Goal: Information Seeking & Learning: Learn about a topic

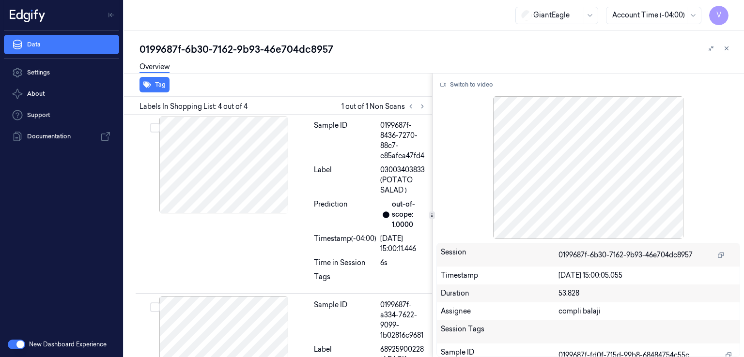
scroll to position [448, 0]
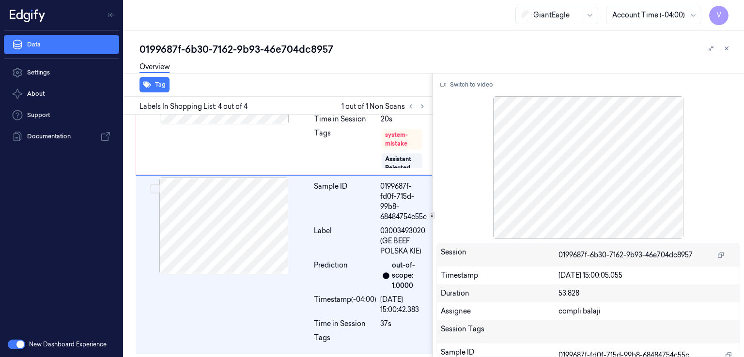
click at [282, 50] on div "0199687f-6b30-7162-9b93-46e704dc8957" at bounding box center [437, 50] width 597 height 14
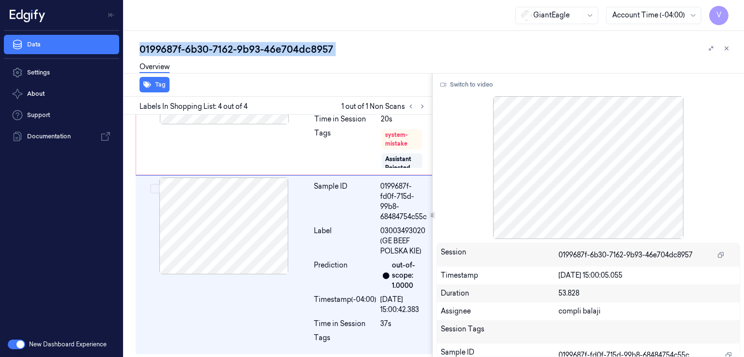
click at [282, 50] on div "0199687f-6b30-7162-9b93-46e704dc8957" at bounding box center [437, 50] width 597 height 14
copy div "46e704dc8957"
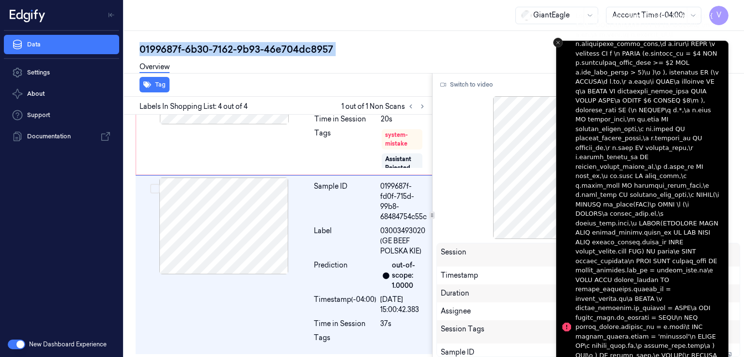
click at [561, 40] on button "Close toast" at bounding box center [558, 43] width 10 height 10
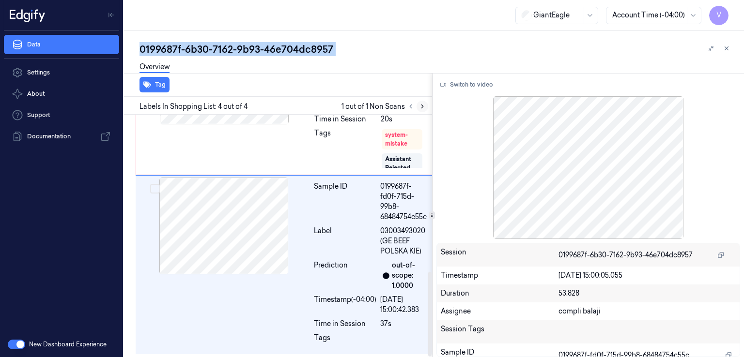
click at [419, 106] on icon at bounding box center [422, 106] width 7 height 7
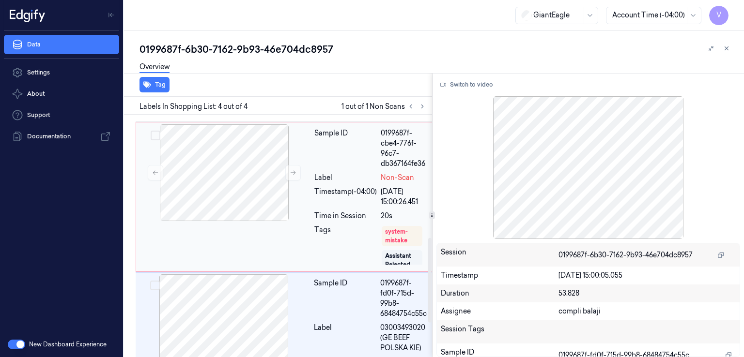
click at [319, 195] on div "Timestamp (-04:00)" at bounding box center [345, 197] width 62 height 20
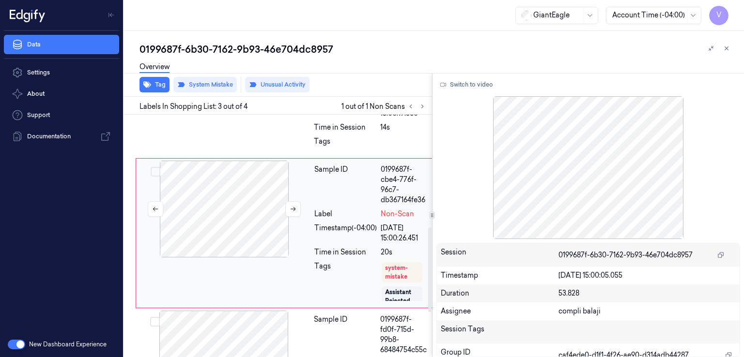
scroll to position [312, 0]
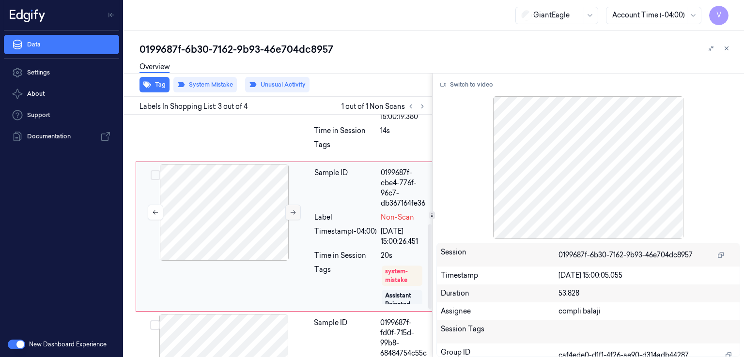
click at [291, 205] on button at bounding box center [292, 212] width 15 height 15
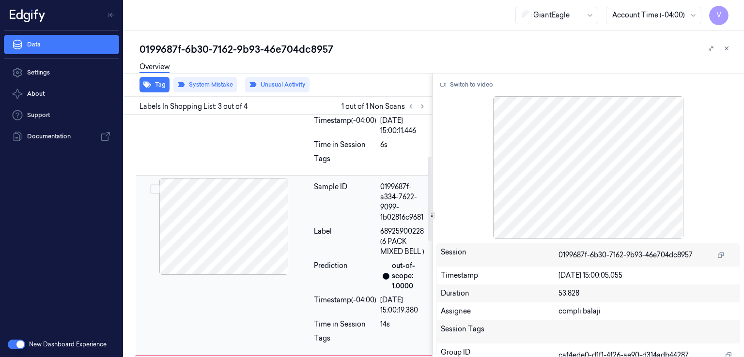
click at [322, 206] on div "Sample ID" at bounding box center [345, 202] width 62 height 41
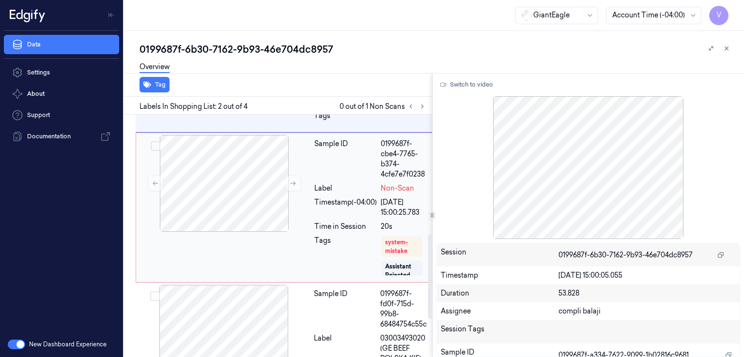
click at [336, 198] on div "Timestamp (-04:00)" at bounding box center [345, 208] width 62 height 20
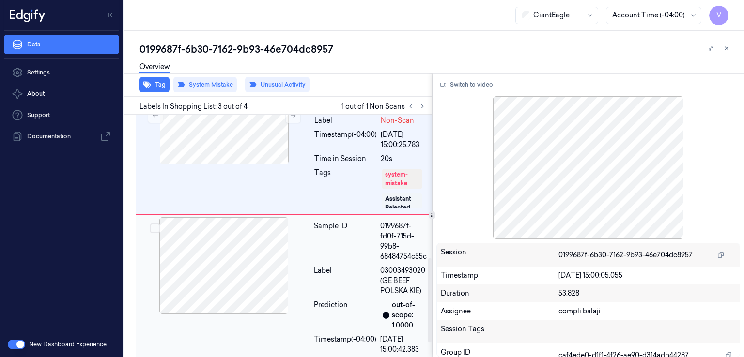
click at [298, 254] on div at bounding box center [224, 265] width 172 height 97
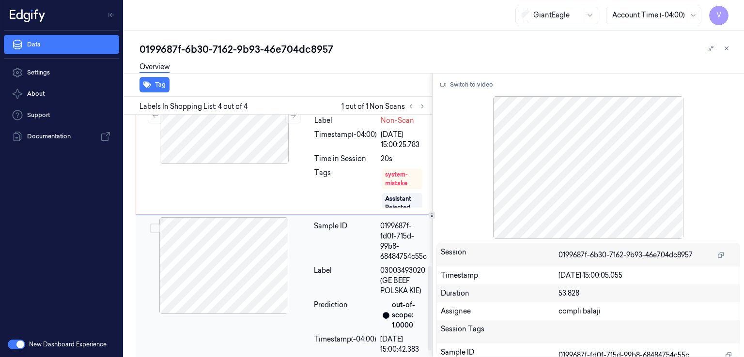
scroll to position [448, 0]
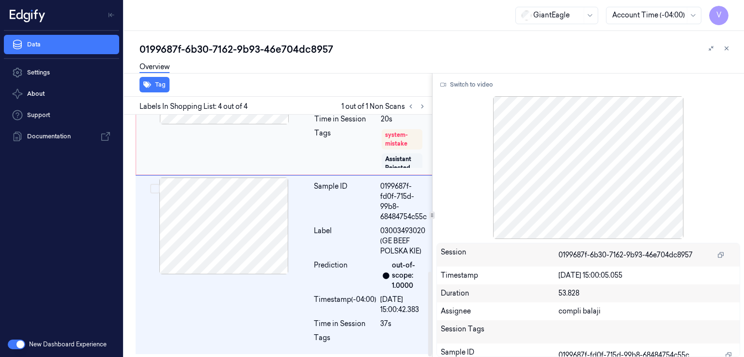
click at [327, 148] on div "Tags" at bounding box center [345, 148] width 62 height 41
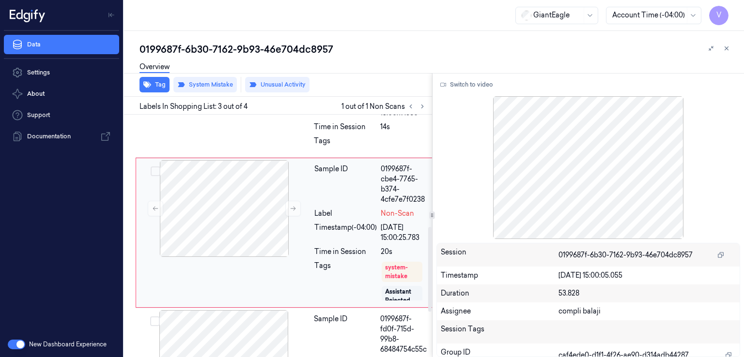
scroll to position [312, 0]
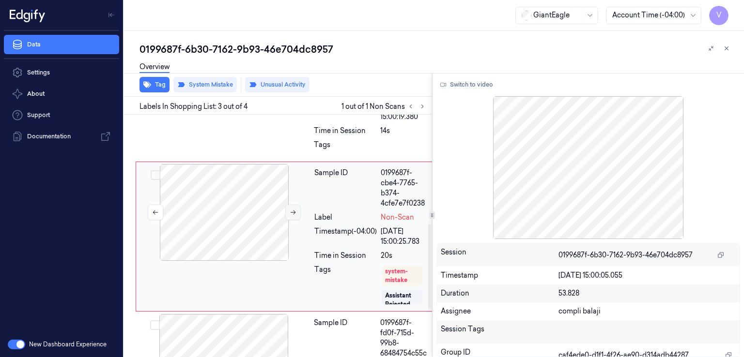
click at [293, 213] on icon at bounding box center [293, 212] width 7 height 7
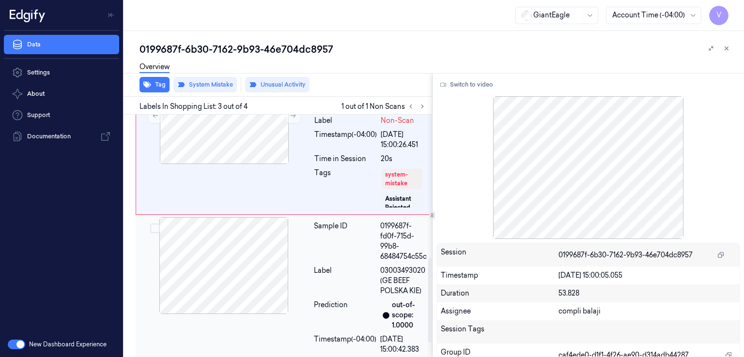
click at [221, 276] on div at bounding box center [224, 265] width 172 height 97
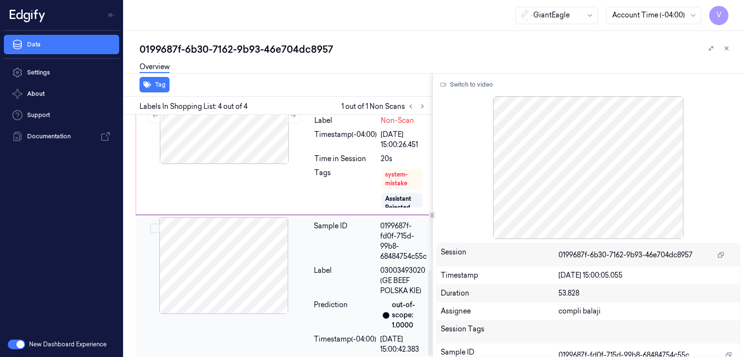
scroll to position [448, 0]
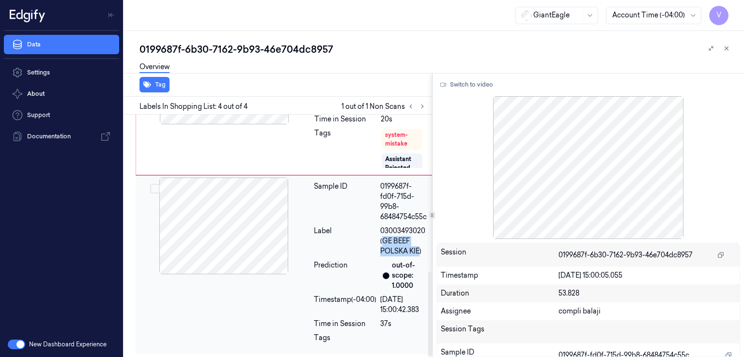
drag, startPoint x: 382, startPoint y: 240, endPoint x: 420, endPoint y: 254, distance: 40.1
click at [420, 254] on span "03003493020 (GE BEEF POLSKA KIE)" at bounding box center [403, 241] width 46 height 31
copy span "GE BEEF POLSKA KIE"
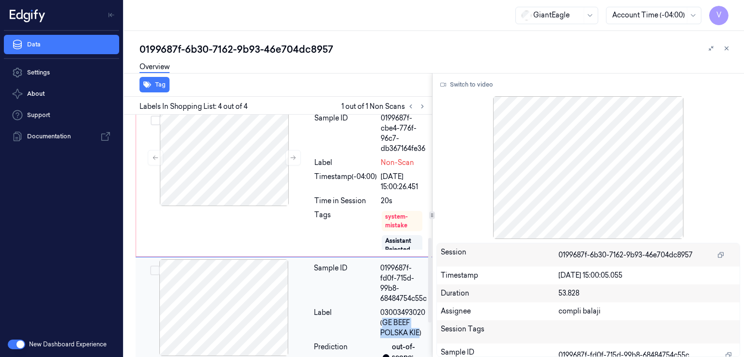
scroll to position [352, 0]
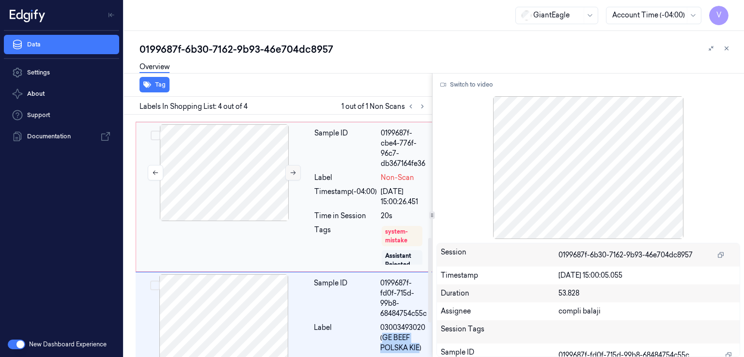
click at [285, 177] on button at bounding box center [292, 172] width 15 height 15
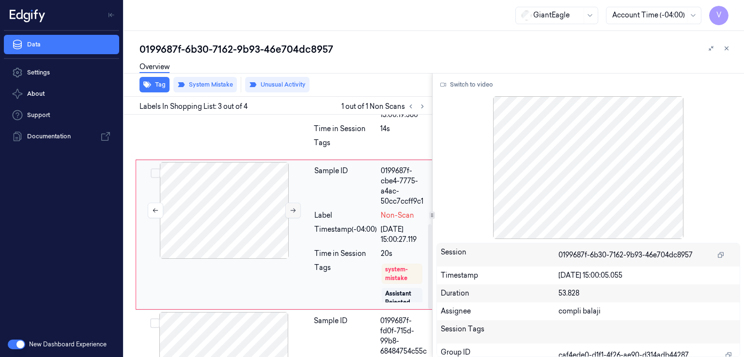
scroll to position [312, 0]
click at [292, 205] on button at bounding box center [292, 212] width 15 height 15
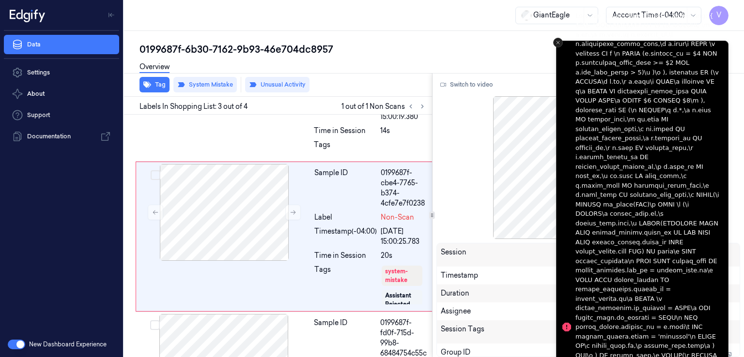
click at [557, 44] on icon "Close toast" at bounding box center [558, 43] width 6 height 6
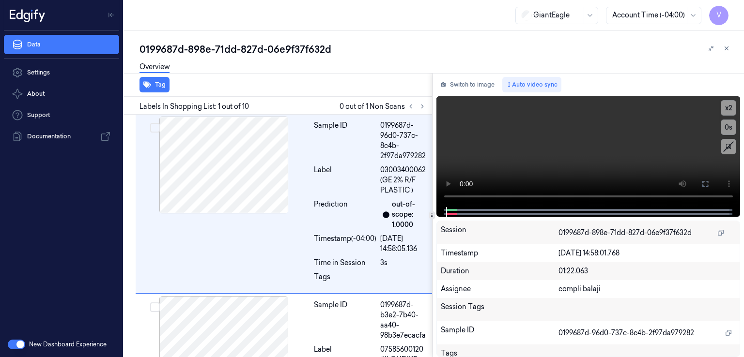
click at [211, 45] on div "0199687d-898e-71dd-827d-06e9f37f632d" at bounding box center [437, 50] width 597 height 14
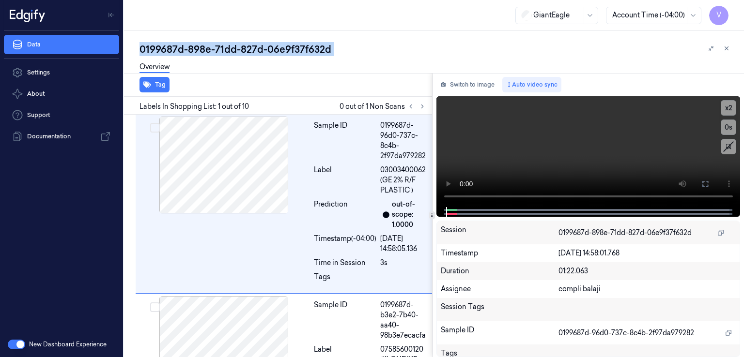
click at [211, 45] on div "0199687d-898e-71dd-827d-06e9f37f632d" at bounding box center [437, 50] width 597 height 14
copy div "-"
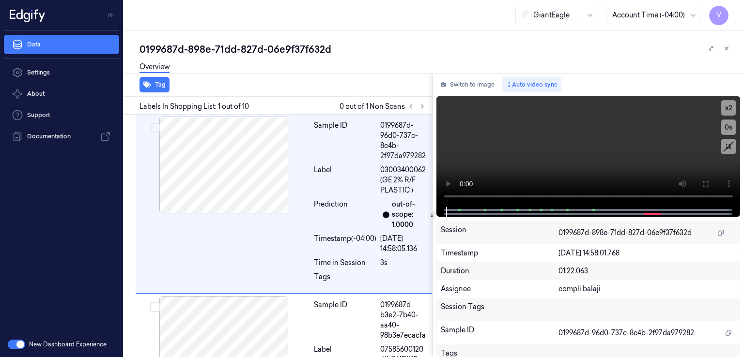
click at [427, 108] on div at bounding box center [416, 107] width 23 height 12
click at [425, 107] on icon at bounding box center [422, 106] width 7 height 7
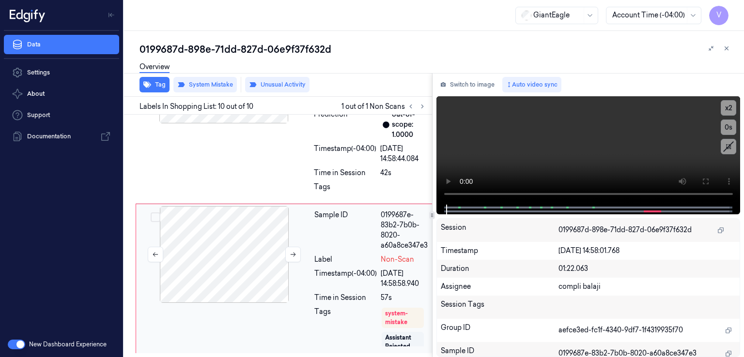
scroll to position [1536, 0]
click at [294, 251] on icon at bounding box center [293, 254] width 7 height 7
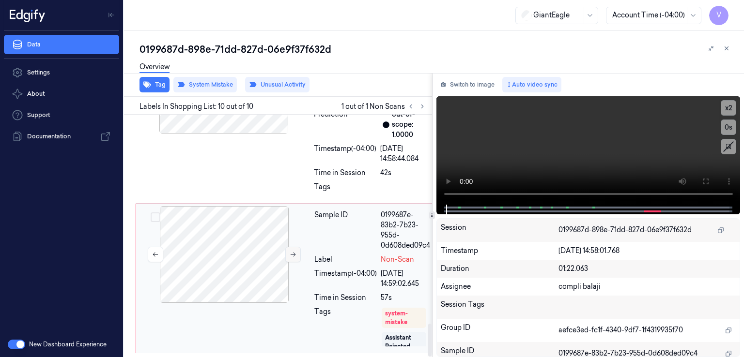
click at [294, 251] on icon at bounding box center [293, 254] width 7 height 7
click at [283, 181] on div "Sample ID 0199687e-2ef4-7239-ac51-57246ebc1e2e Label 00000009023 (GUEST ASSIST …" at bounding box center [285, 114] width 298 height 180
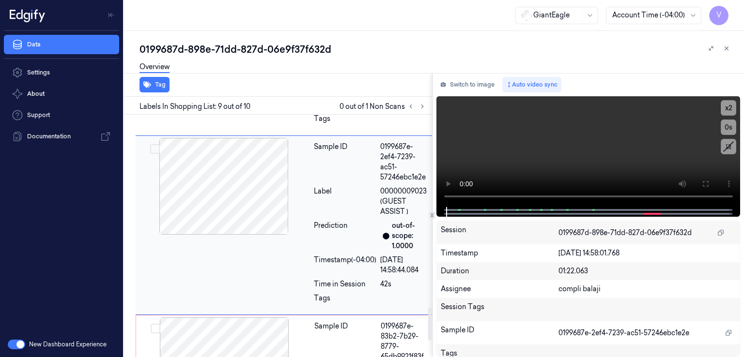
scroll to position [1414, 0]
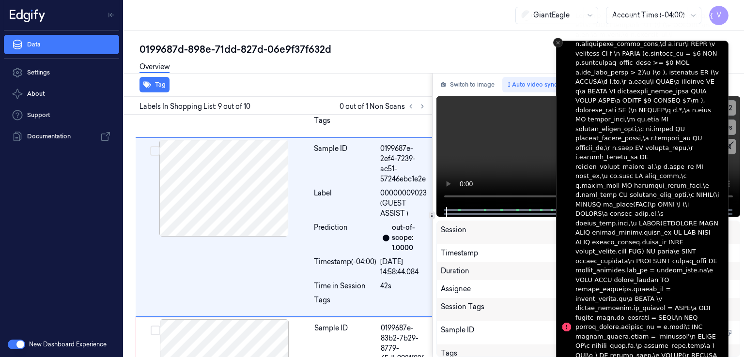
click at [554, 42] on button "Close toast" at bounding box center [558, 43] width 10 height 10
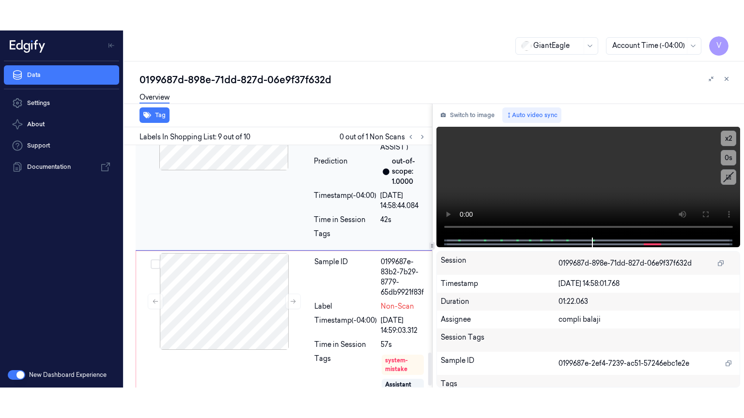
scroll to position [1536, 0]
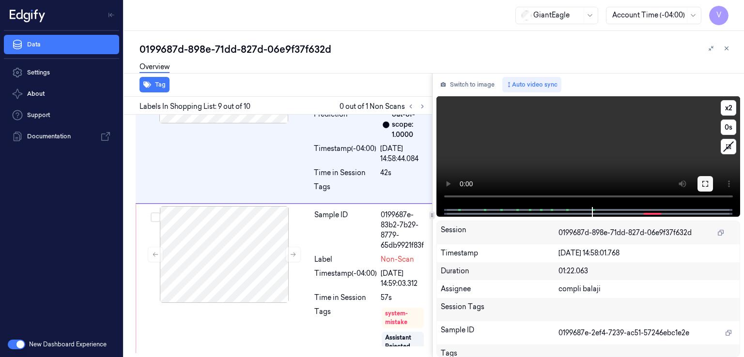
click at [709, 180] on button at bounding box center [704, 183] width 15 height 15
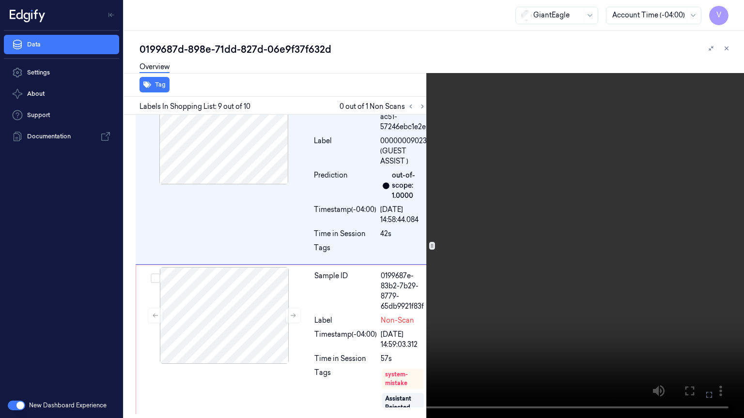
click at [632, 195] on video at bounding box center [372, 209] width 744 height 418
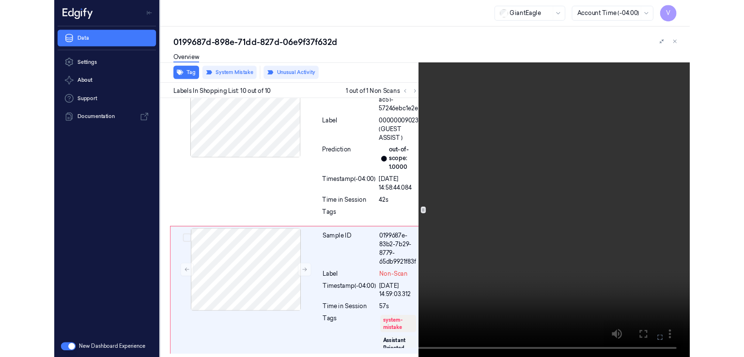
scroll to position [1474, 0]
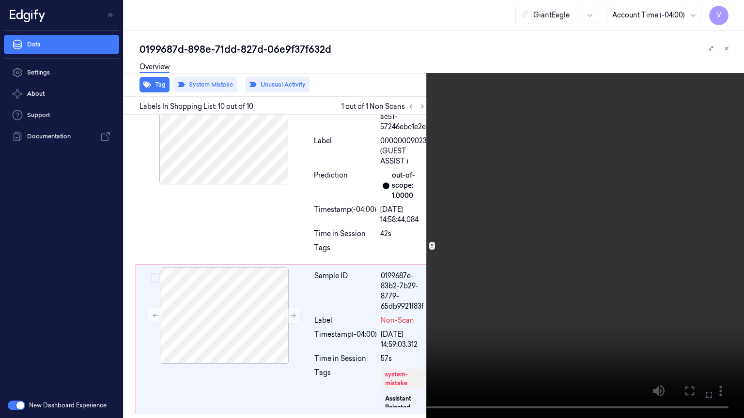
click at [0, 0] on button at bounding box center [0, 0] width 0 height 0
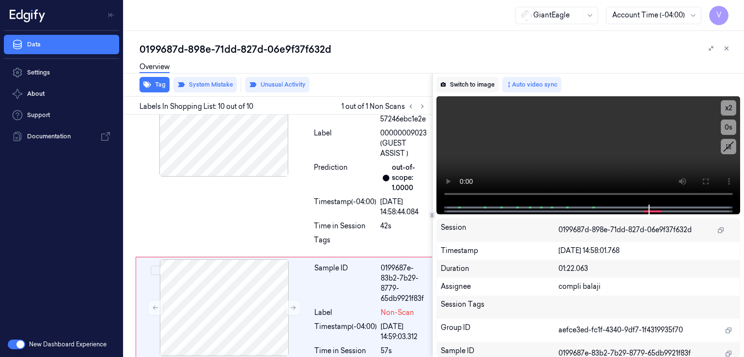
click at [463, 90] on button "Switch to image" at bounding box center [467, 84] width 62 height 15
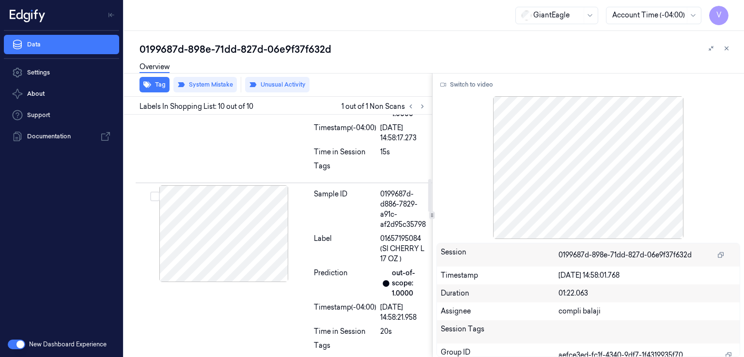
scroll to position [373, 0]
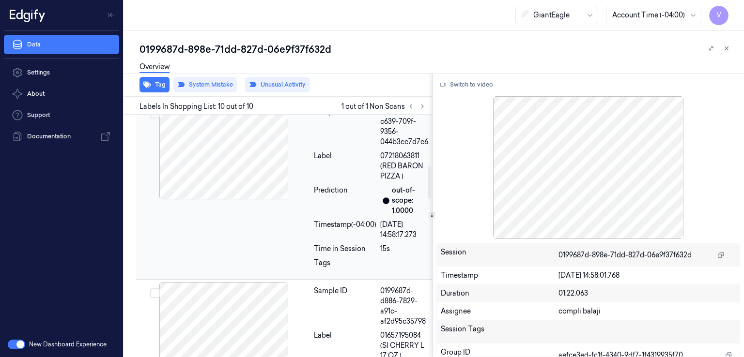
click at [243, 218] on div "Sample ID 0199687d-c639-709f-9356-044b3cc7d7c6 Label 07218063811 (RED BARON PIZ…" at bounding box center [285, 190] width 298 height 180
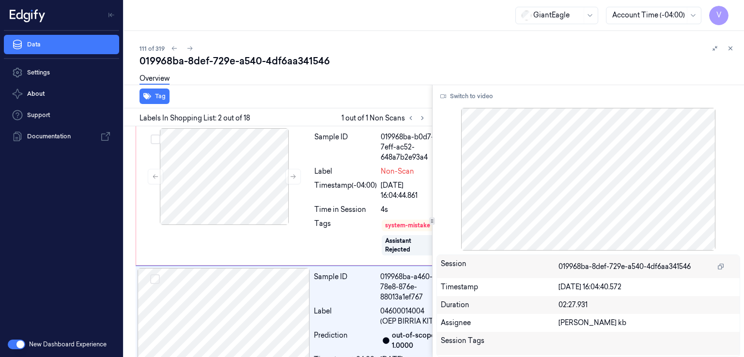
scroll to position [123, 0]
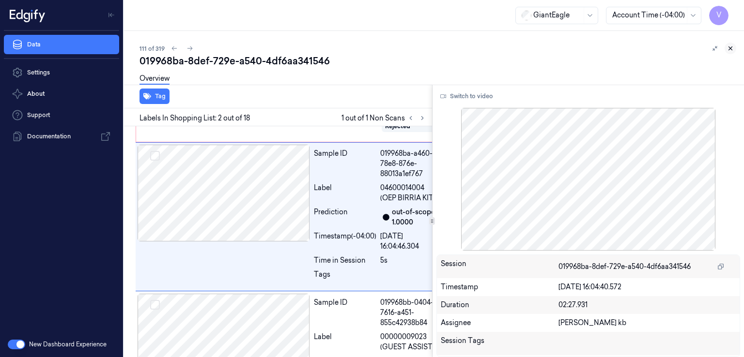
click at [732, 49] on icon at bounding box center [730, 48] width 7 height 7
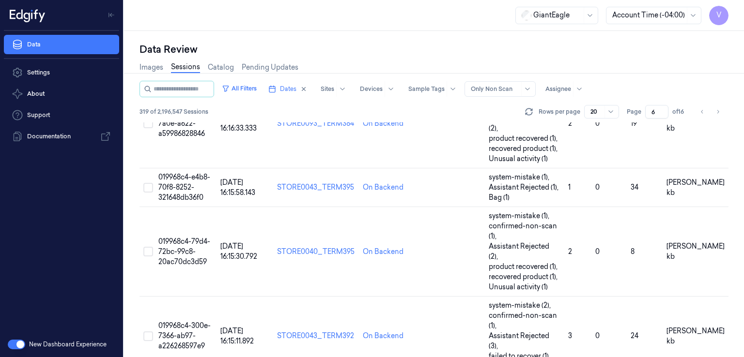
scroll to position [508, 0]
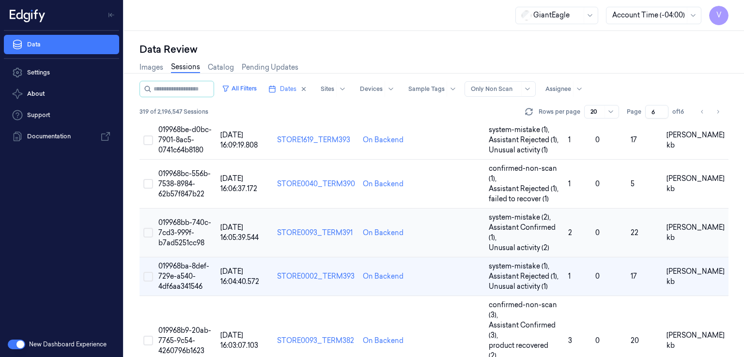
drag, startPoint x: 655, startPoint y: 113, endPoint x: 624, endPoint y: 124, distance: 33.4
click at [624, 124] on div "All Filters Dates Sites Devices Sample Tags Alert Type Only Non Scan Assignee 3…" at bounding box center [433, 219] width 589 height 277
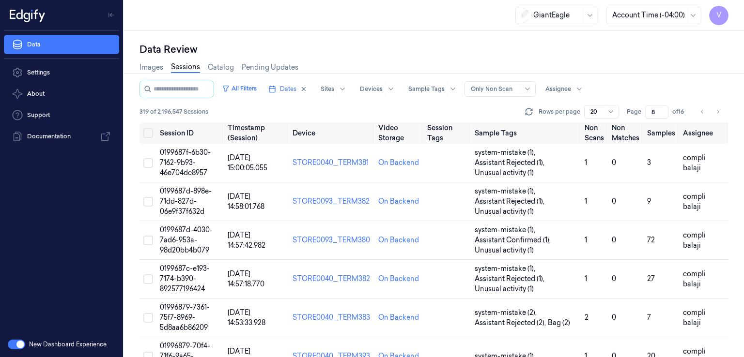
type input "8"
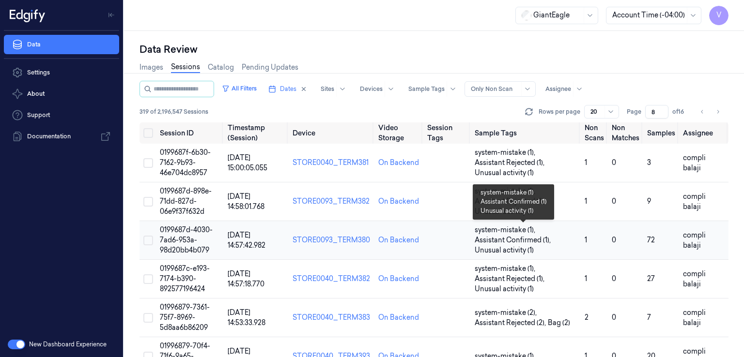
click at [524, 239] on span "Assistant Confirmed (1) ," at bounding box center [514, 240] width 78 height 10
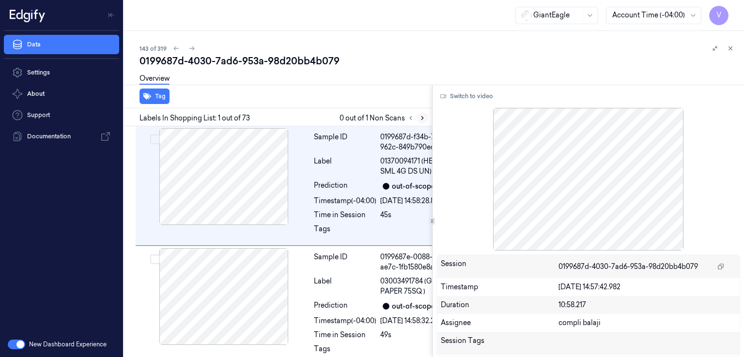
click at [422, 121] on button at bounding box center [422, 118] width 12 height 12
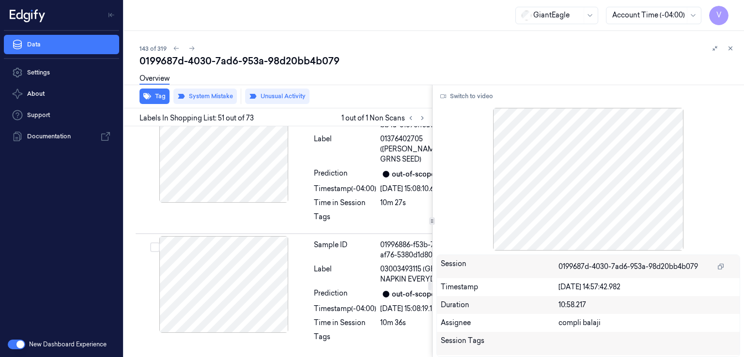
scroll to position [9085, 0]
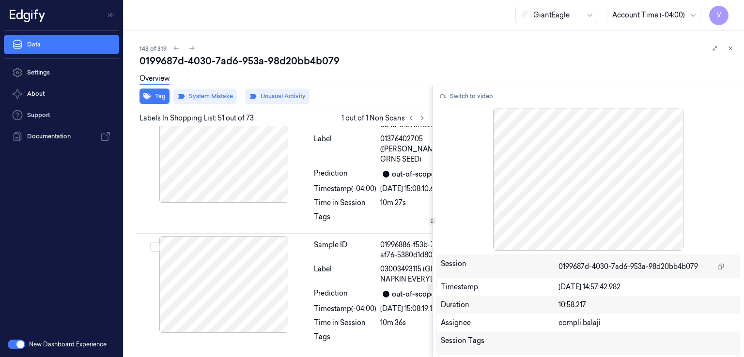
click at [430, 163] on div "Tag Labels In Shopping List: 52 out of 73 1 out of 1 Non Scans Sample ID 019968…" at bounding box center [432, 221] width 624 height 273
drag, startPoint x: 410, startPoint y: 152, endPoint x: 448, endPoint y: 116, distance: 52.8
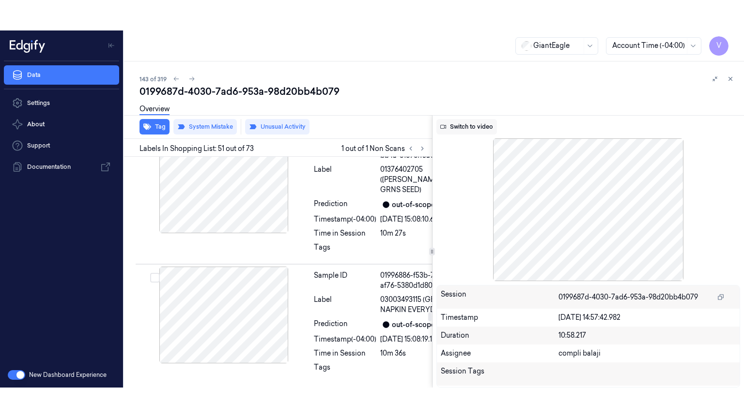
scroll to position [9085, 0]
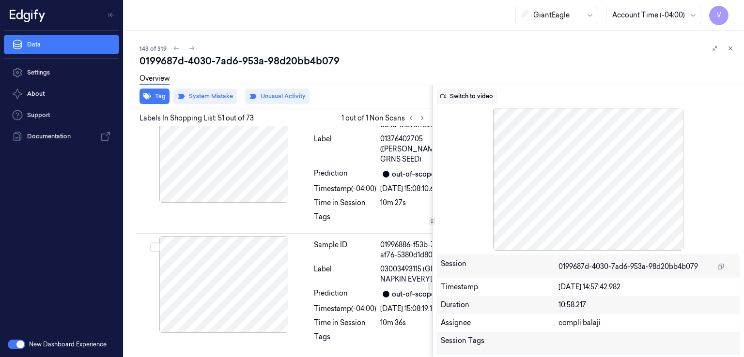
click at [467, 98] on button "Switch to video" at bounding box center [466, 96] width 61 height 15
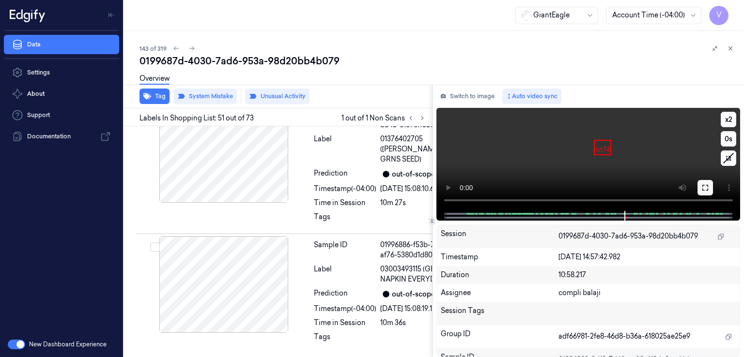
click at [701, 190] on icon at bounding box center [705, 188] width 8 height 8
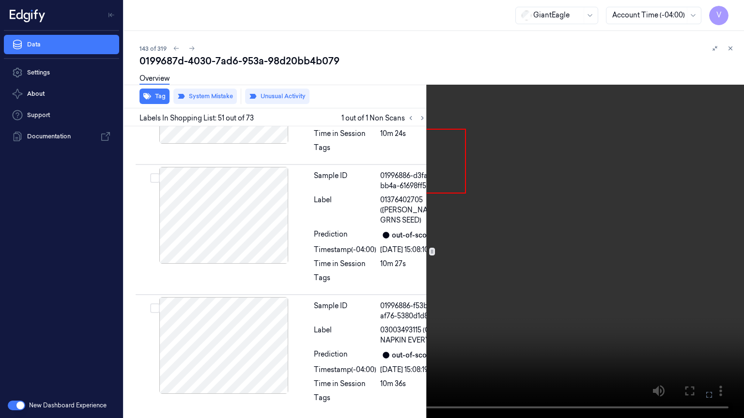
click at [589, 215] on video at bounding box center [372, 209] width 744 height 418
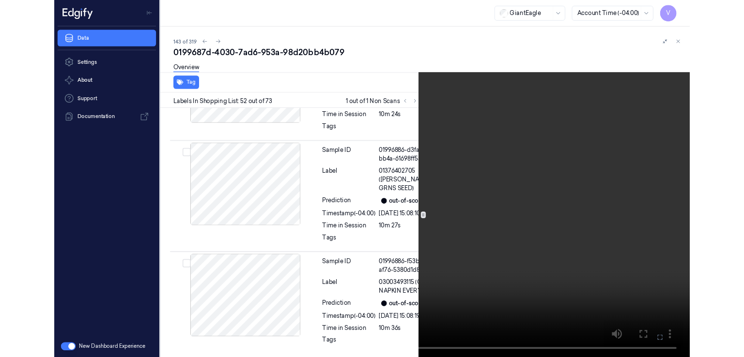
scroll to position [9219, 0]
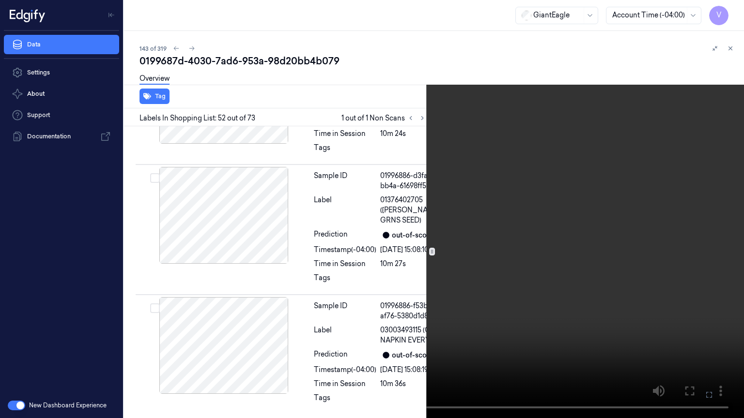
click at [0, 0] on icon at bounding box center [0, 0] width 0 height 0
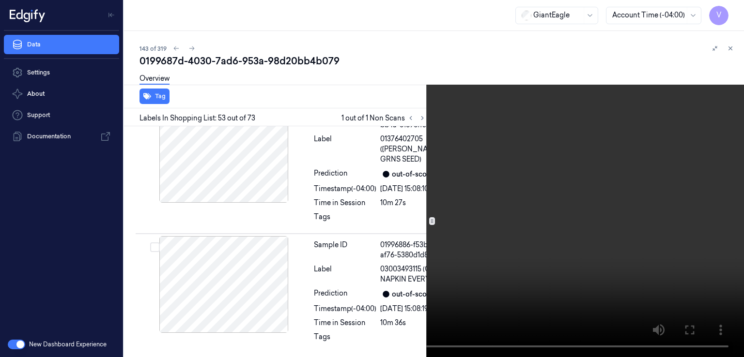
scroll to position [9424, 0]
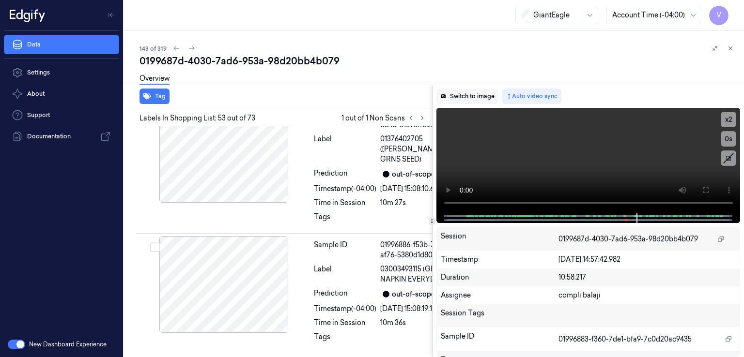
click at [480, 95] on button "Switch to image" at bounding box center [467, 96] width 62 height 15
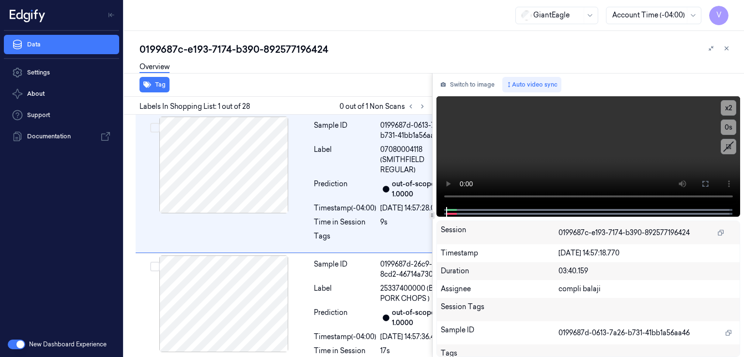
click at [202, 46] on div "0199687c-e193-7174-b390-892577196424" at bounding box center [437, 50] width 597 height 14
click at [200, 46] on div "0199687c-e193-7174-b390-892577196424" at bounding box center [437, 50] width 597 height 14
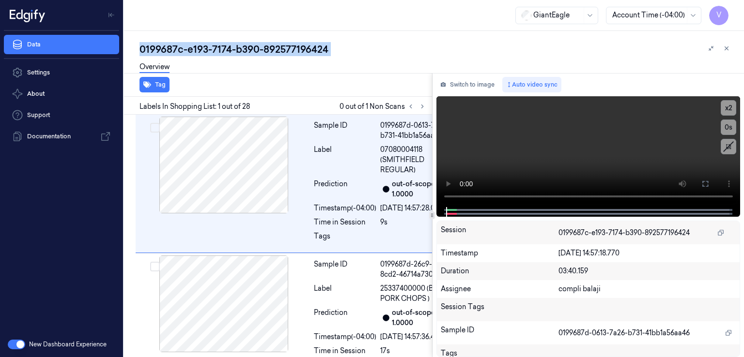
click at [200, 46] on div "0199687c-e193-7174-b390-892577196424" at bounding box center [437, 50] width 597 height 14
copy div "e193"
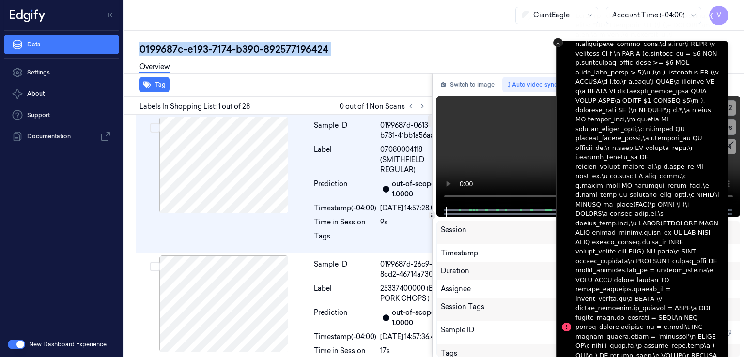
click at [557, 45] on button "Close toast" at bounding box center [558, 43] width 10 height 10
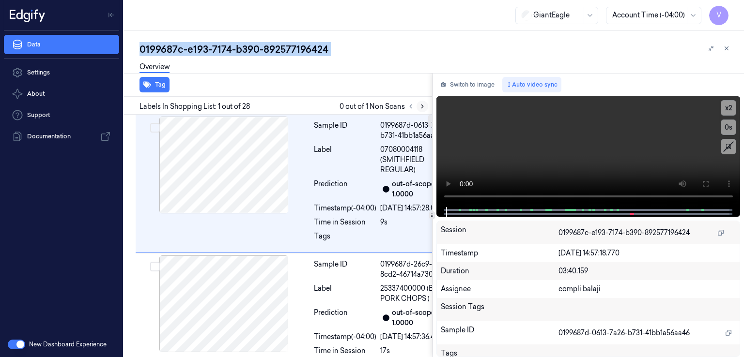
click at [419, 107] on icon at bounding box center [422, 106] width 7 height 7
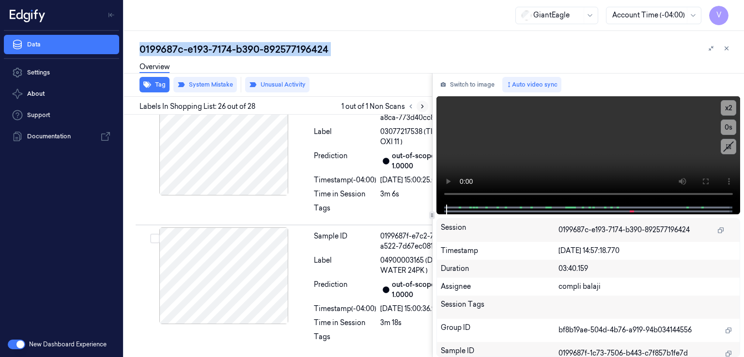
scroll to position [4409, 0]
click at [419, 105] on icon at bounding box center [422, 106] width 7 height 7
click at [299, 35] on button at bounding box center [292, 27] width 15 height 15
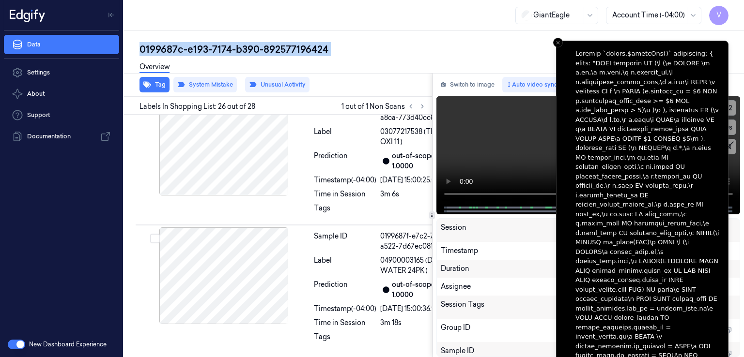
click at [550, 42] on div "0199687c-e193-7174-b390-892577196424 Overview Tag System Mistake Unusual Activi…" at bounding box center [434, 194] width 620 height 326
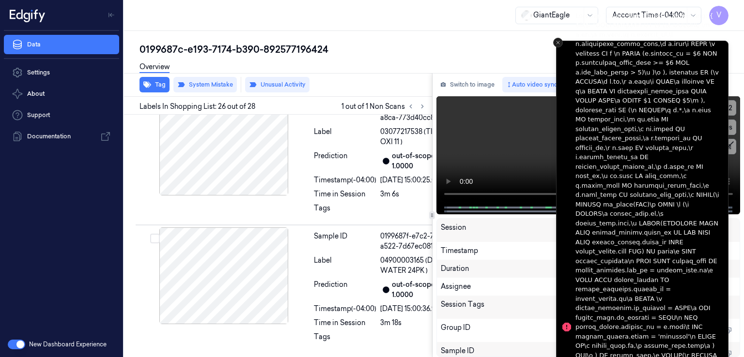
click at [558, 42] on icon "Close toast" at bounding box center [558, 43] width 6 height 6
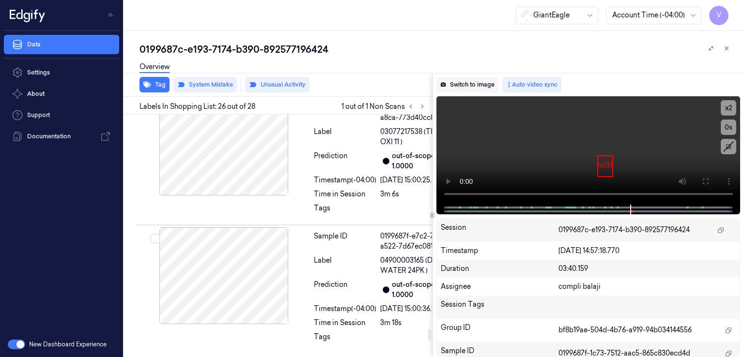
click at [449, 77] on button "Switch to image" at bounding box center [467, 84] width 62 height 15
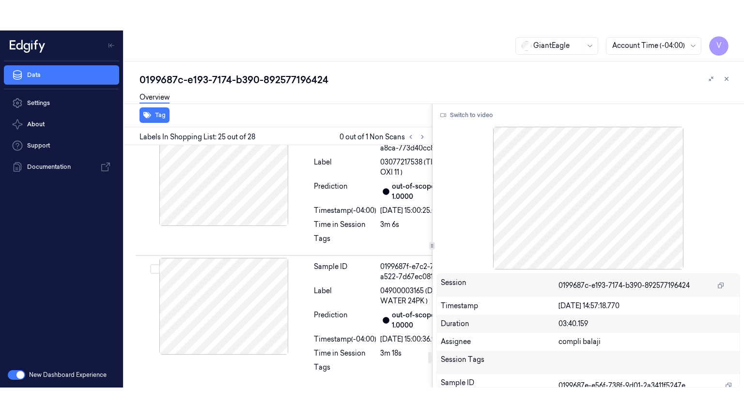
scroll to position [4245, 0]
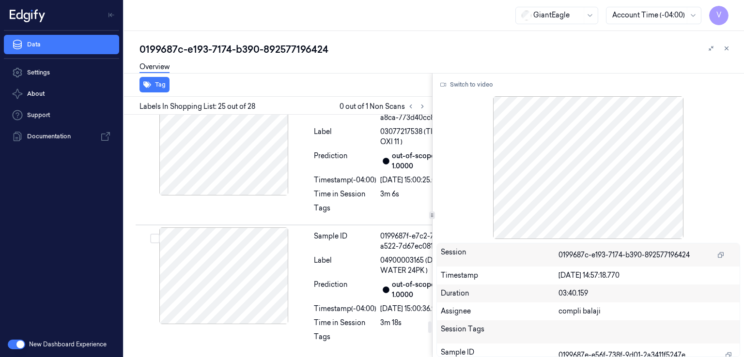
click at [467, 92] on div "Switch to video Session 0199687c-e193-7174-b390-892577196424 Timestamp 20/09/20…" at bounding box center [588, 215] width 312 height 284
click at [467, 88] on button "Switch to video" at bounding box center [466, 84] width 61 height 15
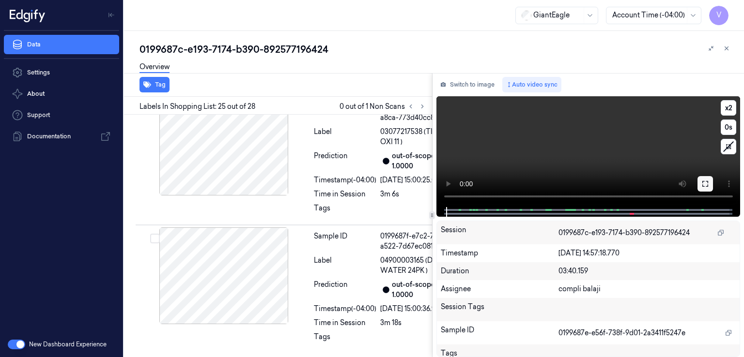
click at [709, 182] on button at bounding box center [704, 183] width 15 height 15
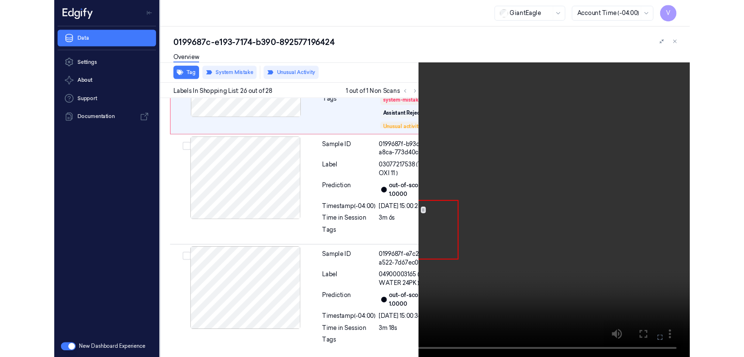
scroll to position [4374, 0]
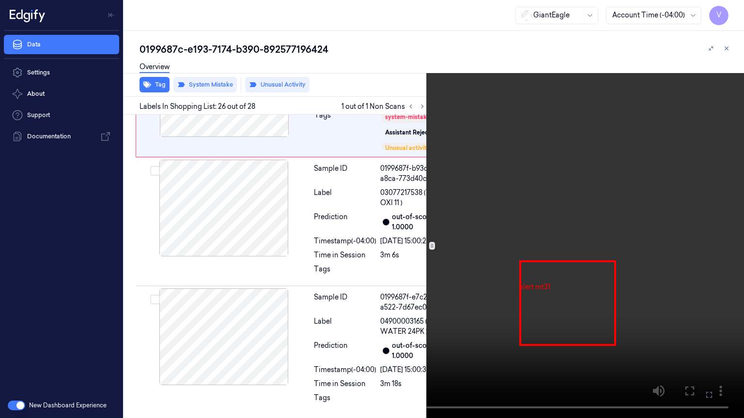
click at [0, 0] on button at bounding box center [0, 0] width 0 height 0
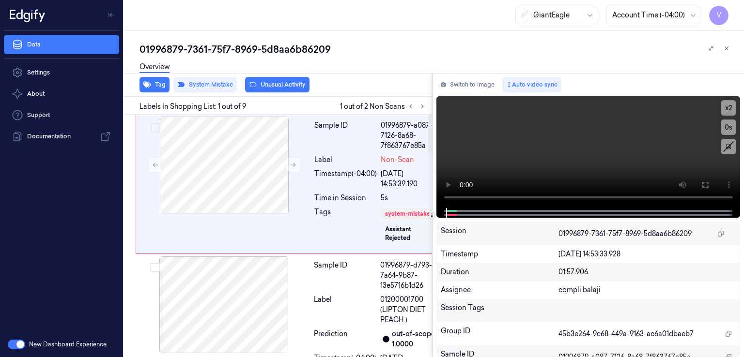
click at [236, 52] on div "01996879-7361-75f7-8969-5d8aa6b86209" at bounding box center [437, 50] width 597 height 14
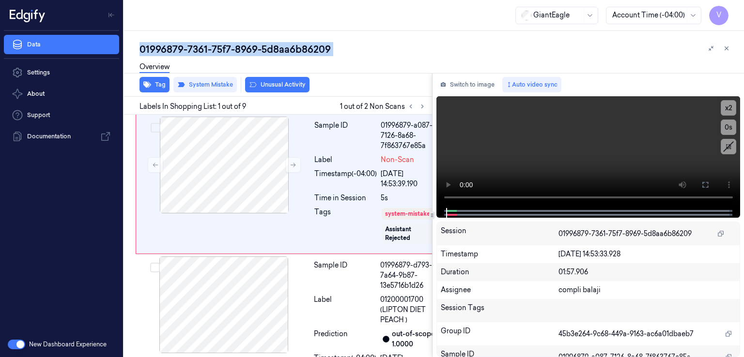
click at [236, 52] on div "01996879-7361-75f7-8969-5d8aa6b86209" at bounding box center [437, 50] width 597 height 14
copy div "8969"
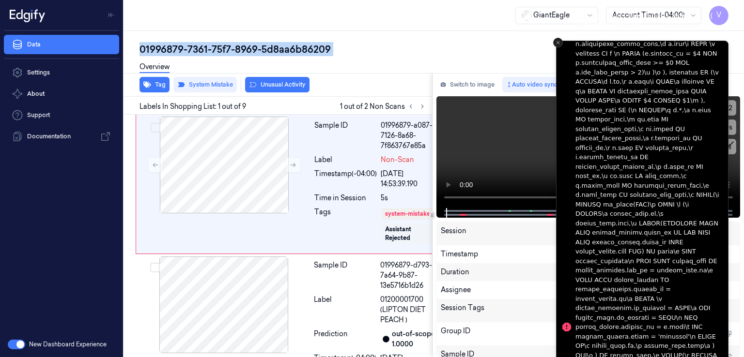
click at [559, 43] on icon "Close toast" at bounding box center [558, 43] width 6 height 6
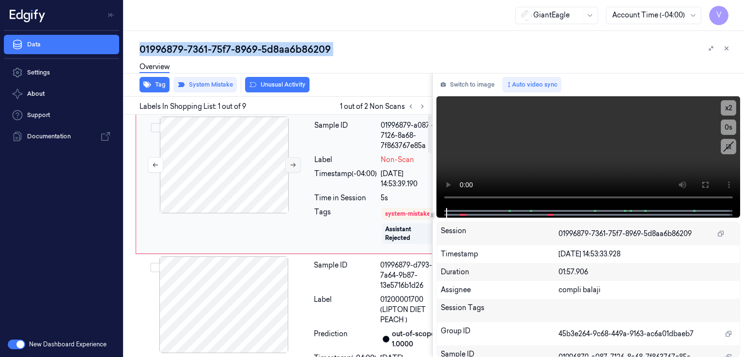
click at [286, 168] on button at bounding box center [292, 164] width 15 height 15
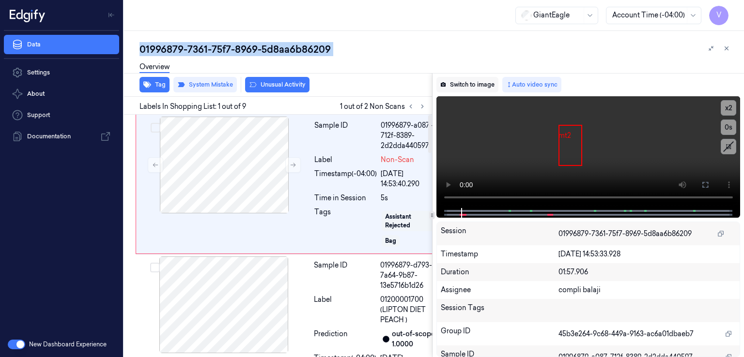
click at [471, 89] on button "Switch to image" at bounding box center [467, 84] width 62 height 15
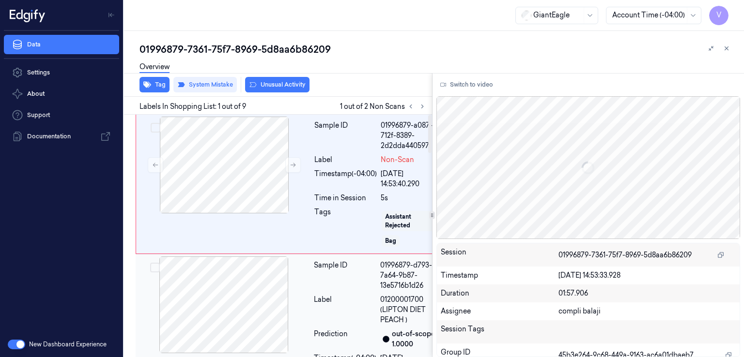
click at [337, 291] on div "Sample ID" at bounding box center [345, 276] width 62 height 31
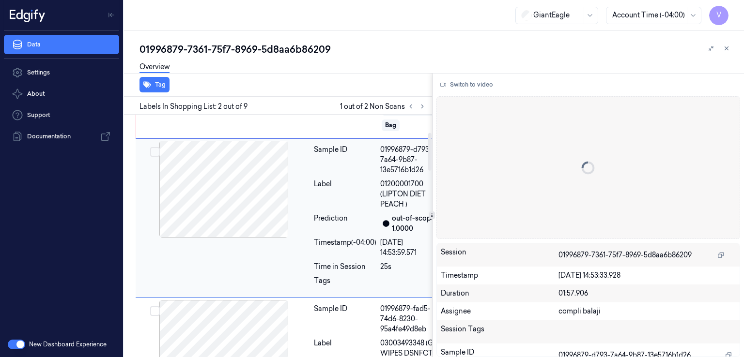
scroll to position [118, 0]
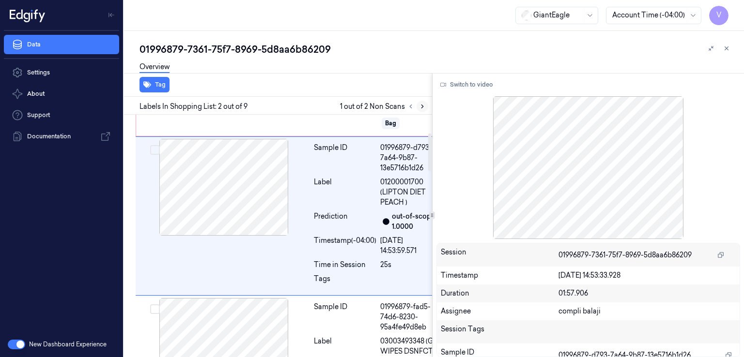
click at [420, 108] on icon at bounding box center [422, 106] width 7 height 7
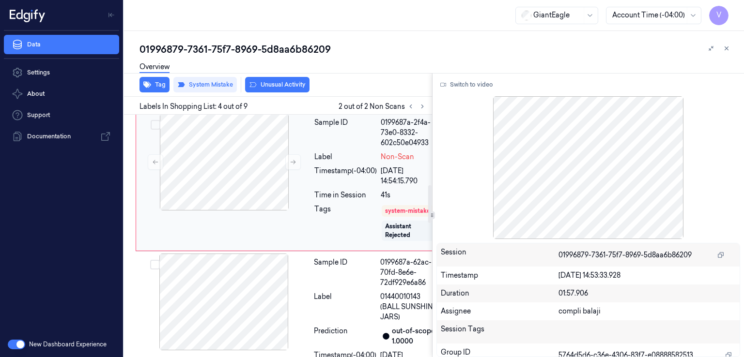
scroll to position [462, 0]
click at [335, 200] on div "Time in Session" at bounding box center [345, 195] width 62 height 10
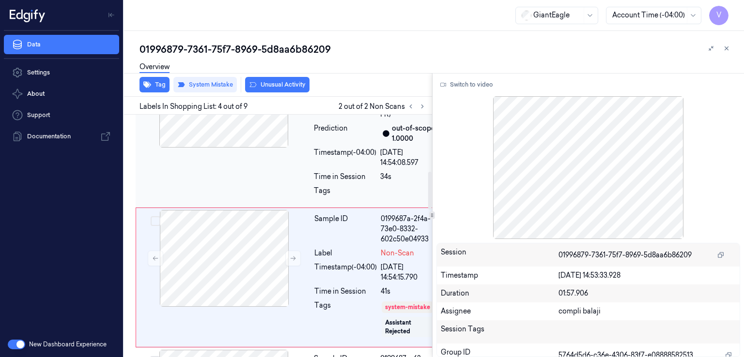
click at [322, 168] on div "Timestamp (-04:00)" at bounding box center [345, 158] width 62 height 20
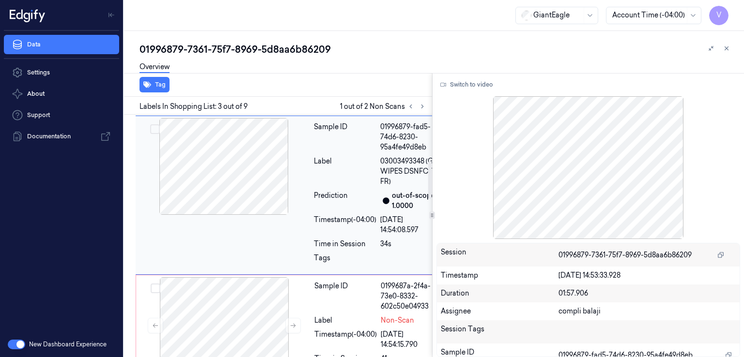
scroll to position [297, 0]
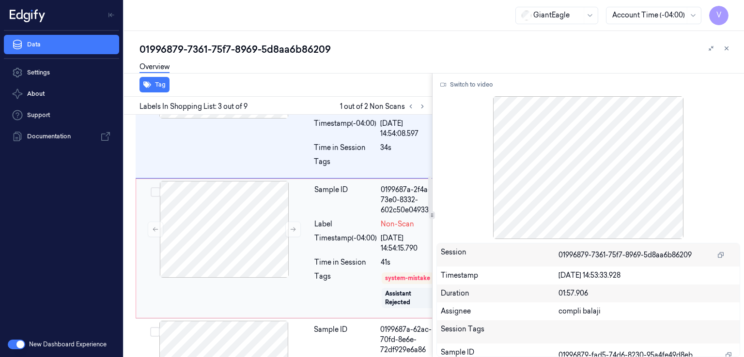
click at [326, 215] on div "Sample ID" at bounding box center [345, 200] width 62 height 31
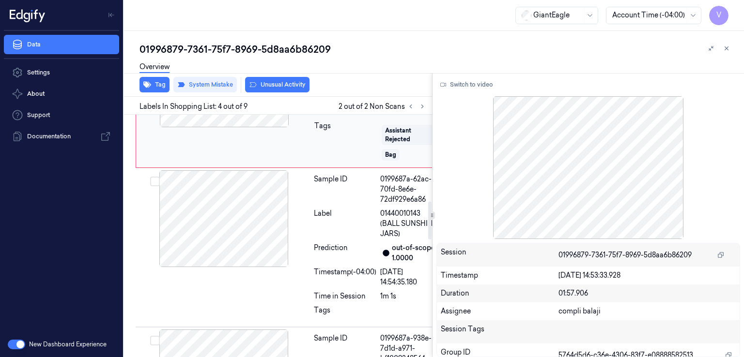
scroll to position [559, 0]
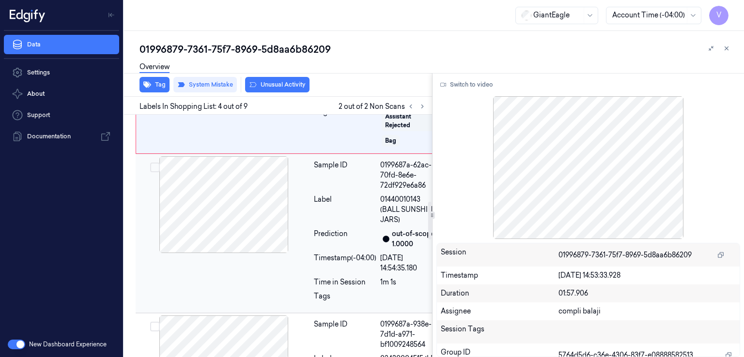
click at [270, 253] on div at bounding box center [224, 204] width 172 height 97
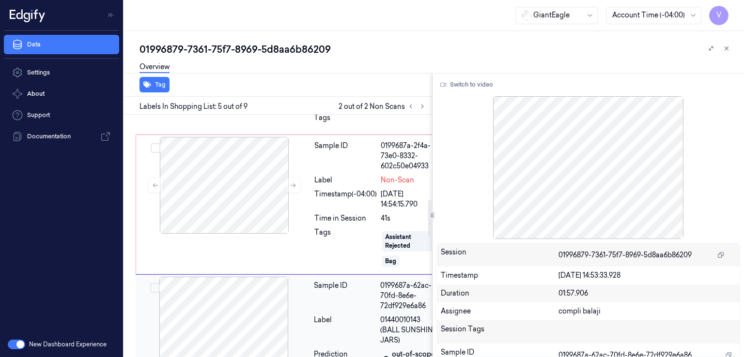
scroll to position [438, 0]
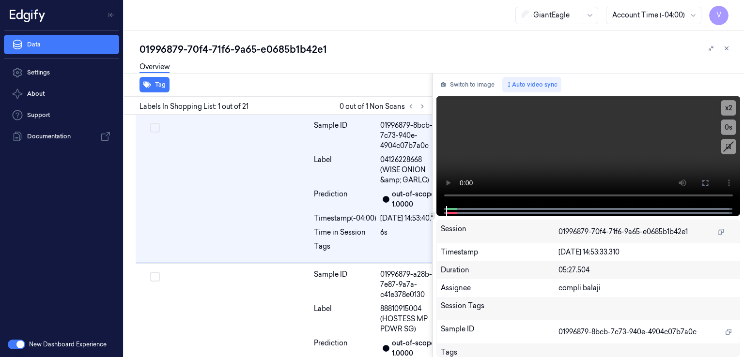
click at [188, 52] on div "01996879-70f4-71f6-9a65-e0685b1b42e1" at bounding box center [437, 50] width 597 height 14
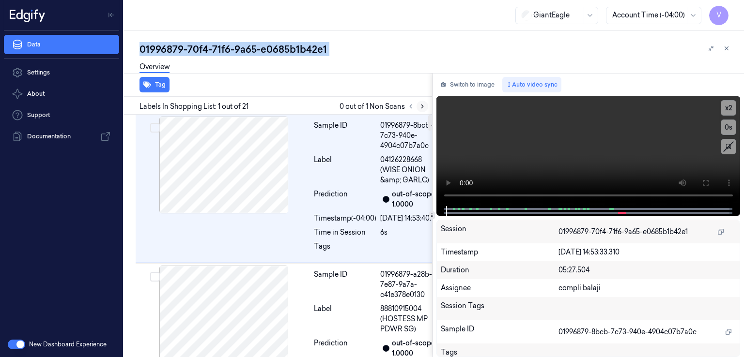
click at [426, 109] on button at bounding box center [422, 107] width 12 height 12
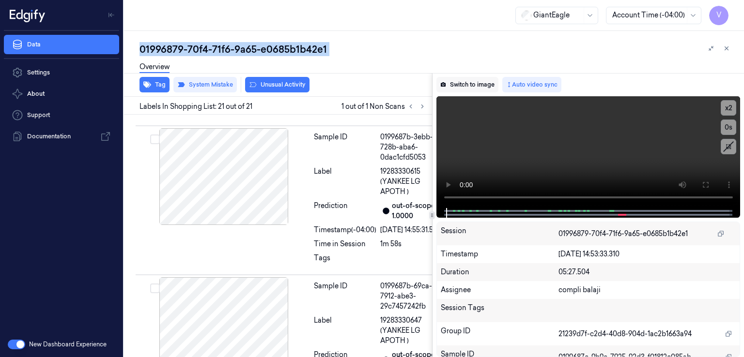
click at [468, 83] on button "Switch to image" at bounding box center [467, 84] width 62 height 15
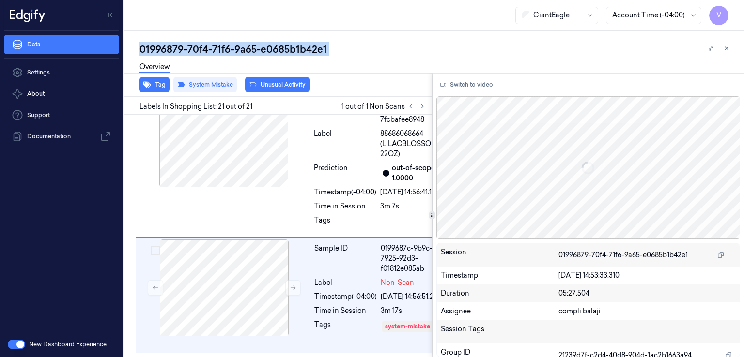
scroll to position [3494, 0]
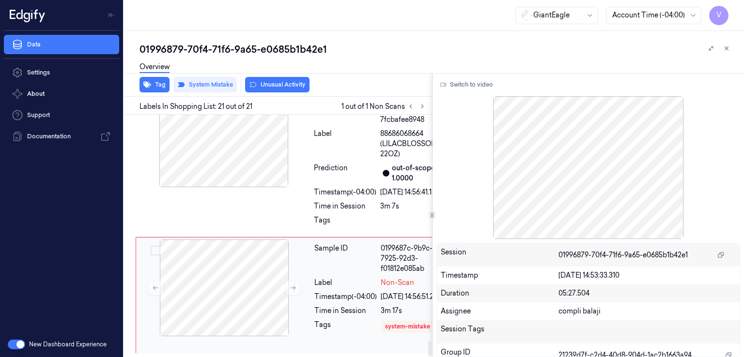
click at [389, 249] on div "0199687c-9b9c-7925-92d3-f01812e085ab" at bounding box center [411, 259] width 61 height 31
click at [291, 285] on icon at bounding box center [293, 288] width 7 height 7
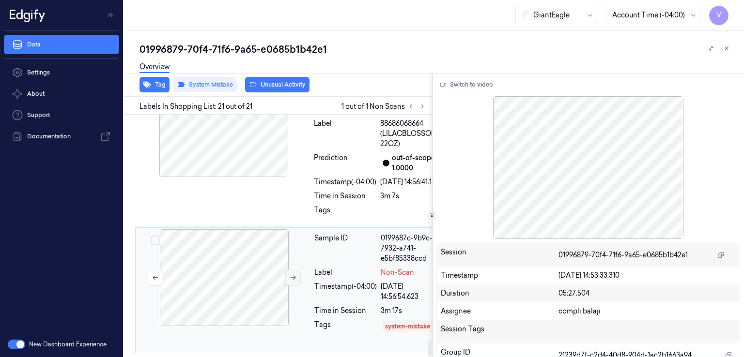
click at [291, 275] on icon at bounding box center [293, 278] width 7 height 7
click at [349, 191] on div "Time in Session" at bounding box center [345, 196] width 62 height 10
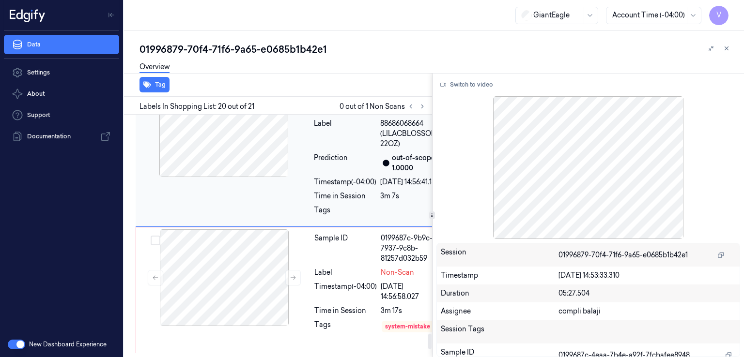
scroll to position [3383, 0]
drag, startPoint x: 365, startPoint y: 207, endPoint x: 381, endPoint y: 221, distance: 21.6
click at [381, 149] on span "88686068664 (LILACBLOSSOMS 22OZ)" at bounding box center [411, 134] width 62 height 31
copy span "LILACBLOSSOMS 22OZ"
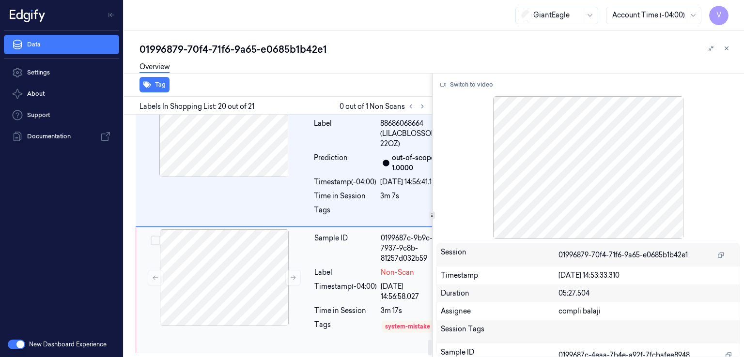
click at [360, 290] on div "Timestamp (-04:00)" at bounding box center [345, 292] width 62 height 20
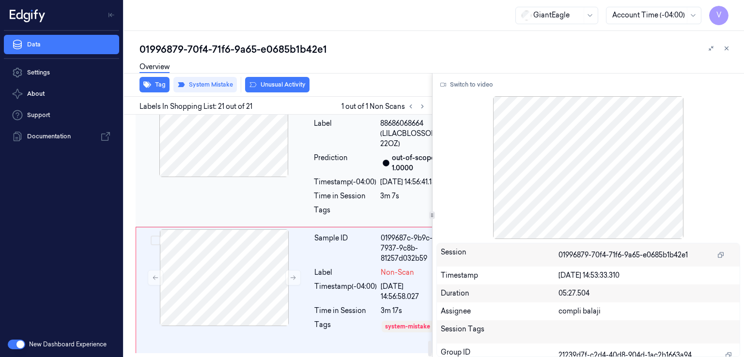
click at [348, 203] on div "Sample ID 0199687c-4eaa-7b4e-a92f-7fcbafee8948 Label 88686068664 (LILACBLOSSOMS…" at bounding box center [378, 152] width 136 height 144
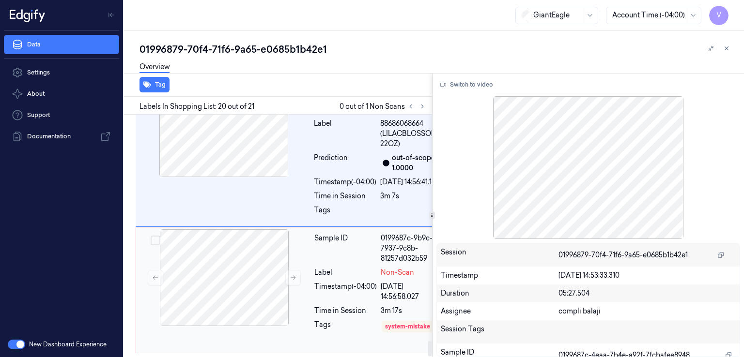
click at [333, 241] on div "Sample ID" at bounding box center [345, 248] width 62 height 31
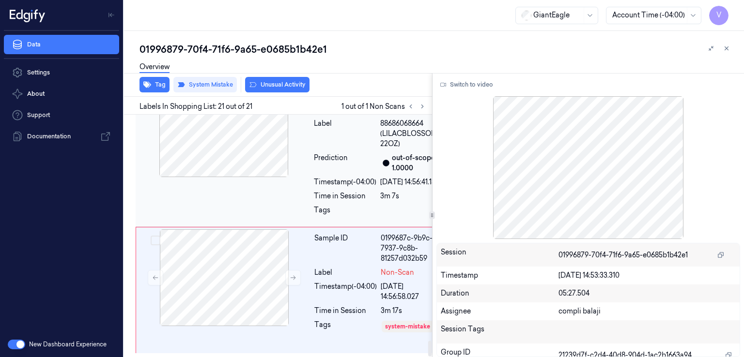
click at [339, 191] on div "Time in Session" at bounding box center [345, 196] width 62 height 10
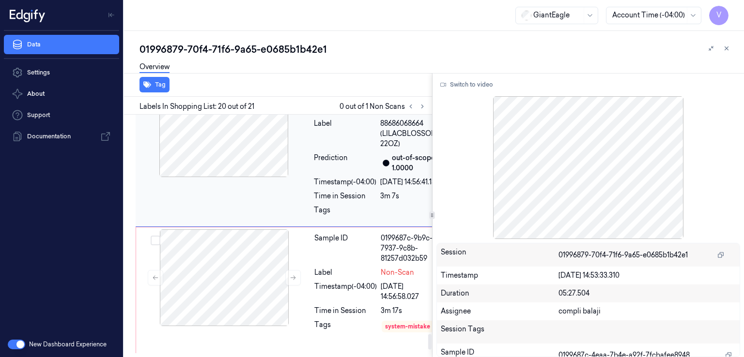
scroll to position [3383, 0]
click at [330, 264] on div "Sample ID" at bounding box center [345, 248] width 62 height 31
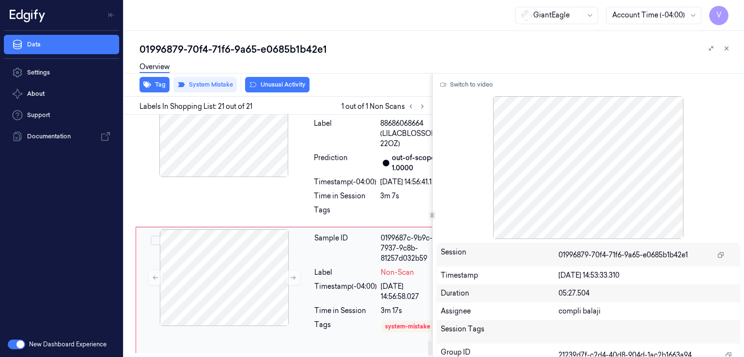
scroll to position [3494, 0]
click at [314, 191] on div "Time in Session" at bounding box center [345, 196] width 62 height 10
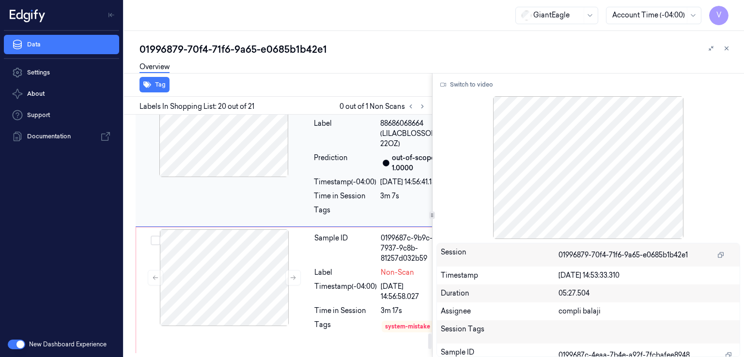
scroll to position [3383, 0]
click at [306, 78] on div "Sample ID 0199687b-ea65-7376-b8ad-c284db33e449 Label 19283330647 (YANKEE LG APO…" at bounding box center [292, 3] width 312 height 149
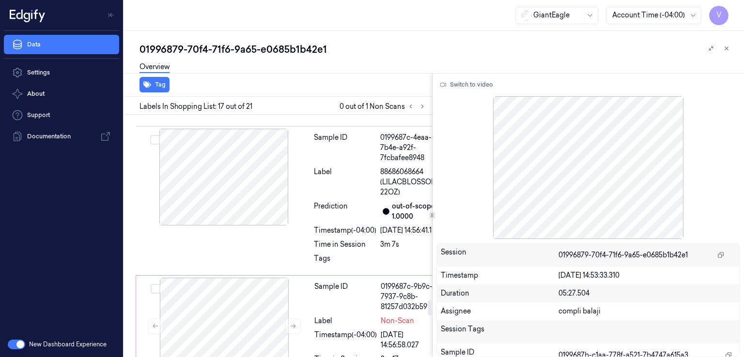
scroll to position [2849, 0]
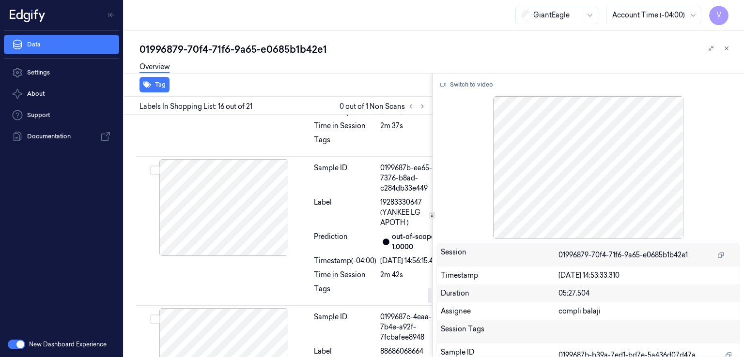
scroll to position [2670, 0]
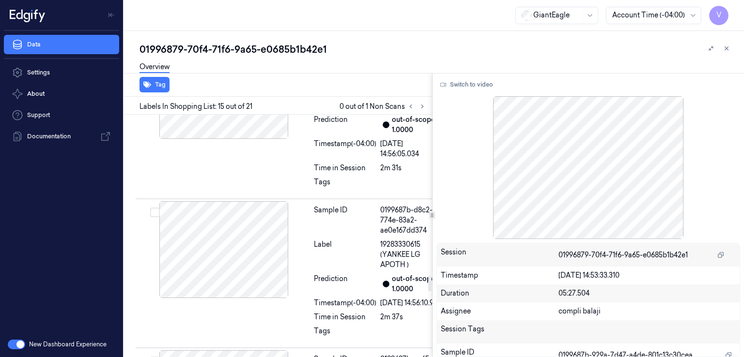
scroll to position [2491, 0]
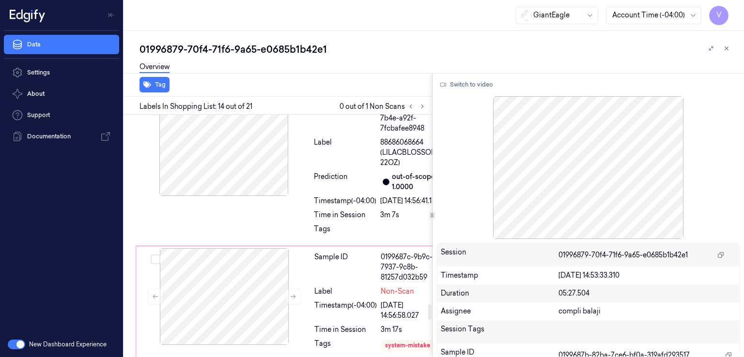
scroll to position [3086, 0]
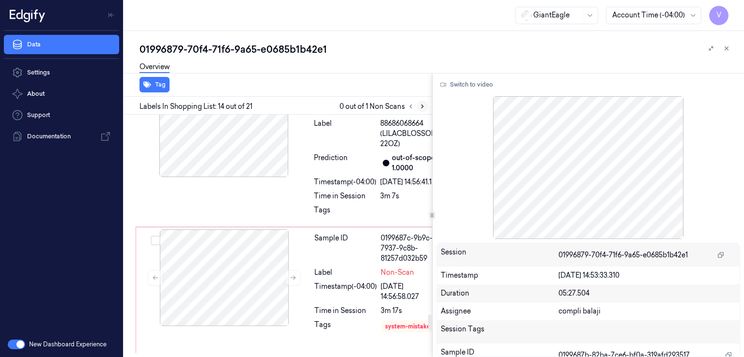
click at [426, 109] on button at bounding box center [422, 107] width 12 height 12
click at [325, 282] on div "Timestamp (-04:00)" at bounding box center [345, 292] width 62 height 20
click at [298, 270] on button at bounding box center [292, 277] width 15 height 15
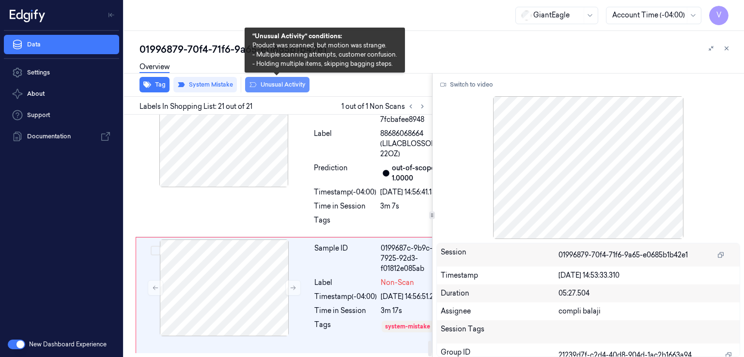
click at [286, 83] on button "Unusual Activity" at bounding box center [277, 84] width 64 height 15
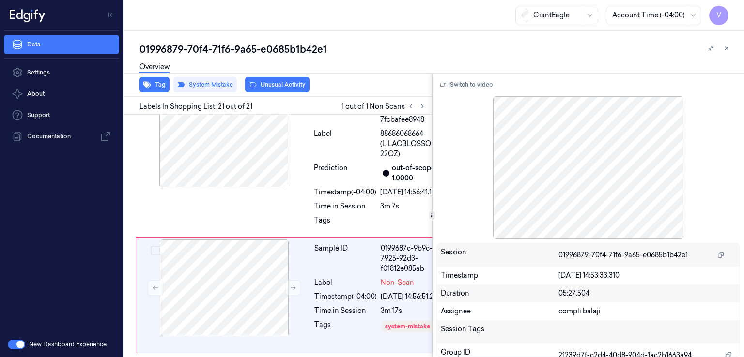
scroll to position [3499, 0]
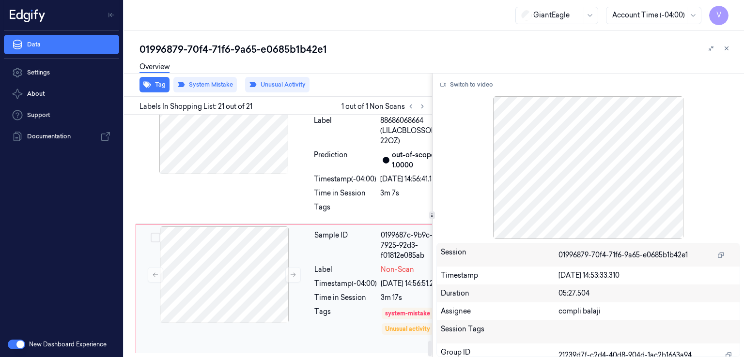
click at [363, 249] on div "Sample ID" at bounding box center [345, 246] width 62 height 31
click at [296, 267] on button at bounding box center [292, 274] width 15 height 15
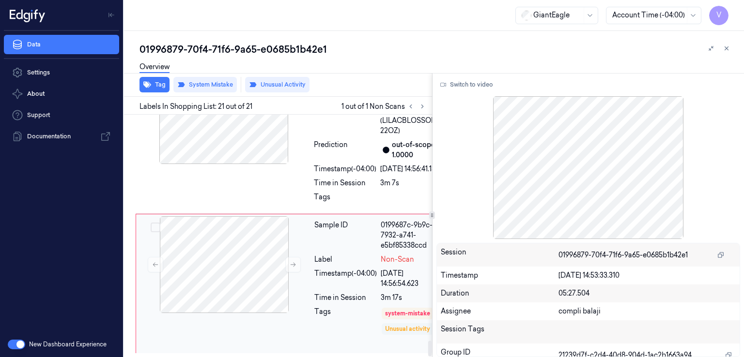
scroll to position [19, 0]
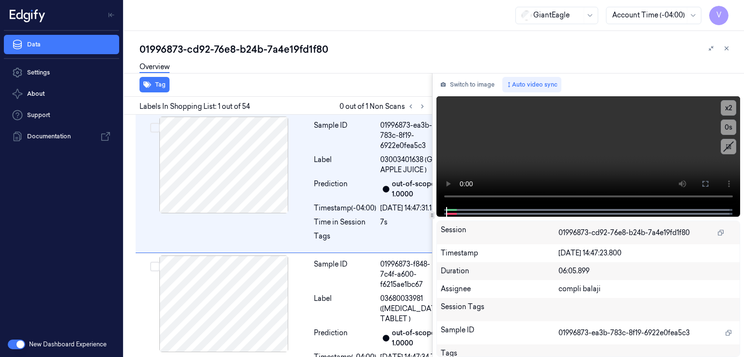
click at [208, 47] on div "01996873-cd92-76e8-b24b-7a4e19fd1f80" at bounding box center [437, 50] width 597 height 14
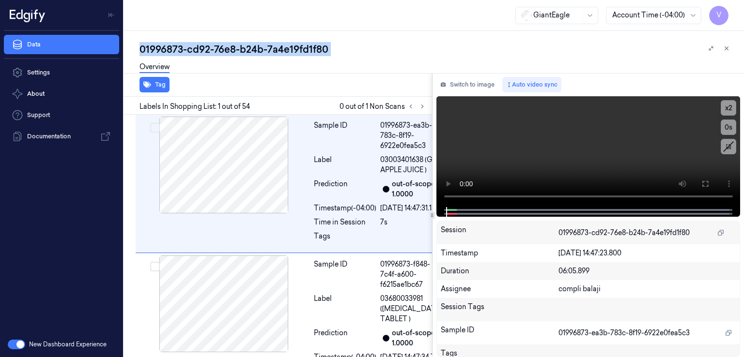
click at [208, 47] on div "01996873-cd92-76e8-b24b-7a4e19fd1f80" at bounding box center [437, 50] width 597 height 14
copy div "-"
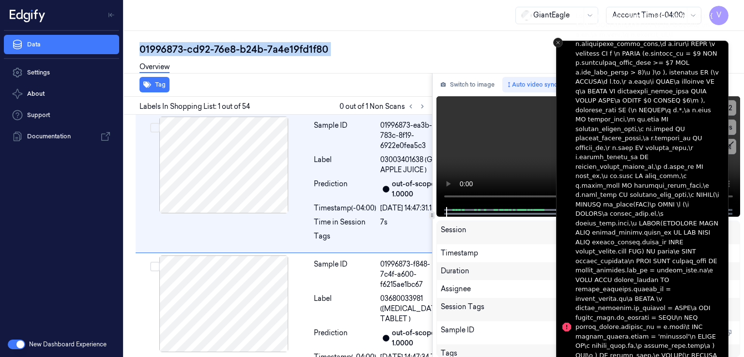
click at [558, 43] on icon "Close toast" at bounding box center [558, 43] width 6 height 6
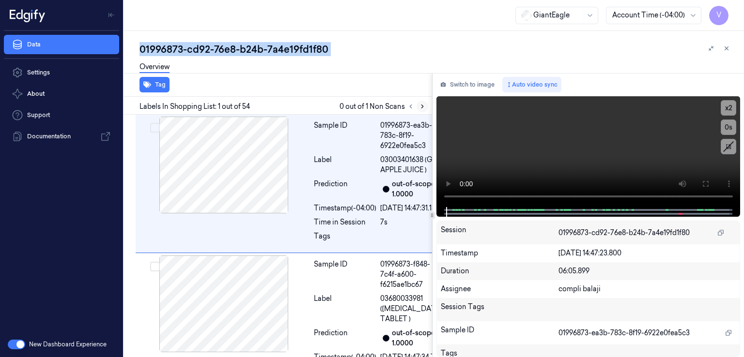
click at [421, 109] on icon at bounding box center [422, 106] width 7 height 7
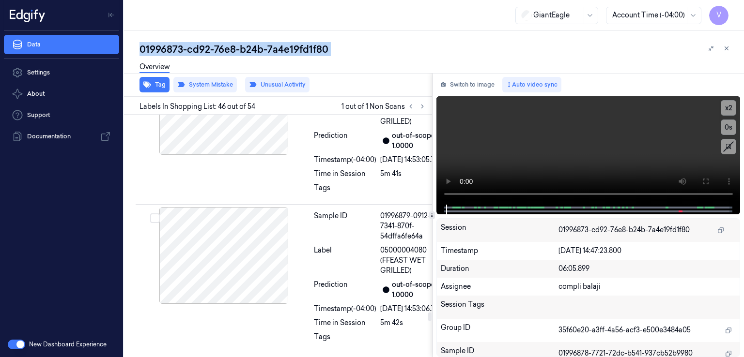
scroll to position [8131, 0]
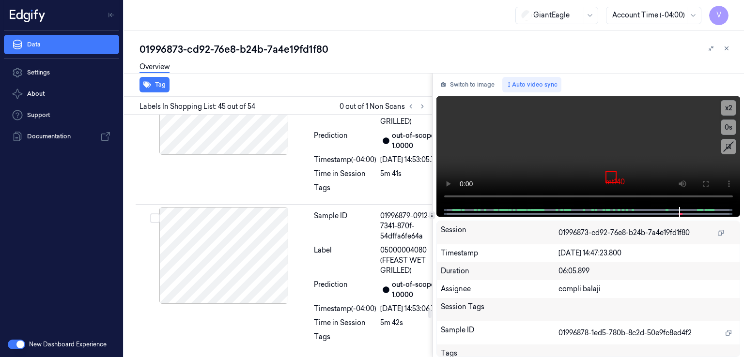
scroll to position [7971, 0]
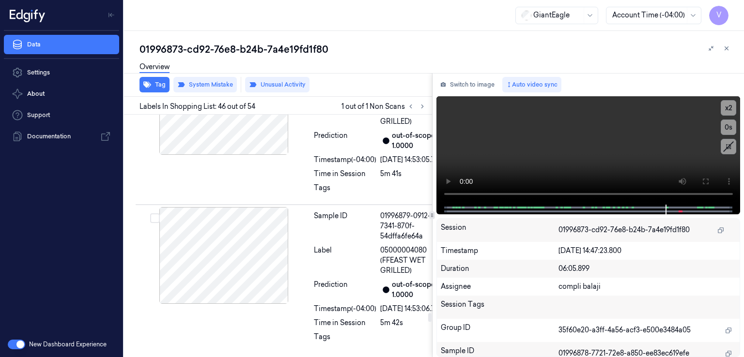
scroll to position [8228, 0]
click at [462, 83] on button "Switch to image" at bounding box center [467, 84] width 62 height 15
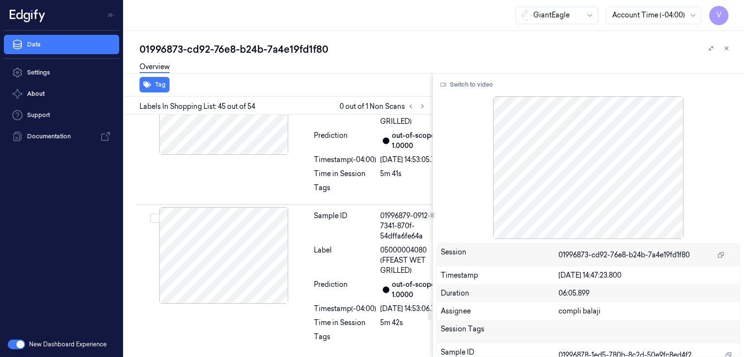
scroll to position [43, 0]
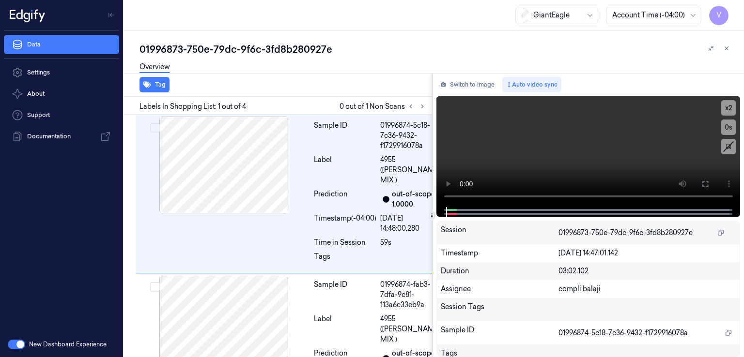
click at [159, 48] on div "01996873-750e-79dc-9f6c-3fd8b280927e" at bounding box center [437, 50] width 597 height 14
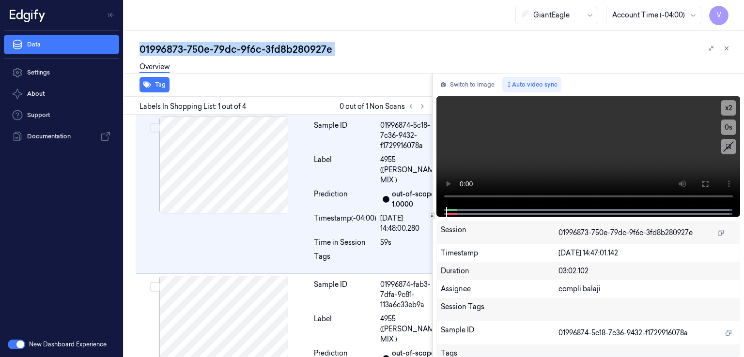
click at [159, 48] on div "01996873-750e-79dc-9f6c-3fd8b280927e" at bounding box center [437, 50] width 597 height 14
copy div "01996873"
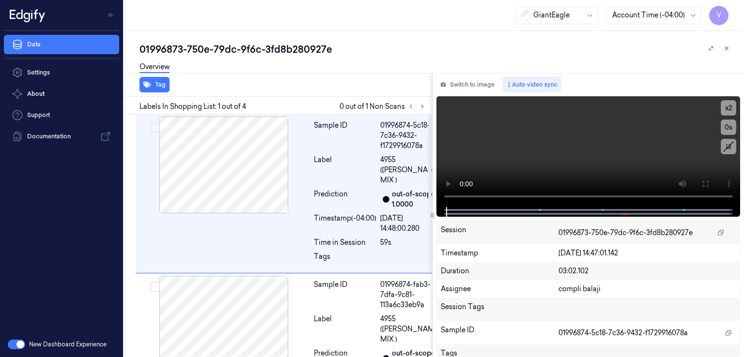
click at [420, 112] on div "Labels In Shopping List: 1 out of 4 0 out of 1 Non Scans" at bounding box center [276, 106] width 312 height 18
click at [421, 109] on icon at bounding box center [422, 106] width 7 height 7
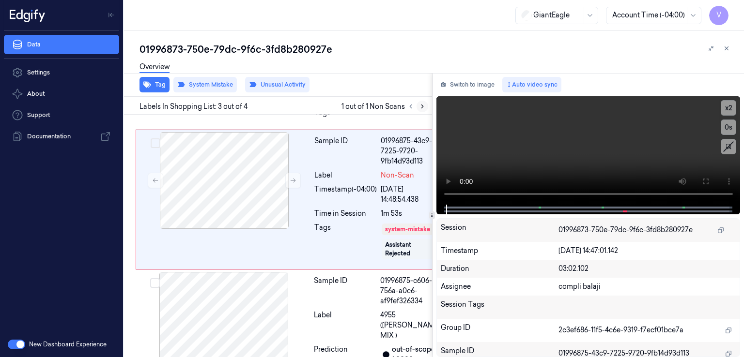
scroll to position [312, 0]
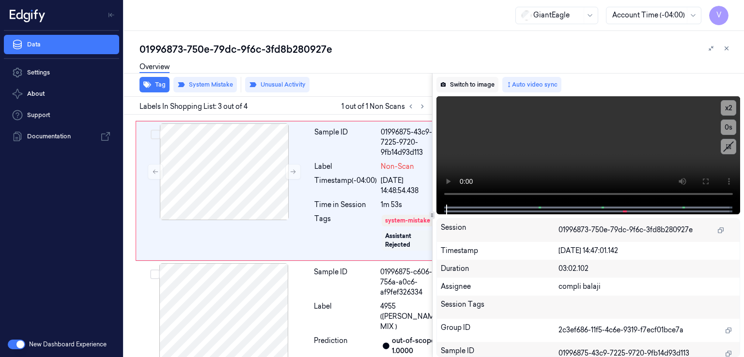
click at [483, 82] on button "Switch to image" at bounding box center [467, 84] width 62 height 15
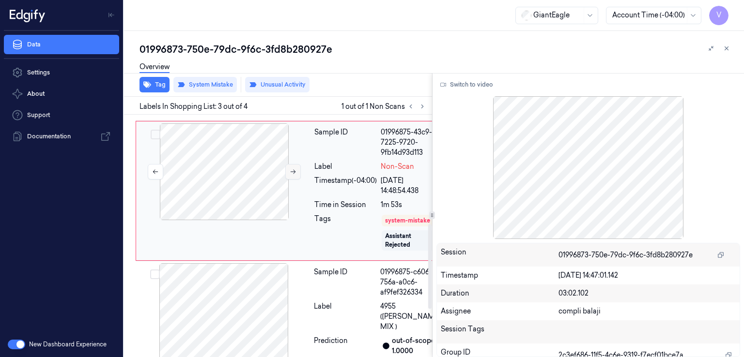
click at [292, 174] on icon at bounding box center [293, 172] width 5 height 4
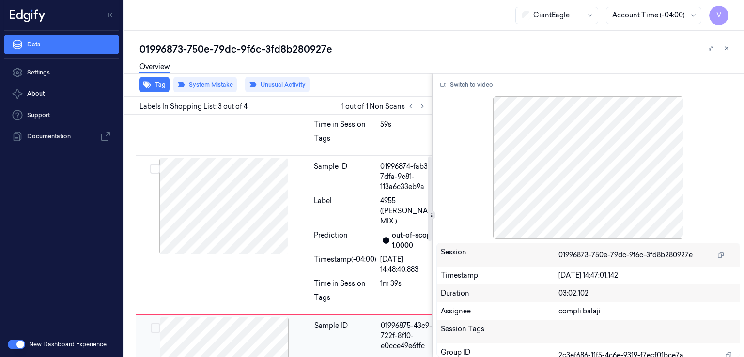
click at [292, 211] on div at bounding box center [224, 206] width 172 height 97
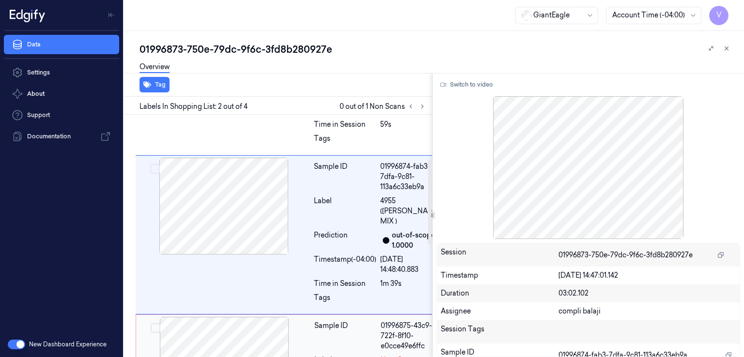
scroll to position [147, 0]
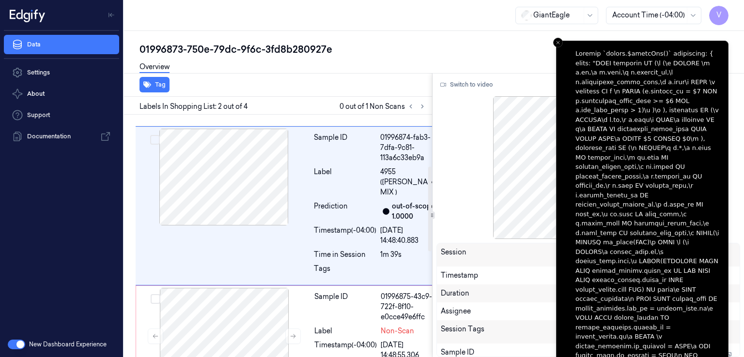
click at [554, 49] on div "01996873-750e-79dc-9f6c-3fd8b280927e" at bounding box center [437, 50] width 597 height 14
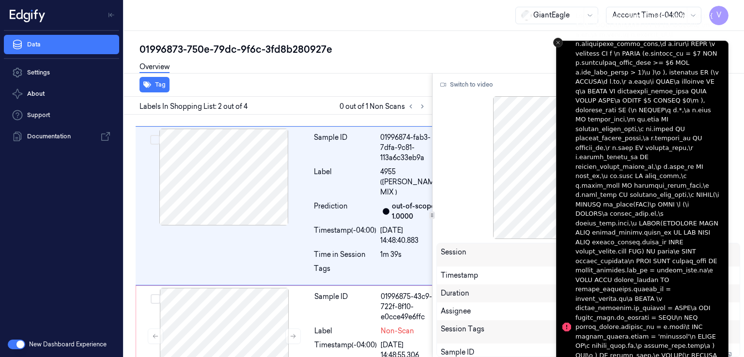
click at [558, 44] on icon "Close toast" at bounding box center [558, 43] width 6 height 6
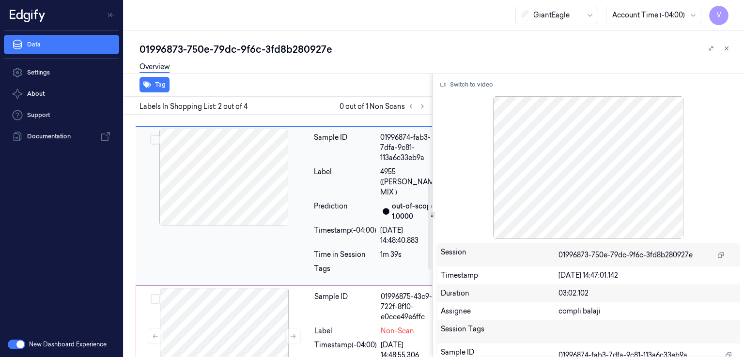
scroll to position [244, 0]
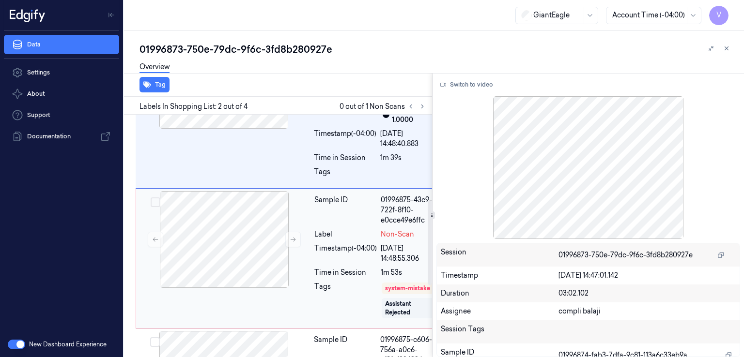
click at [368, 264] on div "Timestamp (-04:00)" at bounding box center [345, 254] width 62 height 20
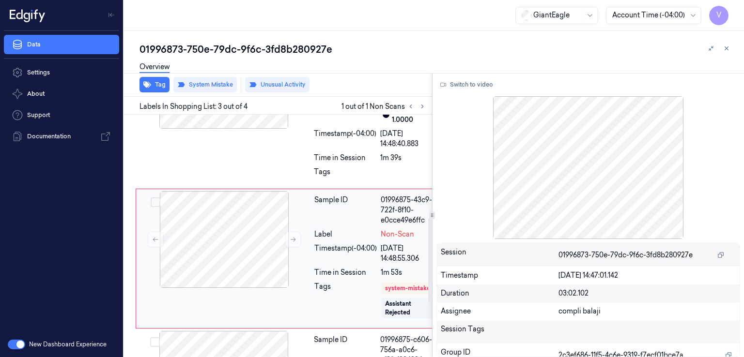
scroll to position [312, 0]
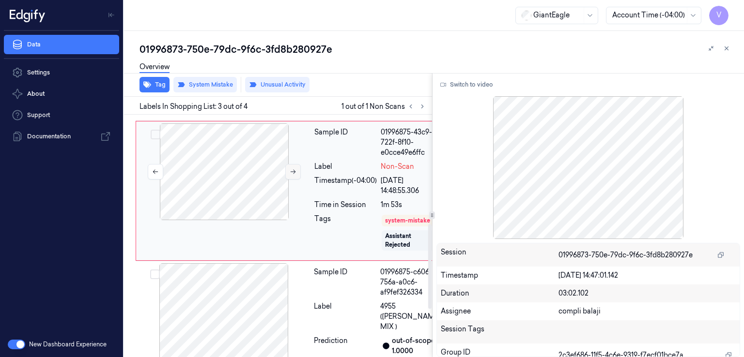
click at [293, 174] on icon at bounding box center [293, 172] width 5 height 4
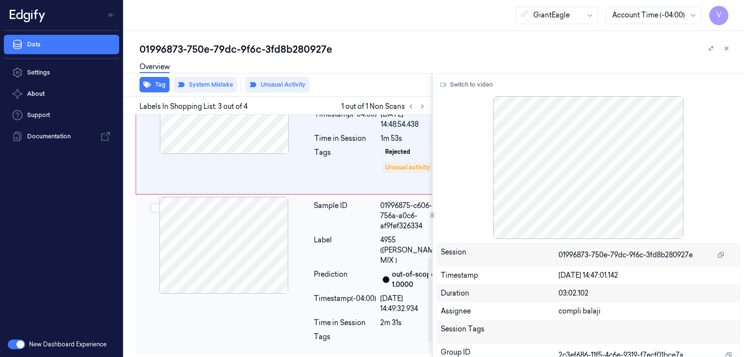
click at [355, 266] on div "Label" at bounding box center [345, 250] width 62 height 31
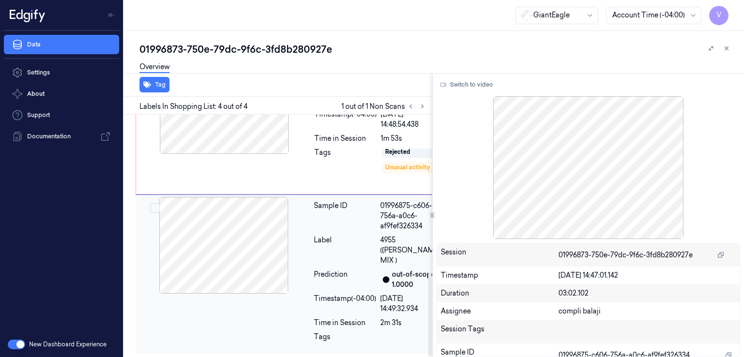
scroll to position [448, 0]
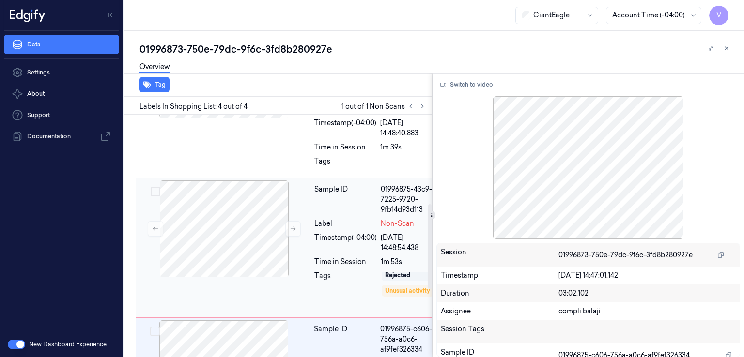
click at [343, 215] on div "Sample ID" at bounding box center [345, 200] width 62 height 31
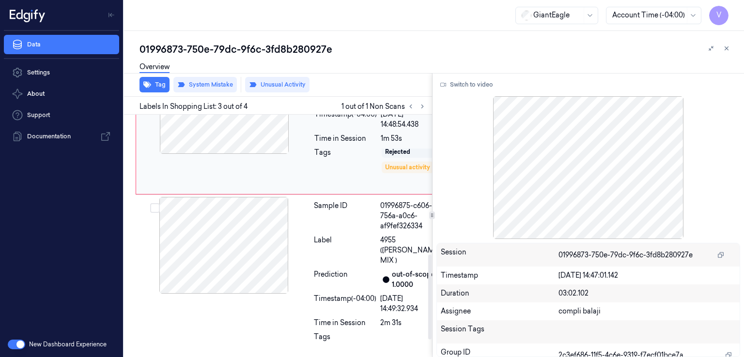
scroll to position [312, 0]
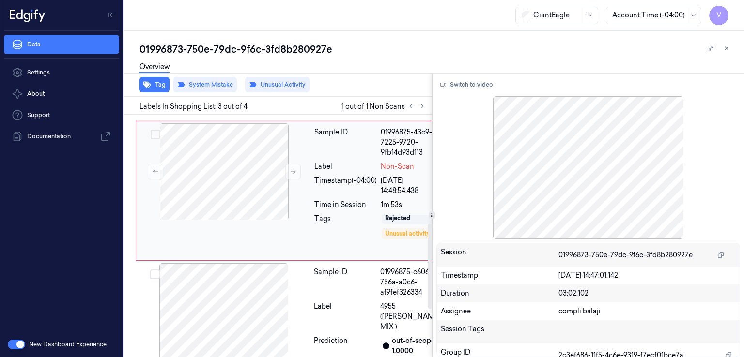
click at [334, 158] on div "Sample ID" at bounding box center [345, 142] width 62 height 31
click at [492, 82] on button "Switch to video" at bounding box center [466, 84] width 61 height 15
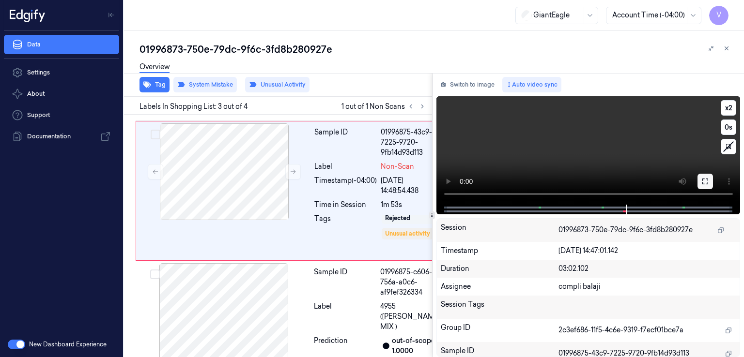
click at [705, 178] on icon at bounding box center [705, 182] width 8 height 8
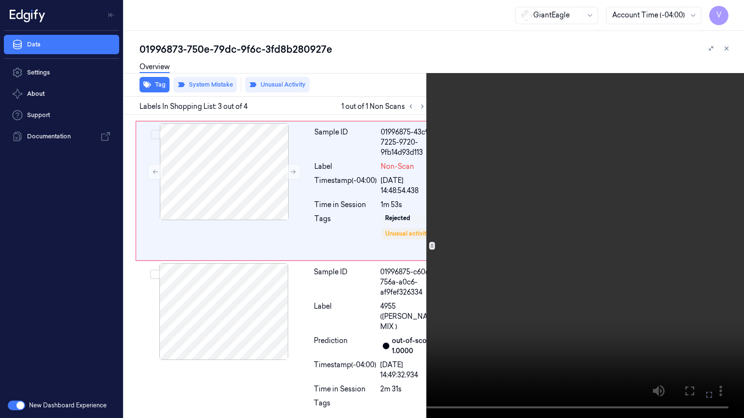
click at [0, 0] on icon at bounding box center [0, 0] width 0 height 0
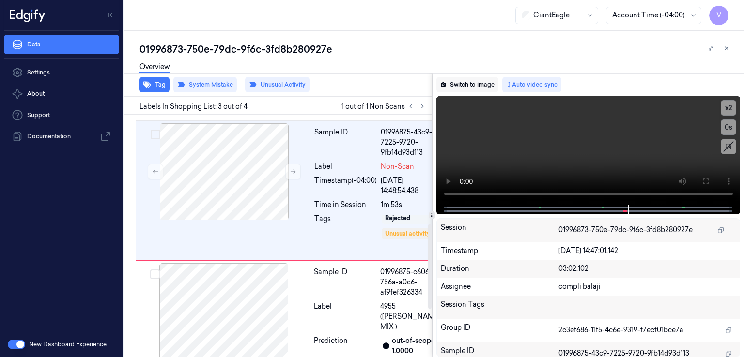
click at [474, 86] on button "Switch to image" at bounding box center [467, 84] width 62 height 15
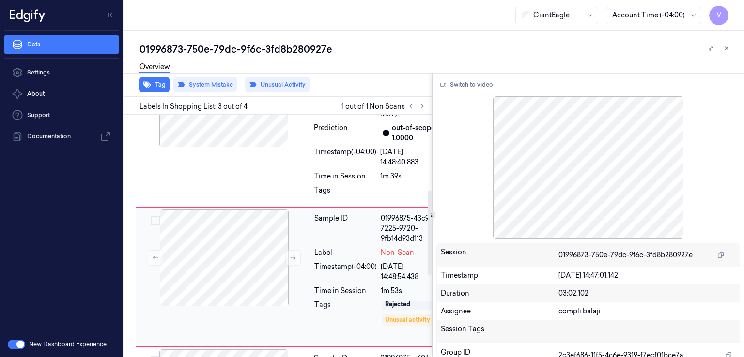
scroll to position [215, 0]
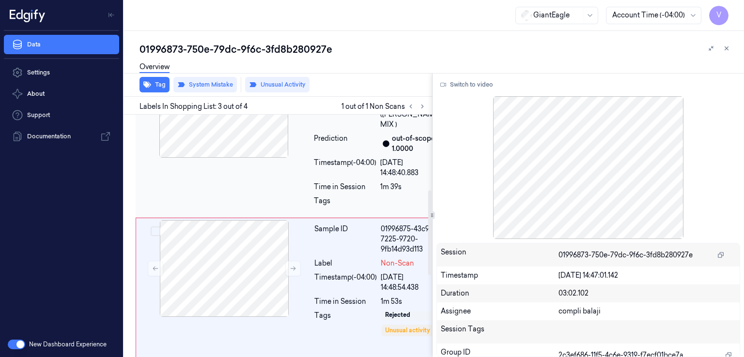
click at [304, 158] on div at bounding box center [224, 109] width 172 height 97
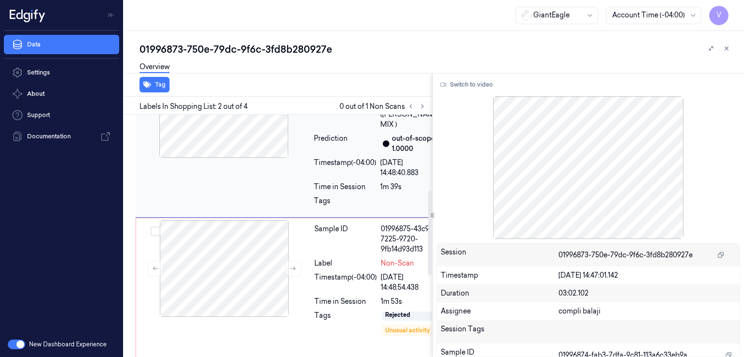
scroll to position [147, 0]
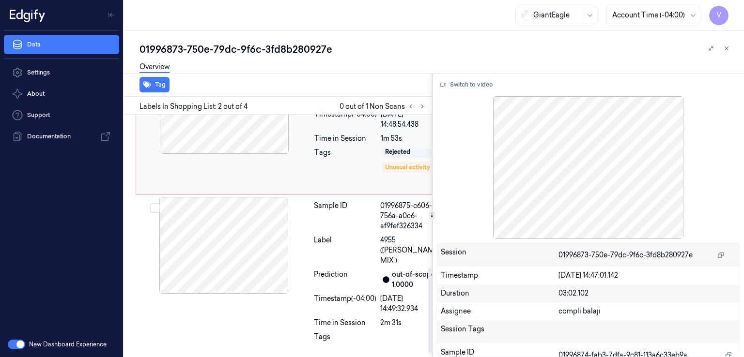
click at [362, 246] on div "Label" at bounding box center [345, 250] width 62 height 31
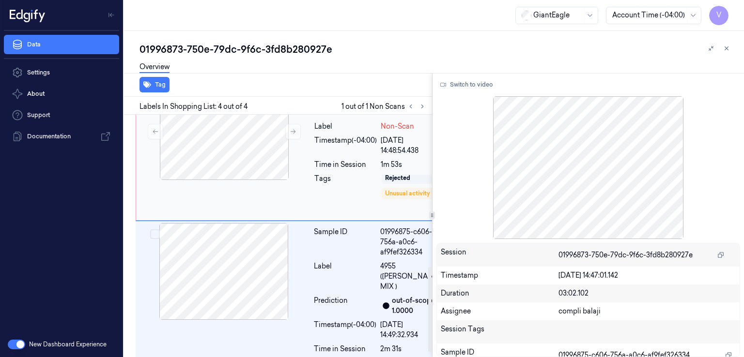
scroll to position [448, 0]
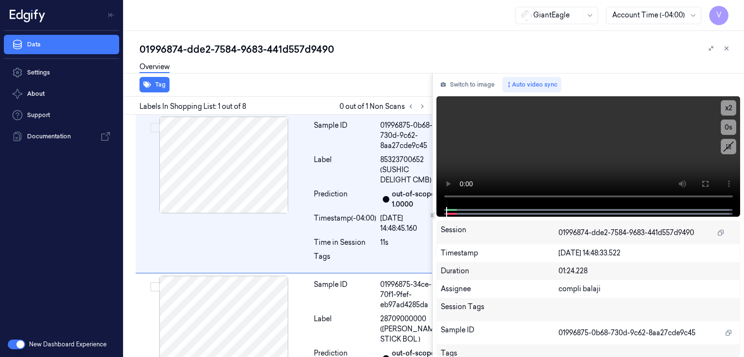
click at [203, 47] on div "01996874-dde2-7584-9683-441d557d9490" at bounding box center [437, 50] width 597 height 14
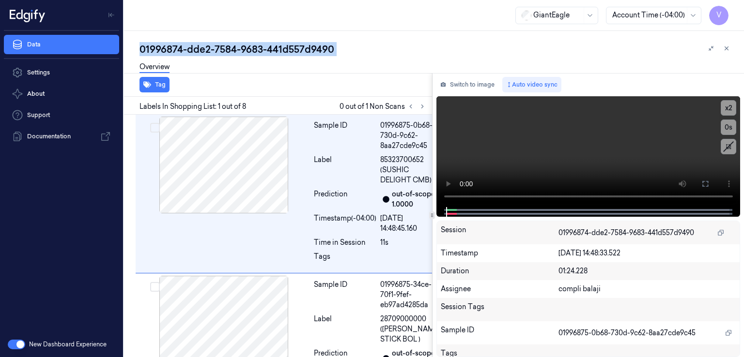
click at [203, 47] on div "01996874-dde2-7584-9683-441d557d9490" at bounding box center [437, 50] width 597 height 14
copy div "dde2"
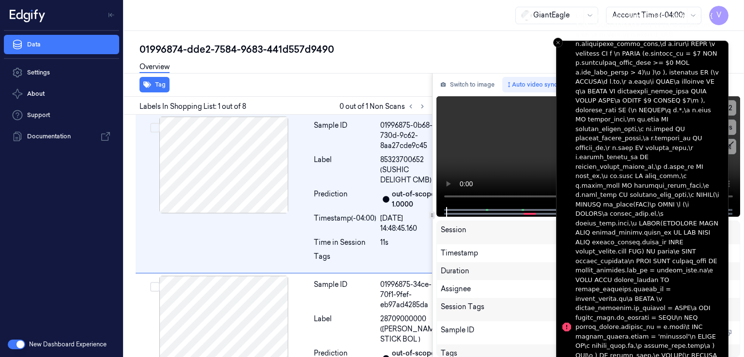
click at [557, 47] on li "Notifications alt+T" at bounding box center [642, 327] width 172 height 573
drag, startPoint x: 557, startPoint y: 43, endPoint x: 487, endPoint y: 92, distance: 85.6
click at [556, 43] on line "Close toast" at bounding box center [557, 42] width 3 height 3
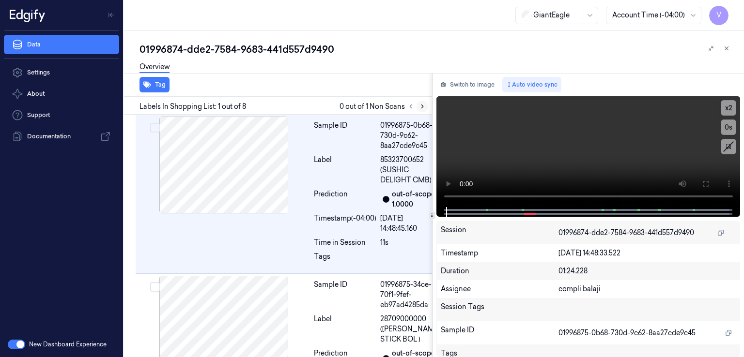
click at [421, 109] on icon at bounding box center [422, 106] width 7 height 7
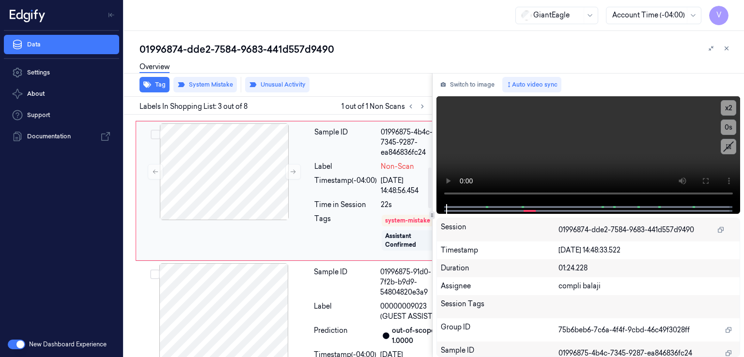
scroll to position [322, 0]
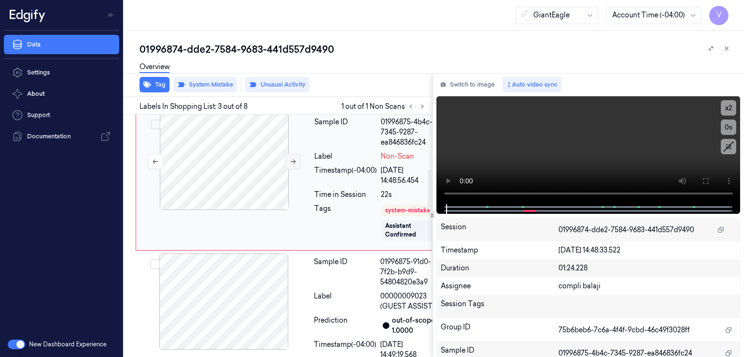
click at [292, 165] on icon at bounding box center [293, 161] width 7 height 7
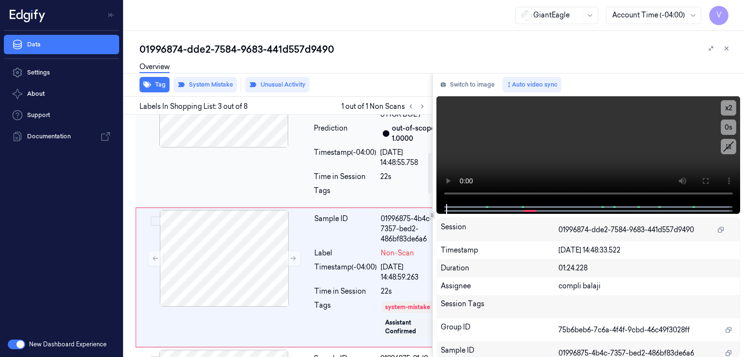
click at [281, 197] on div "Sample ID 01996875-34ce-70f1-9fef-eb97ad4285da Label 28709000000 ([PERSON_NAME]…" at bounding box center [291, 127] width 310 height 159
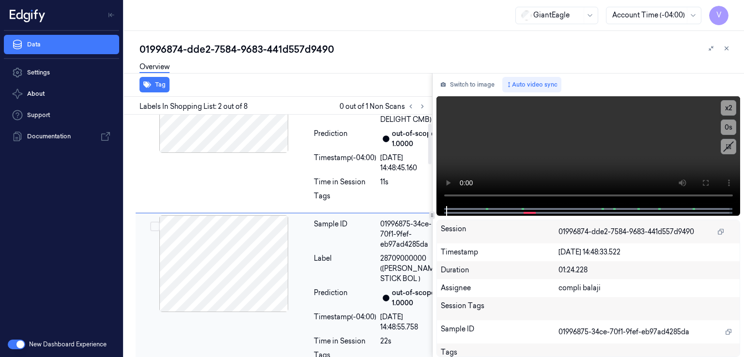
scroll to position [0, 0]
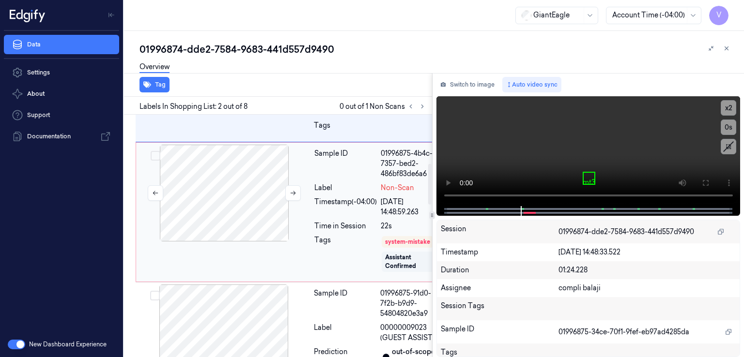
click at [309, 242] on div at bounding box center [224, 193] width 172 height 97
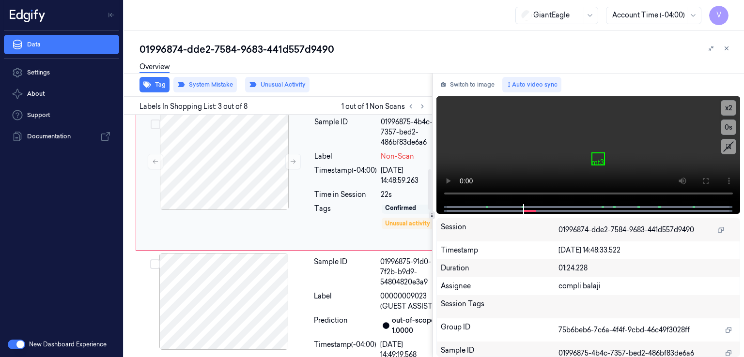
scroll to position [43, 0]
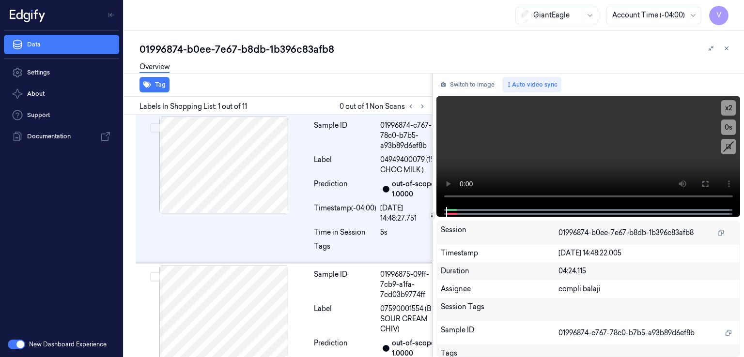
click at [254, 51] on div "01996874-b0ee-7e67-b8db-1b396c83afb8" at bounding box center [437, 50] width 597 height 14
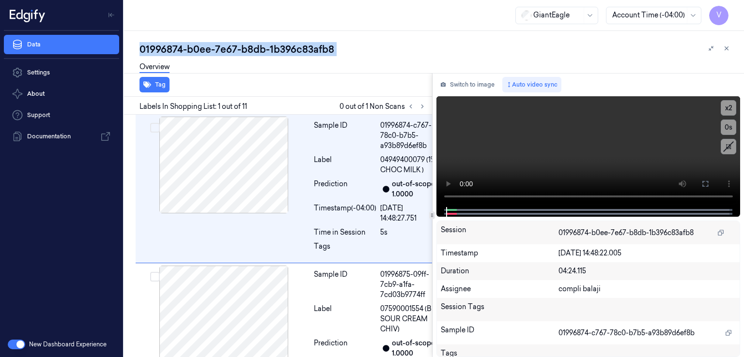
click at [254, 51] on div "01996874-b0ee-7e67-b8db-1b396c83afb8" at bounding box center [437, 50] width 597 height 14
copy div "b8db"
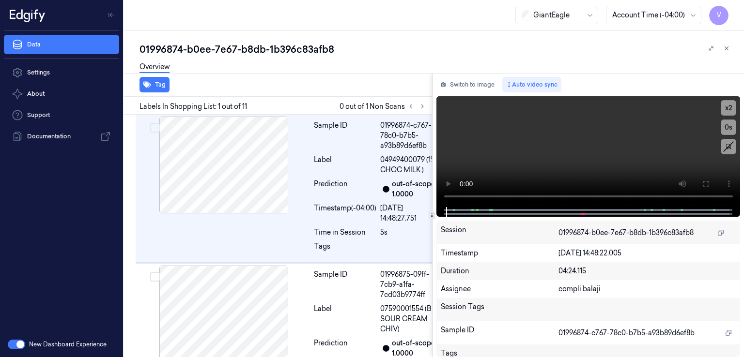
click at [427, 111] on div at bounding box center [416, 107] width 23 height 12
click at [422, 107] on icon at bounding box center [422, 106] width 7 height 7
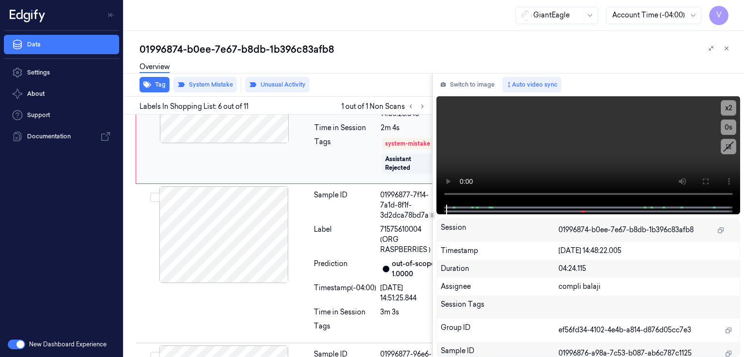
scroll to position [861, 0]
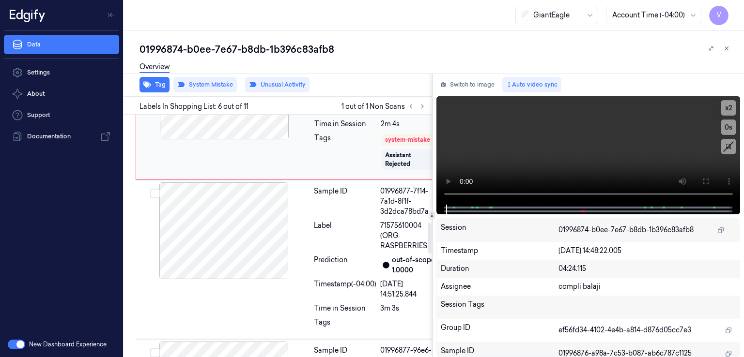
click at [290, 94] on icon at bounding box center [293, 91] width 7 height 7
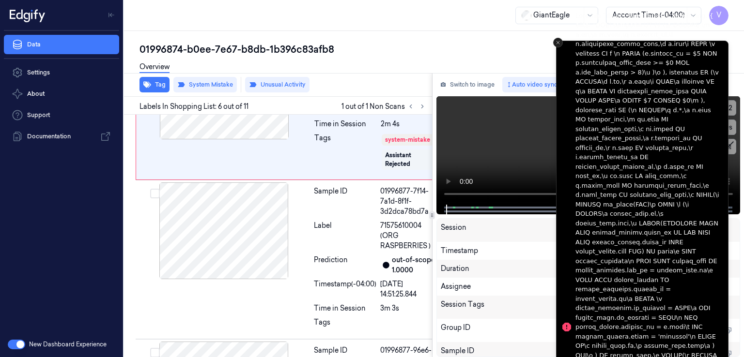
click at [559, 44] on icon "Close toast" at bounding box center [558, 43] width 6 height 6
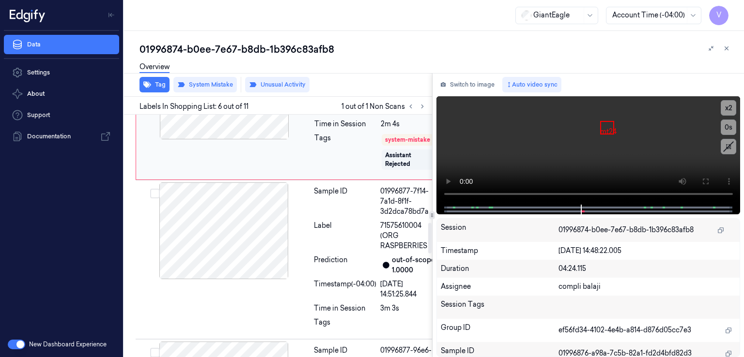
click at [292, 99] on button at bounding box center [292, 90] width 15 height 15
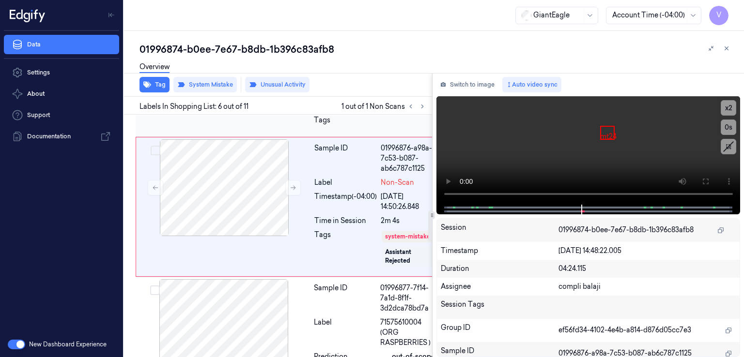
click at [292, 137] on div "Sample ID 01996875-514f-733b-9a41-f1e2c5c27856 Label 07111702537 (RESER&#39;S S…" at bounding box center [291, 57] width 310 height 159
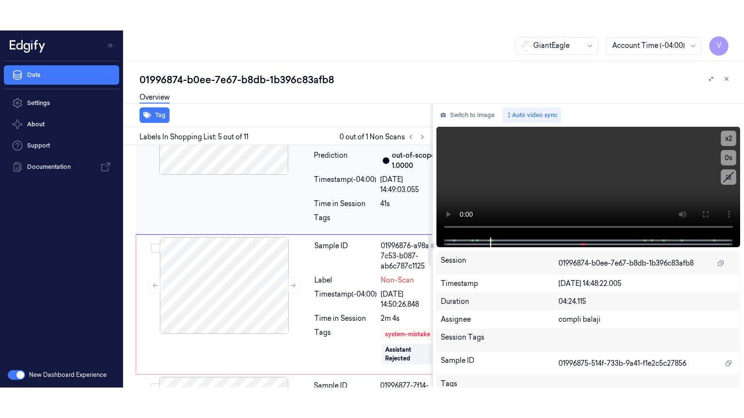
scroll to position [696, 0]
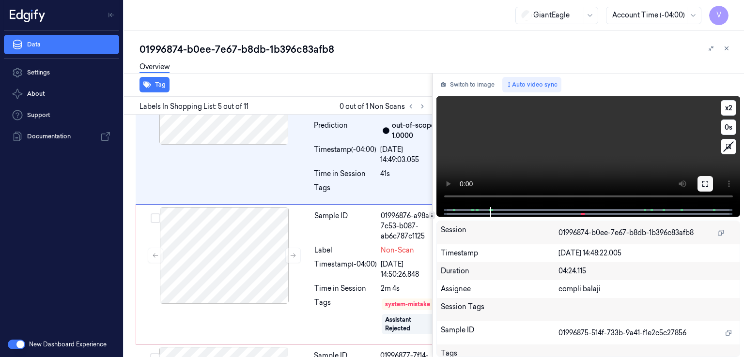
click at [705, 181] on icon at bounding box center [705, 184] width 8 height 8
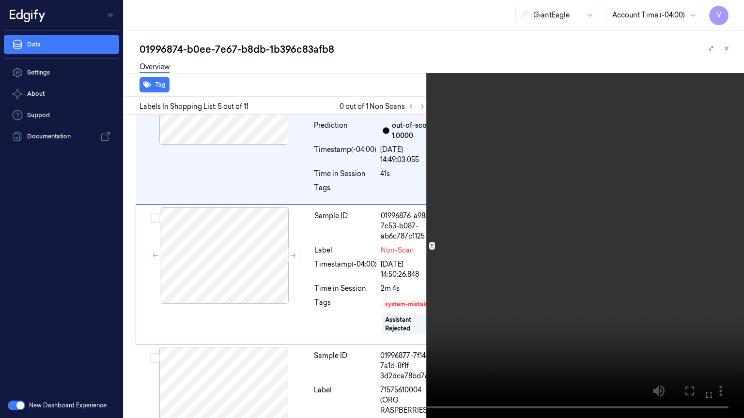
click at [480, 237] on video at bounding box center [372, 209] width 744 height 418
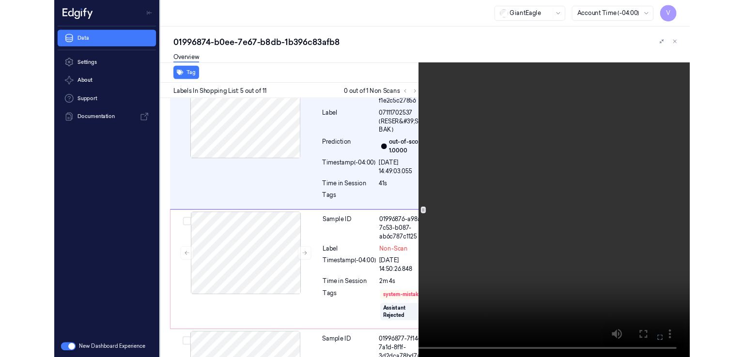
scroll to position [665, 0]
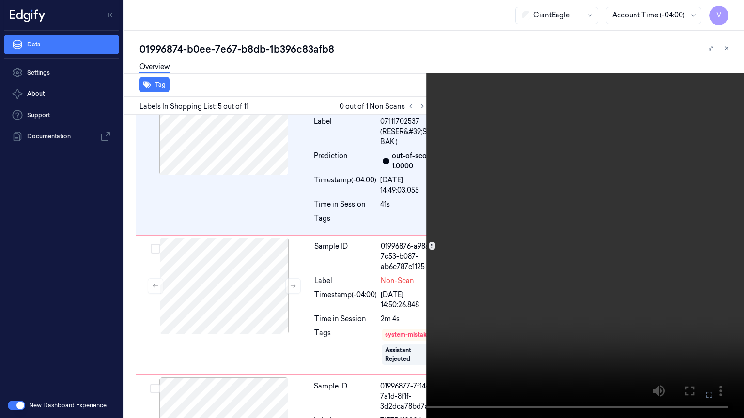
click at [0, 0] on icon at bounding box center [0, 0] width 0 height 0
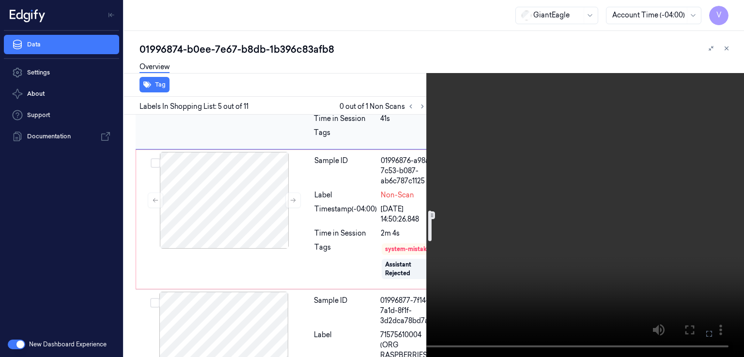
scroll to position [762, 0]
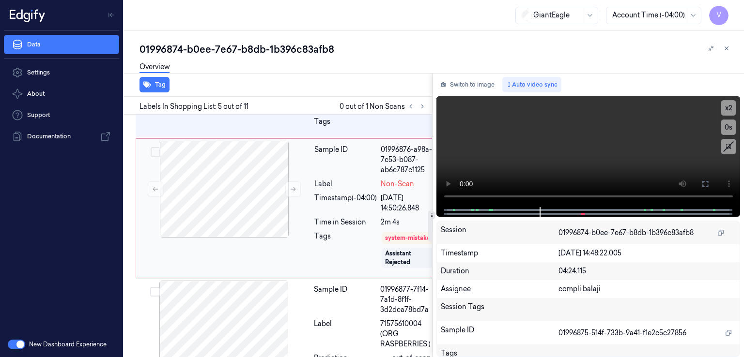
click at [330, 175] on div "Sample ID" at bounding box center [345, 160] width 62 height 31
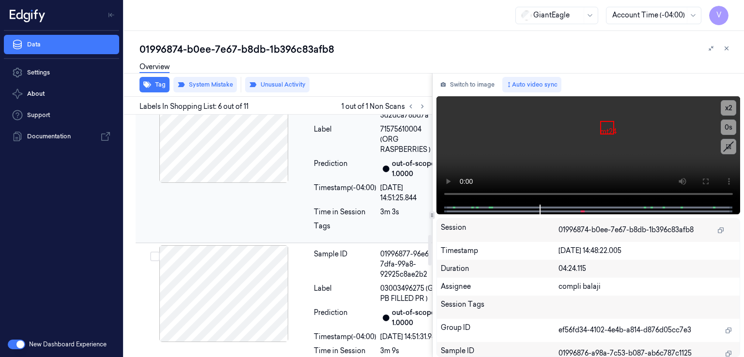
click at [330, 155] on div "Label" at bounding box center [345, 139] width 62 height 31
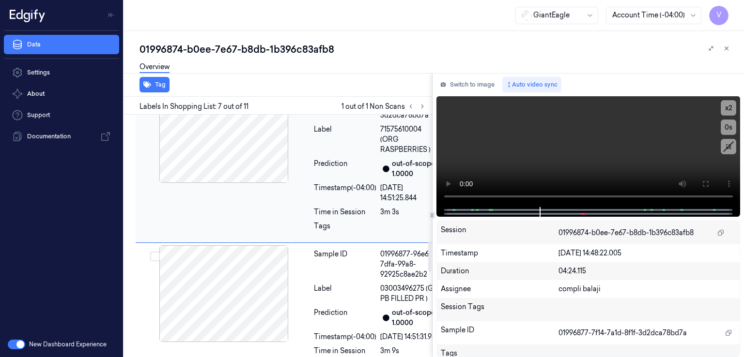
scroll to position [1025, 0]
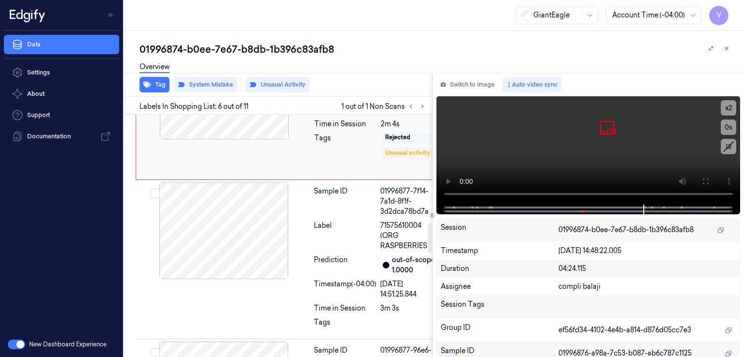
scroll to position [43, 0]
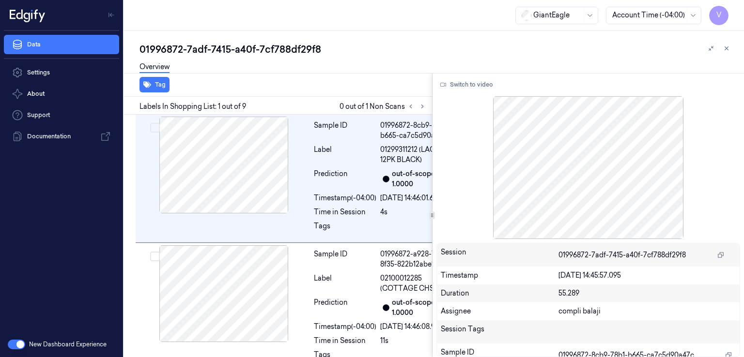
click at [176, 46] on div "01996872-7adf-7415-a40f-7cf788df29f8" at bounding box center [437, 50] width 597 height 14
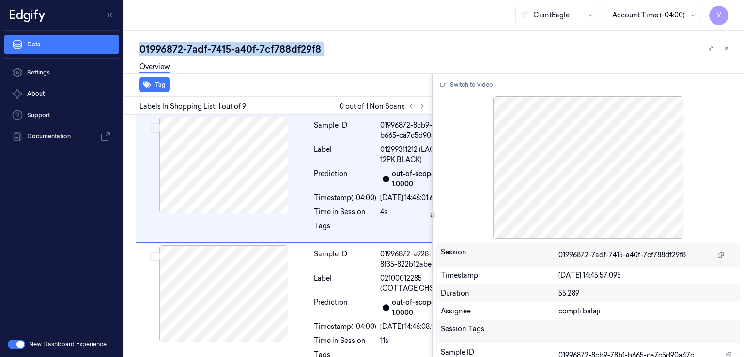
click at [176, 46] on div "01996872-7adf-7415-a40f-7cf788df29f8" at bounding box center [437, 50] width 597 height 14
copy div "01996872"
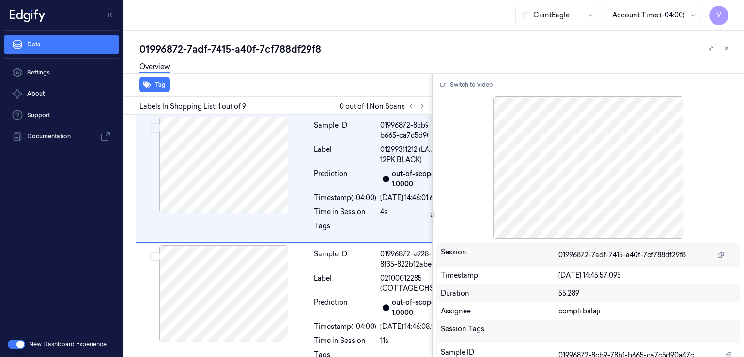
click at [421, 100] on div "Labels In Shopping List: 1 out of 9 0 out of 1 Non Scans" at bounding box center [276, 106] width 312 height 18
click at [421, 107] on icon at bounding box center [422, 106] width 7 height 7
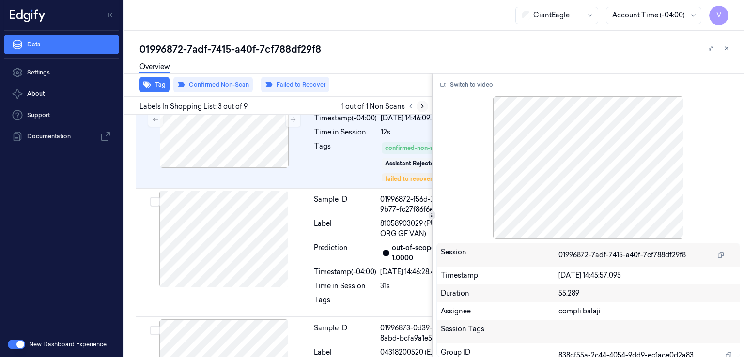
scroll to position [312, 0]
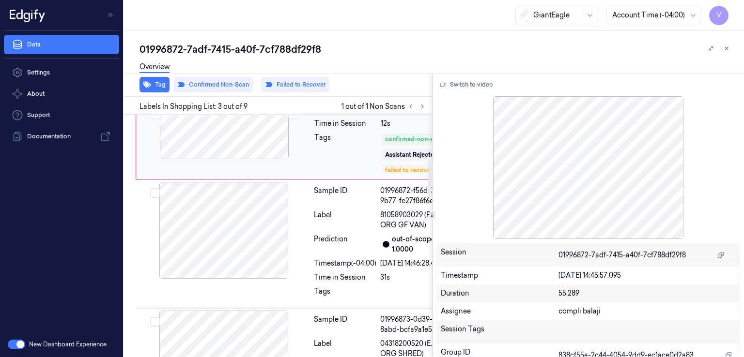
click at [336, 115] on div "Timestamp (-04:00)" at bounding box center [345, 110] width 62 height 10
click at [180, 37] on div "01996872-7adf-7415-a40f-7cf788df29f8 Overview Tag Confirmed Non-Scan Failed to …" at bounding box center [434, 194] width 620 height 326
click at [178, 45] on div "01996872-7adf-7415-a40f-7cf788df29f8" at bounding box center [437, 50] width 597 height 14
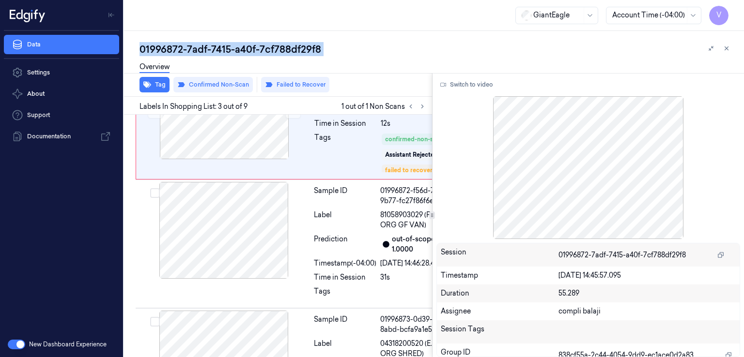
click at [178, 45] on div "01996872-7adf-7415-a40f-7cf788df29f8" at bounding box center [437, 50] width 597 height 14
copy div "01996872"
click at [419, 108] on icon at bounding box center [422, 106] width 7 height 7
click at [298, 119] on button at bounding box center [292, 110] width 15 height 15
click at [294, 119] on button at bounding box center [292, 110] width 15 height 15
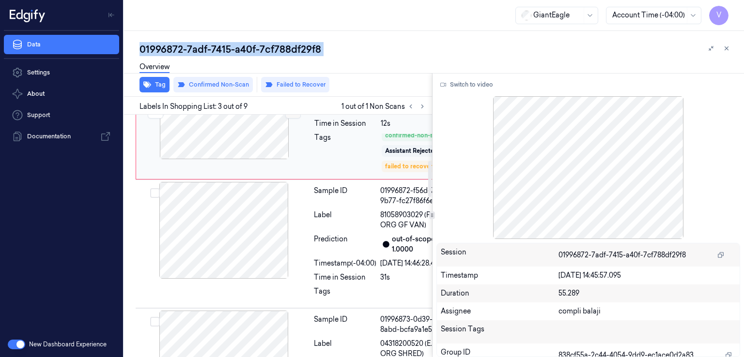
click at [294, 119] on button at bounding box center [292, 110] width 15 height 15
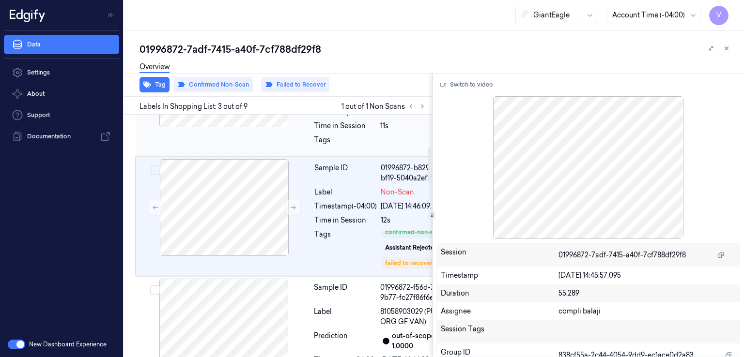
click at [292, 127] on div at bounding box center [224, 79] width 172 height 97
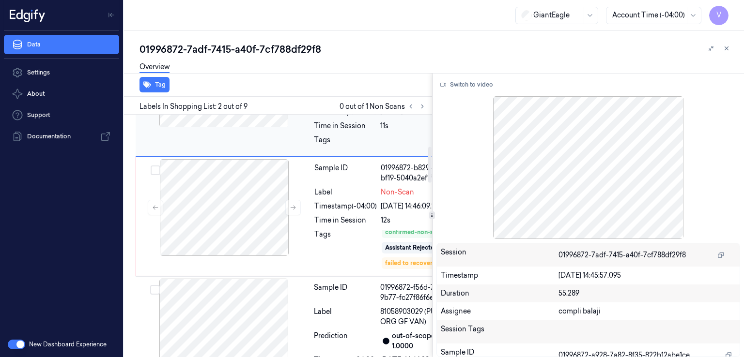
scroll to position [244, 0]
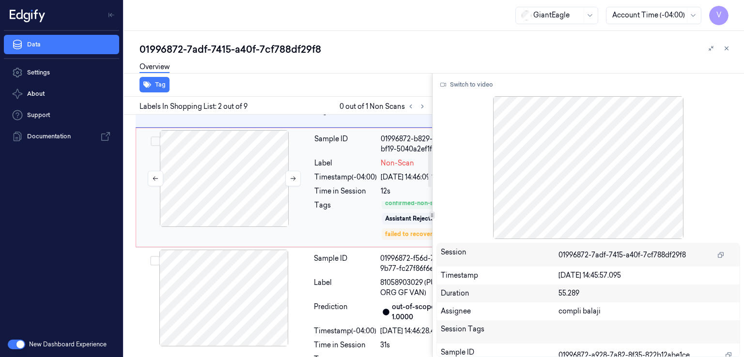
click at [306, 227] on div at bounding box center [224, 178] width 172 height 97
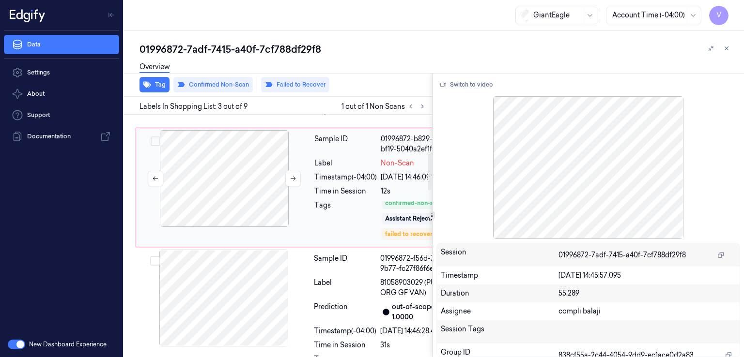
scroll to position [312, 0]
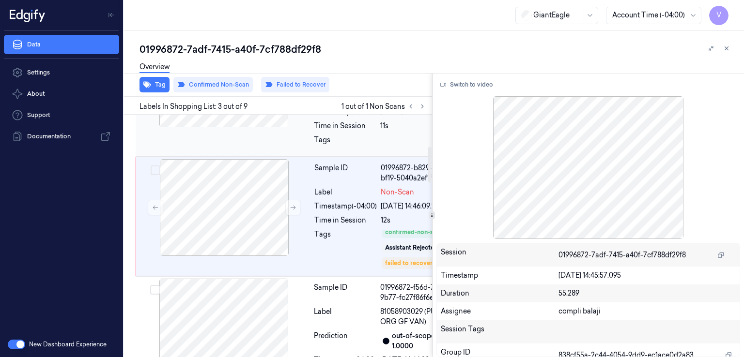
click at [328, 103] on div "Prediction" at bounding box center [345, 93] width 62 height 20
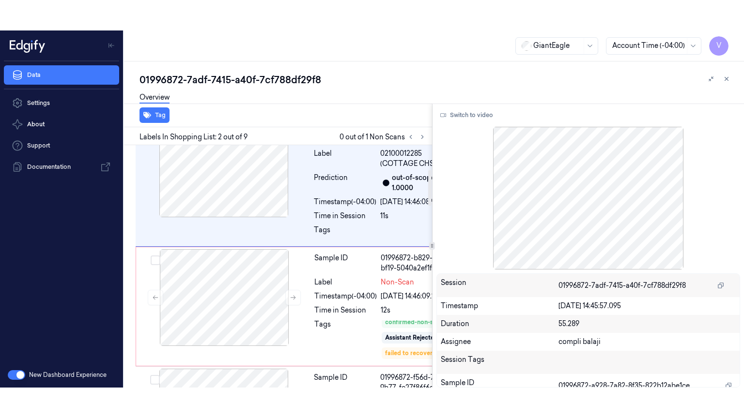
scroll to position [147, 0]
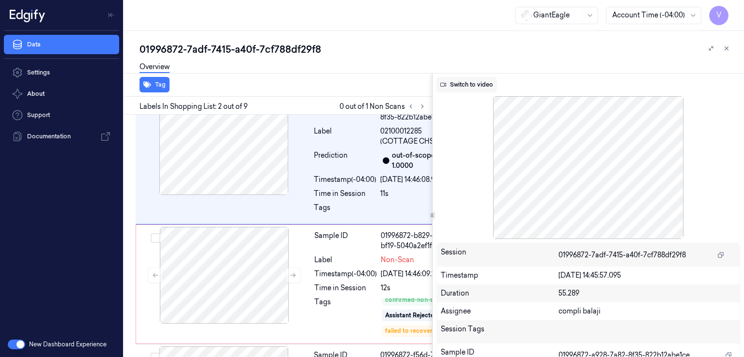
click at [466, 86] on button "Switch to video" at bounding box center [466, 84] width 61 height 15
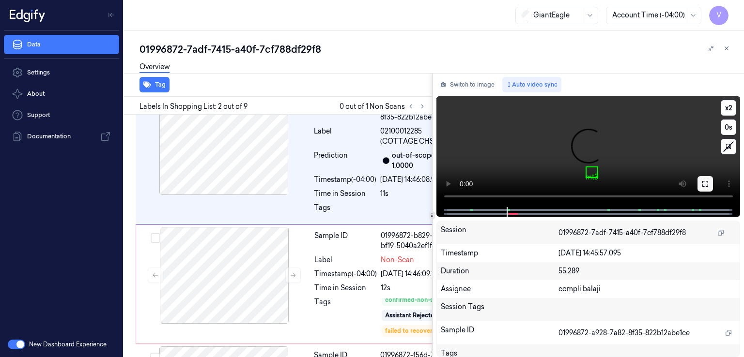
click at [711, 183] on button at bounding box center [704, 183] width 15 height 15
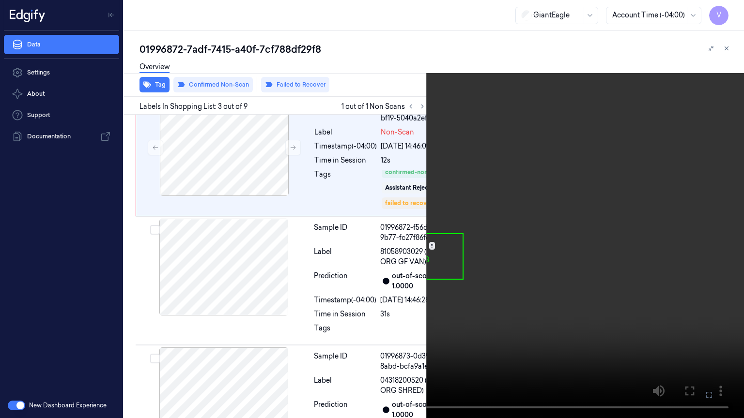
click at [453, 232] on video at bounding box center [372, 209] width 744 height 418
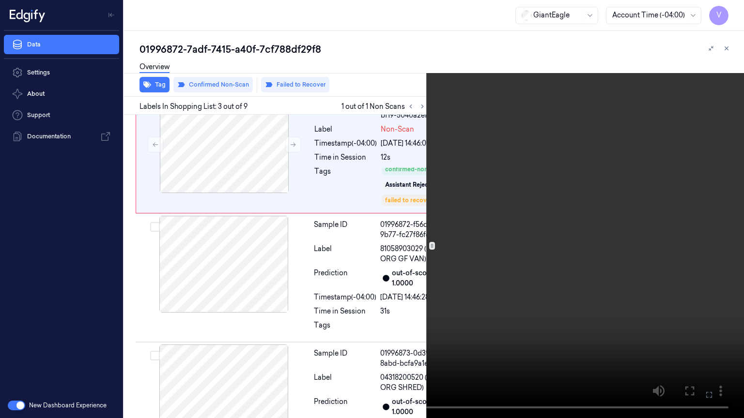
scroll to position [281, 0]
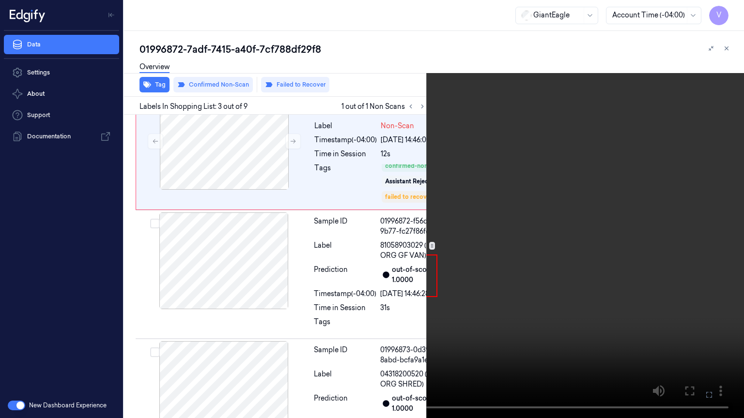
click at [453, 232] on video at bounding box center [372, 209] width 744 height 418
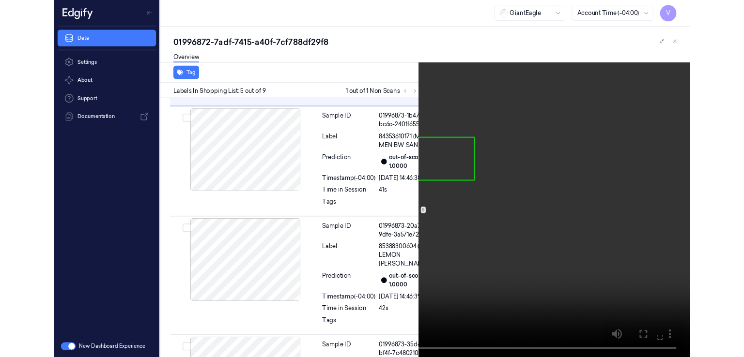
scroll to position [635, 0]
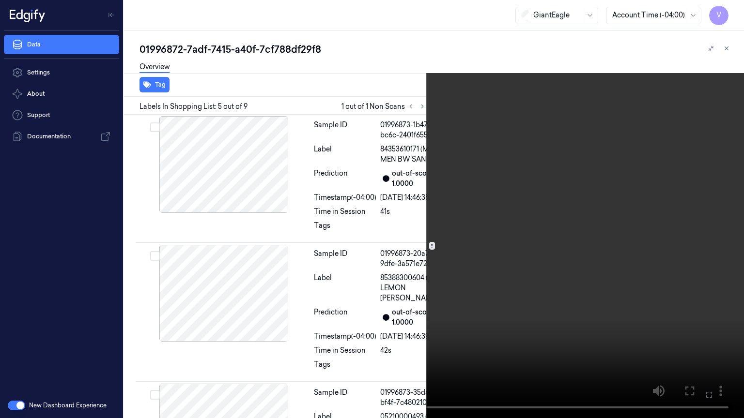
click at [0, 0] on icon at bounding box center [0, 0] width 0 height 0
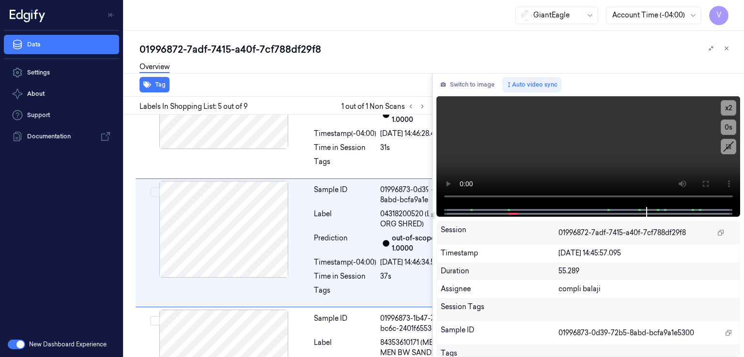
click at [344, 44] on div "Tags" at bounding box center [345, 23] width 62 height 41
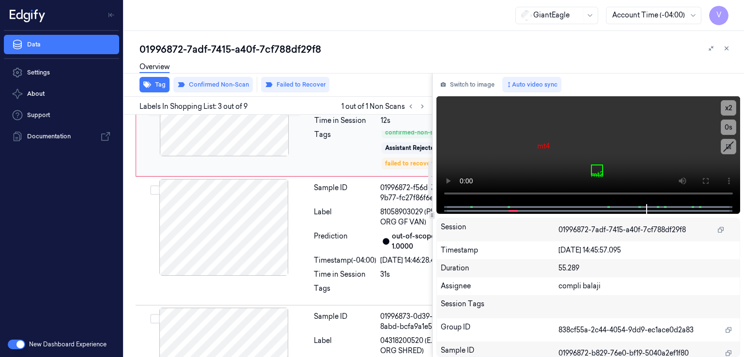
scroll to position [312, 0]
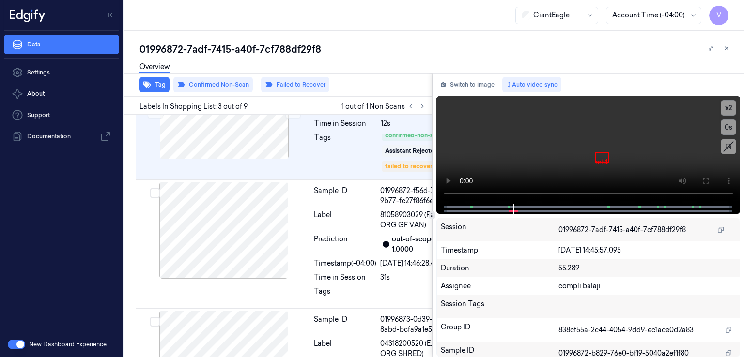
click at [472, 92] on div "Switch to image Auto video sync x 2 0 s mt4 Session 01996872-7adf-7415-a40f-7cf…" at bounding box center [588, 215] width 312 height 284
click at [462, 87] on button "Switch to image" at bounding box center [467, 84] width 62 height 15
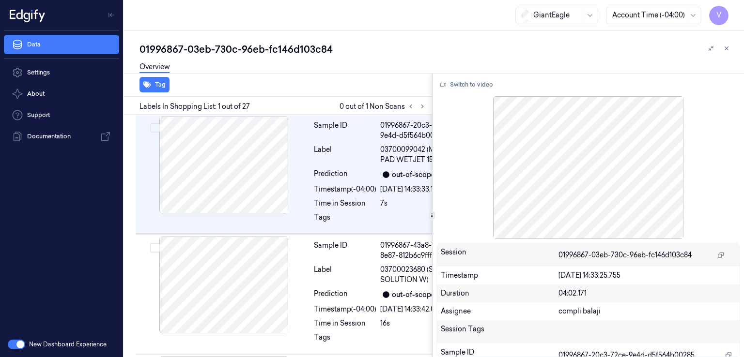
click at [204, 52] on div "01996867-03eb-730c-96eb-fc146d103c84" at bounding box center [437, 50] width 597 height 14
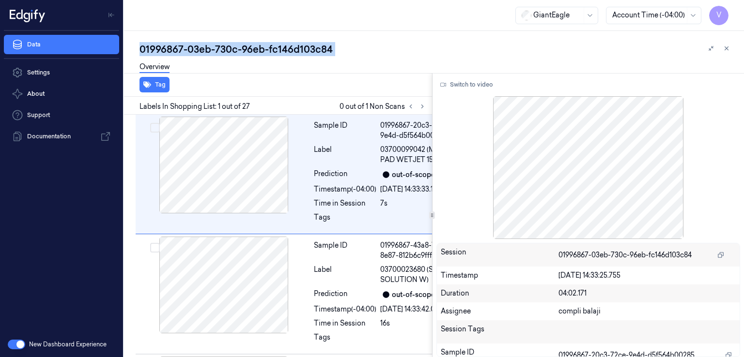
click at [204, 52] on div "01996867-03eb-730c-96eb-fc146d103c84" at bounding box center [437, 50] width 597 height 14
copy div "03eb"
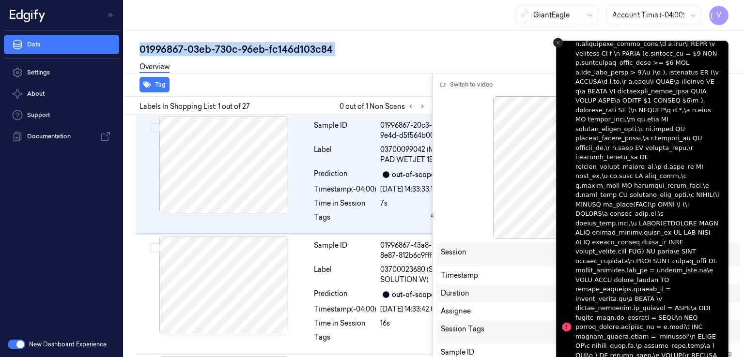
click at [556, 40] on icon "Close toast" at bounding box center [558, 43] width 6 height 6
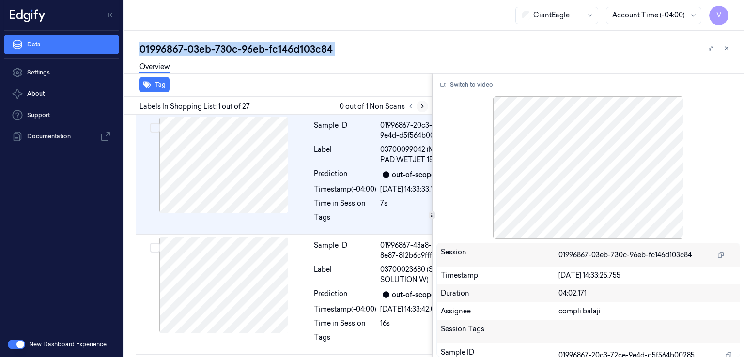
click at [422, 103] on icon at bounding box center [422, 106] width 7 height 7
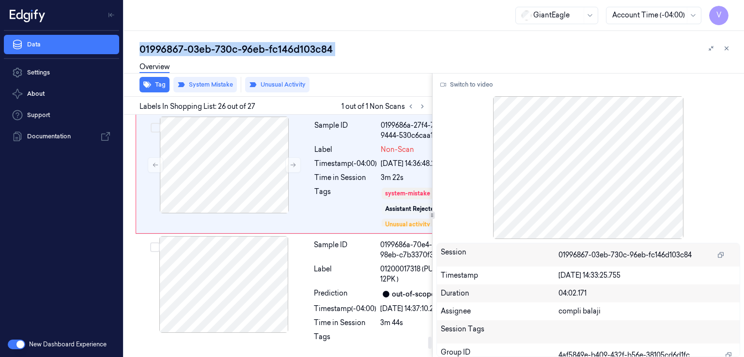
scroll to position [4491, 0]
click at [287, 173] on button at bounding box center [292, 164] width 15 height 15
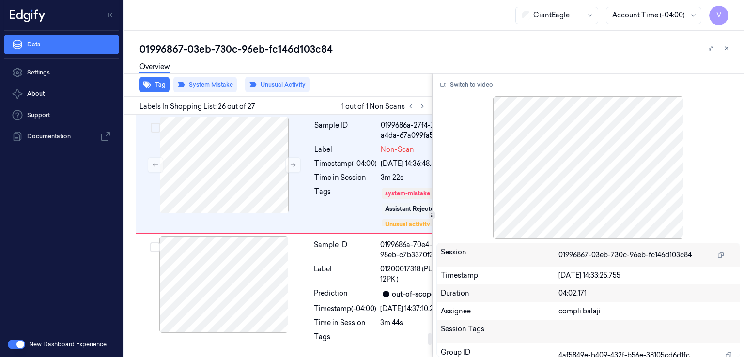
click at [306, 114] on div "Sample ID 01996869-cb9e-7738-bd2c-79c2ee4b637e Label 22675400000 (CHILLED PORK …" at bounding box center [301, 54] width 331 height 120
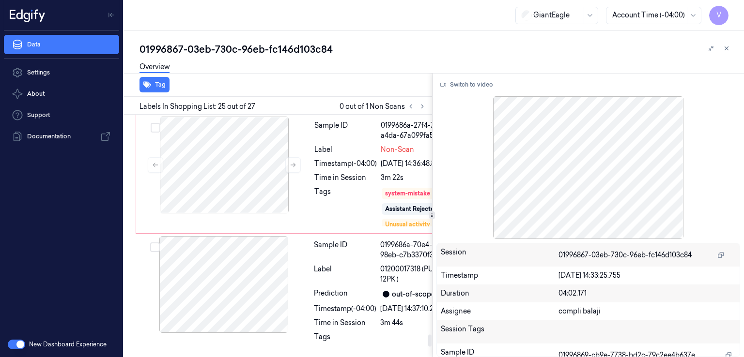
scroll to position [4423, 0]
click at [482, 83] on button "Switch to video" at bounding box center [466, 84] width 61 height 15
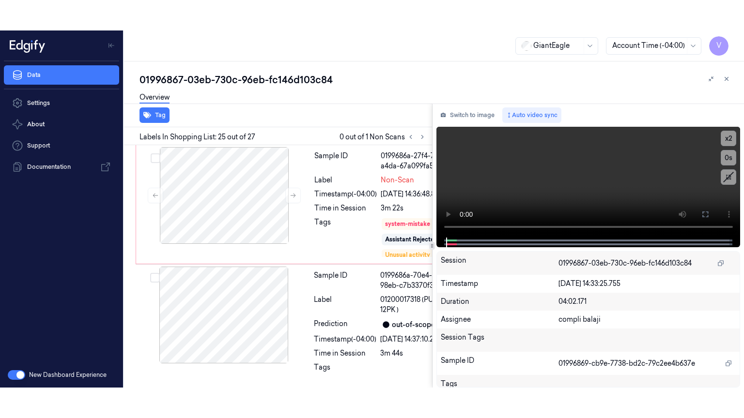
scroll to position [4326, 0]
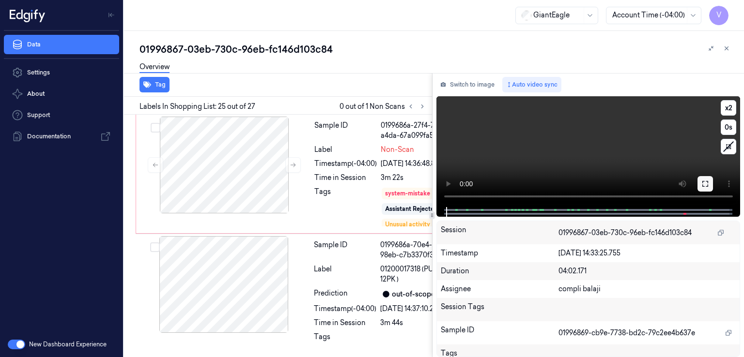
click at [705, 185] on icon at bounding box center [705, 184] width 8 height 8
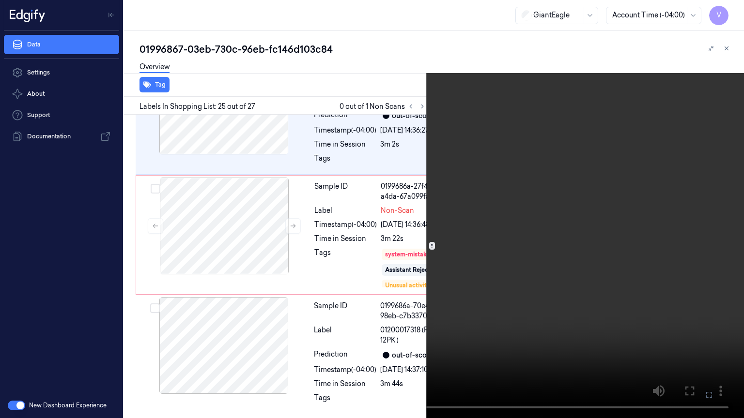
click at [587, 228] on video at bounding box center [372, 209] width 744 height 418
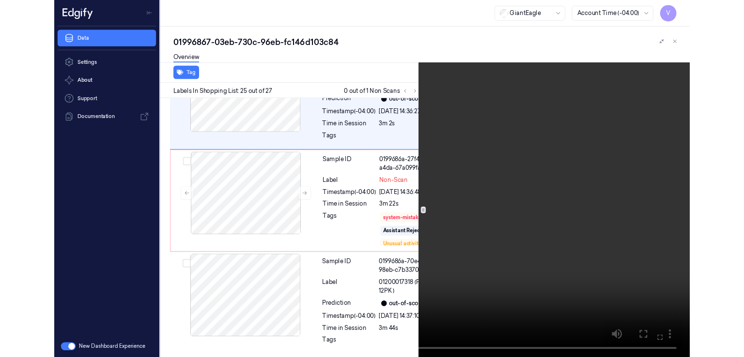
scroll to position [4295, 0]
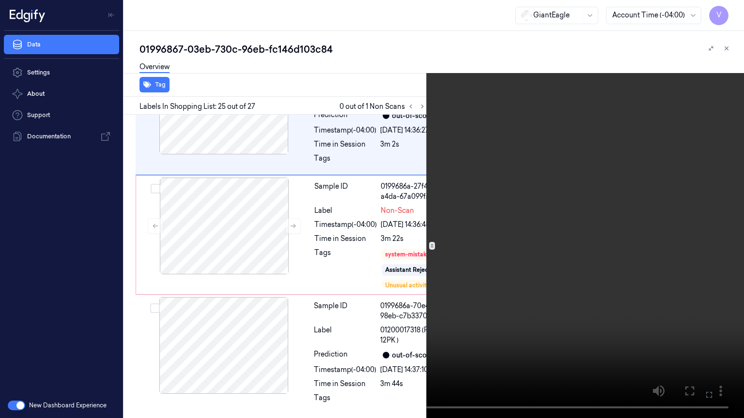
click at [0, 0] on icon at bounding box center [0, 0] width 0 height 0
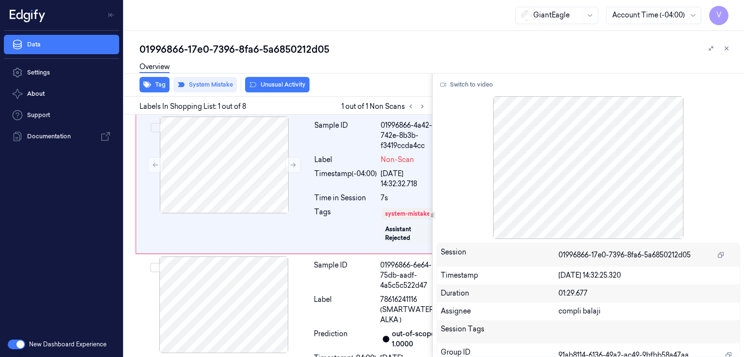
click at [205, 39] on div "01996866-17e0-7396-8fa6-5a6850212d05 Overview Tag System Mistake Unusual Activi…" at bounding box center [434, 194] width 620 height 326
click at [203, 46] on div "01996866-17e0-7396-8fa6-5a6850212d05" at bounding box center [437, 50] width 597 height 14
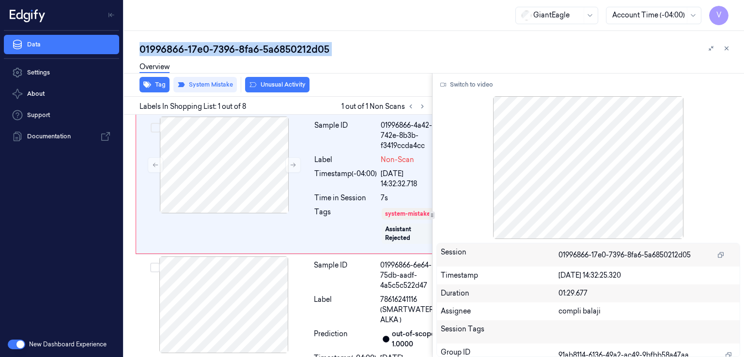
click at [203, 46] on div "01996866-17e0-7396-8fa6-5a6850212d05" at bounding box center [437, 50] width 597 height 14
copy div "17e0"
click at [424, 106] on icon at bounding box center [422, 106] width 7 height 7
click at [292, 169] on button at bounding box center [292, 164] width 15 height 15
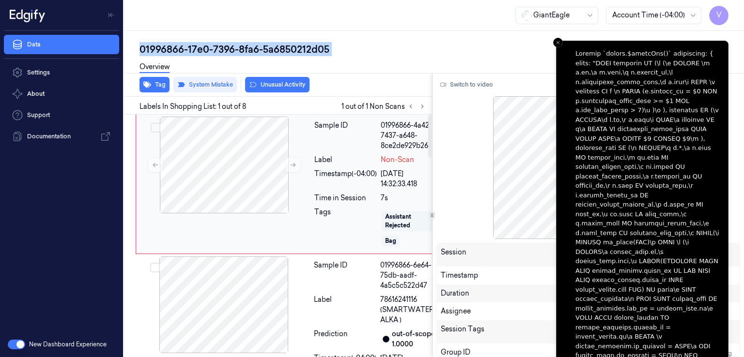
scroll to position [20, 0]
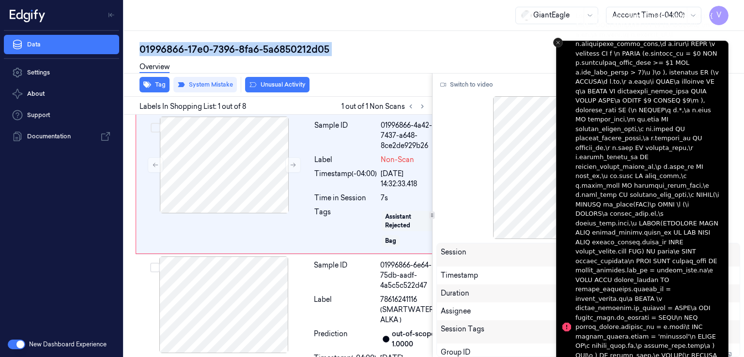
click at [560, 40] on icon "Close toast" at bounding box center [558, 43] width 6 height 6
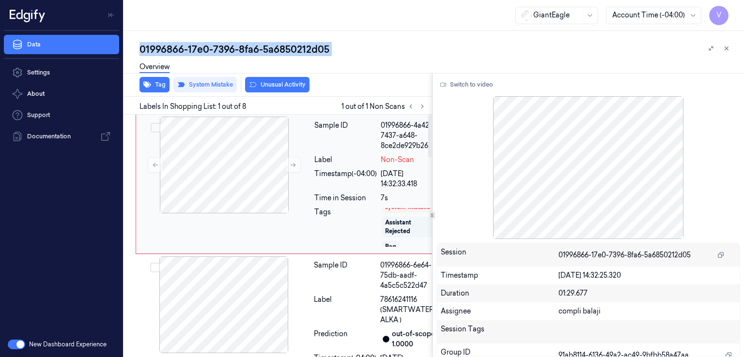
scroll to position [0, 0]
click at [289, 161] on button at bounding box center [292, 164] width 15 height 15
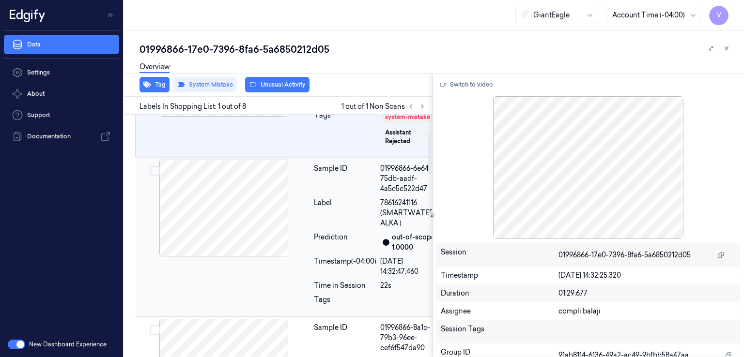
click at [316, 252] on div "Prediction" at bounding box center [345, 242] width 62 height 20
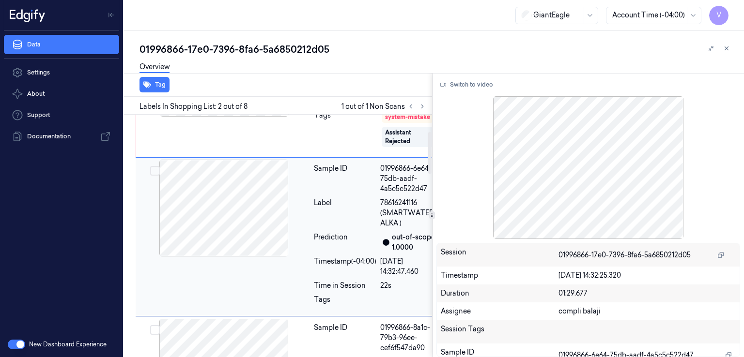
scroll to position [112, 0]
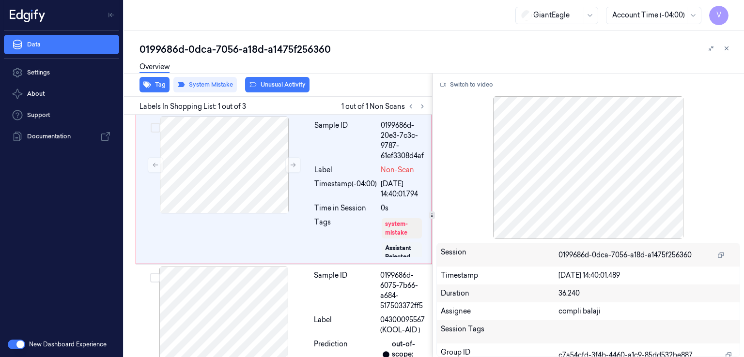
click at [215, 48] on div "0199686d-0dca-7056-a18d-a1475f256360" at bounding box center [437, 50] width 597 height 14
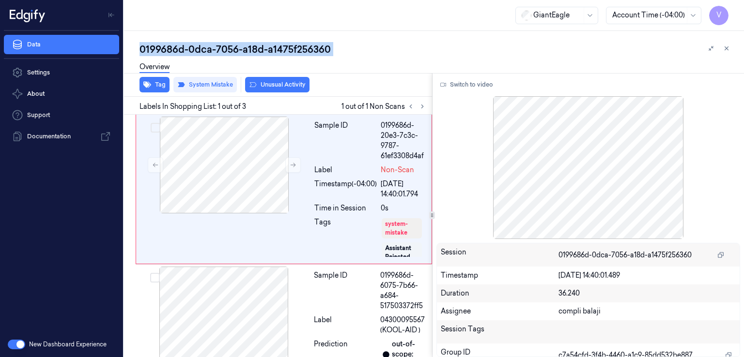
click at [215, 48] on div "0199686d-0dca-7056-a18d-a1475f256360" at bounding box center [437, 50] width 597 height 14
copy div "7056"
click at [424, 105] on icon at bounding box center [422, 106] width 7 height 7
click at [289, 165] on button at bounding box center [292, 164] width 15 height 15
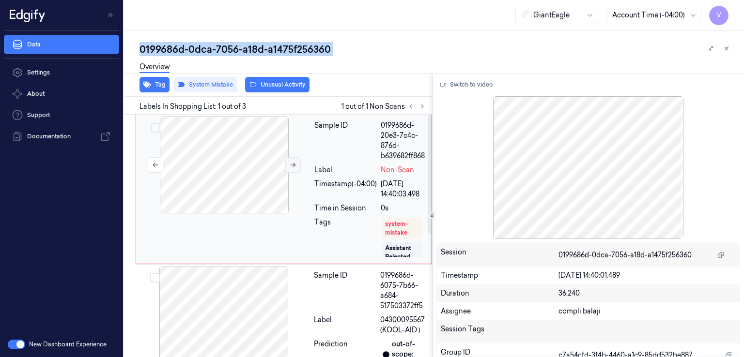
click at [289, 165] on button at bounding box center [292, 164] width 15 height 15
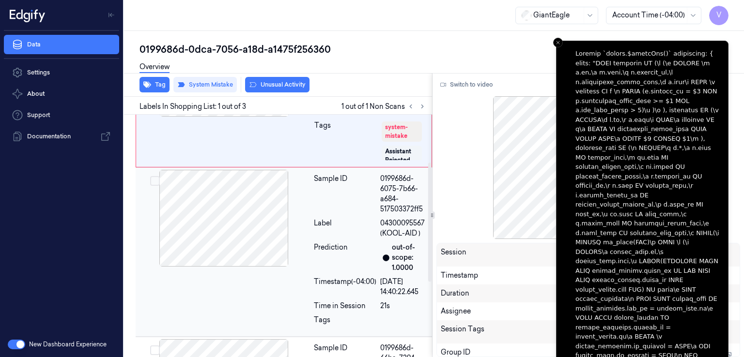
click at [320, 241] on div "Sample ID 0199686d-6075-7b66-a684-517503372ff5 Label 04300095567 (KOOL-AID ) Pr…" at bounding box center [370, 252] width 120 height 165
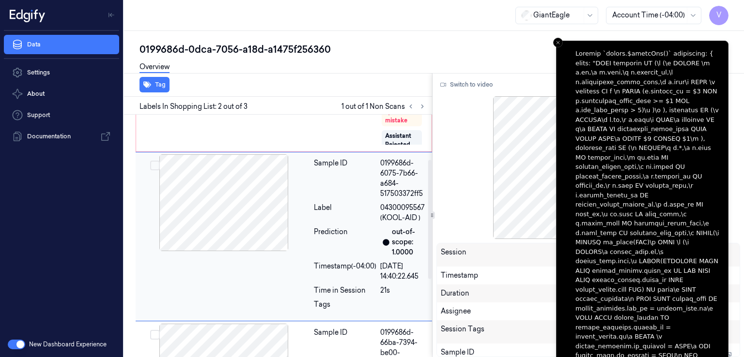
scroll to position [15, 0]
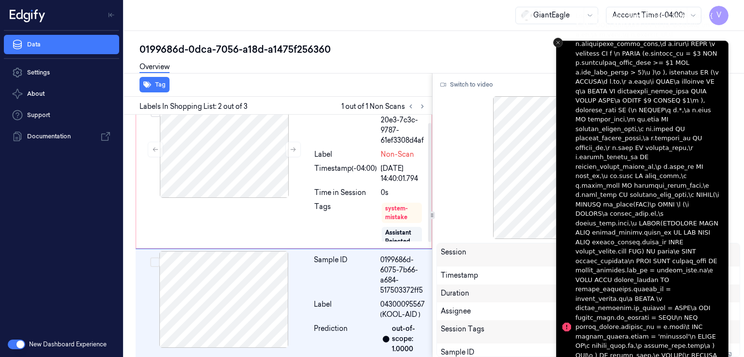
click at [560, 41] on icon "Close toast" at bounding box center [558, 43] width 6 height 6
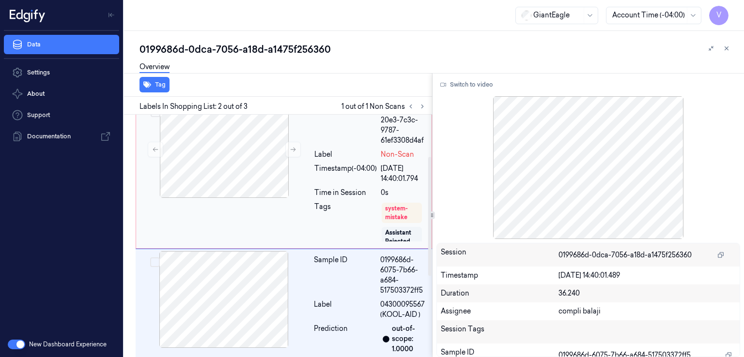
scroll to position [112, 0]
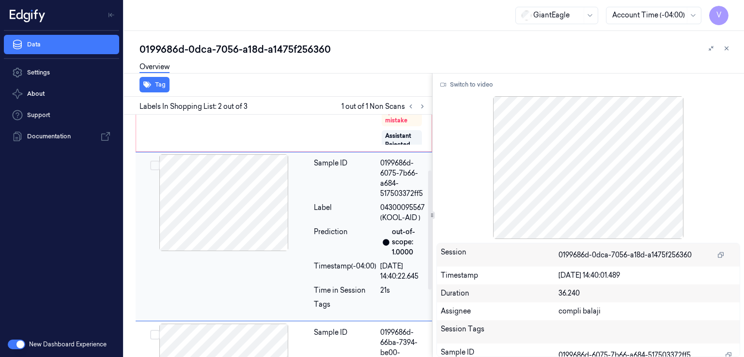
click at [359, 223] on div "Sample ID 0199686d-6075-7b66-a684-517503372ff5 Label 04300095567 (KOOL-AID ) Pr…" at bounding box center [370, 236] width 120 height 165
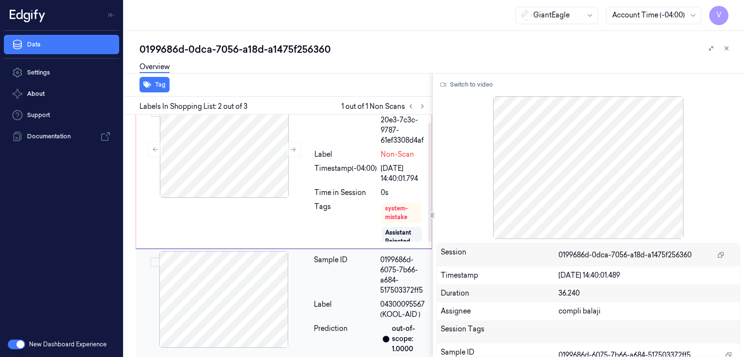
click at [359, 223] on div "Tags" at bounding box center [345, 222] width 62 height 41
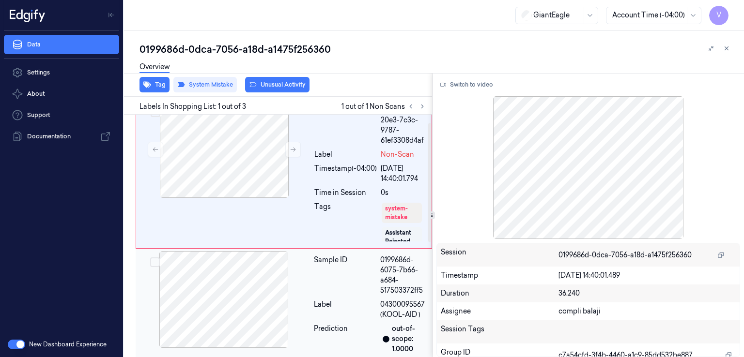
scroll to position [0, 0]
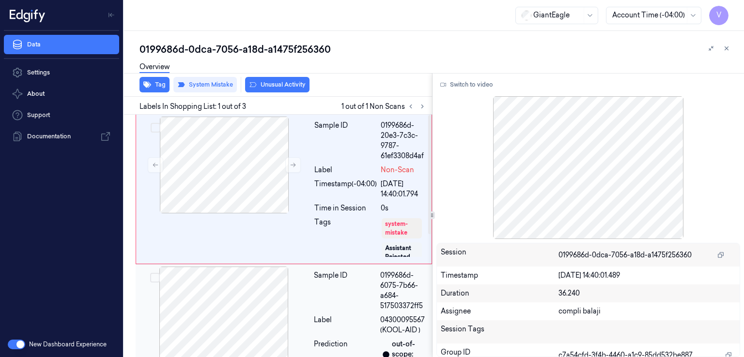
click at [332, 300] on div "Sample ID" at bounding box center [345, 291] width 62 height 41
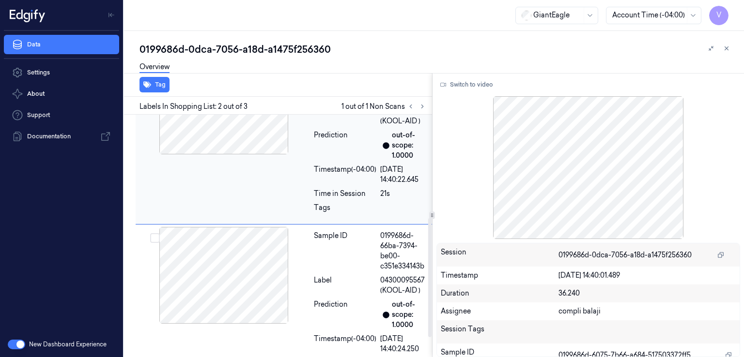
click at [342, 285] on div "Label" at bounding box center [345, 286] width 62 height 20
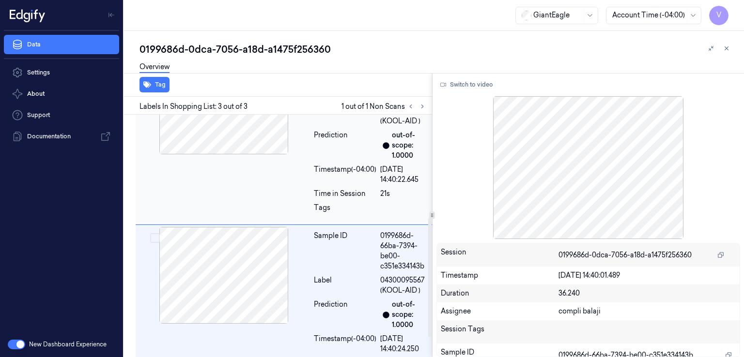
scroll to position [248, 0]
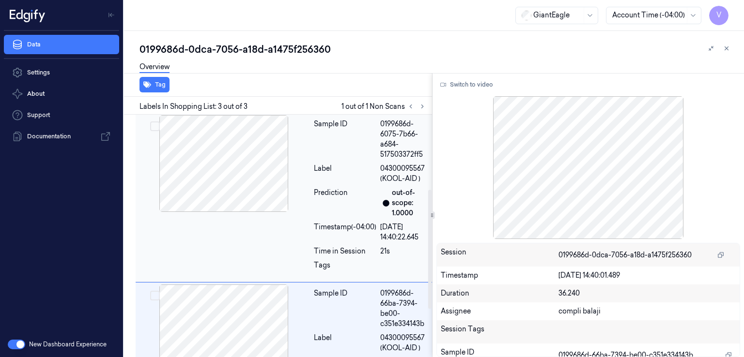
click at [345, 184] on div "Sample ID 0199686d-6075-7b66-a684-517503372ff5 Label 04300095567 (KOOL-AID ) Pr…" at bounding box center [370, 197] width 120 height 165
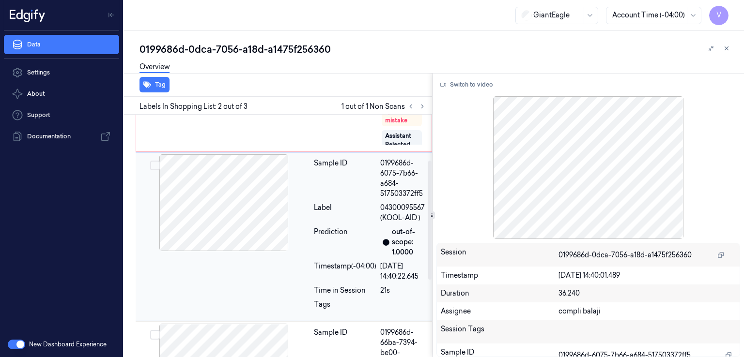
scroll to position [15, 0]
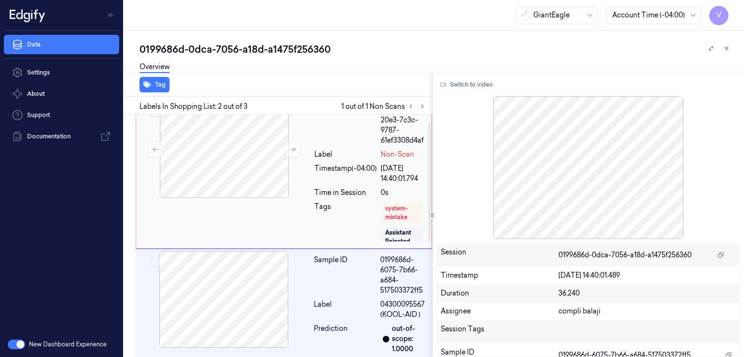
click at [304, 198] on div "Sample ID 0199686d-20e3-7c3c-9787-61ef3308d4af Label Non-Scan Timestamp (-04:00…" at bounding box center [284, 174] width 296 height 150
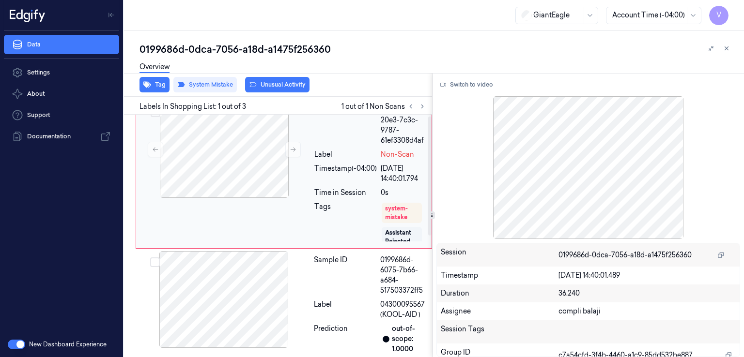
scroll to position [0, 0]
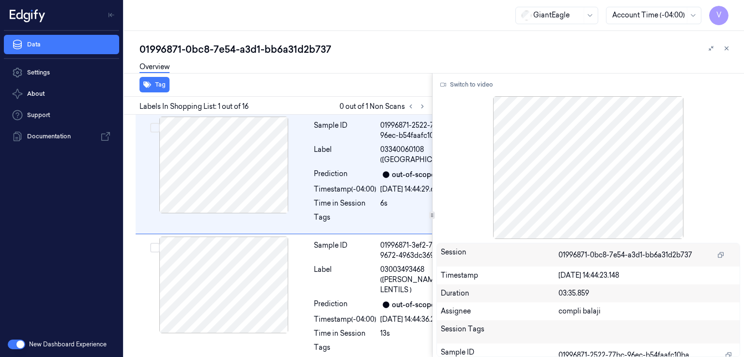
click at [249, 43] on div "01996871-0bc8-7e54-a3d1-bb6a31d2b737" at bounding box center [437, 50] width 597 height 14
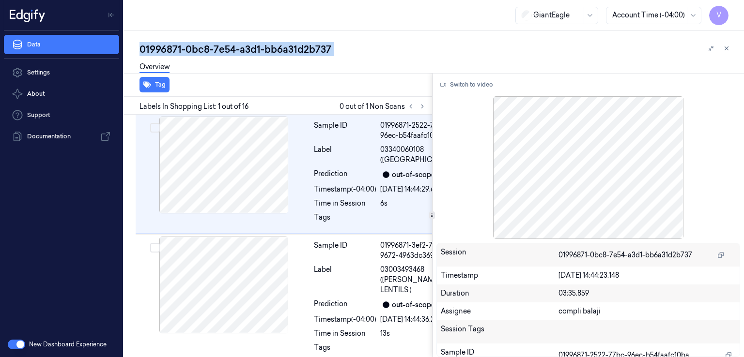
click at [249, 43] on div "01996871-0bc8-7e54-a3d1-bb6a31d2b737" at bounding box center [437, 50] width 597 height 14
copy div "a3d1"
click at [416, 107] on button at bounding box center [411, 107] width 12 height 12
click at [420, 106] on icon at bounding box center [422, 106] width 7 height 7
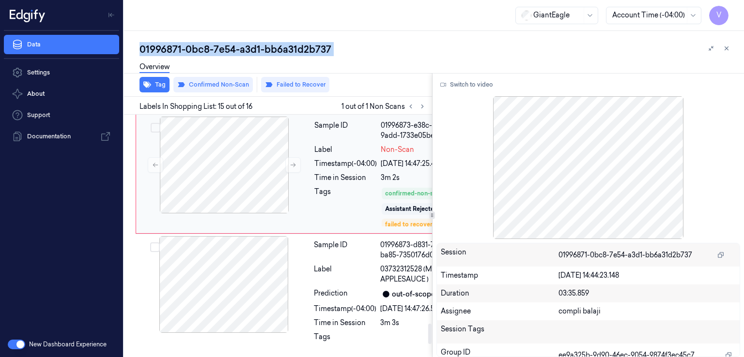
scroll to position [2496, 0]
click at [296, 173] on button at bounding box center [292, 164] width 15 height 15
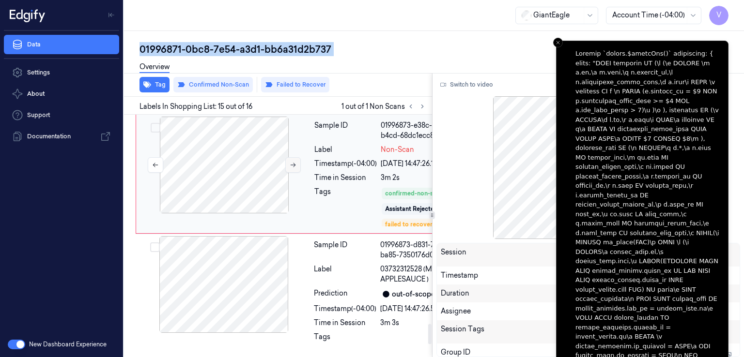
click at [296, 173] on button at bounding box center [292, 164] width 15 height 15
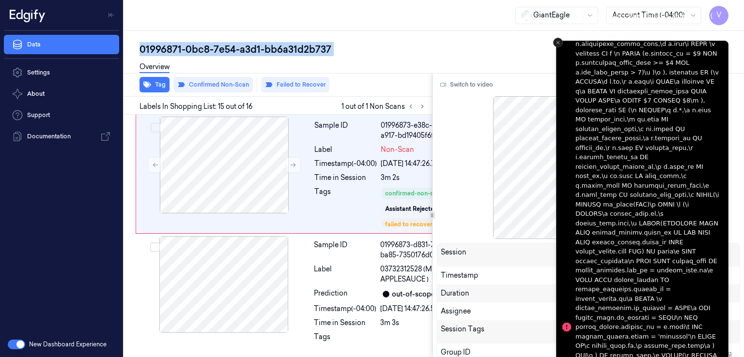
click at [560, 42] on icon "Close toast" at bounding box center [558, 43] width 6 height 6
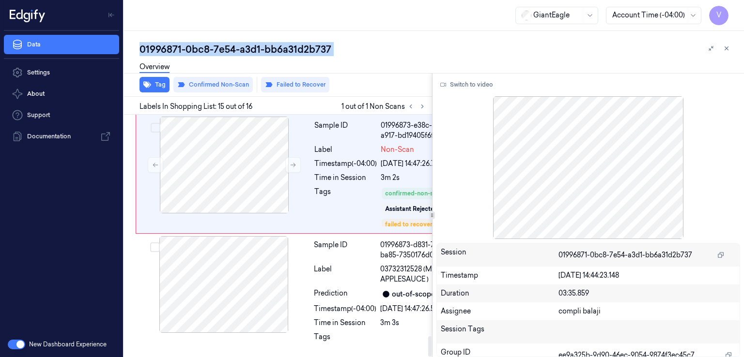
scroll to position [2643, 0]
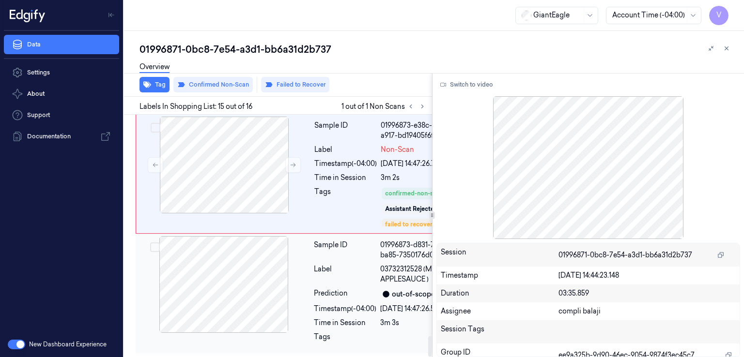
click at [389, 289] on div "out-of-scope: 1.0000" at bounding box center [420, 295] width 80 height 12
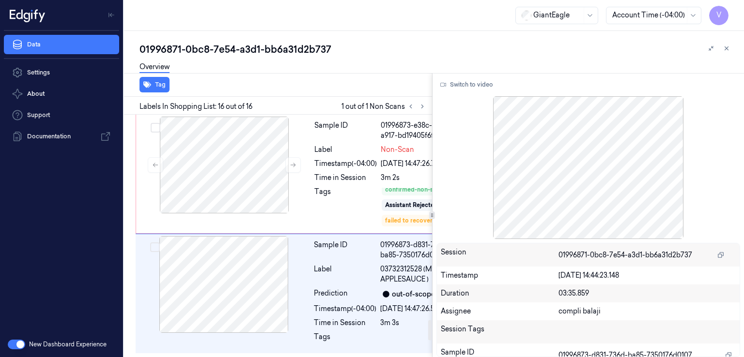
click at [335, 75] on div "Timestamp (-04:00)" at bounding box center [345, 69] width 62 height 10
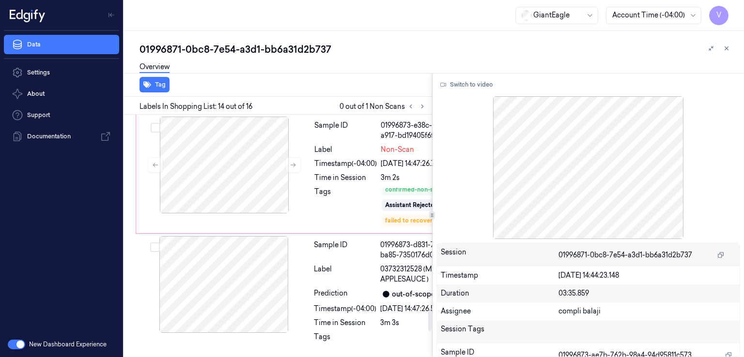
scroll to position [2331, 0]
click at [484, 78] on button "Switch to video" at bounding box center [466, 84] width 61 height 15
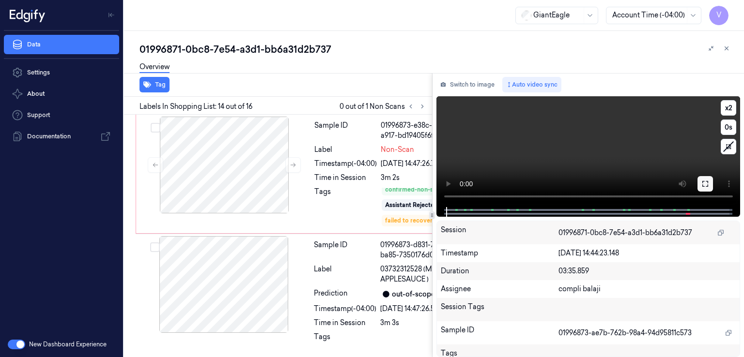
click at [709, 179] on button at bounding box center [704, 183] width 15 height 15
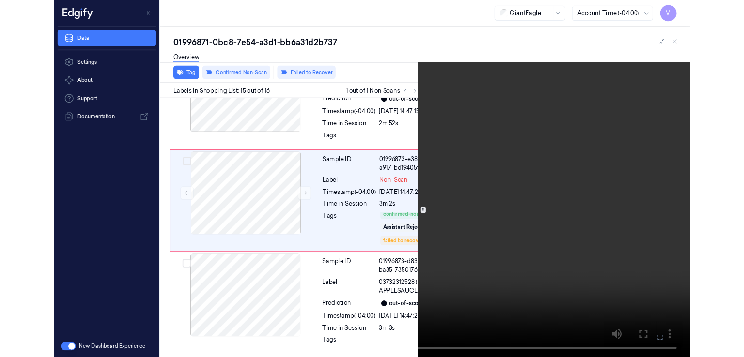
scroll to position [2465, 0]
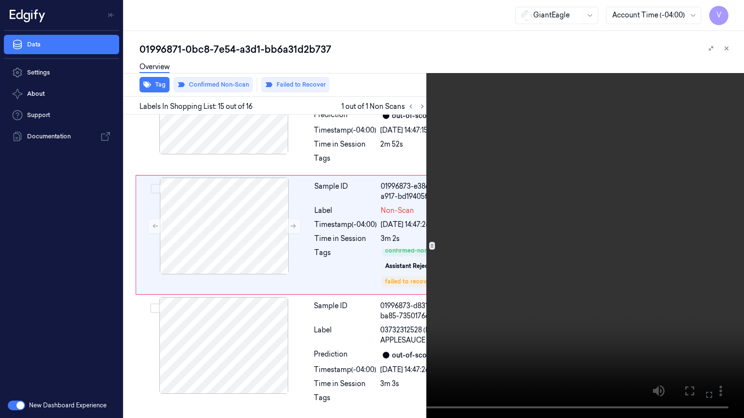
click at [0, 0] on button at bounding box center [0, 0] width 0 height 0
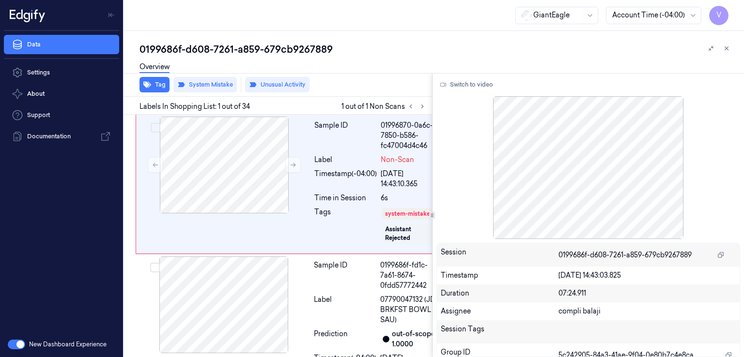
click at [198, 45] on div "0199686f-d608-7261-a859-679cb9267889" at bounding box center [437, 50] width 597 height 14
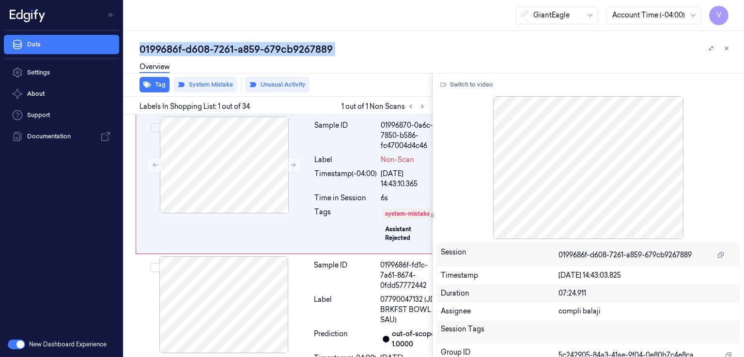
click at [198, 45] on div "0199686f-d608-7261-a859-679cb9267889" at bounding box center [437, 50] width 597 height 14
copy div "d608"
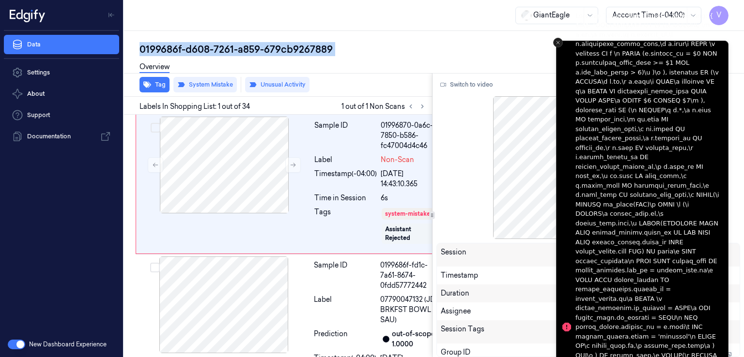
click at [556, 40] on icon "Close toast" at bounding box center [558, 43] width 6 height 6
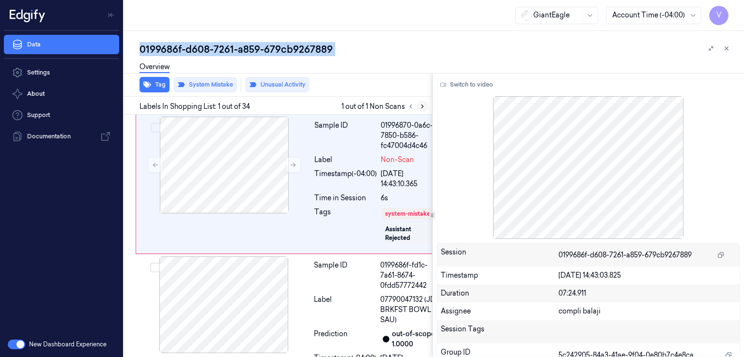
click at [421, 109] on button at bounding box center [422, 107] width 12 height 12
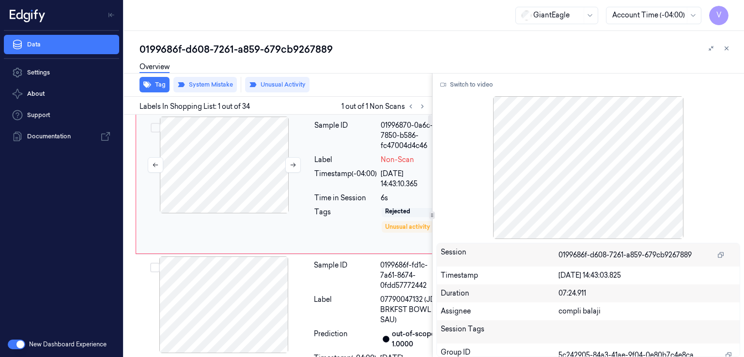
click at [292, 186] on div at bounding box center [224, 165] width 172 height 97
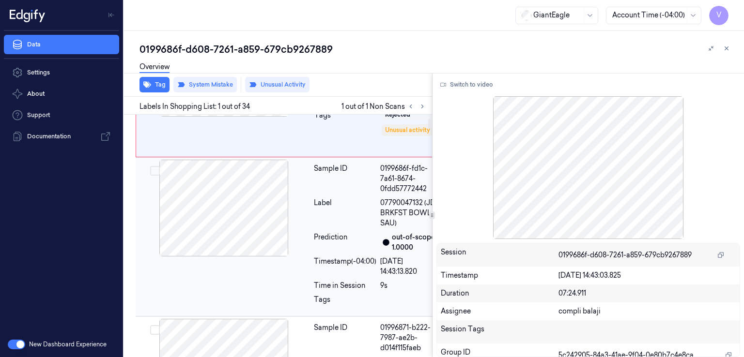
click at [277, 230] on div at bounding box center [224, 208] width 172 height 97
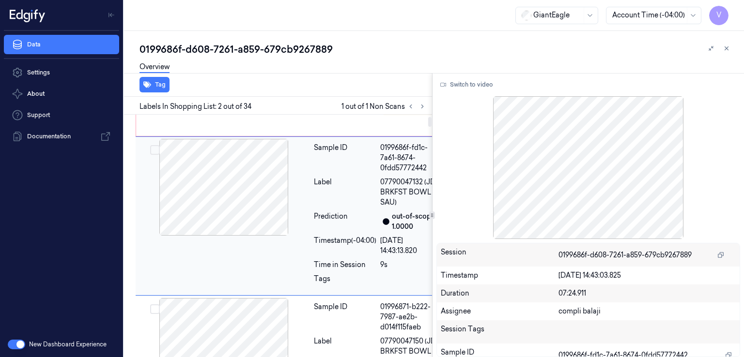
scroll to position [21, 0]
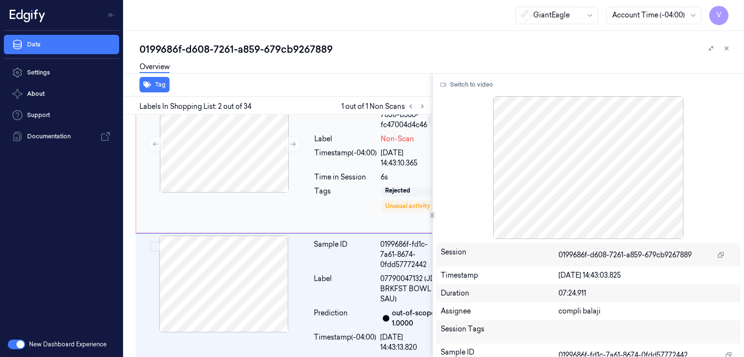
click at [285, 203] on div "Sample ID 01996870-0a6c-7850-b586-fc47004d4c46 Label Non-Scan Timestamp (-04:00…" at bounding box center [291, 163] width 310 height 139
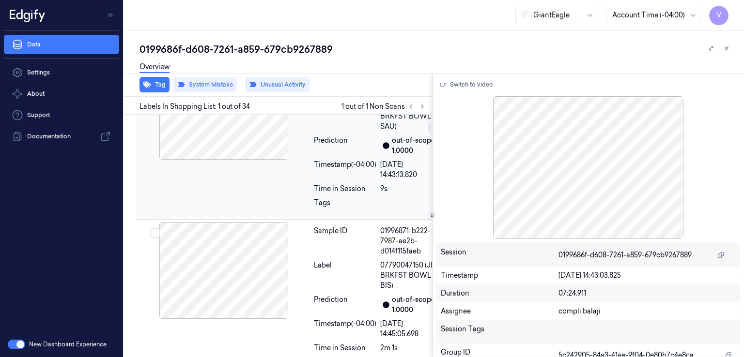
click at [325, 156] on div "Prediction" at bounding box center [345, 146] width 62 height 20
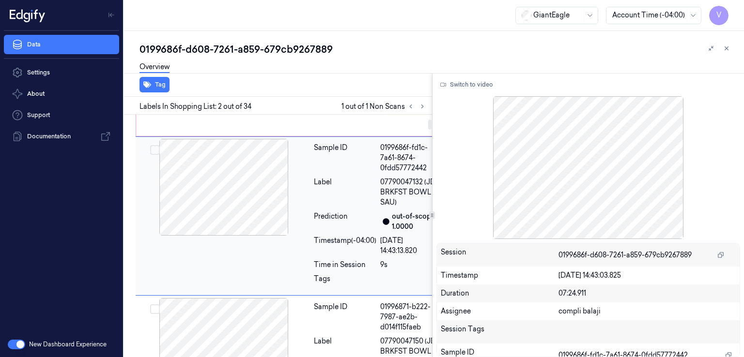
scroll to position [215, 0]
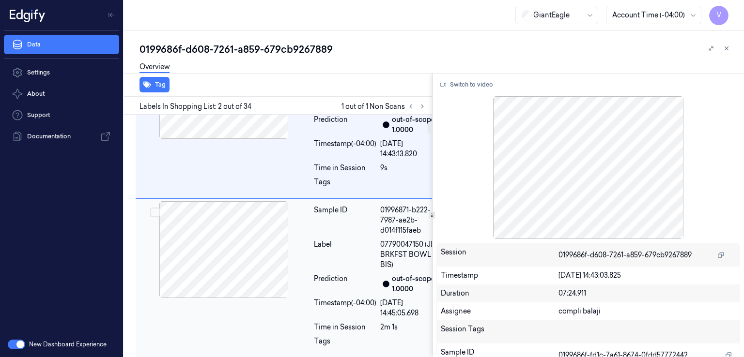
click at [341, 277] on div "Sample ID 01996871-b222-7987-ae2b-d014f115faeb Label 07790047150 (JD BRKFST BOW…" at bounding box center [377, 278] width 134 height 154
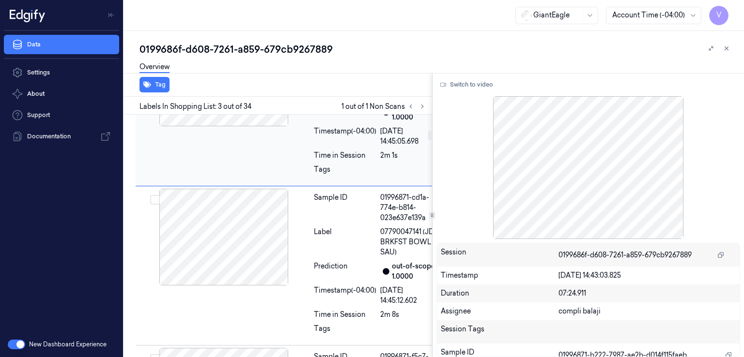
scroll to position [394, 0]
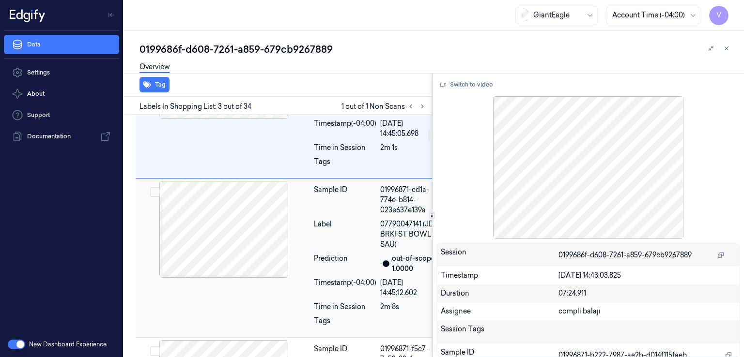
click at [340, 277] on div "Sample ID 01996871-cd1a-774e-b814-023e637e139a Label 07790047141 (JD BRKFST BOW…" at bounding box center [377, 258] width 134 height 154
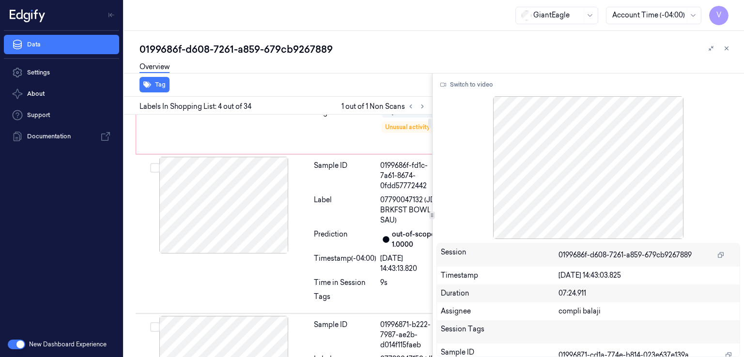
scroll to position [89, 0]
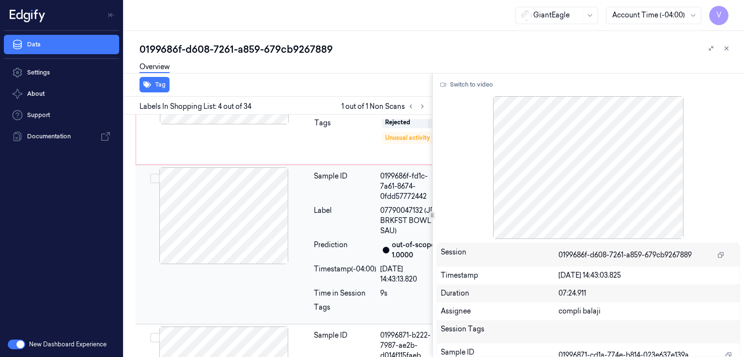
click at [257, 220] on div at bounding box center [224, 216] width 172 height 97
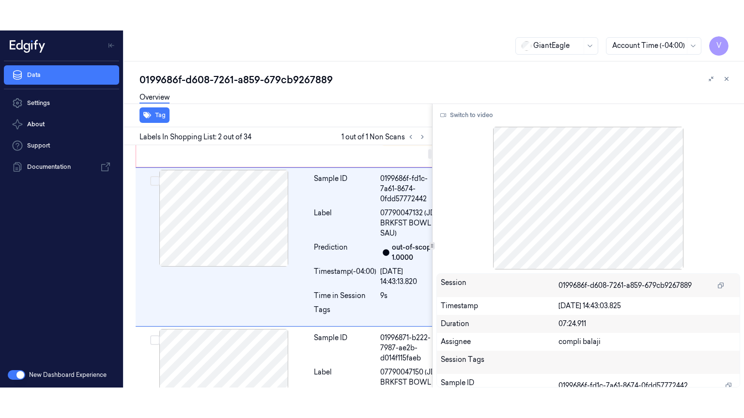
scroll to position [118, 0]
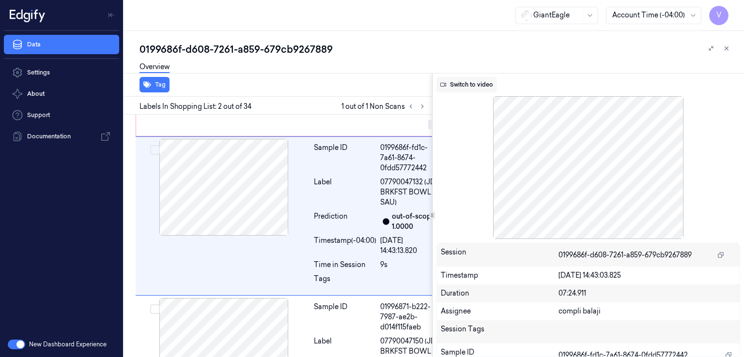
click at [481, 86] on button "Switch to video" at bounding box center [466, 84] width 61 height 15
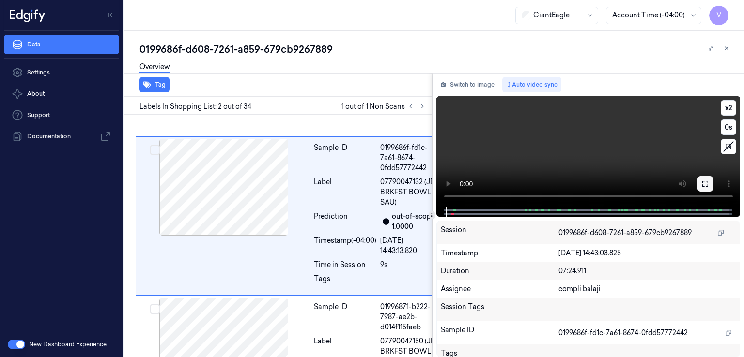
click at [709, 191] on button at bounding box center [704, 183] width 15 height 15
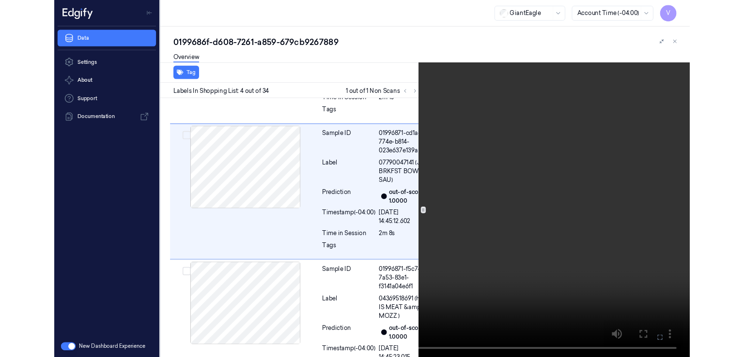
scroll to position [446, 0]
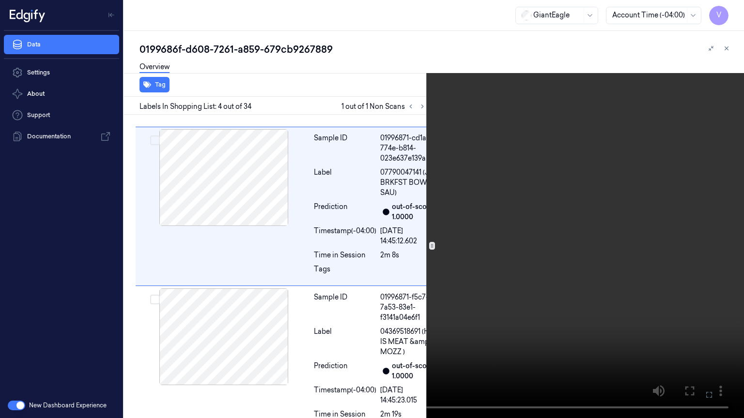
click at [0, 0] on icon at bounding box center [0, 0] width 0 height 0
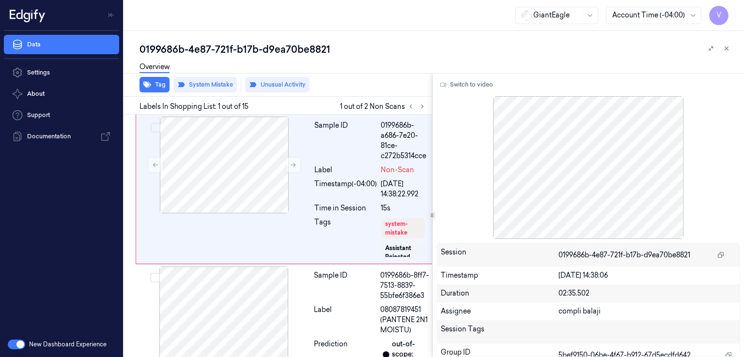
click at [218, 50] on div "0199686b-4e87-721f-b17b-d9ea70be8821" at bounding box center [437, 50] width 597 height 14
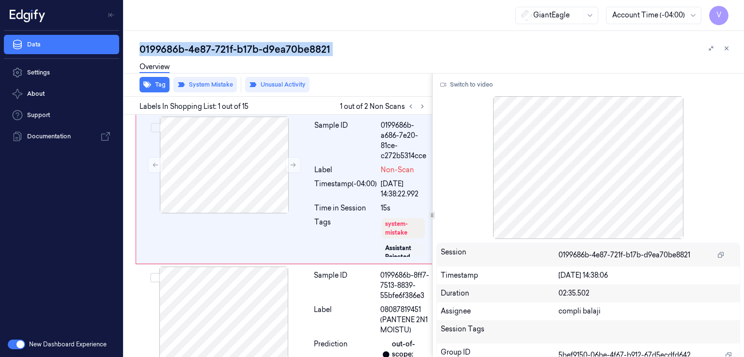
click at [218, 50] on div "0199686b-4e87-721f-b17b-d9ea70be8821" at bounding box center [437, 50] width 597 height 14
copy div "721f"
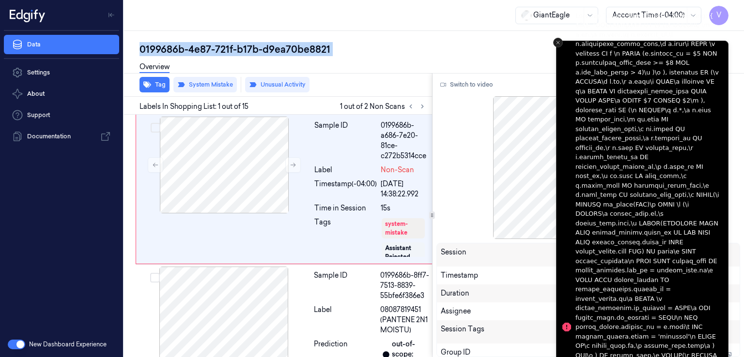
click at [559, 42] on icon "Close toast" at bounding box center [558, 43] width 6 height 6
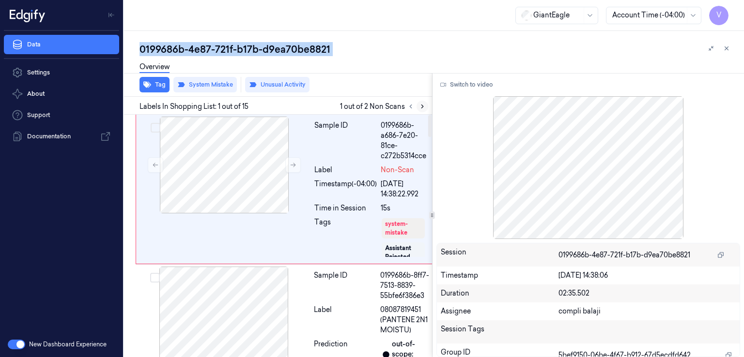
click at [420, 107] on icon at bounding box center [422, 106] width 7 height 7
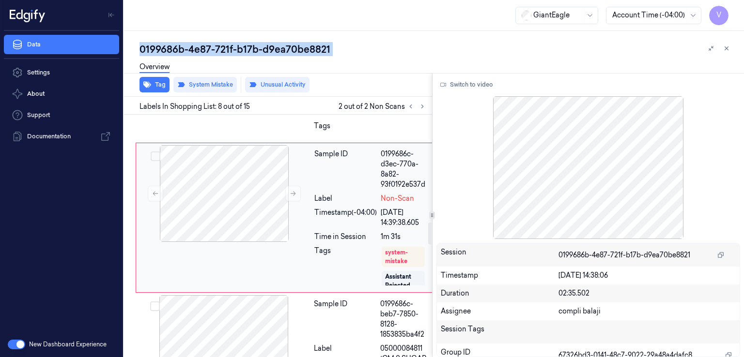
scroll to position [1190, 0]
click at [407, 104] on icon at bounding box center [410, 106] width 7 height 7
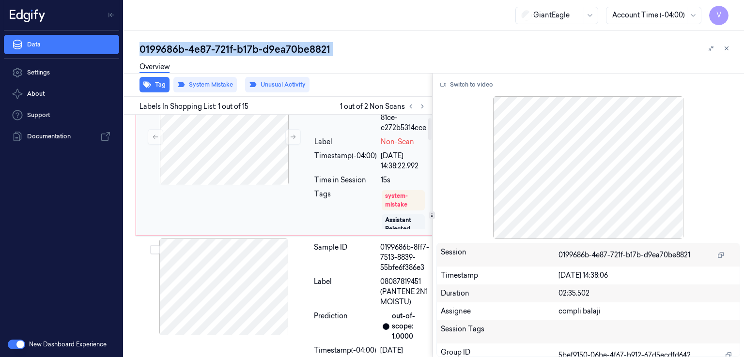
scroll to position [0, 0]
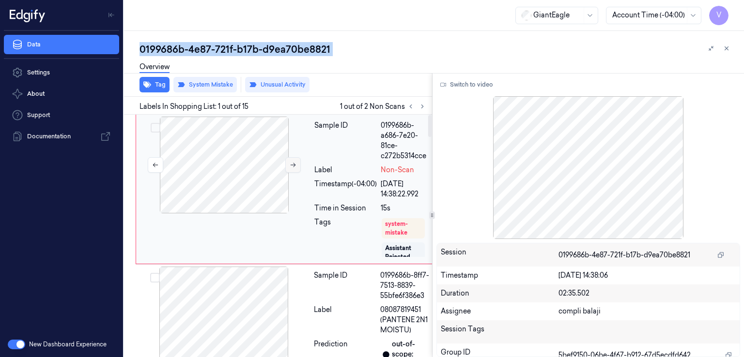
click at [295, 166] on icon at bounding box center [293, 165] width 7 height 7
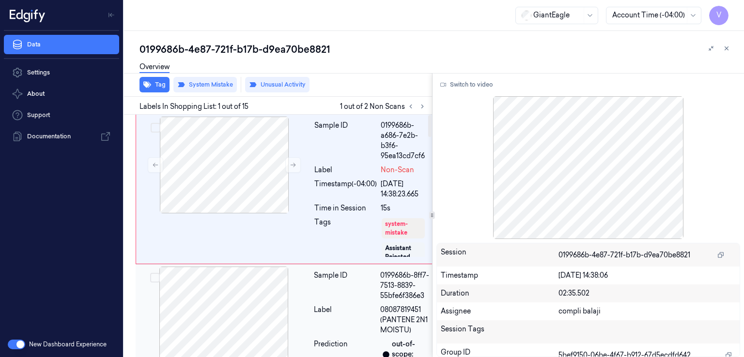
click at [337, 301] on div "Sample ID" at bounding box center [345, 286] width 62 height 31
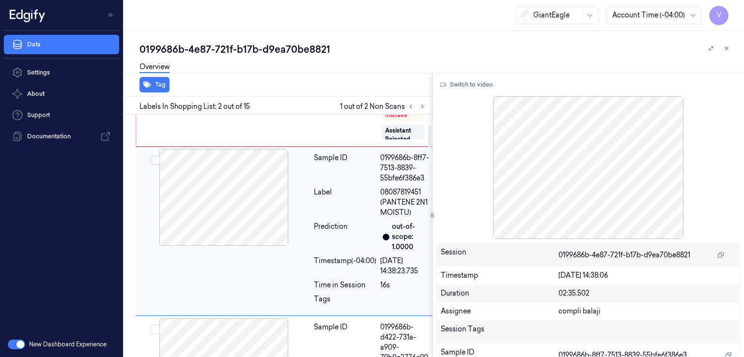
scroll to position [21, 0]
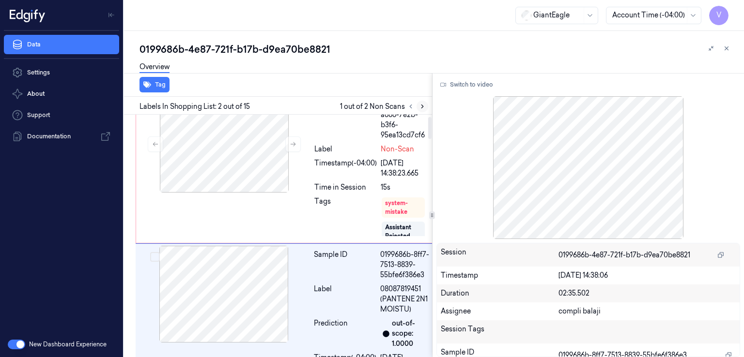
click at [424, 106] on icon at bounding box center [422, 106] width 7 height 7
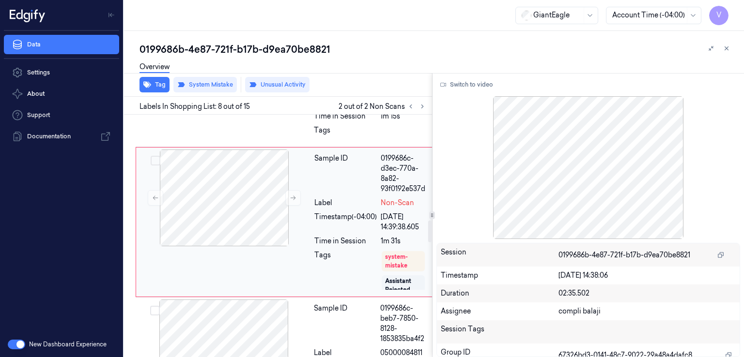
scroll to position [1190, 0]
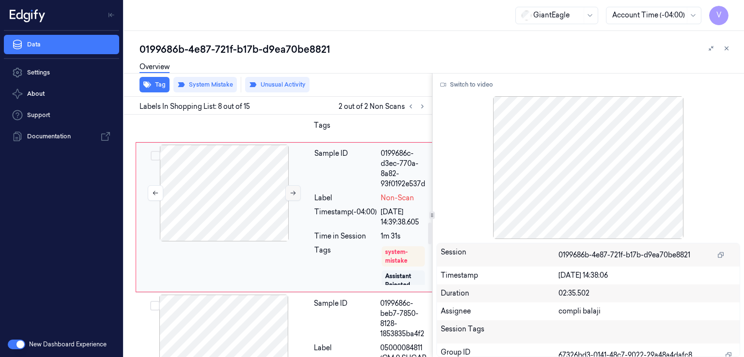
click at [294, 196] on icon at bounding box center [293, 193] width 5 height 4
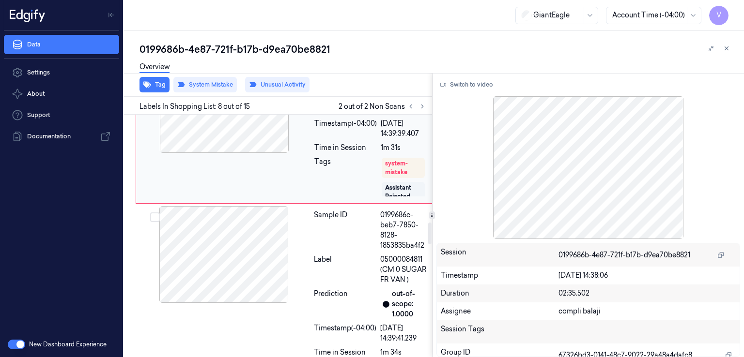
scroll to position [1287, 0]
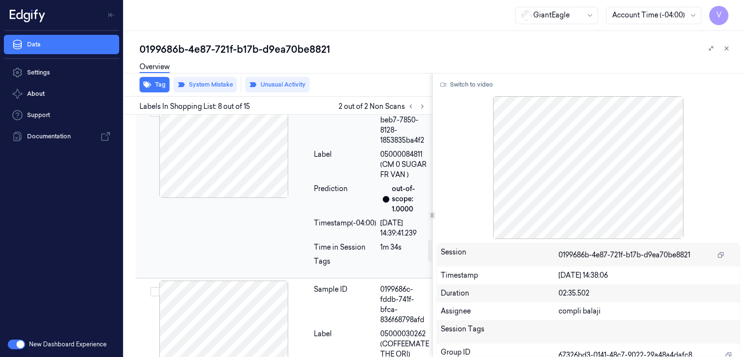
click at [333, 212] on div "Prediction" at bounding box center [345, 199] width 62 height 31
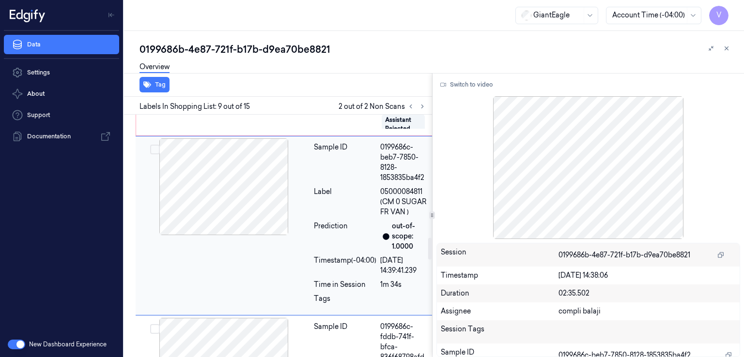
scroll to position [1360, 0]
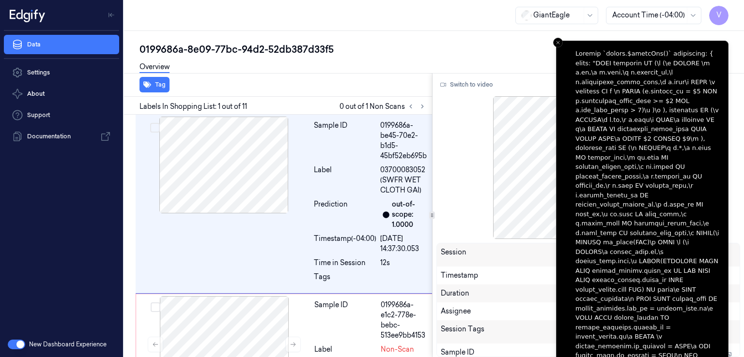
click at [228, 51] on div "0199686a-8e09-77bc-94d2-52db387d33f5" at bounding box center [437, 50] width 597 height 14
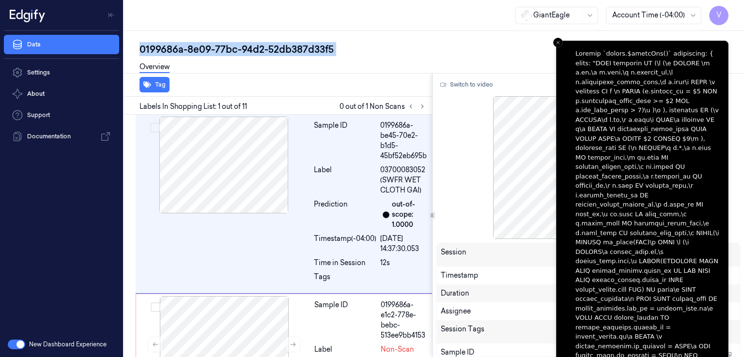
click at [228, 51] on div "0199686a-8e09-77bc-94d2-52db387d33f5" at bounding box center [437, 50] width 597 height 14
copy div "77bc"
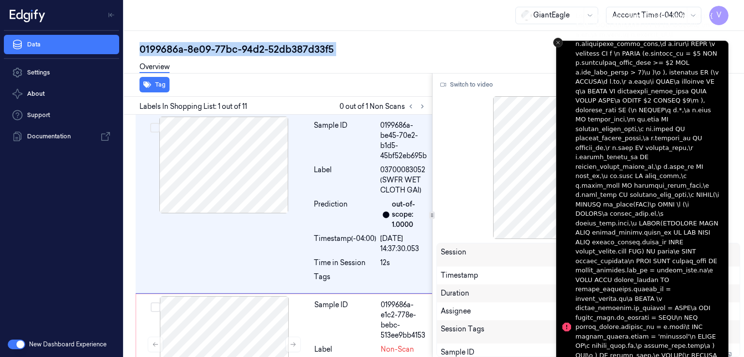
click at [561, 42] on button "Close toast" at bounding box center [558, 43] width 10 height 10
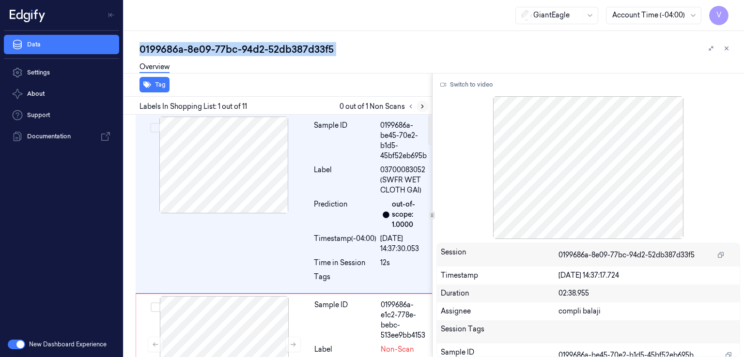
click at [420, 102] on button at bounding box center [422, 107] width 12 height 12
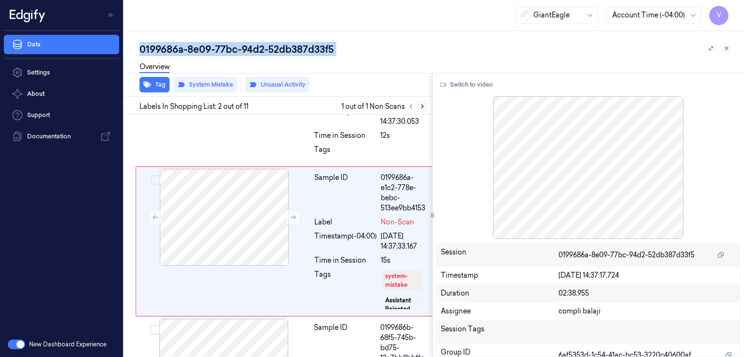
scroll to position [132, 0]
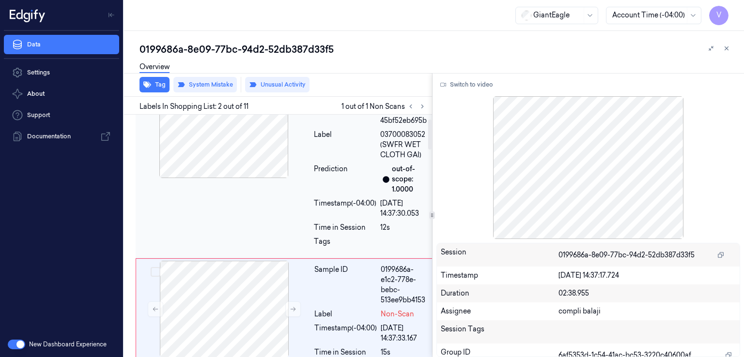
click at [296, 200] on div "Sample ID 0199686a-be45-70e2-b1d5-45bf52eb695b Label 03700083052 (SWFR WET CLOT…" at bounding box center [284, 168] width 297 height 179
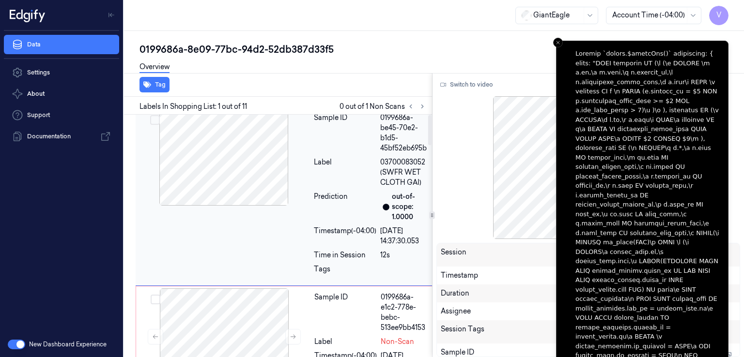
scroll to position [0, 0]
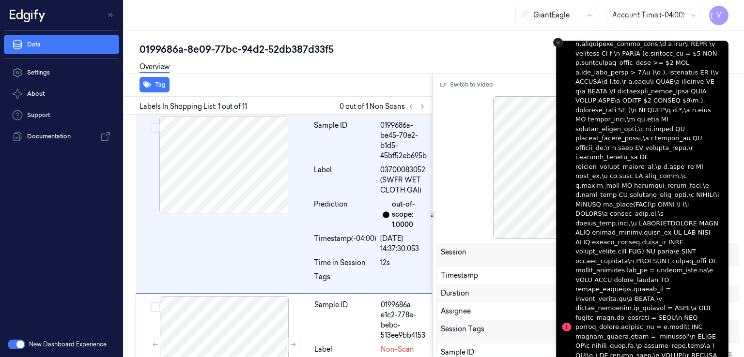
click at [556, 41] on icon "Close toast" at bounding box center [558, 43] width 6 height 6
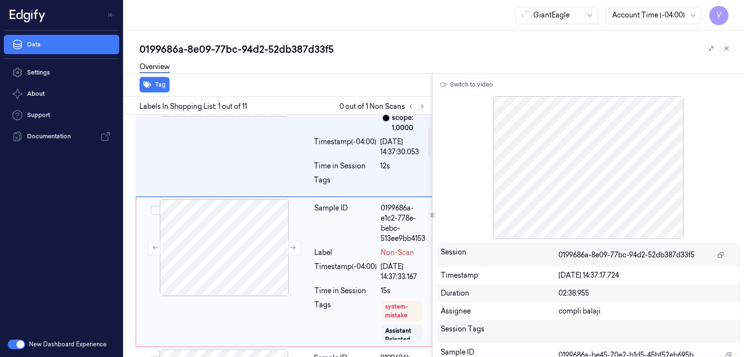
click at [374, 264] on div "Timestamp (-04:00)" at bounding box center [345, 272] width 62 height 20
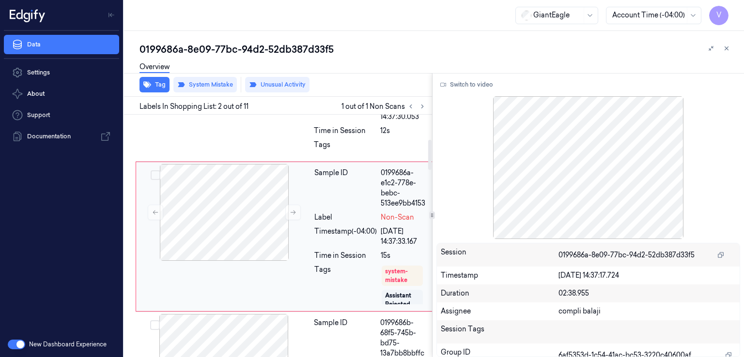
scroll to position [229, 0]
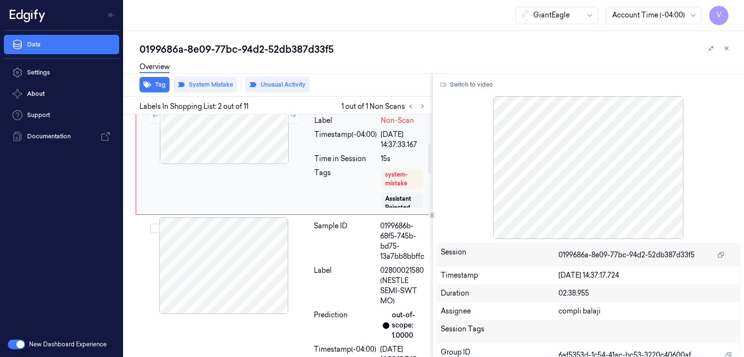
click at [374, 264] on div "Sample ID 0199686b-68f5-745b-bd75-13a7bb8bbffc Label 02800021580 (NESTLE SEMI-S…" at bounding box center [370, 309] width 121 height 185
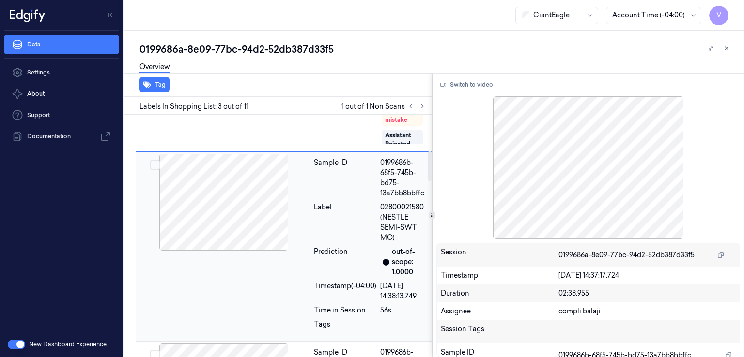
scroll to position [302, 0]
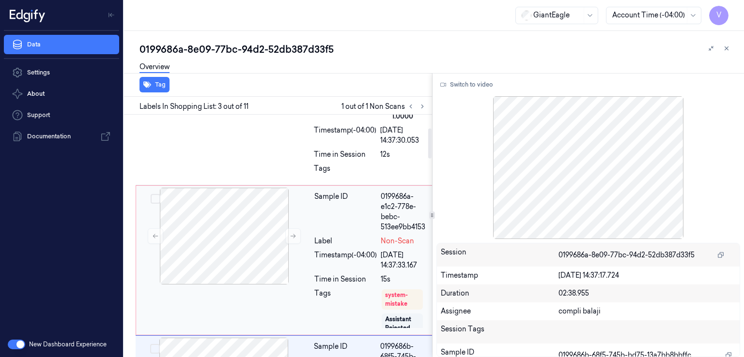
click at [349, 236] on div "Label" at bounding box center [345, 241] width 62 height 10
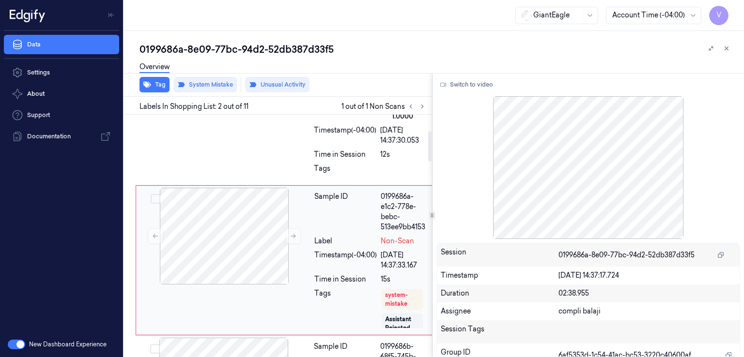
scroll to position [132, 0]
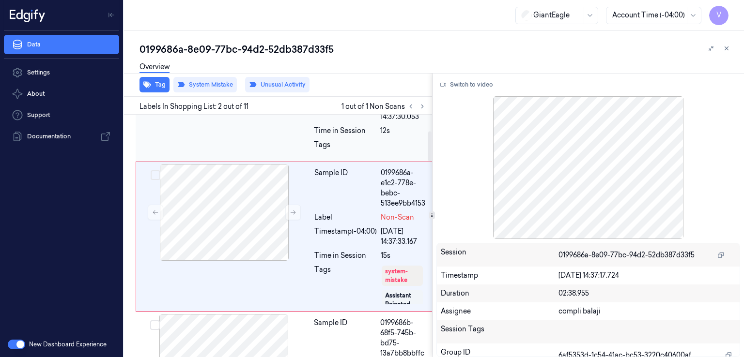
click at [332, 140] on div "Tags" at bounding box center [345, 147] width 62 height 15
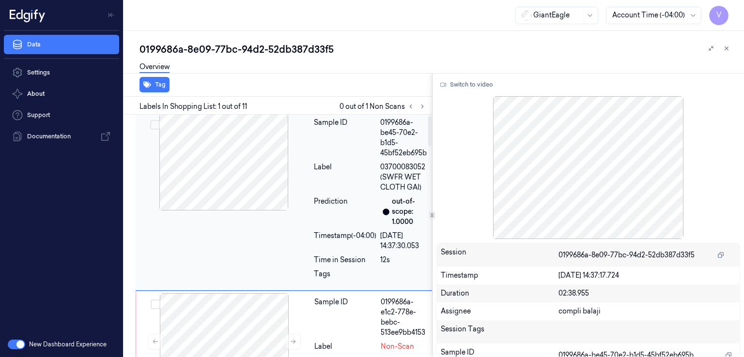
scroll to position [0, 0]
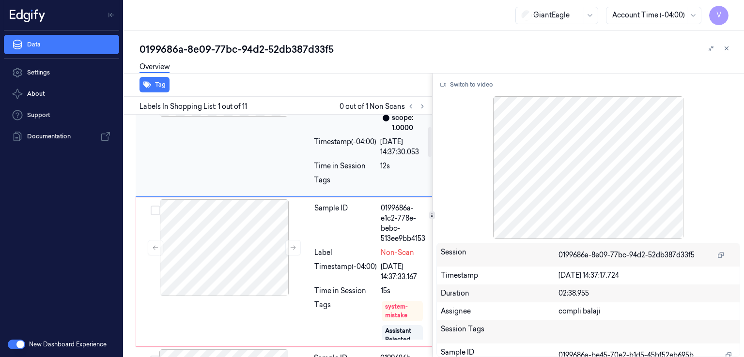
click at [372, 254] on div "Label" at bounding box center [345, 253] width 62 height 10
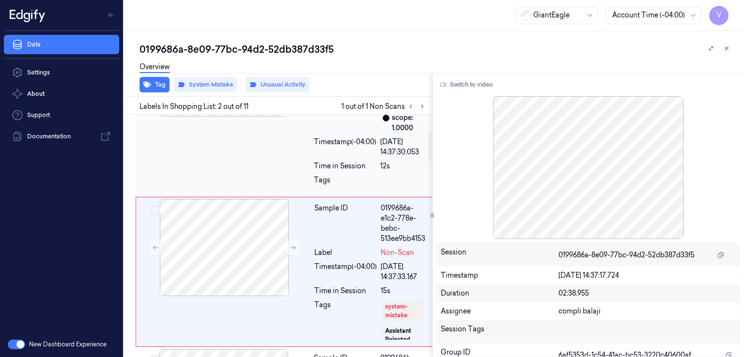
scroll to position [132, 0]
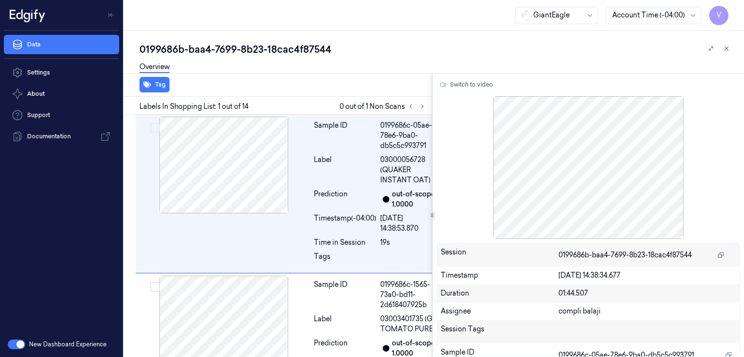
click at [252, 58] on div "Overview" at bounding box center [437, 68] width 597 height 25
click at [247, 43] on div "0199686b-baa4-7699-8b23-18cac4f87544" at bounding box center [437, 50] width 597 height 14
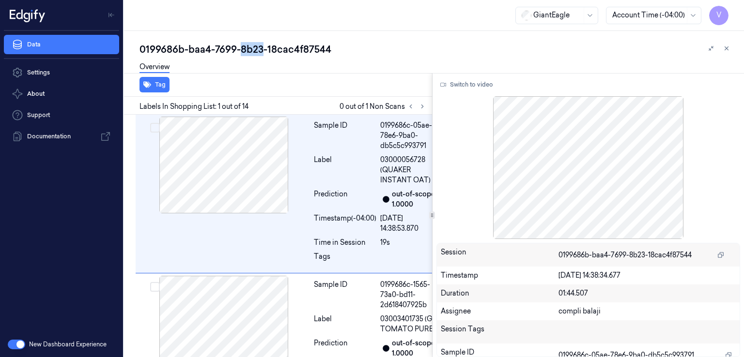
click at [247, 43] on div "0199686b-baa4-7699-8b23-18cac4f87544" at bounding box center [437, 50] width 597 height 14
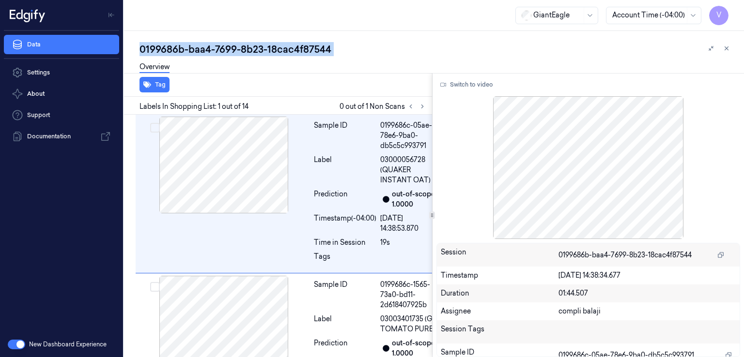
click at [247, 43] on div "0199686b-baa4-7699-8b23-18cac4f87544" at bounding box center [437, 50] width 597 height 14
copy div "8b23"
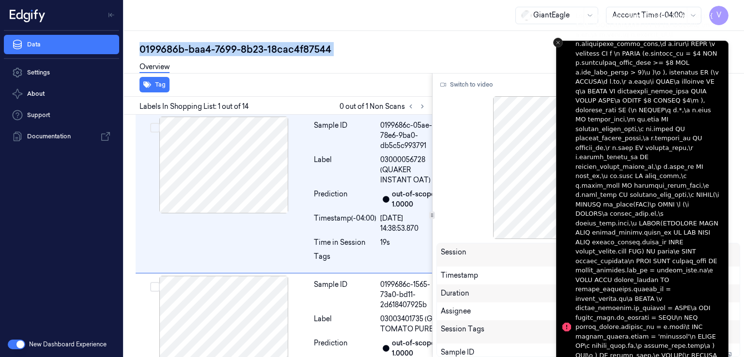
click at [556, 42] on icon "Close toast" at bounding box center [558, 43] width 6 height 6
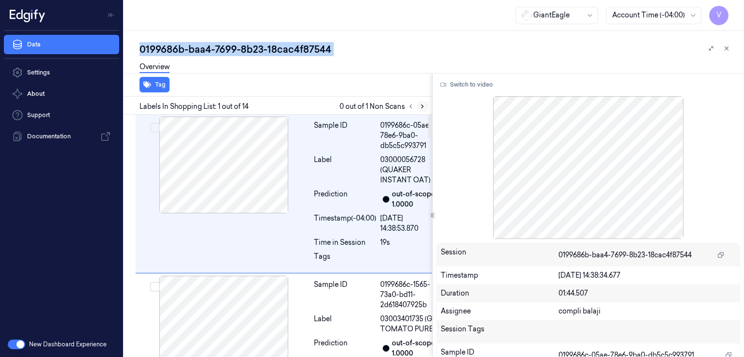
click at [416, 107] on button at bounding box center [422, 107] width 12 height 12
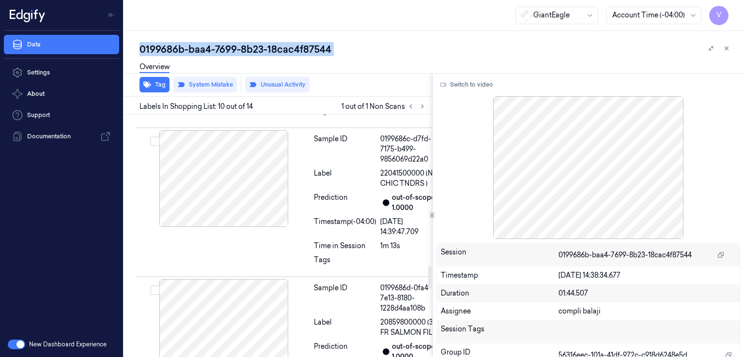
scroll to position [1579, 0]
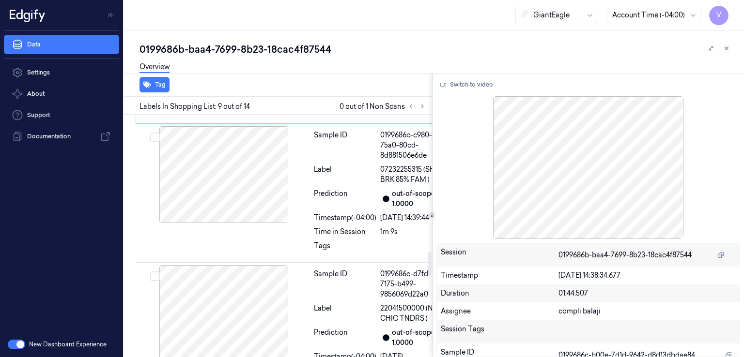
scroll to position [1414, 0]
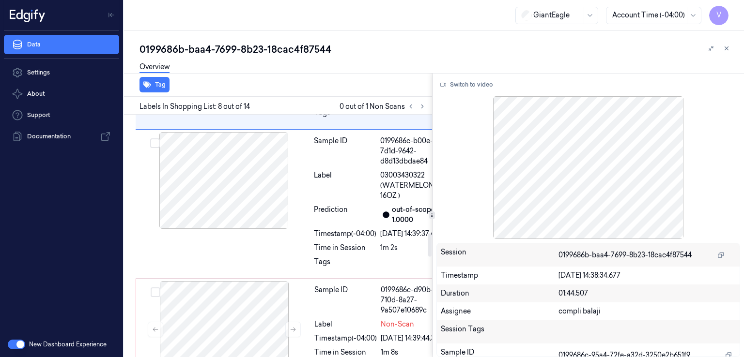
scroll to position [1331, 0]
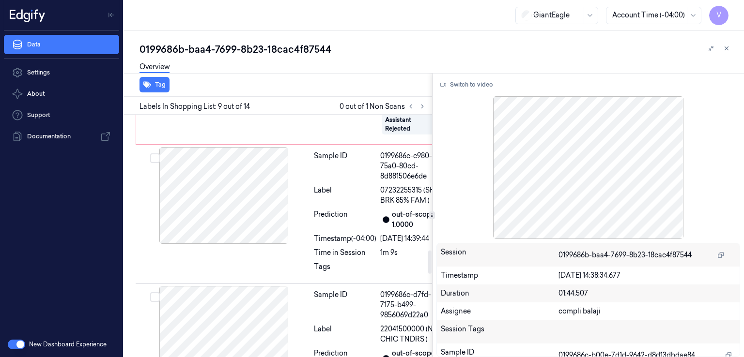
scroll to position [1414, 0]
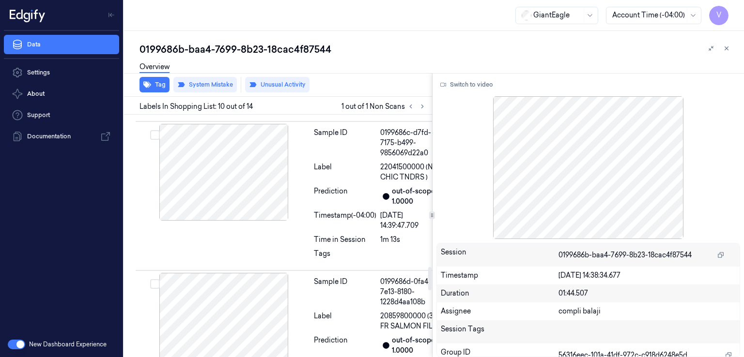
scroll to position [1579, 0]
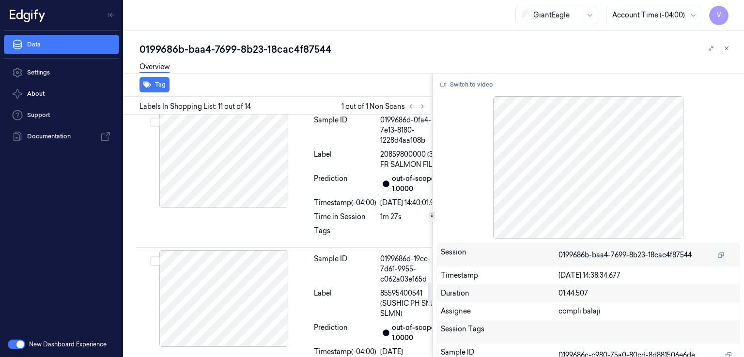
scroll to position [1743, 0]
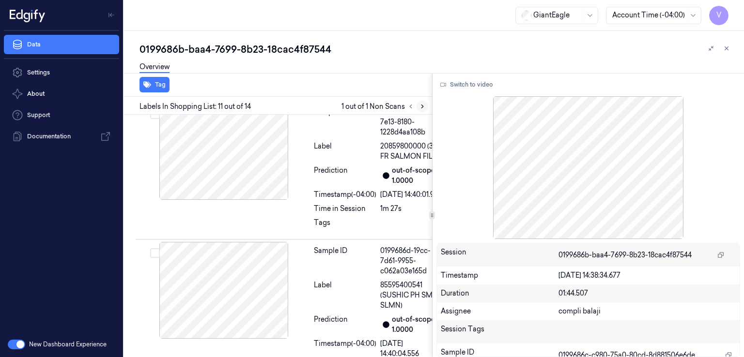
click at [421, 109] on button at bounding box center [422, 107] width 12 height 12
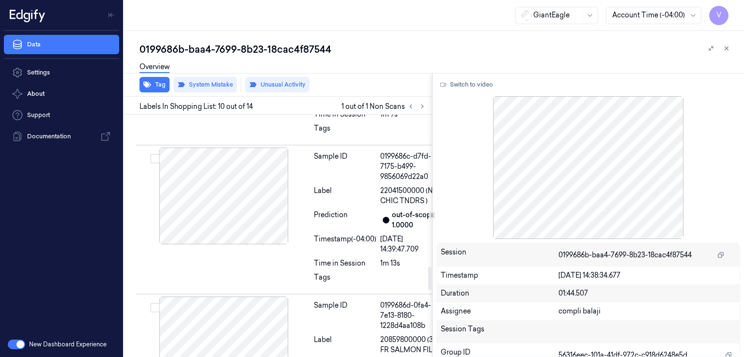
scroll to position [1579, 0]
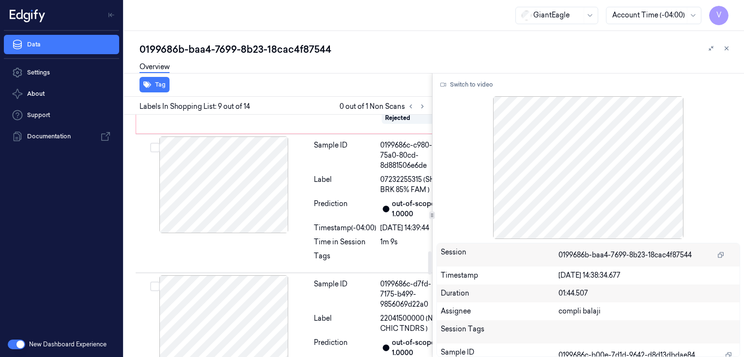
scroll to position [1414, 0]
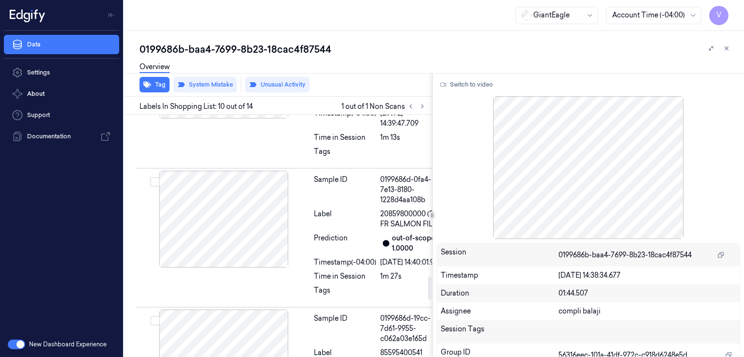
scroll to position [1579, 0]
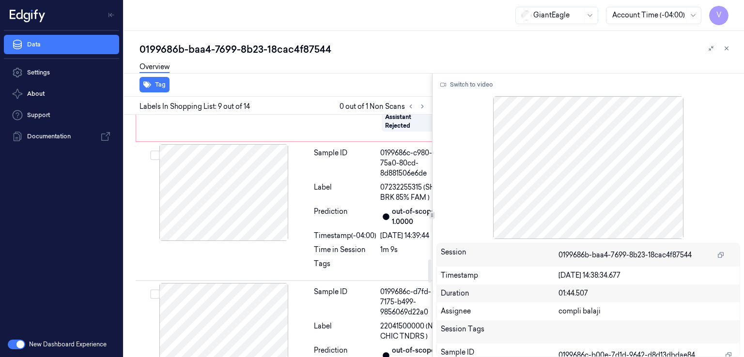
scroll to position [1511, 0]
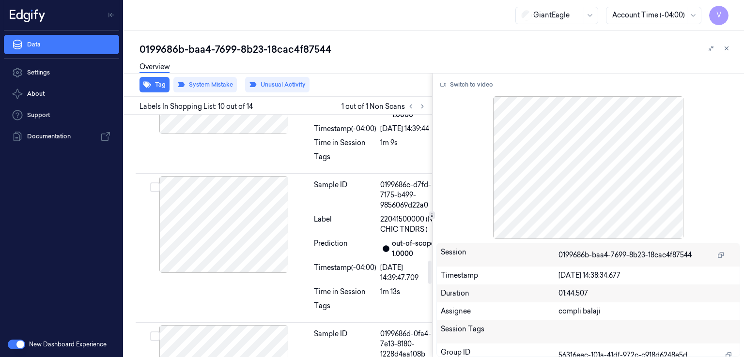
scroll to position [1579, 0]
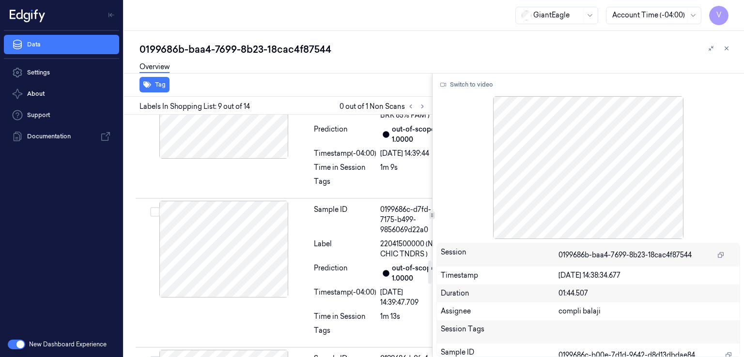
scroll to position [1511, 0]
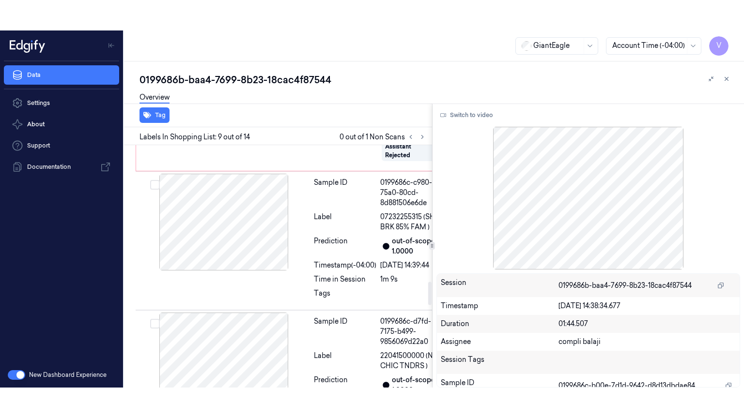
scroll to position [1414, 0]
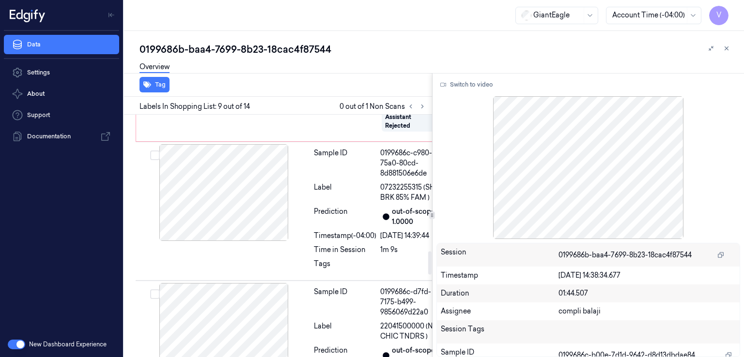
click at [471, 86] on button "Switch to video" at bounding box center [466, 84] width 61 height 15
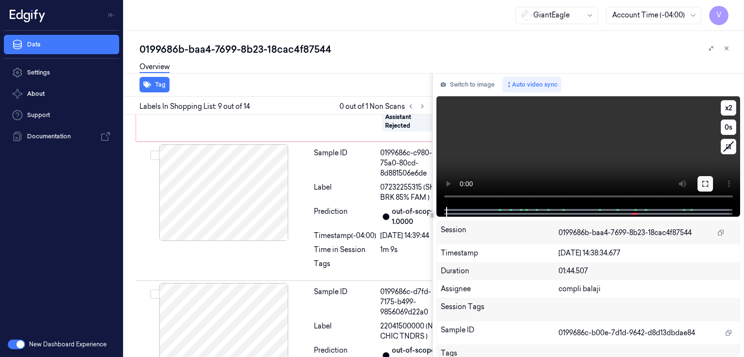
click at [704, 183] on icon at bounding box center [705, 184] width 8 height 8
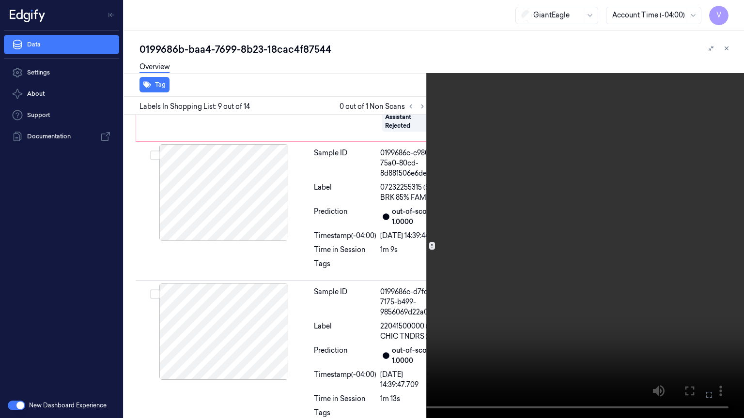
click at [344, 223] on video at bounding box center [372, 209] width 744 height 418
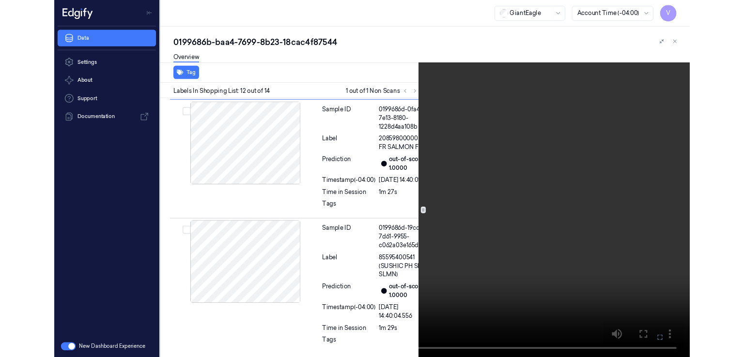
scroll to position [1892, 0]
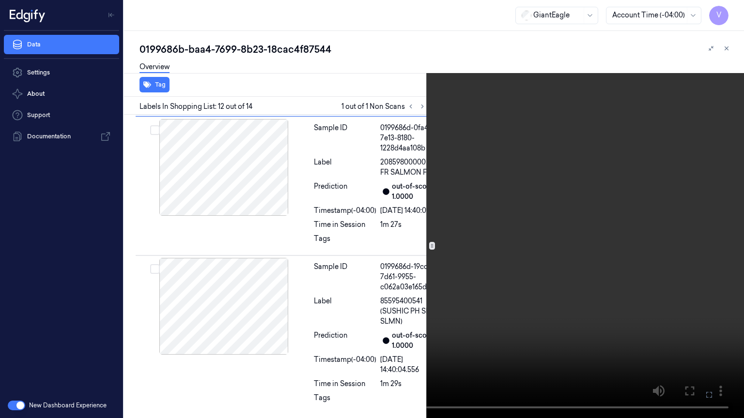
click at [0, 0] on icon at bounding box center [0, 0] width 0 height 0
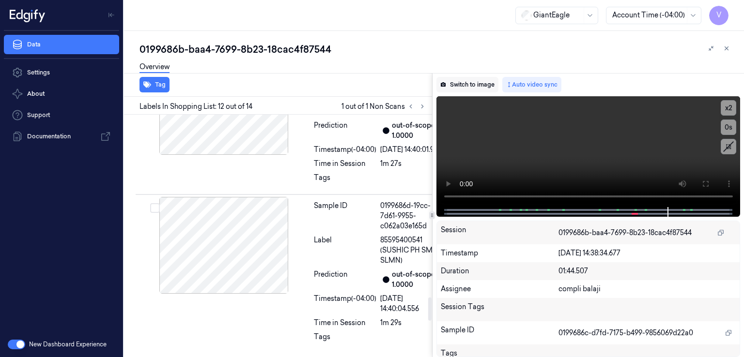
click at [483, 85] on button "Switch to image" at bounding box center [467, 84] width 62 height 15
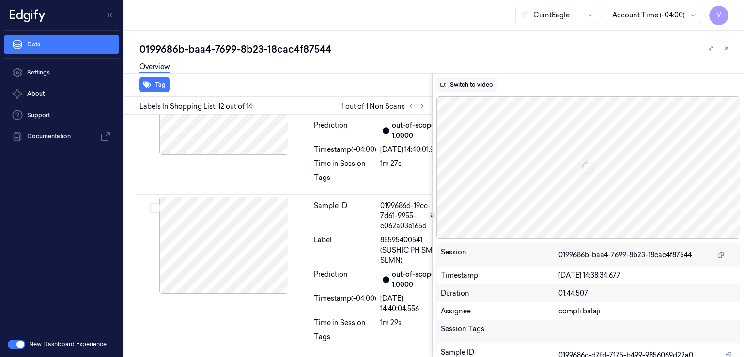
scroll to position [1923, 0]
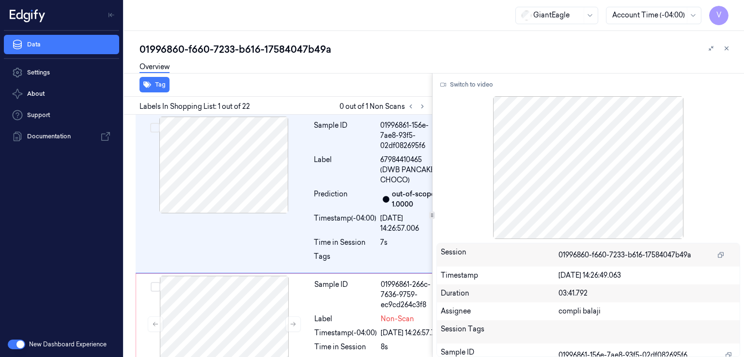
click at [178, 44] on div "01996860-f660-7233-b616-17584047b49a" at bounding box center [437, 50] width 597 height 14
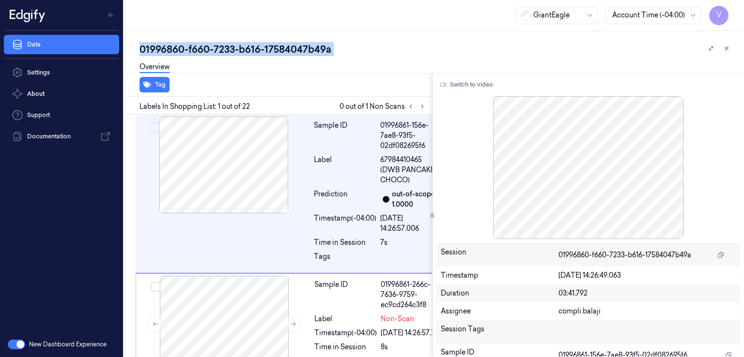
click at [178, 44] on div "01996860-f660-7233-b616-17584047b49a" at bounding box center [437, 50] width 597 height 14
copy div "01996860"
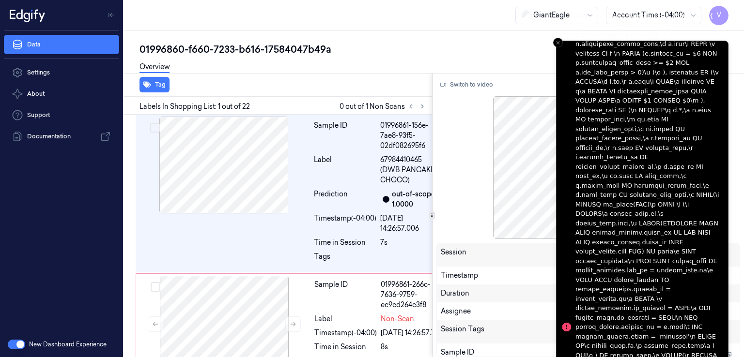
click at [561, 41] on li "Notifications alt+T" at bounding box center [642, 327] width 172 height 573
click at [557, 38] on button "Close toast" at bounding box center [558, 43] width 10 height 10
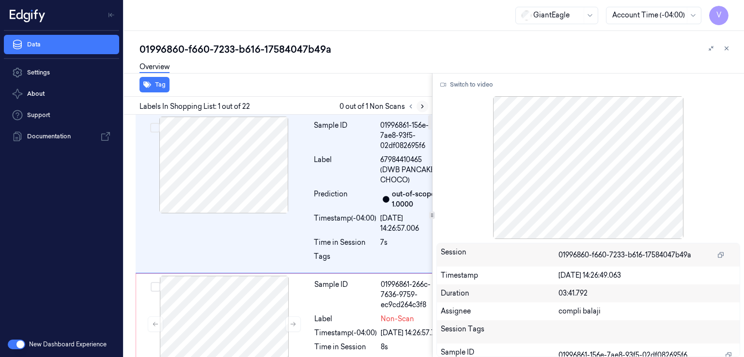
click at [422, 107] on icon at bounding box center [422, 106] width 7 height 7
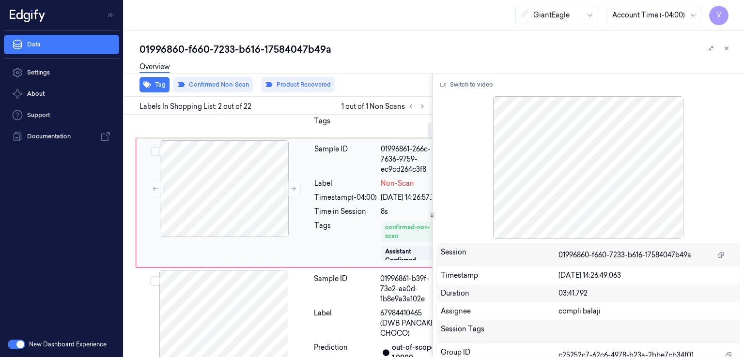
scroll to position [138, 0]
click at [262, 235] on div at bounding box center [224, 187] width 172 height 97
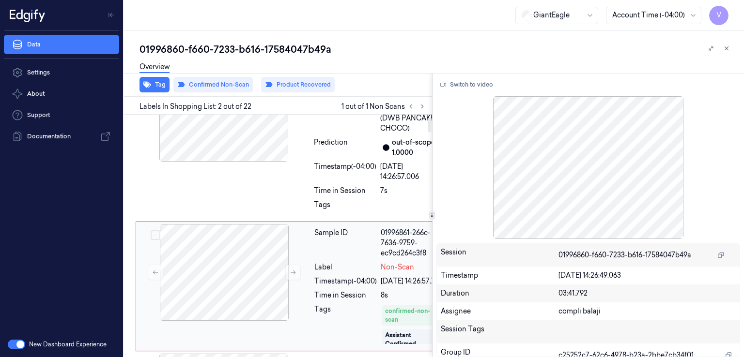
scroll to position [41, 0]
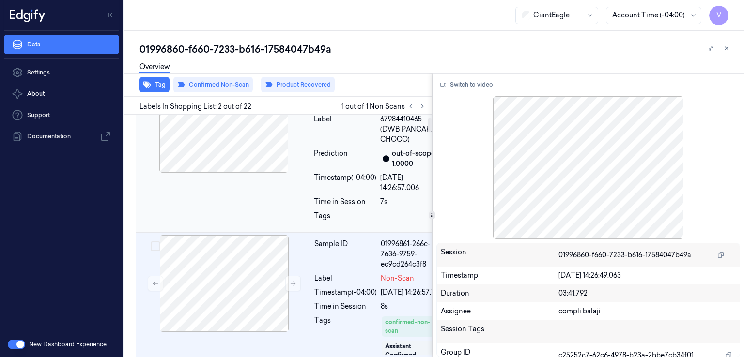
click at [281, 193] on div "Sample ID 01996861-156e-7ae8-93f5-02df082695f6 Label 67984410465 (DWB PANCAKES …" at bounding box center [292, 153] width 312 height 159
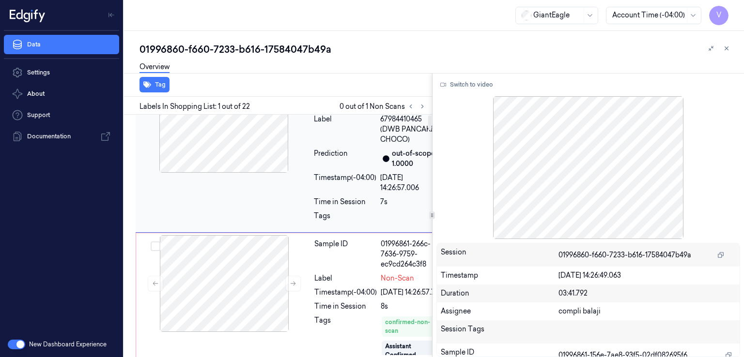
scroll to position [0, 0]
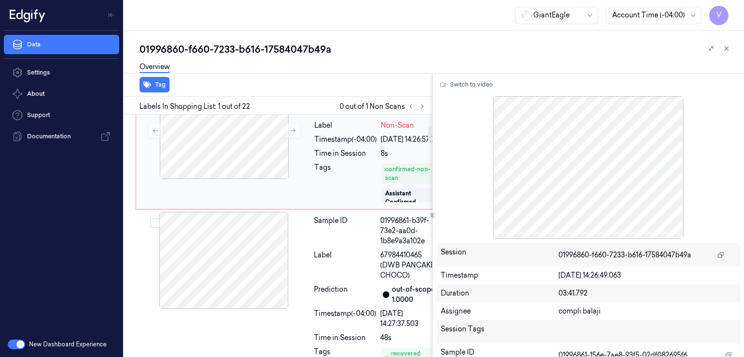
click at [323, 159] on div "Time in Session" at bounding box center [345, 154] width 62 height 10
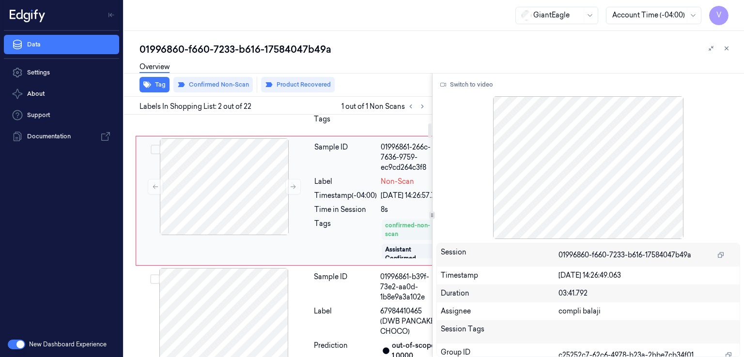
scroll to position [43, 0]
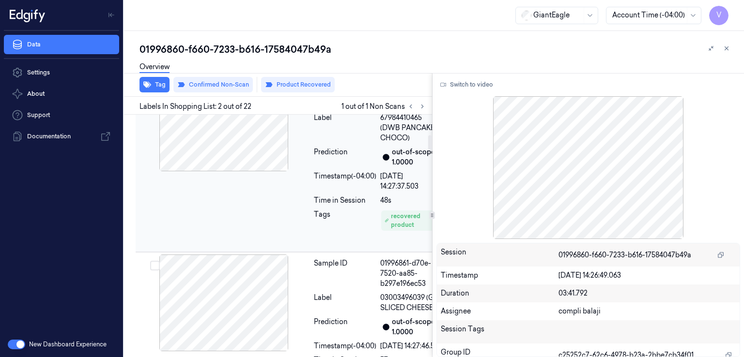
click at [369, 250] on div "Sample ID 01996861-b39f-73e2-aa0d-1b8e9a3a102e Label 67984410465 (DWB PANCAKES …" at bounding box center [378, 162] width 136 height 175
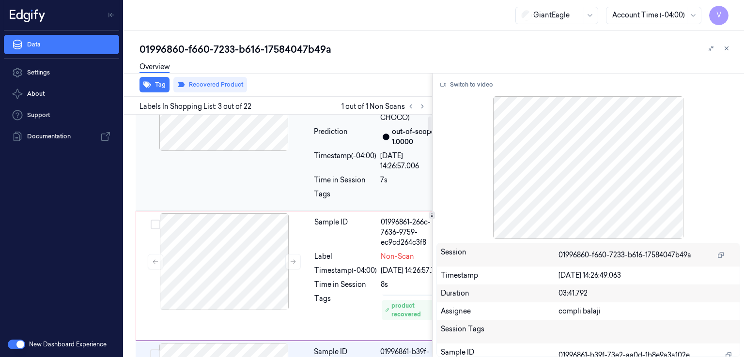
scroll to position [22, 0]
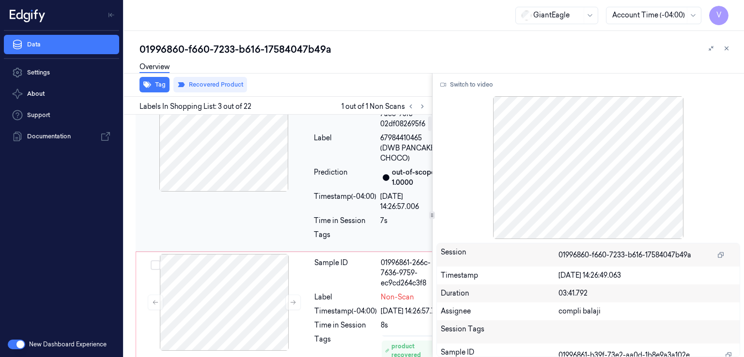
click at [358, 164] on div "Label" at bounding box center [345, 148] width 62 height 31
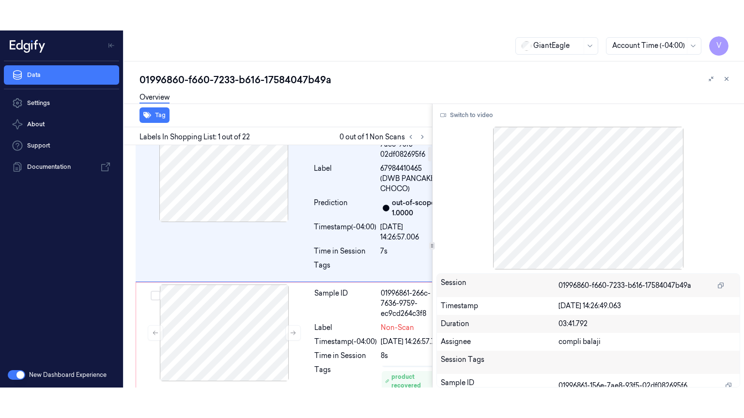
scroll to position [0, 0]
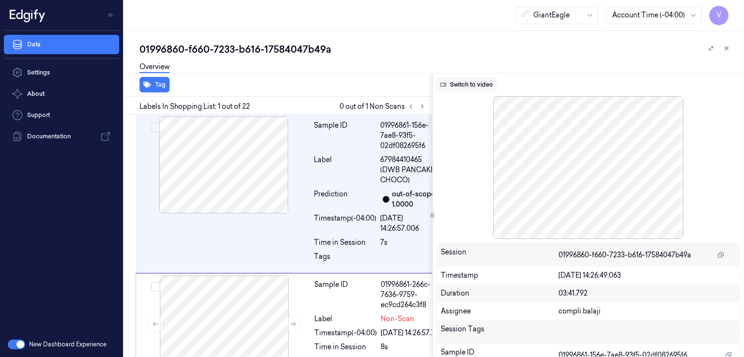
click at [465, 86] on button "Switch to video" at bounding box center [466, 84] width 61 height 15
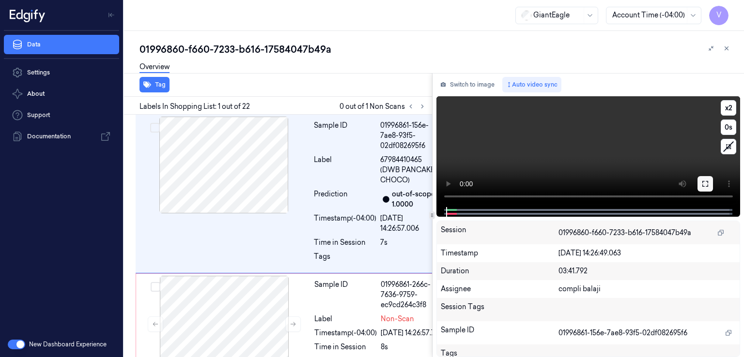
click at [702, 180] on icon at bounding box center [705, 184] width 8 height 8
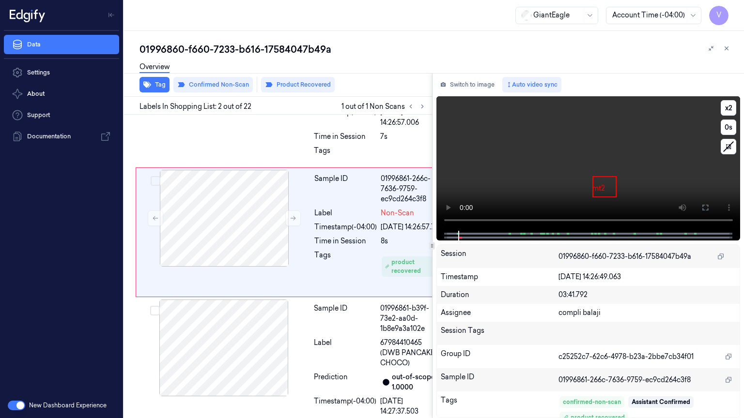
scroll to position [107, 0]
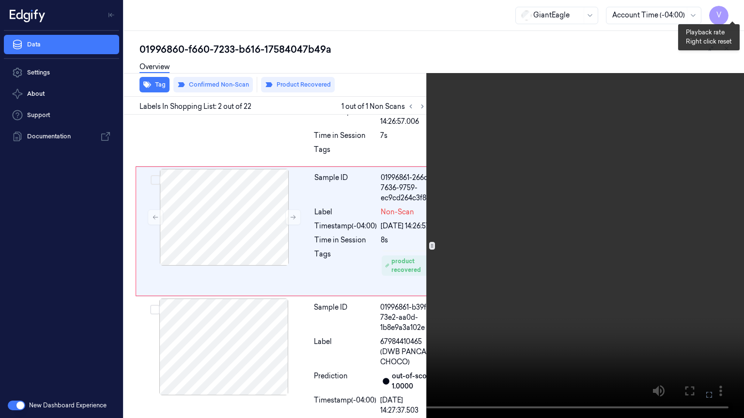
click at [726, 9] on button "x 2" at bounding box center [731, 11] width 15 height 15
click at [726, 9] on button "x 4" at bounding box center [731, 11] width 15 height 15
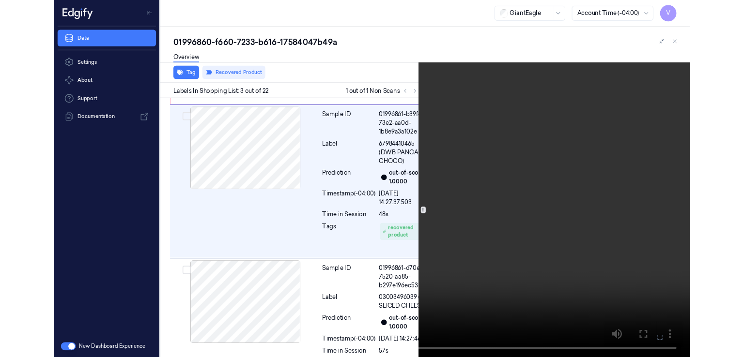
scroll to position [282, 0]
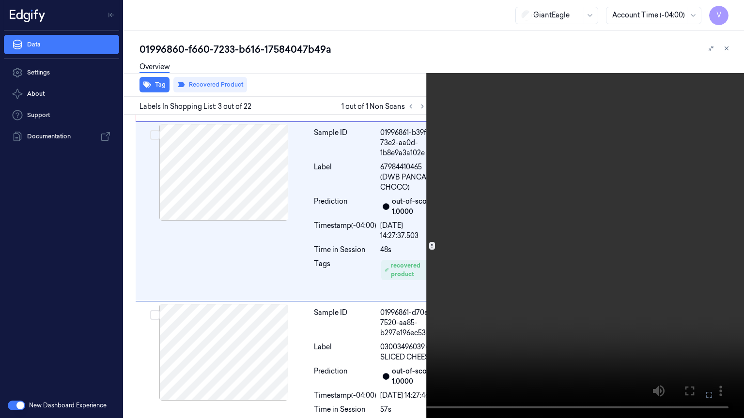
click at [0, 0] on icon at bounding box center [0, 0] width 0 height 0
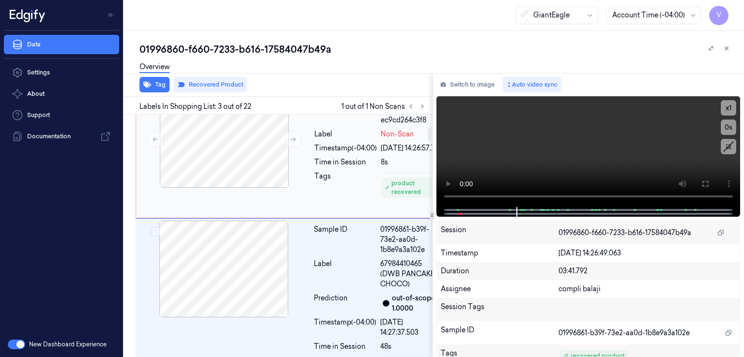
click at [326, 154] on div "Timestamp (-04:00)" at bounding box center [345, 148] width 62 height 10
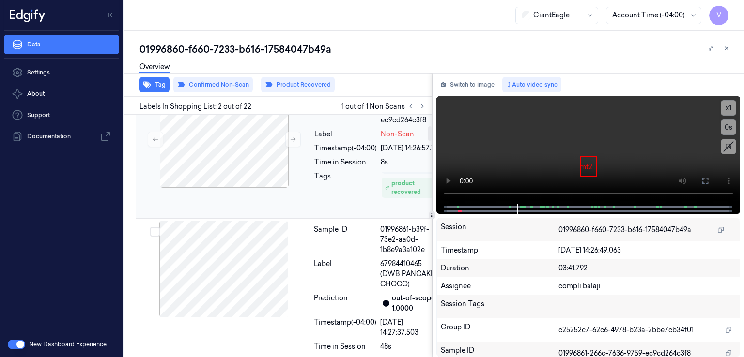
scroll to position [138, 0]
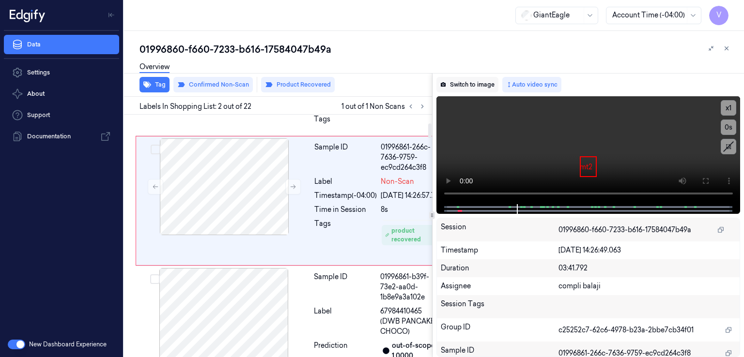
click at [477, 86] on button "Switch to image" at bounding box center [467, 84] width 62 height 15
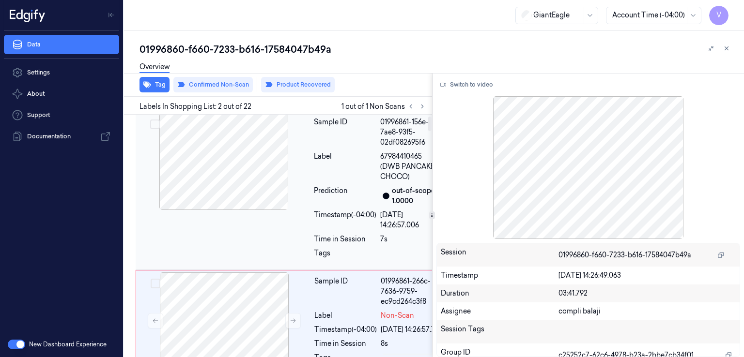
scroll to position [0, 0]
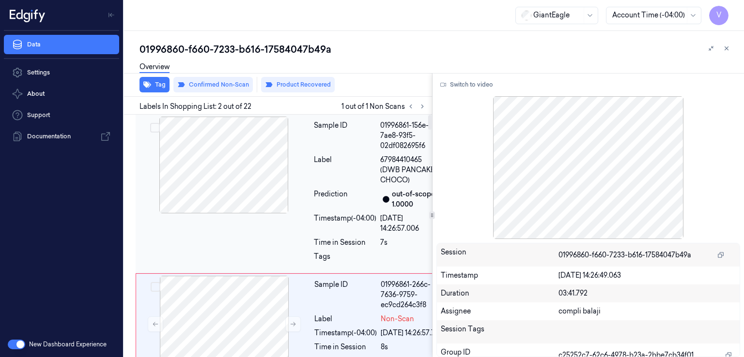
click at [326, 185] on div "Label" at bounding box center [345, 170] width 62 height 31
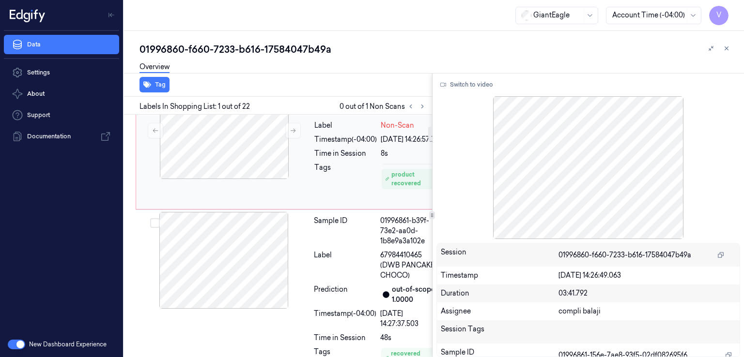
click at [314, 203] on div "Tags" at bounding box center [345, 183] width 62 height 41
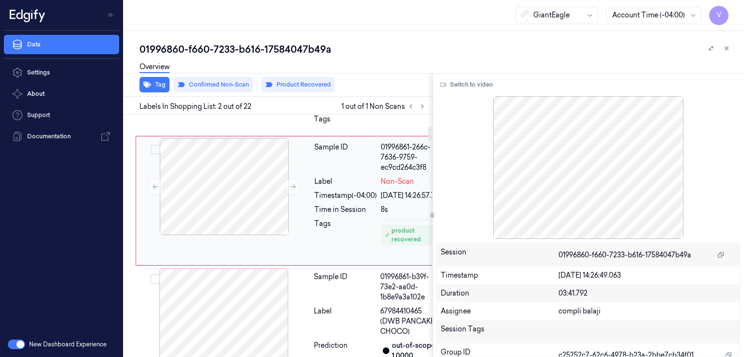
scroll to position [234, 0]
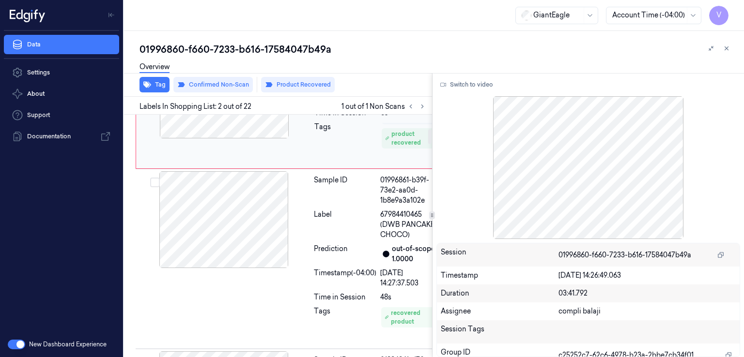
click at [314, 206] on div "Sample ID" at bounding box center [345, 190] width 62 height 31
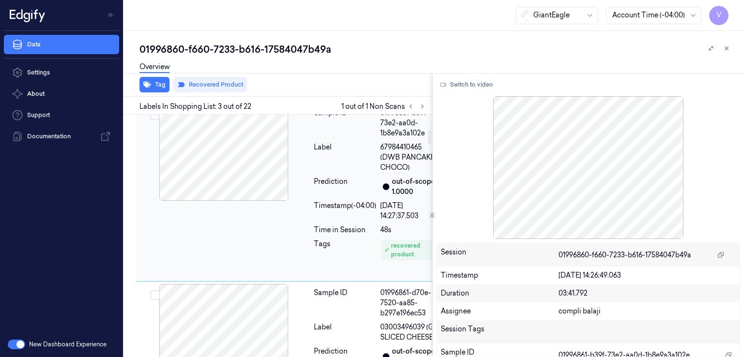
scroll to position [312, 0]
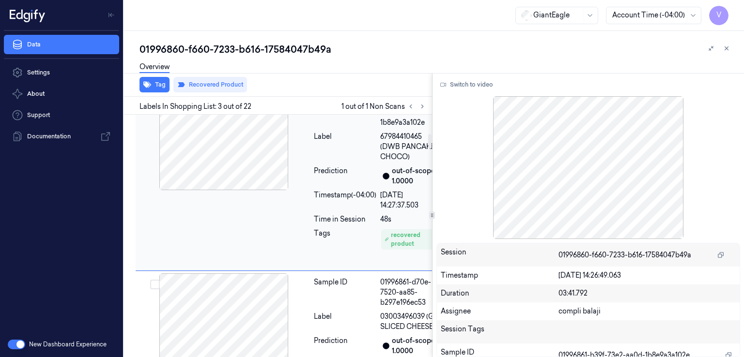
click at [380, 162] on span "67984410465 (DWB PANCAKES CHOCO)" at bounding box center [411, 147] width 62 height 31
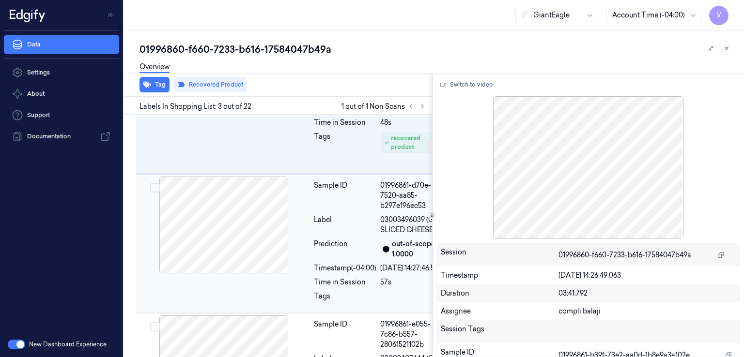
click at [350, 235] on div "Label" at bounding box center [345, 225] width 62 height 20
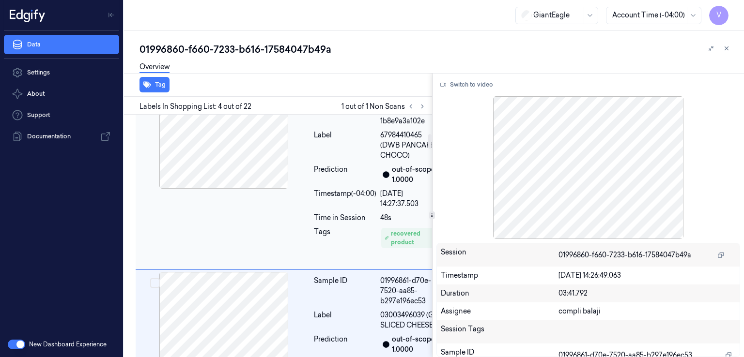
click at [356, 185] on div "Prediction" at bounding box center [345, 175] width 62 height 20
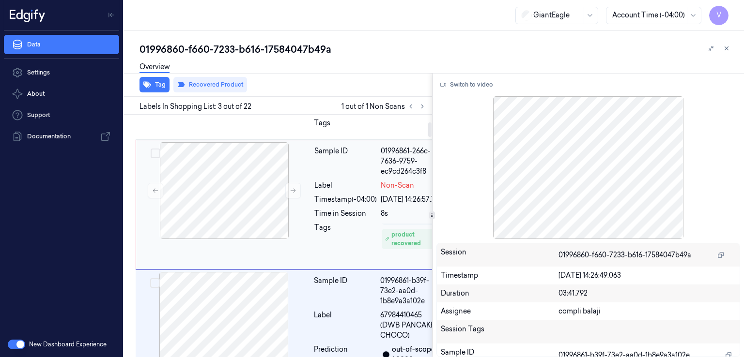
scroll to position [119, 0]
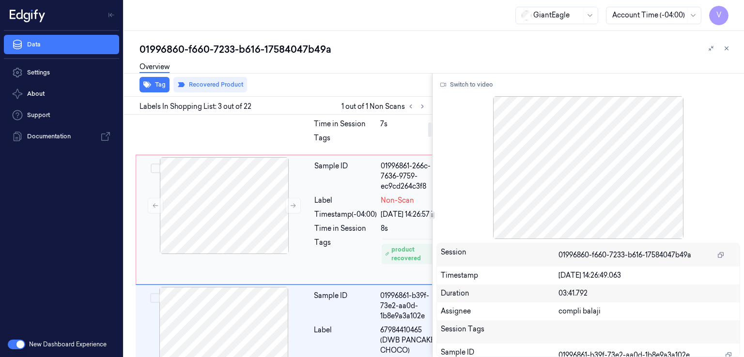
drag, startPoint x: 419, startPoint y: 309, endPoint x: 424, endPoint y: 276, distance: 34.2
click at [424, 276] on div "Sample ID 01996861-266c-7636-9759-ec9cd264c3f8 Label Non-Scan Timestamp (-04:00…" at bounding box center [377, 219] width 135 height 125
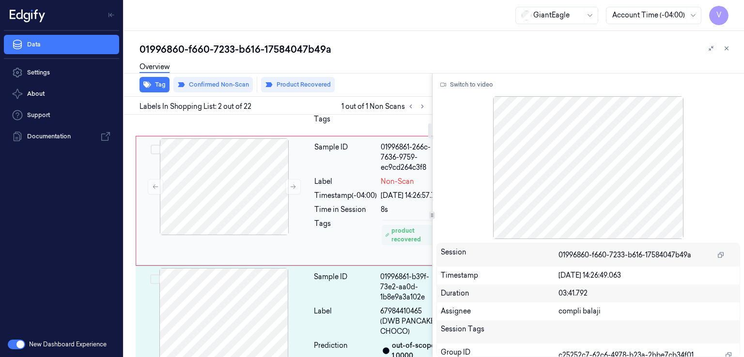
scroll to position [0, 0]
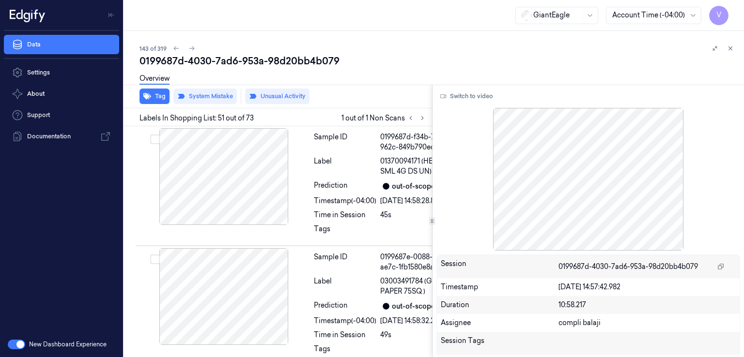
scroll to position [9085, 0]
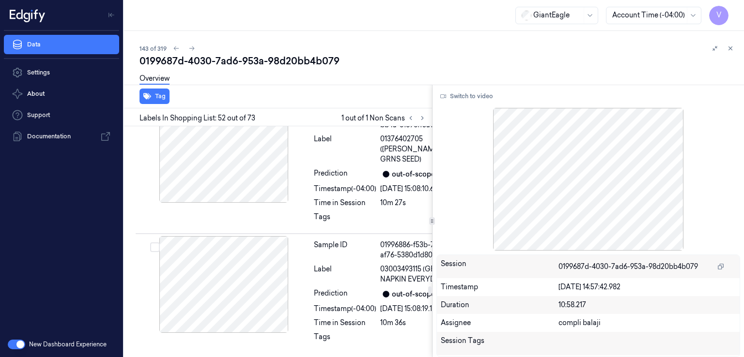
scroll to position [9346, 0]
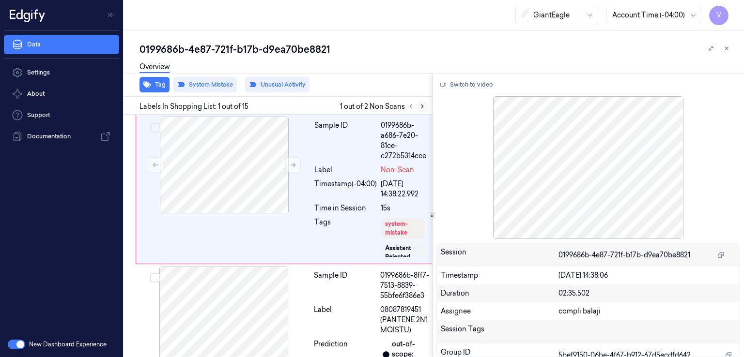
click at [421, 106] on icon at bounding box center [422, 106] width 7 height 7
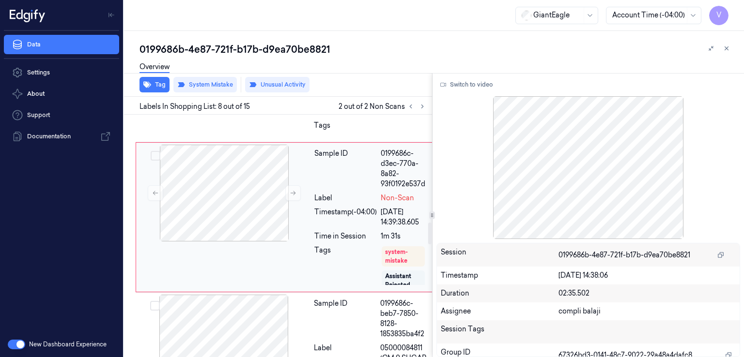
scroll to position [43, 0]
click at [299, 142] on div "Sample ID 0199686c-7651-7344-8345-a71ba27cb912 Label 02733100023 (LA BANDRITA C…" at bounding box center [285, 53] width 299 height 180
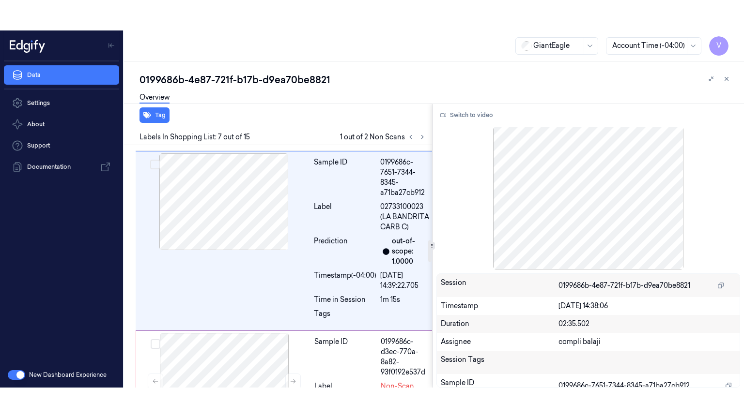
scroll to position [1020, 0]
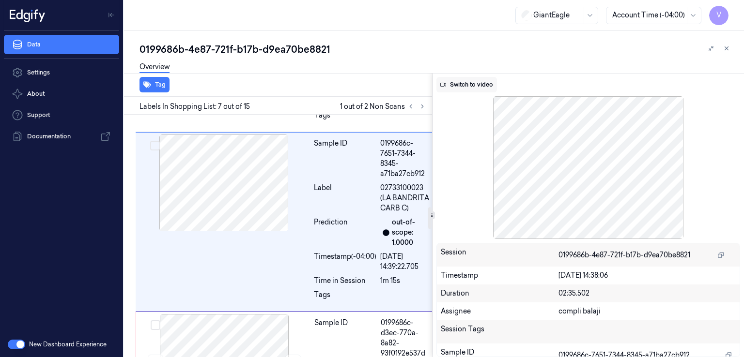
click at [484, 85] on button "Switch to video" at bounding box center [466, 84] width 61 height 15
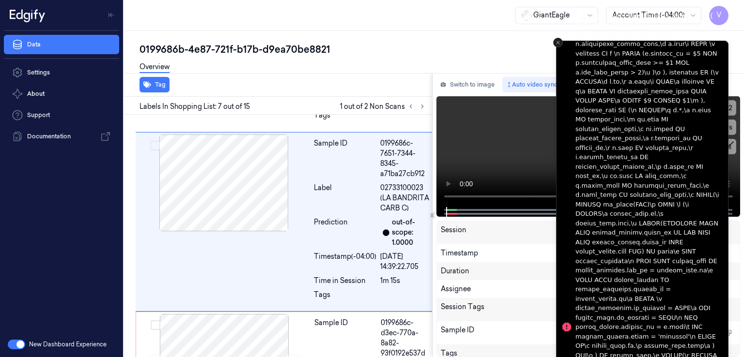
click at [560, 42] on icon "Close toast" at bounding box center [558, 43] width 6 height 6
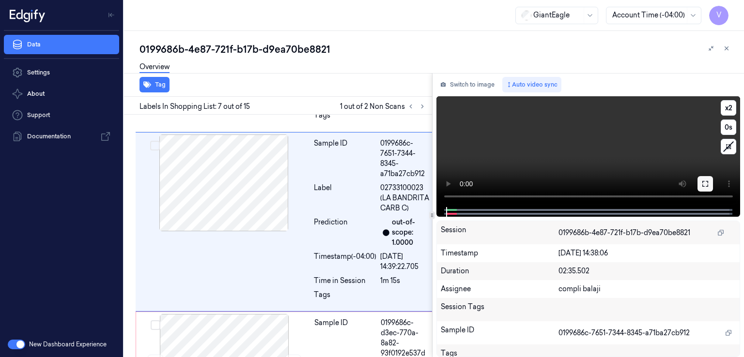
click at [702, 184] on icon at bounding box center [705, 184] width 8 height 8
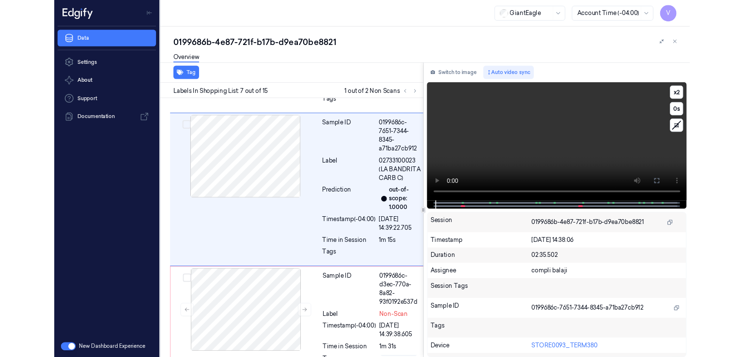
scroll to position [990, 0]
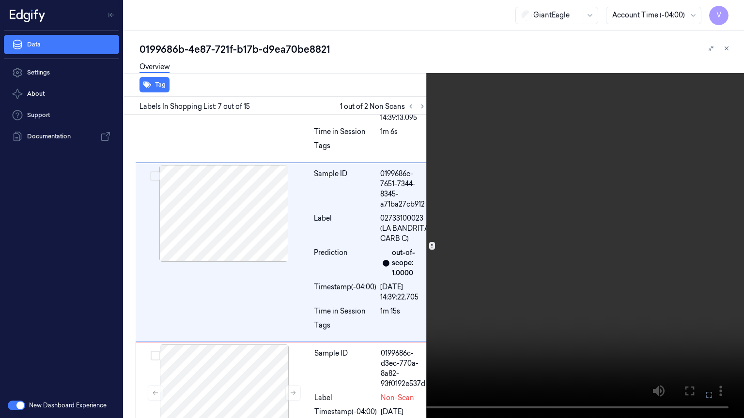
click at [508, 226] on video at bounding box center [372, 209] width 744 height 418
click at [0, 0] on icon at bounding box center [0, 0] width 0 height 0
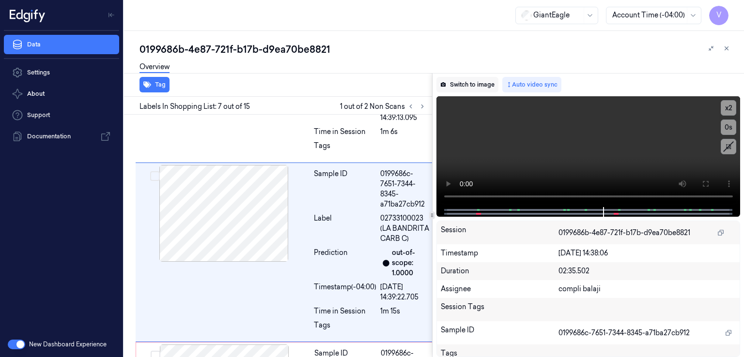
click at [451, 80] on button "Switch to image" at bounding box center [467, 84] width 62 height 15
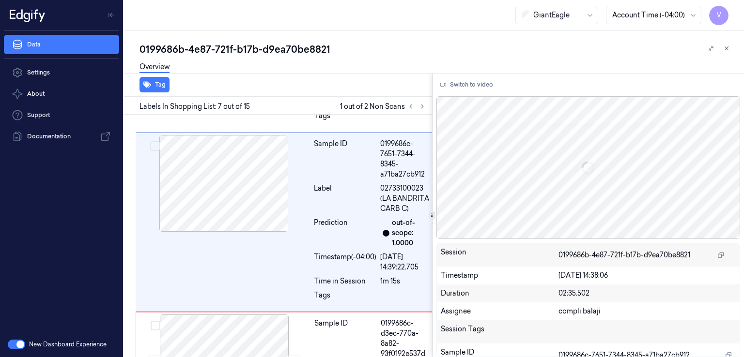
scroll to position [1020, 0]
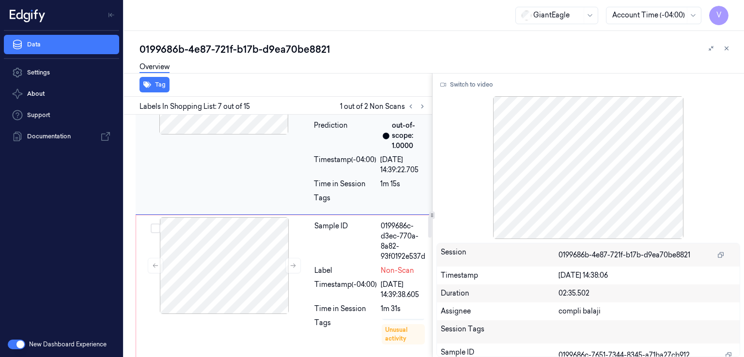
click at [351, 262] on div "Sample ID" at bounding box center [345, 241] width 62 height 41
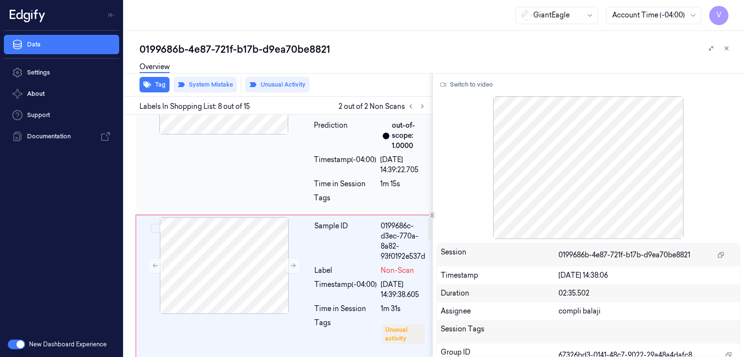
scroll to position [1190, 0]
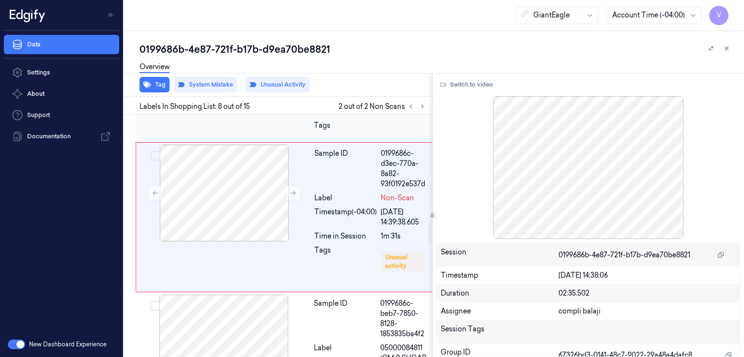
click at [358, 117] on div "Time in Session" at bounding box center [345, 112] width 62 height 10
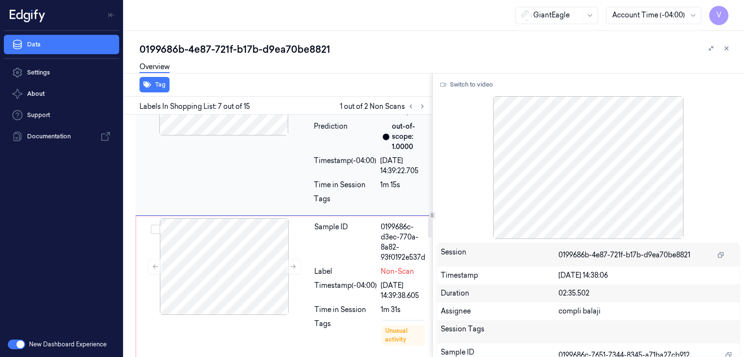
scroll to position [1117, 0]
click at [314, 210] on div "Sample ID 0199686c-7651-7344-8345-a71ba27cb912 Label 02733100023 (LA BANDRITA C…" at bounding box center [371, 125] width 123 height 175
click at [488, 85] on button "Switch to video" at bounding box center [466, 84] width 61 height 15
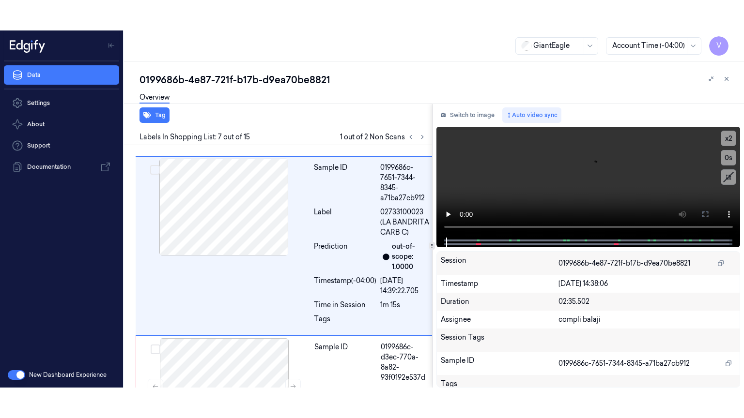
scroll to position [1020, 0]
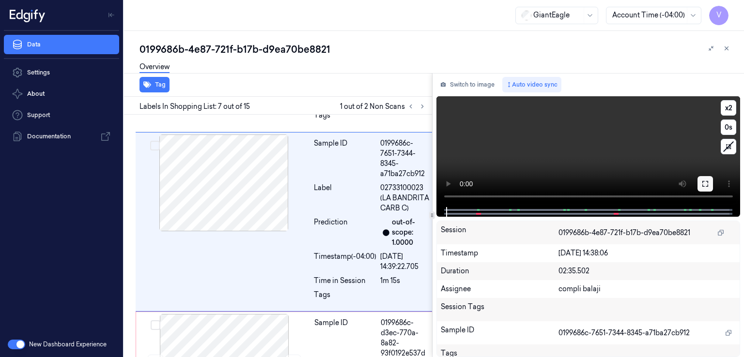
click at [705, 186] on icon at bounding box center [705, 184] width 8 height 8
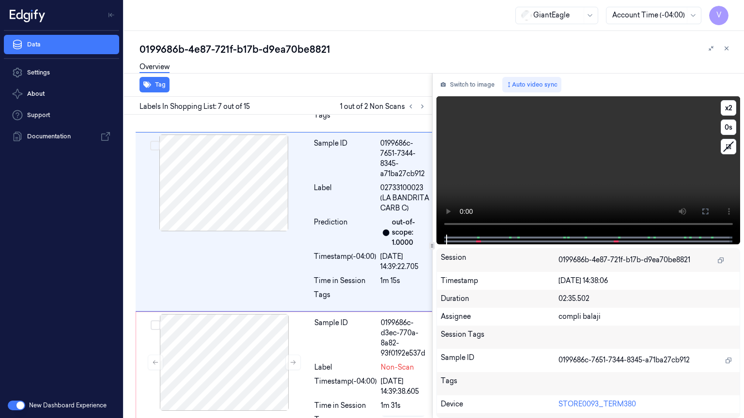
scroll to position [990, 0]
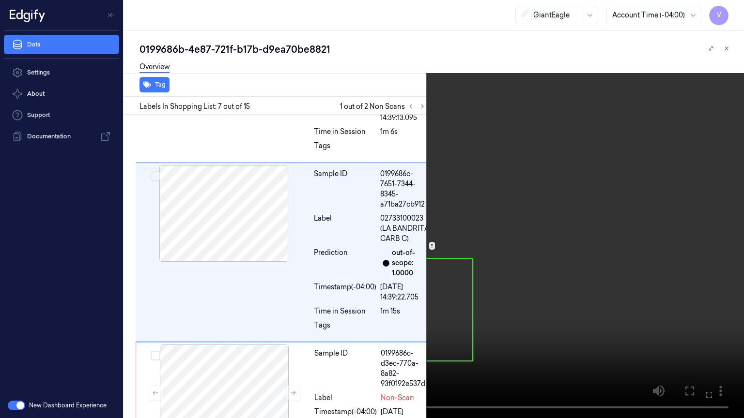
click at [331, 221] on video at bounding box center [372, 209] width 744 height 418
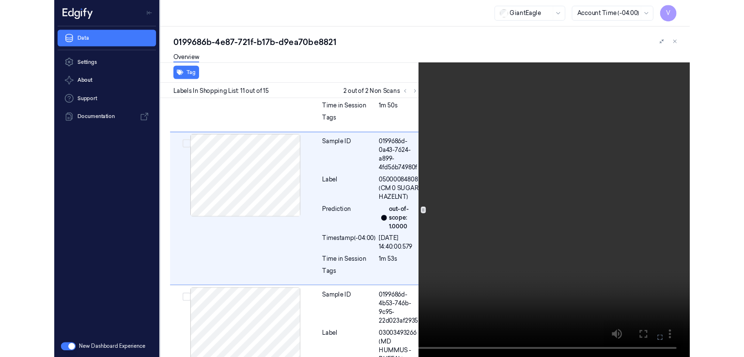
scroll to position [1698, 0]
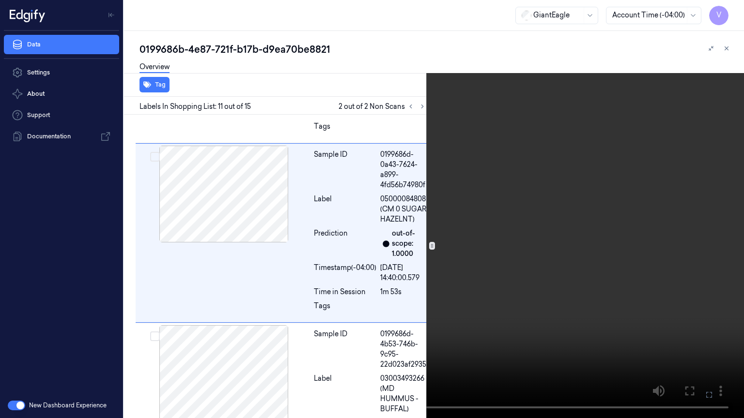
click at [0, 0] on icon at bounding box center [0, 0] width 0 height 0
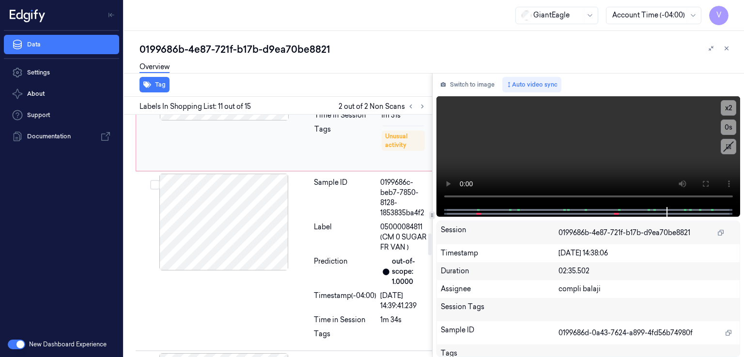
click at [370, 165] on div "Tags" at bounding box center [345, 144] width 62 height 41
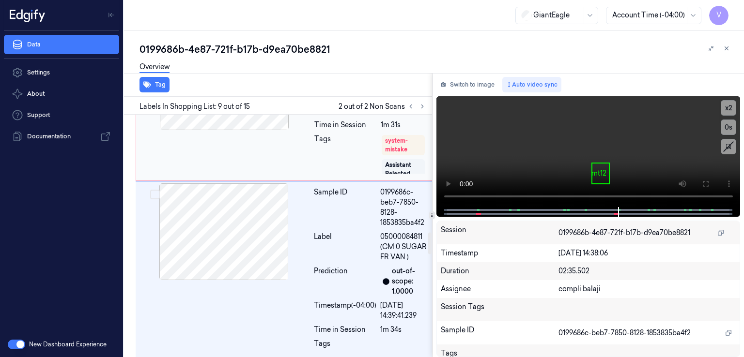
scroll to position [1360, 0]
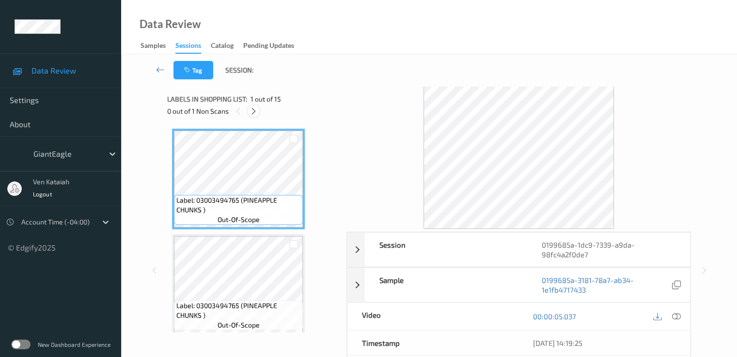
click at [256, 112] on icon at bounding box center [253, 111] width 8 height 9
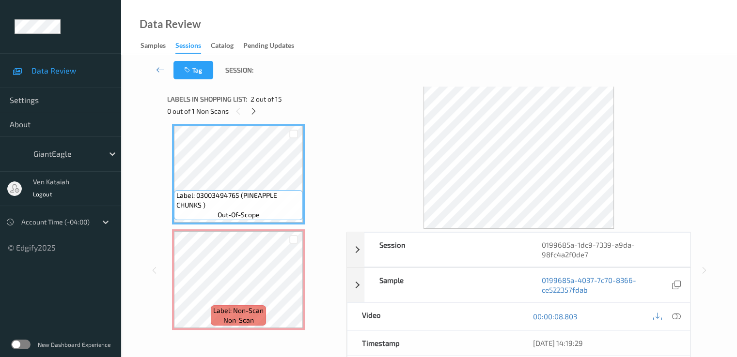
scroll to position [14, 0]
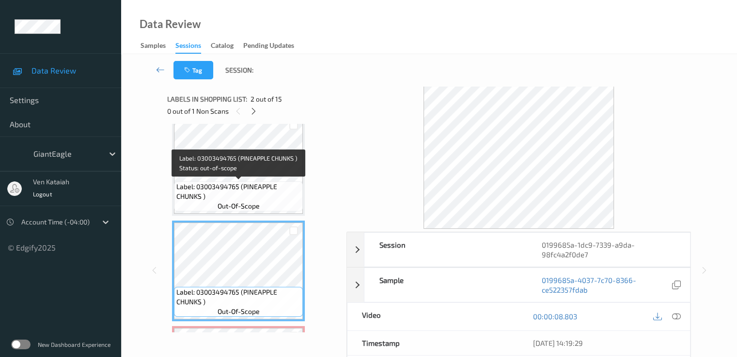
click at [263, 194] on span "Label: 03003494765 (PINEAPPLE CHUNKS )" at bounding box center [238, 191] width 124 height 19
click at [284, 185] on span "Label: 03003494765 (PINEAPPLE CHUNKS )" at bounding box center [238, 191] width 124 height 19
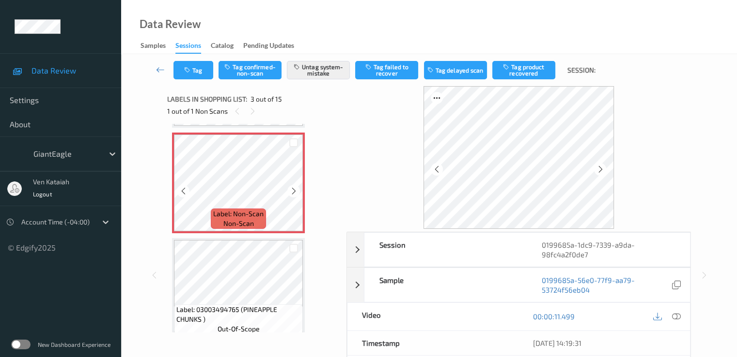
scroll to position [110, 0]
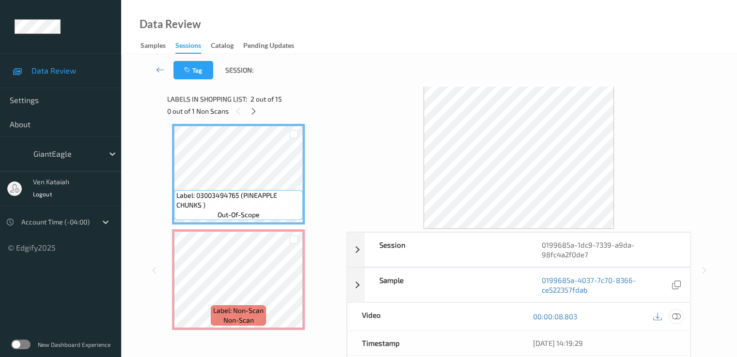
click at [675, 315] on icon at bounding box center [675, 316] width 9 height 9
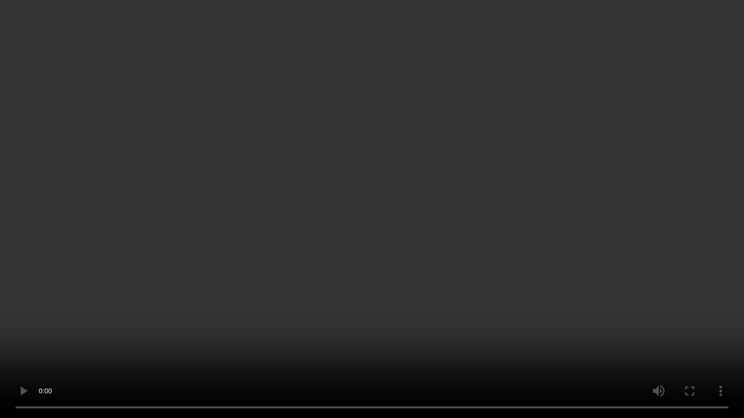
click at [324, 215] on video at bounding box center [372, 209] width 744 height 418
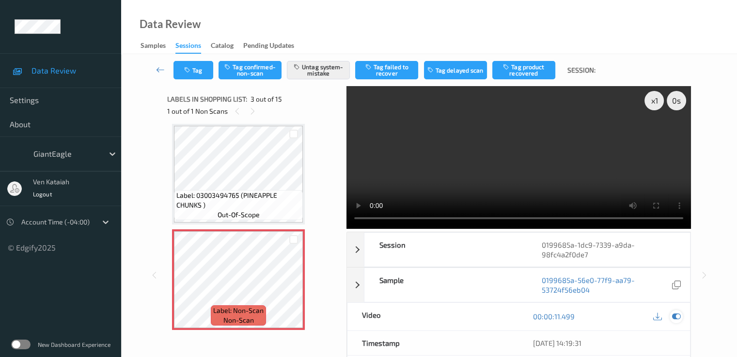
click at [677, 319] on icon at bounding box center [675, 316] width 9 height 9
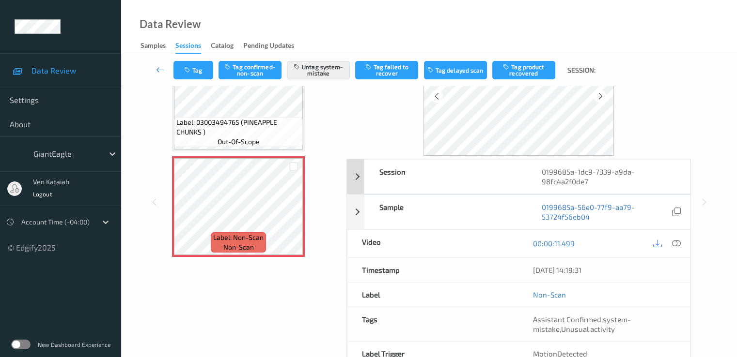
scroll to position [97, 0]
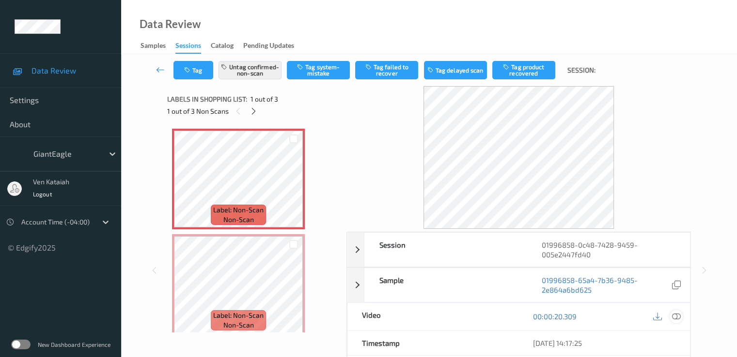
click at [675, 319] on icon at bounding box center [675, 316] width 9 height 9
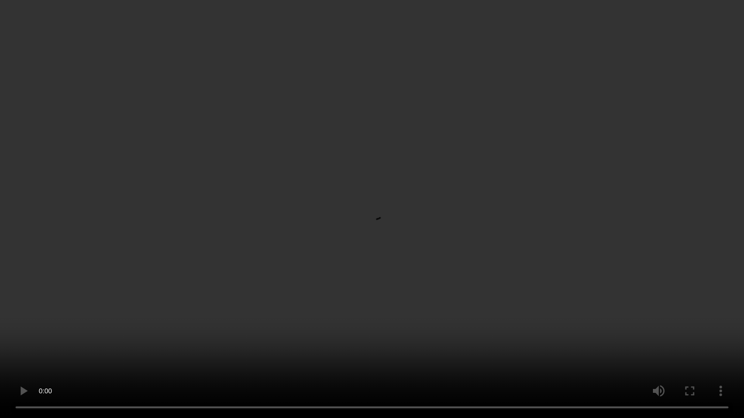
click at [396, 278] on video at bounding box center [372, 209] width 744 height 418
click at [334, 228] on video at bounding box center [372, 209] width 744 height 418
click at [273, 131] on video at bounding box center [372, 209] width 744 height 418
click at [349, 185] on video at bounding box center [372, 209] width 744 height 418
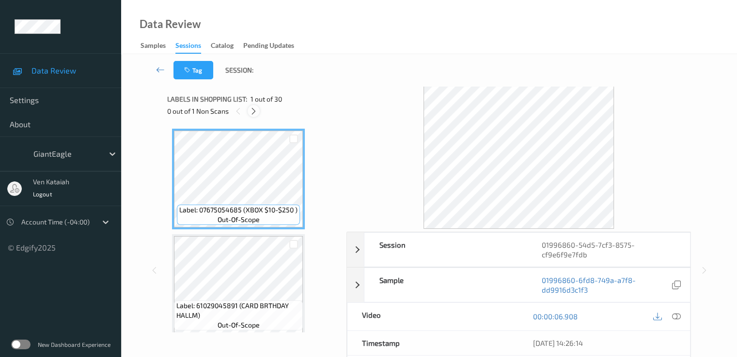
click at [258, 113] on div at bounding box center [253, 111] width 12 height 12
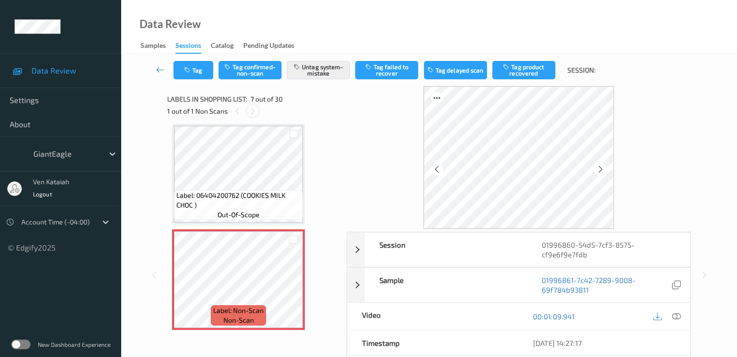
click at [256, 114] on icon at bounding box center [252, 111] width 8 height 9
click at [292, 290] on icon at bounding box center [294, 288] width 8 height 9
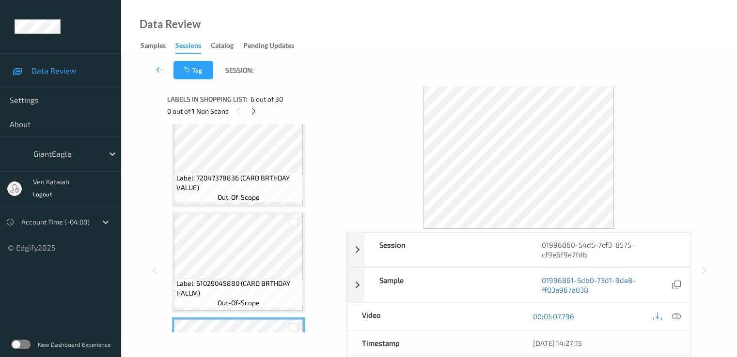
scroll to position [436, 0]
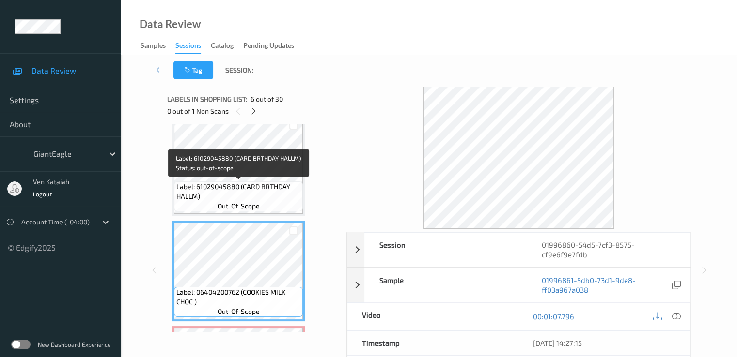
click at [271, 193] on span "Label: 61029045880 (CARD BRTHDAY HALLM)" at bounding box center [238, 191] width 124 height 19
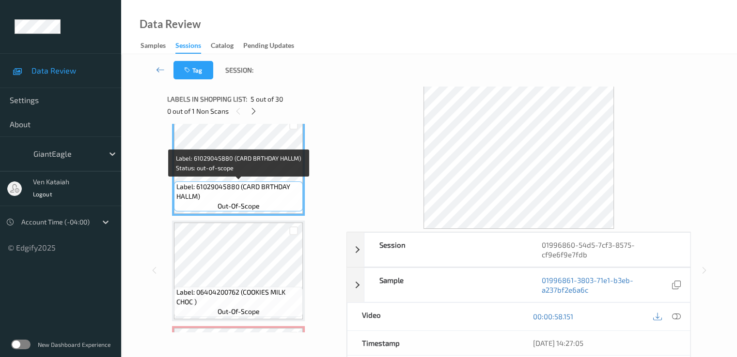
scroll to position [339, 0]
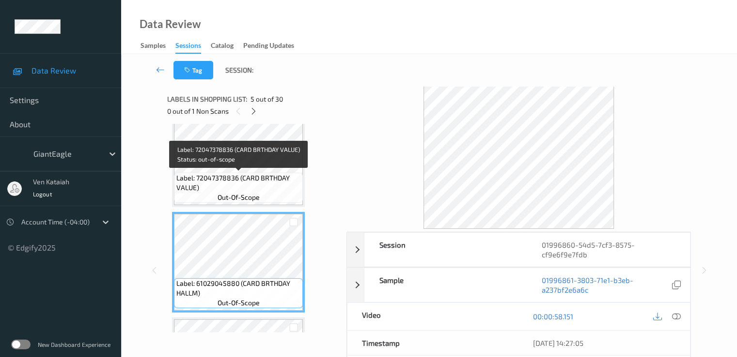
click at [272, 179] on span "Label: 72047378836 (CARD BRTHDAY VALUE)" at bounding box center [238, 182] width 124 height 19
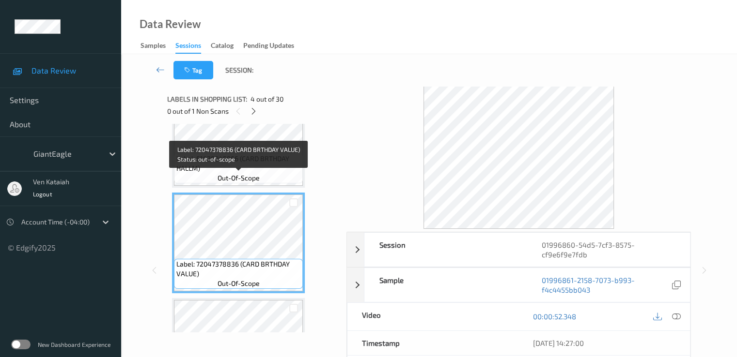
scroll to position [242, 0]
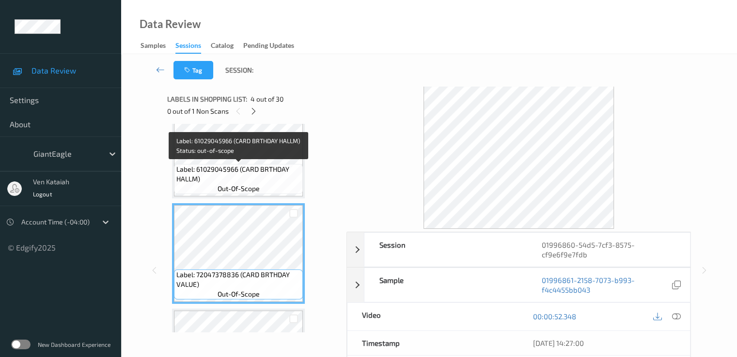
click at [269, 165] on span "Label: 61029045966 (CARD BRTHDAY HALLM)" at bounding box center [238, 174] width 124 height 19
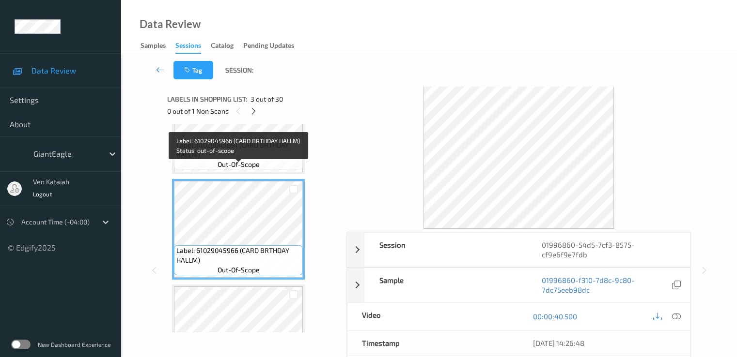
scroll to position [145, 0]
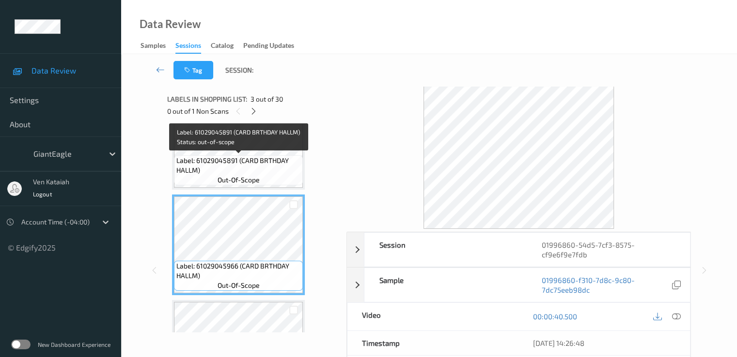
click at [260, 173] on span "Label: 61029045891 (CARD BRTHDAY HALLM)" at bounding box center [238, 165] width 124 height 19
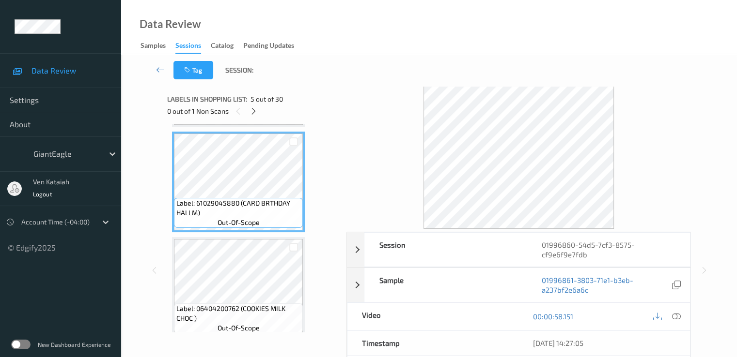
scroll to position [436, 0]
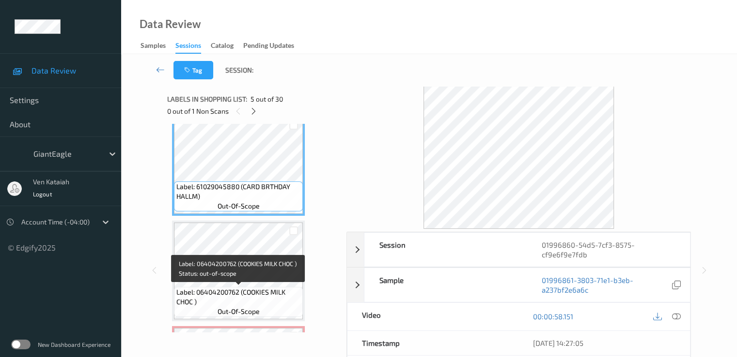
click at [242, 295] on span "Label: 06404200762 (COOKIES MILK CHOC )" at bounding box center [238, 297] width 124 height 19
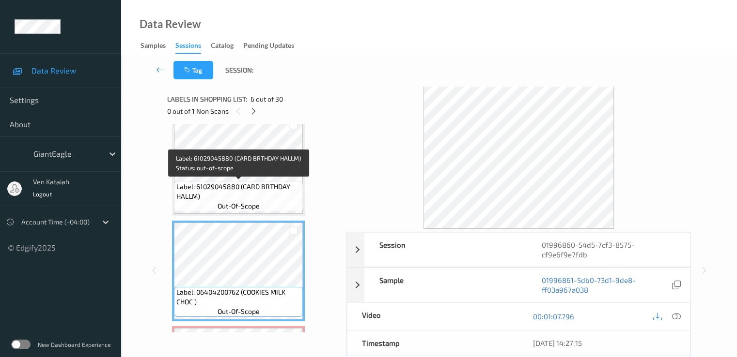
click at [270, 188] on span "Label: 61029045880 (CARD BRTHDAY HALLM)" at bounding box center [238, 191] width 124 height 19
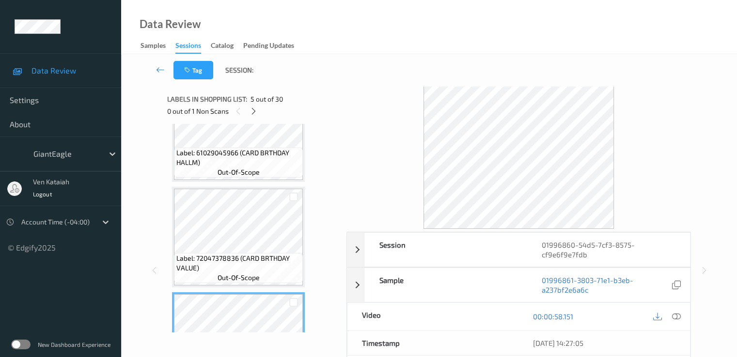
scroll to position [242, 0]
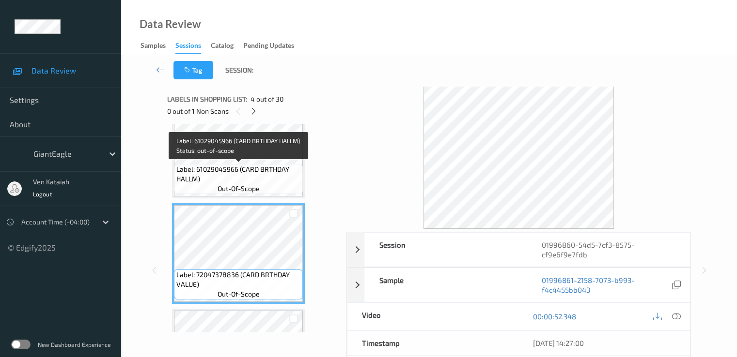
click at [257, 174] on span "Label: 61029045966 (CARD BRTHDAY HALLM)" at bounding box center [238, 174] width 124 height 19
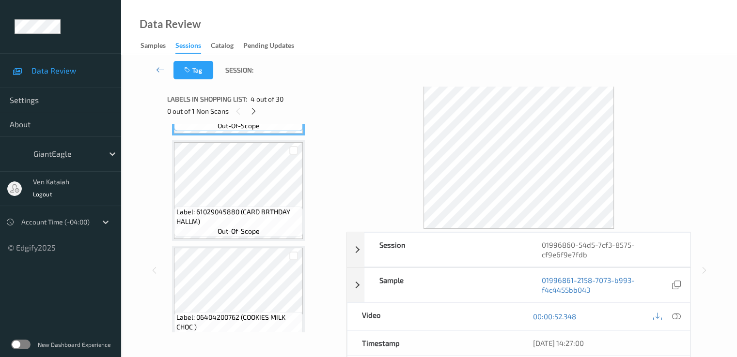
scroll to position [436, 0]
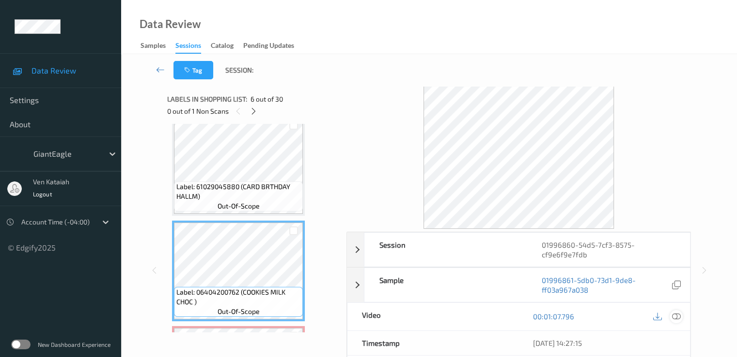
click at [670, 317] on div at bounding box center [675, 316] width 13 height 13
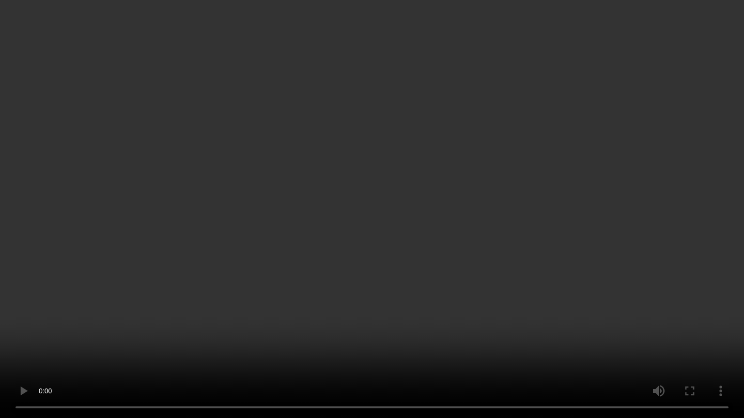
click at [368, 239] on video at bounding box center [372, 209] width 744 height 418
click at [217, 317] on video at bounding box center [372, 209] width 744 height 418
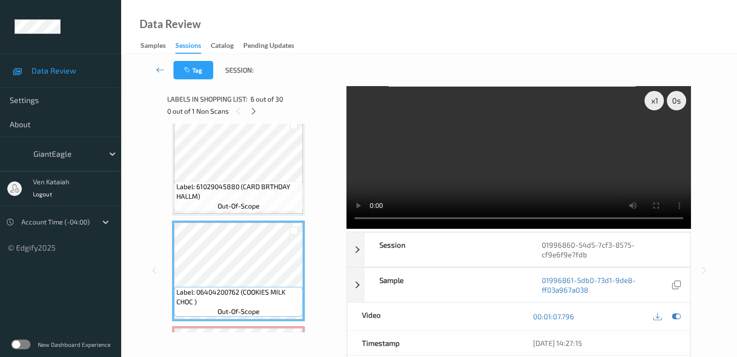
click at [445, 184] on video at bounding box center [518, 157] width 344 height 143
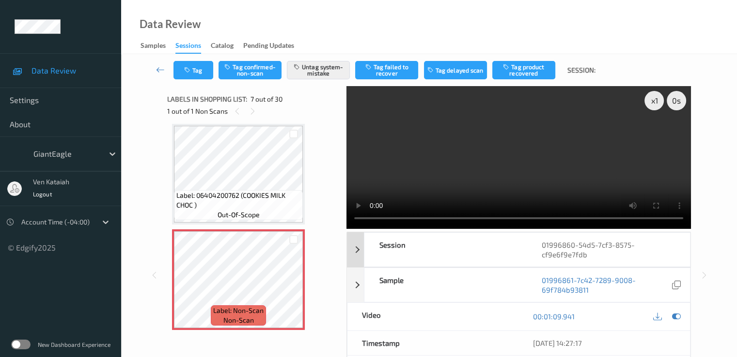
scroll to position [97, 0]
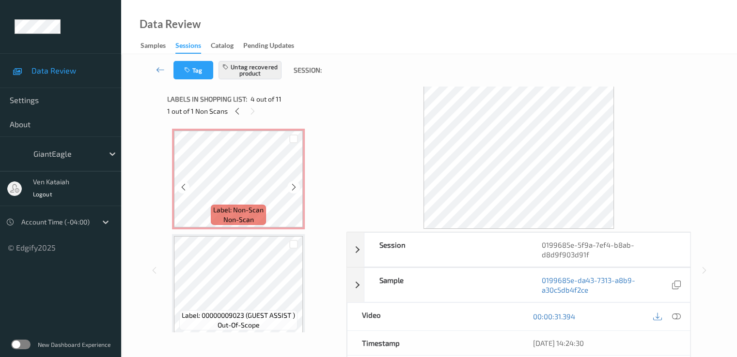
click at [285, 138] on div at bounding box center [293, 139] width 18 height 16
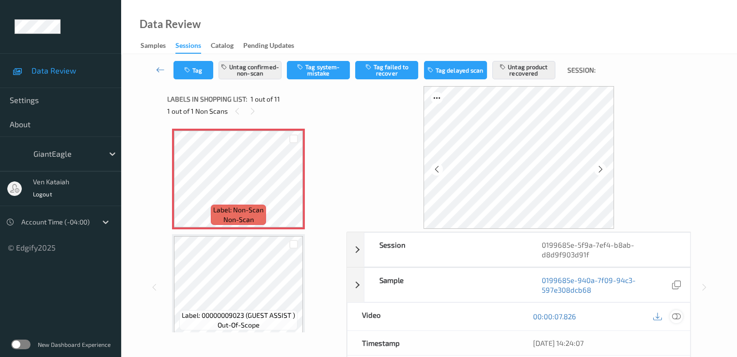
click at [676, 317] on icon at bounding box center [675, 316] width 9 height 9
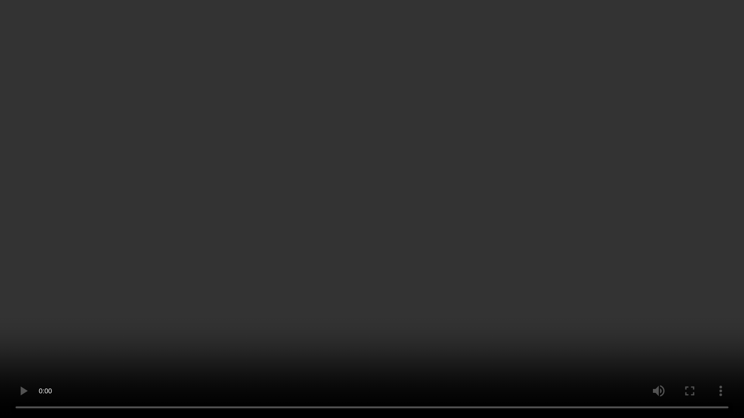
click at [383, 217] on video at bounding box center [372, 209] width 744 height 418
click at [614, 287] on video at bounding box center [372, 209] width 744 height 418
click at [464, 211] on video at bounding box center [372, 209] width 744 height 418
click at [475, 236] on video at bounding box center [372, 209] width 744 height 418
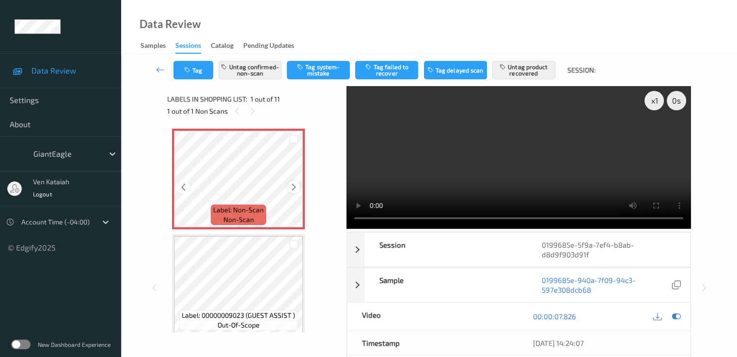
click at [291, 184] on icon at bounding box center [294, 187] width 8 height 9
click at [292, 188] on icon at bounding box center [294, 187] width 8 height 9
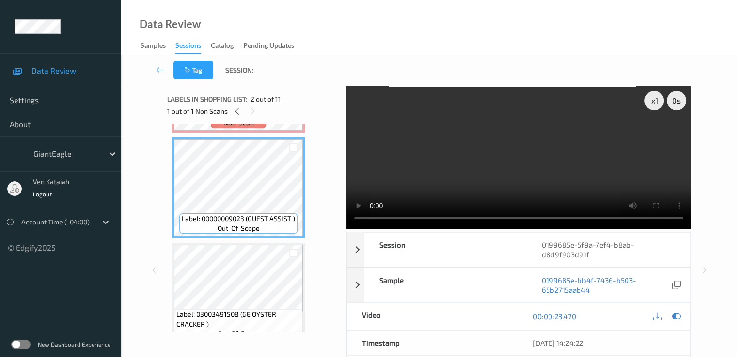
scroll to position [194, 0]
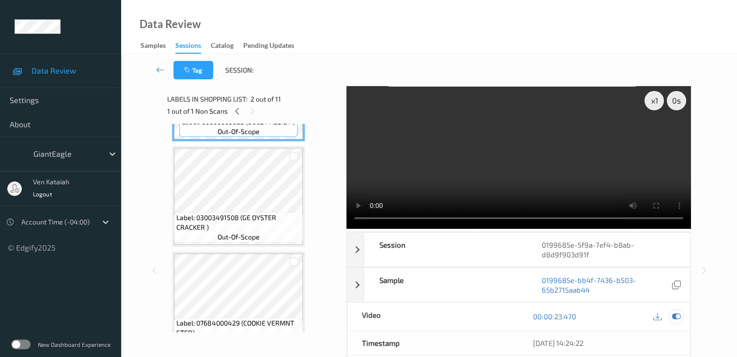
click at [677, 319] on icon at bounding box center [675, 316] width 9 height 9
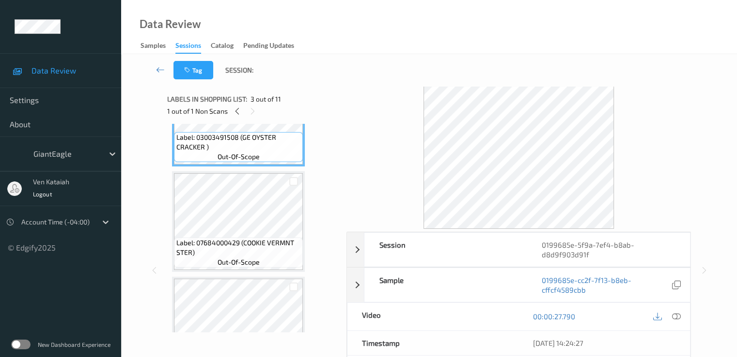
scroll to position [291, 0]
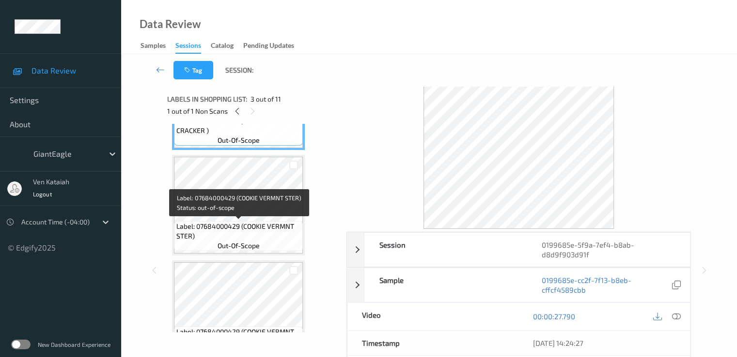
click at [237, 223] on span "Label: 07684000429 (COOKIE VERMNT STER)" at bounding box center [238, 231] width 124 height 19
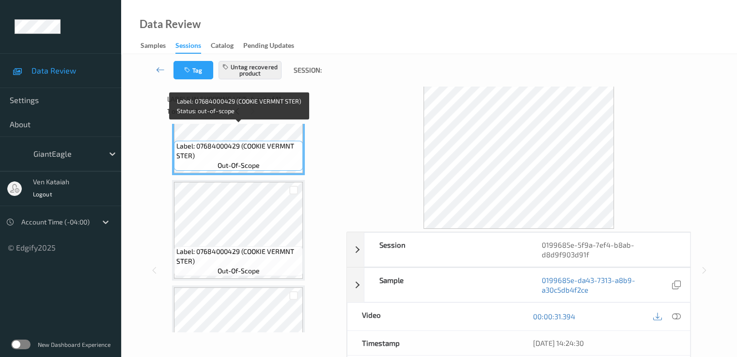
scroll to position [387, 0]
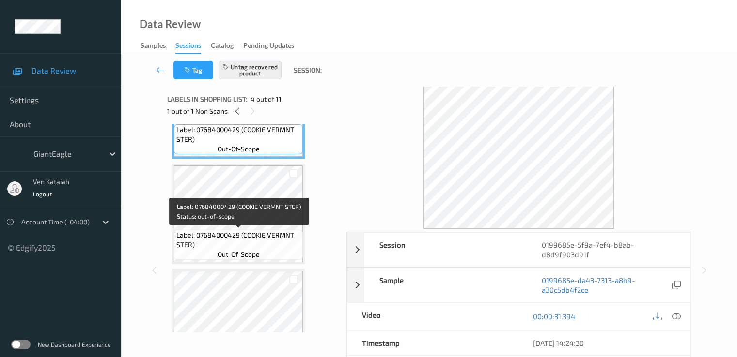
click at [258, 240] on span "Label: 07684000429 (COOKIE VERMNT STER)" at bounding box center [238, 240] width 124 height 19
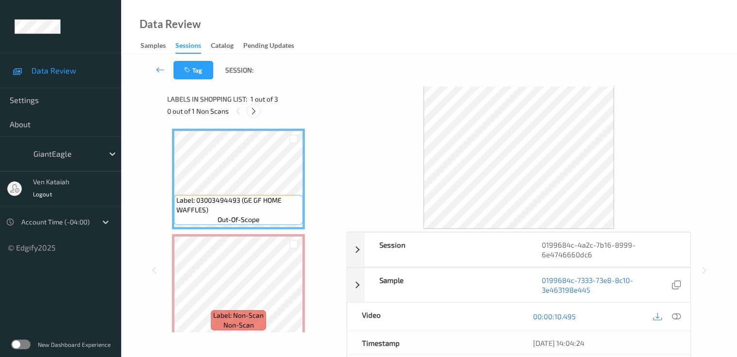
click at [253, 107] on icon at bounding box center [253, 111] width 8 height 9
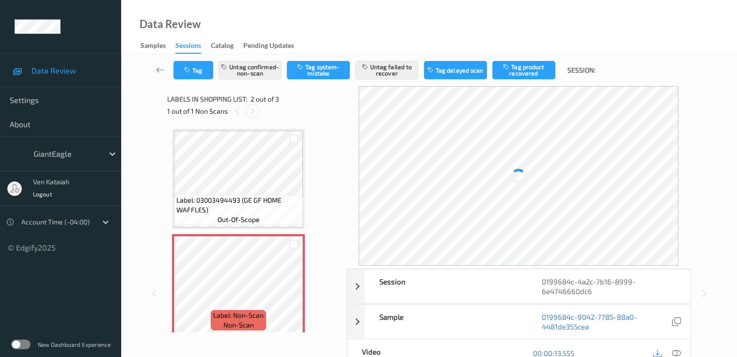
scroll to position [5, 0]
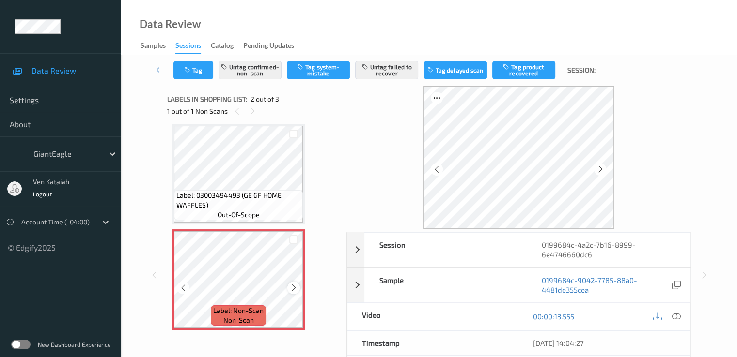
click at [294, 288] on icon at bounding box center [294, 288] width 8 height 9
click at [294, 285] on icon at bounding box center [294, 288] width 8 height 9
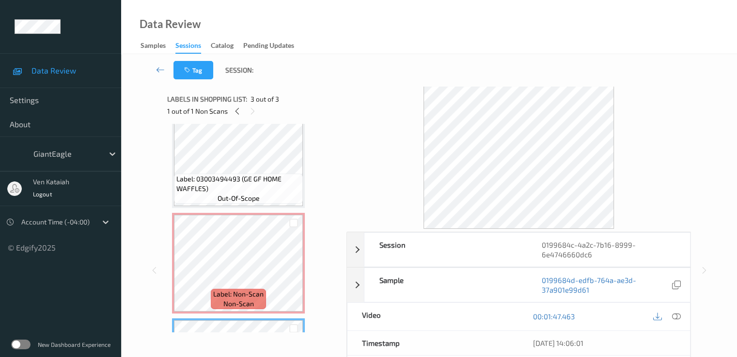
scroll to position [0, 0]
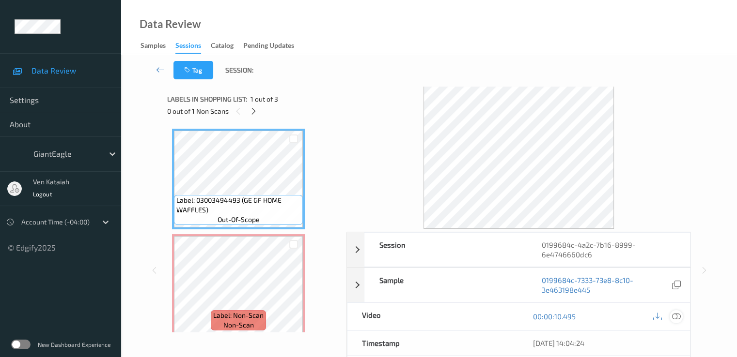
click at [676, 316] on icon at bounding box center [675, 316] width 9 height 9
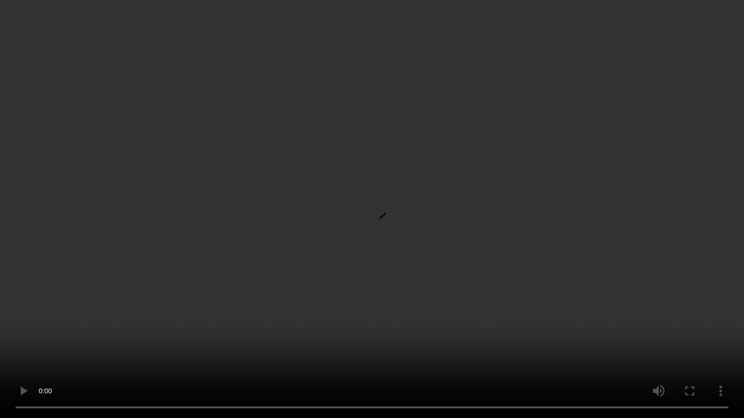
click at [265, 223] on video at bounding box center [372, 209] width 744 height 418
click at [147, 143] on video at bounding box center [372, 209] width 744 height 418
click at [322, 174] on video at bounding box center [372, 209] width 744 height 418
click at [321, 172] on video at bounding box center [372, 209] width 744 height 418
click at [364, 125] on video at bounding box center [372, 209] width 744 height 418
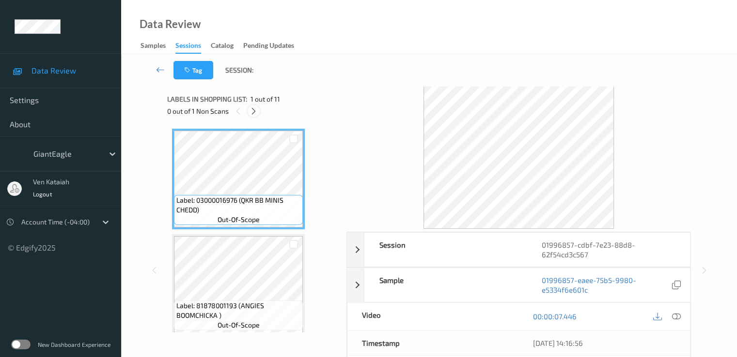
click at [253, 114] on icon at bounding box center [253, 111] width 8 height 9
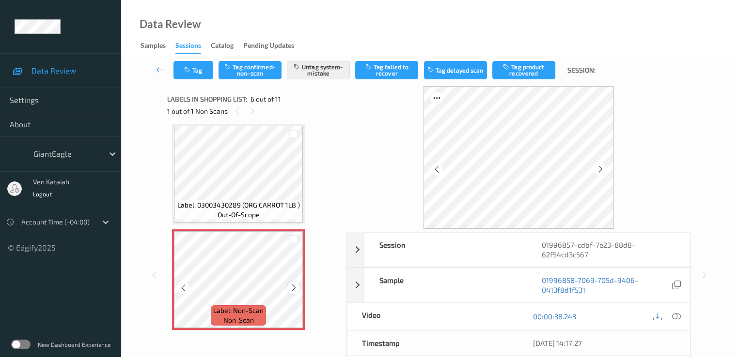
click at [297, 286] on icon at bounding box center [294, 288] width 8 height 9
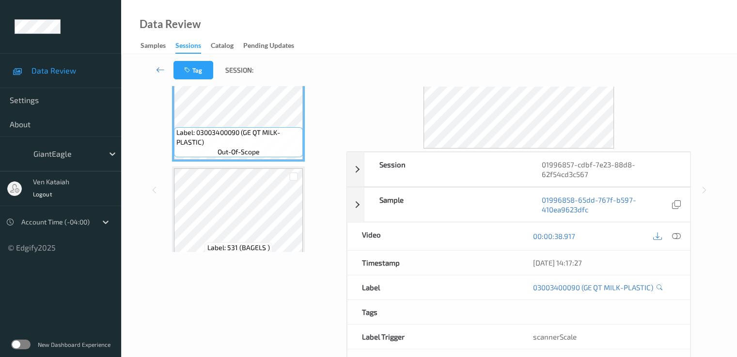
scroll to position [97, 0]
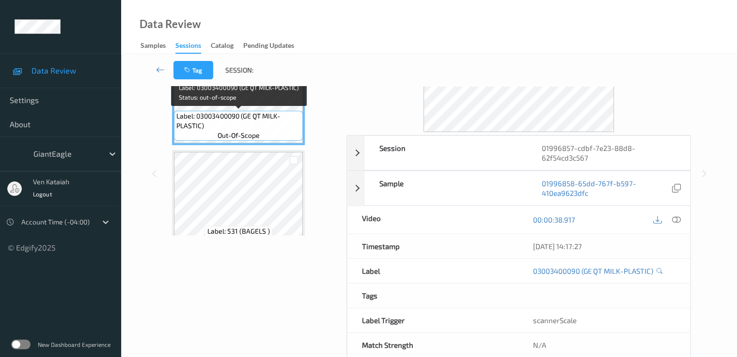
click at [244, 111] on span "Label: 03003400090 (GE QT MILK-PLASTIC)" at bounding box center [238, 120] width 124 height 19
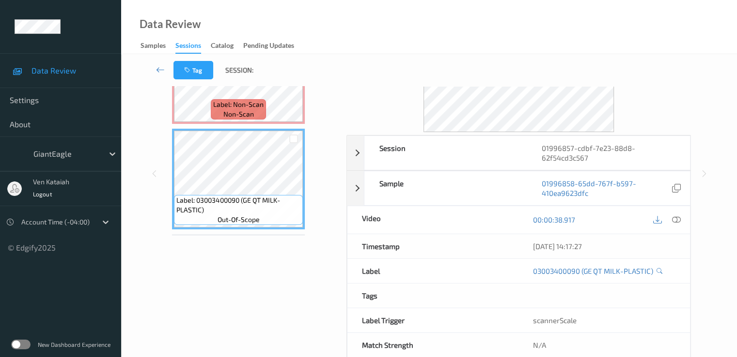
scroll to position [524, 0]
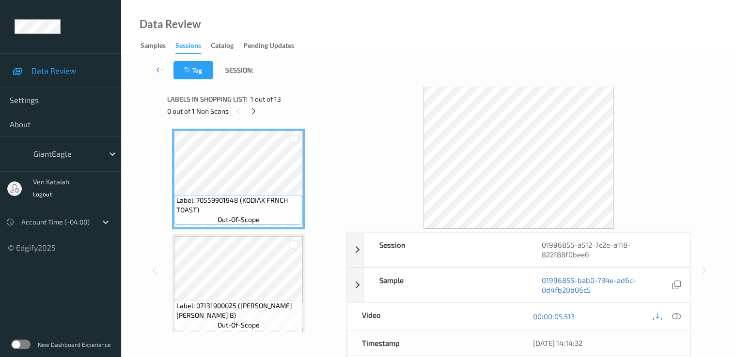
click at [260, 115] on div "0 out of 1 Non Scans" at bounding box center [253, 111] width 172 height 12
click at [256, 112] on icon at bounding box center [253, 111] width 8 height 9
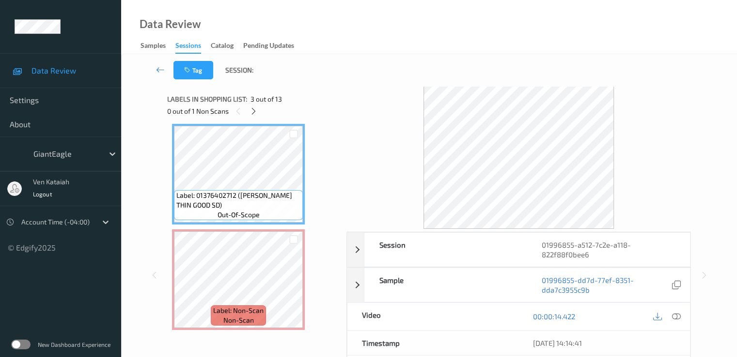
scroll to position [119, 0]
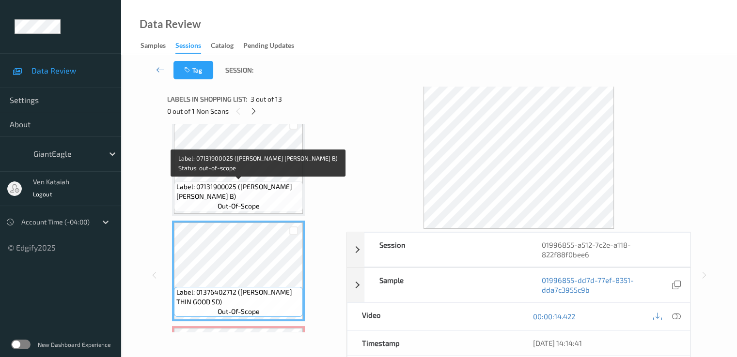
click at [277, 199] on span "Label: 07131900025 (SCHWEBEL TALIANO B)" at bounding box center [238, 191] width 124 height 19
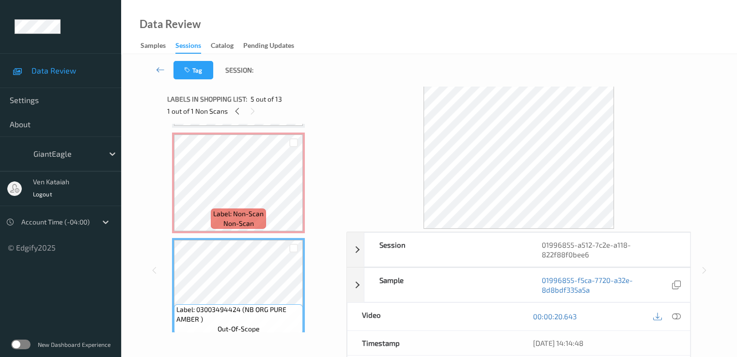
scroll to position [216, 0]
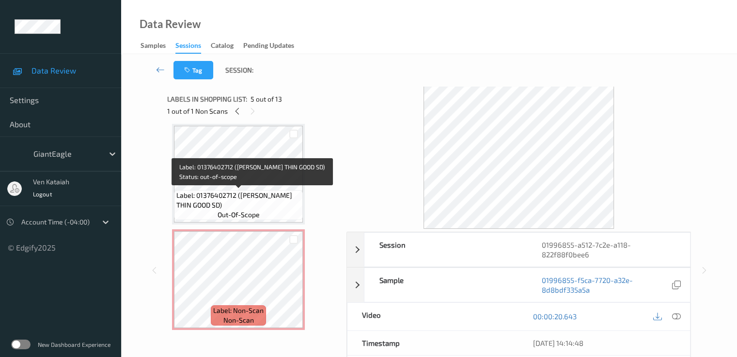
click at [258, 193] on span "Label: 01376402712 (DAVES THIN GOOD SD)" at bounding box center [238, 200] width 124 height 19
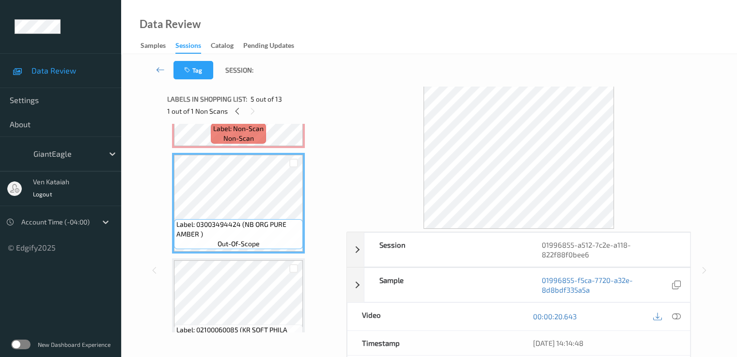
scroll to position [97, 0]
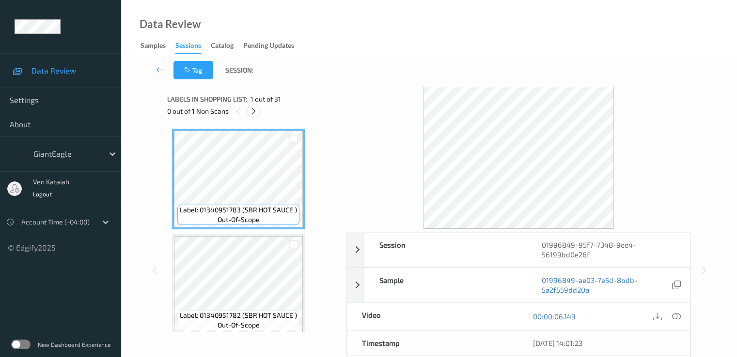
click at [254, 112] on icon at bounding box center [253, 111] width 8 height 9
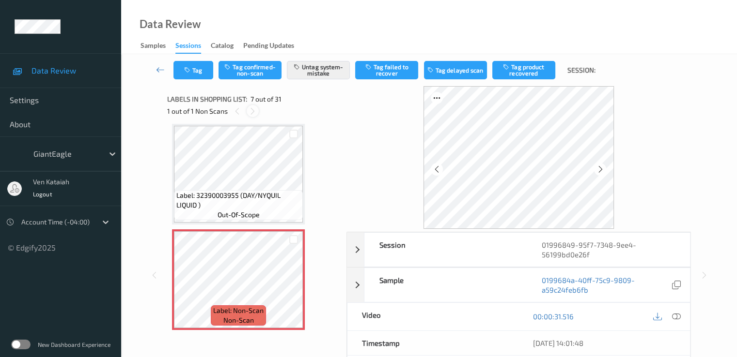
click at [250, 113] on icon at bounding box center [252, 111] width 8 height 9
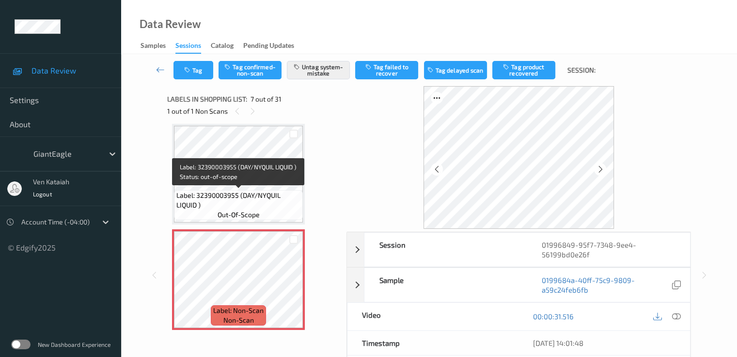
click at [234, 191] on span "Label: 32390003955 (DAY/NYQUIL LIQUID )" at bounding box center [238, 200] width 124 height 19
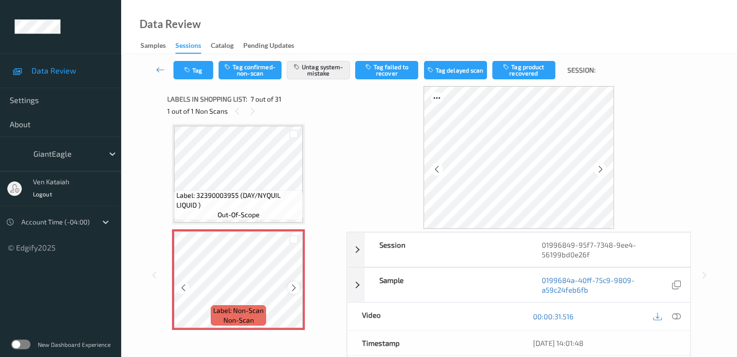
click at [297, 291] on icon at bounding box center [294, 288] width 8 height 9
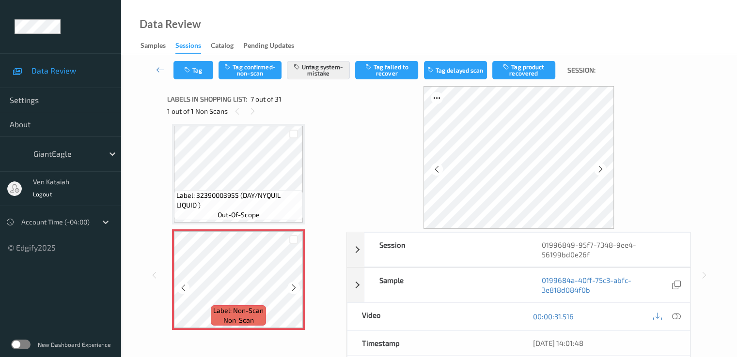
click at [297, 291] on icon at bounding box center [294, 288] width 8 height 9
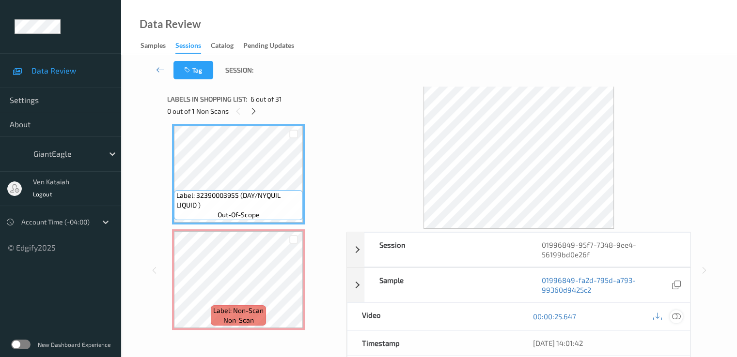
click at [675, 316] on icon at bounding box center [675, 316] width 9 height 9
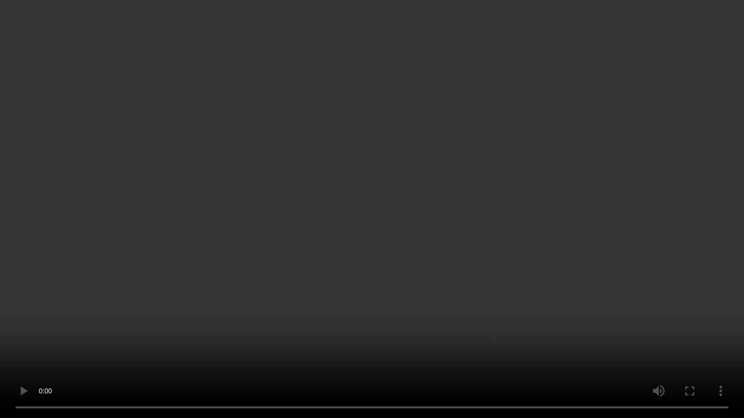
click at [310, 203] on video at bounding box center [372, 209] width 744 height 418
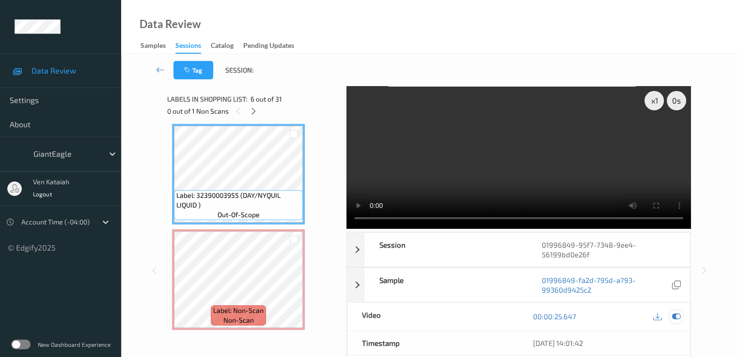
click at [679, 314] on icon at bounding box center [675, 316] width 9 height 9
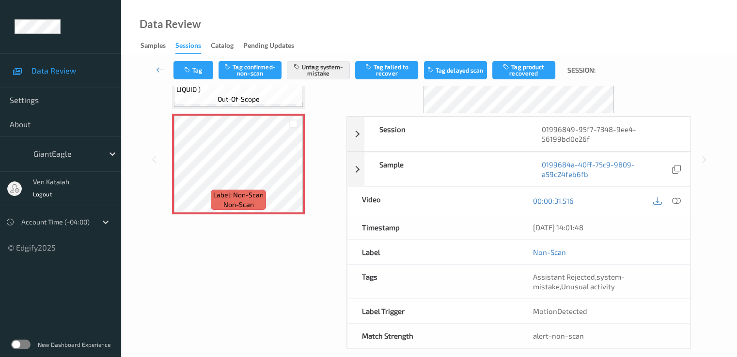
scroll to position [126, 0]
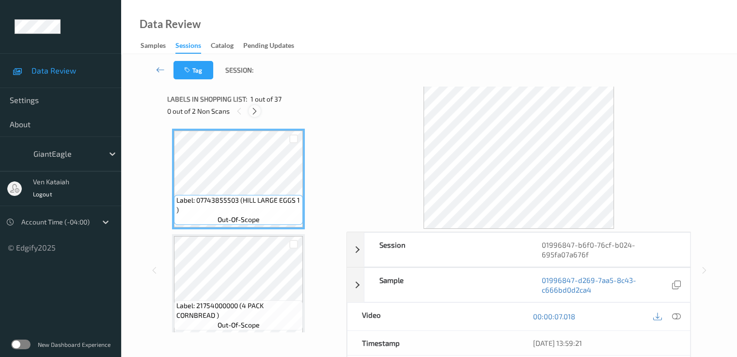
click at [258, 111] on icon at bounding box center [254, 111] width 8 height 9
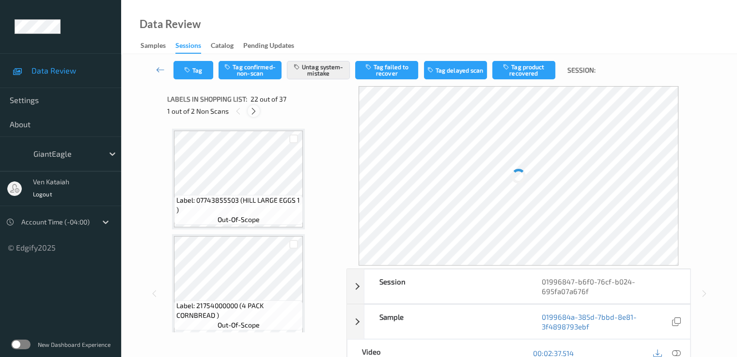
scroll to position [2116, 0]
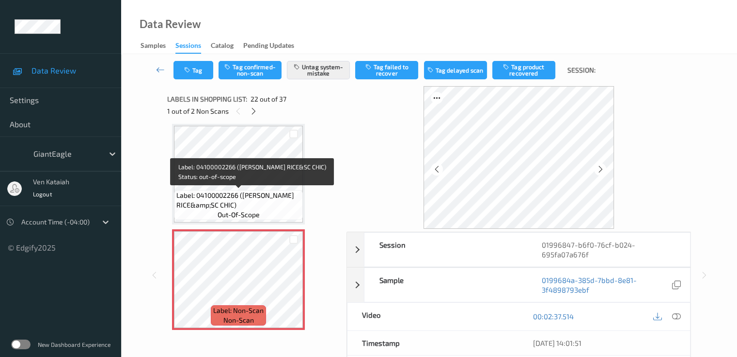
click at [262, 190] on div "Label: 04100002266 ([PERSON_NAME] RICE&amp;SC CHIC) out-of-scope" at bounding box center [238, 205] width 129 height 30
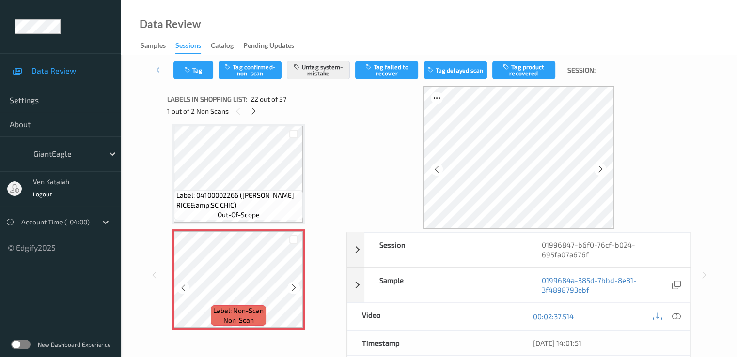
scroll to position [2213, 0]
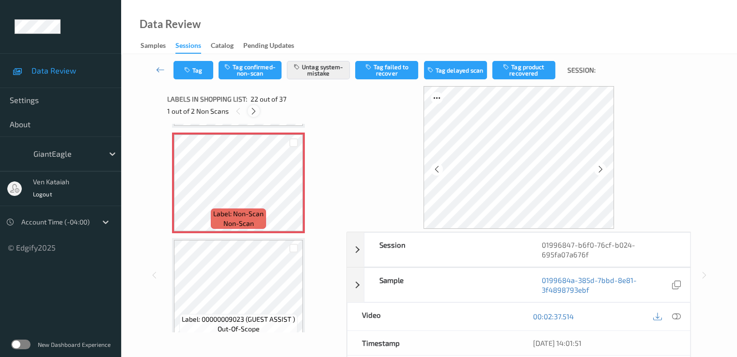
click at [257, 110] on icon at bounding box center [253, 111] width 8 height 9
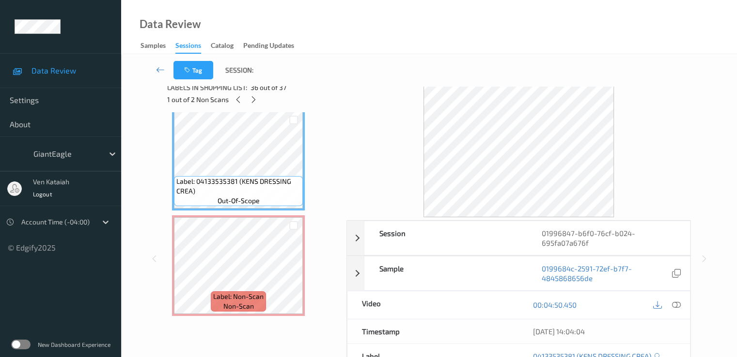
scroll to position [0, 0]
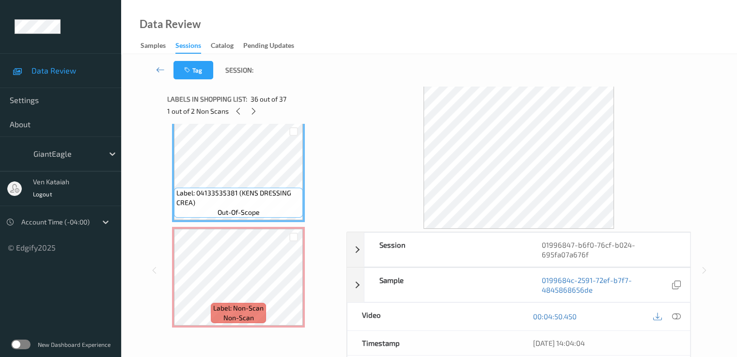
click at [170, 272] on div "Label: 07743855503 (HILL LARGE EGGS 1 ) out-of-scope Label: 21754000000 (4 PACK…" at bounding box center [253, 228] width 172 height 209
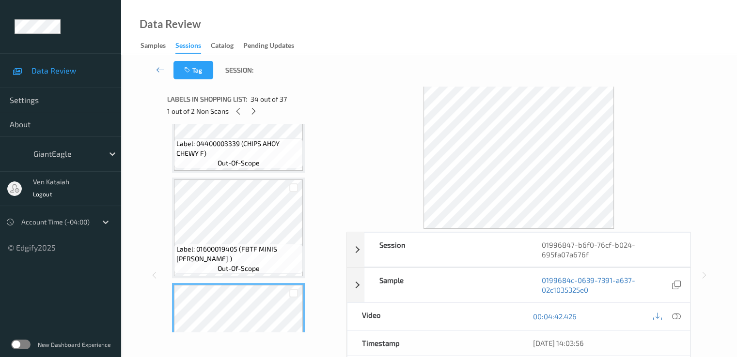
scroll to position [3315, 0]
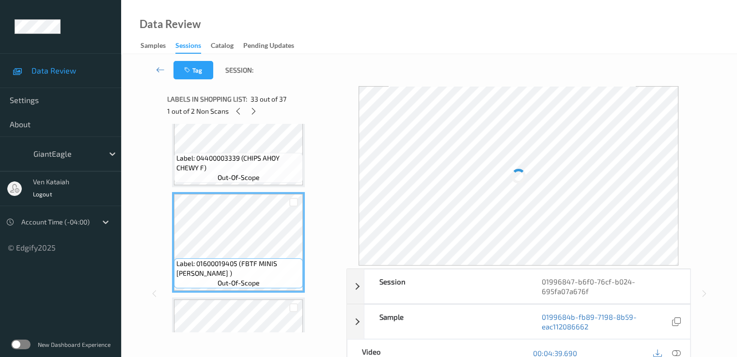
click at [269, 169] on span "Label: 04400003339 (CHIPS AHOY CHEWY F)" at bounding box center [238, 163] width 124 height 19
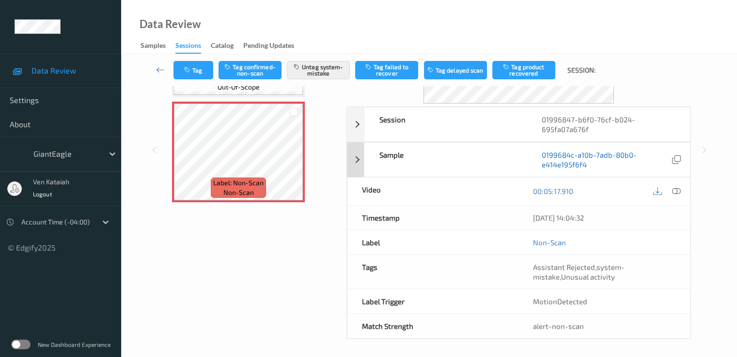
scroll to position [126, 0]
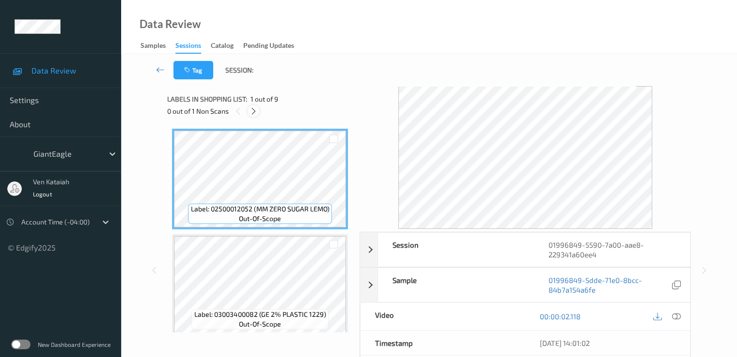
click at [252, 114] on icon at bounding box center [253, 111] width 8 height 9
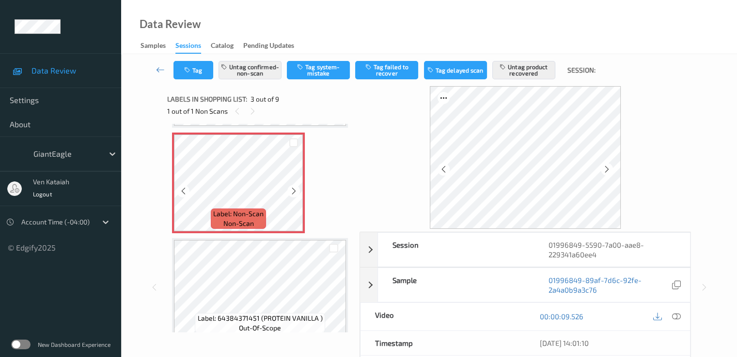
scroll to position [110, 0]
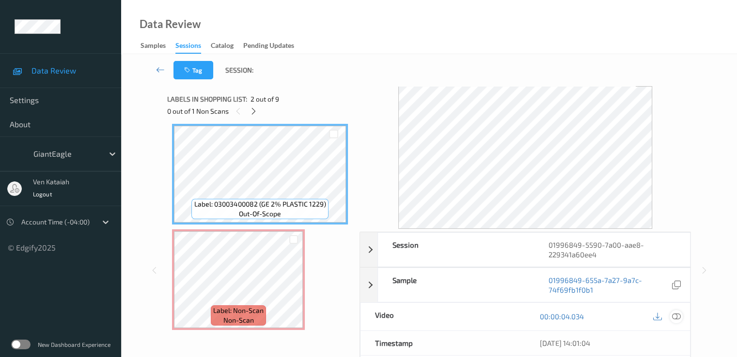
click at [675, 320] on icon at bounding box center [675, 316] width 9 height 9
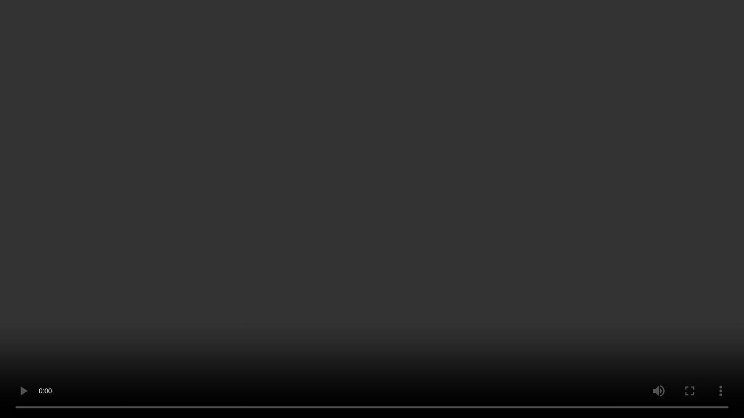
click at [511, 252] on video at bounding box center [372, 209] width 744 height 418
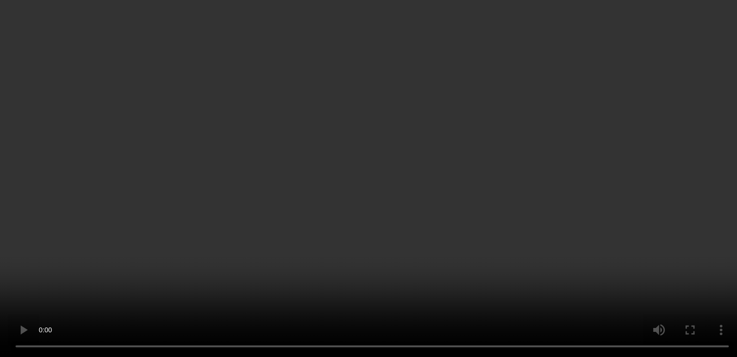
scroll to position [207, 0]
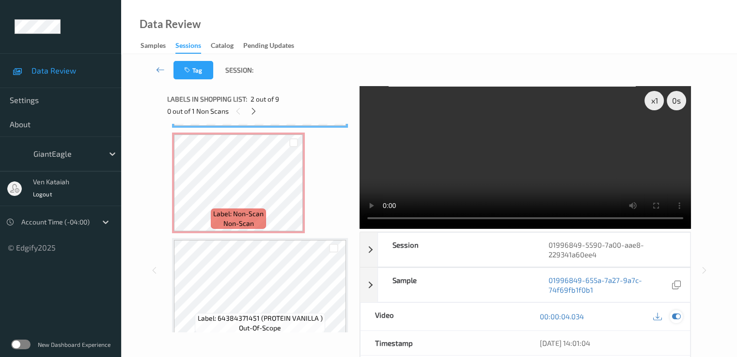
click at [675, 320] on icon at bounding box center [675, 316] width 9 height 9
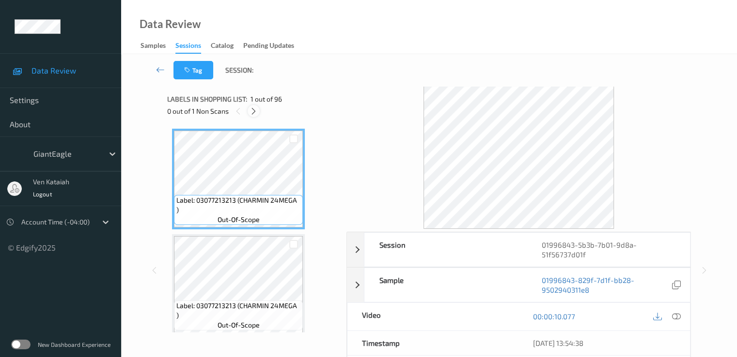
click at [254, 115] on icon at bounding box center [253, 111] width 8 height 9
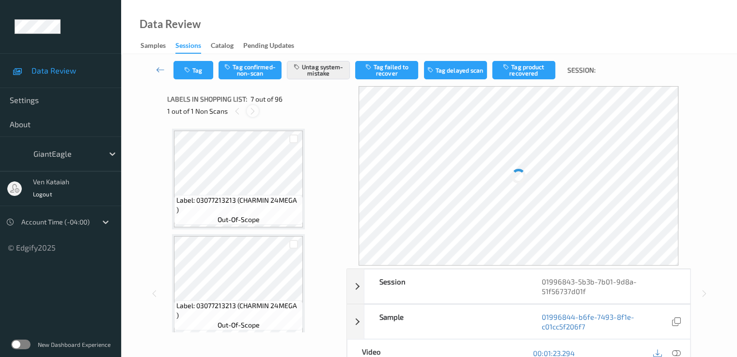
scroll to position [533, 0]
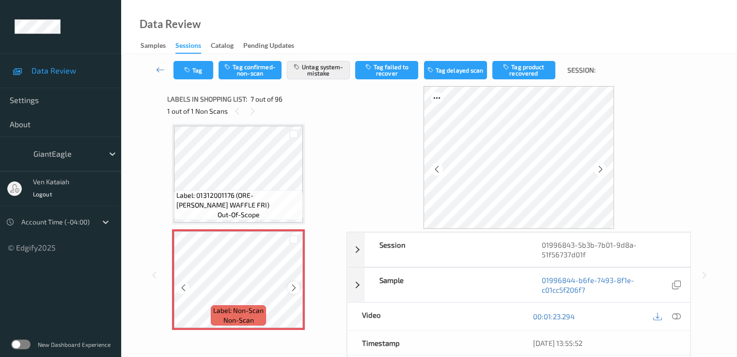
click at [294, 286] on icon at bounding box center [294, 288] width 8 height 9
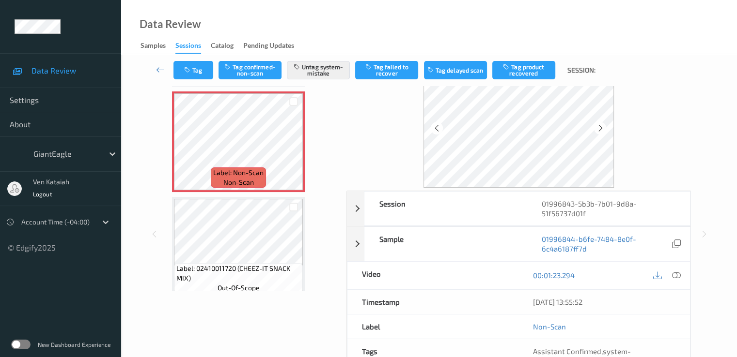
scroll to position [0, 0]
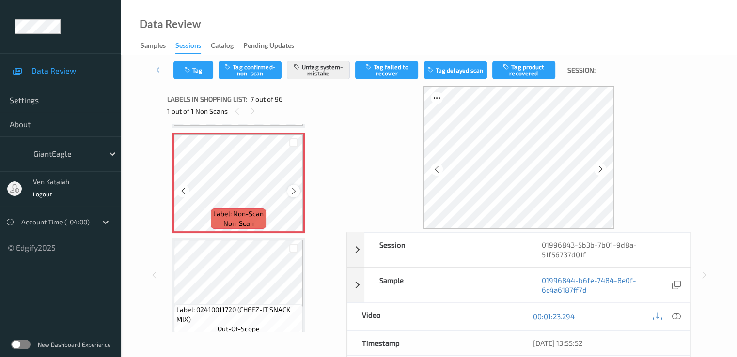
click at [294, 192] on icon at bounding box center [294, 191] width 8 height 9
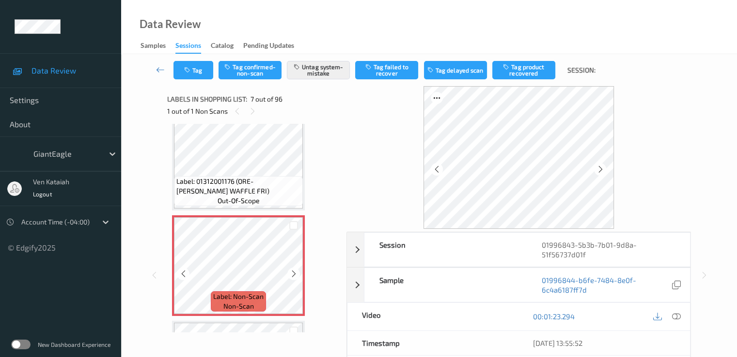
scroll to position [533, 0]
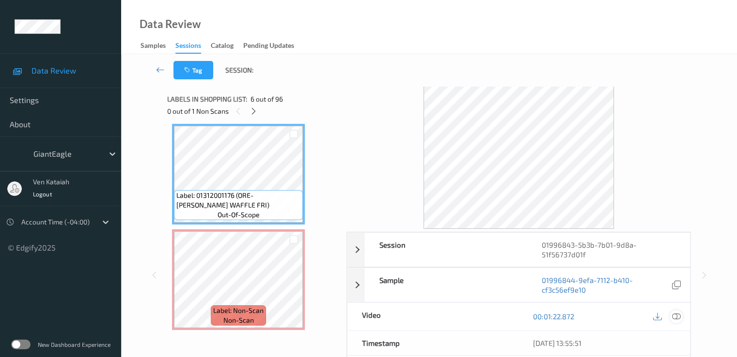
click at [673, 317] on icon at bounding box center [675, 316] width 9 height 9
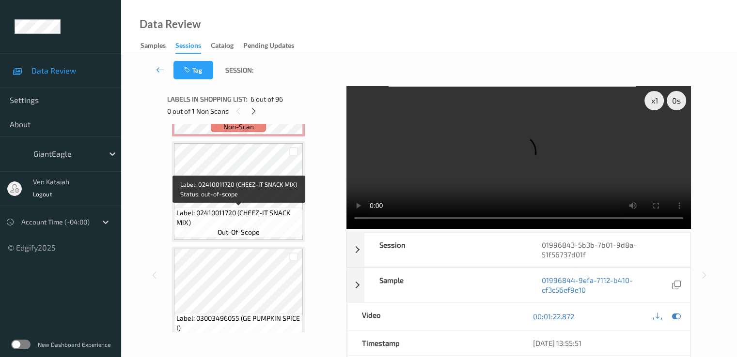
scroll to position [630, 0]
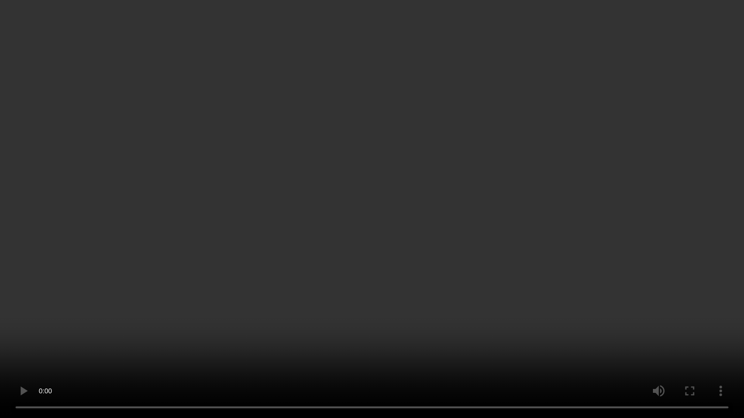
click at [491, 232] on video at bounding box center [372, 209] width 744 height 418
click at [465, 200] on video at bounding box center [372, 209] width 744 height 418
click at [451, 156] on video at bounding box center [372, 209] width 744 height 418
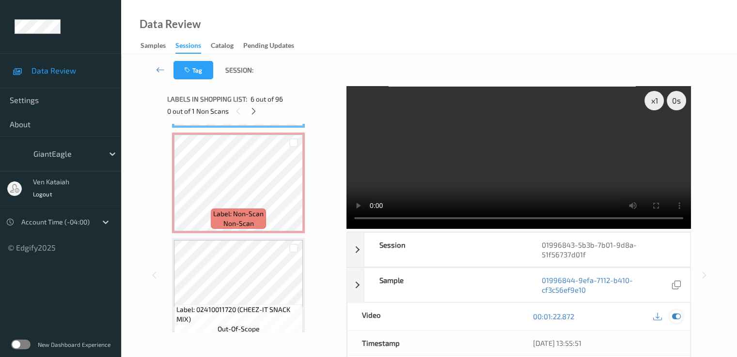
click at [681, 316] on div at bounding box center [675, 316] width 13 height 13
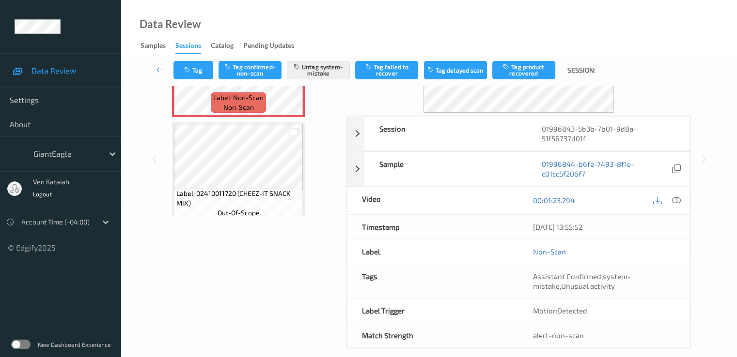
scroll to position [19, 0]
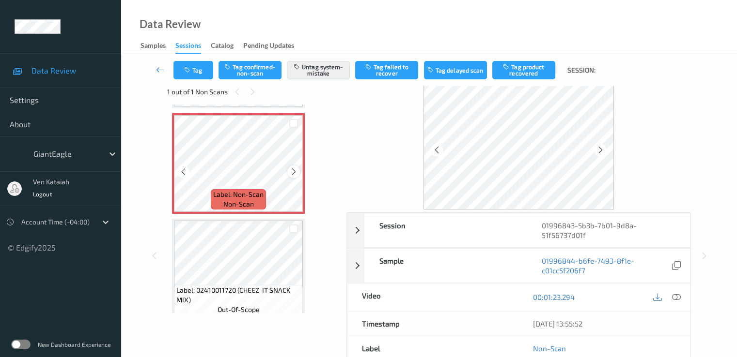
click at [296, 176] on icon at bounding box center [294, 172] width 8 height 9
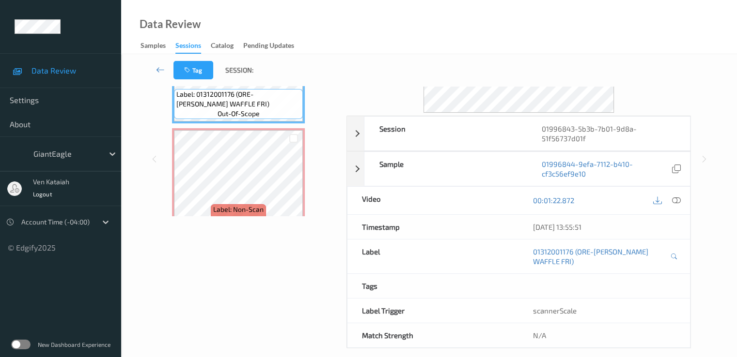
scroll to position [533, 0]
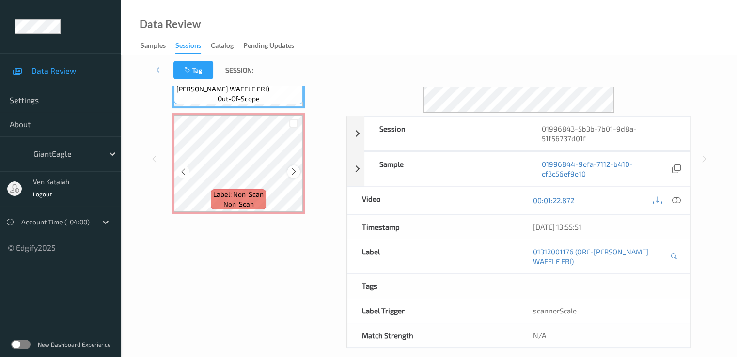
click at [290, 168] on icon at bounding box center [294, 172] width 8 height 9
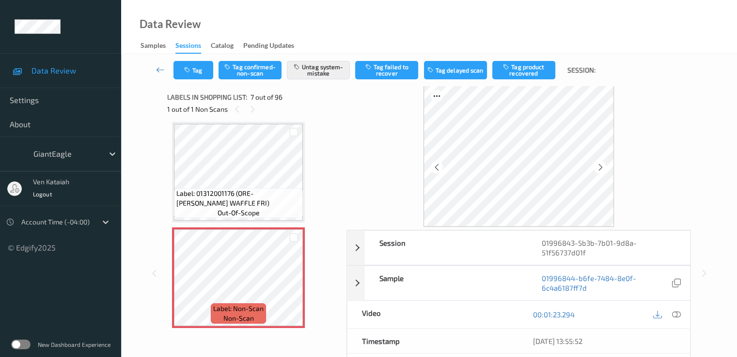
scroll to position [0, 0]
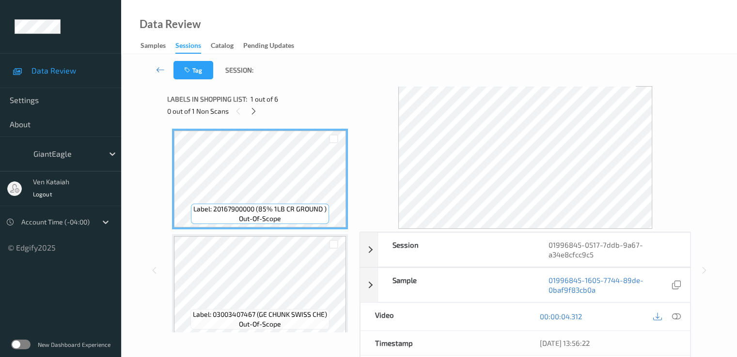
click at [248, 107] on div "0 out of 1 Non Scans" at bounding box center [259, 111] width 185 height 12
click at [253, 114] on icon at bounding box center [253, 111] width 8 height 9
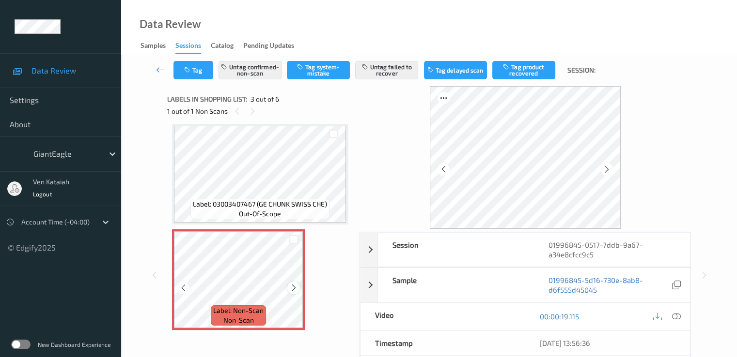
click at [293, 286] on icon at bounding box center [294, 288] width 8 height 9
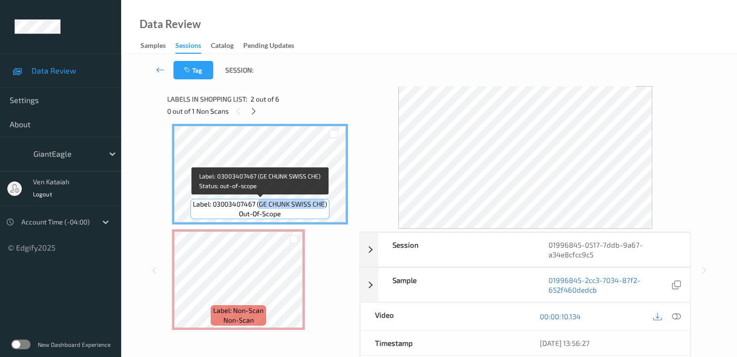
drag, startPoint x: 259, startPoint y: 208, endPoint x: 324, endPoint y: 208, distance: 65.4
click at [324, 208] on span "Label: 03003407467 (GE CHUNK SWISS CHE)" at bounding box center [260, 205] width 134 height 10
copy span "GE CHUNK SWISS CHE"
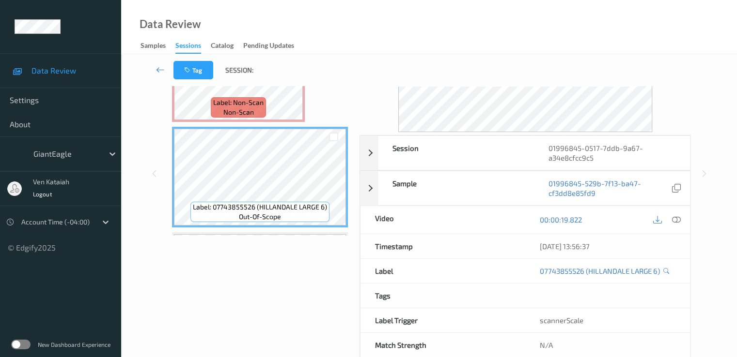
scroll to position [207, 0]
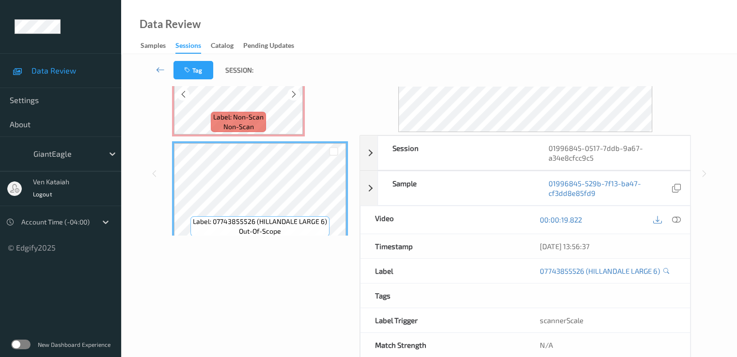
click at [250, 117] on span "Label: Non-Scan" at bounding box center [238, 117] width 50 height 10
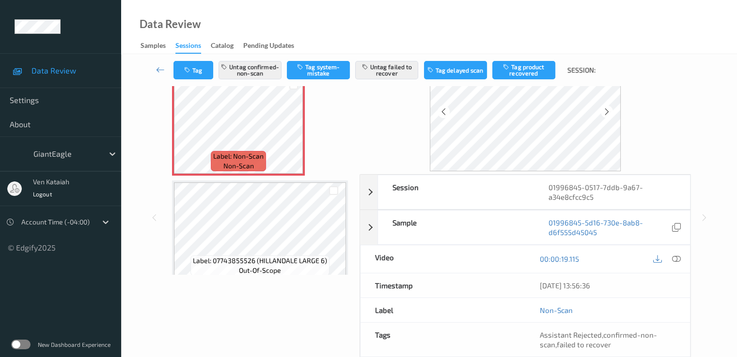
scroll to position [29, 0]
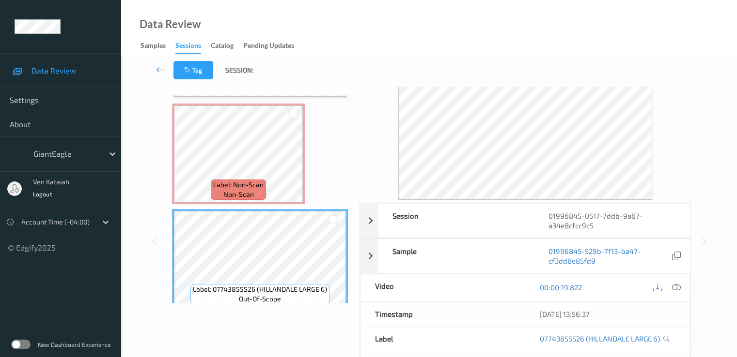
click at [274, 207] on div "Label: 20167900000 (85% 1LB CR GROUND ) out-of-scope Label: 03003407467 (GE CHU…" at bounding box center [260, 206] width 176 height 629
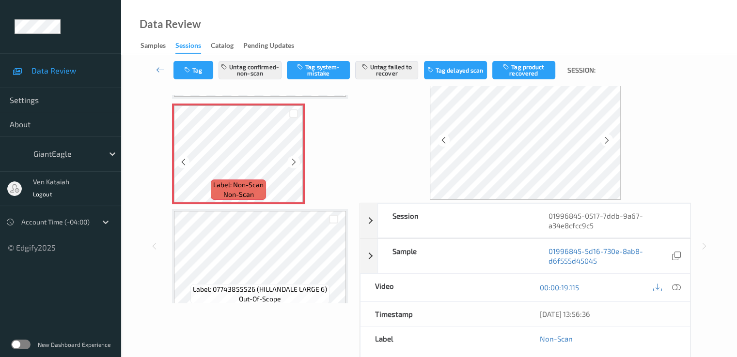
scroll to position [110, 0]
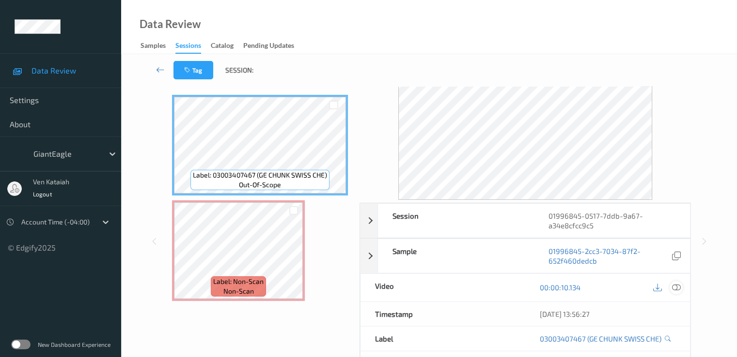
click at [674, 288] on icon at bounding box center [675, 287] width 9 height 9
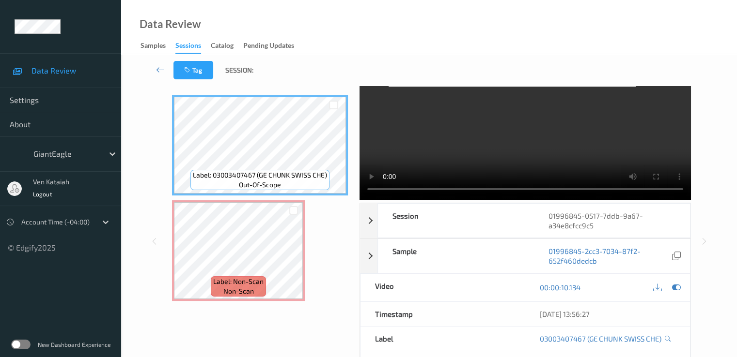
scroll to position [0, 0]
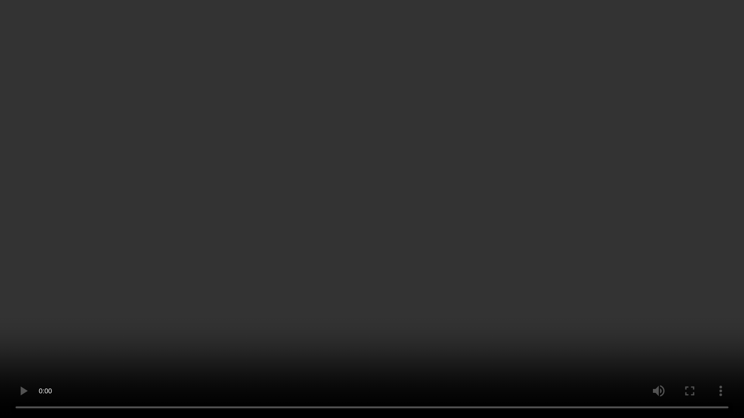
click at [277, 213] on video at bounding box center [372, 209] width 744 height 418
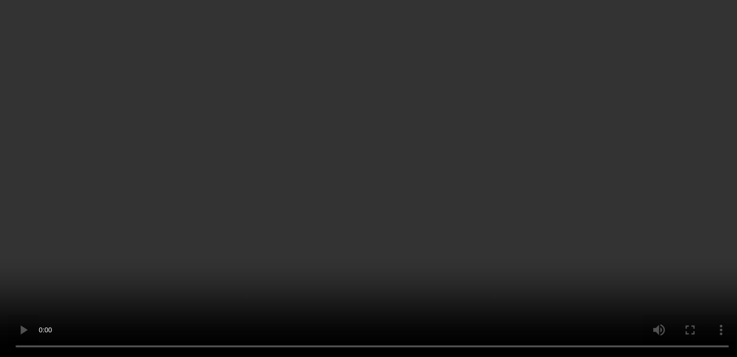
scroll to position [207, 0]
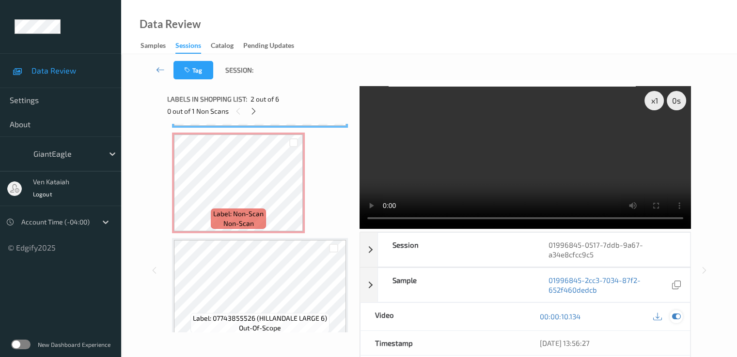
click at [673, 320] on icon at bounding box center [675, 316] width 9 height 9
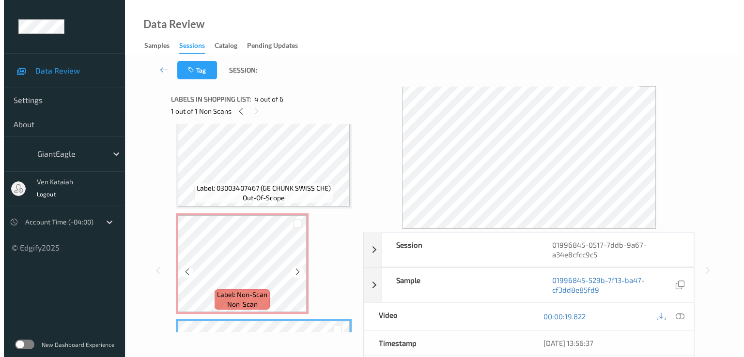
scroll to position [110, 0]
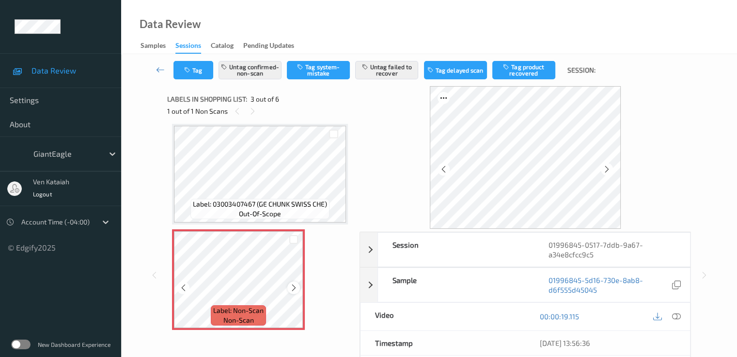
click at [294, 287] on icon at bounding box center [294, 288] width 8 height 9
click at [387, 68] on button "Untag failed to recover" at bounding box center [386, 70] width 63 height 18
click at [242, 64] on button "Untag confirmed-non-scan" at bounding box center [249, 70] width 63 height 18
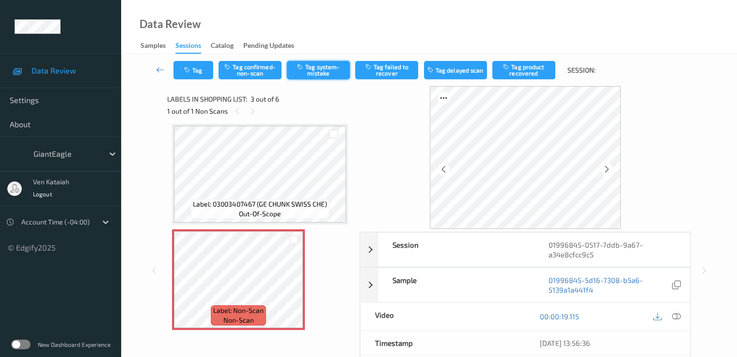
click at [335, 69] on button "Tag system-mistake" at bounding box center [318, 70] width 63 height 18
click at [206, 74] on button "Tag" at bounding box center [193, 70] width 40 height 18
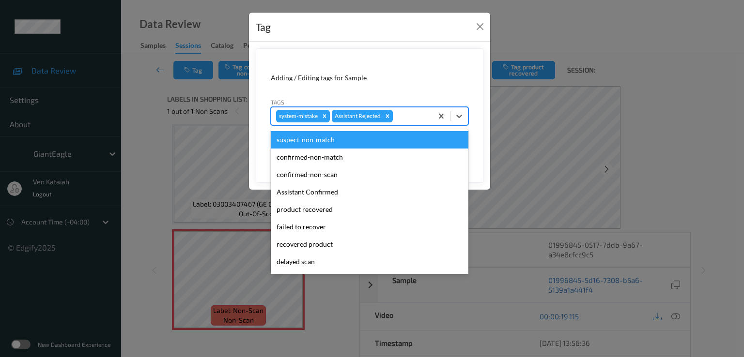
click at [404, 121] on div at bounding box center [411, 116] width 33 height 12
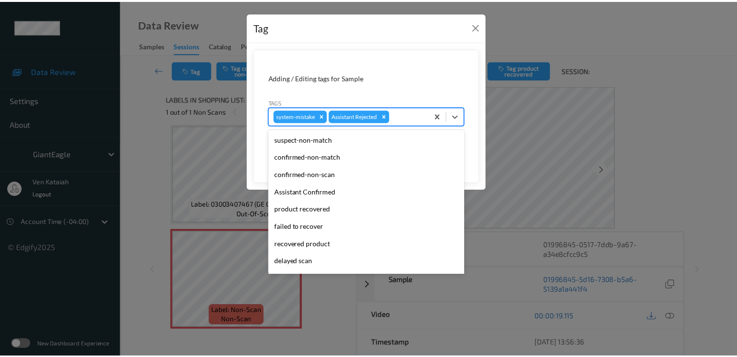
scroll to position [103, 0]
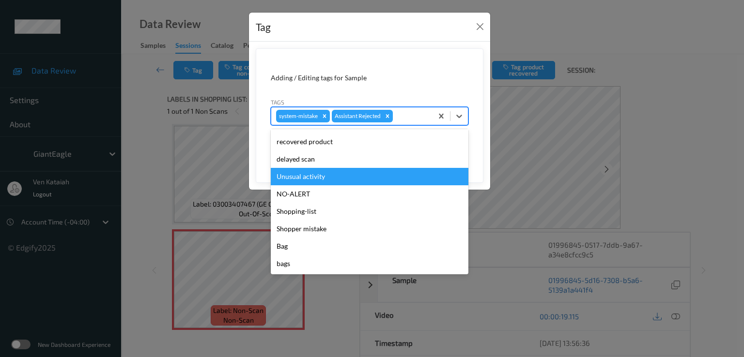
click at [302, 179] on div "Unusual activity" at bounding box center [370, 176] width 198 height 17
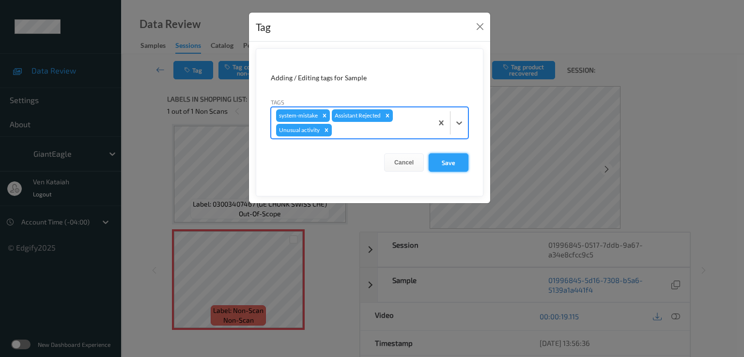
click at [458, 162] on button "Save" at bounding box center [449, 163] width 40 height 18
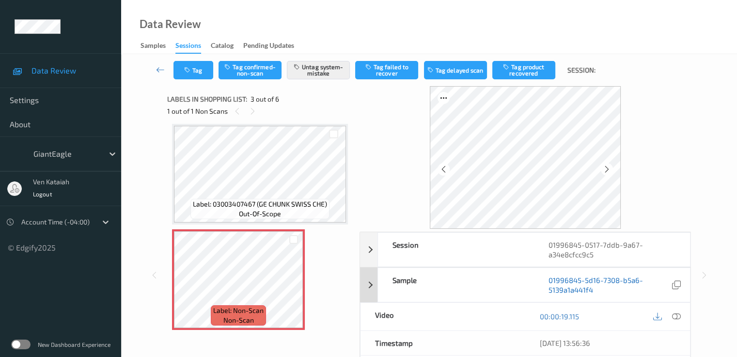
scroll to position [126, 0]
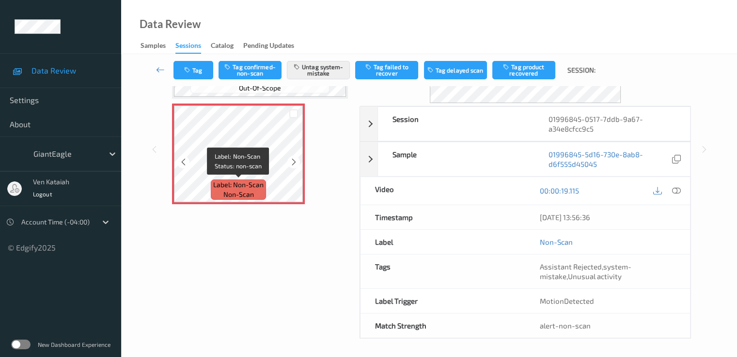
click at [260, 182] on span "Label: Non-Scan" at bounding box center [238, 185] width 50 height 10
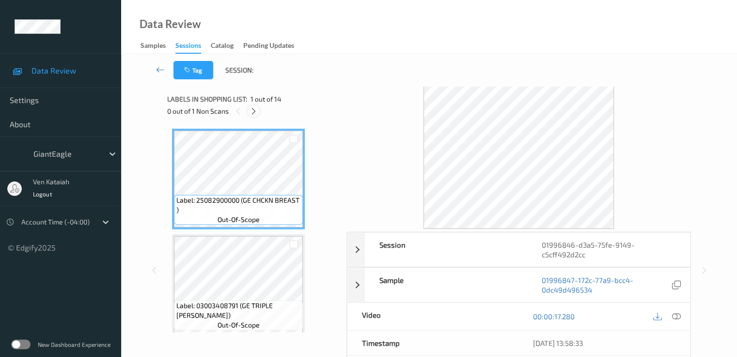
click at [252, 112] on icon at bounding box center [253, 111] width 8 height 9
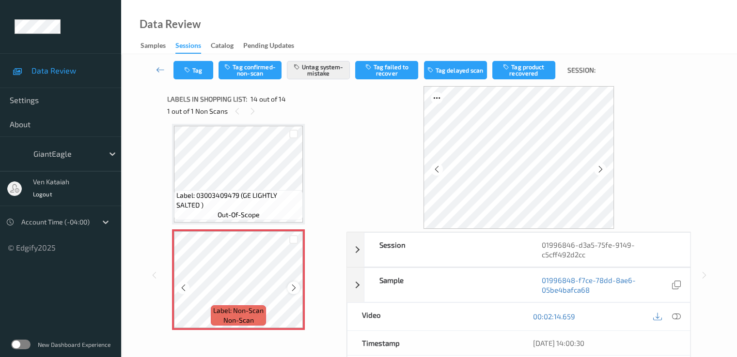
click at [291, 289] on icon at bounding box center [294, 288] width 8 height 9
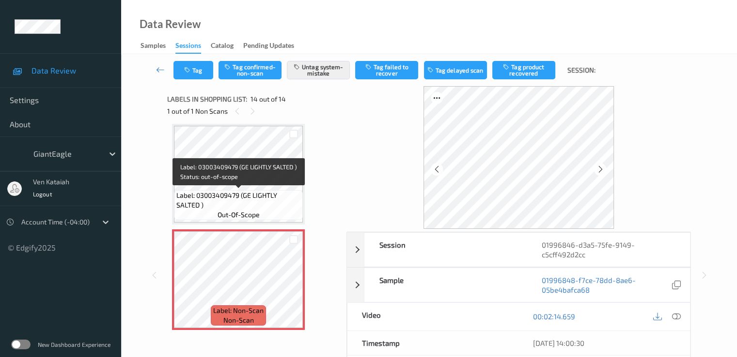
click at [245, 208] on span "Label: 03003409479 (GE LIGHTLY SALTED )" at bounding box center [238, 200] width 124 height 19
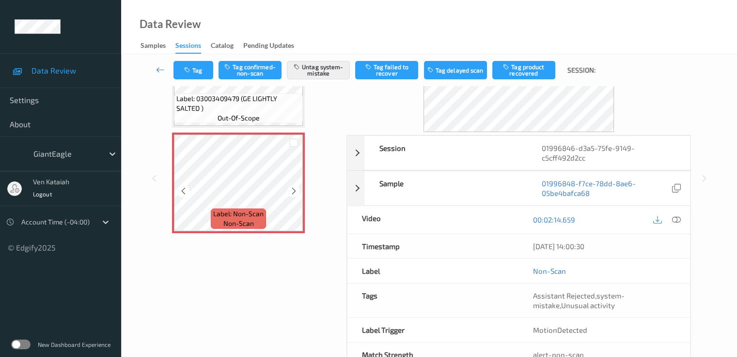
scroll to position [1175, 0]
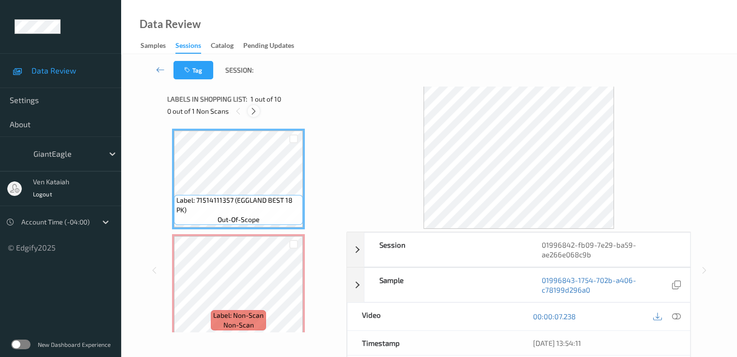
drag, startPoint x: 257, startPoint y: 120, endPoint x: 254, endPoint y: 114, distance: 6.3
click at [255, 117] on div "Labels in shopping list: 1 out of 10 0 out of 1 Non Scans" at bounding box center [253, 105] width 172 height 38
click at [254, 114] on icon at bounding box center [253, 111] width 8 height 9
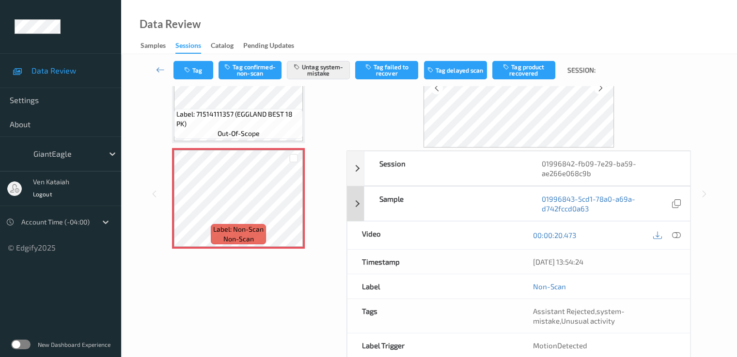
scroll to position [97, 0]
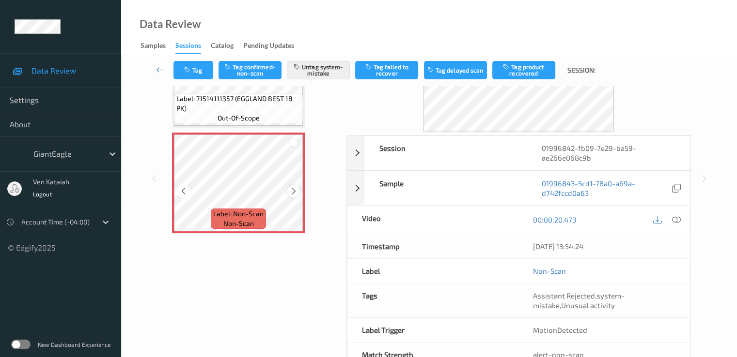
click at [292, 191] on icon at bounding box center [294, 191] width 8 height 9
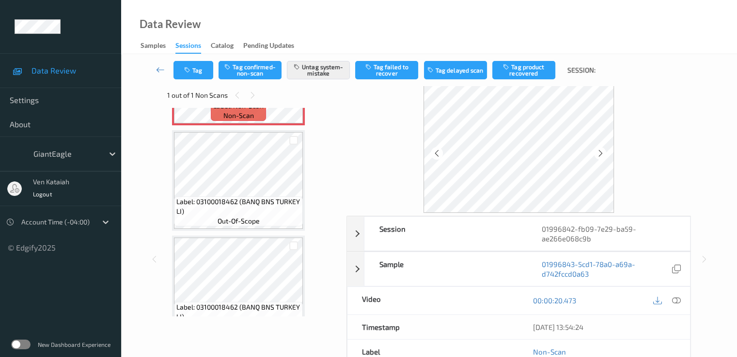
scroll to position [0, 0]
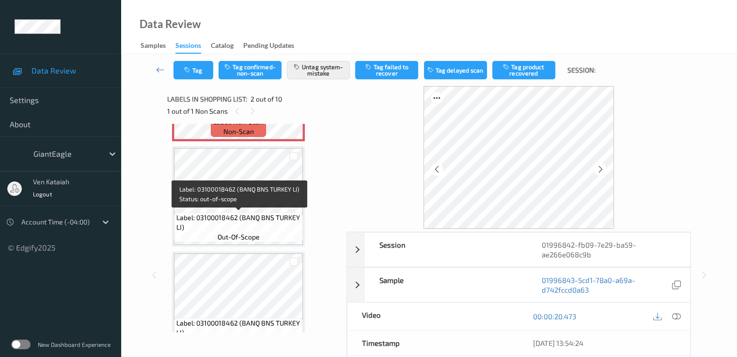
click at [259, 217] on span "Label: 03100018462 (BANQ BNS TURKEY LI)" at bounding box center [238, 222] width 124 height 19
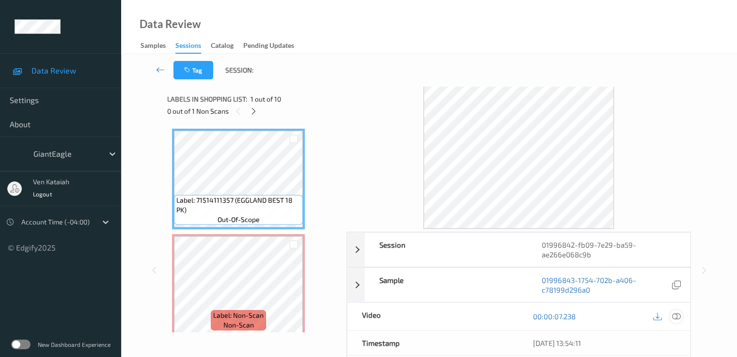
click at [679, 318] on icon at bounding box center [675, 316] width 9 height 9
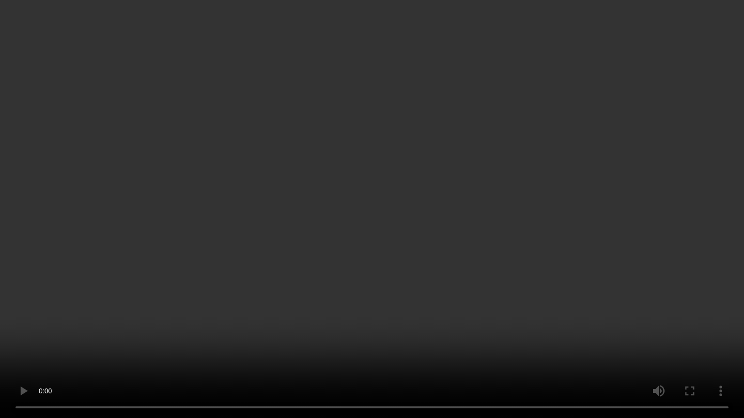
click at [549, 244] on video at bounding box center [372, 209] width 744 height 418
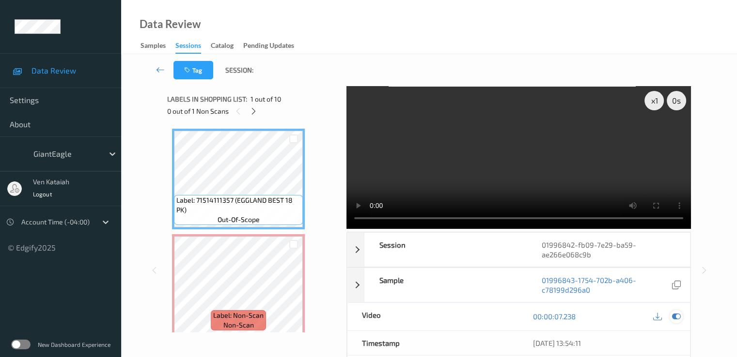
click at [680, 316] on icon at bounding box center [675, 316] width 9 height 9
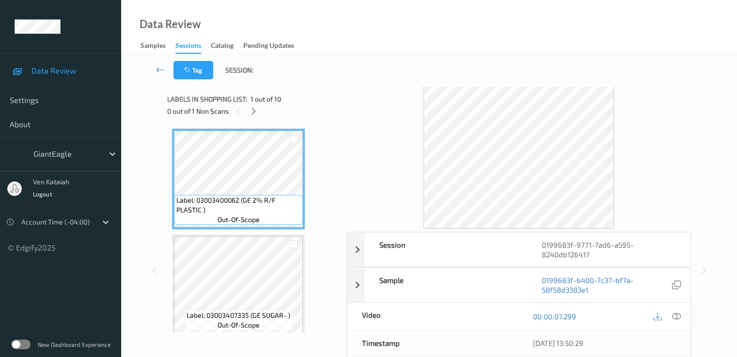
click at [246, 115] on div "0 out of 1 Non Scans" at bounding box center [253, 111] width 172 height 12
click at [252, 112] on icon at bounding box center [253, 111] width 8 height 9
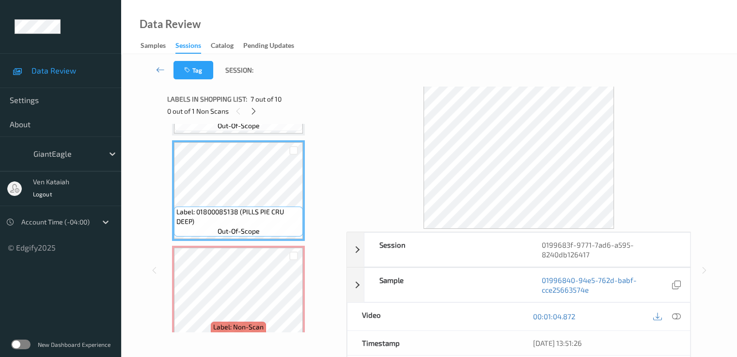
scroll to position [638, 0]
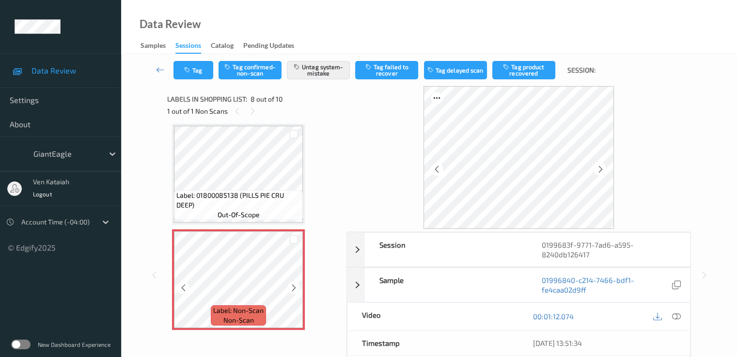
click at [275, 207] on span "Label: 01800085138 (PILLS PIE CRU DEEP)" at bounding box center [238, 200] width 124 height 19
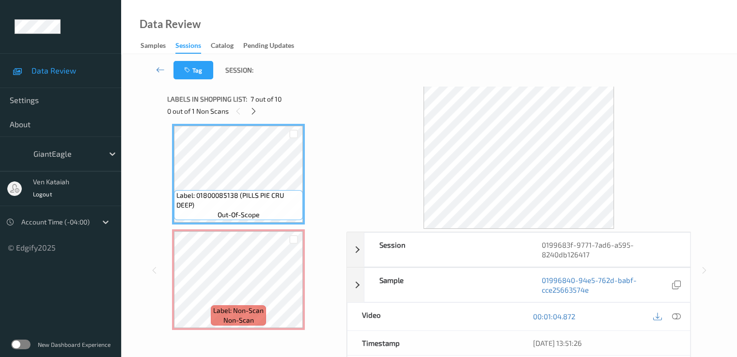
click at [666, 312] on div at bounding box center [666, 316] width 31 height 13
click at [674, 312] on icon at bounding box center [675, 316] width 9 height 9
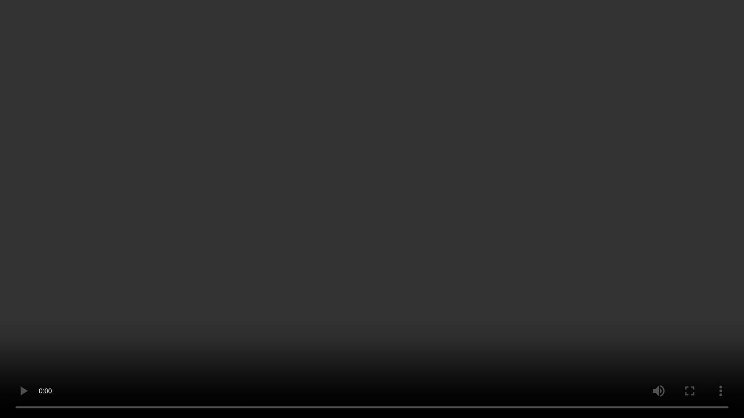
click at [514, 206] on video at bounding box center [372, 209] width 744 height 418
click at [470, 190] on video at bounding box center [372, 209] width 744 height 418
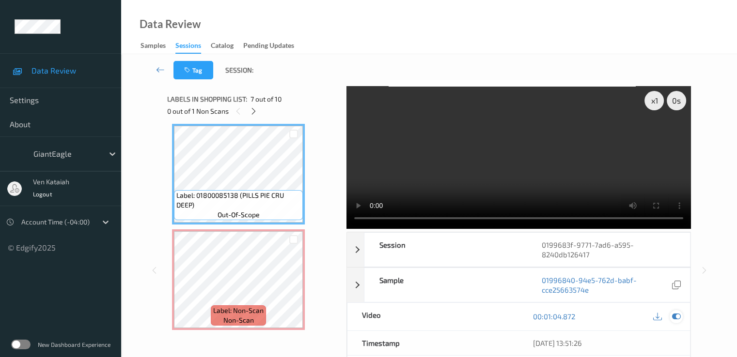
click at [677, 312] on icon at bounding box center [675, 316] width 9 height 9
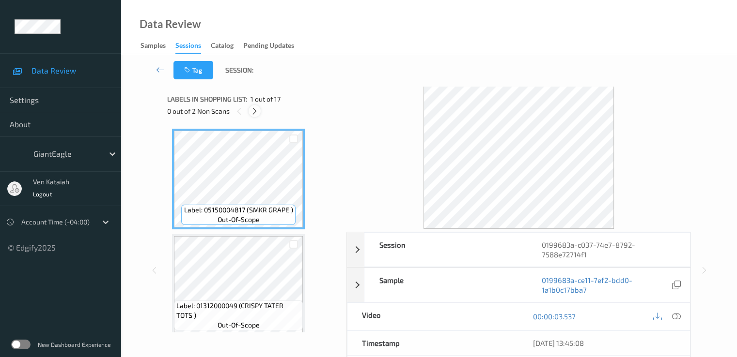
click at [253, 110] on icon at bounding box center [254, 111] width 8 height 9
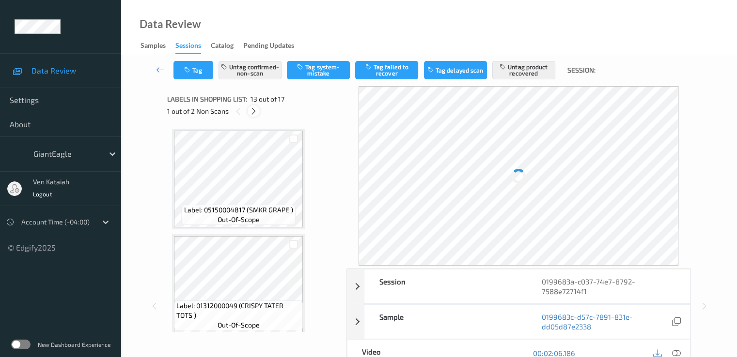
scroll to position [1166, 0]
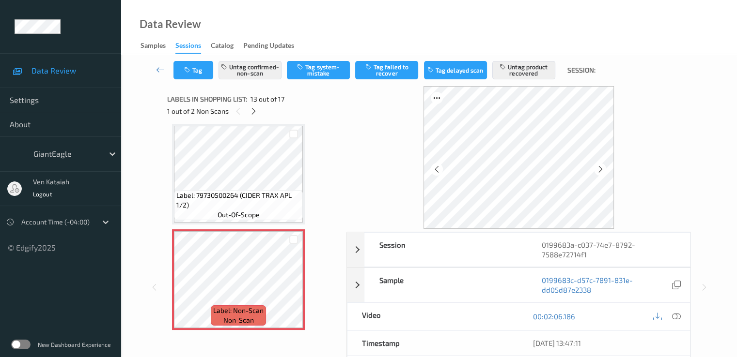
click at [256, 198] on span "Label: 79730500264 (CIDER TRAX APL 1/2)" at bounding box center [238, 200] width 124 height 19
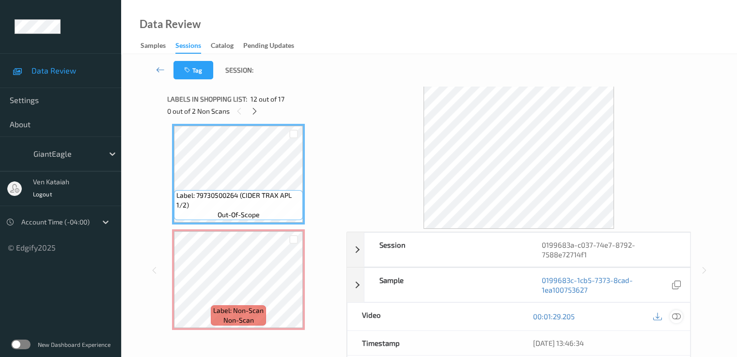
click at [677, 317] on icon at bounding box center [675, 316] width 9 height 9
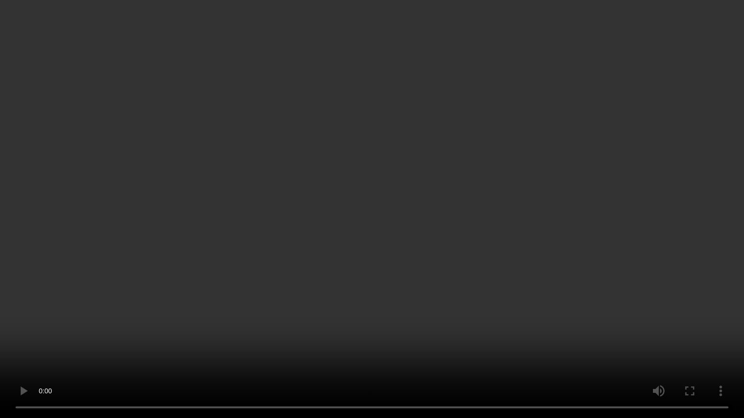
click at [595, 217] on video at bounding box center [372, 209] width 744 height 418
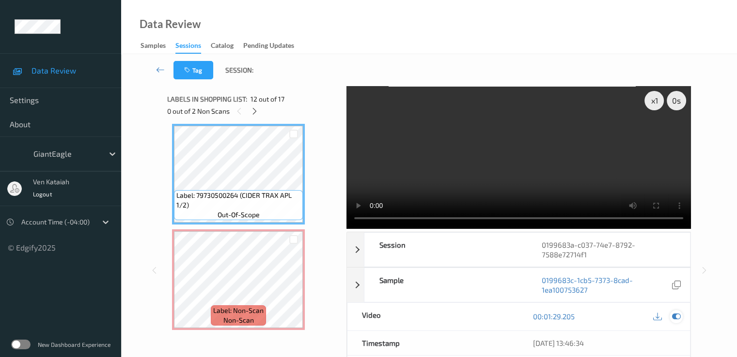
click at [678, 314] on icon at bounding box center [675, 316] width 9 height 9
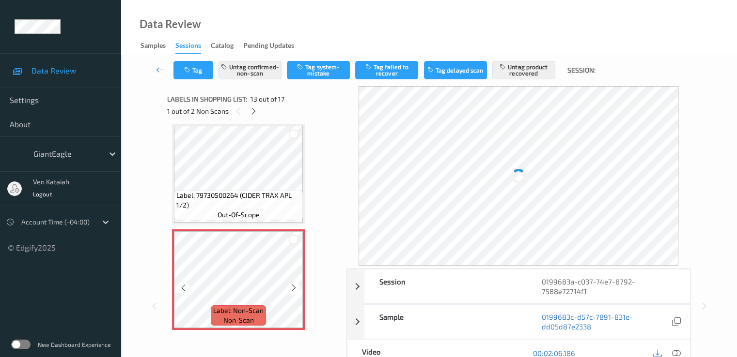
scroll to position [1263, 0]
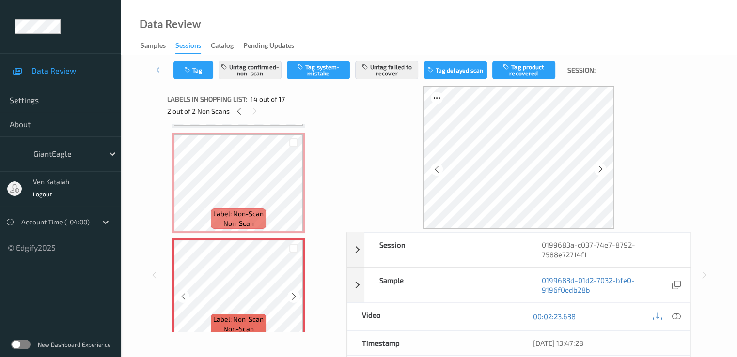
click at [290, 298] on icon at bounding box center [294, 296] width 8 height 9
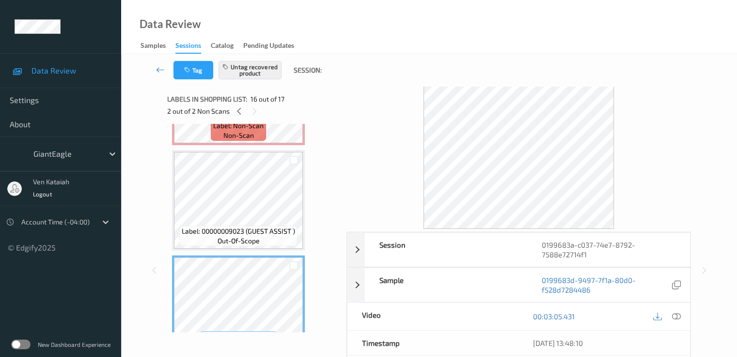
scroll to position [1554, 0]
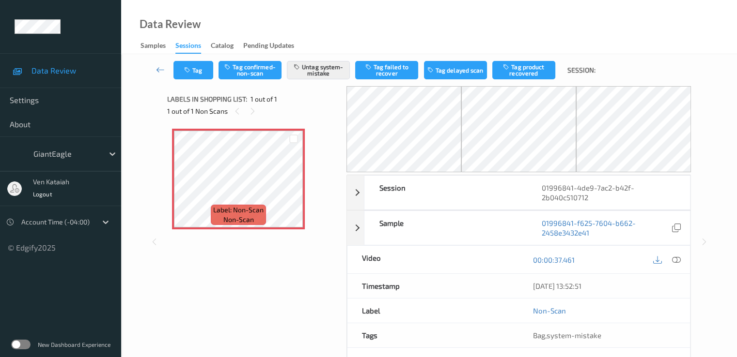
click at [683, 260] on div "00:00:37.461" at bounding box center [603, 260] width 171 height 28
click at [681, 260] on div at bounding box center [675, 259] width 13 height 13
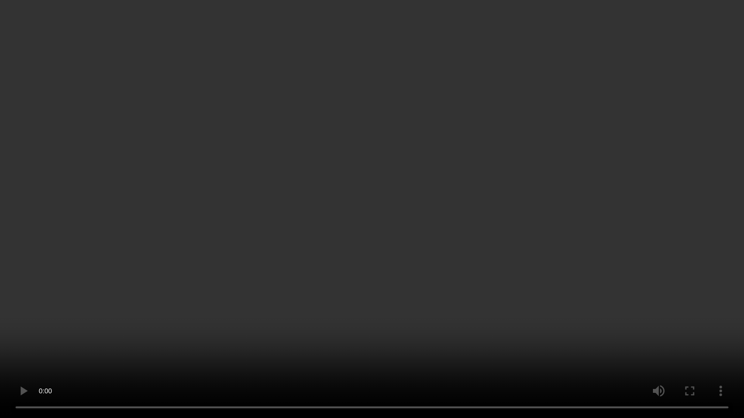
click at [566, 232] on video at bounding box center [372, 209] width 744 height 418
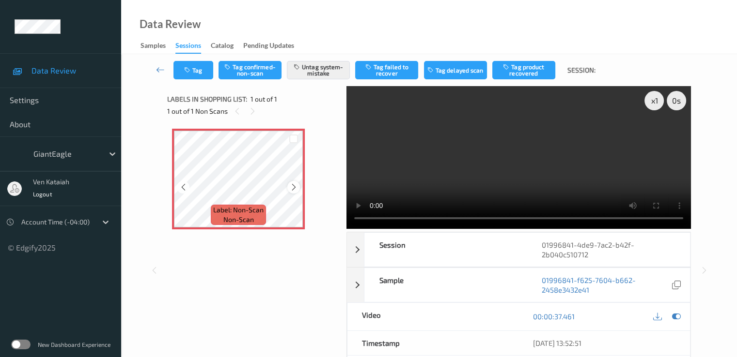
click at [291, 186] on icon at bounding box center [294, 187] width 8 height 9
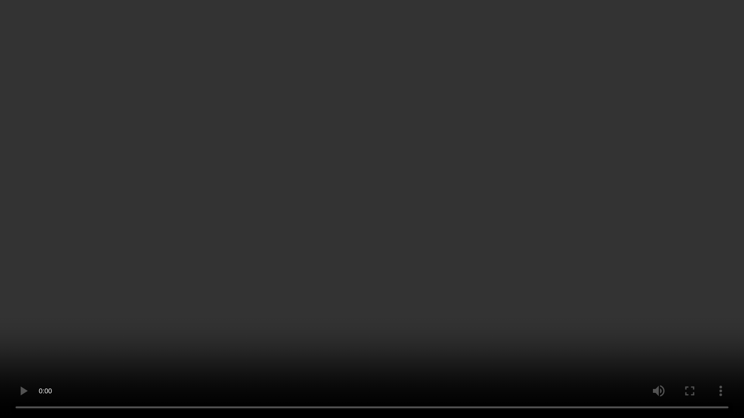
click at [81, 265] on video at bounding box center [372, 209] width 744 height 418
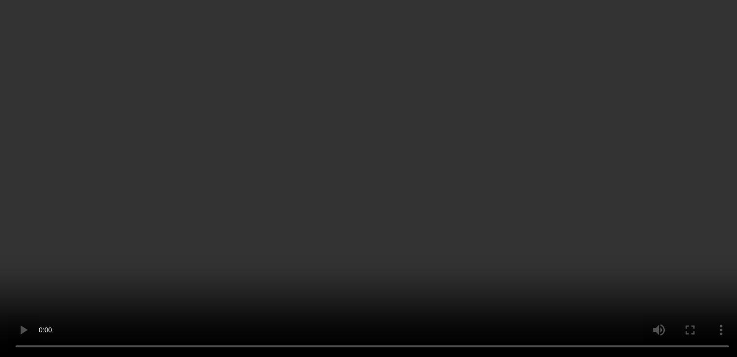
scroll to position [97, 0]
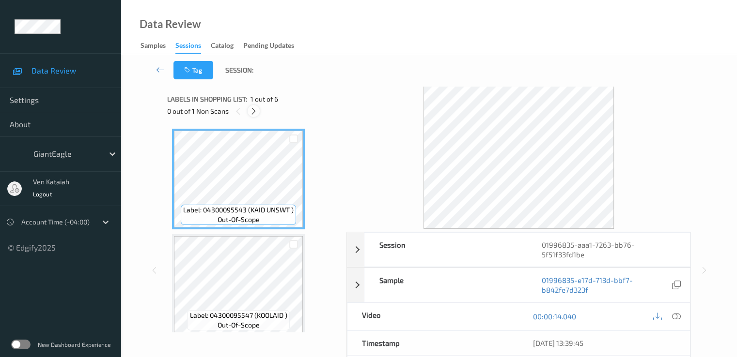
click at [259, 112] on div at bounding box center [253, 111] width 12 height 12
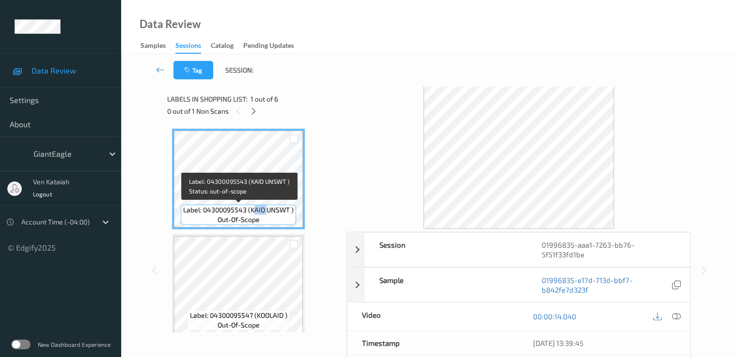
drag, startPoint x: 252, startPoint y: 209, endPoint x: 265, endPoint y: 210, distance: 13.6
click at [265, 210] on span "Label: 04300095543 (KAID UNSWT )" at bounding box center [238, 210] width 110 height 10
drag, startPoint x: 250, startPoint y: 209, endPoint x: 289, endPoint y: 212, distance: 38.8
click at [289, 214] on span "Label: 04300095543 (KAID UNSWT )" at bounding box center [238, 210] width 110 height 10
copy span "KAID UNSWT"
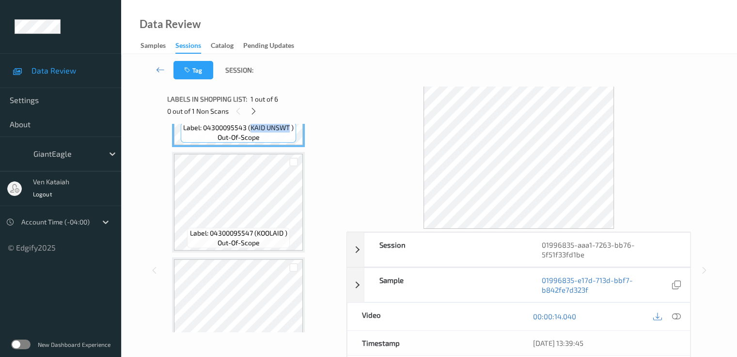
scroll to position [97, 0]
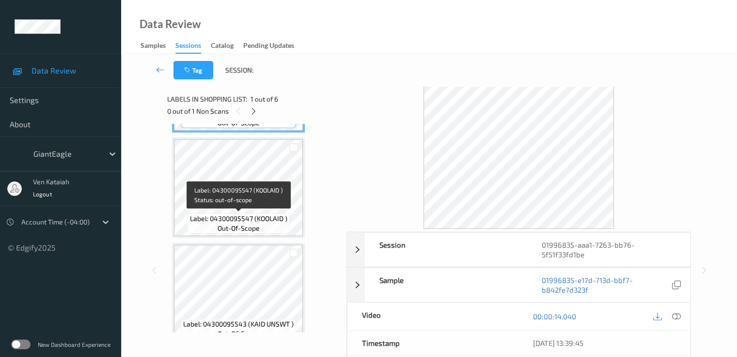
click at [262, 214] on div "Label: 04300095547 (KOOLAID ) out-of-scope" at bounding box center [238, 224] width 102 height 20
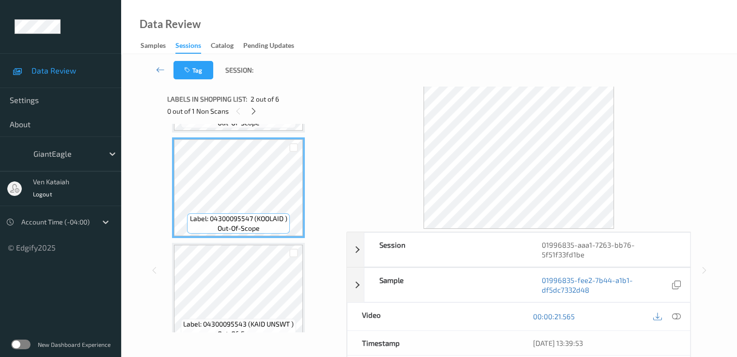
click at [248, 245] on div "Label: 04300095543 (KAID UNSWT ) out-of-scope" at bounding box center [238, 293] width 133 height 101
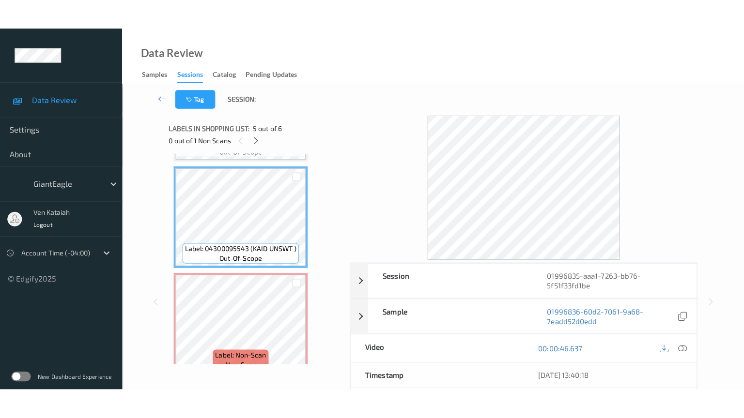
scroll to position [430, 0]
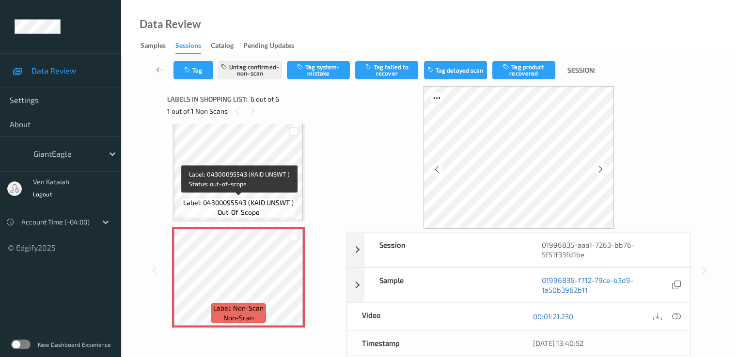
click at [264, 206] on span "Label: 04300095543 (KAID UNSWT )" at bounding box center [238, 203] width 110 height 10
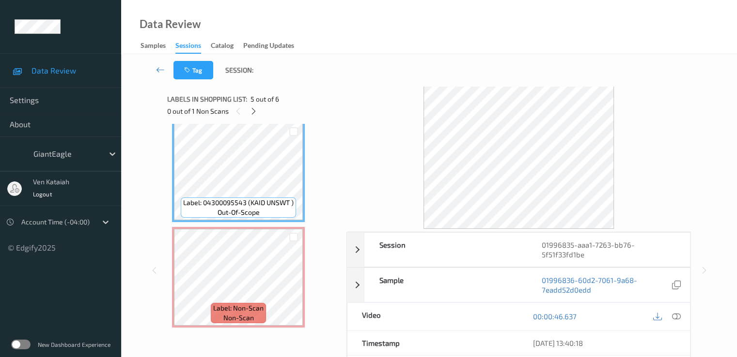
click at [683, 317] on div "00:00:46.637" at bounding box center [603, 317] width 171 height 28
click at [663, 315] on div at bounding box center [657, 316] width 13 height 13
click at [680, 320] on div at bounding box center [675, 316] width 13 height 13
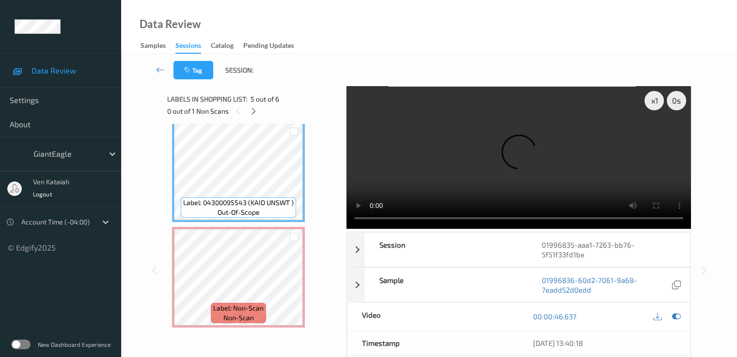
scroll to position [369, 0]
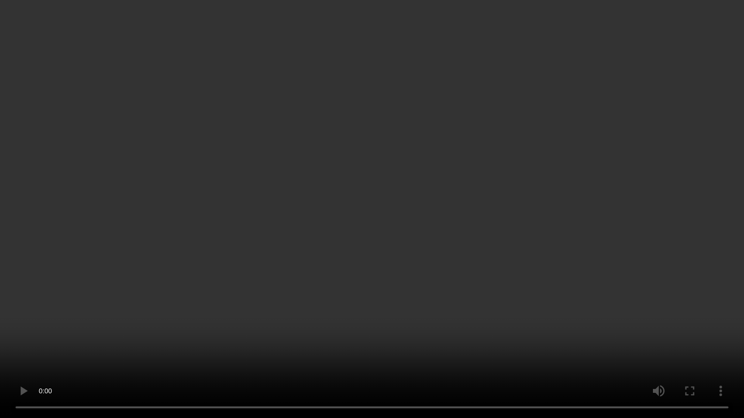
click at [266, 326] on video at bounding box center [372, 209] width 744 height 418
click at [496, 314] on video at bounding box center [372, 209] width 744 height 418
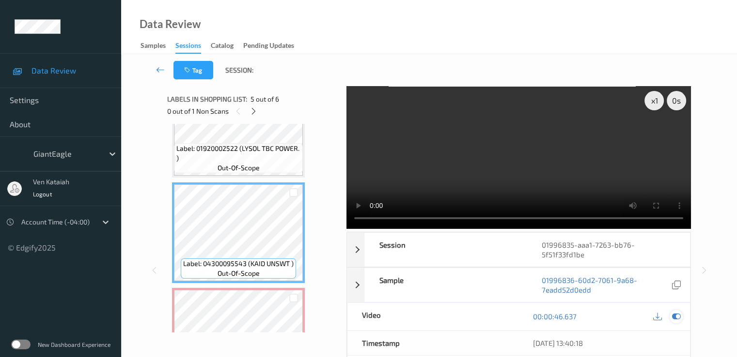
click at [676, 316] on icon at bounding box center [675, 316] width 9 height 9
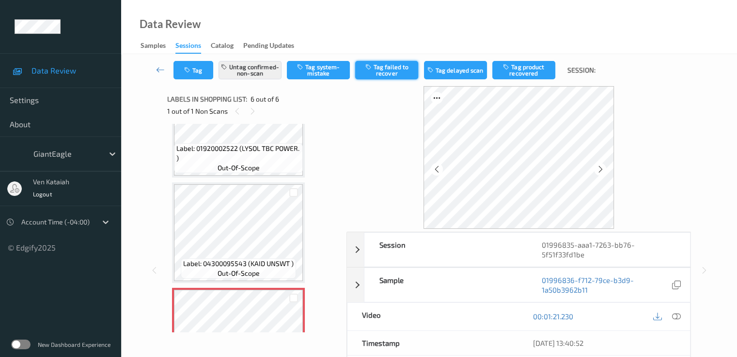
click at [396, 71] on button "Tag failed to recover" at bounding box center [386, 70] width 63 height 18
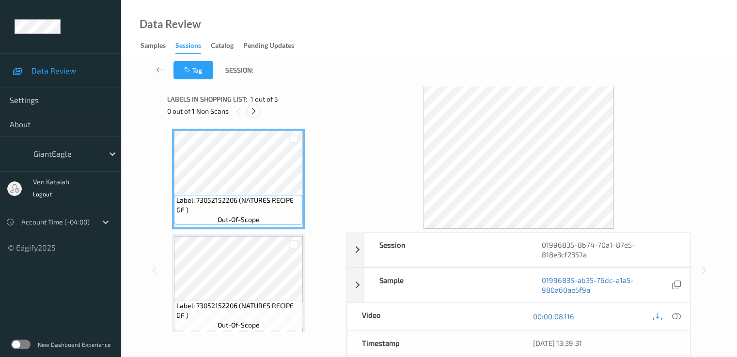
click at [254, 111] on icon at bounding box center [253, 111] width 8 height 9
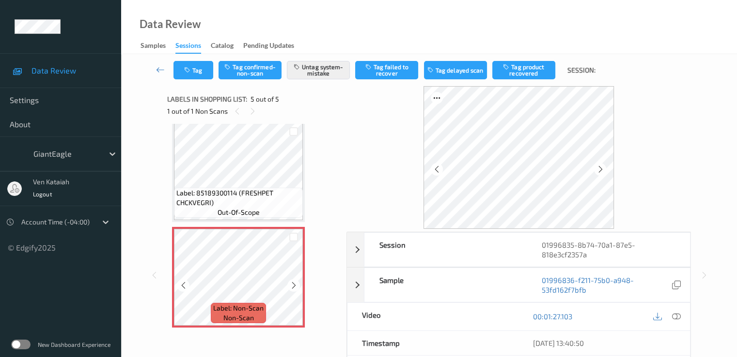
scroll to position [97, 0]
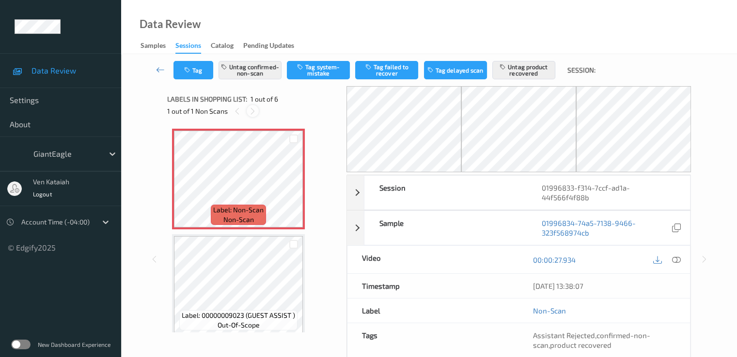
click at [252, 113] on icon at bounding box center [252, 111] width 8 height 9
click at [296, 188] on icon at bounding box center [294, 187] width 8 height 9
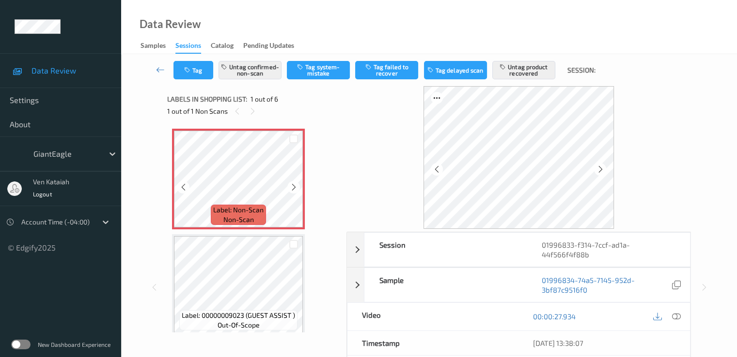
click at [296, 188] on icon at bounding box center [294, 187] width 8 height 9
click at [680, 316] on icon at bounding box center [675, 316] width 9 height 9
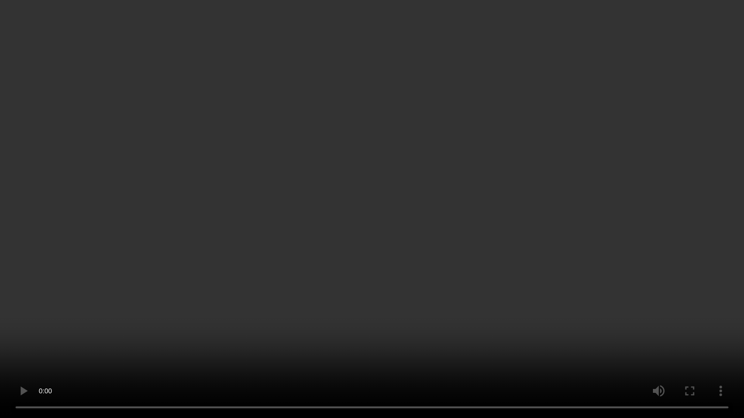
click at [188, 190] on video at bounding box center [372, 209] width 744 height 418
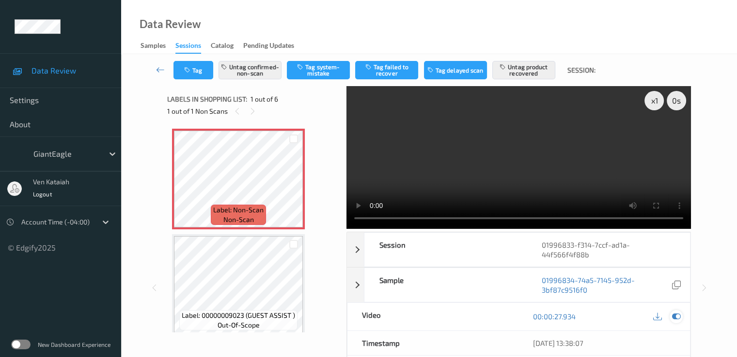
click at [674, 312] on icon at bounding box center [675, 316] width 9 height 9
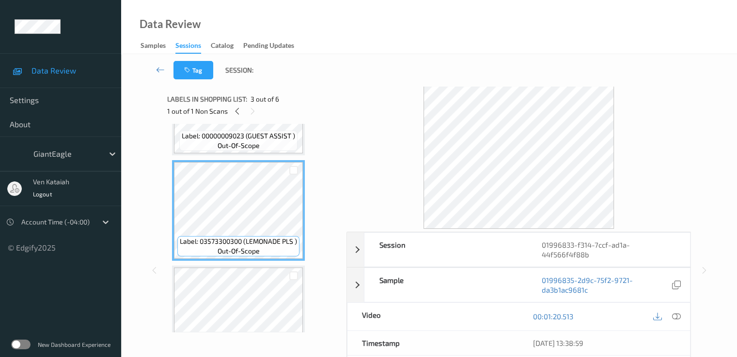
scroll to position [194, 0]
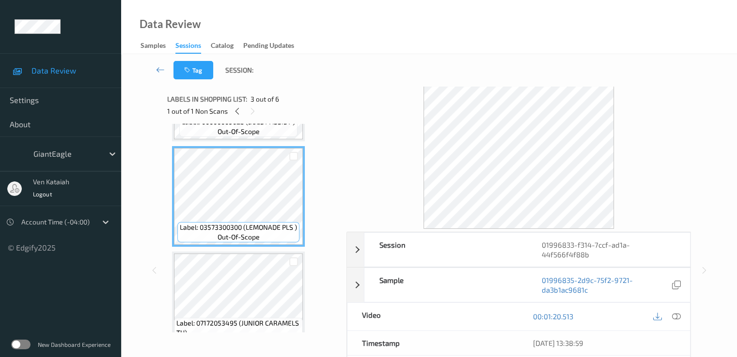
click at [234, 252] on div "Label: 07172053495 (JUNIOR CARAMELS TH) out-of-scope" at bounding box center [238, 302] width 133 height 101
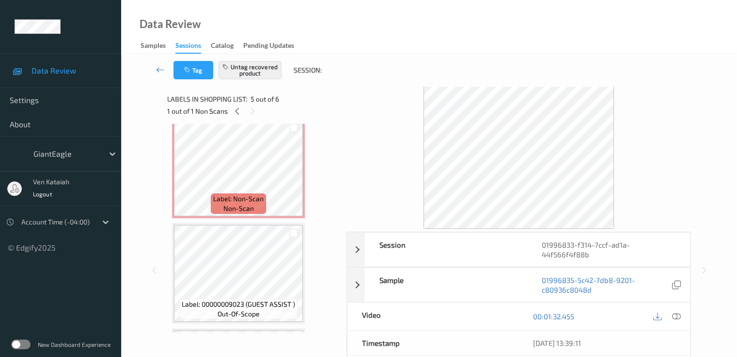
scroll to position [0, 0]
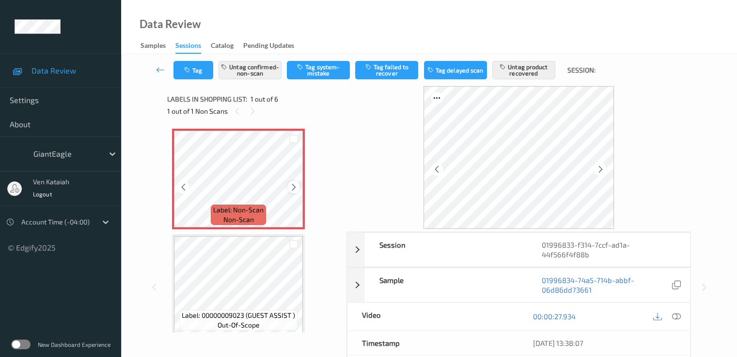
click at [298, 187] on div at bounding box center [293, 187] width 12 height 12
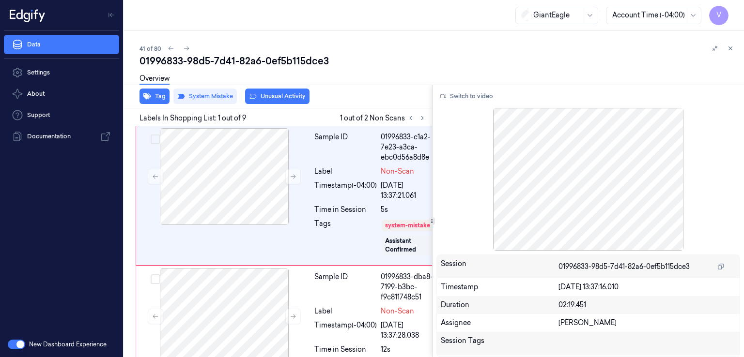
click at [238, 60] on div "01996833-98d5-7d41-82a6-0ef5b115dce3" at bounding box center [437, 61] width 597 height 14
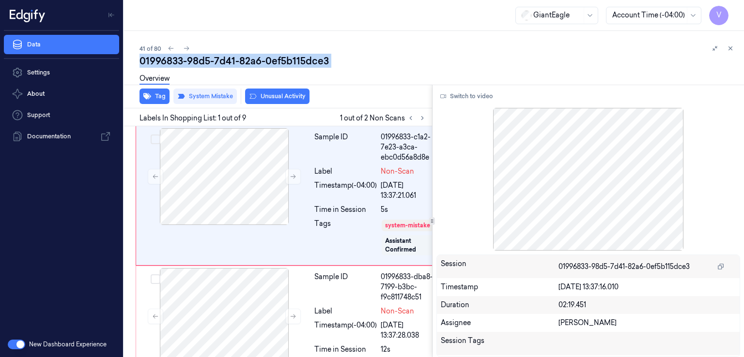
click at [238, 60] on div "01996833-98d5-7d41-82a6-0ef5b115dce3" at bounding box center [437, 61] width 597 height 14
copy div "82a6"
click at [422, 122] on button at bounding box center [422, 118] width 12 height 12
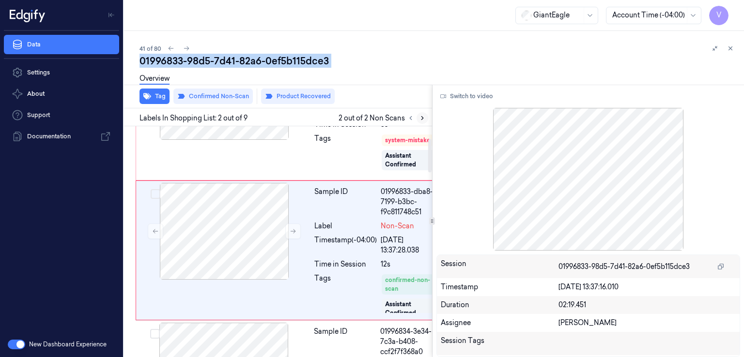
scroll to position [108, 0]
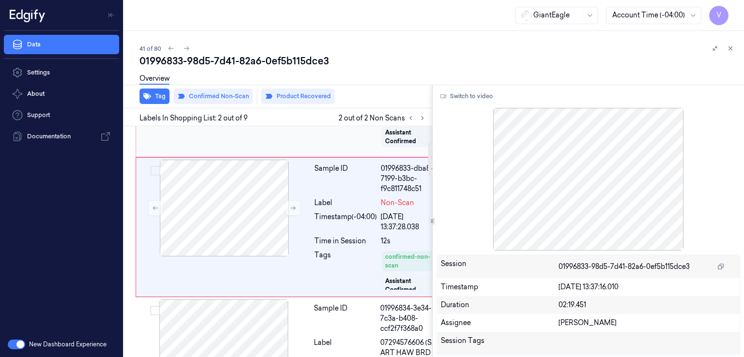
click at [353, 151] on div "Tags" at bounding box center [345, 130] width 62 height 41
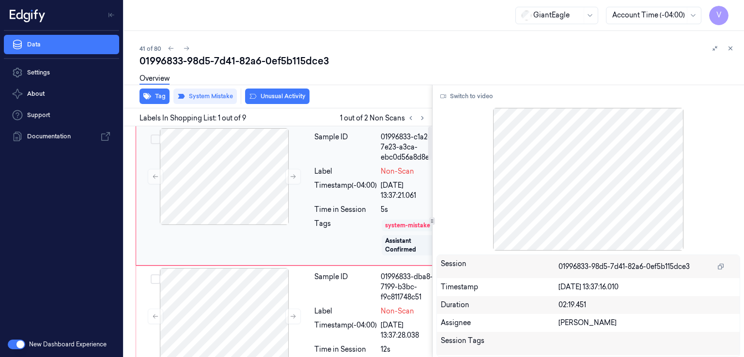
scroll to position [20, 0]
click at [226, 323] on div at bounding box center [224, 316] width 172 height 97
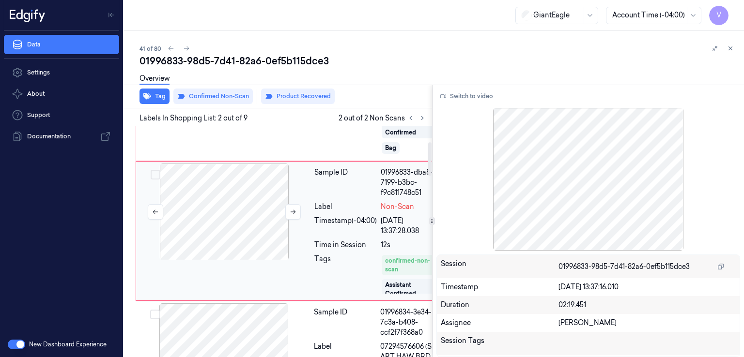
scroll to position [108, 0]
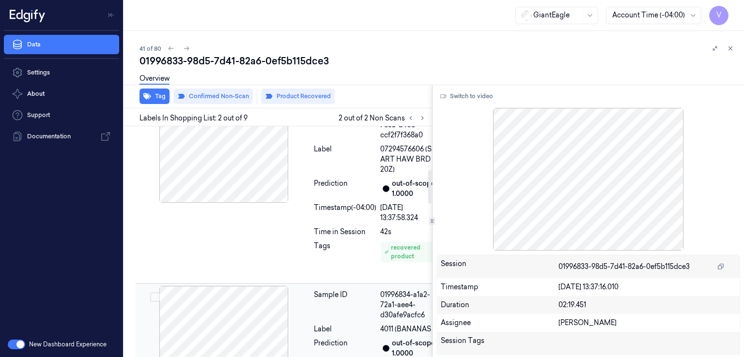
click at [306, 332] on div at bounding box center [224, 334] width 172 height 97
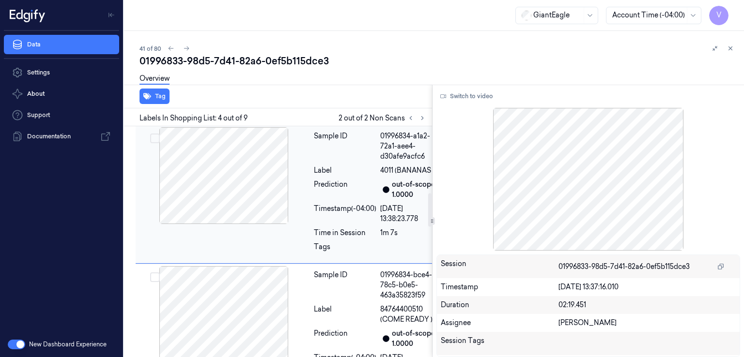
scroll to position [469, 0]
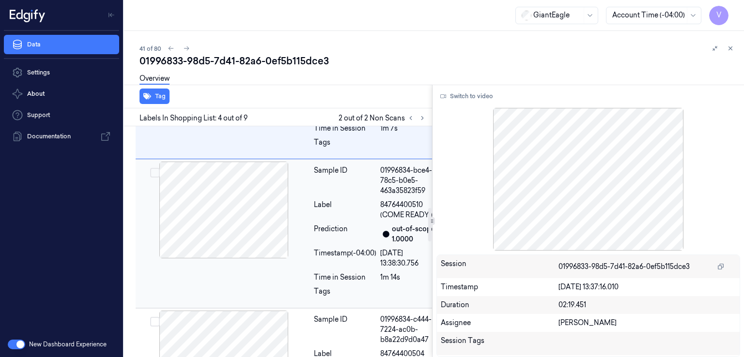
click at [376, 196] on div "Sample ID" at bounding box center [345, 181] width 62 height 31
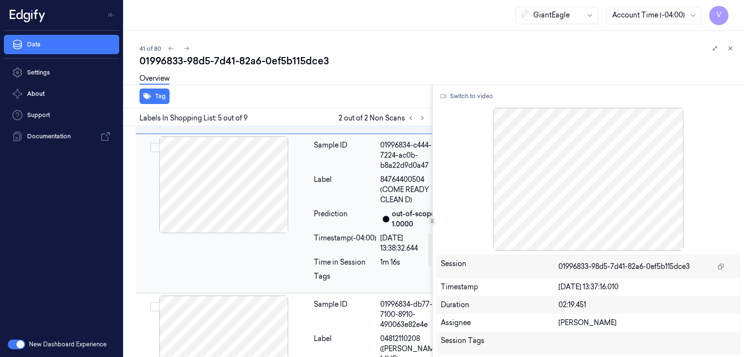
click at [332, 205] on div "Label" at bounding box center [345, 190] width 62 height 31
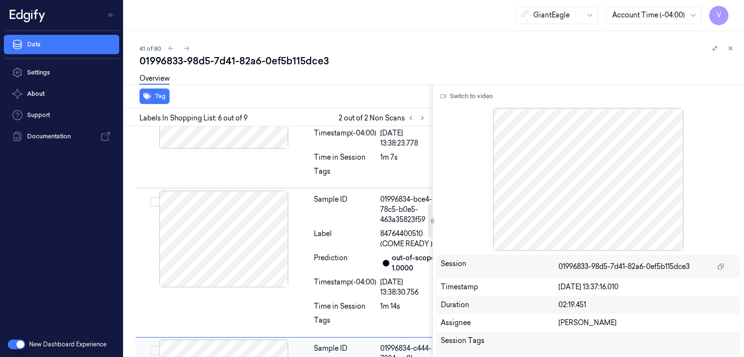
scroll to position [343, 0]
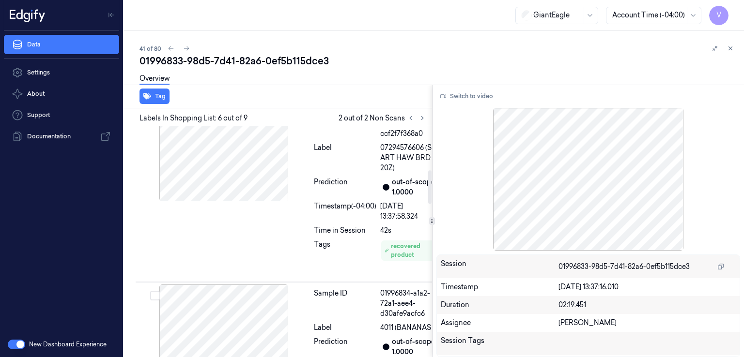
click at [353, 222] on div "Timestamp (-04:00)" at bounding box center [345, 211] width 62 height 20
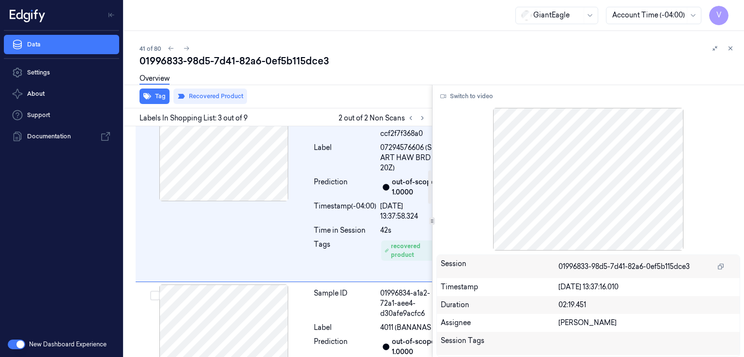
scroll to position [0, 0]
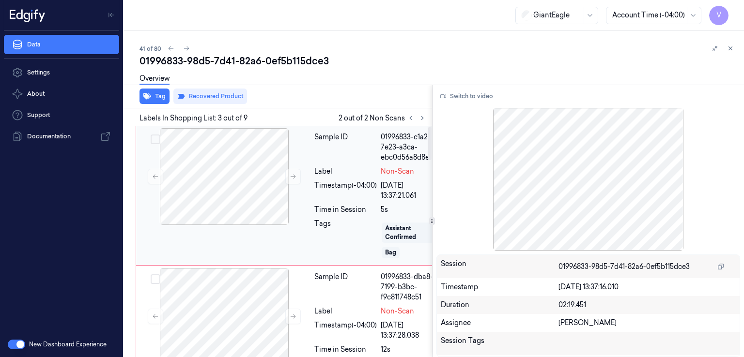
click at [347, 215] on div "Time in Session" at bounding box center [345, 210] width 62 height 10
click at [294, 178] on icon at bounding box center [293, 176] width 7 height 7
click at [462, 96] on button "Switch to video" at bounding box center [466, 96] width 61 height 15
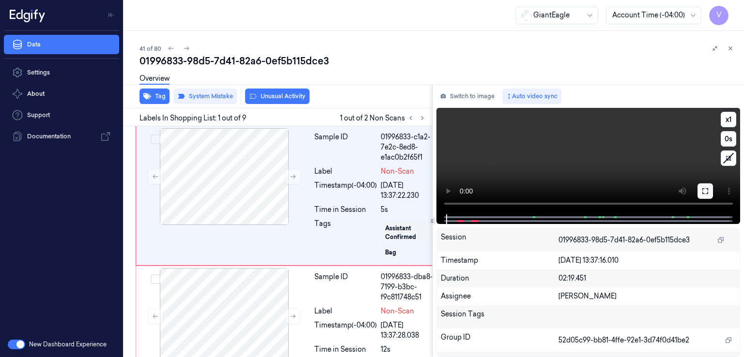
click at [705, 192] on icon at bounding box center [705, 191] width 8 height 8
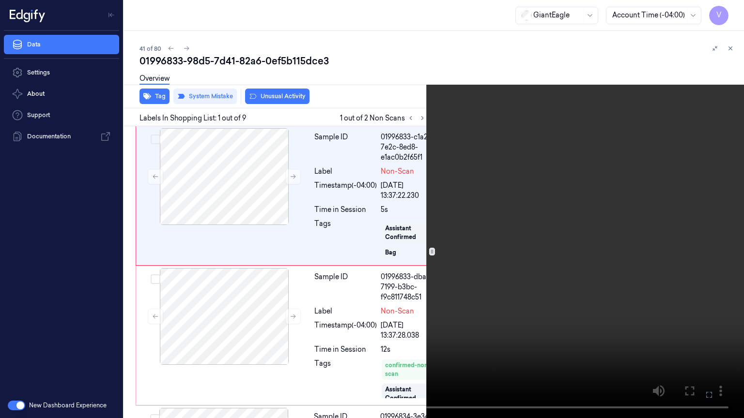
click at [353, 239] on video at bounding box center [372, 209] width 744 height 418
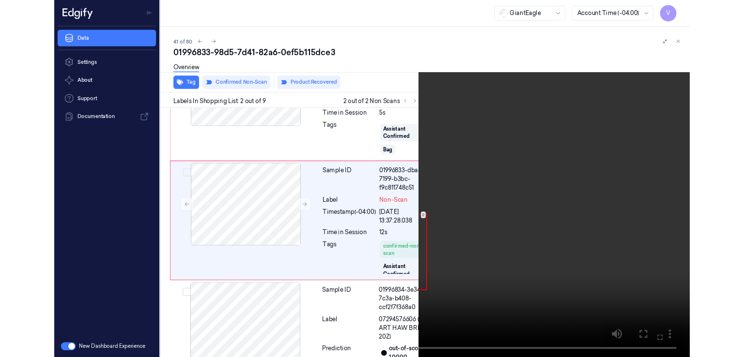
scroll to position [78, 0]
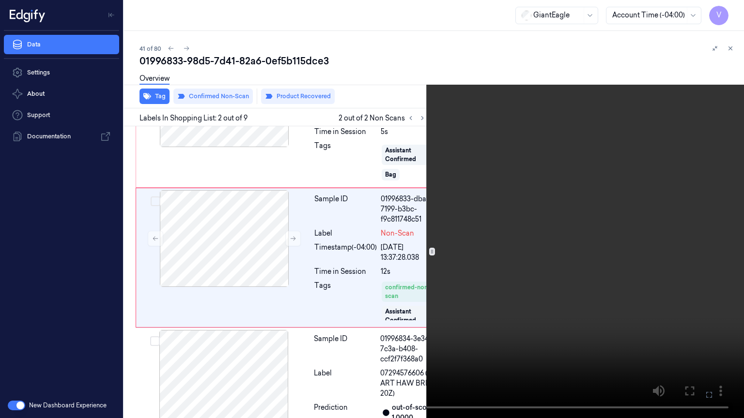
click at [0, 0] on button at bounding box center [0, 0] width 0 height 0
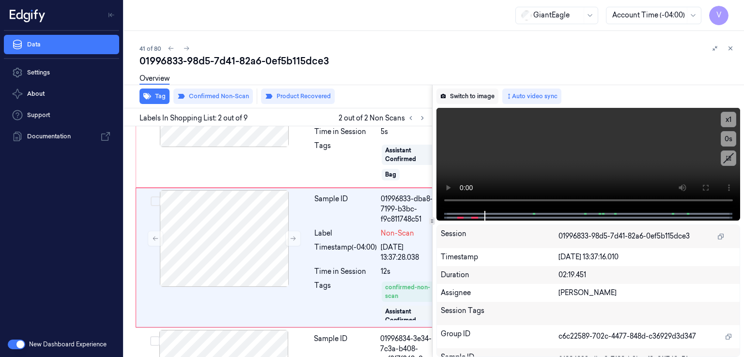
click at [483, 92] on button "Switch to image" at bounding box center [467, 96] width 62 height 15
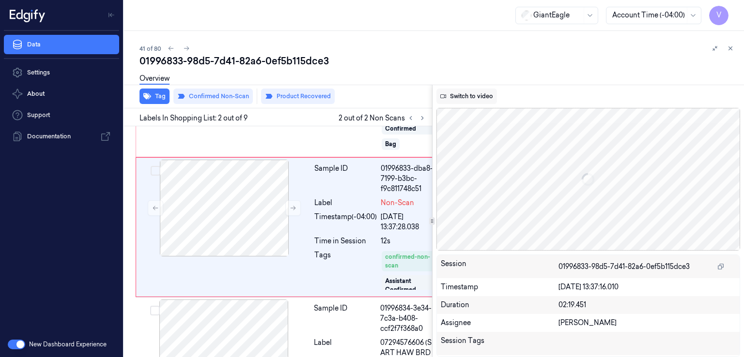
scroll to position [108, 0]
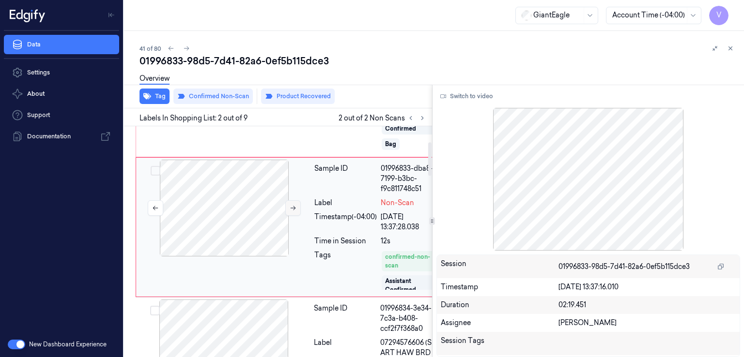
click at [286, 214] on button at bounding box center [292, 207] width 15 height 15
click at [292, 212] on icon at bounding box center [293, 208] width 7 height 7
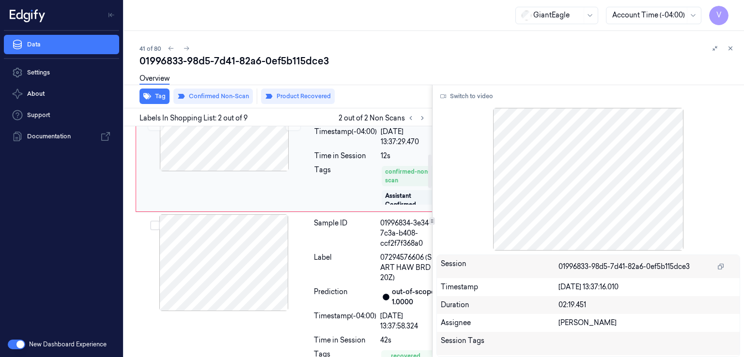
scroll to position [43, 0]
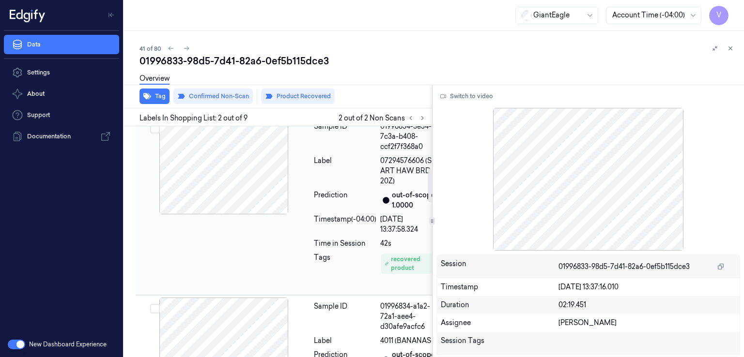
click at [376, 235] on div "Timestamp (-04:00) 20/09/2025 13:37:58.324" at bounding box center [377, 225] width 126 height 20
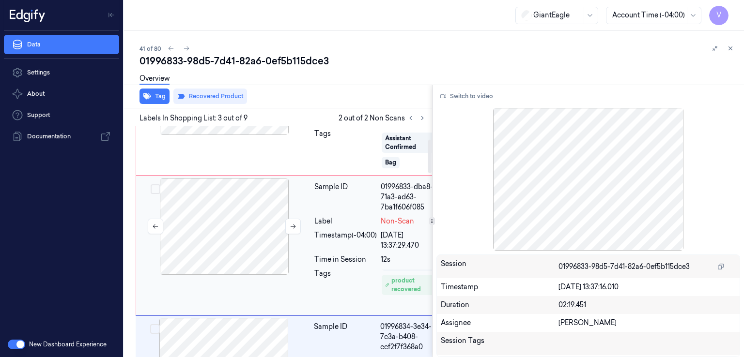
click at [289, 225] on div at bounding box center [224, 226] width 172 height 97
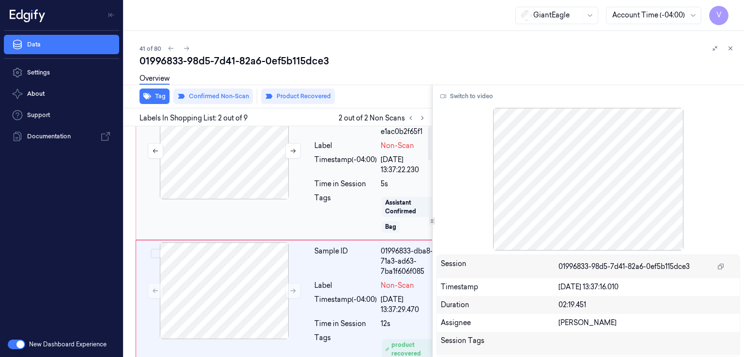
scroll to position [0, 0]
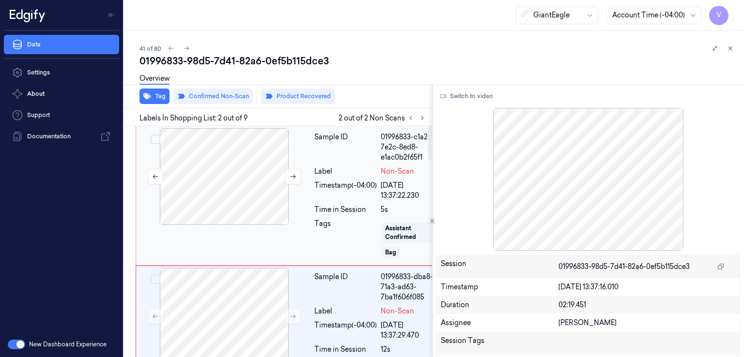
click at [292, 216] on div at bounding box center [224, 176] width 172 height 97
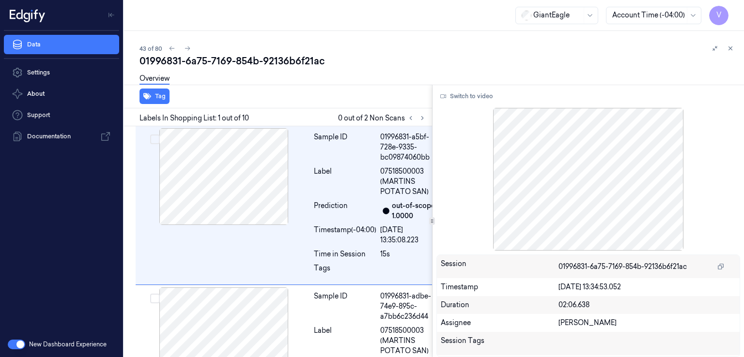
click at [189, 59] on div "01996831-6a75-7169-854b-92136b6f21ac" at bounding box center [437, 61] width 597 height 14
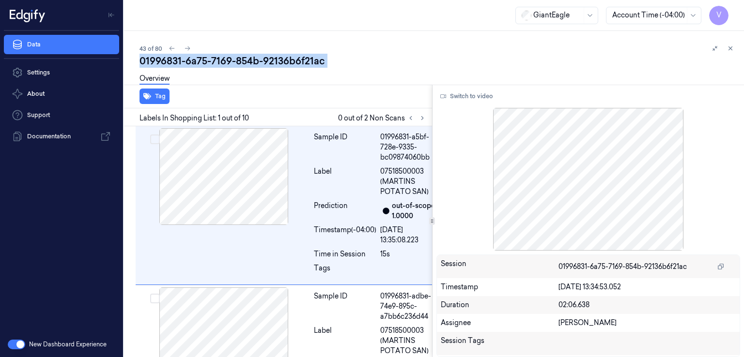
click at [189, 59] on div "01996831-6a75-7169-854b-92136b6f21ac" at bounding box center [437, 61] width 597 height 14
copy div "6a75"
click at [423, 118] on icon at bounding box center [422, 118] width 7 height 7
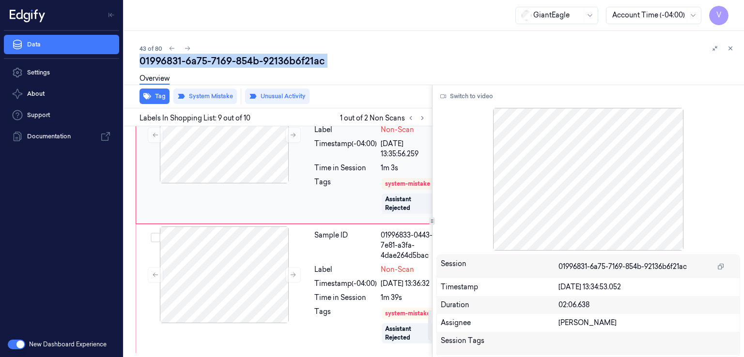
scroll to position [1425, 0]
click at [299, 143] on button at bounding box center [292, 134] width 15 height 15
click at [287, 143] on button at bounding box center [292, 134] width 15 height 15
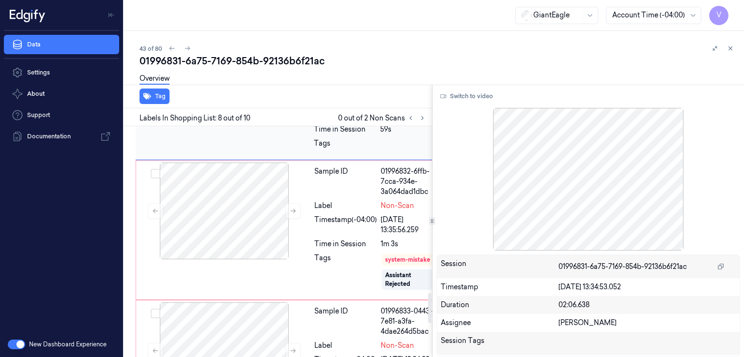
scroll to position [1357, 0]
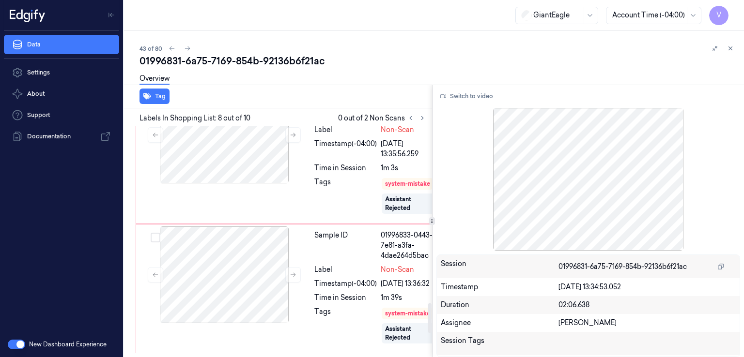
click at [321, 45] on div "Timestamp (-04:00)" at bounding box center [345, 34] width 62 height 20
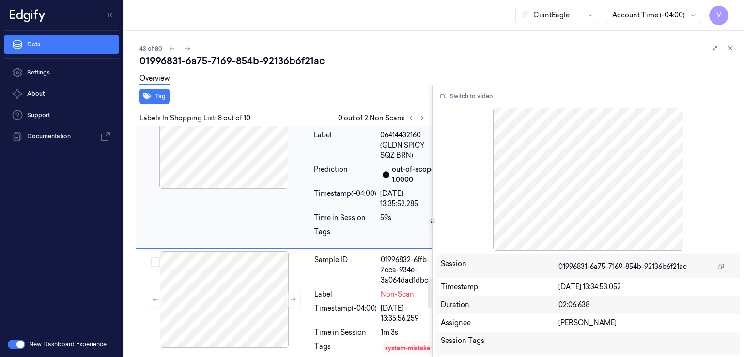
scroll to position [1164, 0]
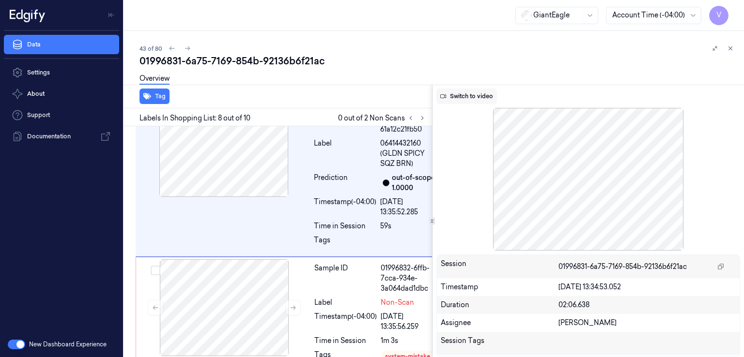
click at [471, 95] on button "Switch to video" at bounding box center [466, 96] width 61 height 15
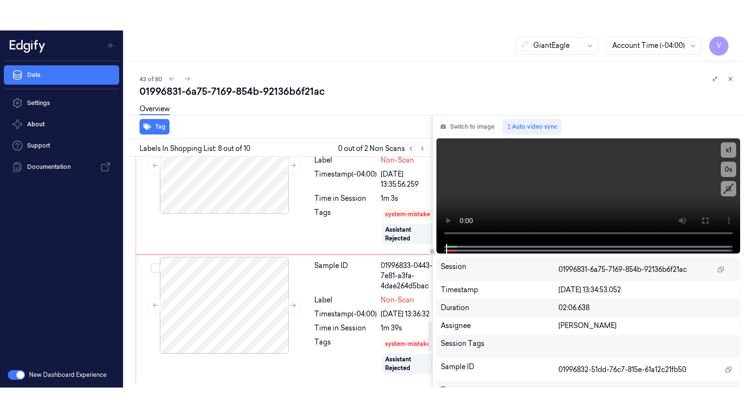
scroll to position [1357, 0]
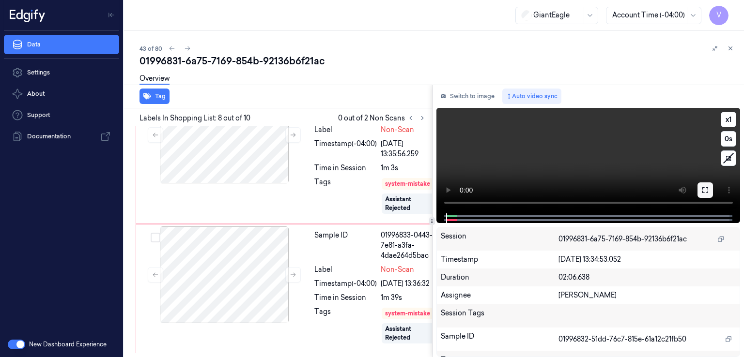
click at [703, 193] on icon at bounding box center [705, 190] width 8 height 8
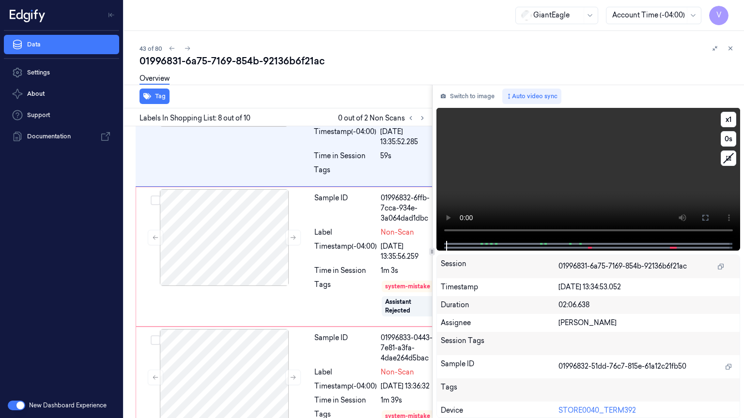
scroll to position [1230, 0]
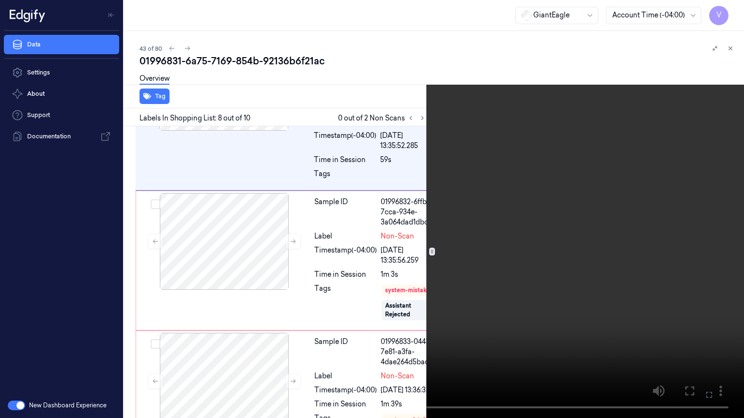
click at [468, 263] on video at bounding box center [372, 209] width 744 height 418
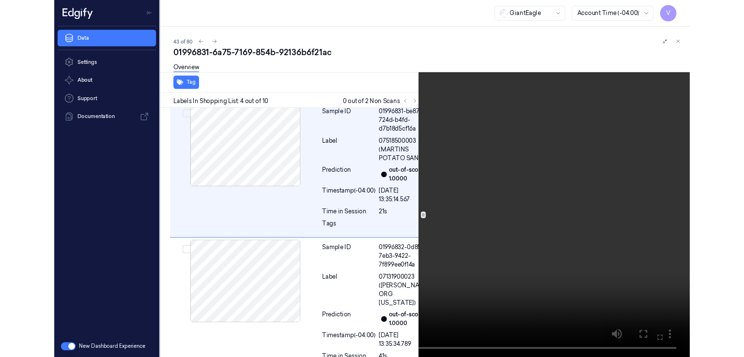
scroll to position [496, 0]
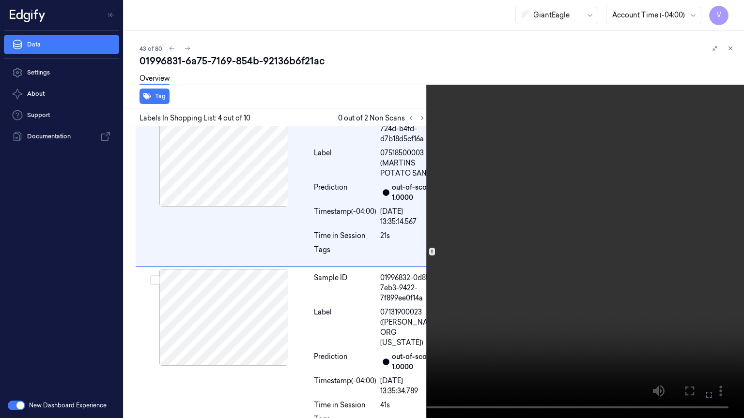
click at [0, 0] on icon at bounding box center [0, 0] width 0 height 0
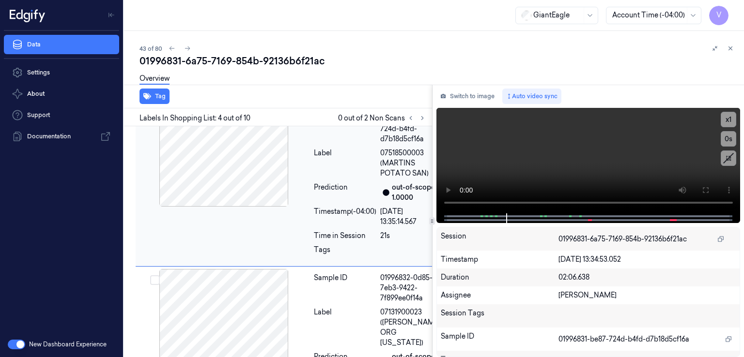
drag, startPoint x: 470, startPoint y: 96, endPoint x: 311, endPoint y: 172, distance: 175.7
click at [453, 102] on button "Switch to image" at bounding box center [467, 96] width 62 height 15
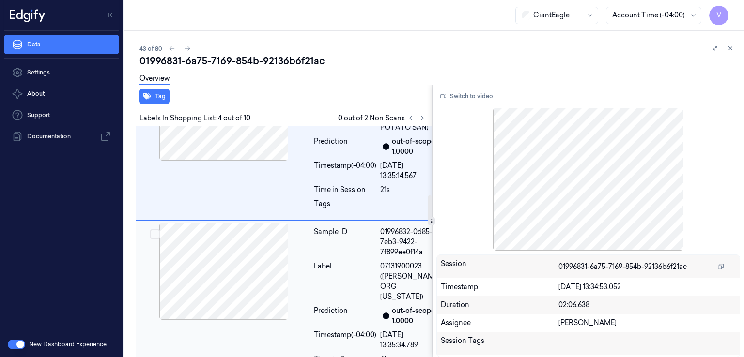
scroll to position [527, 0]
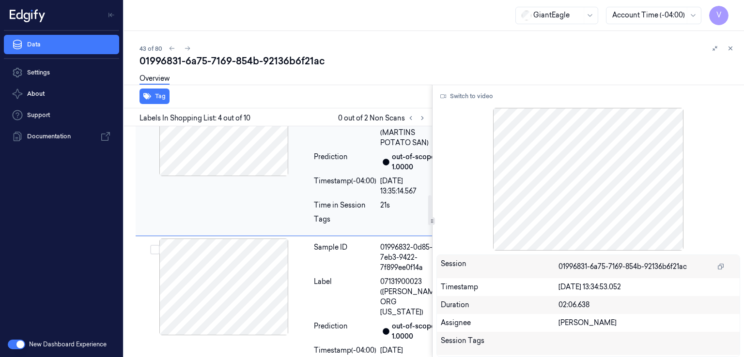
click at [339, 148] on div "Label" at bounding box center [345, 133] width 62 height 31
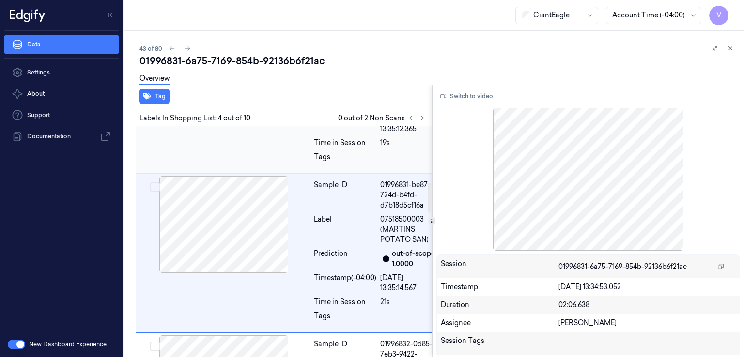
click at [323, 110] on div "Prediction" at bounding box center [345, 100] width 62 height 20
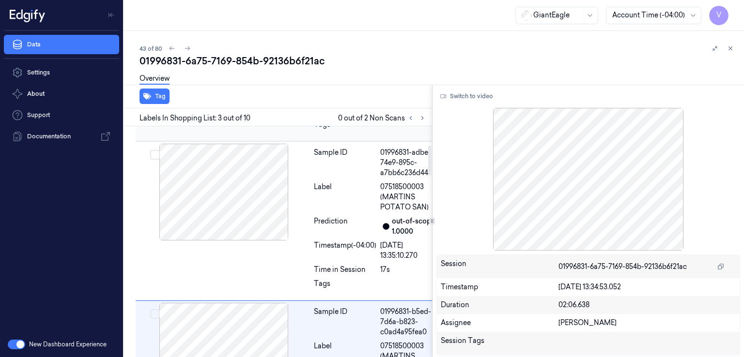
click at [321, 141] on div "Sample ID 01996831-a5bf-728e-9335-bc09874060bb Label 07518500003 (MARTINS POTAT…" at bounding box center [291, 62] width 310 height 159
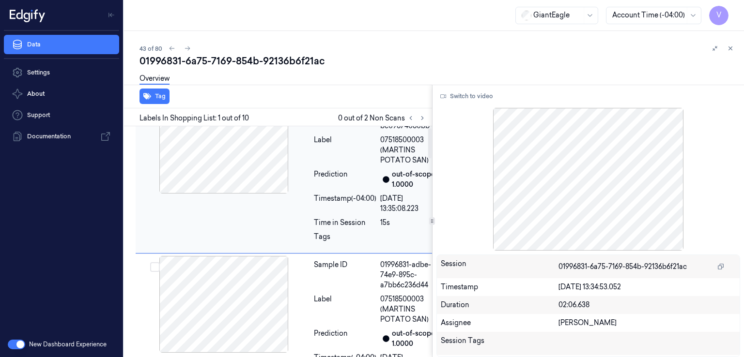
scroll to position [0, 0]
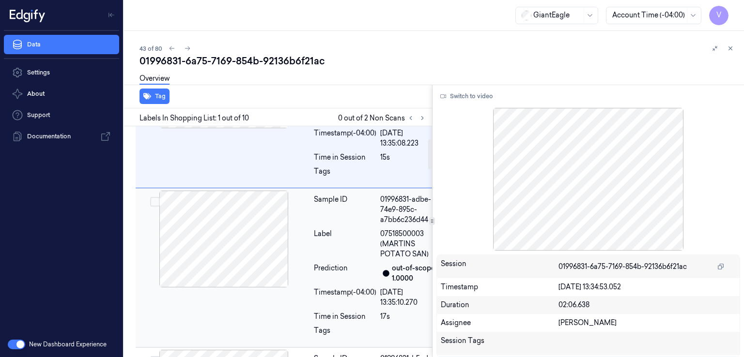
click at [331, 225] on div "Sample ID" at bounding box center [345, 210] width 62 height 31
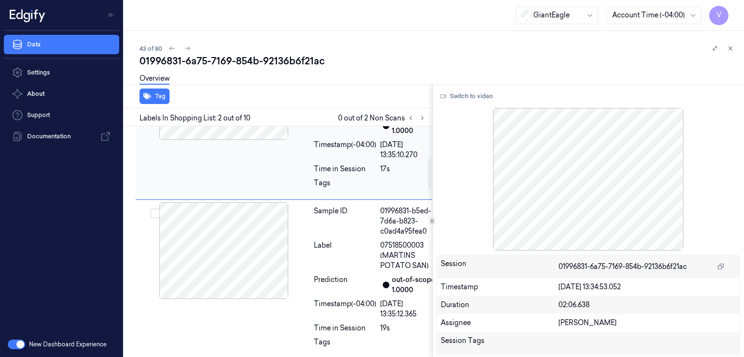
click at [330, 200] on div "Sample ID 01996831-adbe-74e9-895c-a7bb6c236d44 Label 07518500003 (MARTINS POTAT…" at bounding box center [291, 120] width 310 height 159
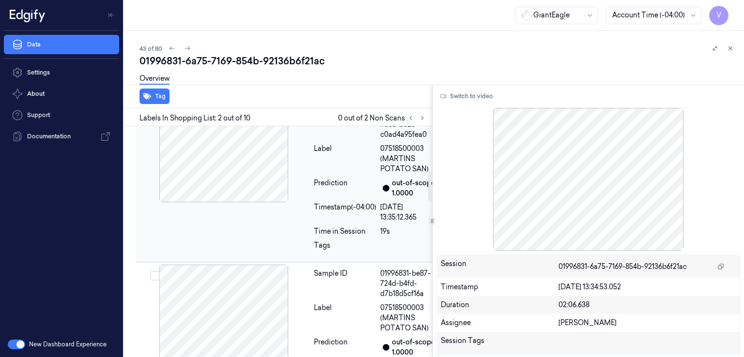
click at [330, 237] on div "Sample ID 01996831-b5ed-7d6a-b823-c0ad4a95fea0 Label 07518500003 (MARTINS POTAT…" at bounding box center [377, 183] width 134 height 154
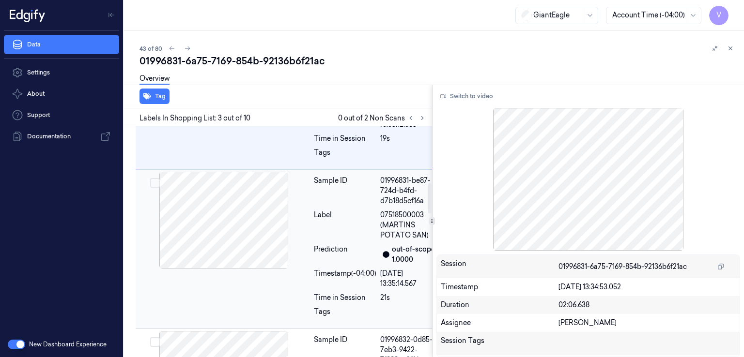
click at [334, 206] on div "Sample ID" at bounding box center [345, 191] width 62 height 31
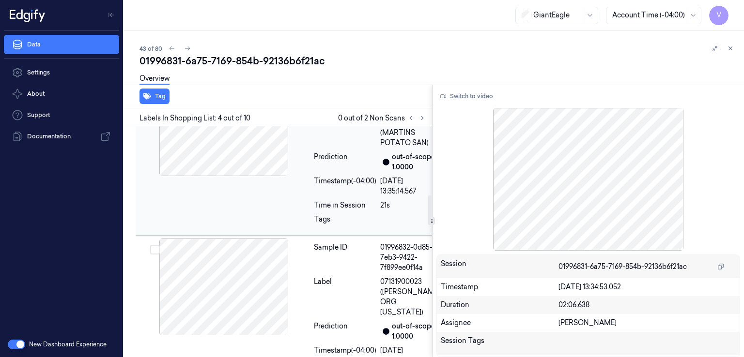
scroll to position [527, 0]
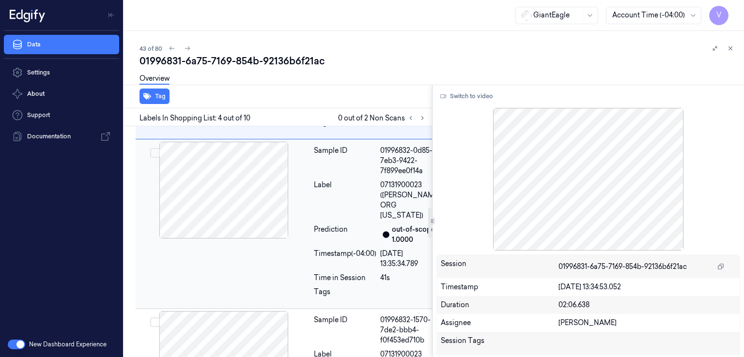
click at [333, 176] on div "Sample ID" at bounding box center [345, 161] width 62 height 31
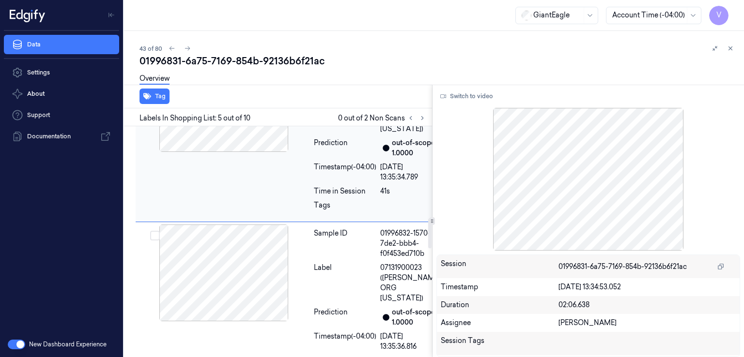
scroll to position [712, 0]
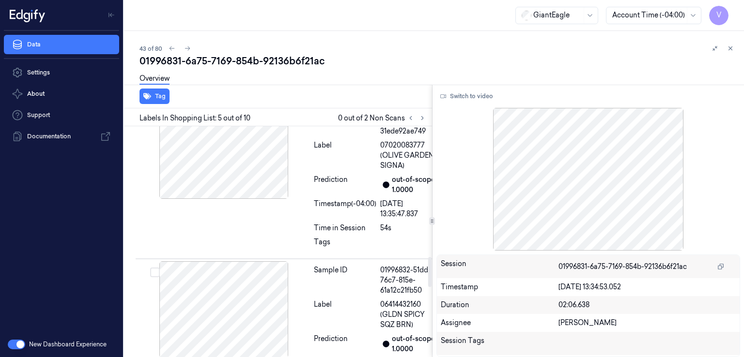
click at [349, 74] on div "Time in Session" at bounding box center [345, 69] width 62 height 10
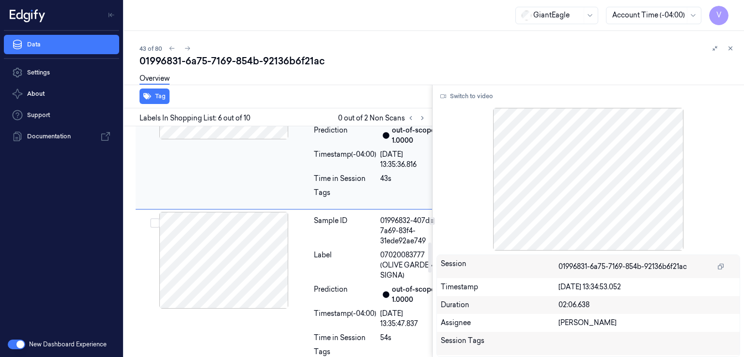
scroll to position [891, 0]
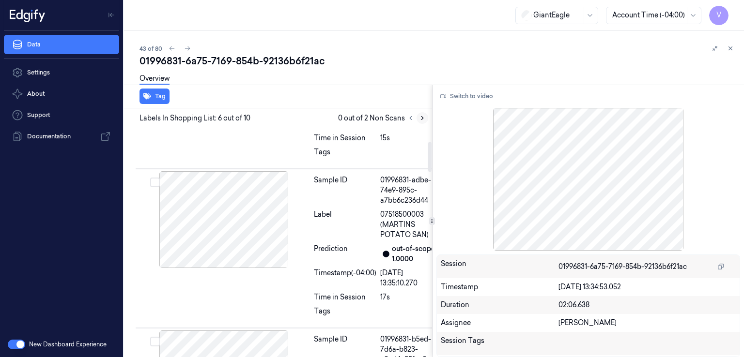
click at [418, 115] on button at bounding box center [422, 118] width 12 height 12
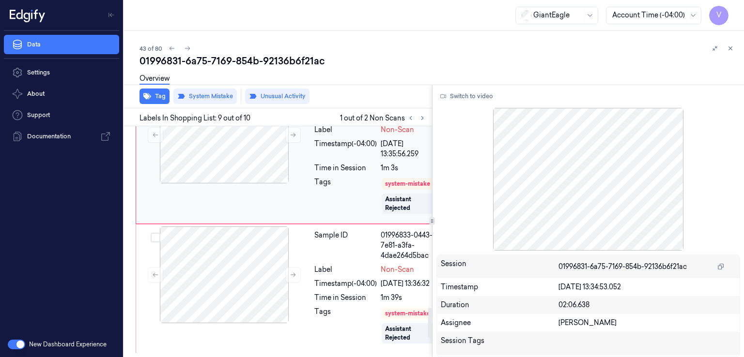
scroll to position [1425, 0]
click at [331, 173] on div "Time in Session" at bounding box center [345, 168] width 62 height 10
click at [291, 138] on icon at bounding box center [293, 135] width 5 height 4
click at [371, 272] on div "Label" at bounding box center [345, 270] width 62 height 10
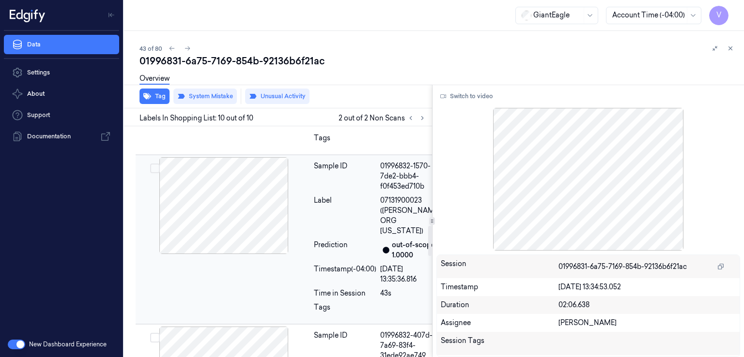
scroll to position [763, 0]
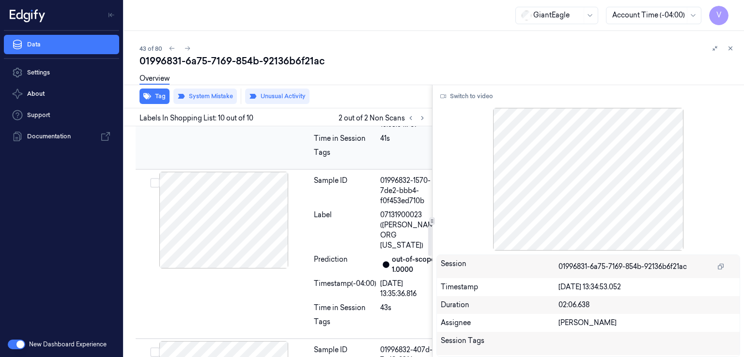
click at [309, 99] on div at bounding box center [224, 50] width 172 height 97
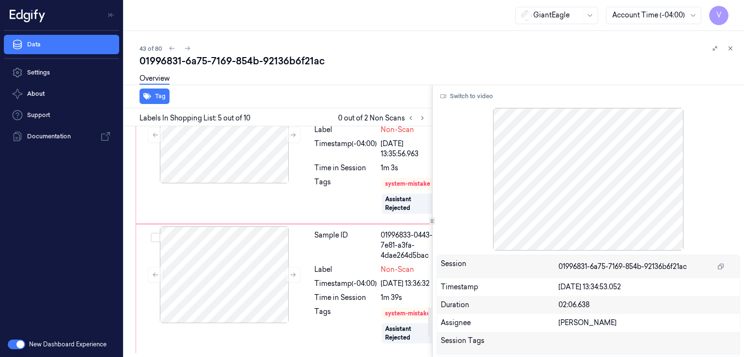
click at [313, 222] on div "Sample ID 01996832-6ffb-7cd3-974c-d12326f8a529 Label Non-Scan Timestamp (-04:00…" at bounding box center [376, 154] width 133 height 135
click at [291, 139] on icon at bounding box center [293, 135] width 7 height 7
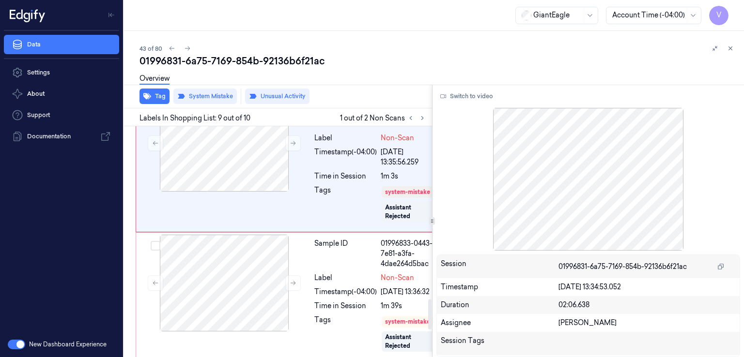
click at [284, 92] on div "Sample ID 01996832-51dd-76c7-815e-61a12c21fb50 Label 06414432160 (GLDN SPICY SQ…" at bounding box center [291, 12] width 310 height 159
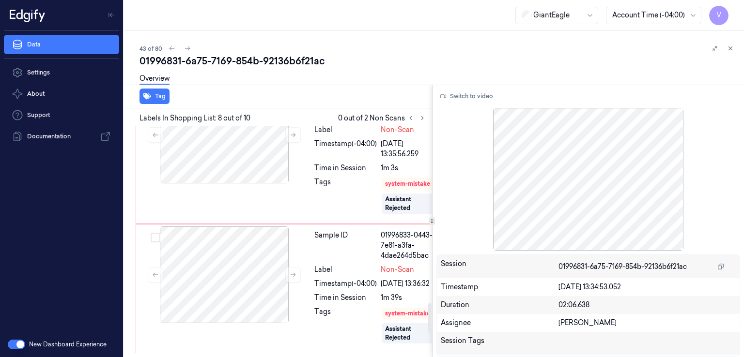
scroll to position [1357, 0]
click at [352, 159] on div "Timestamp (-04:00)" at bounding box center [345, 149] width 62 height 20
click at [293, 139] on icon at bounding box center [293, 135] width 7 height 7
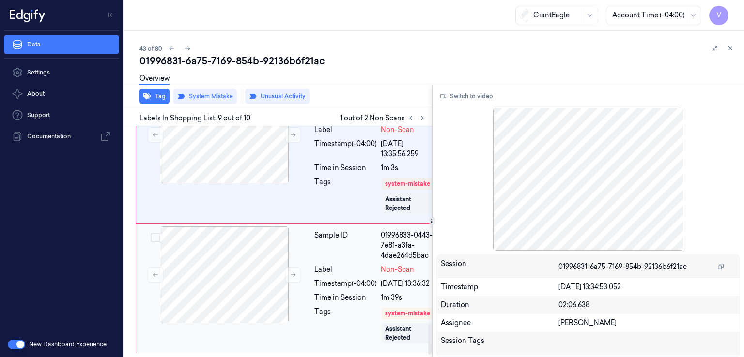
click at [355, 289] on div "Timestamp (-04:00)" at bounding box center [345, 284] width 62 height 10
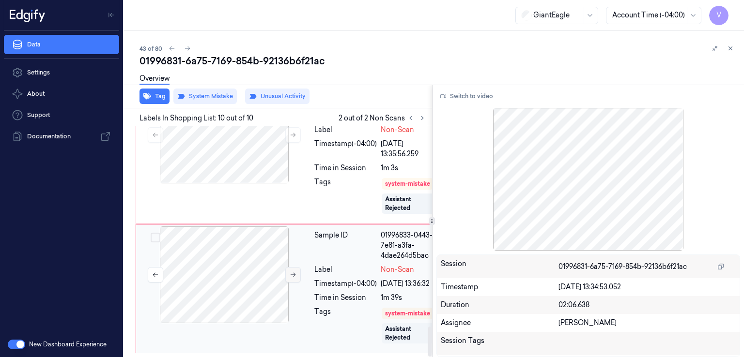
click at [290, 272] on icon at bounding box center [293, 275] width 7 height 7
click at [374, 265] on div "Label" at bounding box center [345, 270] width 62 height 10
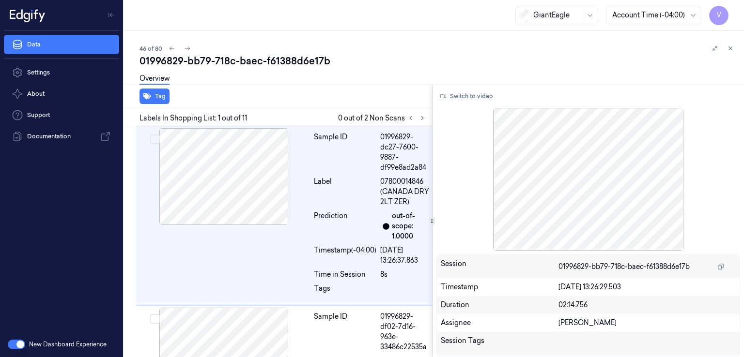
click at [258, 63] on div "01996829-bb79-718c-baec-f61388d6e17b" at bounding box center [437, 61] width 597 height 14
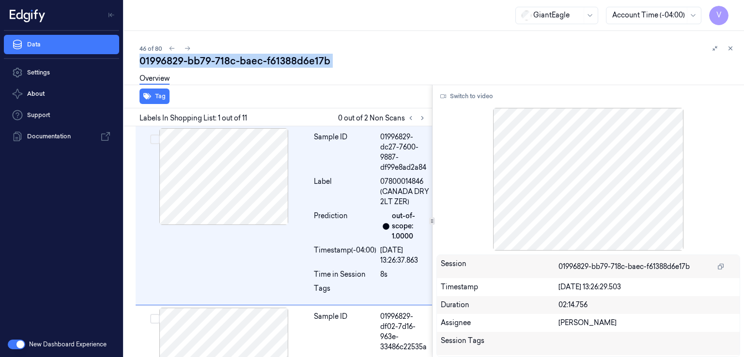
click at [258, 63] on div "01996829-bb79-718c-baec-f61388d6e17b" at bounding box center [437, 61] width 597 height 14
copy div "-"
click at [425, 119] on icon at bounding box center [422, 118] width 7 height 7
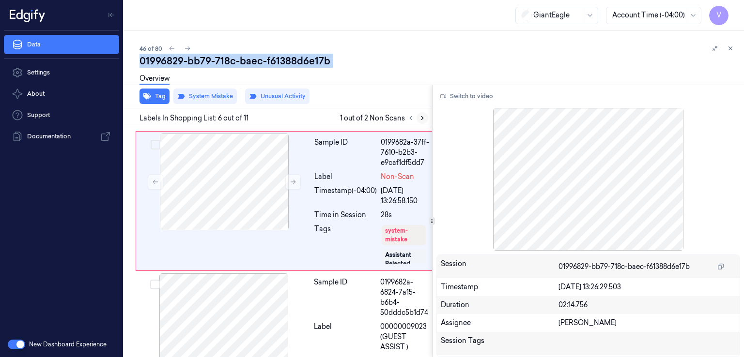
scroll to position [856, 0]
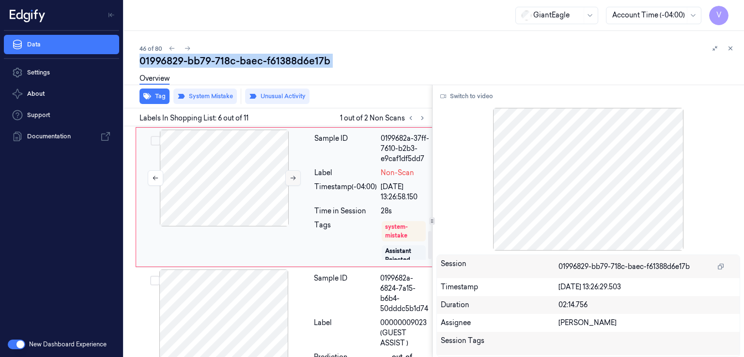
click at [298, 186] on button at bounding box center [292, 177] width 15 height 15
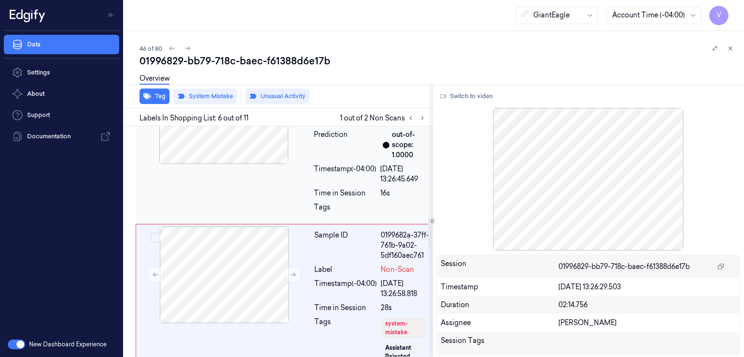
click at [307, 208] on div "Sample ID 01996829-fa91-7600-a7d9-dc639d1f08af Label 25831700000 (SO HALIBUT ) …" at bounding box center [286, 144] width 300 height 159
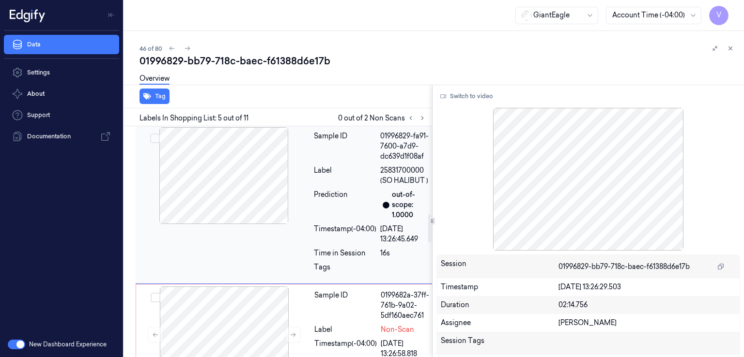
scroll to position [692, 0]
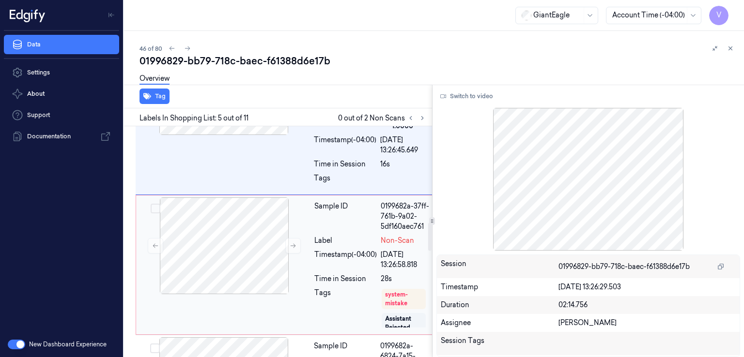
click at [332, 237] on div "Sample ID 0199682a-37ff-761b-9a02-5df160aec761 Label Non-Scan Timestamp (-04:00…" at bounding box center [371, 265] width 123 height 135
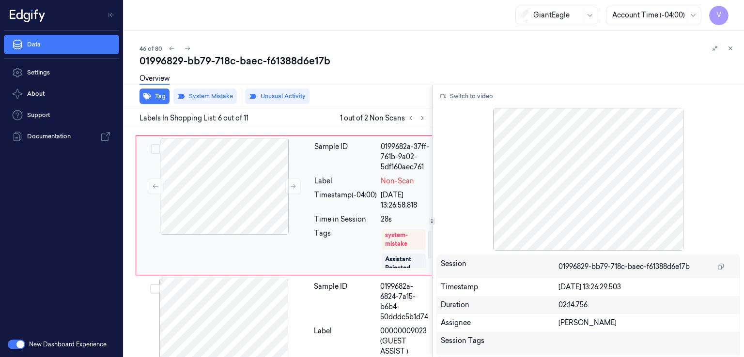
scroll to position [856, 0]
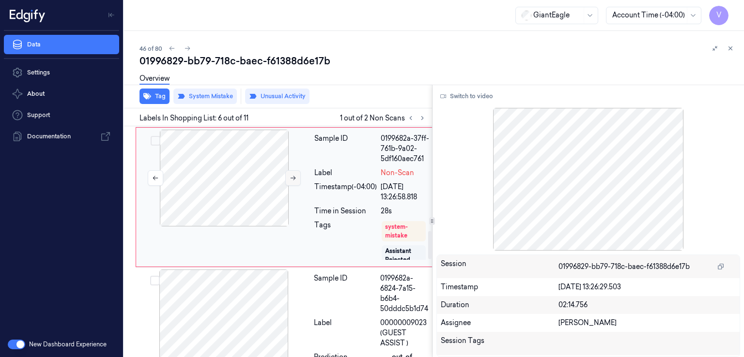
click at [290, 182] on icon at bounding box center [293, 178] width 7 height 7
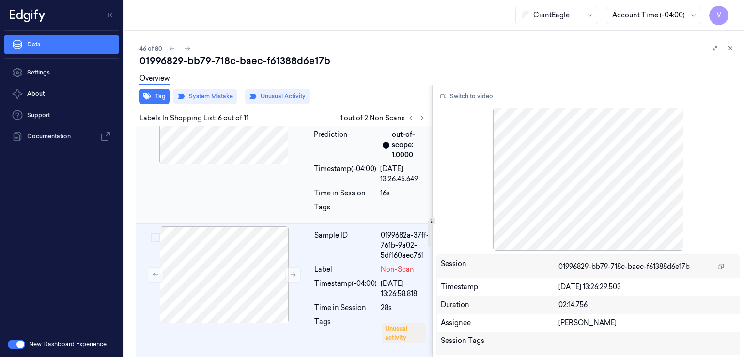
click at [261, 212] on div "Sample ID 01996829-fa91-7600-a7d9-dc639d1f08af Label 25831700000 (SO HALIBUT ) …" at bounding box center [286, 144] width 300 height 159
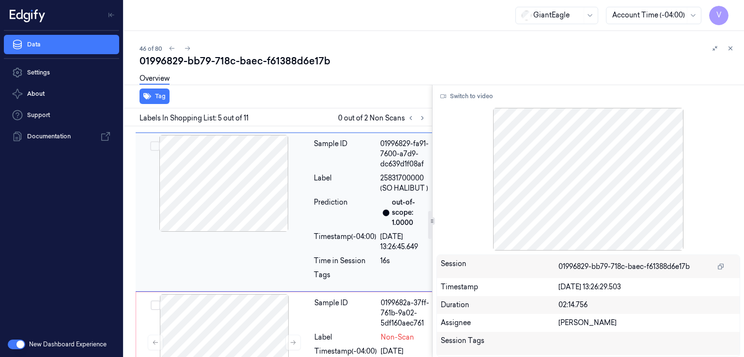
scroll to position [788, 0]
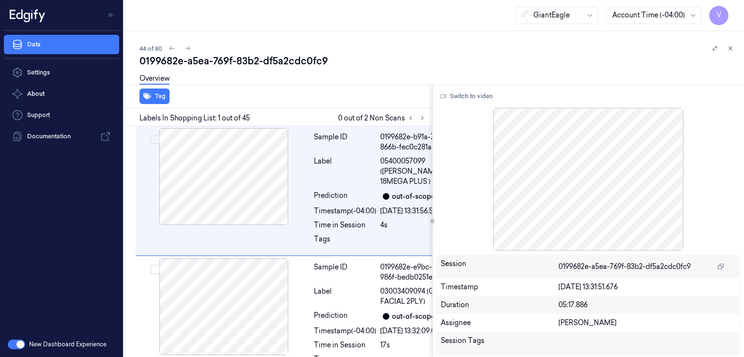
click at [250, 62] on div "0199682e-a5ea-769f-83b2-df5a2cdc0fc9" at bounding box center [437, 61] width 597 height 14
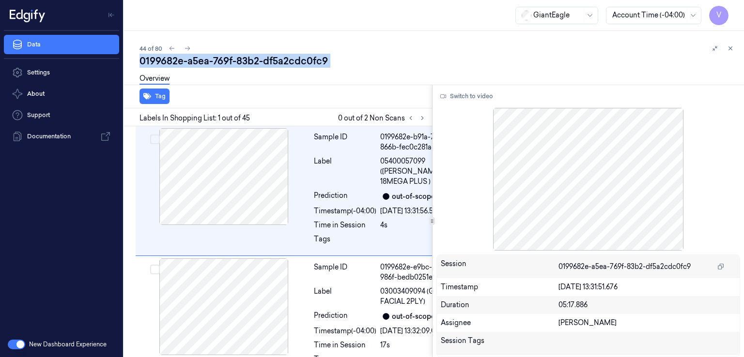
click at [250, 62] on div "0199682e-a5ea-769f-83b2-df5a2cdc0fc9" at bounding box center [437, 61] width 597 height 14
copy div "83b2"
click at [426, 121] on button at bounding box center [422, 118] width 12 height 12
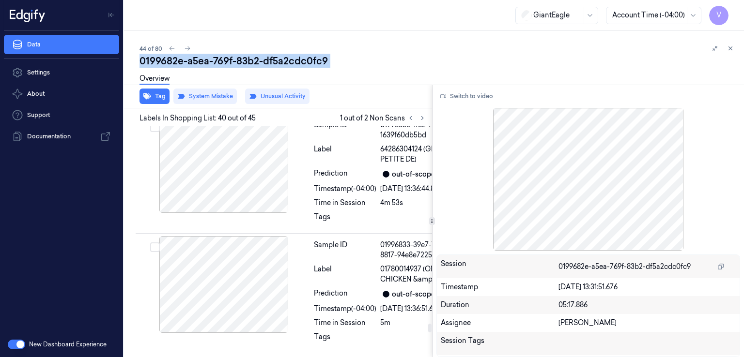
scroll to position [7019, 0]
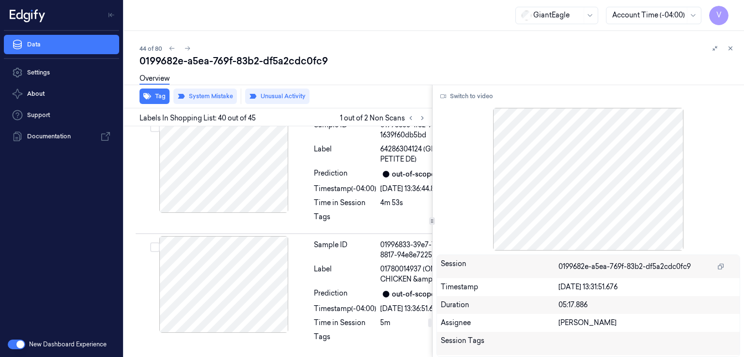
click div "Sample ID 01996832-2f13-7a92-a0f4-f787f2389eb2 Label 02840051667 (DORITOS SPICY…"
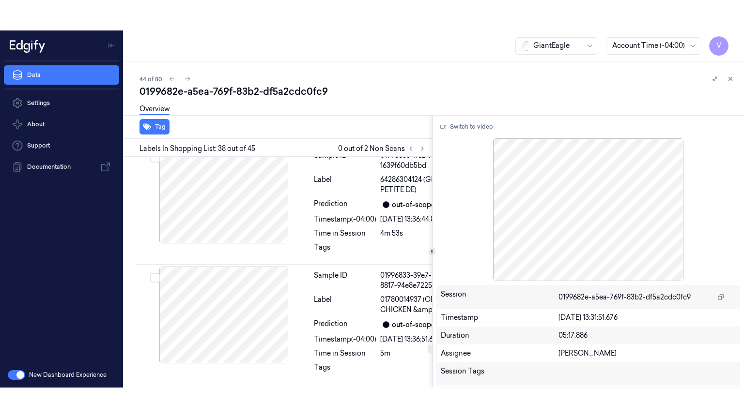
scroll to position [6665, 0]
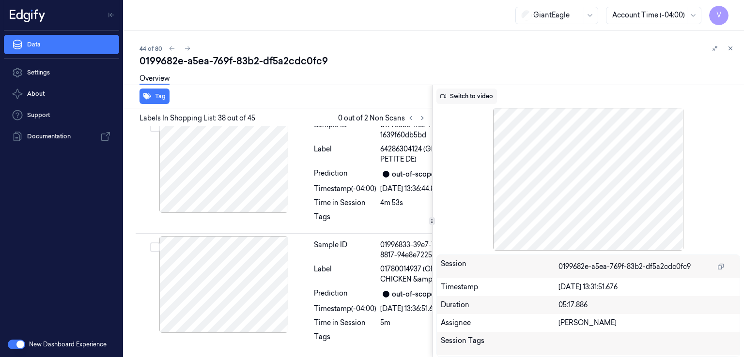
click button "Switch to video"
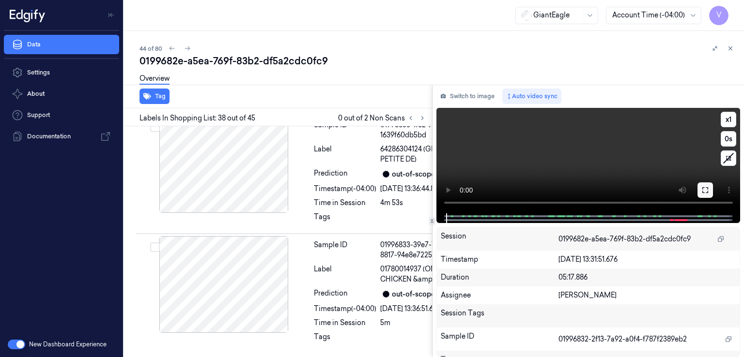
click icon
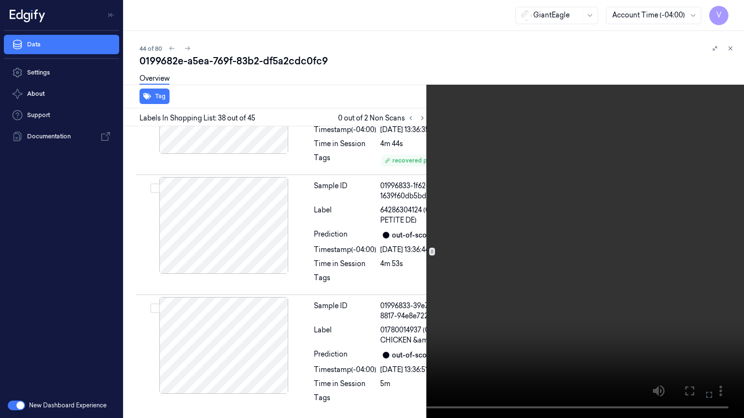
click video
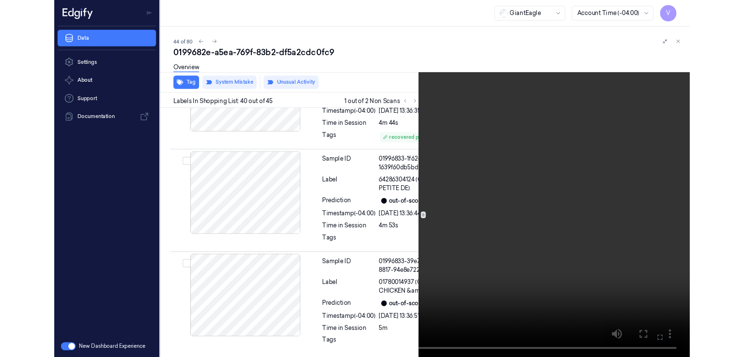
scroll to position [6988, 0]
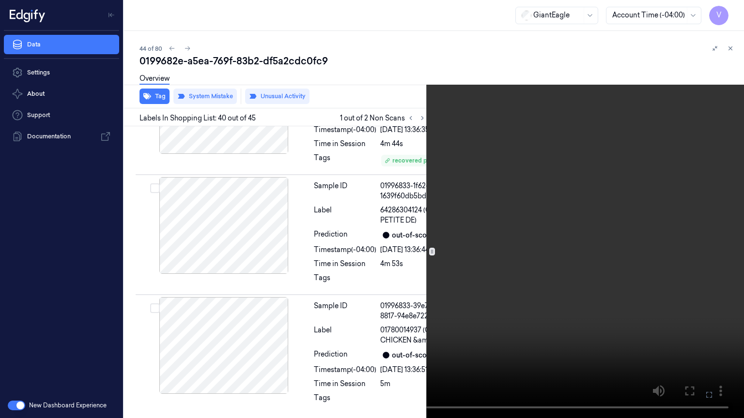
click icon
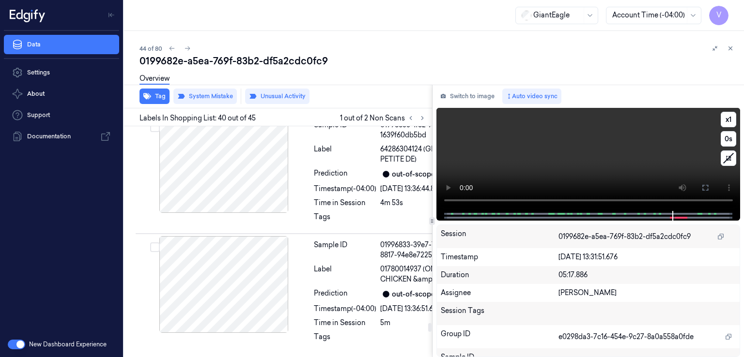
click video
click button
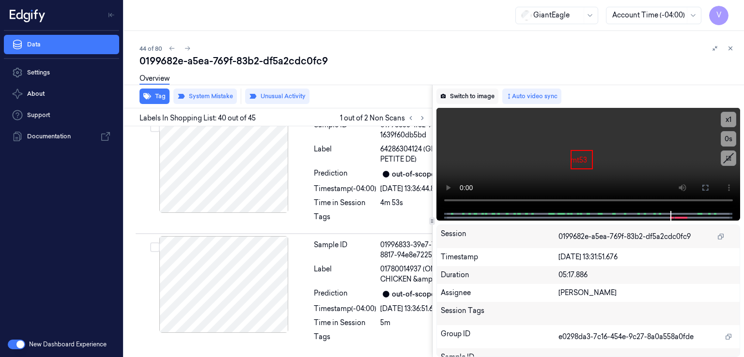
click button "Switch to image"
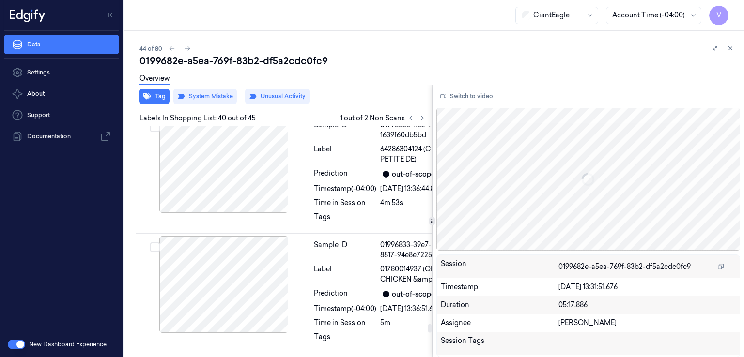
scroll to position [7019, 0]
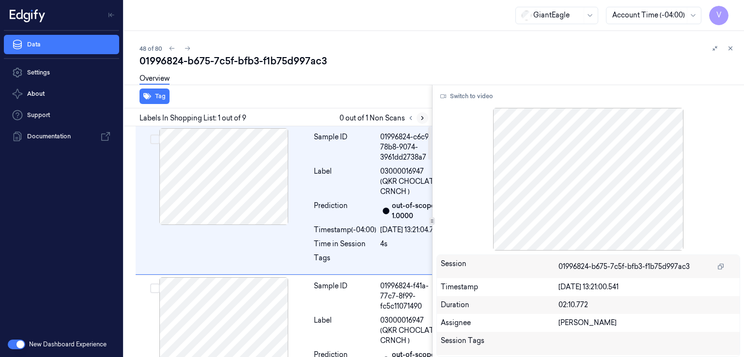
click at [422, 121] on icon at bounding box center [422, 118] width 7 height 7
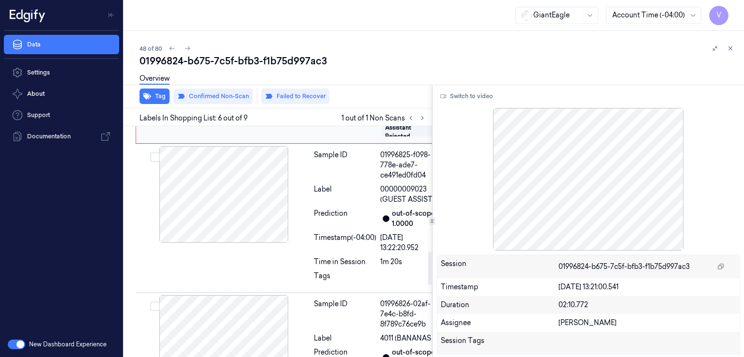
scroll to position [877, 0]
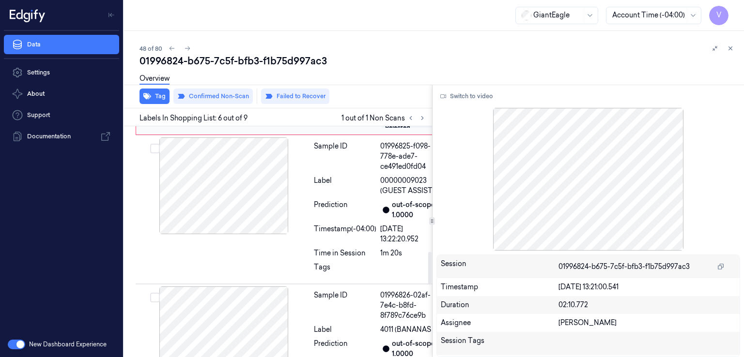
click at [300, 94] on div at bounding box center [224, 46] width 172 height 97
click at [294, 54] on button at bounding box center [292, 45] width 15 height 15
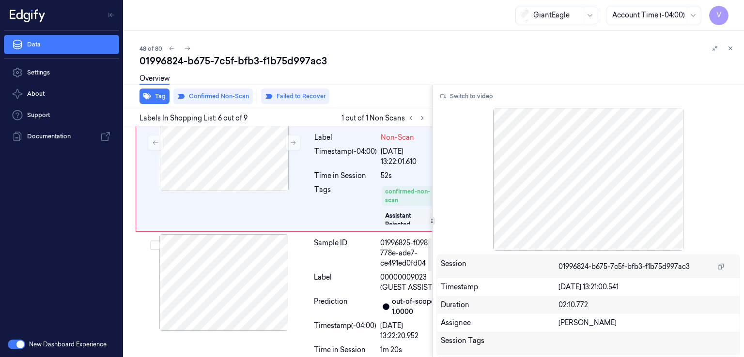
click at [290, 92] on div "Sample ID 01996825-8103-7016-bd89-945bfe6247a8 Label 03003403826 (MACARONI SALA…" at bounding box center [291, 12] width 310 height 159
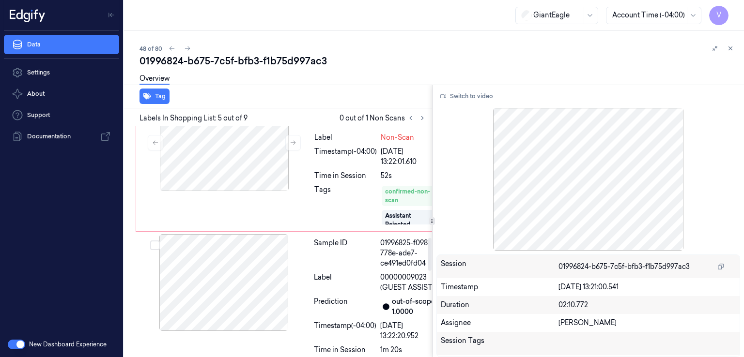
scroll to position [712, 0]
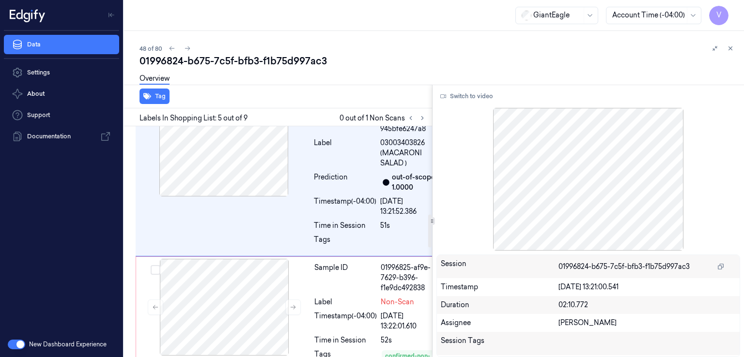
click at [311, 95] on div "Sample ID 01996825-4bc9-76d1-b75a-f5c740ea0a28 Label 85400400722 (SUSHIC SALMON…" at bounding box center [377, 23] width 134 height 144
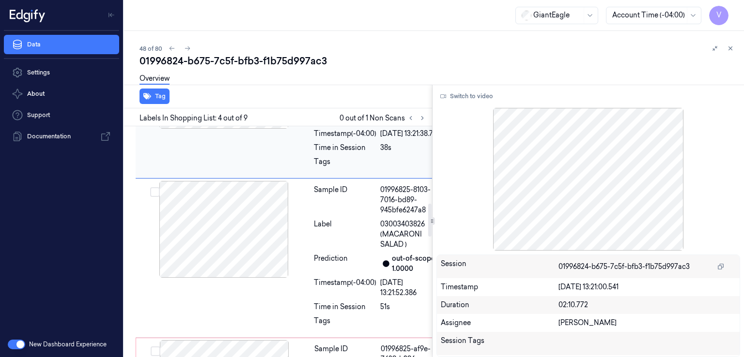
scroll to position [533, 0]
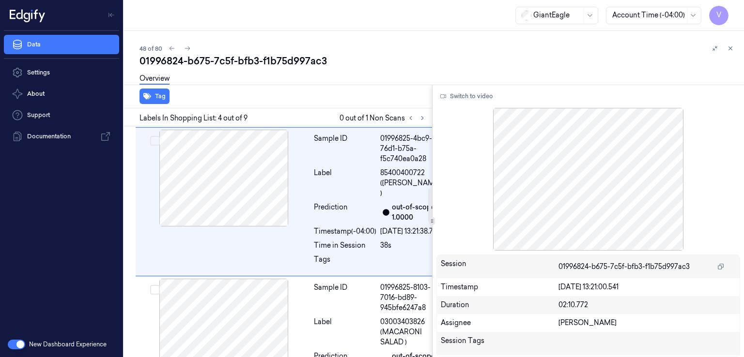
click at [304, 127] on div "Sample ID 01996825-18d1-7d48-94d1-bda98db8ffd7 Label 03003404640 (GE 1% CHOC MI…" at bounding box center [291, 57] width 310 height 139
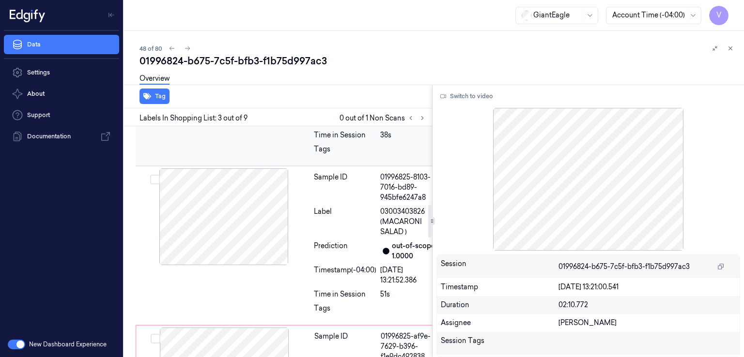
click at [289, 166] on div "Sample ID 01996825-4bc9-76d1-b75a-f5c740ea0a28 Label 85400400722 (SUSHIC SALMON…" at bounding box center [291, 91] width 310 height 149
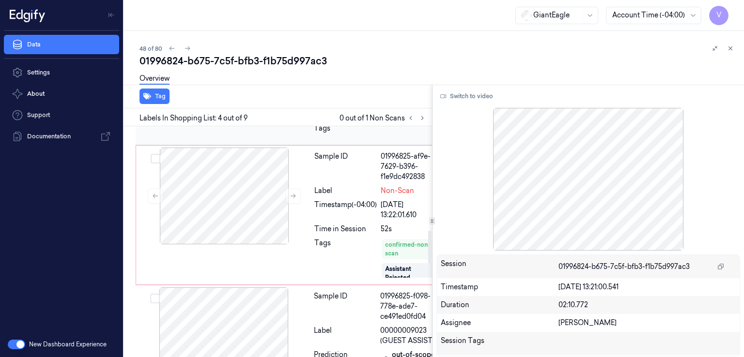
click at [295, 145] on div "Sample ID 01996825-8103-7016-bd89-945bfe6247a8 Label 03003403826 (MACARONI SALA…" at bounding box center [291, 65] width 310 height 159
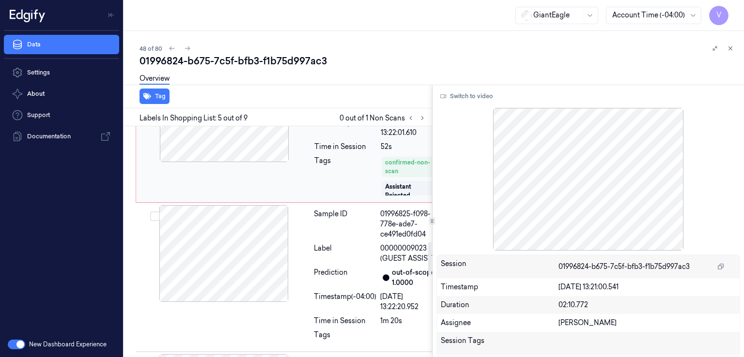
click at [290, 162] on div at bounding box center [224, 113] width 172 height 97
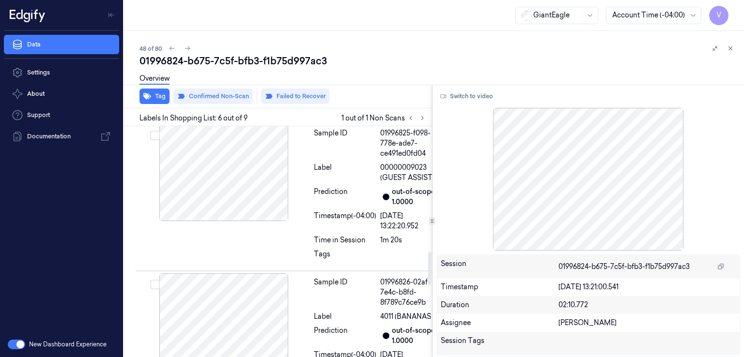
scroll to position [877, 0]
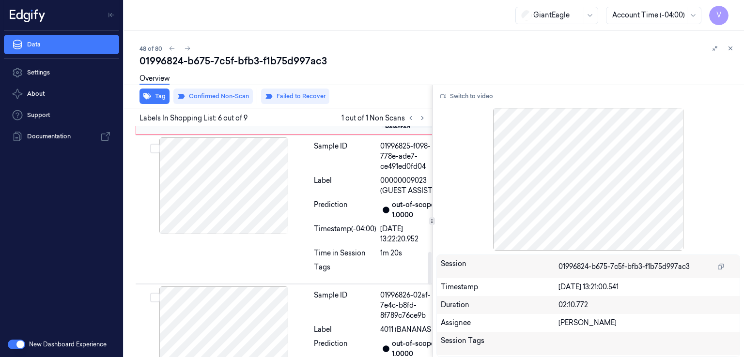
click at [295, 49] on icon at bounding box center [293, 46] width 7 height 7
click at [294, 49] on icon at bounding box center [293, 46] width 7 height 7
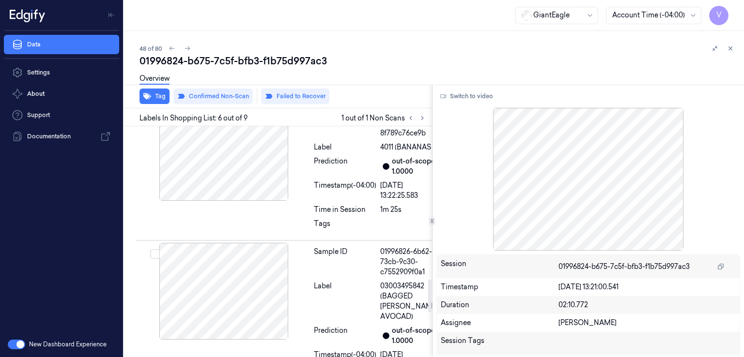
scroll to position [1070, 0]
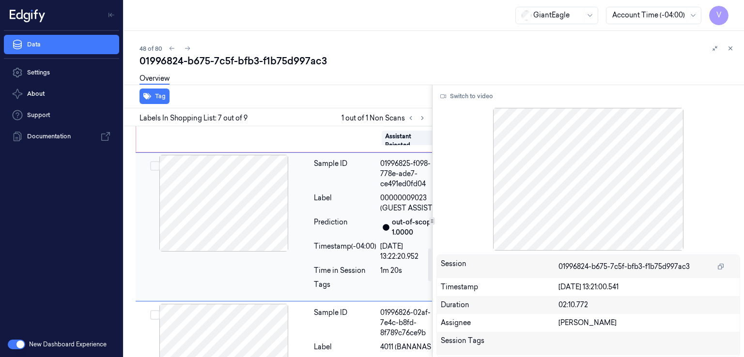
scroll to position [847, 0]
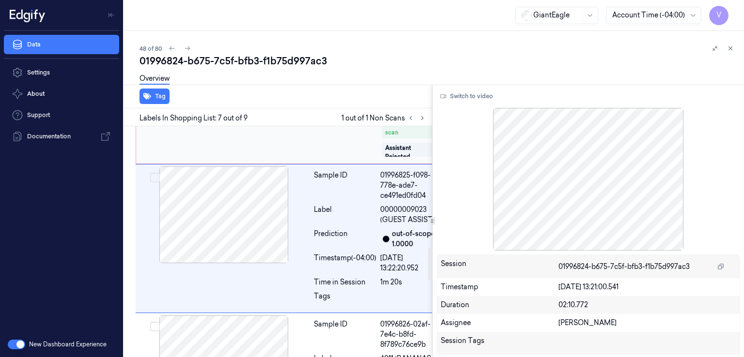
drag, startPoint x: 304, startPoint y: 265, endPoint x: 272, endPoint y: 246, distance: 37.2
click at [302, 123] on div at bounding box center [224, 75] width 172 height 97
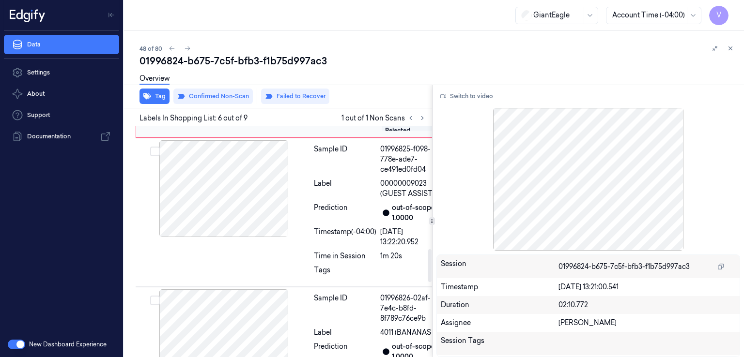
scroll to position [877, 0]
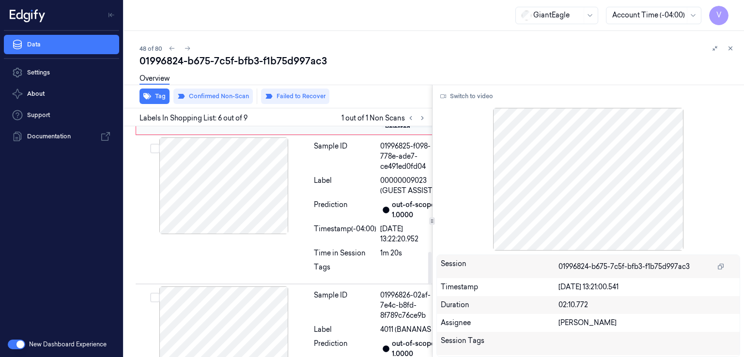
click at [294, 54] on button at bounding box center [292, 45] width 15 height 15
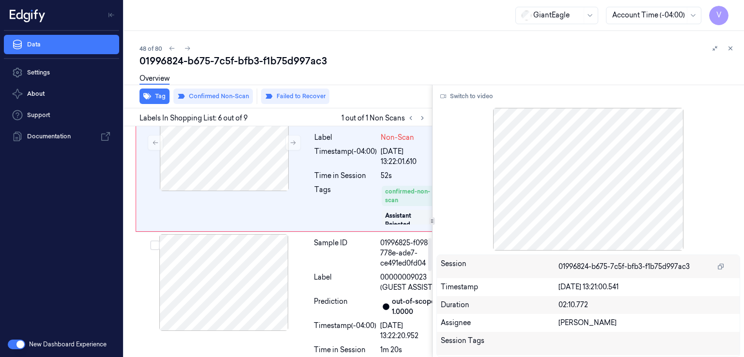
click at [342, 28] on div "Prediction" at bounding box center [345, 18] width 62 height 20
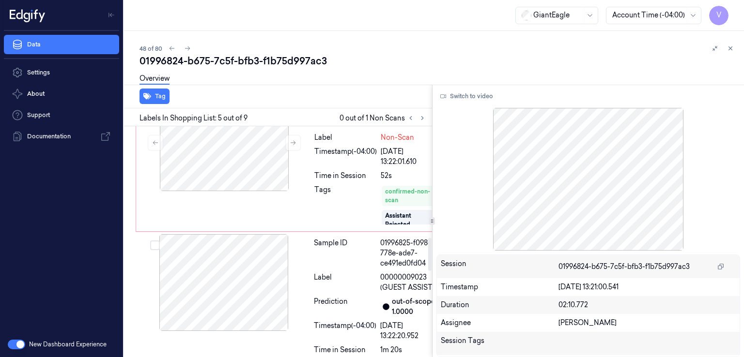
scroll to position [712, 0]
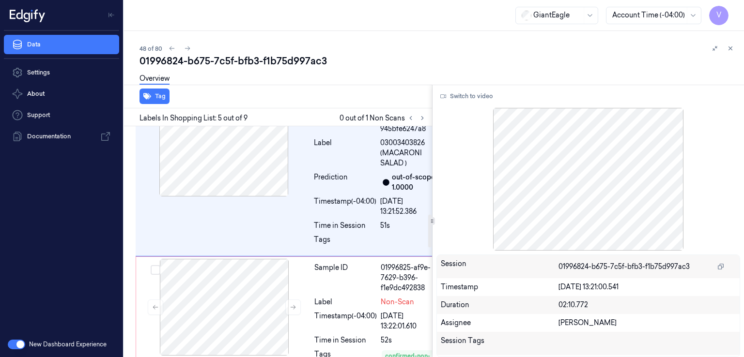
click at [320, 58] on div "Timestamp (-04:00)" at bounding box center [345, 52] width 62 height 10
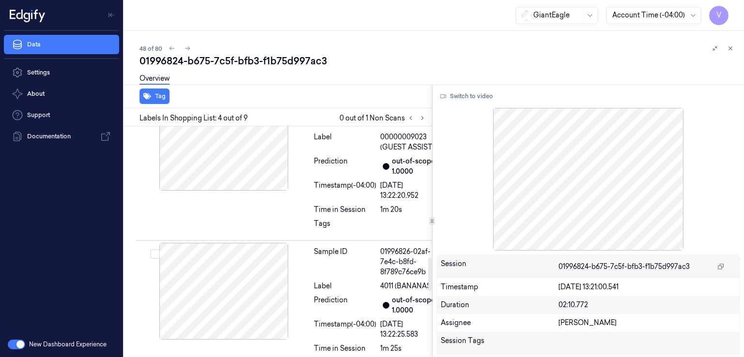
scroll to position [0, 0]
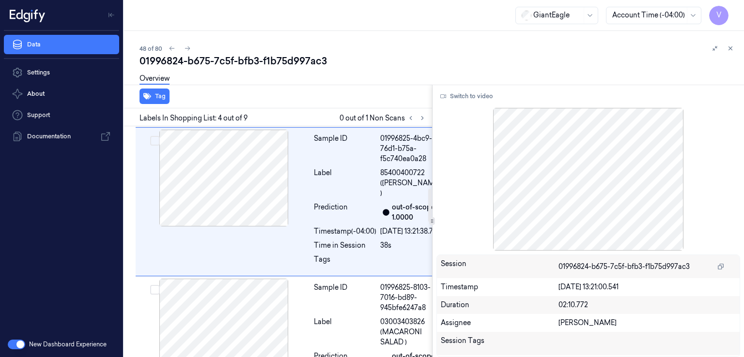
click at [310, 125] on div "Sample ID 01996825-18d1-7d48-94d1-bda98db8ffd7 Label 03003404640 (GE 1% CHOC MI…" at bounding box center [377, 58] width 134 height 134
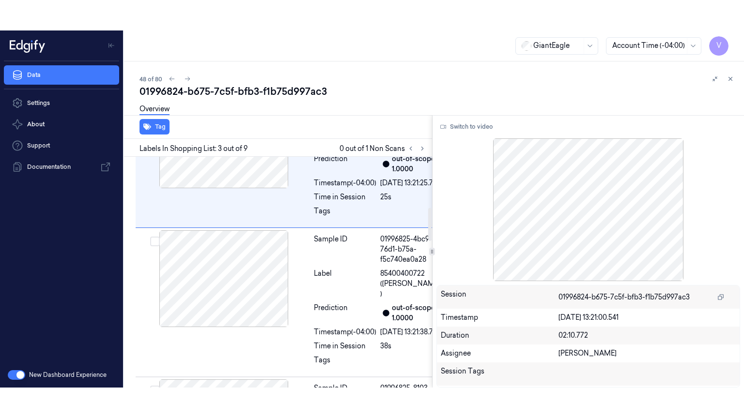
scroll to position [353, 0]
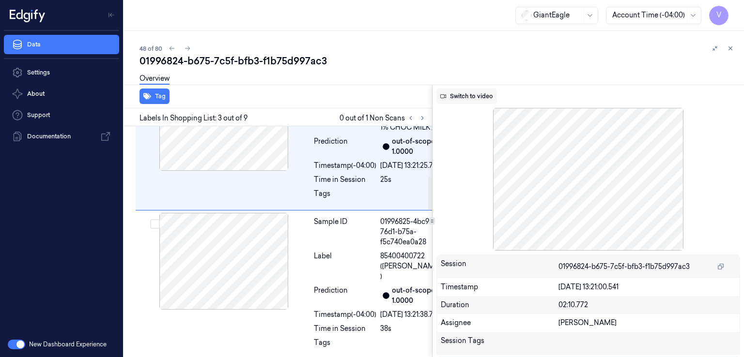
click at [467, 98] on button "Switch to video" at bounding box center [466, 96] width 61 height 15
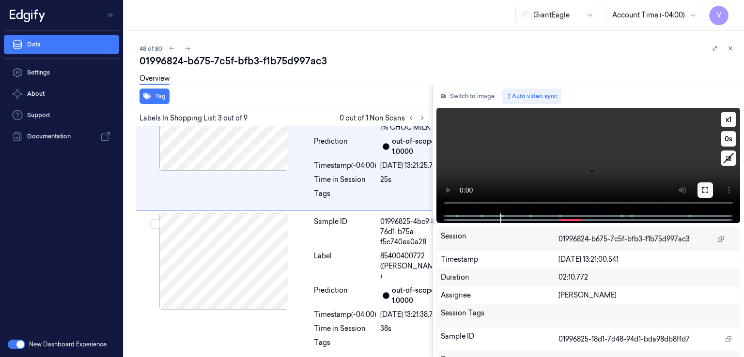
click at [705, 189] on icon at bounding box center [705, 190] width 8 height 8
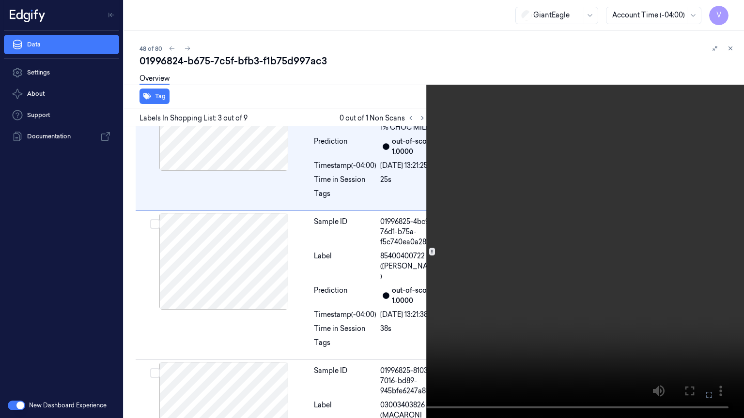
click at [484, 193] on video at bounding box center [372, 209] width 744 height 418
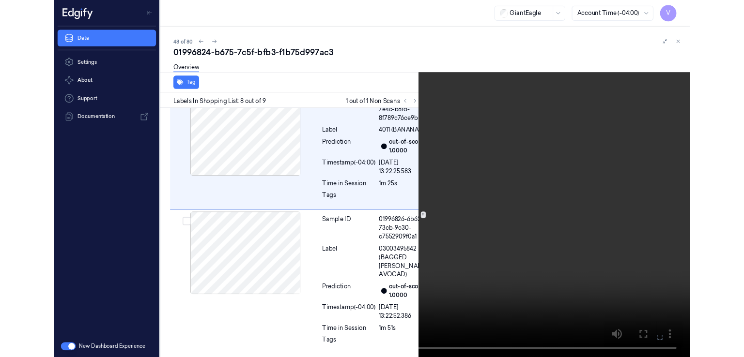
scroll to position [1185, 0]
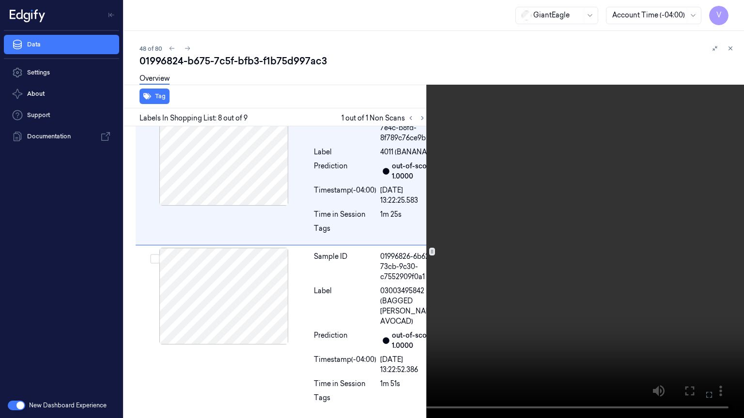
click at [0, 0] on button at bounding box center [0, 0] width 0 height 0
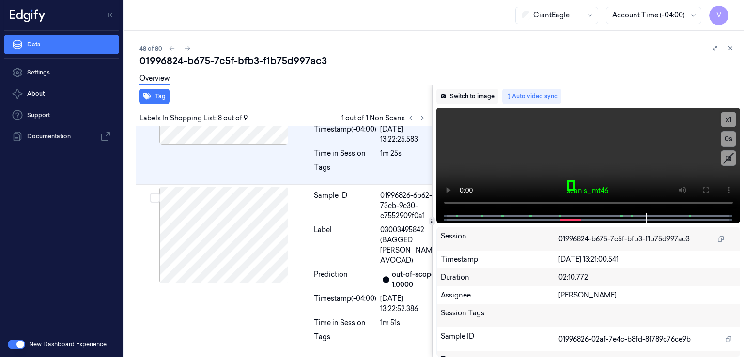
click at [488, 103] on button "Switch to image" at bounding box center [467, 96] width 62 height 15
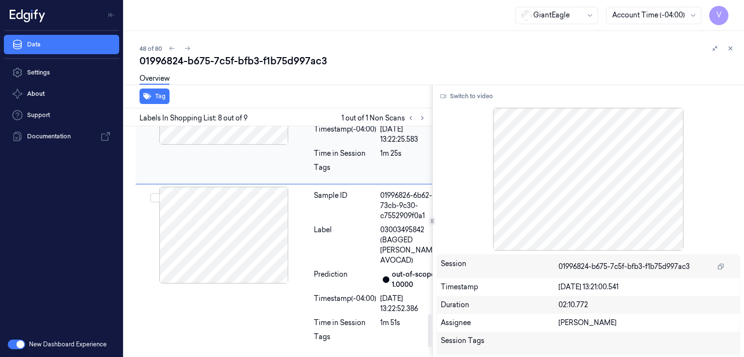
click at [329, 159] on div "Time in Session" at bounding box center [345, 154] width 62 height 10
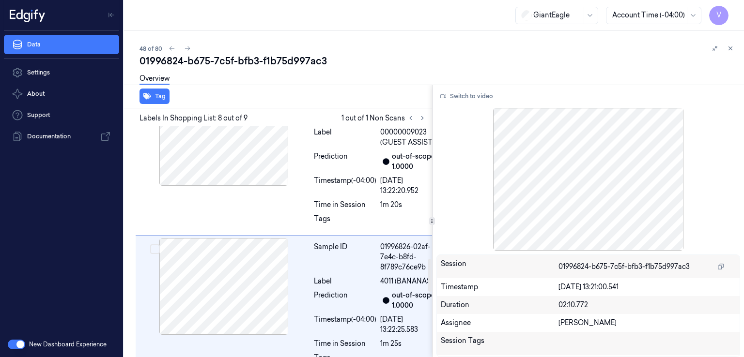
click at [326, 36] on div "Time in Session" at bounding box center [345, 31] width 62 height 10
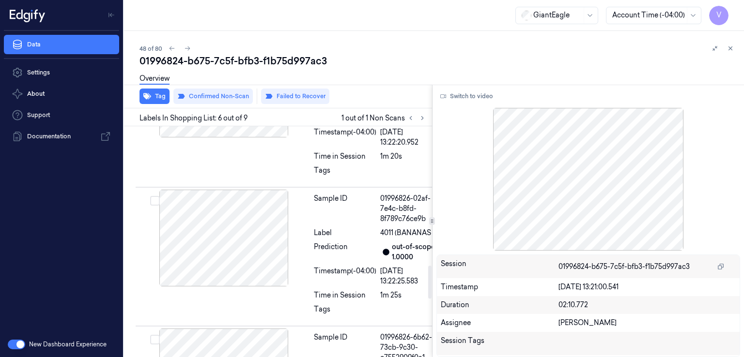
scroll to position [43, 0]
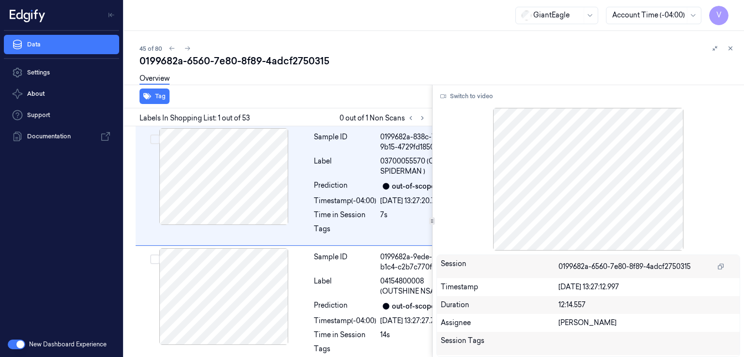
click at [182, 53] on div "45 of 80" at bounding box center [437, 49] width 597 height 12
click at [184, 59] on div "0199682a-6560-7e80-8f89-4adcf2750315" at bounding box center [437, 61] width 597 height 14
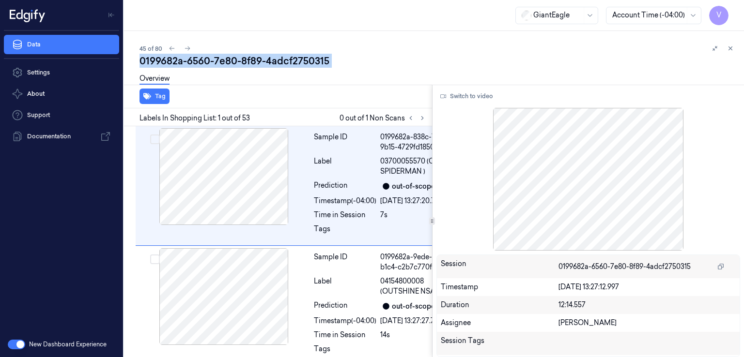
click at [184, 59] on div "0199682a-6560-7e80-8f89-4adcf2750315" at bounding box center [437, 61] width 597 height 14
copy div "-"
click at [419, 119] on icon at bounding box center [422, 118] width 7 height 7
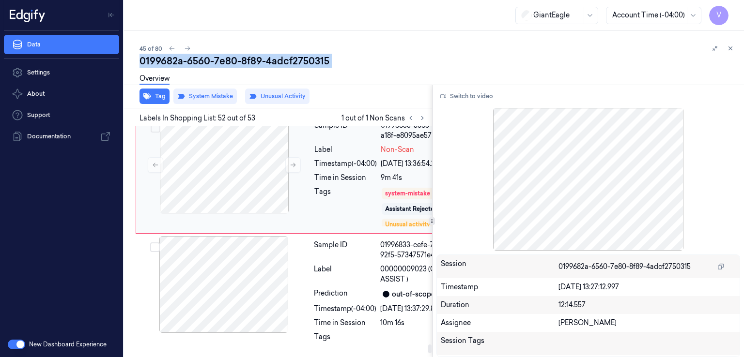
scroll to position [9284, 0]
click at [291, 169] on icon at bounding box center [293, 165] width 7 height 7
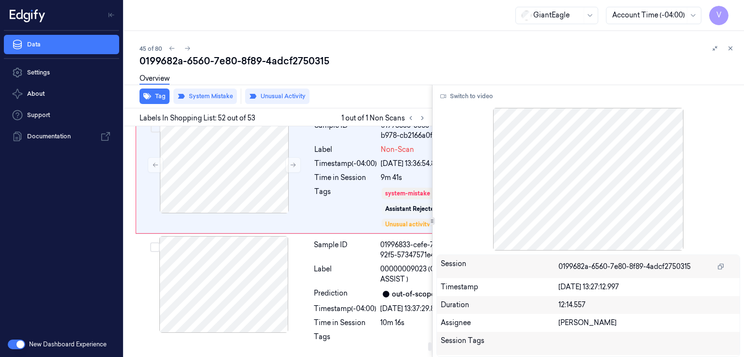
click at [307, 114] on div "Sample ID 01996832-31d1-77e6-ad18-71579b093098 Label 0082957004413 (PEAR BOSC L…" at bounding box center [302, 54] width 333 height 120
click at [376, 231] on div "Sample ID 01996833-5363-7371-b978-cb2166a0fb58 Label Non-Scan Timestamp (-04:00…" at bounding box center [388, 174] width 156 height 115
click at [314, 61] on div "Prediction" at bounding box center [345, 55] width 62 height 12
click at [323, 217] on div "Sample ID 01996833-5363-7371-b978-cb2166a0fb58 Label Non-Scan Timestamp (-04:00…" at bounding box center [388, 174] width 156 height 115
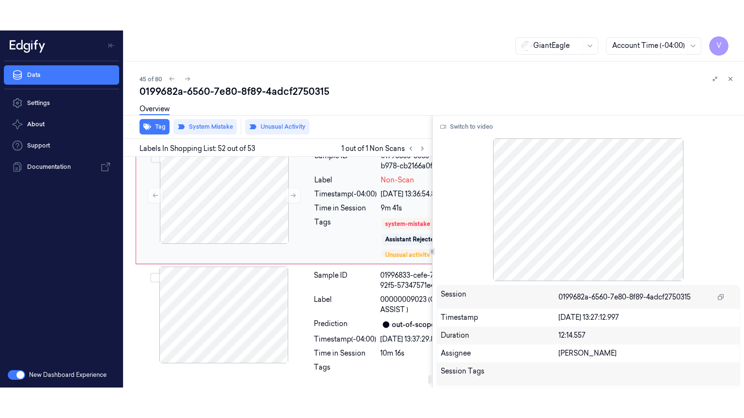
scroll to position [9284, 0]
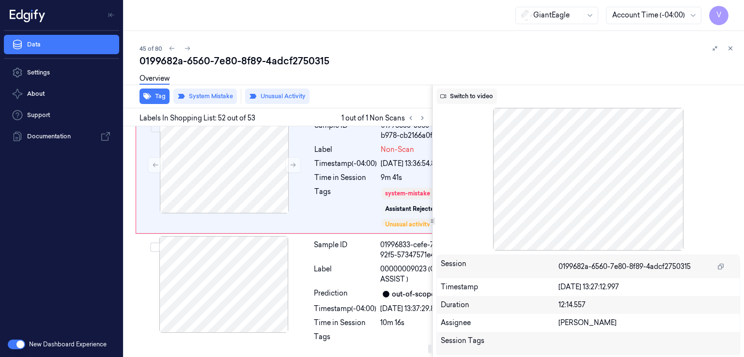
drag, startPoint x: 463, startPoint y: 86, endPoint x: 461, endPoint y: 96, distance: 10.9
click at [462, 92] on div "Switch to video Session 0199682a-6560-7e80-8f89-4adcf2750315 Timestamp 20/09/20…" at bounding box center [588, 221] width 312 height 273
click at [460, 99] on button "Switch to video" at bounding box center [466, 96] width 61 height 15
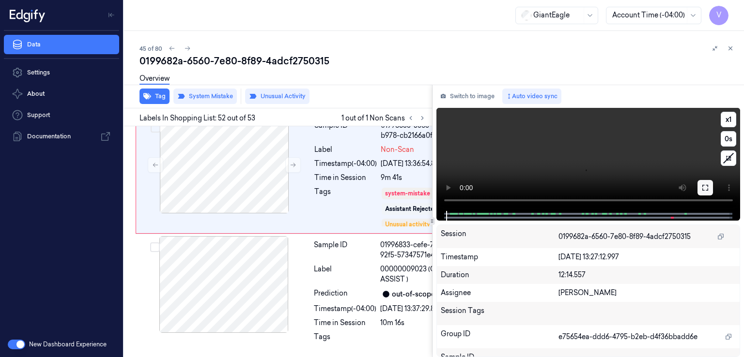
click at [699, 190] on button at bounding box center [704, 187] width 15 height 15
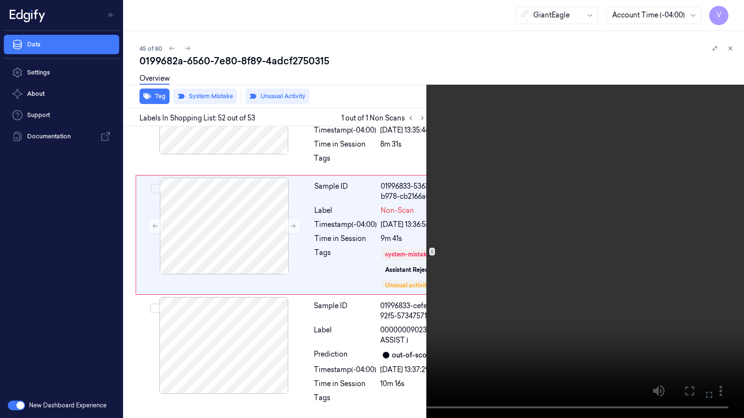
click at [538, 331] on video at bounding box center [372, 209] width 744 height 418
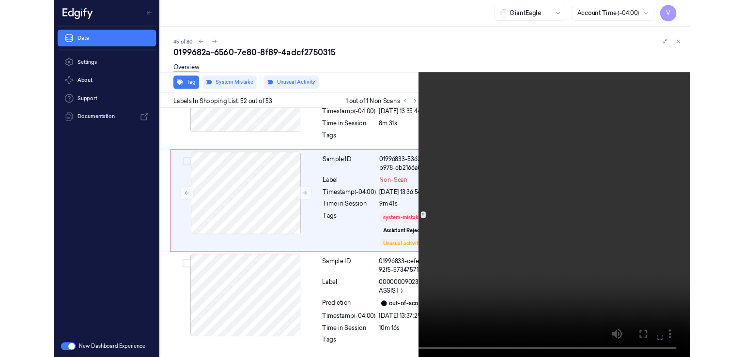
scroll to position [9254, 0]
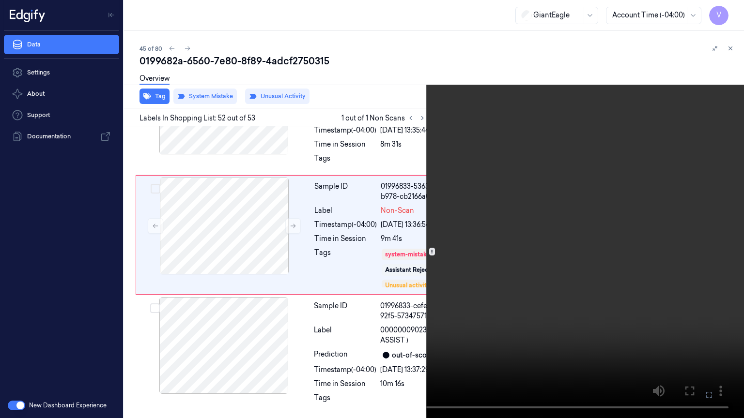
click at [0, 0] on icon at bounding box center [0, 0] width 0 height 0
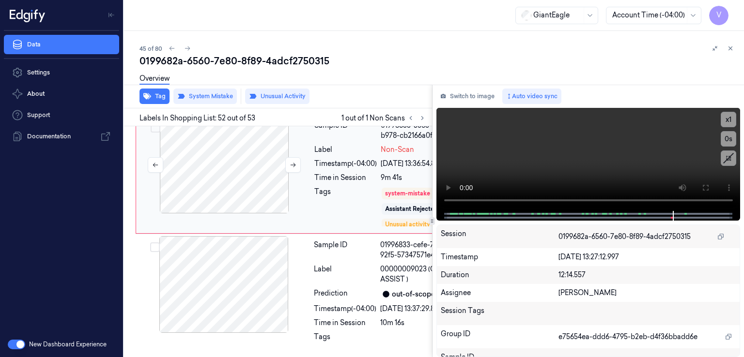
drag, startPoint x: 466, startPoint y: 97, endPoint x: 281, endPoint y: 237, distance: 232.0
click at [466, 97] on button "Switch to image" at bounding box center [467, 96] width 62 height 15
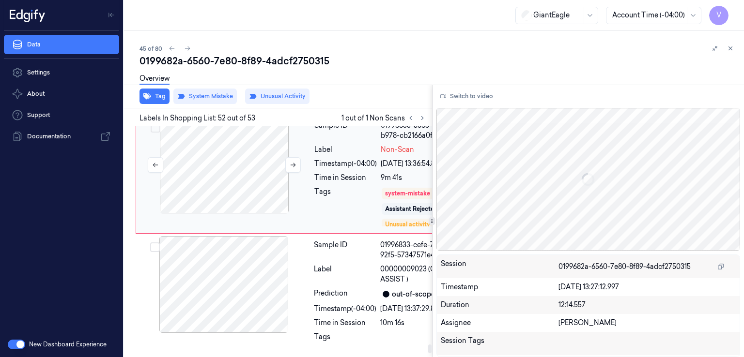
scroll to position [9284, 0]
click at [271, 214] on div at bounding box center [224, 165] width 172 height 97
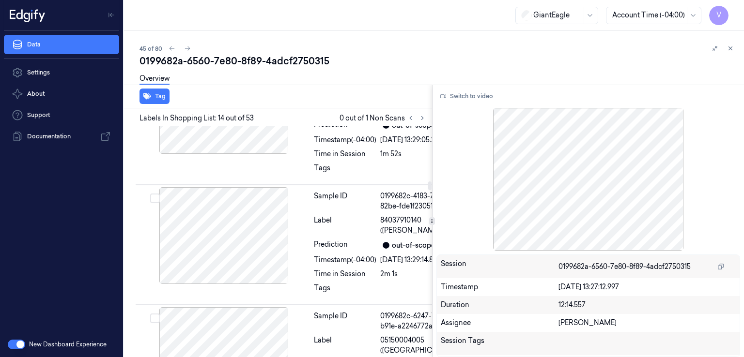
scroll to position [2373, 0]
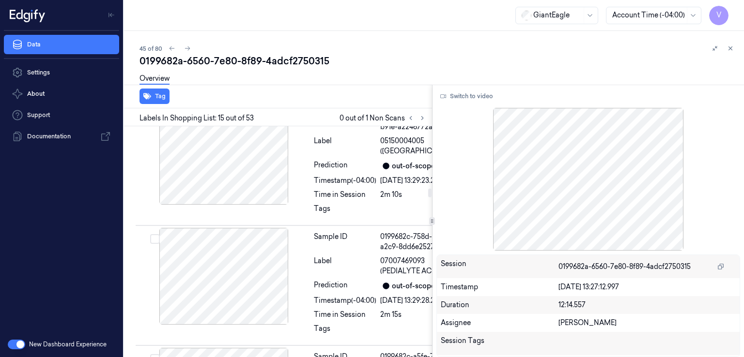
scroll to position [2660, 0]
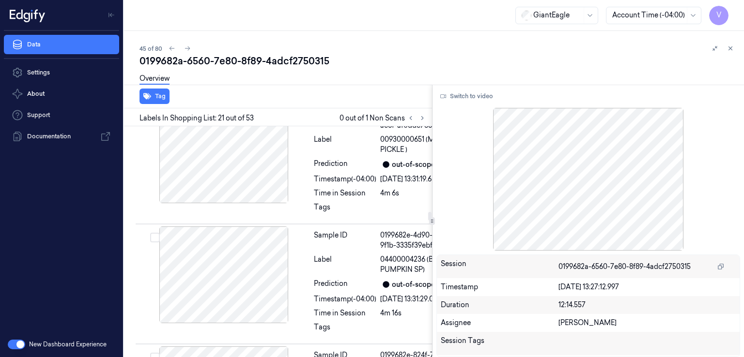
scroll to position [3660, 0]
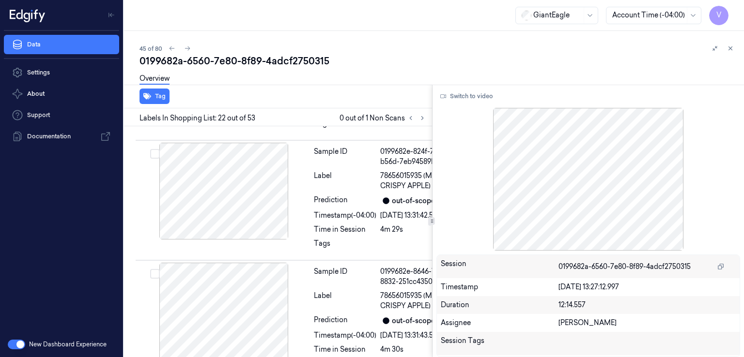
scroll to position [3849, 0]
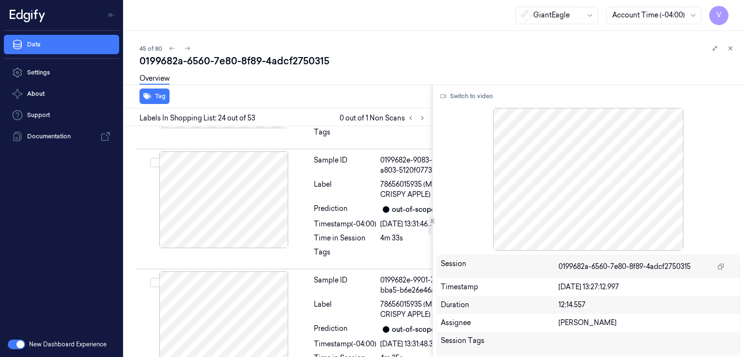
scroll to position [4213, 0]
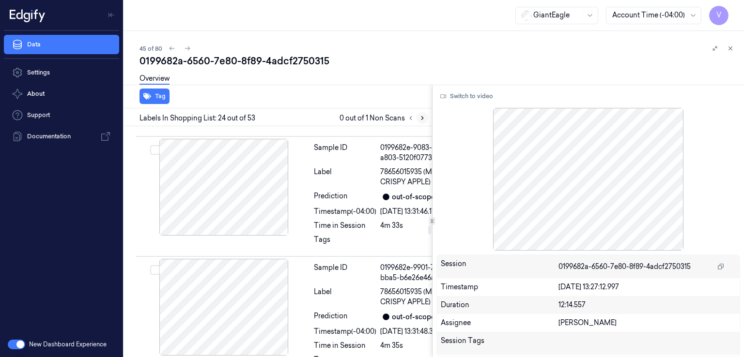
click at [417, 121] on button at bounding box center [422, 118] width 12 height 12
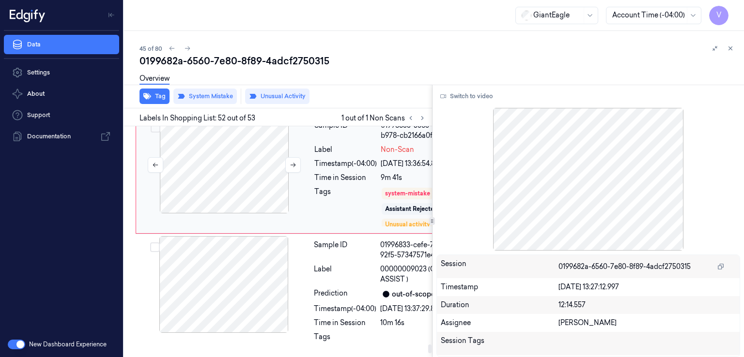
scroll to position [9284, 0]
click at [260, 214] on div at bounding box center [224, 165] width 172 height 97
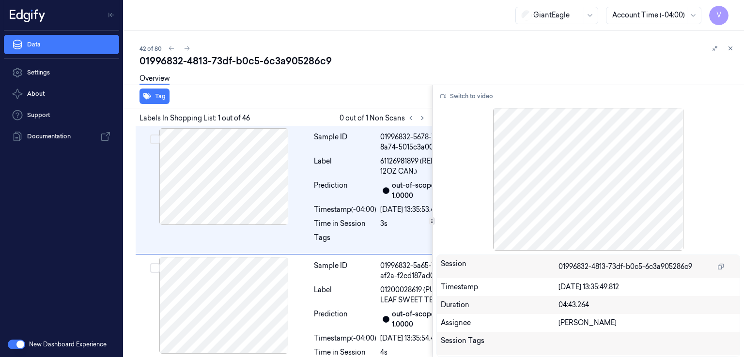
click at [161, 61] on div "01996832-4813-73df-b0c5-6c3a905286c9" at bounding box center [437, 61] width 597 height 14
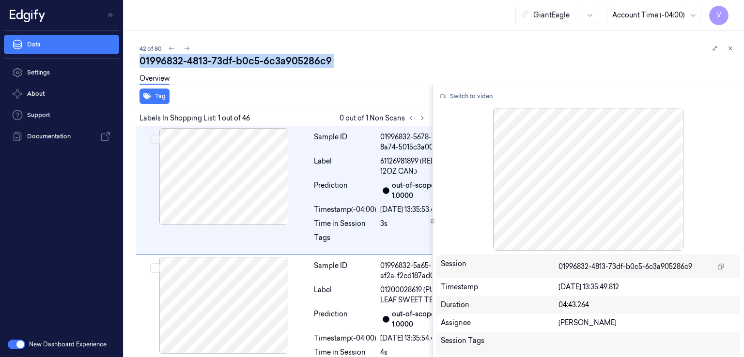
click at [161, 61] on div "01996832-4813-73df-b0c5-6c3a905286c9" at bounding box center [437, 61] width 597 height 14
copy div "01996832"
click at [419, 118] on icon at bounding box center [422, 118] width 7 height 7
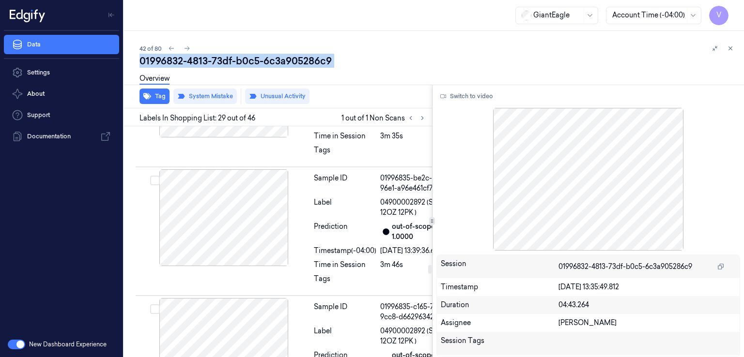
scroll to position [5075, 0]
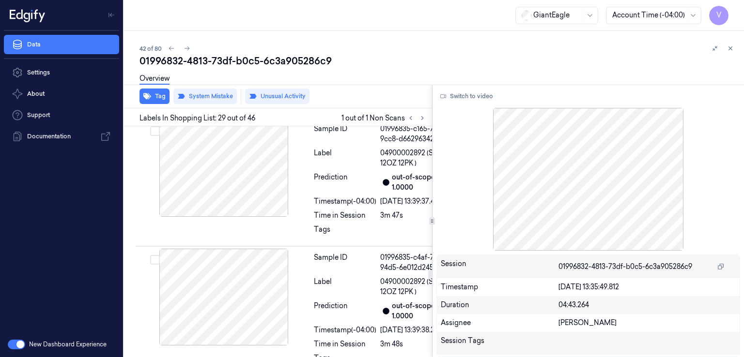
scroll to position [5269, 0]
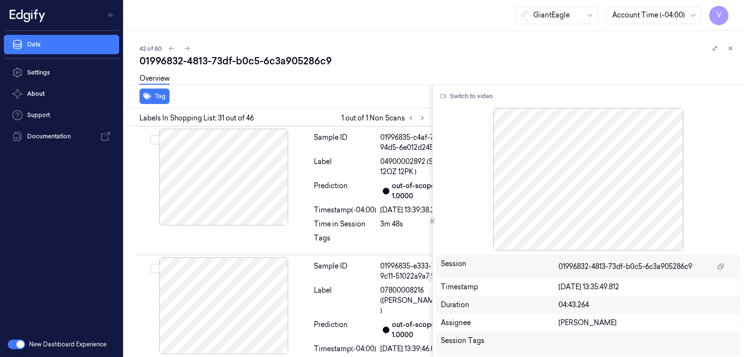
scroll to position [5420, 0]
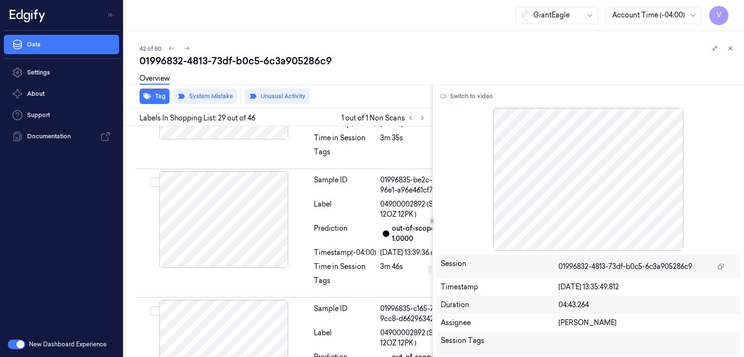
scroll to position [5075, 0]
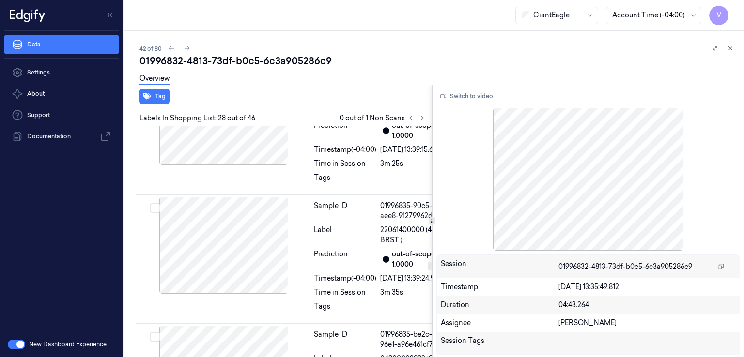
scroll to position [4910, 0]
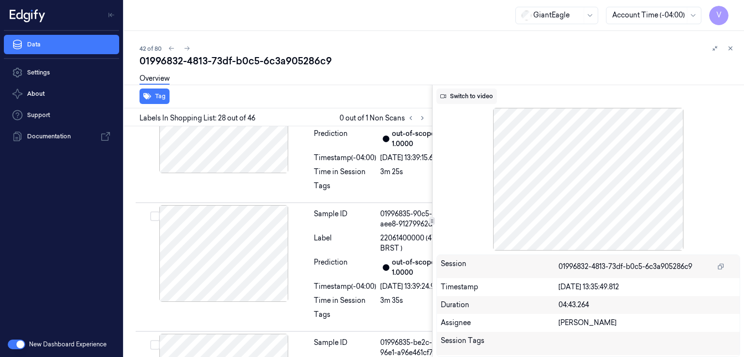
click at [486, 93] on button "Switch to video" at bounding box center [466, 96] width 61 height 15
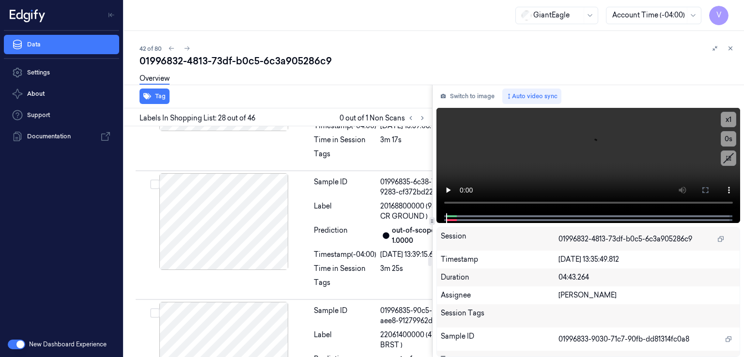
scroll to position [4717, 0]
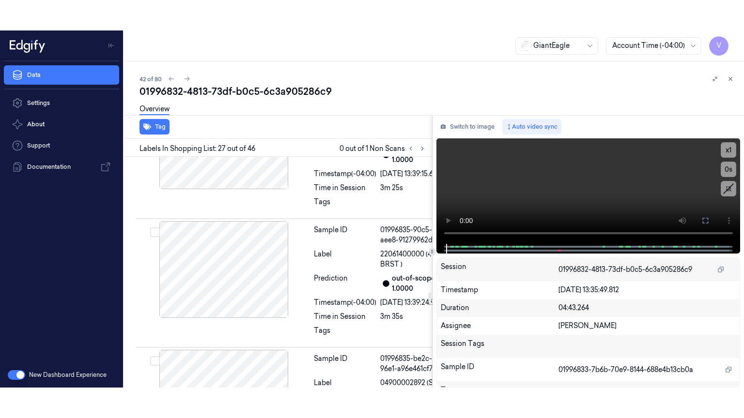
scroll to position [5119, 0]
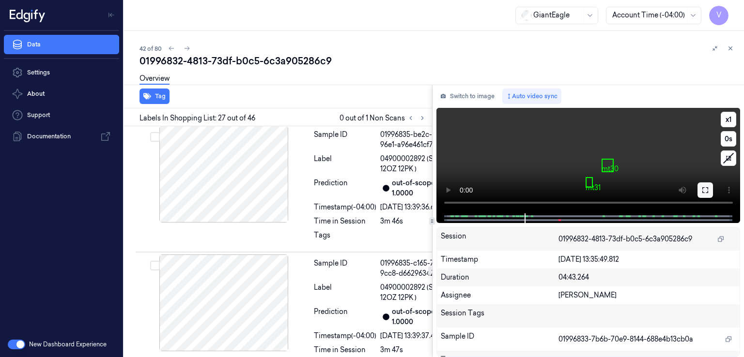
click at [708, 188] on icon at bounding box center [705, 190] width 6 height 6
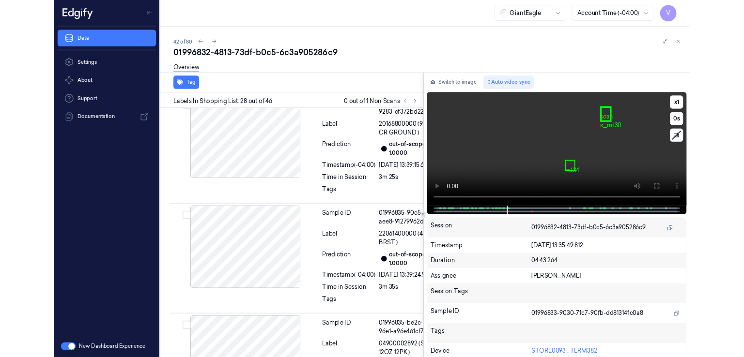
scroll to position [4880, 0]
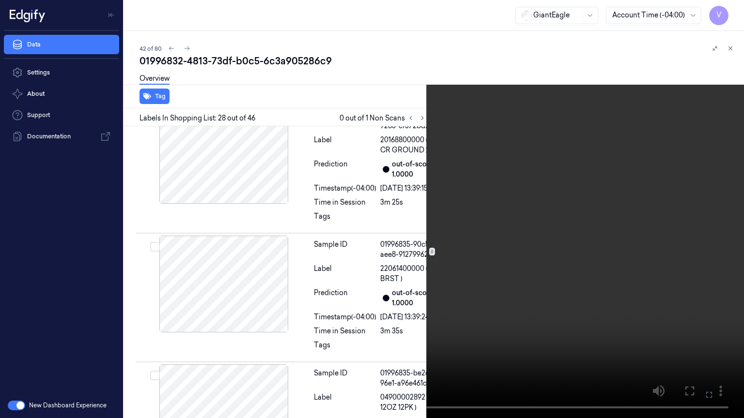
drag, startPoint x: 713, startPoint y: 398, endPoint x: 690, endPoint y: 340, distance: 62.1
click at [0, 0] on icon at bounding box center [0, 0] width 0 height 0
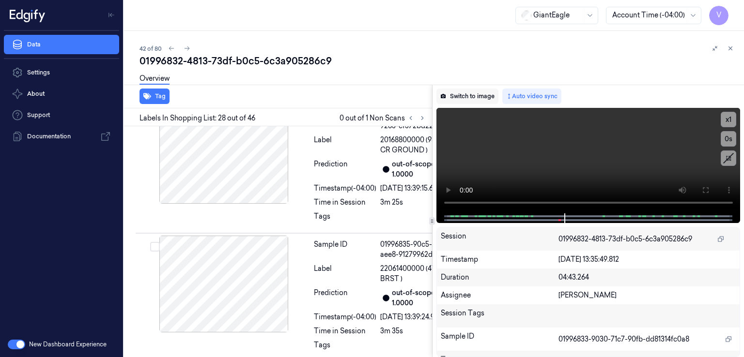
click at [475, 89] on button "Switch to image" at bounding box center [467, 96] width 62 height 15
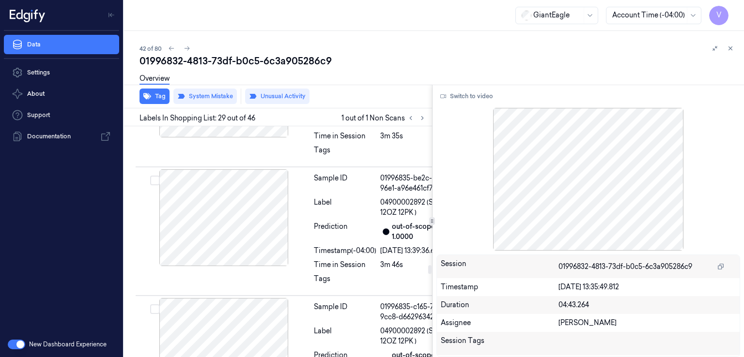
scroll to position [0, 0]
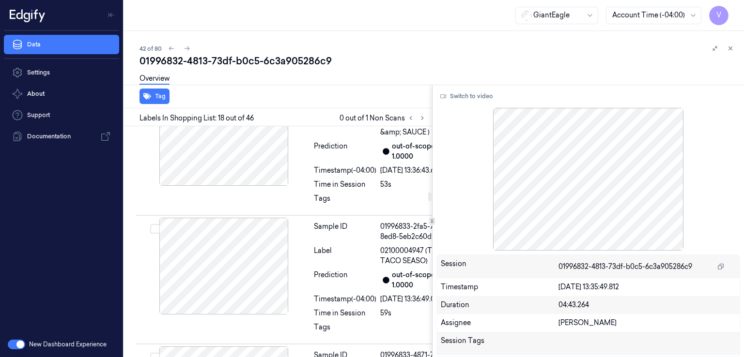
scroll to position [2408, 0]
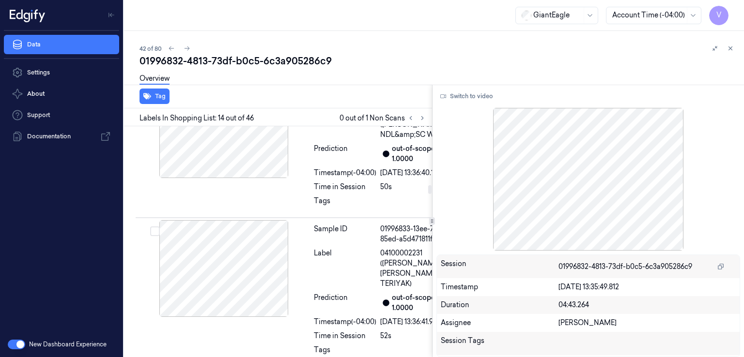
scroll to position [2042, 0]
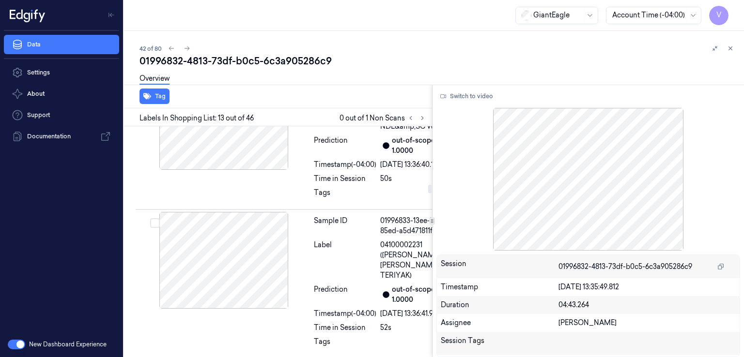
scroll to position [2148, 0]
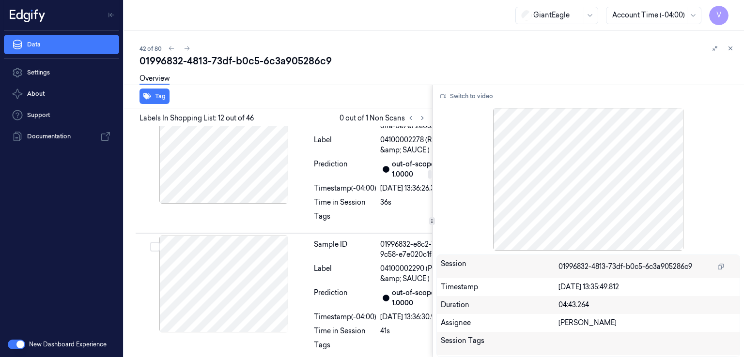
scroll to position [1484, 0]
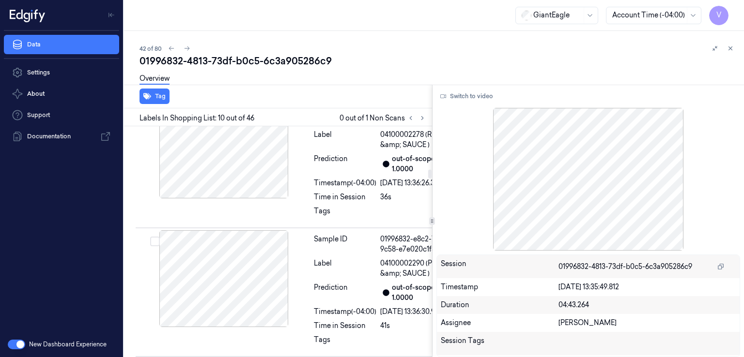
scroll to position [1594, 0]
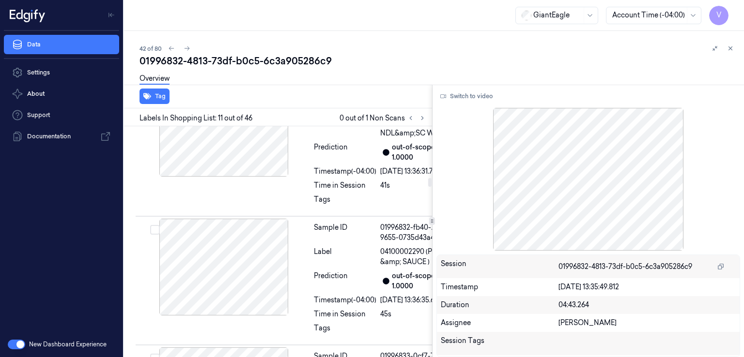
scroll to position [1880, 0]
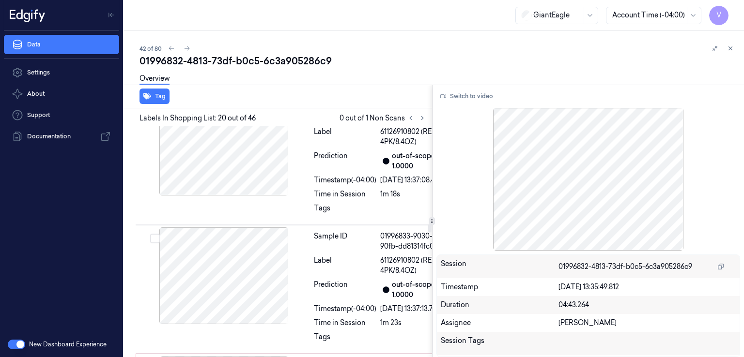
scroll to position [3460, 0]
click at [194, 60] on div "01996832-4813-73df-b0c5-6c3a905286c9" at bounding box center [437, 61] width 597 height 14
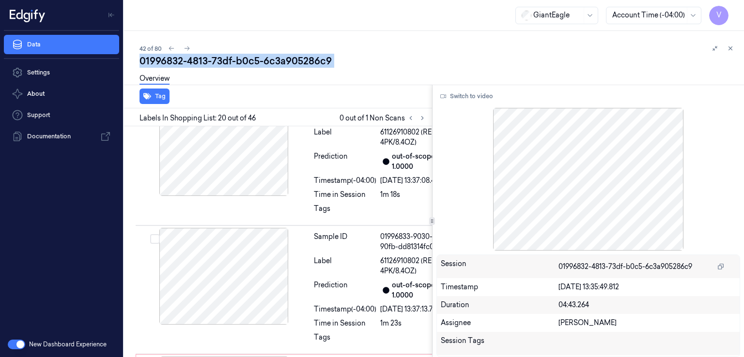
click at [194, 60] on div "01996832-4813-73df-b0c5-6c3a905286c9" at bounding box center [437, 61] width 597 height 14
copy div "4813"
click at [422, 118] on icon at bounding box center [422, 118] width 2 height 3
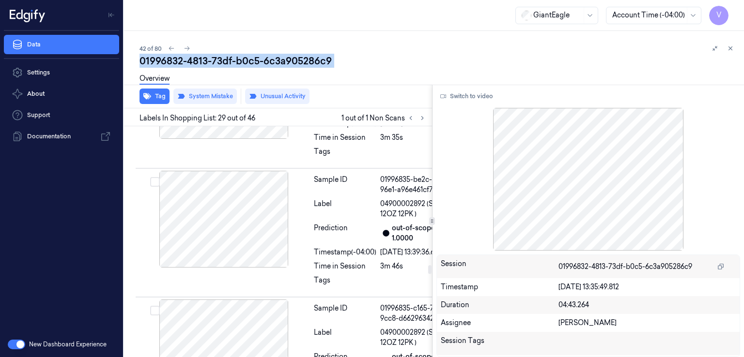
scroll to position [5075, 0]
click at [426, 117] on button at bounding box center [422, 118] width 12 height 12
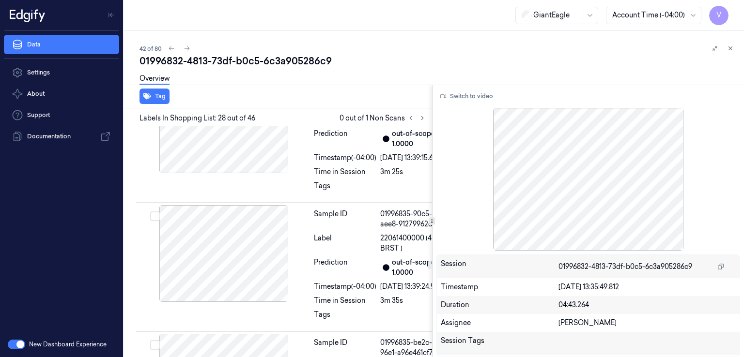
scroll to position [4910, 0]
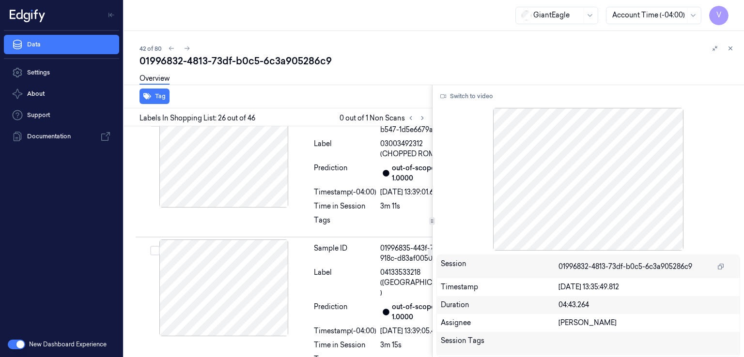
scroll to position [4455, 0]
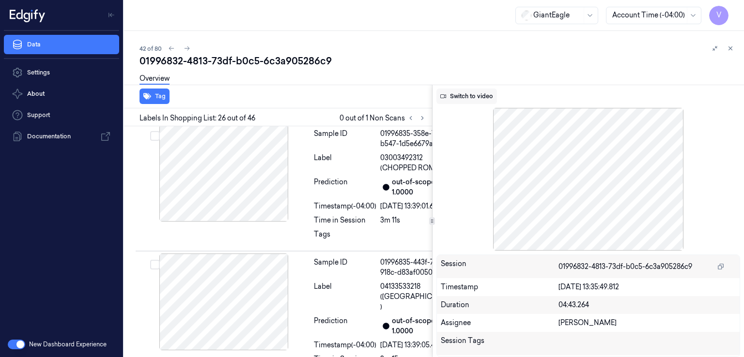
click at [477, 95] on button "Switch to video" at bounding box center [466, 96] width 61 height 15
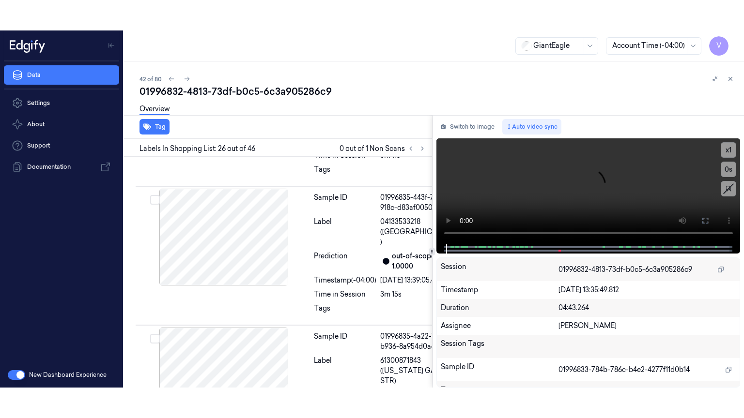
scroll to position [4552, 0]
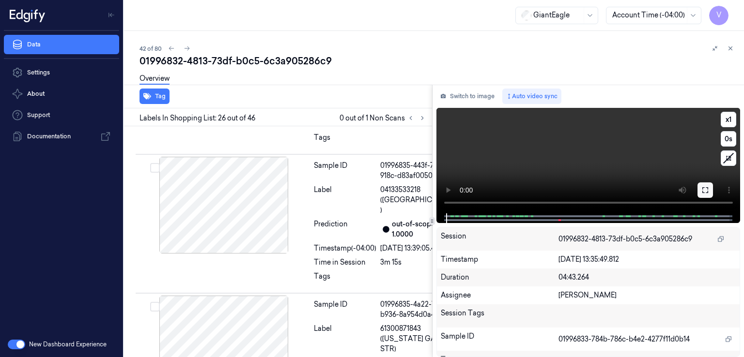
click at [705, 190] on icon at bounding box center [705, 190] width 8 height 8
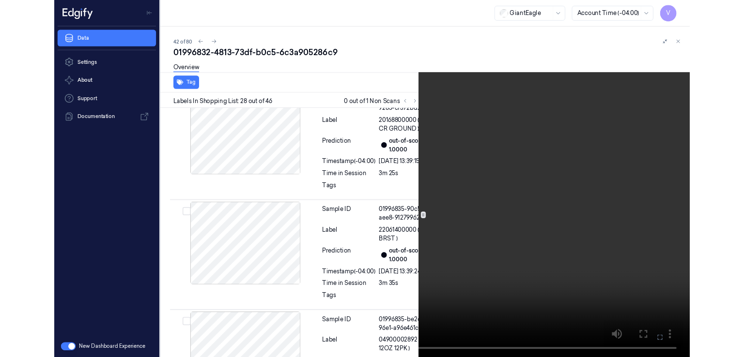
scroll to position [4880, 0]
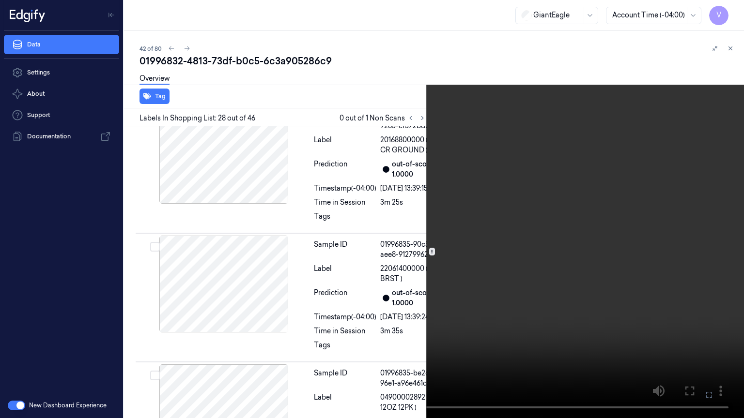
click at [0, 0] on button at bounding box center [0, 0] width 0 height 0
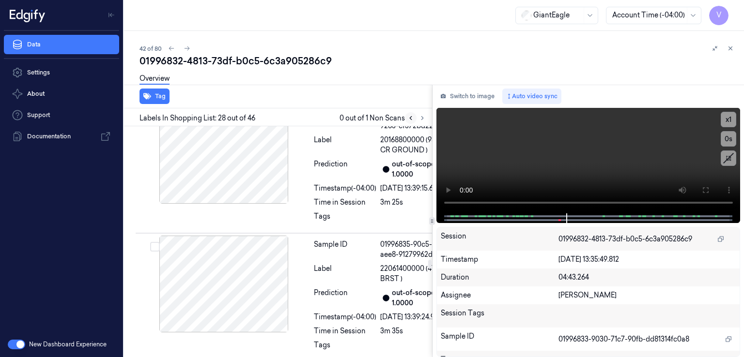
click at [415, 116] on button at bounding box center [411, 118] width 12 height 12
click at [420, 117] on icon at bounding box center [422, 118] width 7 height 7
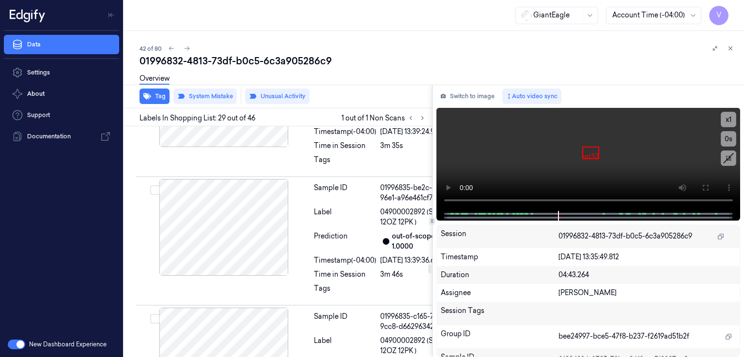
scroll to position [5075, 0]
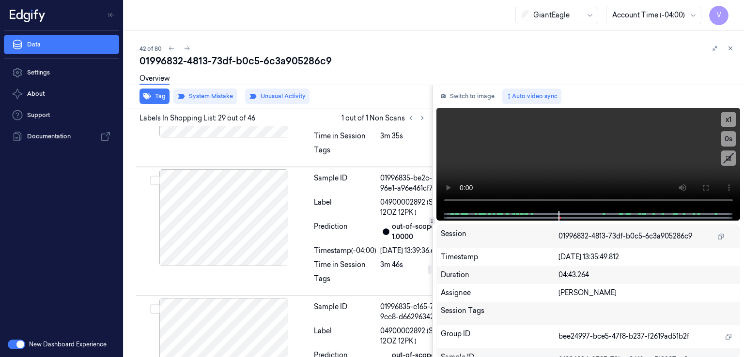
click at [472, 100] on button "Switch to image" at bounding box center [467, 96] width 62 height 15
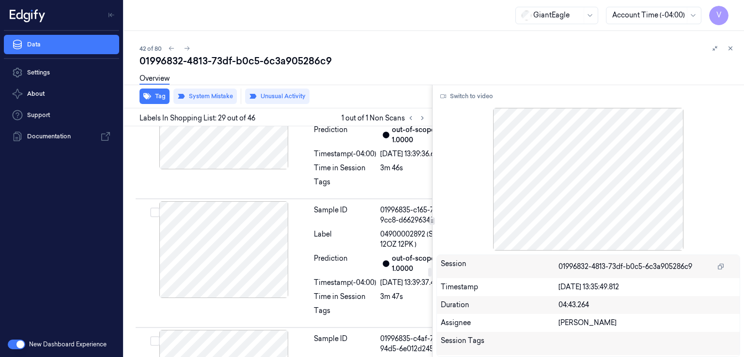
scroll to position [43, 0]
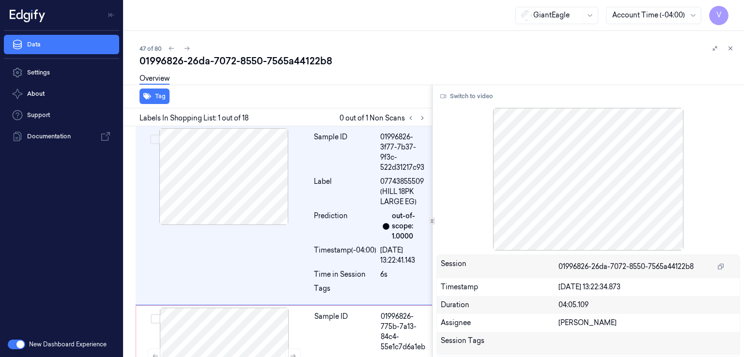
click at [221, 62] on div "01996826-26da-7072-8550-7565a44122b8" at bounding box center [437, 61] width 597 height 14
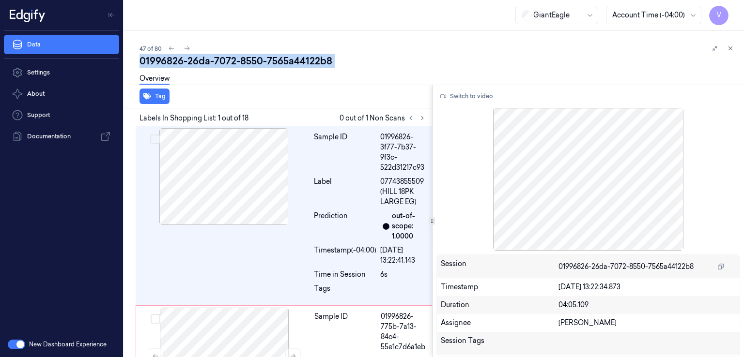
click at [221, 62] on div "01996826-26da-7072-8550-7565a44122b8" at bounding box center [437, 61] width 597 height 14
copy div "7072"
click at [419, 117] on icon at bounding box center [422, 118] width 7 height 7
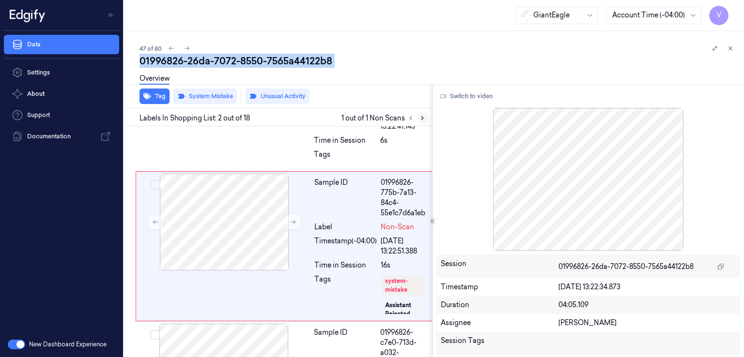
scroll to position [138, 0]
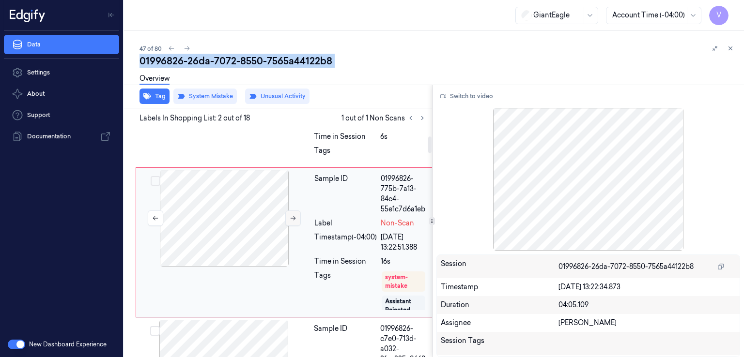
click at [296, 220] on icon at bounding box center [293, 218] width 7 height 7
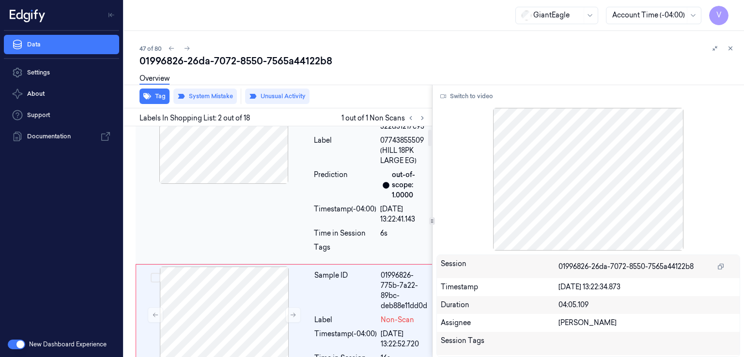
click at [341, 214] on div "Timestamp (-04:00)" at bounding box center [345, 214] width 62 height 20
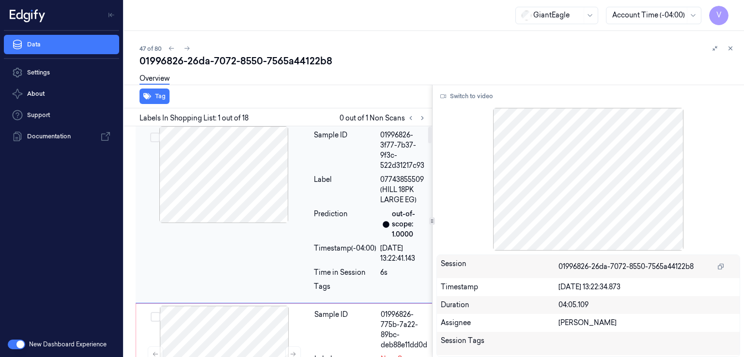
scroll to position [0, 0]
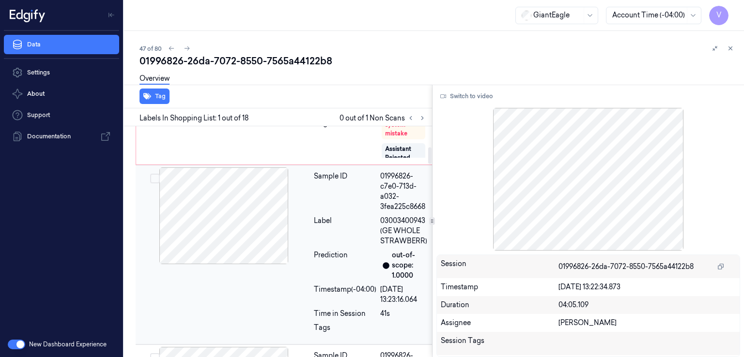
click at [341, 221] on div "Label" at bounding box center [345, 231] width 62 height 31
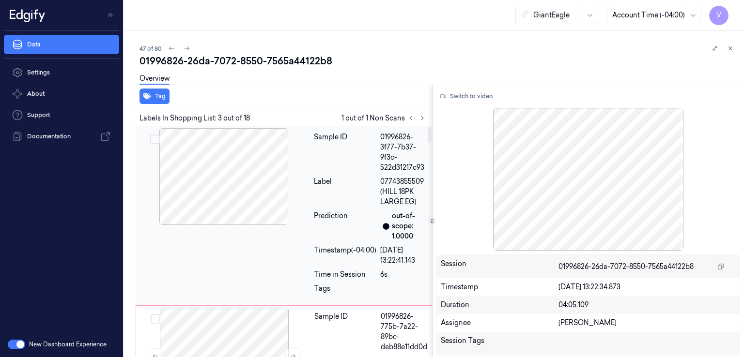
click at [336, 167] on div "Sample ID" at bounding box center [345, 152] width 62 height 41
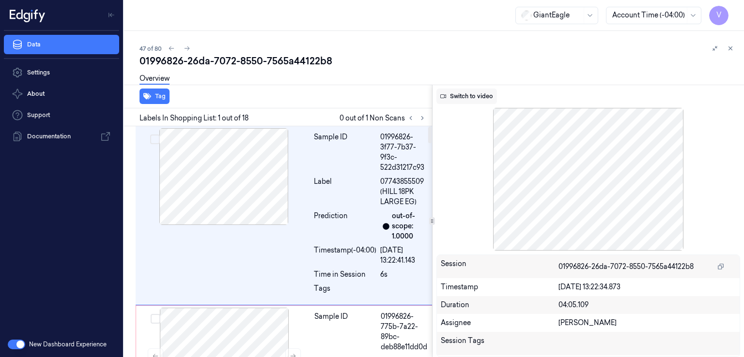
click at [459, 102] on button "Switch to video" at bounding box center [466, 96] width 61 height 15
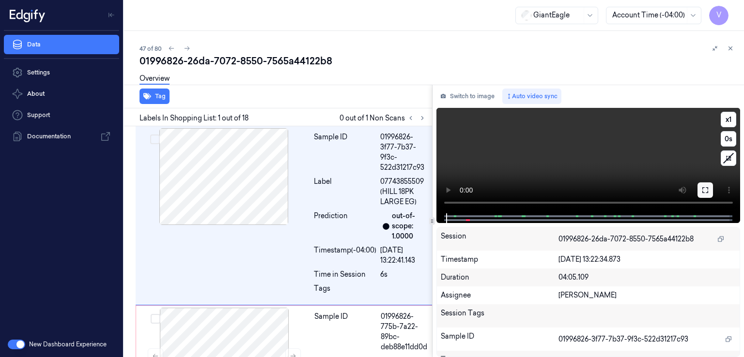
click at [705, 194] on button at bounding box center [704, 190] width 15 height 15
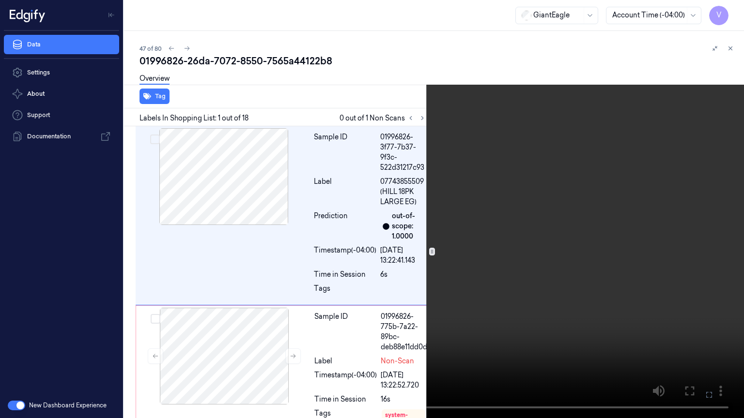
click at [475, 188] on video at bounding box center [372, 209] width 744 height 418
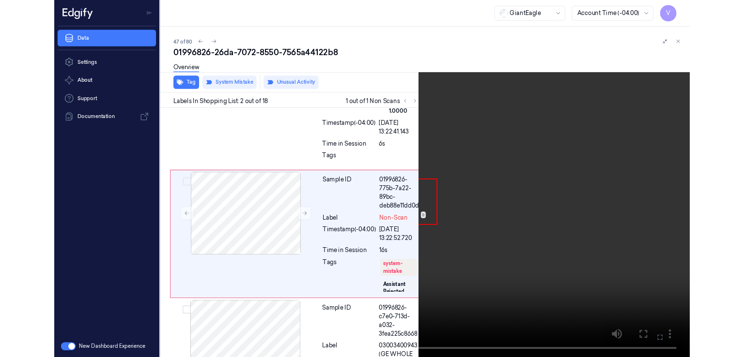
scroll to position [108, 0]
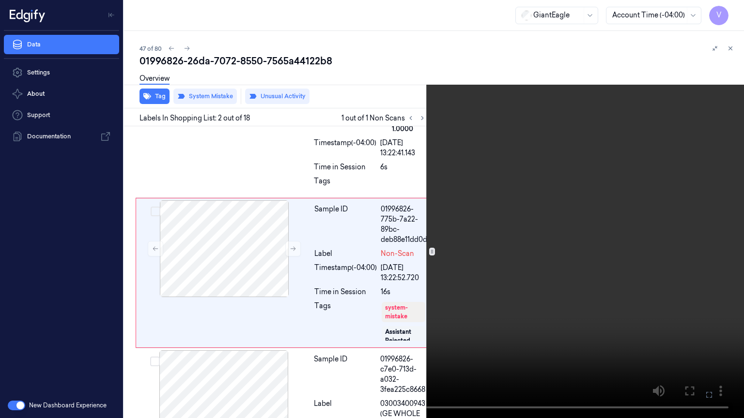
click at [0, 0] on icon at bounding box center [0, 0] width 0 height 0
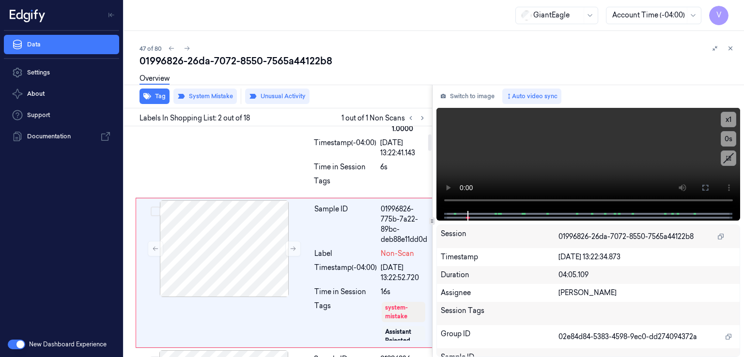
click at [292, 124] on div "Labels In Shopping List: 2 out of 18 1 out of 1 Non Scans" at bounding box center [276, 117] width 312 height 18
click at [504, 174] on video at bounding box center [588, 159] width 304 height 103
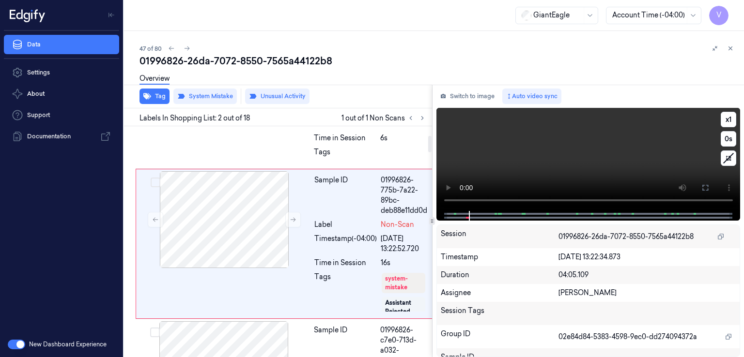
scroll to position [138, 0]
click at [709, 189] on button at bounding box center [704, 187] width 15 height 15
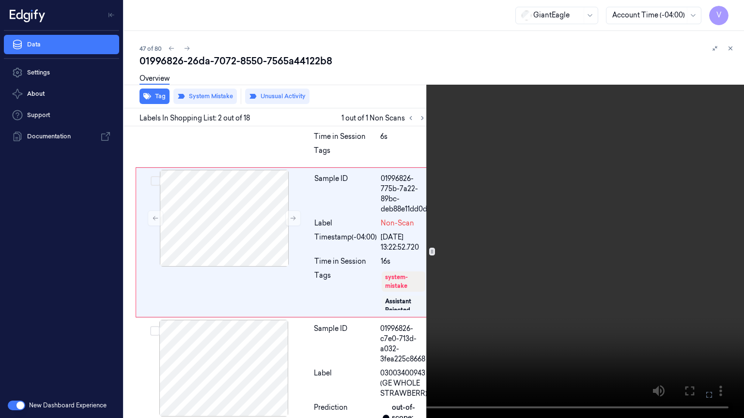
drag, startPoint x: 715, startPoint y: 397, endPoint x: 712, endPoint y: 350, distance: 47.5
click at [0, 0] on button at bounding box center [0, 0] width 0 height 0
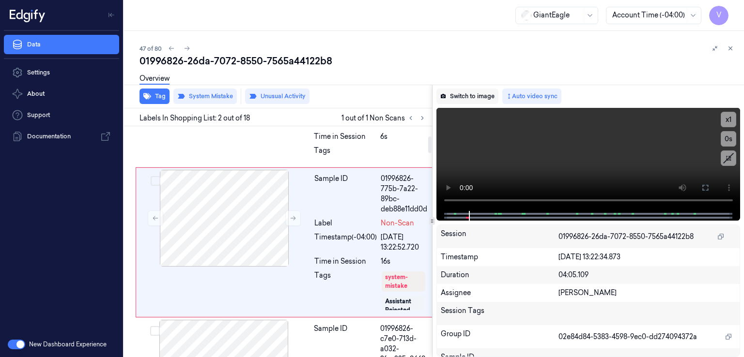
click at [447, 100] on button "Switch to image" at bounding box center [467, 96] width 62 height 15
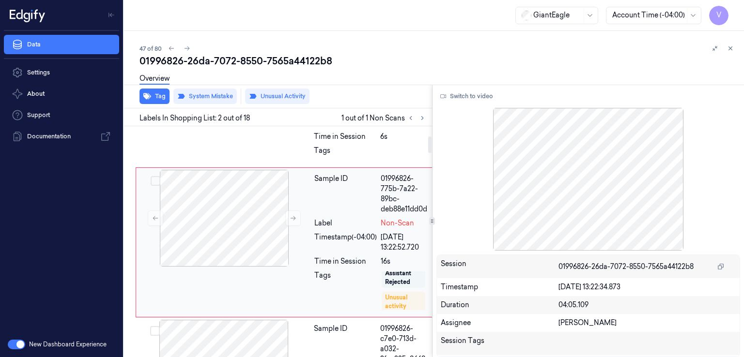
scroll to position [43, 0]
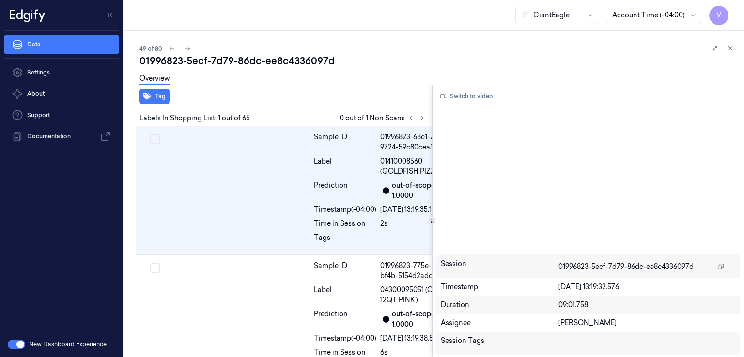
click at [200, 62] on div "01996823-5ecf-7d79-86dc-ee8c4336097d" at bounding box center [437, 61] width 597 height 14
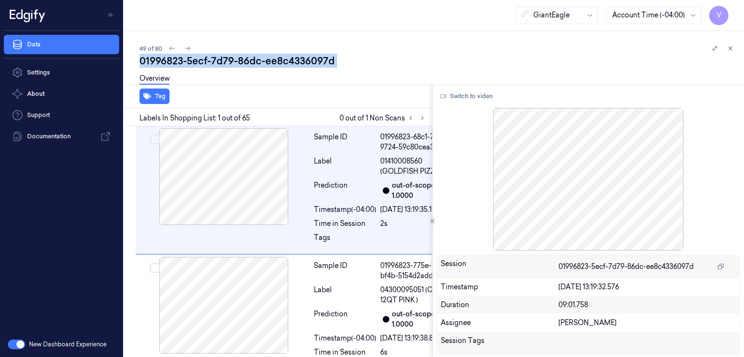
click at [200, 62] on div "01996823-5ecf-7d79-86dc-ee8c4336097d" at bounding box center [437, 61] width 597 height 14
click at [421, 115] on icon at bounding box center [422, 118] width 7 height 7
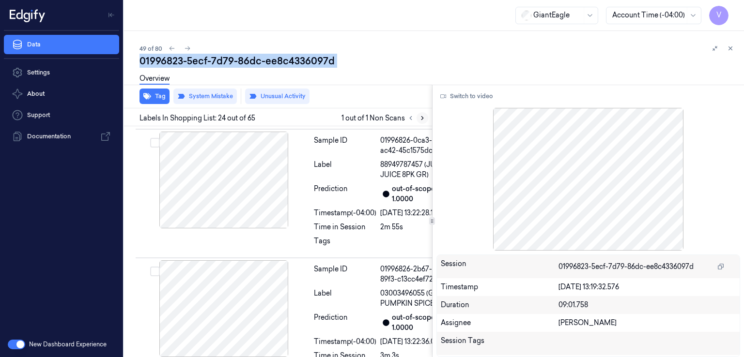
scroll to position [4178, 0]
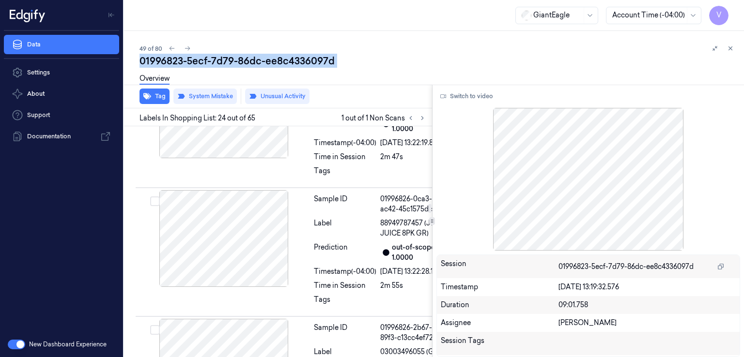
scroll to position [3985, 0]
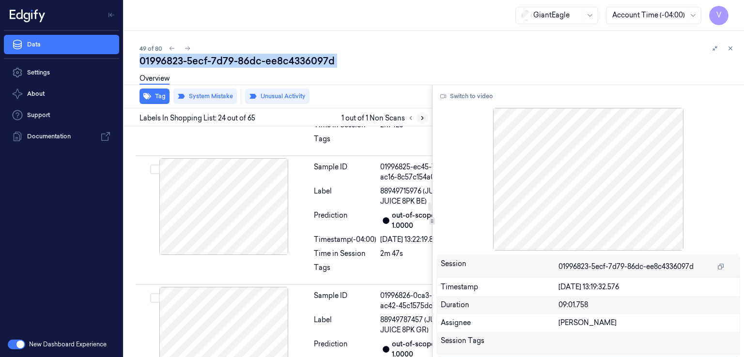
click at [420, 117] on icon at bounding box center [422, 118] width 7 height 7
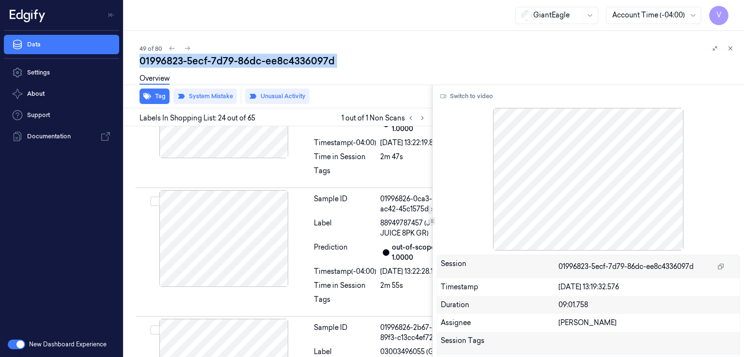
scroll to position [4178, 0]
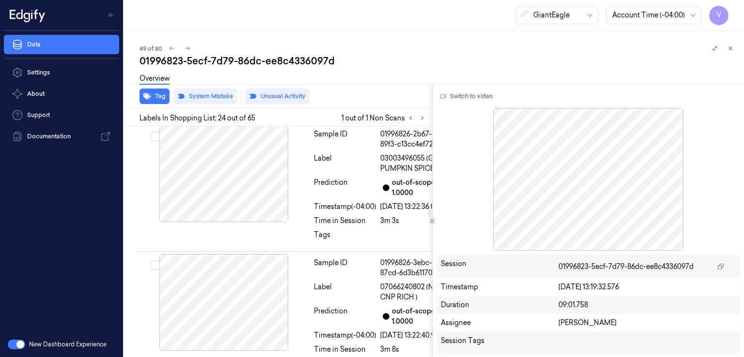
scroll to position [4372, 0]
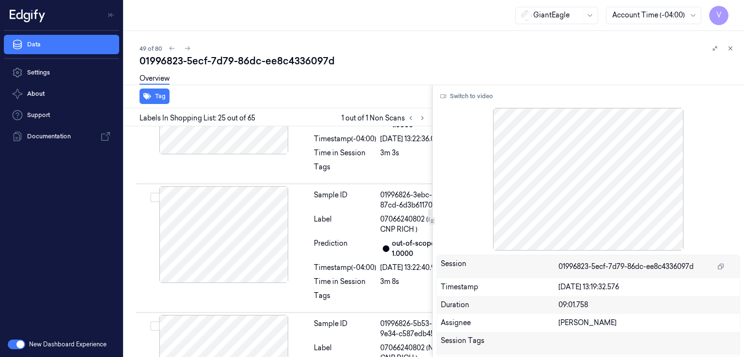
scroll to position [4246, 0]
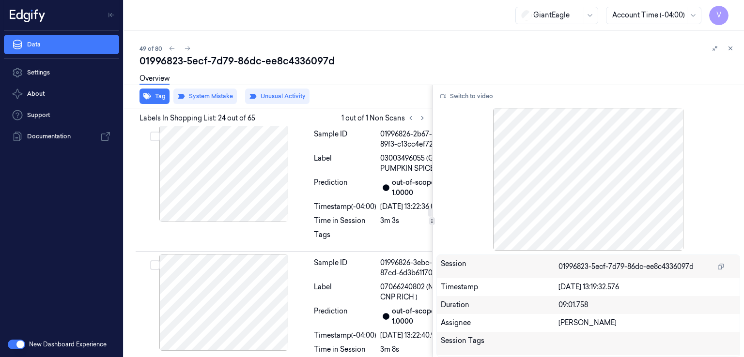
drag, startPoint x: 358, startPoint y: 154, endPoint x: 401, endPoint y: 150, distance: 43.3
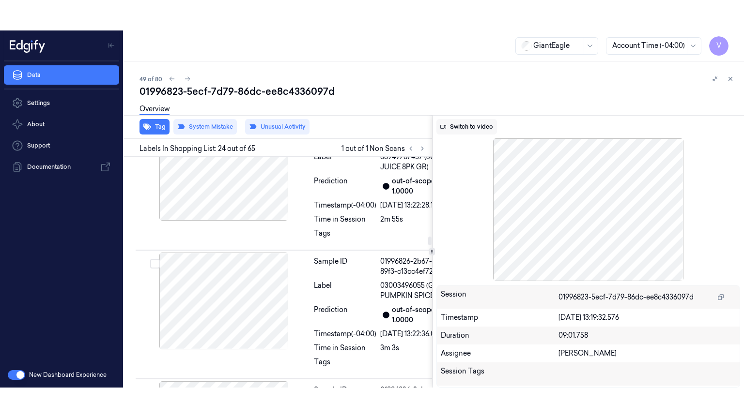
scroll to position [4178, 0]
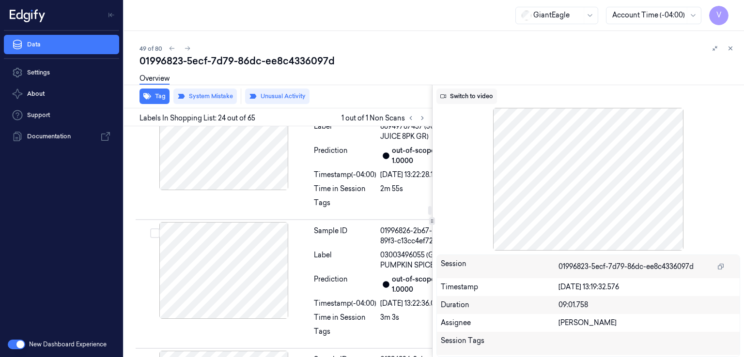
click at [446, 98] on button "Switch to video" at bounding box center [466, 96] width 61 height 15
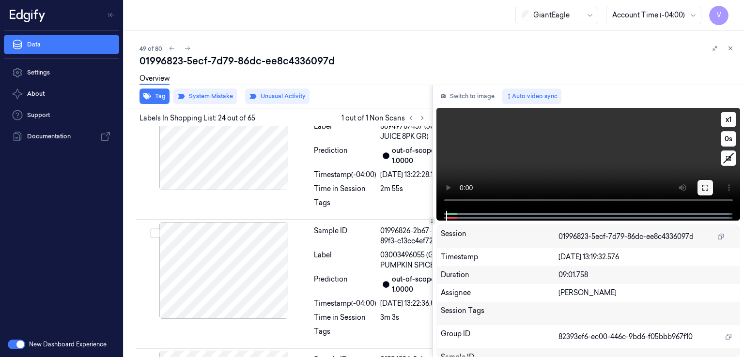
click at [702, 184] on icon at bounding box center [705, 188] width 8 height 8
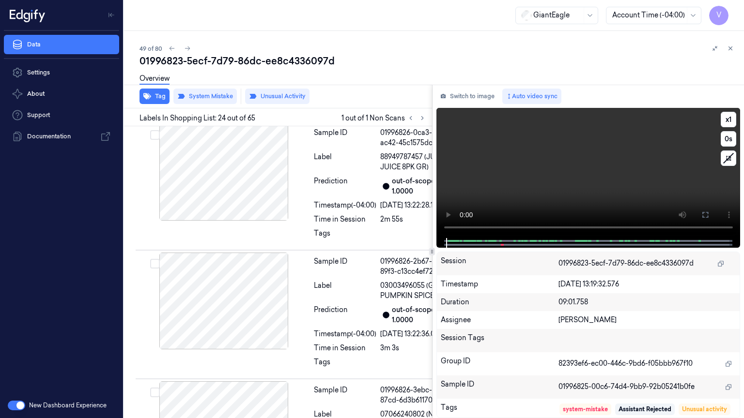
scroll to position [4147, 0]
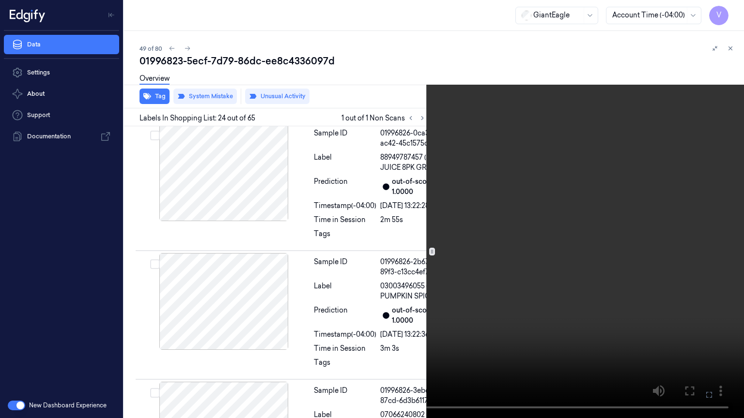
click at [380, 205] on video at bounding box center [372, 209] width 744 height 418
click at [246, 286] on video at bounding box center [372, 209] width 744 height 418
click at [213, 249] on video at bounding box center [372, 209] width 744 height 418
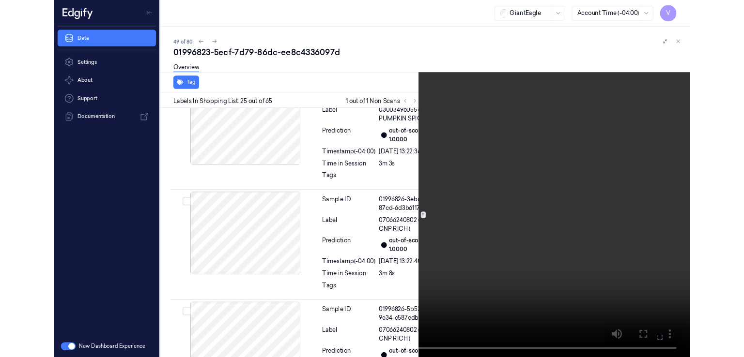
scroll to position [4312, 0]
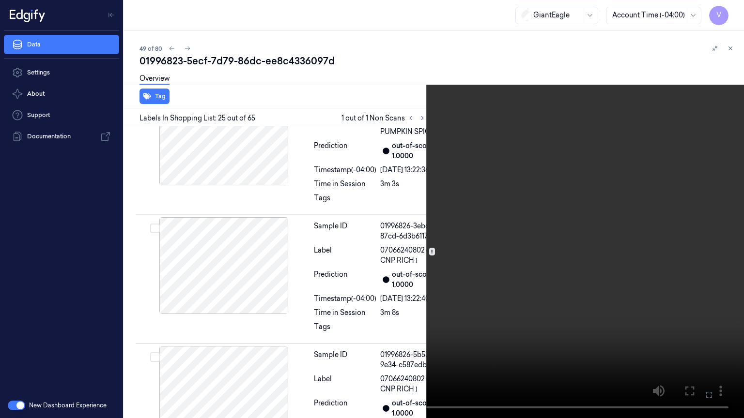
click at [0, 0] on button at bounding box center [0, 0] width 0 height 0
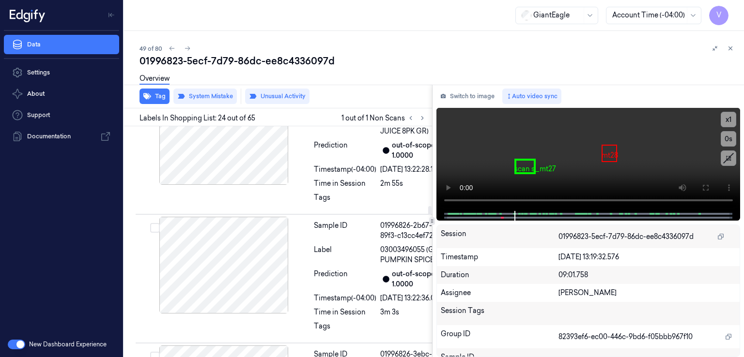
scroll to position [4178, 0]
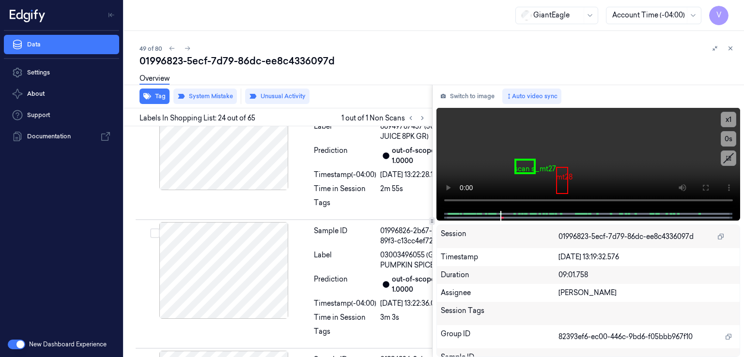
drag, startPoint x: 472, startPoint y: 102, endPoint x: 317, endPoint y: 164, distance: 166.7
click at [471, 102] on button "Switch to image" at bounding box center [467, 96] width 62 height 15
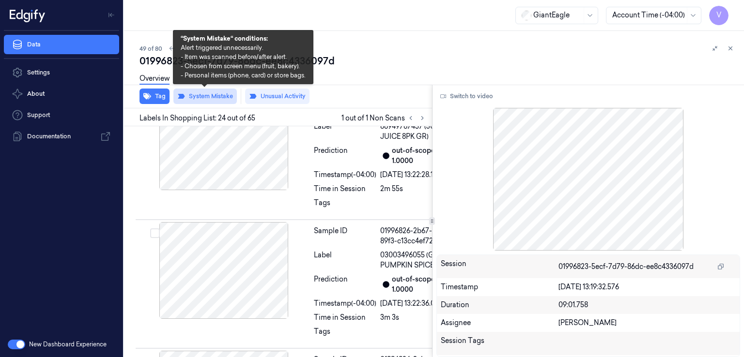
click at [215, 94] on button "System Mistake" at bounding box center [204, 96] width 63 height 15
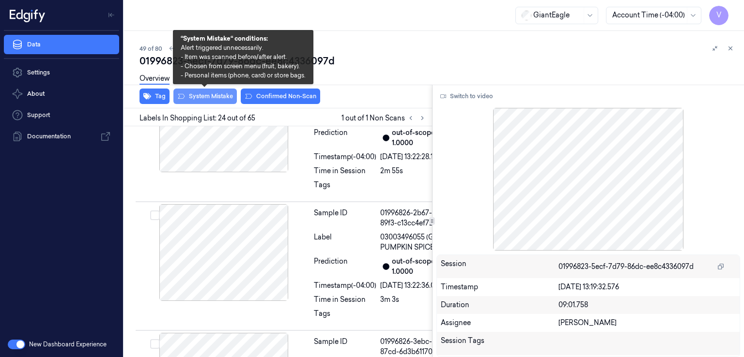
scroll to position [4176, 0]
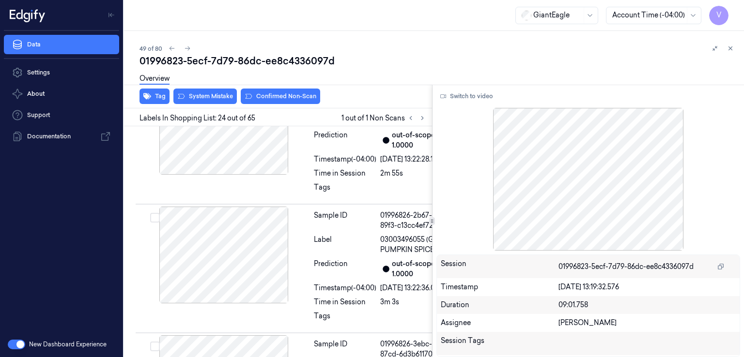
click at [285, 92] on div "Overview" at bounding box center [437, 80] width 597 height 25
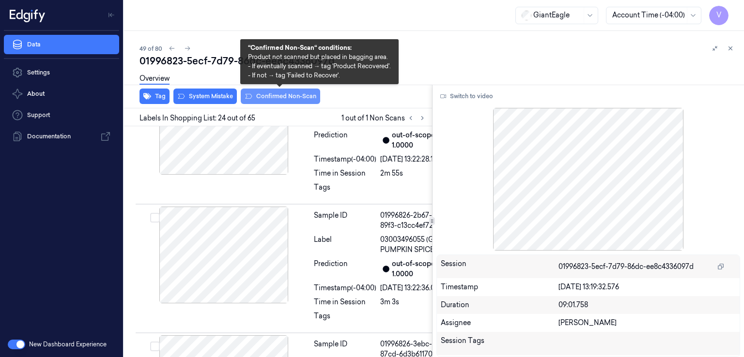
click at [276, 102] on button "Confirmed Non-Scan" at bounding box center [280, 96] width 79 height 15
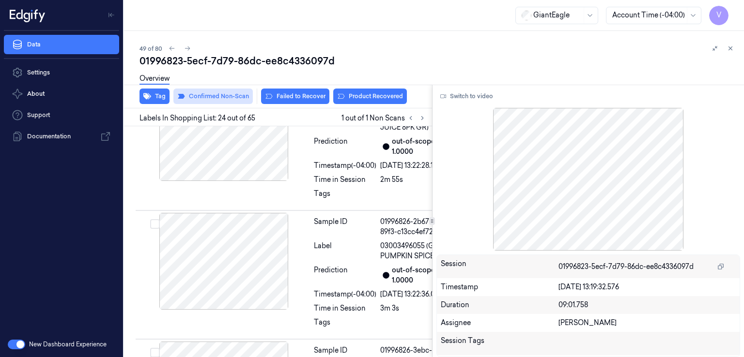
scroll to position [4178, 0]
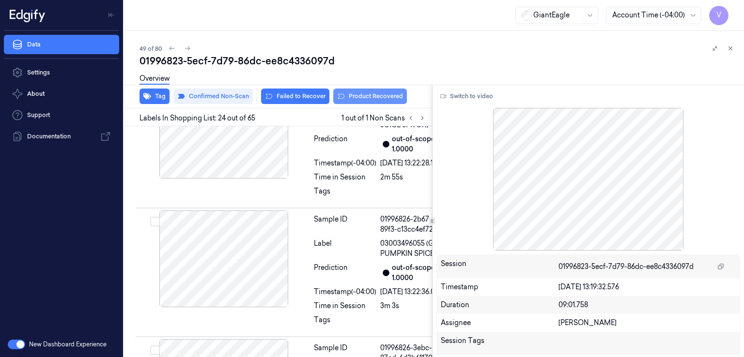
click at [374, 96] on button "Product Recovered" at bounding box center [370, 96] width 74 height 15
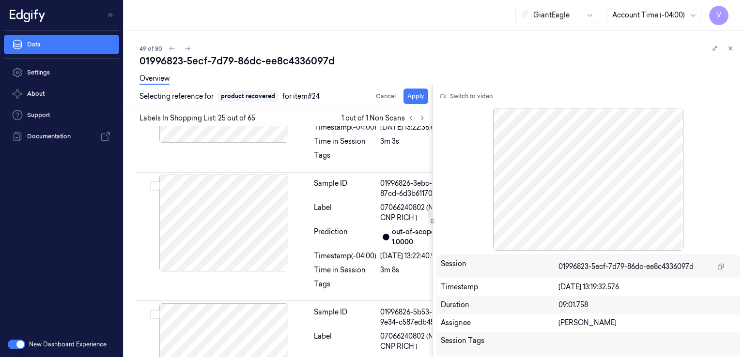
scroll to position [4343, 0]
click at [416, 96] on button "Apply" at bounding box center [415, 96] width 25 height 15
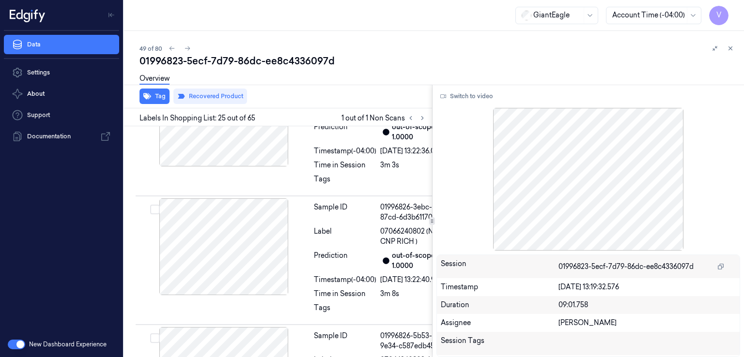
scroll to position [4353, 0]
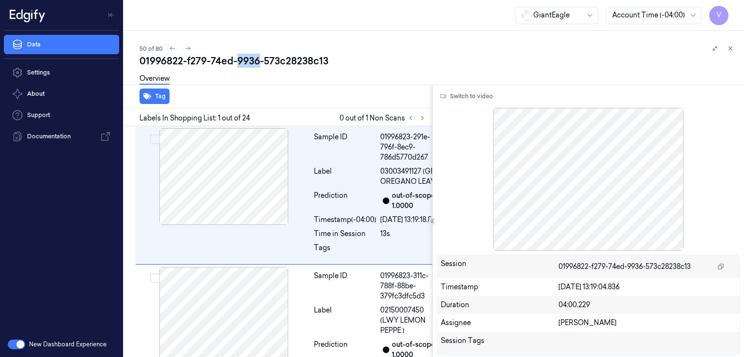
click at [247, 56] on div "01996822-f279-74ed-9936-573c28238c13" at bounding box center [437, 61] width 597 height 14
click at [421, 115] on icon at bounding box center [422, 118] width 7 height 7
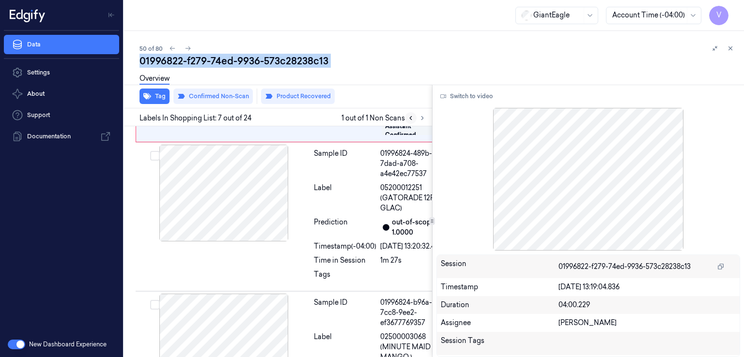
scroll to position [1041, 0]
click at [299, 59] on button at bounding box center [292, 51] width 15 height 15
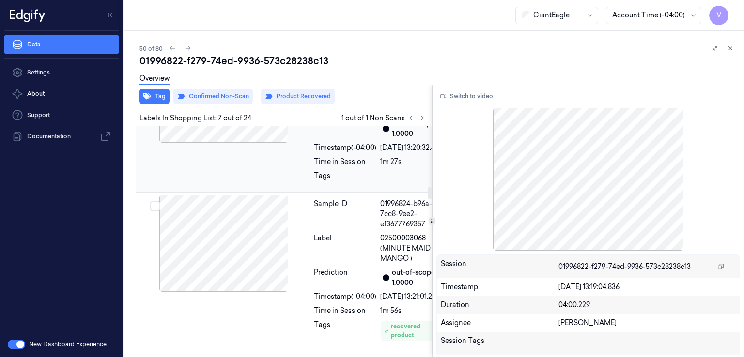
click at [341, 190] on div "Sample ID 01996824-489b-7dad-a708-a4e42ec77537 Label 05200012251 (GATORADE 12PK…" at bounding box center [377, 118] width 134 height 144
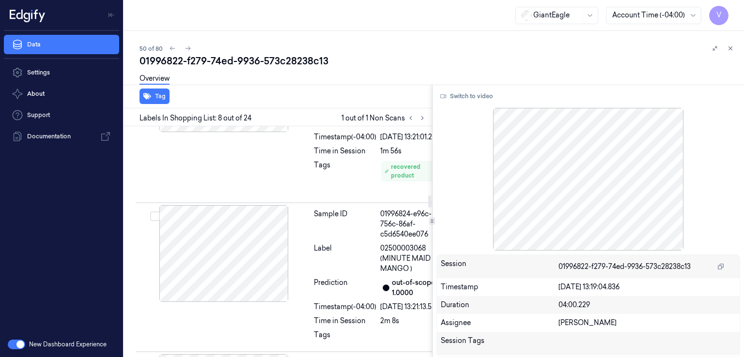
click at [344, 104] on div "Label" at bounding box center [345, 89] width 62 height 31
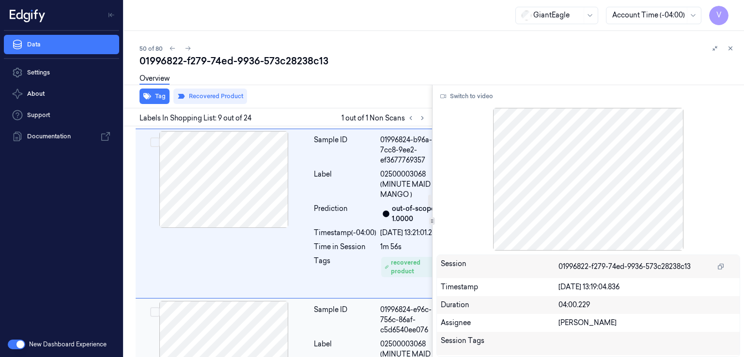
scroll to position [1298, 0]
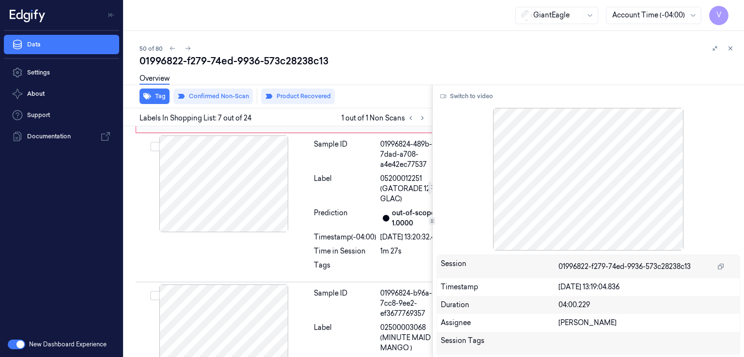
scroll to position [1041, 0]
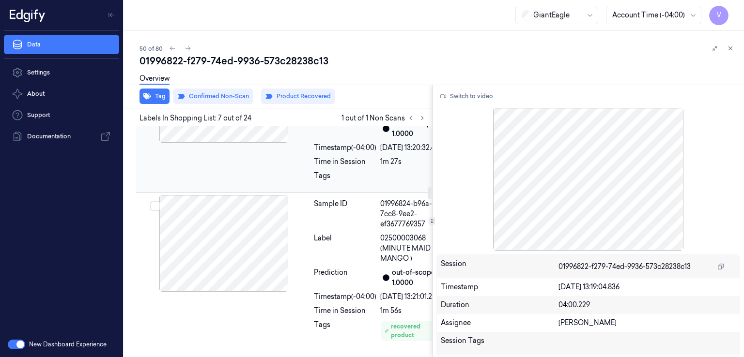
click at [307, 143] on div at bounding box center [224, 94] width 172 height 97
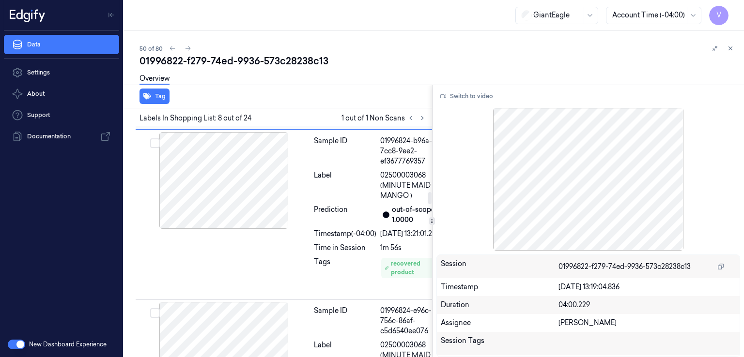
scroll to position [1297, 0]
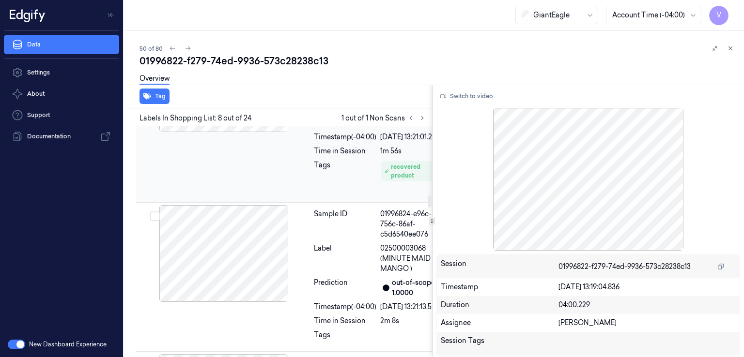
click at [325, 104] on div "Label" at bounding box center [345, 89] width 62 height 31
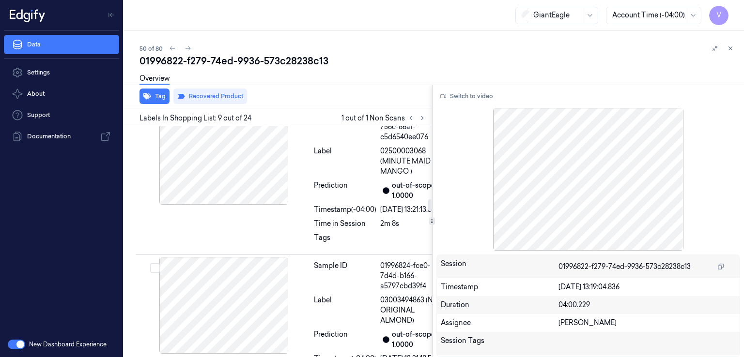
scroll to position [1395, 0]
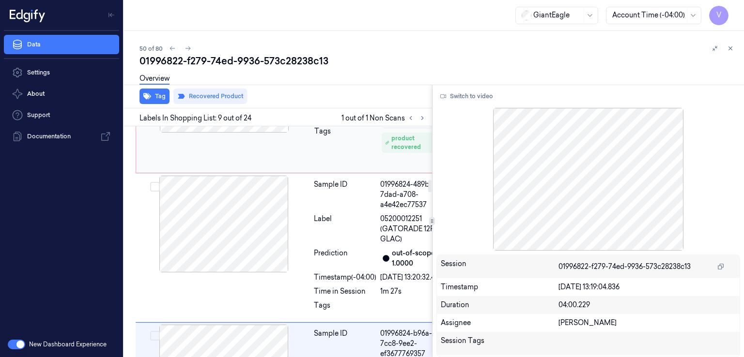
click at [303, 133] on div at bounding box center [224, 84] width 172 height 97
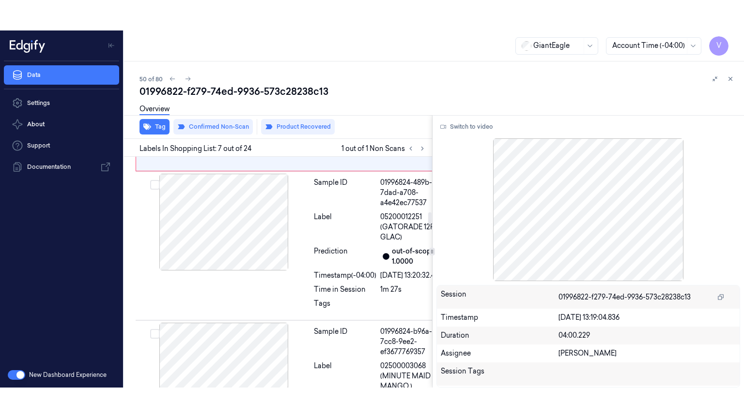
scroll to position [1041, 0]
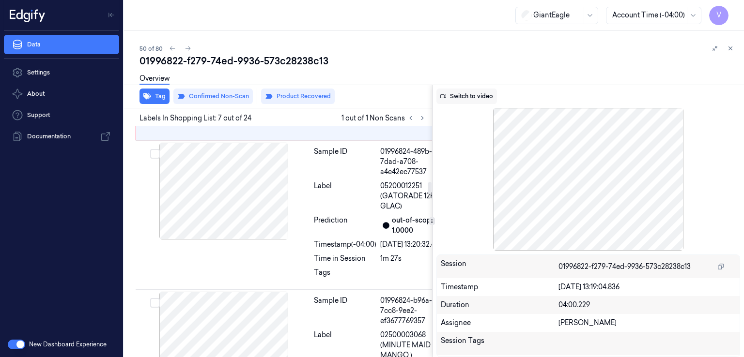
click at [467, 95] on button "Switch to video" at bounding box center [466, 96] width 61 height 15
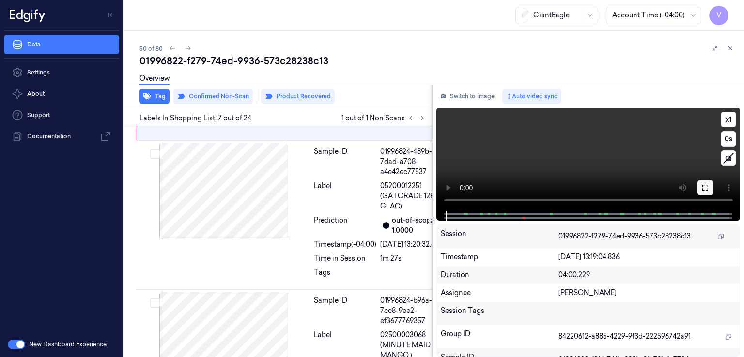
click at [710, 191] on button at bounding box center [704, 187] width 15 height 15
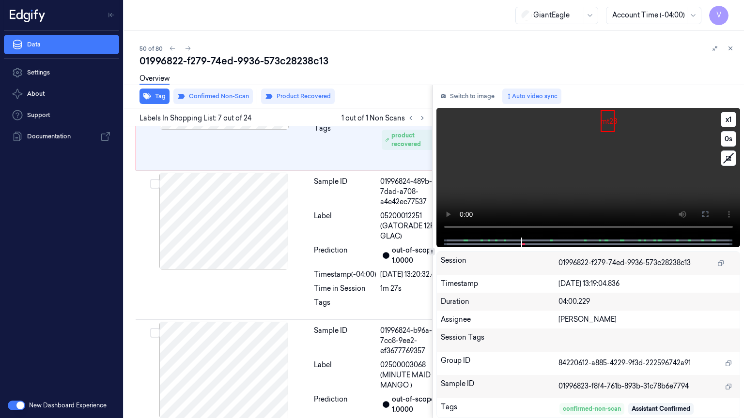
scroll to position [1010, 0]
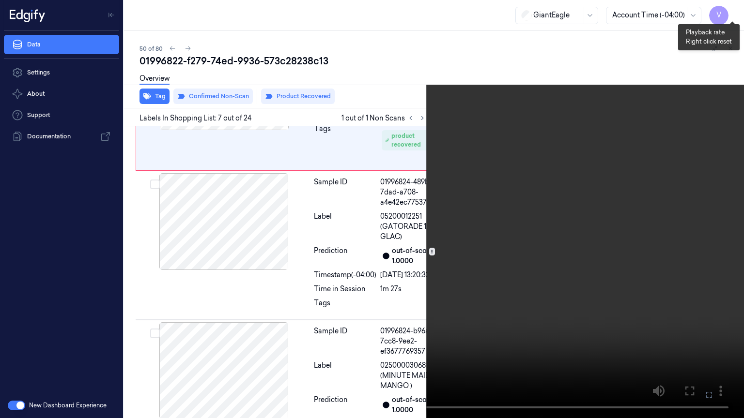
click at [738, 14] on button "x 1" at bounding box center [731, 11] width 15 height 15
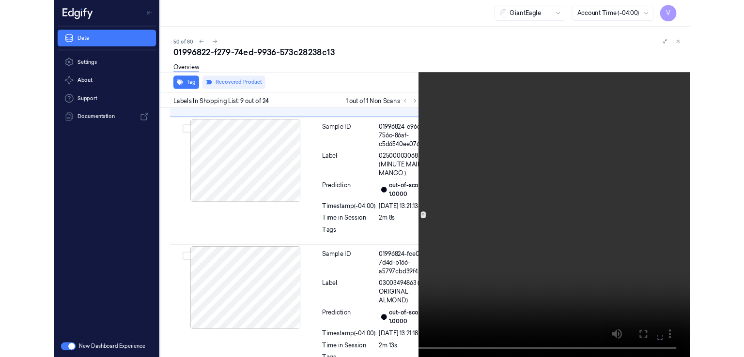
scroll to position [1365, 0]
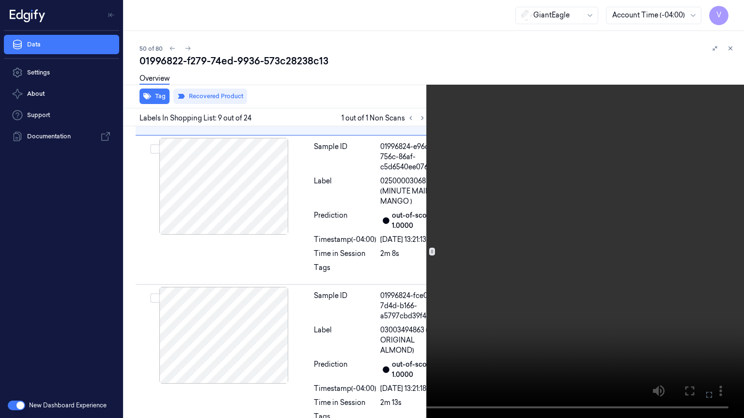
click at [0, 0] on button at bounding box center [0, 0] width 0 height 0
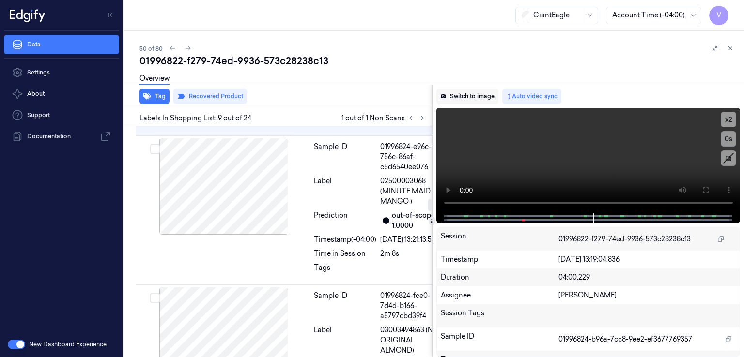
click at [463, 95] on button "Switch to image" at bounding box center [467, 96] width 62 height 15
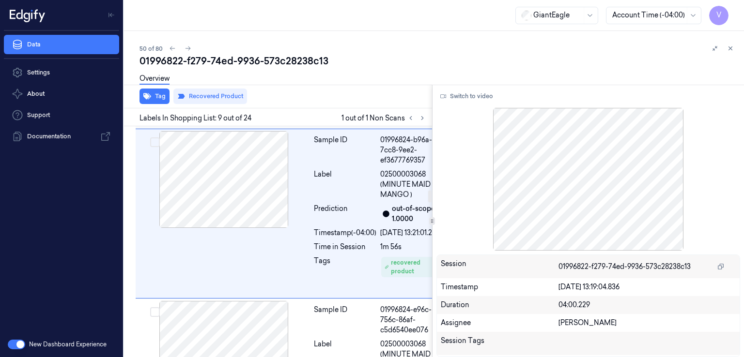
click at [353, 51] on div "Label" at bounding box center [345, 35] width 62 height 31
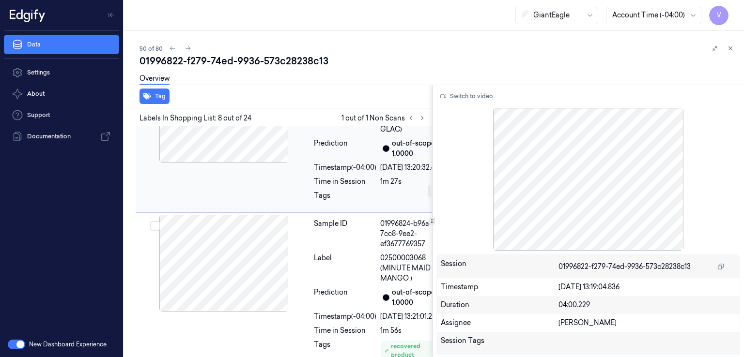
scroll to position [1104, 0]
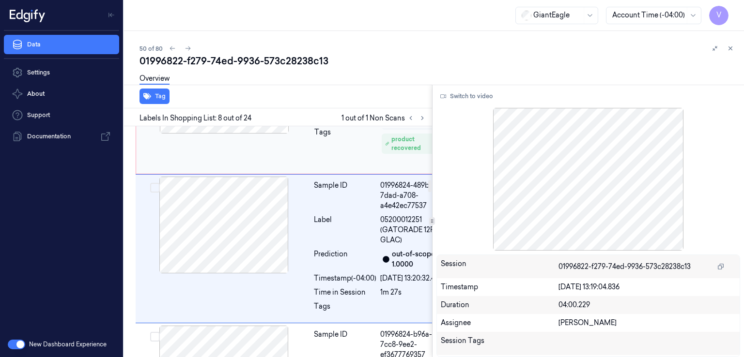
click at [368, 71] on div "Sample ID" at bounding box center [345, 56] width 62 height 31
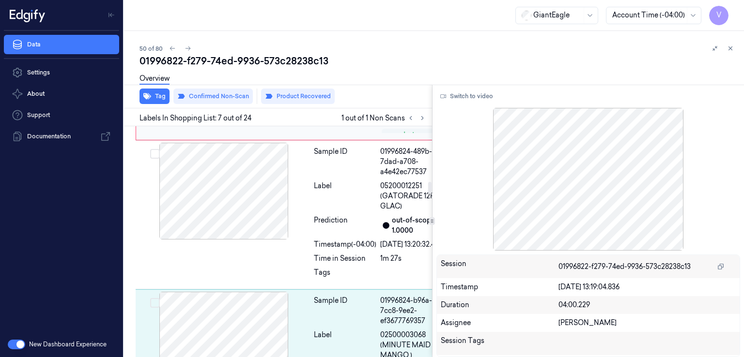
scroll to position [0, 0]
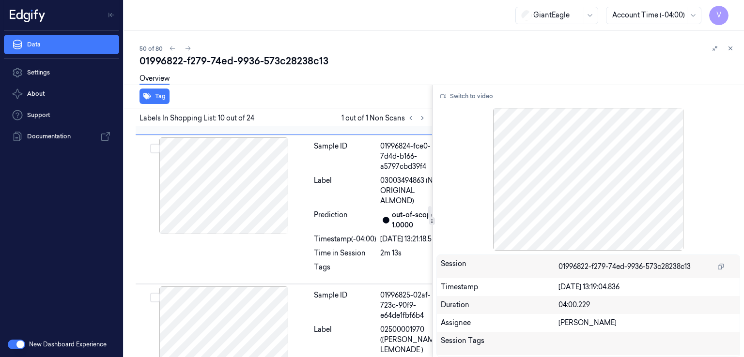
scroll to position [1498, 0]
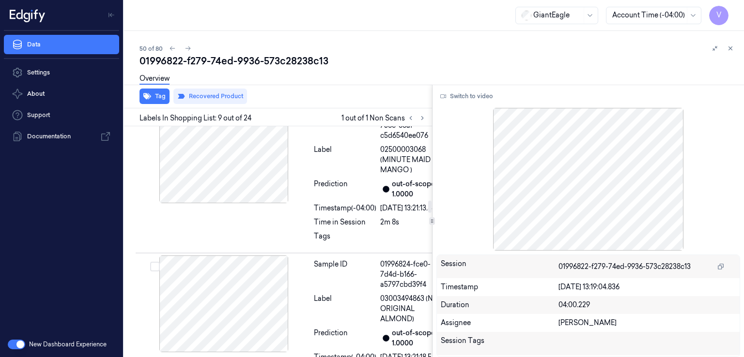
scroll to position [1395, 0]
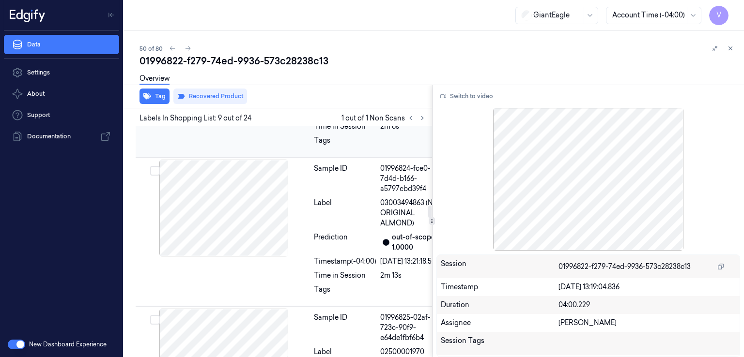
click at [314, 45] on div "Sample ID" at bounding box center [345, 30] width 62 height 31
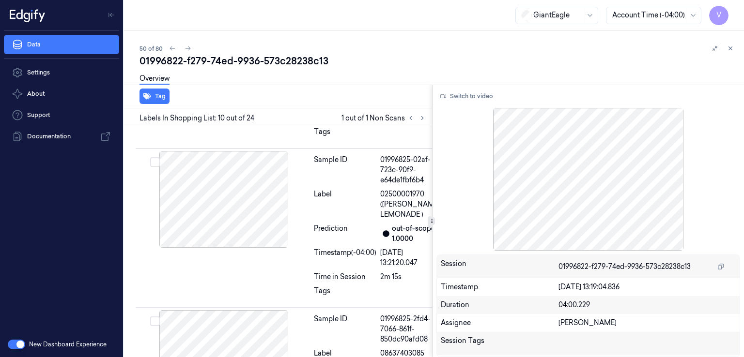
scroll to position [1692, 0]
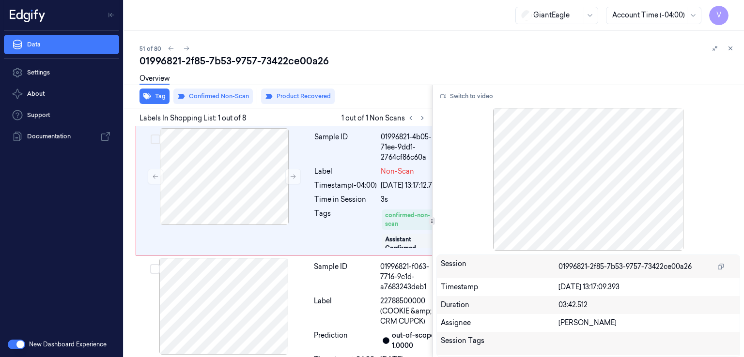
click at [174, 57] on div "01996821-2f85-7b53-9757-73422ce00a26" at bounding box center [437, 61] width 597 height 14
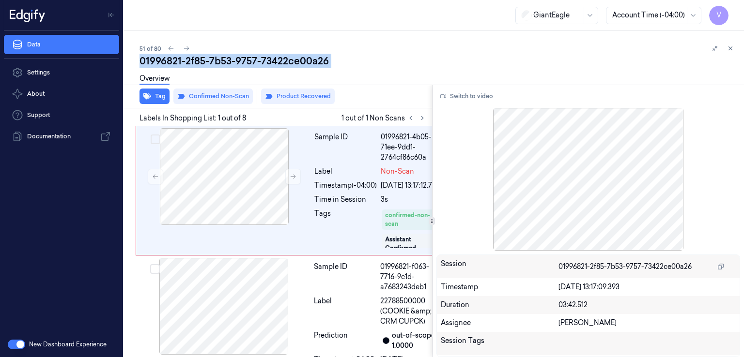
click at [174, 57] on div "01996821-2f85-7b53-9757-73422ce00a26" at bounding box center [437, 61] width 597 height 14
copy div "01996821"
click at [417, 116] on button at bounding box center [422, 118] width 12 height 12
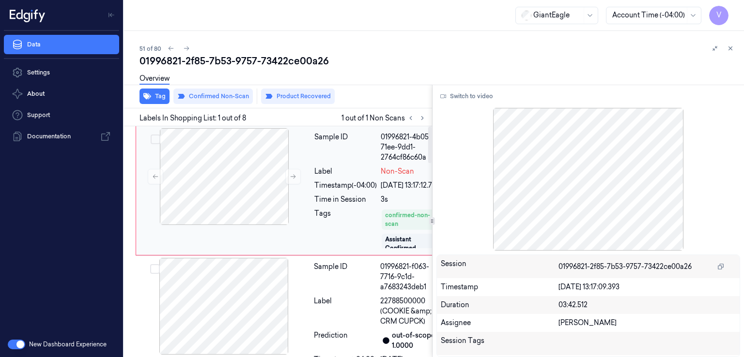
click at [385, 188] on div "[DATE] 13:17:12.752" at bounding box center [410, 186] width 59 height 10
click at [302, 177] on div at bounding box center [224, 176] width 172 height 97
click at [294, 177] on icon at bounding box center [293, 176] width 7 height 7
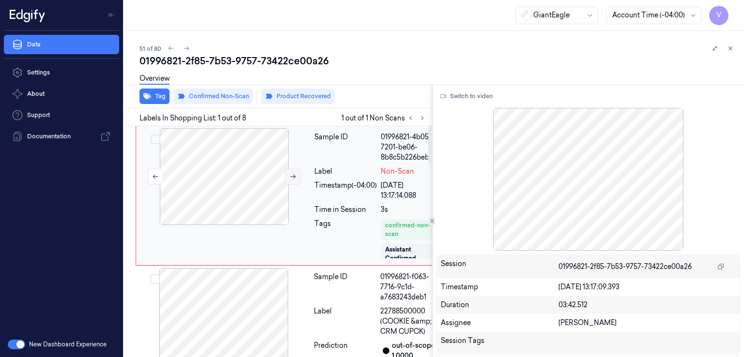
click at [294, 177] on icon at bounding box center [293, 176] width 7 height 7
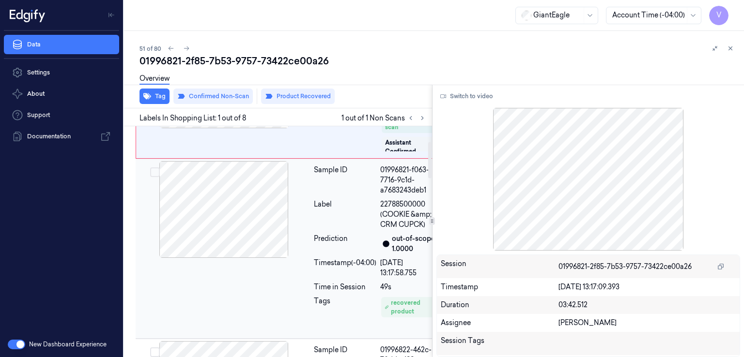
click at [281, 216] on div at bounding box center [224, 209] width 172 height 97
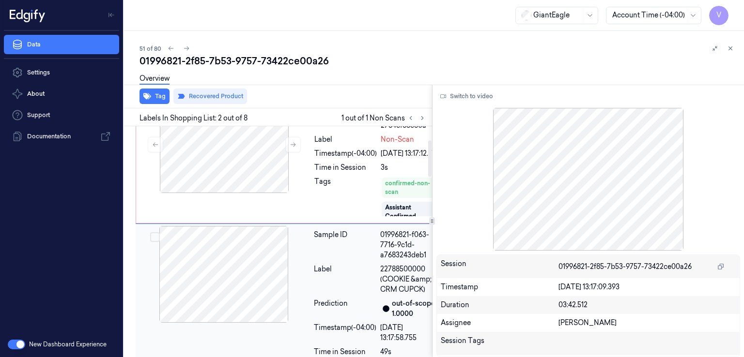
scroll to position [129, 0]
click at [364, 187] on div "Tags" at bounding box center [345, 197] width 62 height 41
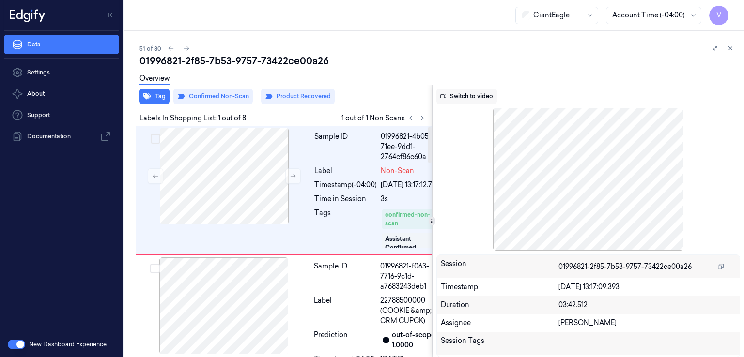
scroll to position [0, 0]
click at [482, 89] on button "Switch to video" at bounding box center [466, 96] width 61 height 15
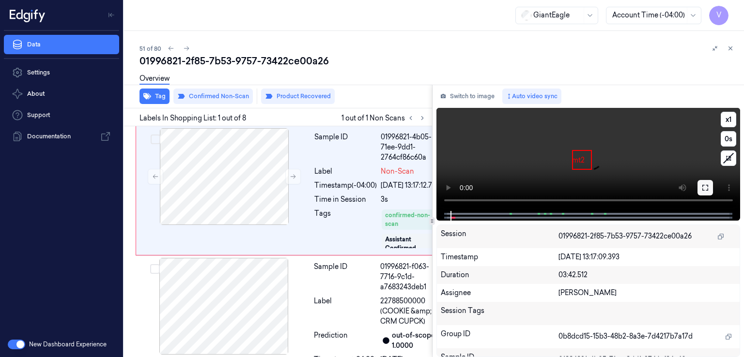
drag, startPoint x: 706, startPoint y: 189, endPoint x: 545, endPoint y: 212, distance: 162.4
click at [705, 189] on icon at bounding box center [705, 188] width 8 height 8
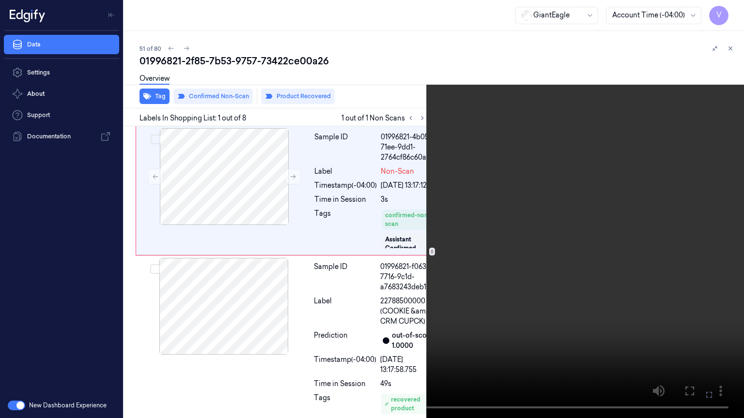
click at [397, 200] on video at bounding box center [372, 209] width 744 height 418
click at [350, 197] on video at bounding box center [372, 209] width 744 height 418
click at [304, 201] on video at bounding box center [372, 209] width 744 height 418
click at [0, 0] on icon at bounding box center [0, 0] width 0 height 0
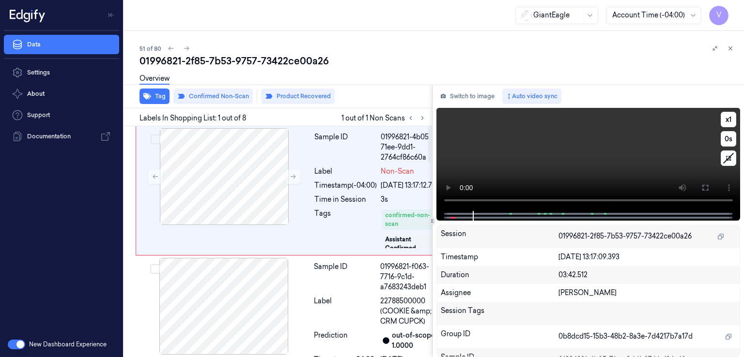
click at [525, 175] on video at bounding box center [588, 159] width 304 height 103
click at [311, 308] on div "Sample ID 01996821-f063-7716-9c1d-a7683243deb1 Label 22788500000 (COOKIE &amp; …" at bounding box center [377, 345] width 134 height 175
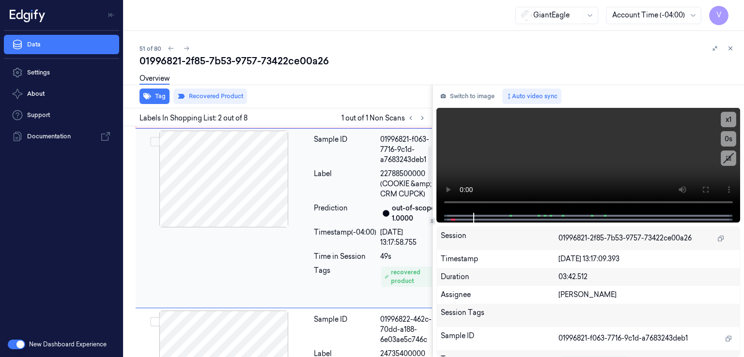
scroll to position [129, 0]
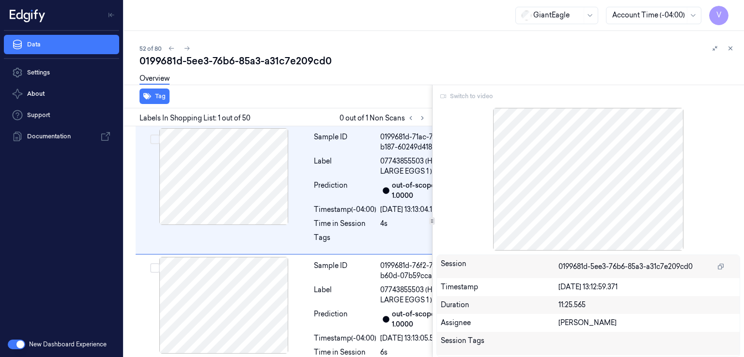
click at [208, 60] on div "0199681d-5ee3-76b6-85a3-a31c7e209cd0" at bounding box center [437, 61] width 597 height 14
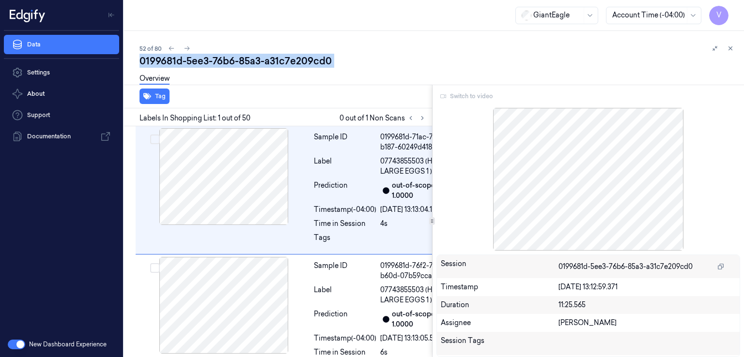
click at [208, 60] on div "0199681d-5ee3-76b6-85a3-a31c7e209cd0" at bounding box center [437, 61] width 597 height 14
copy div "-"
click at [419, 115] on icon at bounding box center [422, 118] width 7 height 7
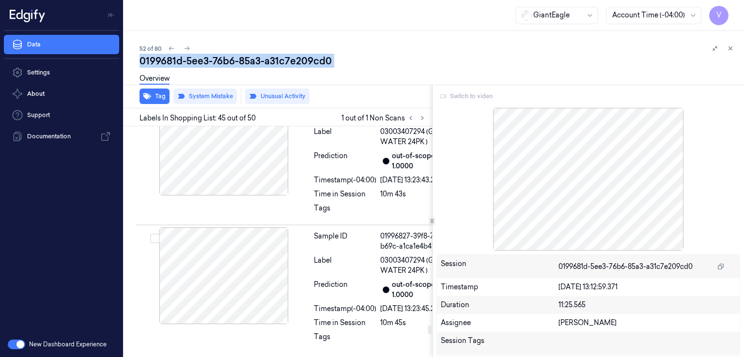
scroll to position [7906, 0]
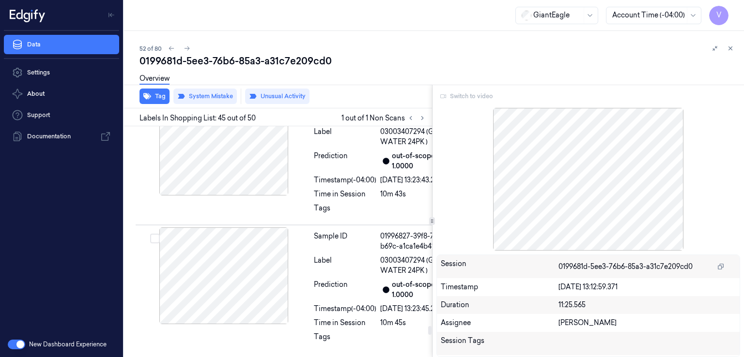
scroll to position [7906, 0]
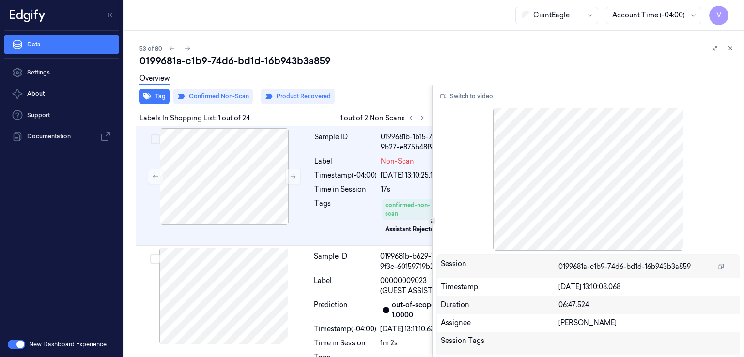
click at [191, 60] on div "0199681a-c1b9-74d6-bd1d-16b943b3a859" at bounding box center [437, 61] width 597 height 14
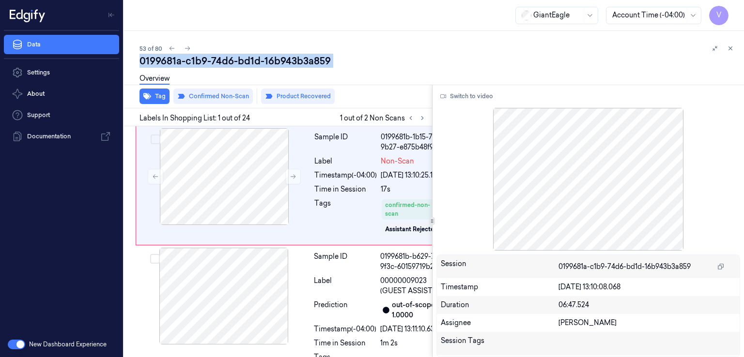
click at [191, 60] on div "0199681a-c1b9-74d6-bd1d-16b943b3a859" at bounding box center [437, 61] width 597 height 14
copy div "c1b9"
click at [423, 121] on button at bounding box center [422, 118] width 12 height 12
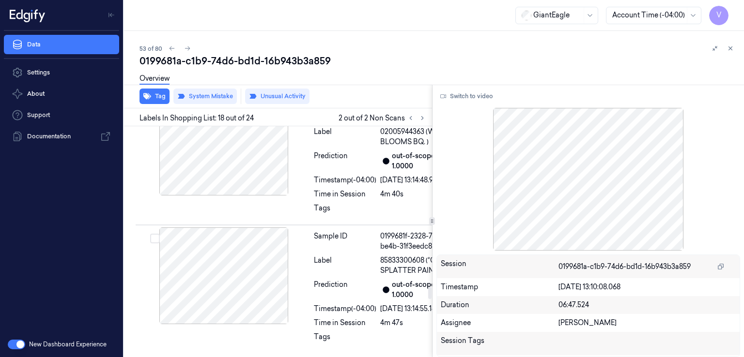
click at [405, 112] on div at bounding box center [416, 118] width 23 height 12
click at [409, 115] on icon at bounding box center [410, 118] width 7 height 7
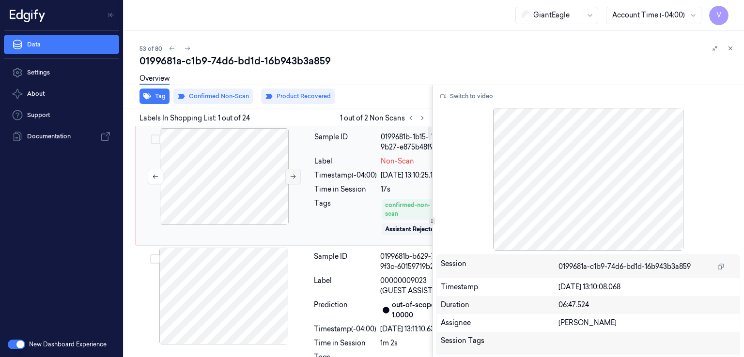
click at [296, 174] on button at bounding box center [292, 176] width 15 height 15
click at [491, 92] on button "Switch to video" at bounding box center [466, 96] width 61 height 15
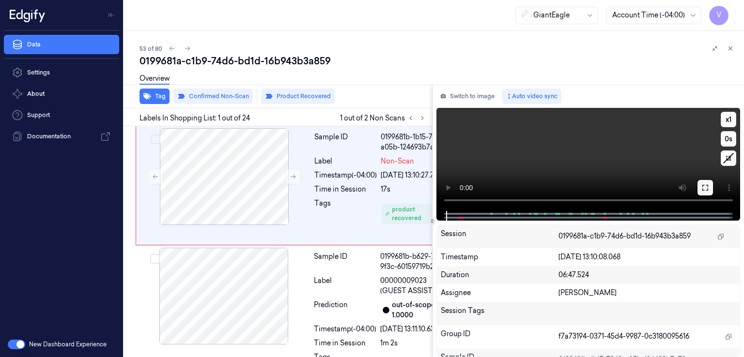
click at [702, 180] on button at bounding box center [704, 187] width 15 height 15
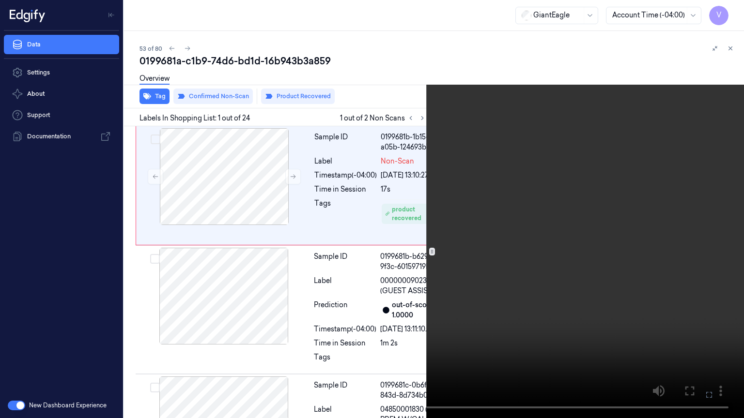
click at [581, 191] on video at bounding box center [372, 209] width 744 height 418
click at [548, 141] on video at bounding box center [372, 209] width 744 height 418
click at [0, 0] on icon at bounding box center [0, 0] width 0 height 0
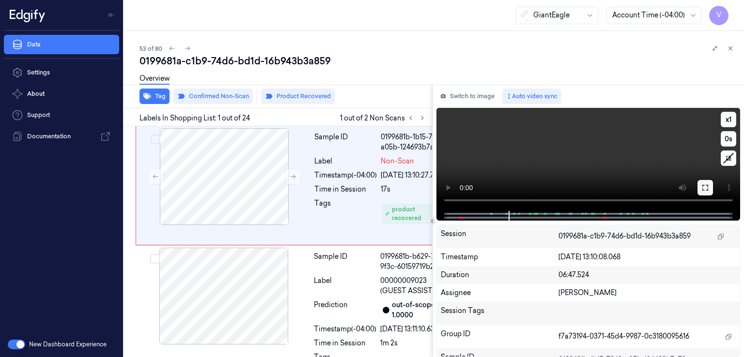
click at [701, 189] on icon at bounding box center [705, 188] width 8 height 8
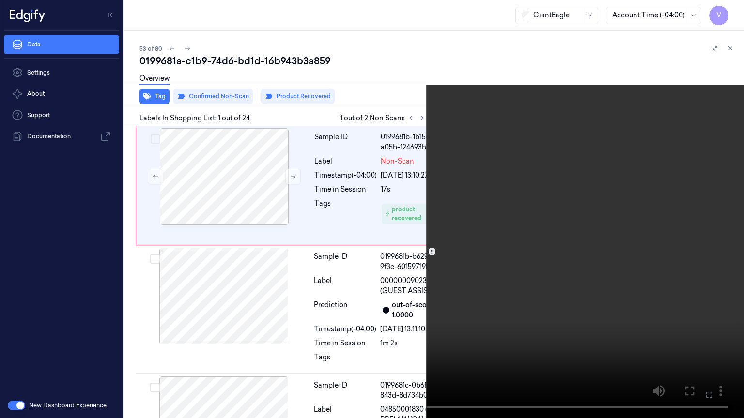
click at [0, 0] on icon at bounding box center [0, 0] width 0 height 0
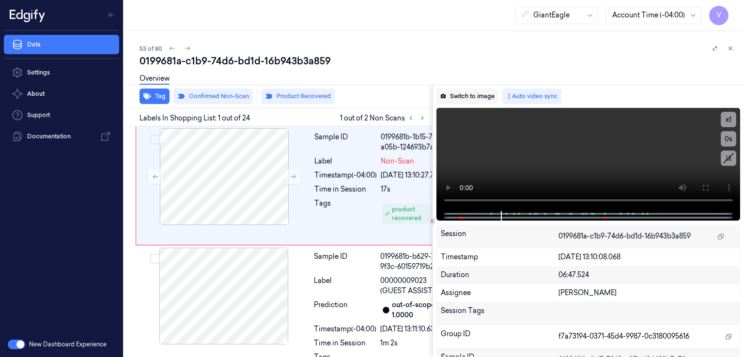
click at [457, 101] on button "Switch to image" at bounding box center [467, 96] width 62 height 15
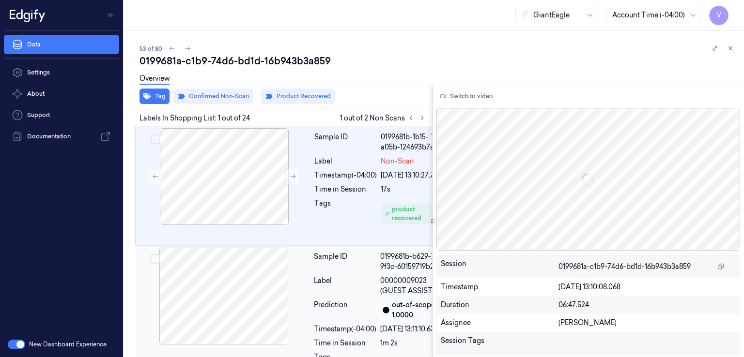
click at [268, 282] on div at bounding box center [224, 296] width 172 height 97
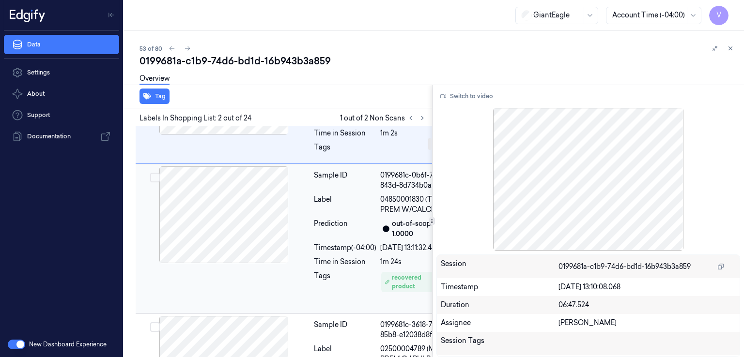
click at [308, 263] on div at bounding box center [224, 215] width 172 height 97
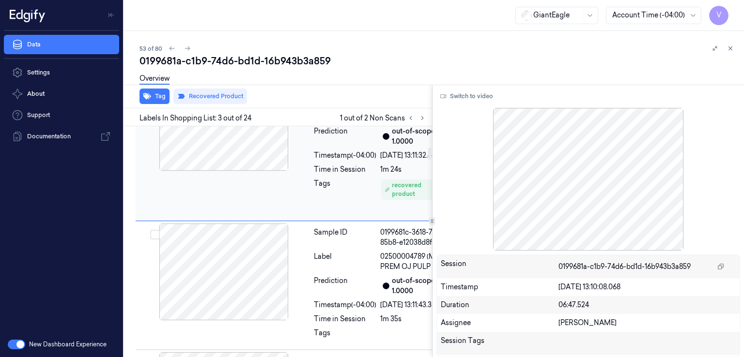
scroll to position [395, 0]
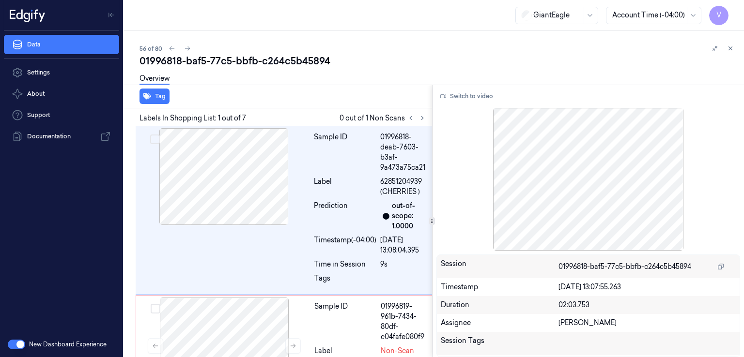
click at [200, 58] on div "01996818-baf5-77c5-bbfb-c264c5b45894" at bounding box center [437, 61] width 597 height 14
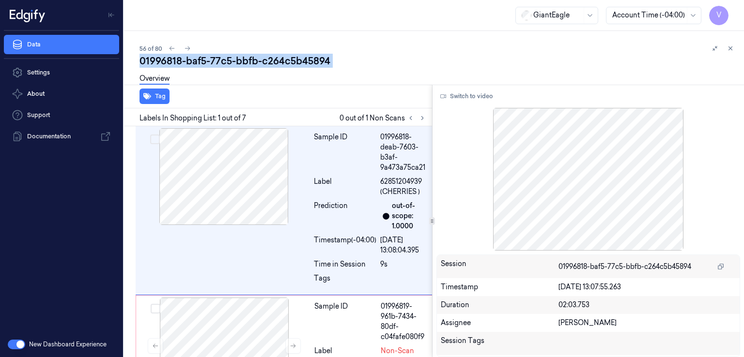
click at [200, 58] on div "01996818-baf5-77c5-bbfb-c264c5b45894" at bounding box center [437, 61] width 597 height 14
copy div "baf5"
click at [425, 119] on icon at bounding box center [422, 118] width 7 height 7
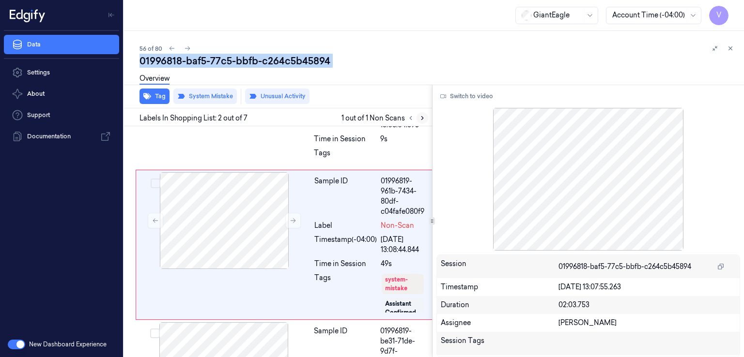
scroll to position [128, 0]
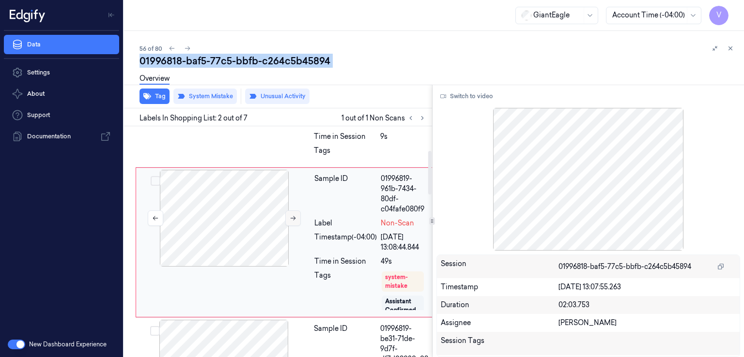
click at [295, 220] on icon at bounding box center [293, 218] width 7 height 7
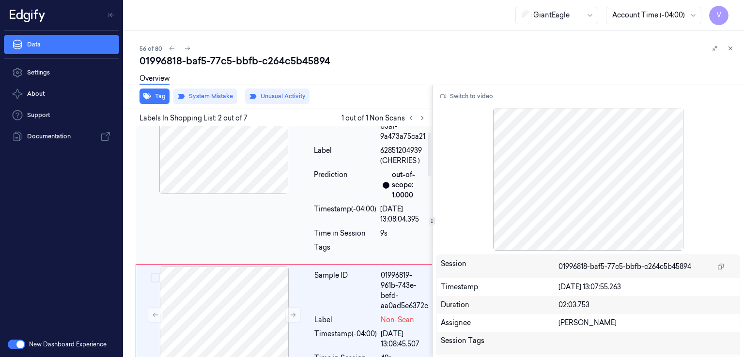
click at [230, 181] on div at bounding box center [224, 145] width 172 height 97
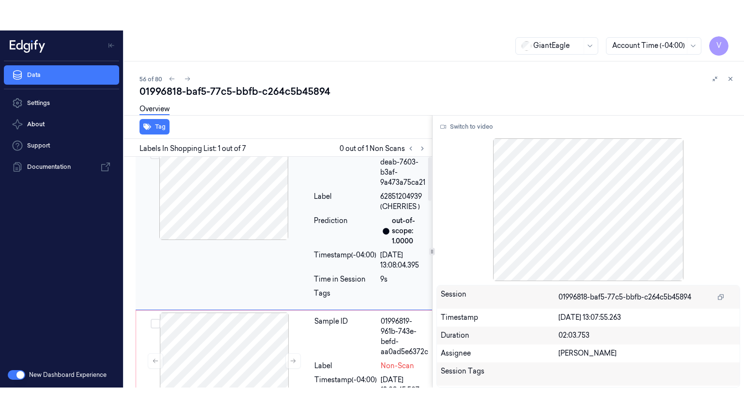
scroll to position [0, 0]
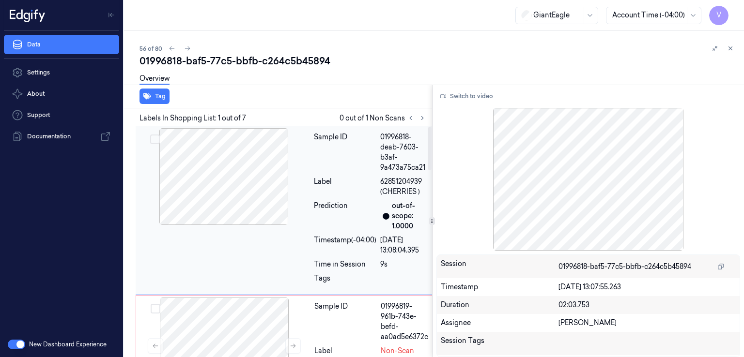
click at [316, 205] on div "Prediction" at bounding box center [345, 216] width 62 height 31
click at [473, 97] on button "Switch to video" at bounding box center [466, 96] width 61 height 15
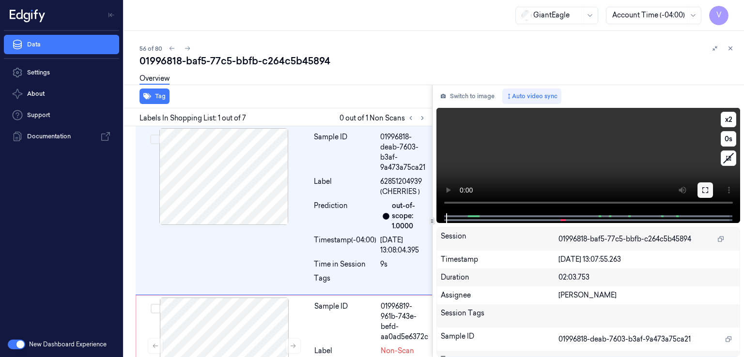
click at [705, 184] on button at bounding box center [704, 190] width 15 height 15
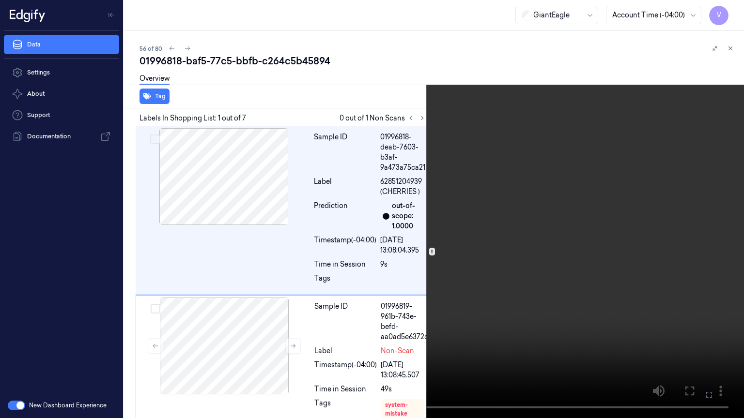
click at [428, 204] on video at bounding box center [372, 209] width 744 height 418
click at [393, 196] on video at bounding box center [372, 209] width 744 height 418
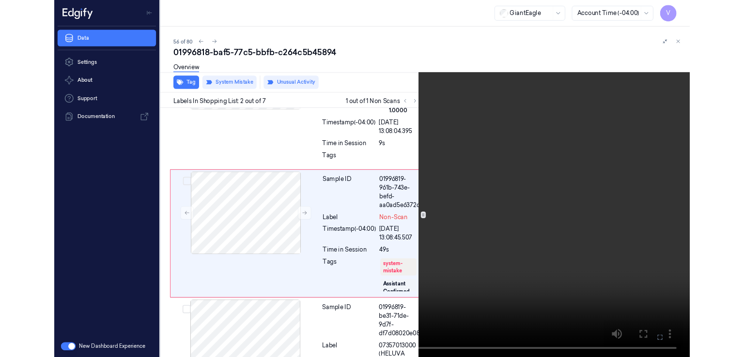
scroll to position [97, 0]
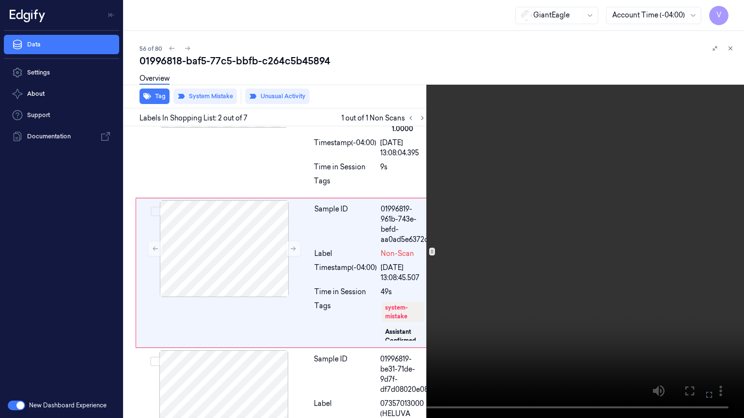
click at [0, 0] on button at bounding box center [0, 0] width 0 height 0
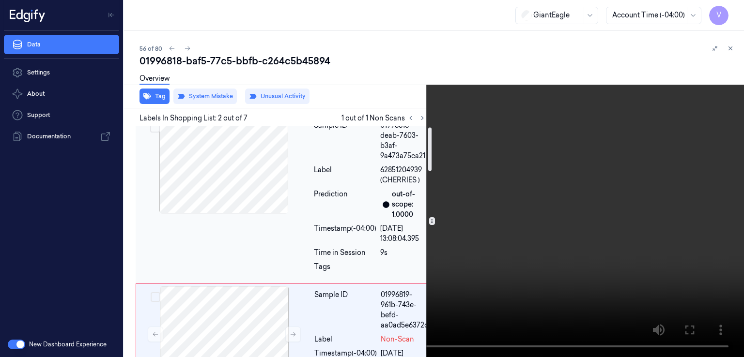
scroll to position [0, 0]
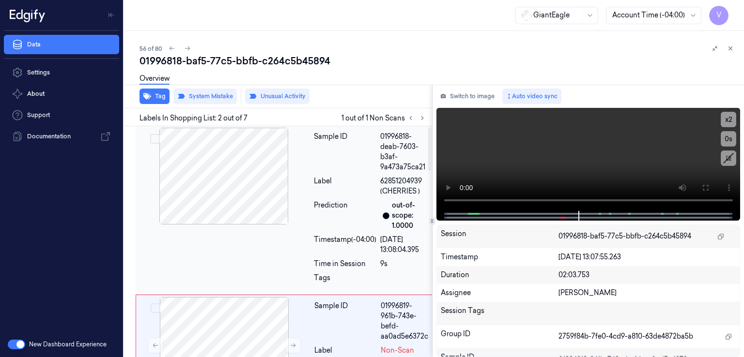
click at [332, 162] on div "Sample ID" at bounding box center [345, 152] width 62 height 41
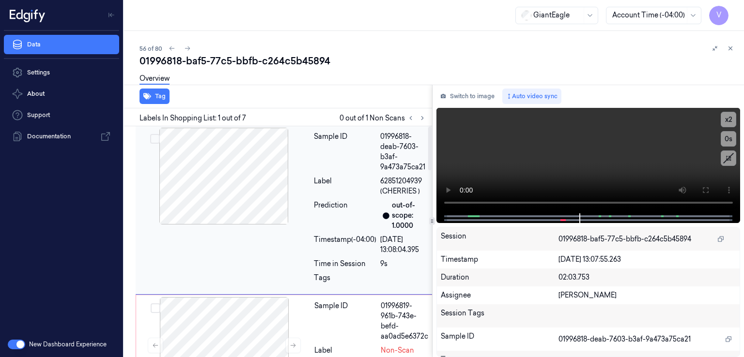
scroll to position [0, 0]
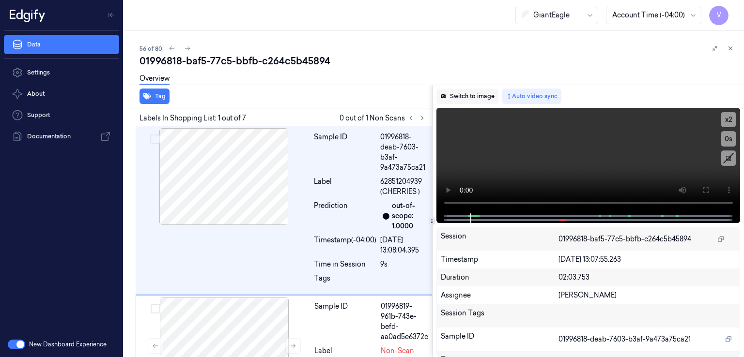
click at [477, 92] on button "Switch to image" at bounding box center [467, 96] width 62 height 15
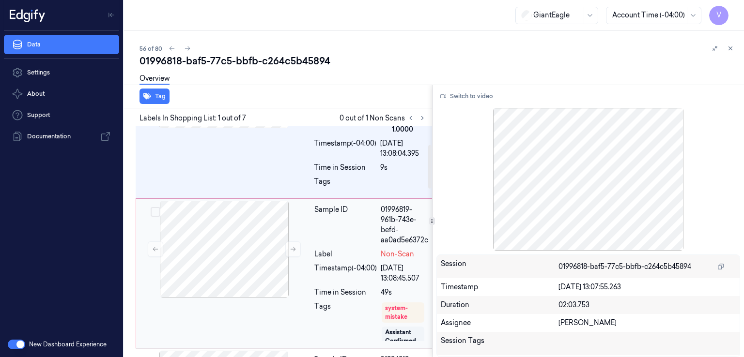
click at [363, 264] on div "Timestamp (-04:00)" at bounding box center [345, 273] width 62 height 20
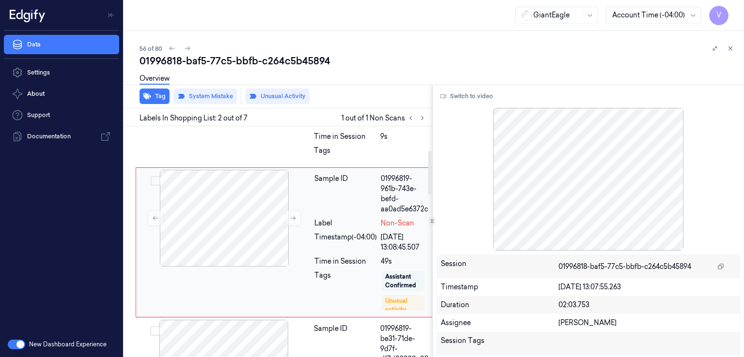
scroll to position [43, 0]
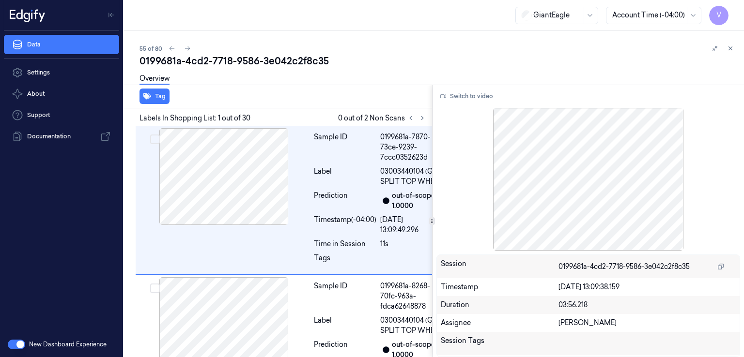
click at [194, 55] on div "0199681a-4cd2-7718-9586-3e042c2f8c35" at bounding box center [437, 61] width 597 height 14
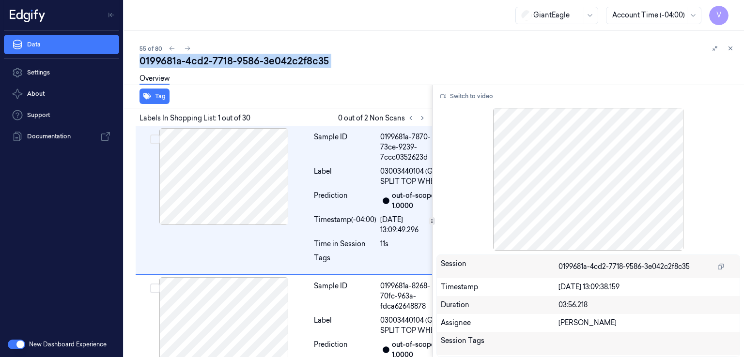
click at [194, 55] on div "0199681a-4cd2-7718-9586-3e042c2f8c35" at bounding box center [437, 61] width 597 height 14
copy div "4cd2"
click at [417, 117] on button at bounding box center [422, 118] width 12 height 12
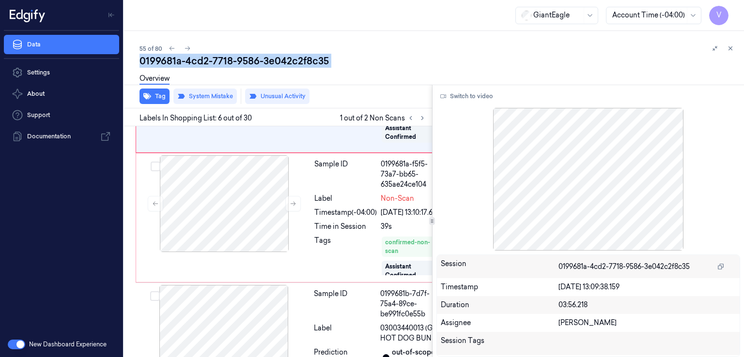
scroll to position [866, 0]
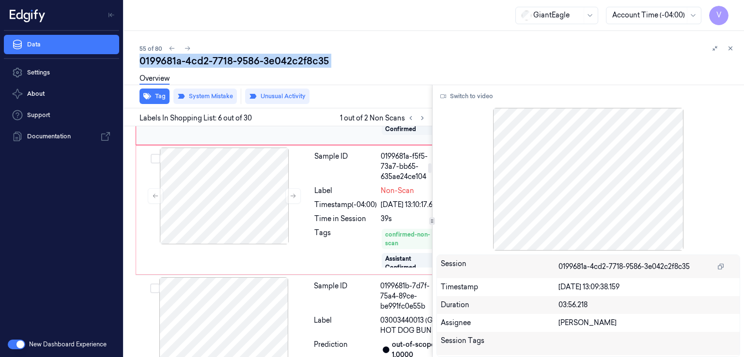
click at [296, 70] on icon at bounding box center [293, 66] width 7 height 7
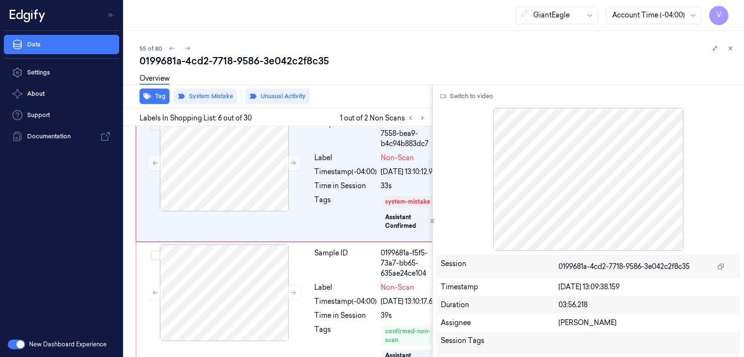
click at [304, 112] on div "Sample ID 0199681a-c5b1-7b55-876b-777a3006d7d3 Label 65272971002 (SUDDENLY SALA…" at bounding box center [291, 32] width 311 height 159
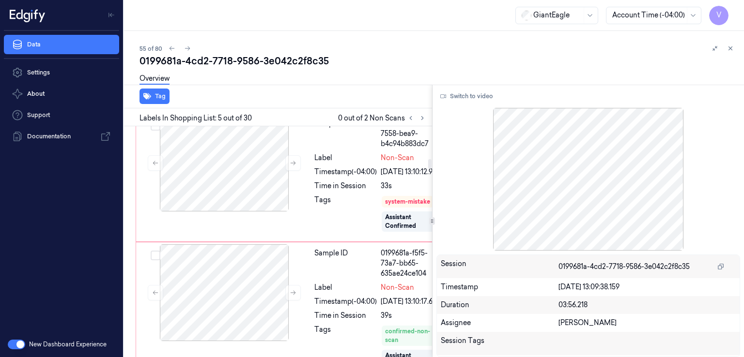
scroll to position [702, 0]
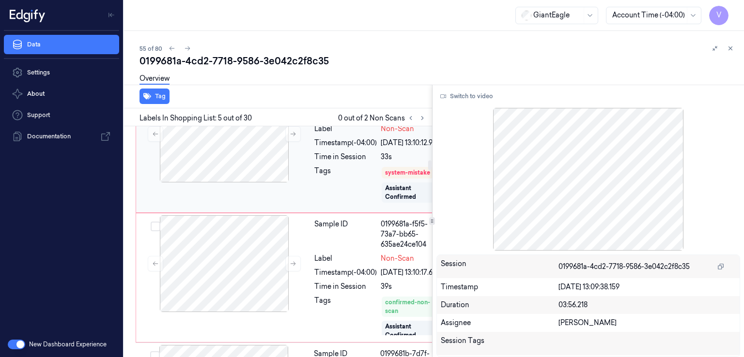
click at [327, 134] on div "Label" at bounding box center [345, 129] width 62 height 10
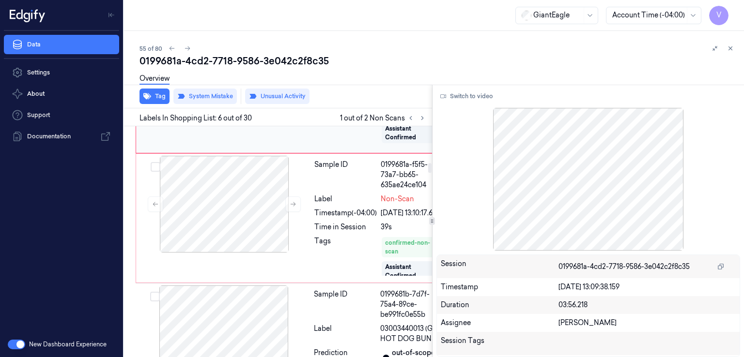
scroll to position [866, 0]
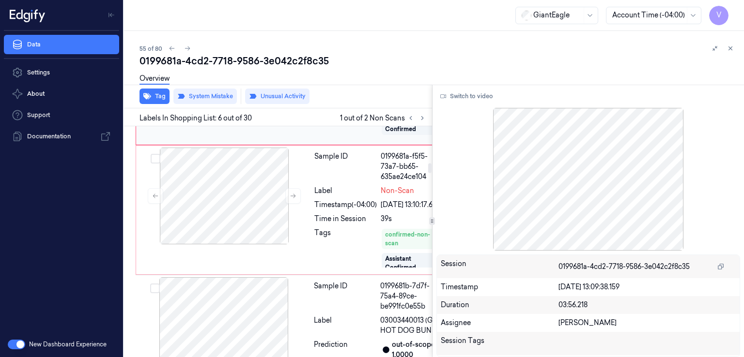
click at [287, 74] on button at bounding box center [292, 66] width 15 height 15
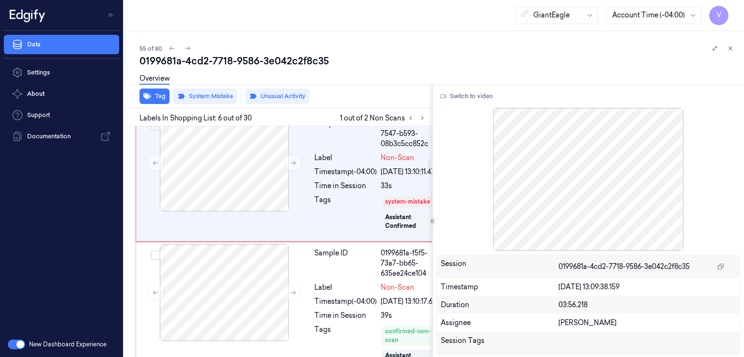
click at [364, 48] on div "Prediction" at bounding box center [345, 38] width 62 height 20
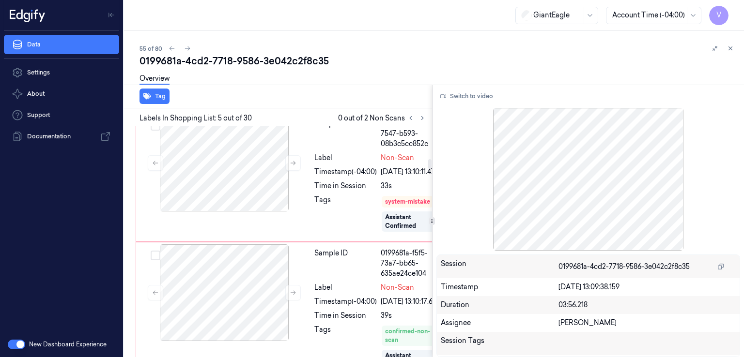
scroll to position [702, 0]
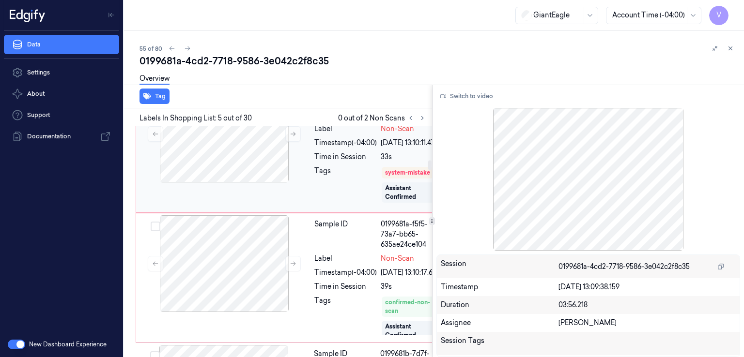
click at [330, 213] on div "Sample ID 0199681a-ddd3-7547-b593-08b3c5cc852c Label Non-Scan Timestamp (-04:00…" at bounding box center [291, 148] width 311 height 130
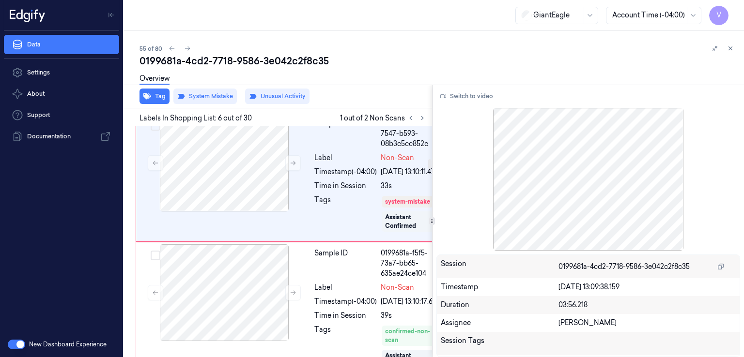
click at [364, 48] on div "Prediction" at bounding box center [345, 38] width 62 height 20
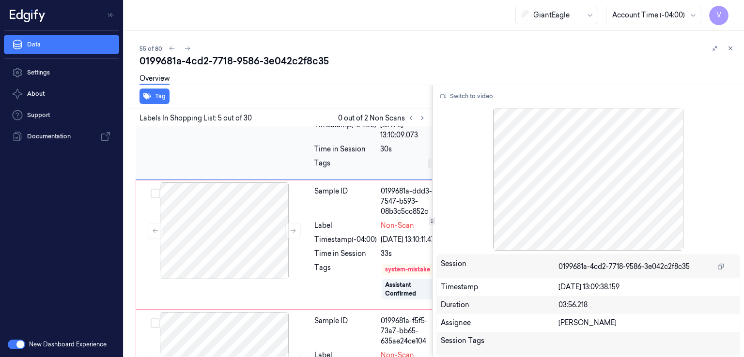
scroll to position [799, 0]
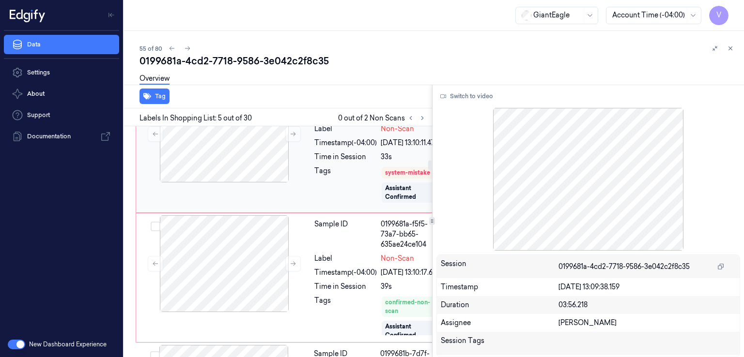
click at [356, 120] on div "Sample ID" at bounding box center [345, 105] width 62 height 31
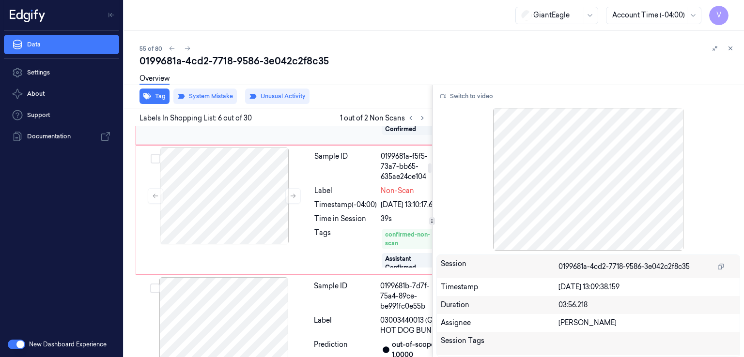
scroll to position [963, 0]
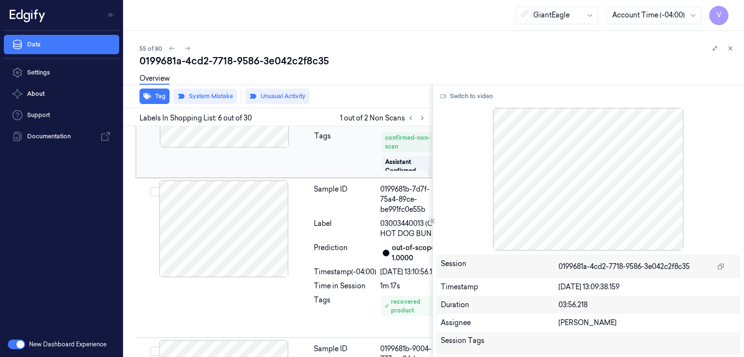
click at [339, 176] on div "Sample ID 0199681a-f5f5-73a7-bb65-635ae24ce104 Label Non-Scan Timestamp (-04:00…" at bounding box center [377, 113] width 134 height 125
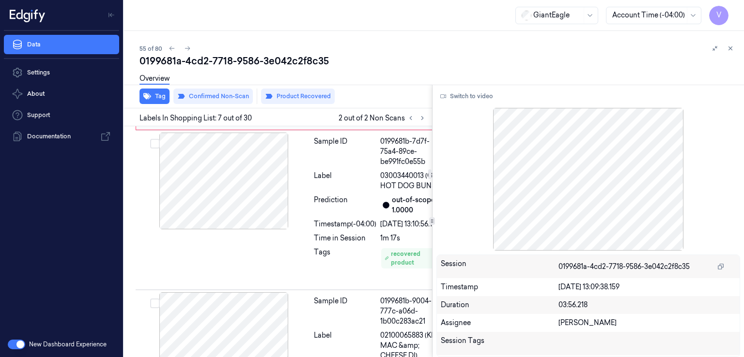
scroll to position [43, 0]
click div "Sample ID"
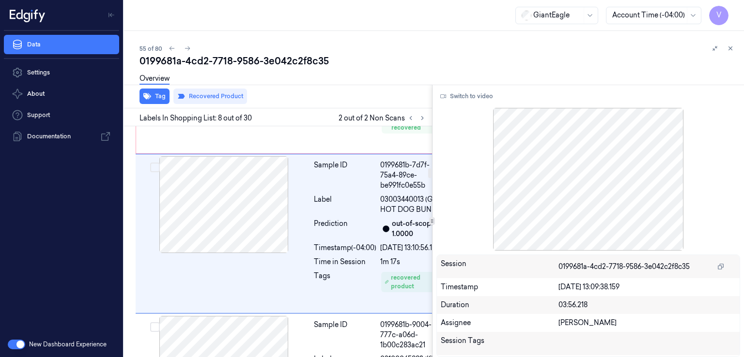
drag, startPoint x: 350, startPoint y: 161, endPoint x: 424, endPoint y: 128, distance: 80.9
click div "Tags"
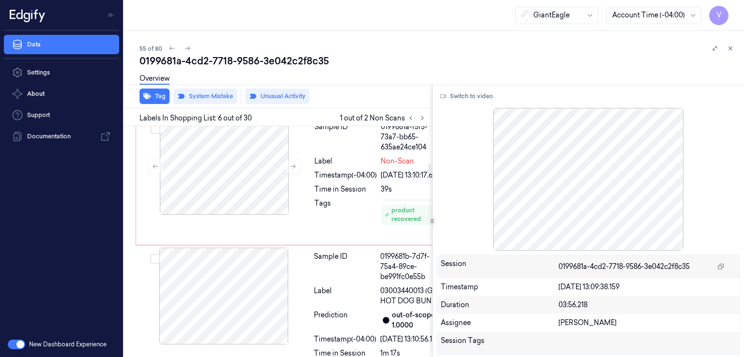
scroll to position [866, 0]
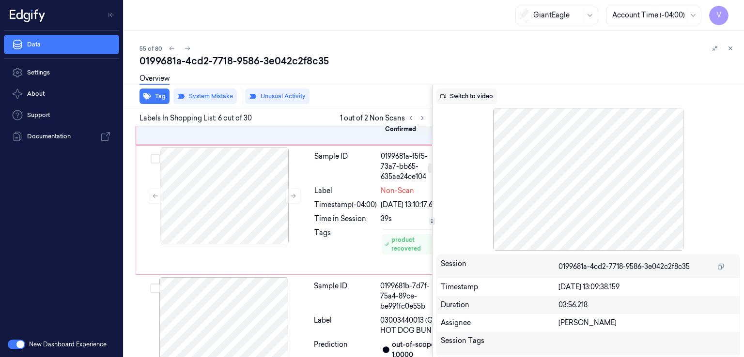
click button "Switch to video"
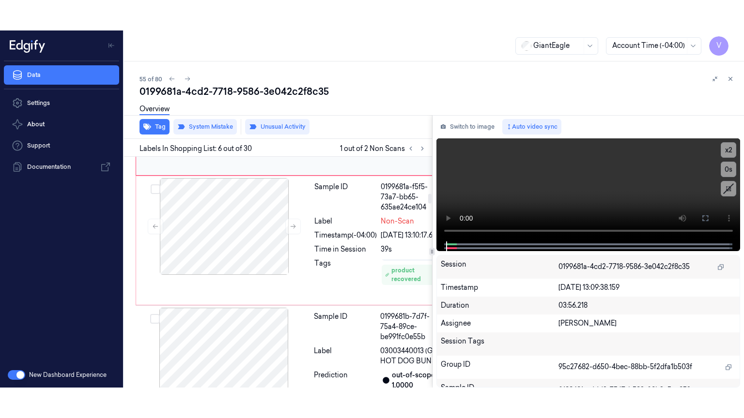
scroll to position [43, 0]
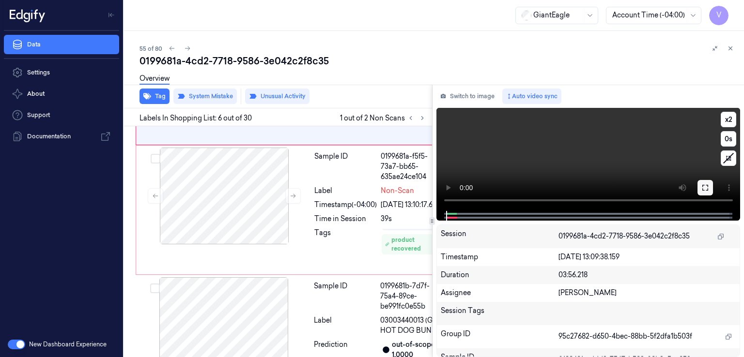
click button
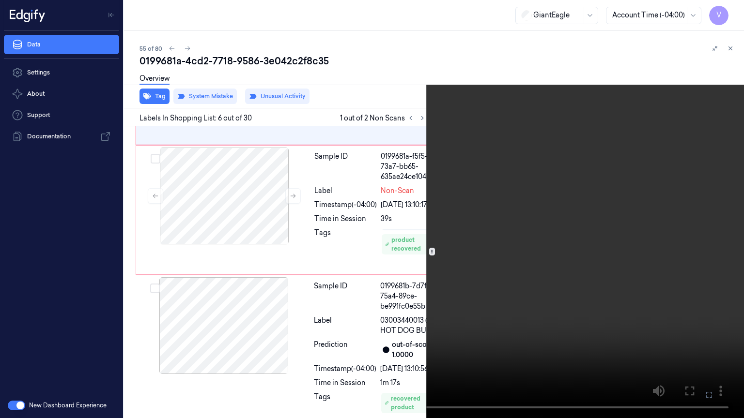
click video
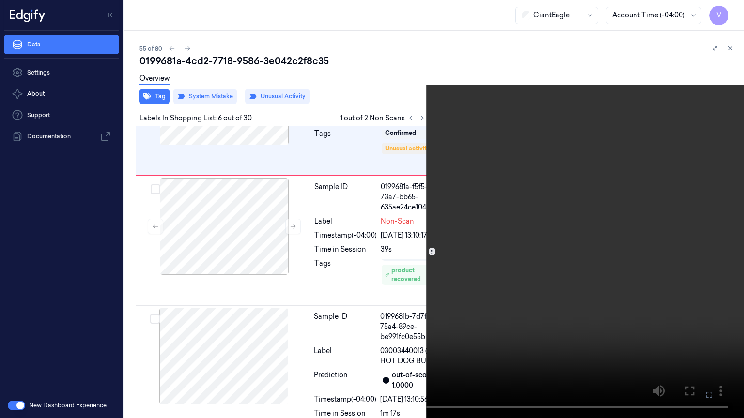
click video
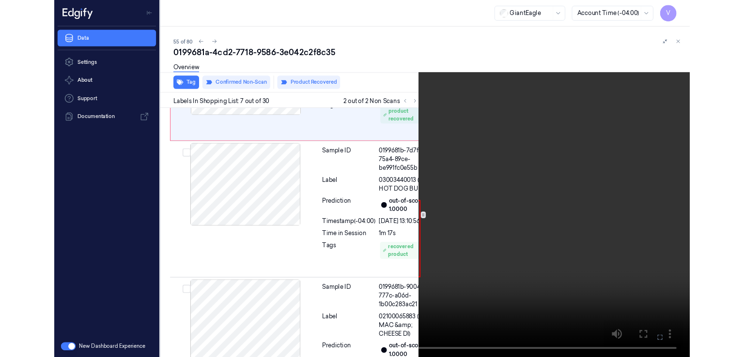
scroll to position [981, 0]
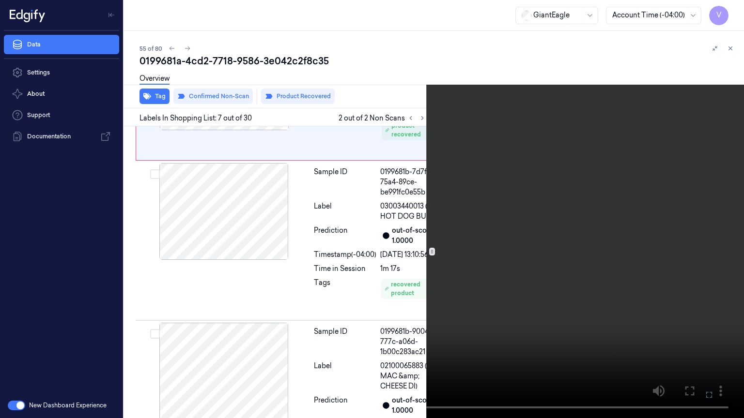
click video
click button "x 2"
click button "x 4"
click video
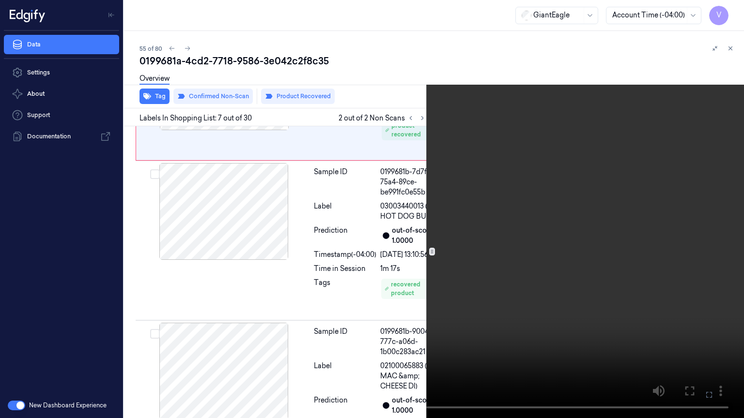
click video
click icon
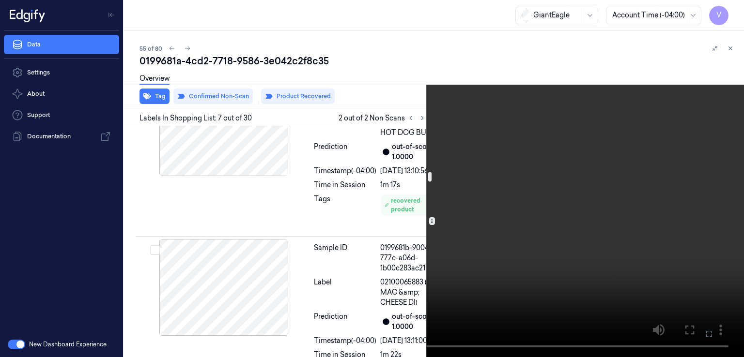
scroll to position [1077, 0]
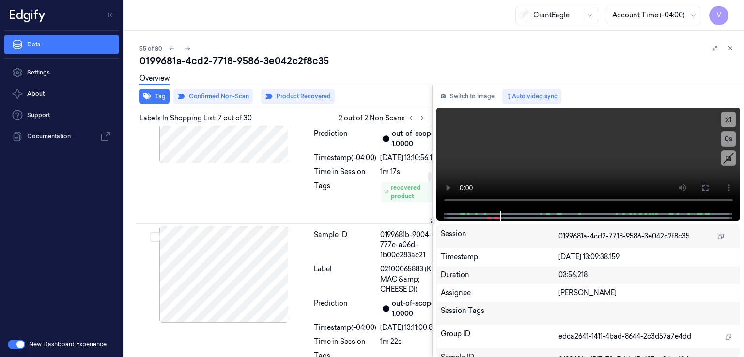
click div "Tags"
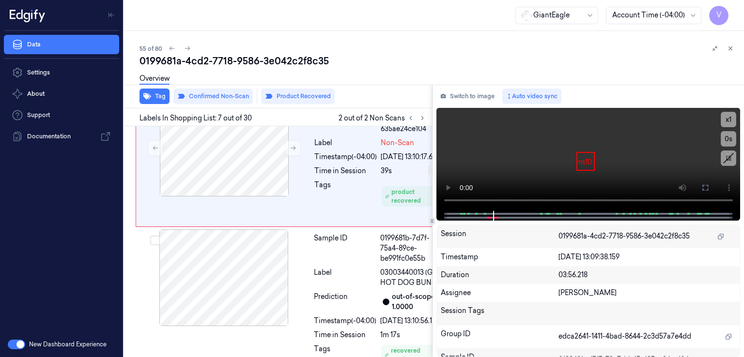
click div "Sample ID 0199681a-ddd3-7547-b593-08b3c5cc852c Label Non-Scan Timestamp (-04:00…"
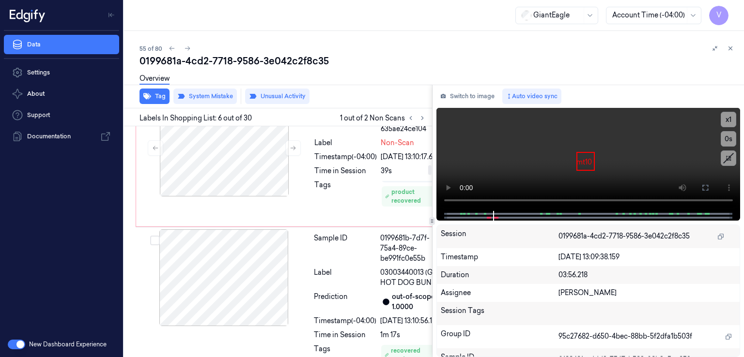
scroll to position [866, 0]
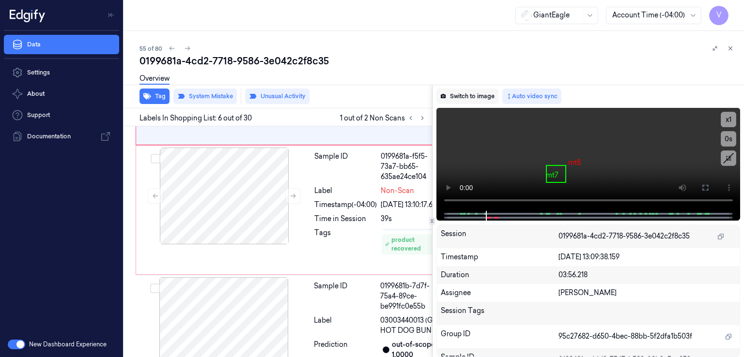
click button "Switch to image"
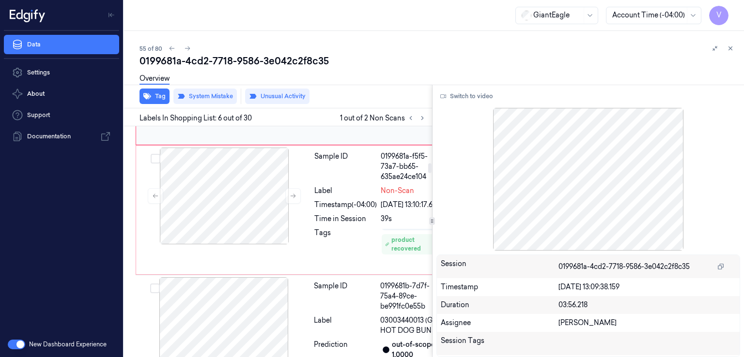
drag, startPoint x: 337, startPoint y: 233, endPoint x: 331, endPoint y: 233, distance: 6.3
click div "Timestamp (-04:00)"
click icon
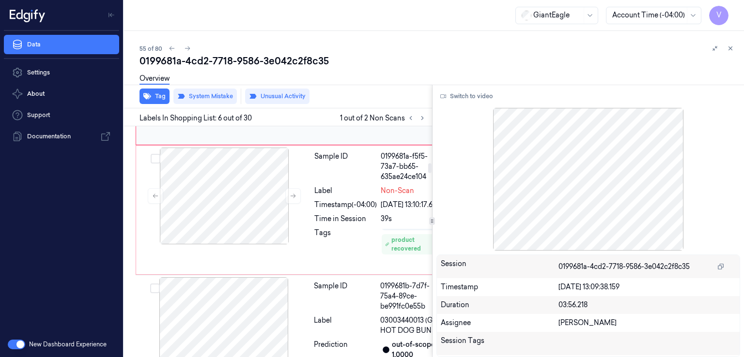
click icon
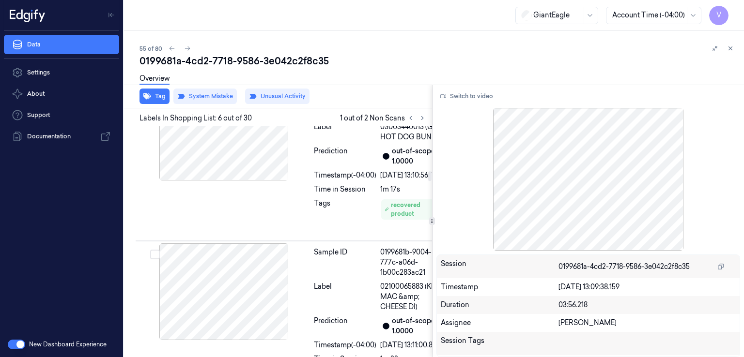
click div "Sample ID 0199681a-f5f5-73a7-bb65-635ae24ce104 Label Non-Scan Timestamp (-04:00…"
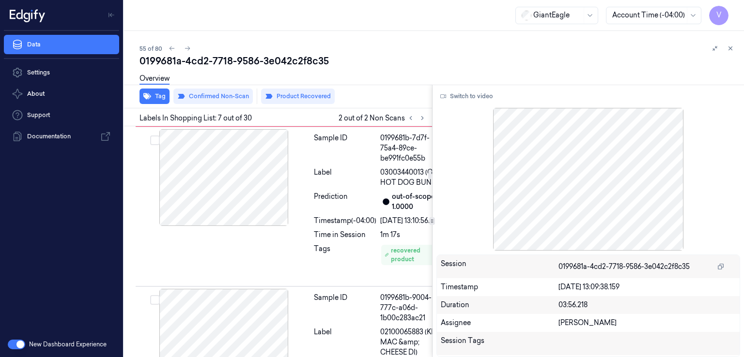
scroll to position [1011, 0]
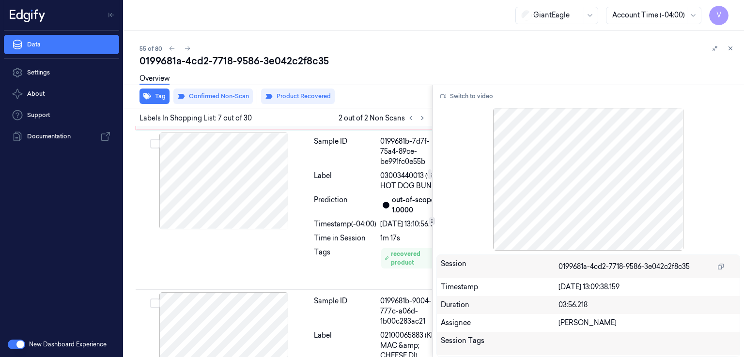
click icon
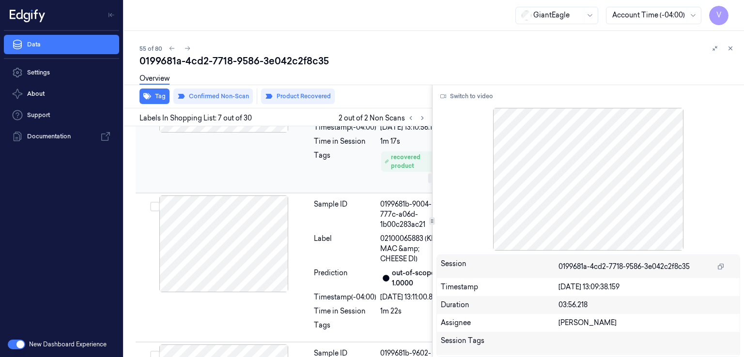
click span "03003440013 (G.E. HOT DOG BUNS )"
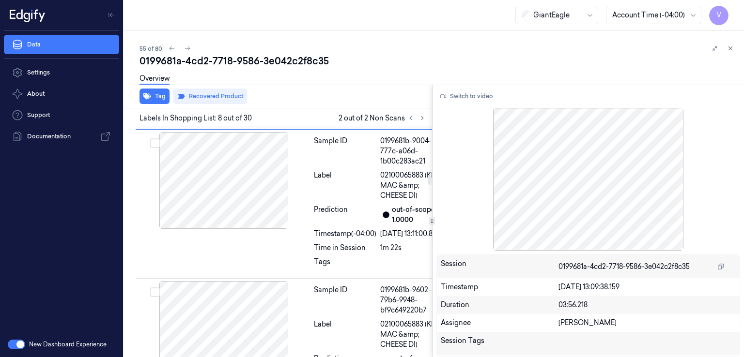
scroll to position [1181, 0]
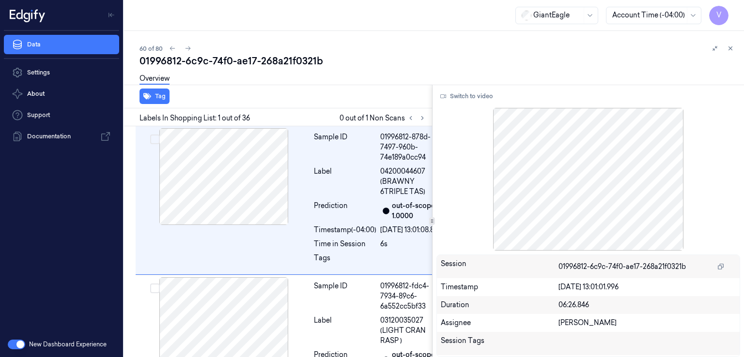
click at [195, 68] on div "Overview" at bounding box center [437, 80] width 597 height 25
click at [200, 61] on div "01996812-6c9c-74f0-ae17-268a21f0321b" at bounding box center [437, 61] width 597 height 14
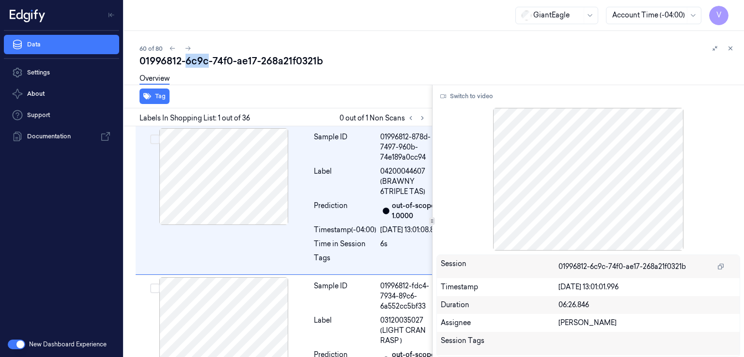
click at [200, 61] on div "01996812-6c9c-74f0-ae17-268a21f0321b" at bounding box center [437, 61] width 597 height 14
copy div "6c9c"
click at [420, 117] on icon at bounding box center [422, 118] width 7 height 7
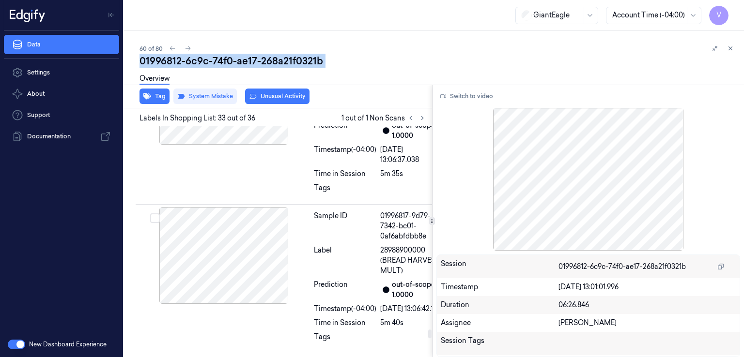
scroll to position [5722, 0]
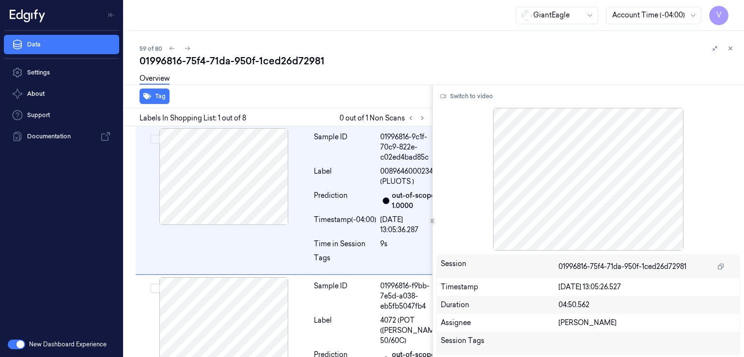
click at [246, 70] on div "Overview" at bounding box center [437, 80] width 597 height 25
click at [246, 69] on div "Overview" at bounding box center [437, 80] width 597 height 25
click at [245, 61] on div "01996816-75f4-71da-950f-1ced26d72981" at bounding box center [437, 61] width 597 height 14
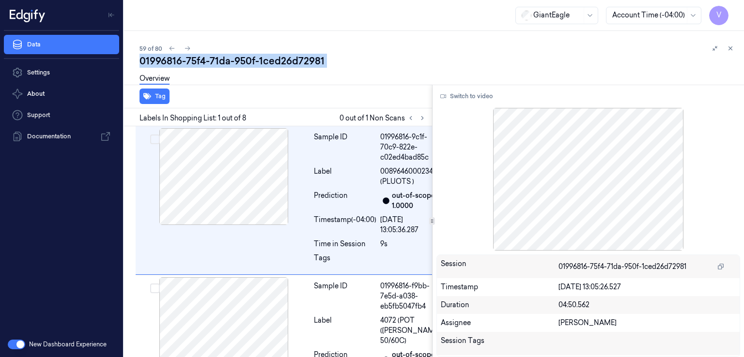
click at [245, 61] on div "01996816-75f4-71da-950f-1ced26d72981" at bounding box center [437, 61] width 597 height 14
copy div "950f"
click at [420, 119] on icon at bounding box center [422, 118] width 7 height 7
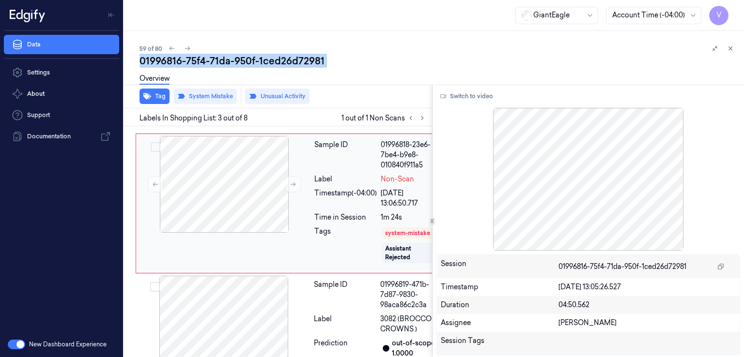
scroll to position [297, 0]
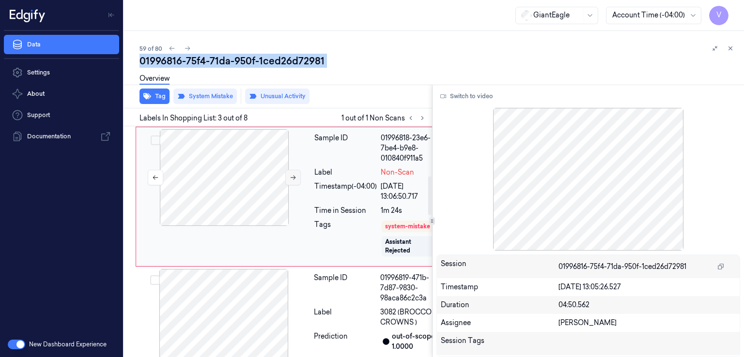
click at [291, 181] on icon at bounding box center [293, 177] width 7 height 7
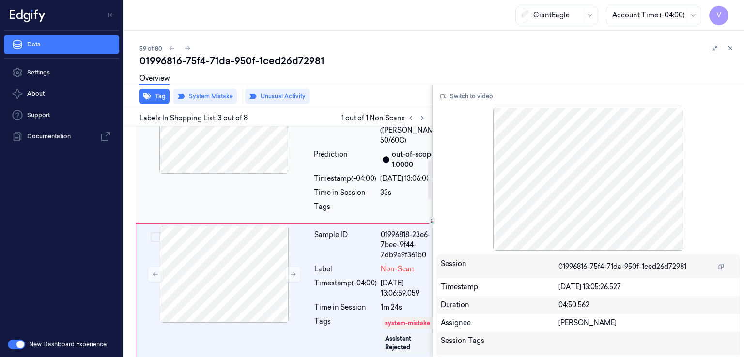
click at [277, 207] on div "Sample ID 01996816-f9bb-7e5d-a038-eb5fb5047fb4 Label 4072 (POT ([PERSON_NAME]) …" at bounding box center [292, 149] width 312 height 149
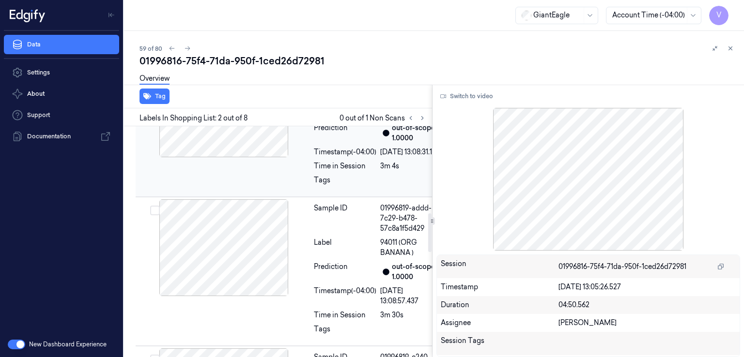
scroll to position [520, 0]
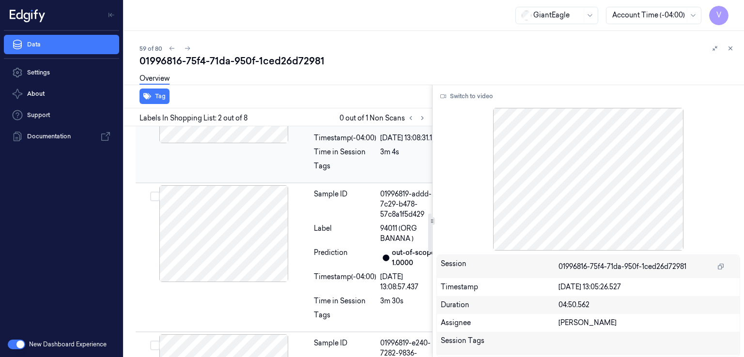
click at [332, 129] on div "Prediction" at bounding box center [345, 119] width 62 height 20
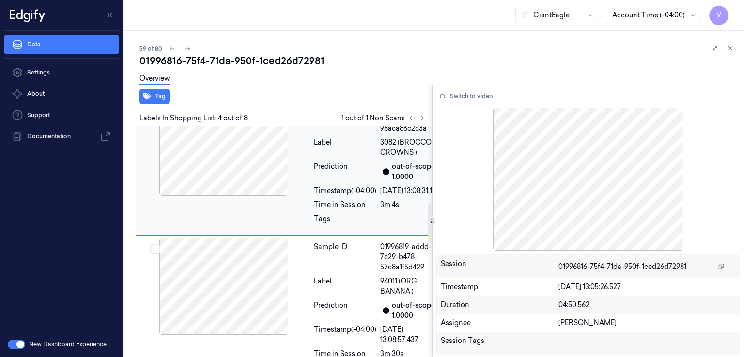
scroll to position [462, 0]
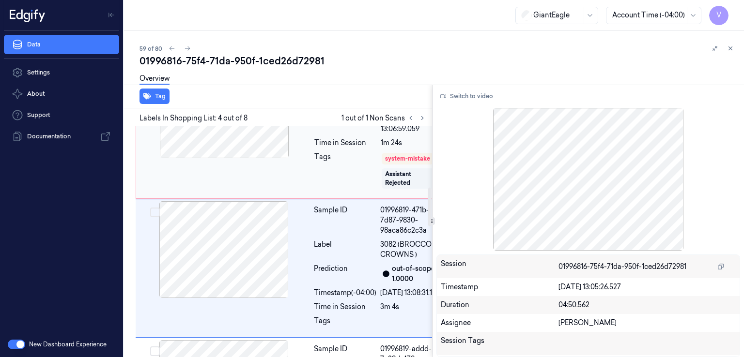
click at [325, 148] on div "Time in Session" at bounding box center [345, 143] width 62 height 10
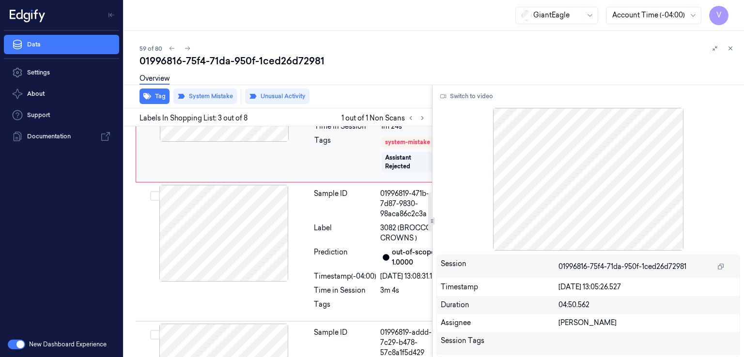
scroll to position [394, 0]
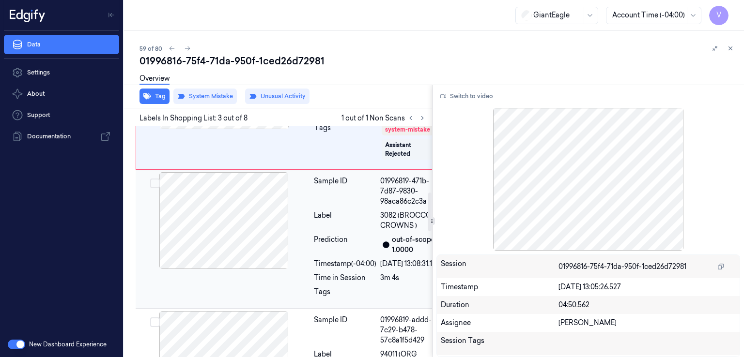
click at [326, 231] on div "Label" at bounding box center [345, 221] width 62 height 20
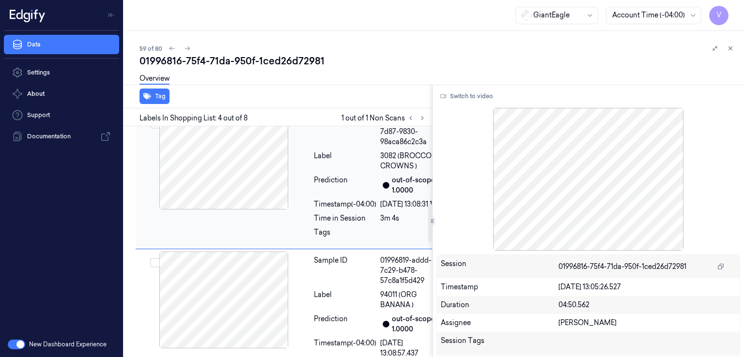
scroll to position [462, 0]
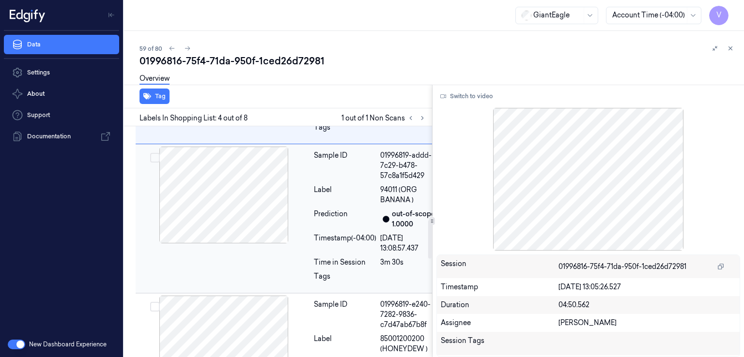
click at [327, 181] on div "Sample ID" at bounding box center [345, 166] width 62 height 31
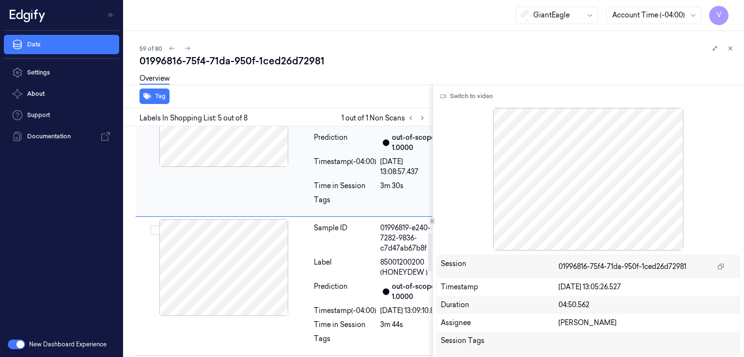
scroll to position [636, 0]
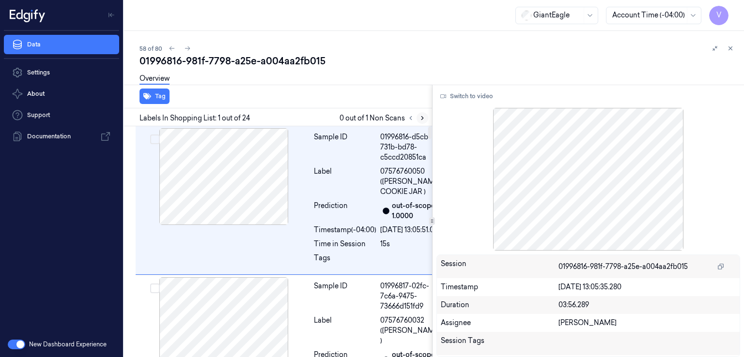
click at [425, 120] on icon at bounding box center [422, 118] width 7 height 7
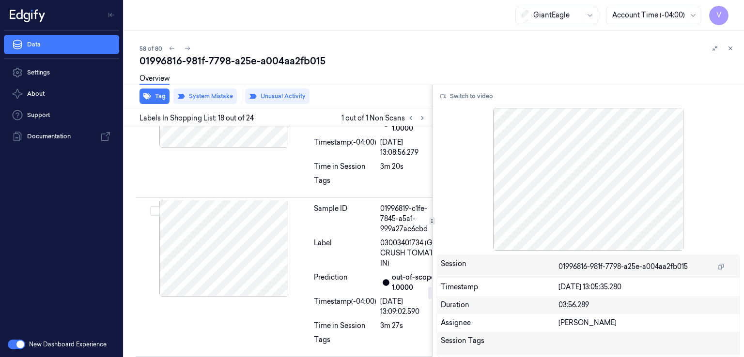
scroll to position [3040, 0]
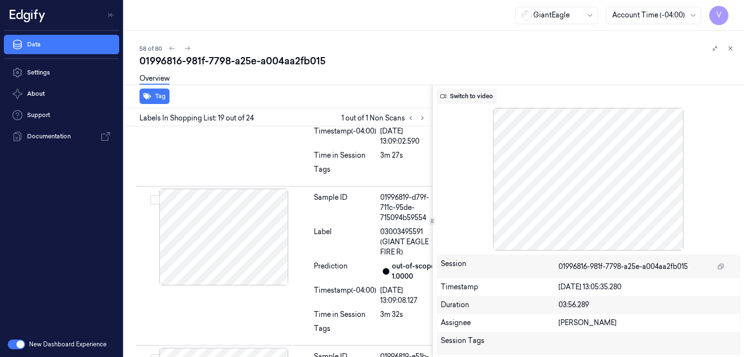
click at [456, 93] on button "Switch to video" at bounding box center [466, 96] width 61 height 15
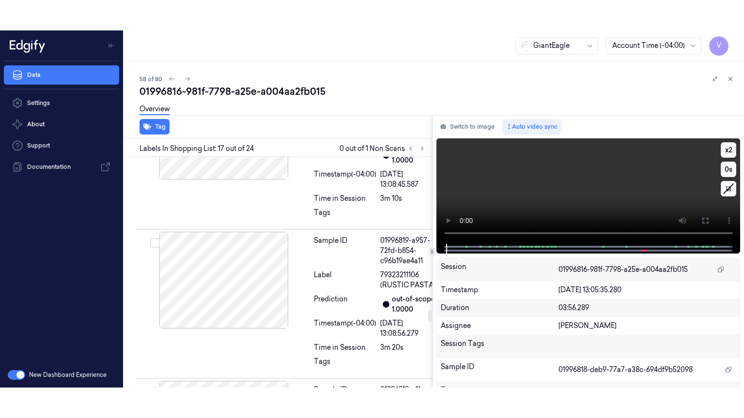
scroll to position [2876, 0]
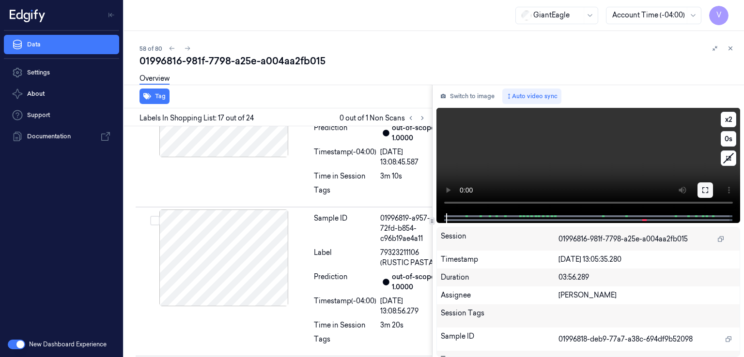
click at [704, 194] on button at bounding box center [704, 190] width 15 height 15
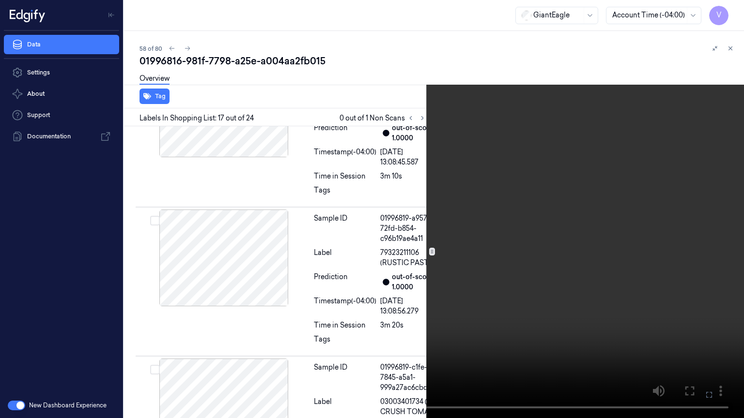
click at [321, 196] on video at bounding box center [372, 209] width 744 height 418
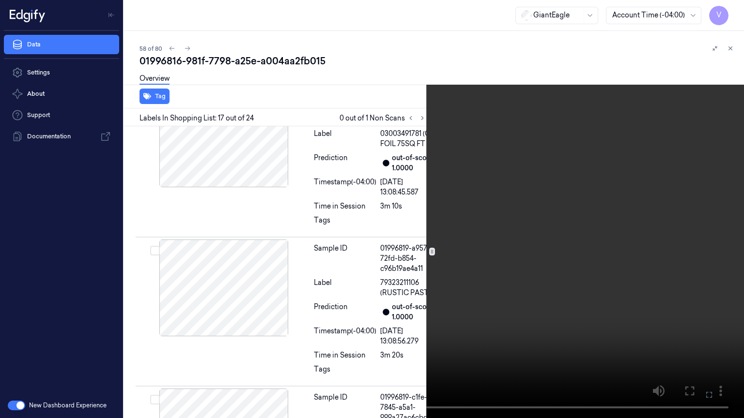
scroll to position [2845, 0]
click at [321, 196] on video at bounding box center [372, 209] width 744 height 418
click at [366, 258] on video at bounding box center [372, 209] width 744 height 418
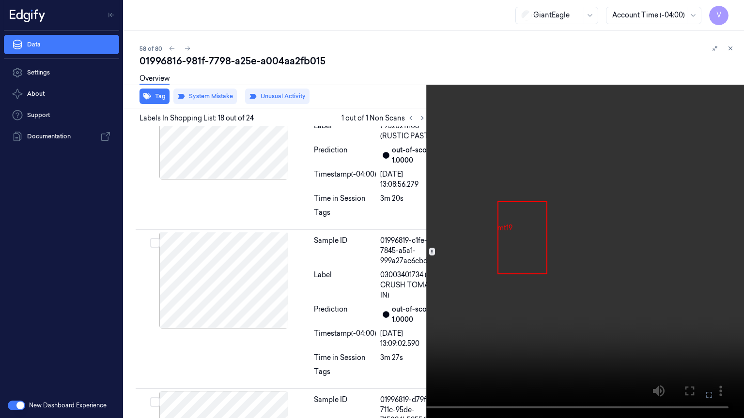
scroll to position [3010, 0]
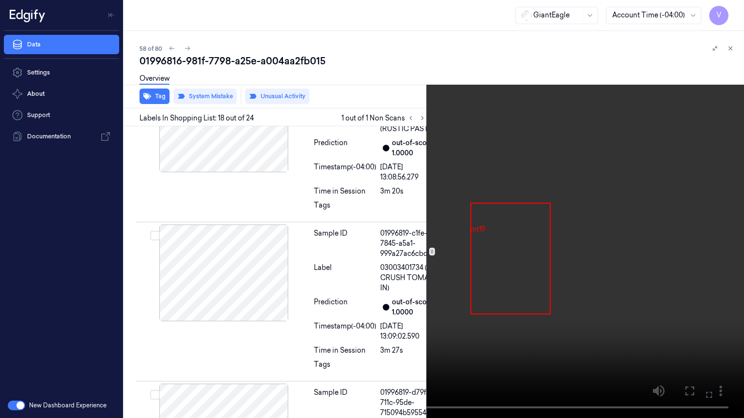
click at [508, 254] on video at bounding box center [372, 209] width 744 height 418
click at [431, 165] on video at bounding box center [372, 209] width 744 height 418
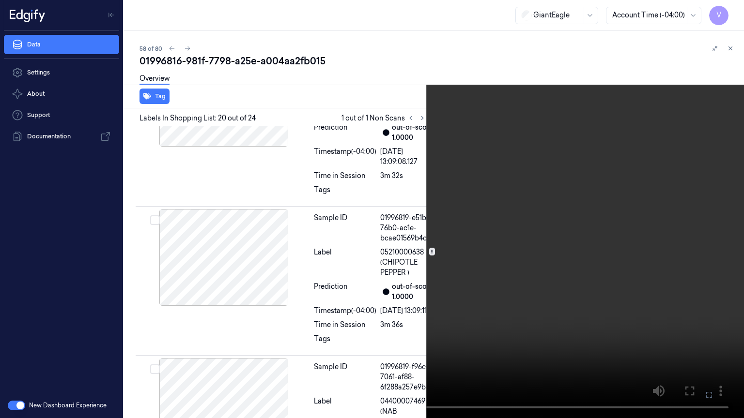
scroll to position [3354, 0]
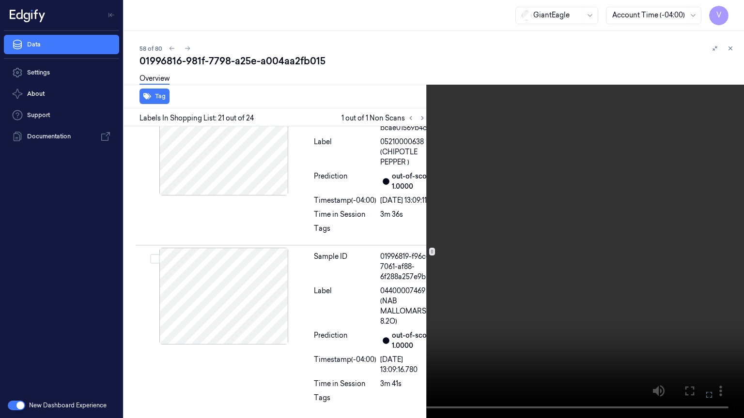
click at [0, 0] on icon at bounding box center [0, 0] width 0 height 0
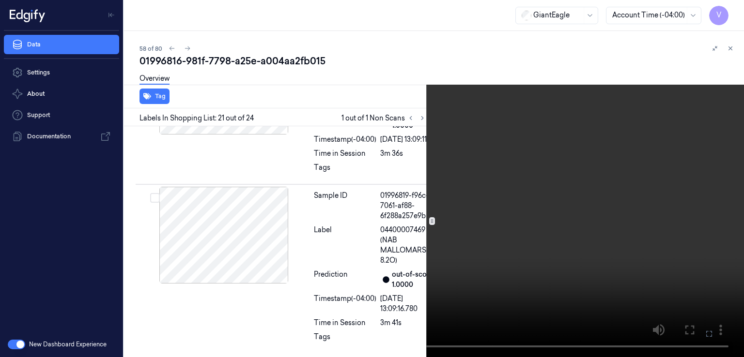
scroll to position [3533, 0]
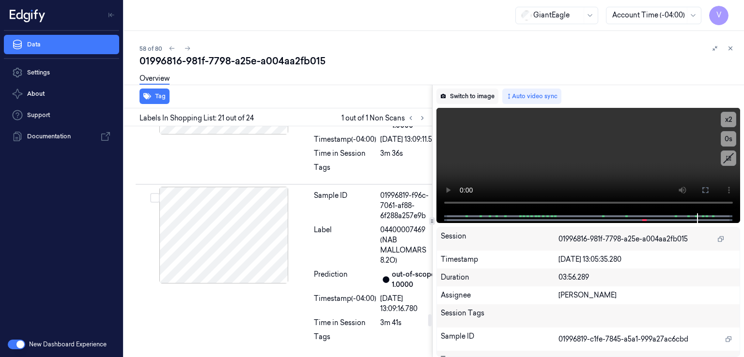
click at [463, 99] on button "Switch to image" at bounding box center [467, 96] width 62 height 15
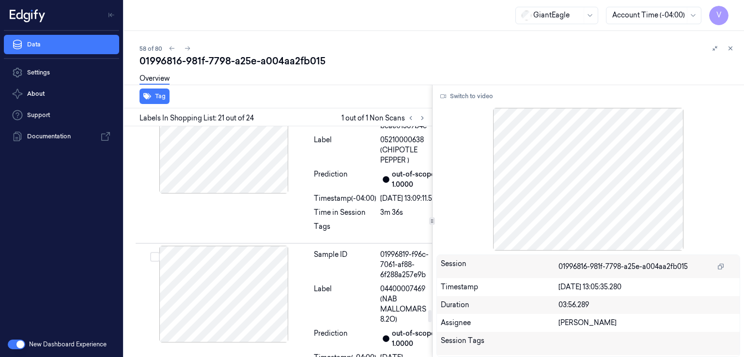
scroll to position [3371, 0]
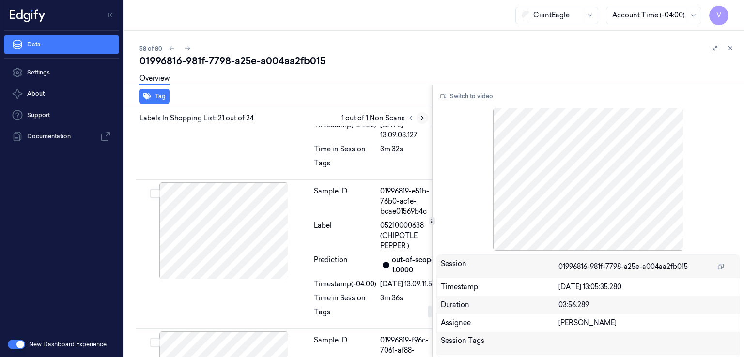
click at [422, 120] on icon at bounding box center [422, 118] width 7 height 7
click at [406, 119] on button at bounding box center [411, 118] width 12 height 12
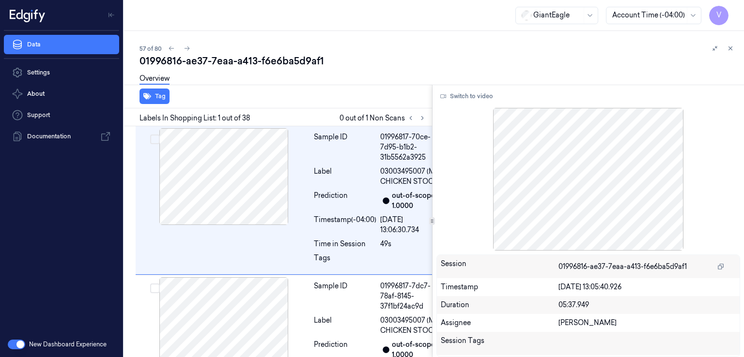
click at [205, 56] on div "01996816-ae37-7eaa-a413-f6e6ba5d9af1" at bounding box center [437, 61] width 597 height 14
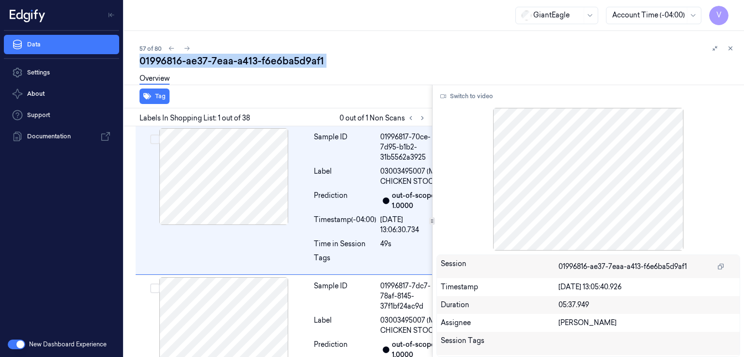
click at [205, 56] on div "01996816-ae37-7eaa-a413-f6e6ba5d9af1" at bounding box center [437, 61] width 597 height 14
click at [419, 118] on icon at bounding box center [422, 118] width 7 height 7
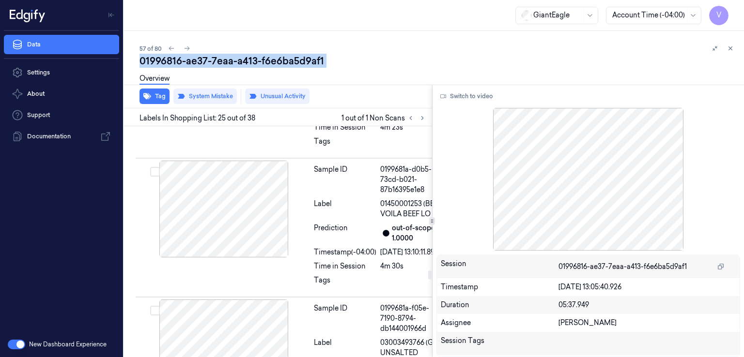
scroll to position [4357, 0]
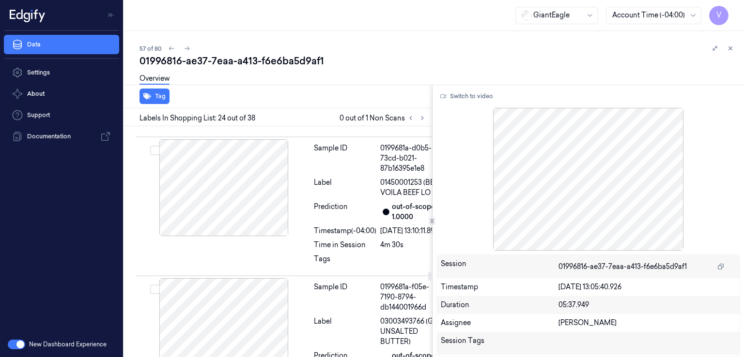
scroll to position [4382, 0]
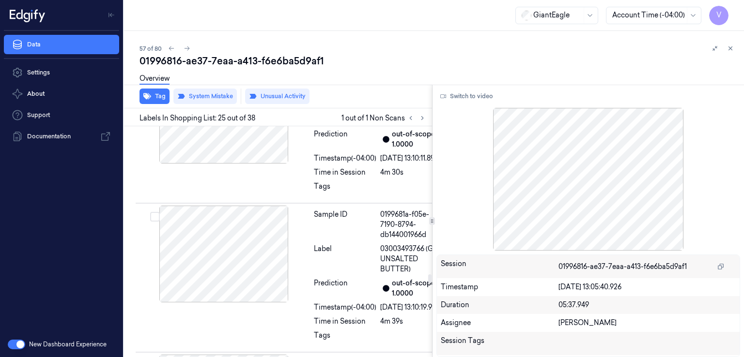
scroll to position [4454, 0]
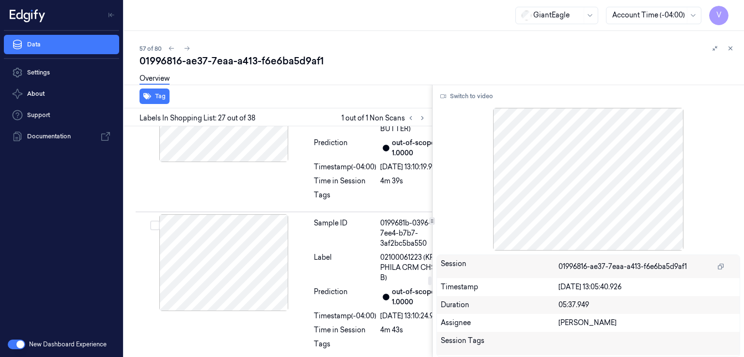
scroll to position [4518, 0]
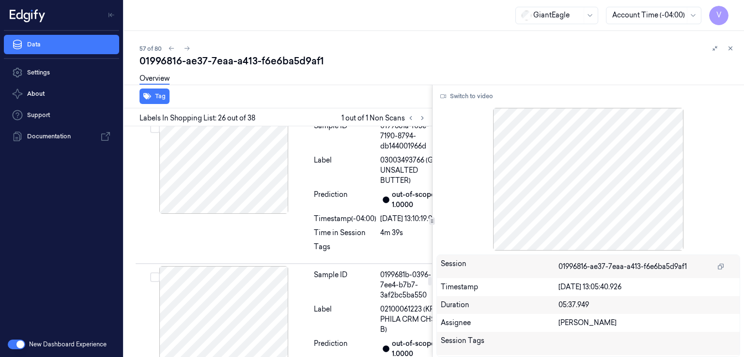
click at [479, 86] on div "Switch to video Session 01996816-ae37-7eaa-a413-f6e6ba5d9af1 Timestamp 20/09/20…" at bounding box center [588, 221] width 312 height 273
click at [475, 90] on button "Switch to video" at bounding box center [466, 96] width 61 height 15
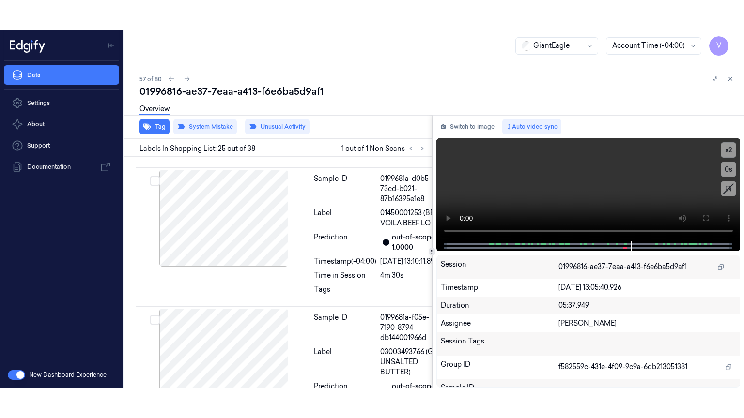
scroll to position [4357, 0]
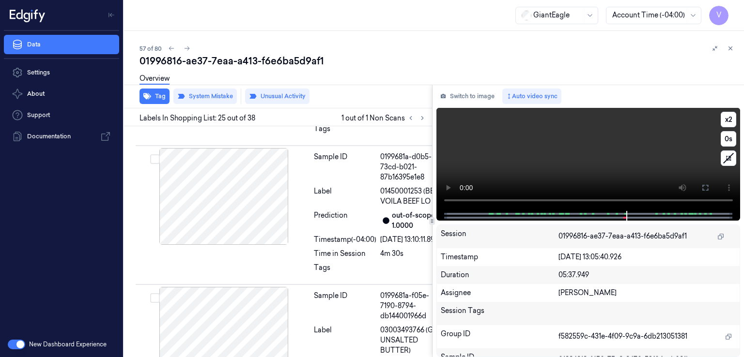
click at [705, 190] on icon at bounding box center [705, 188] width 8 height 8
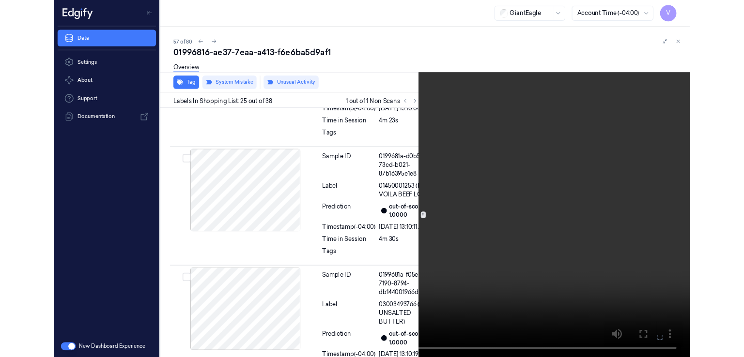
scroll to position [4327, 0]
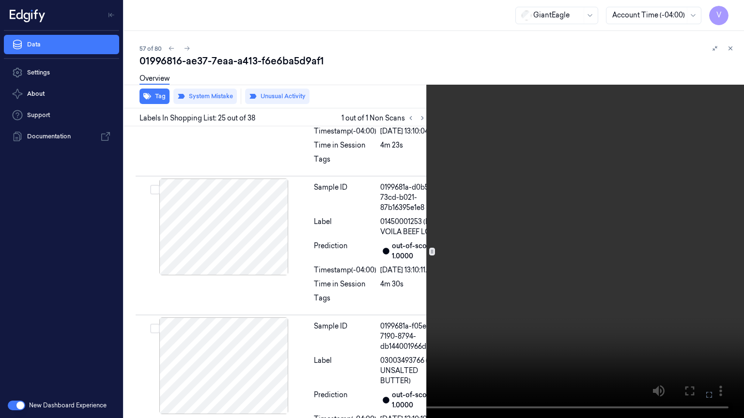
click at [0, 0] on icon at bounding box center [0, 0] width 0 height 0
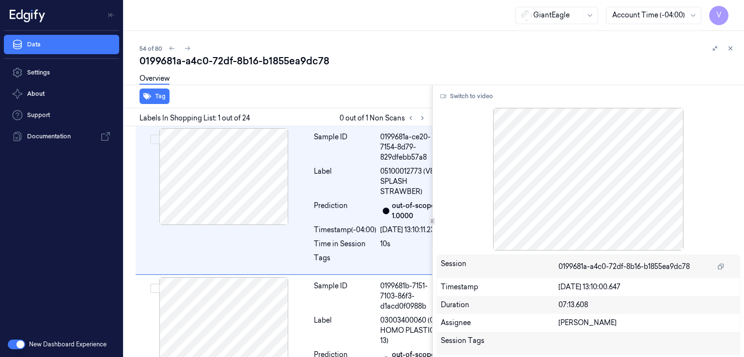
click at [217, 60] on div "0199681a-a4c0-72df-8b16-b1855ea9dc78" at bounding box center [437, 61] width 597 height 14
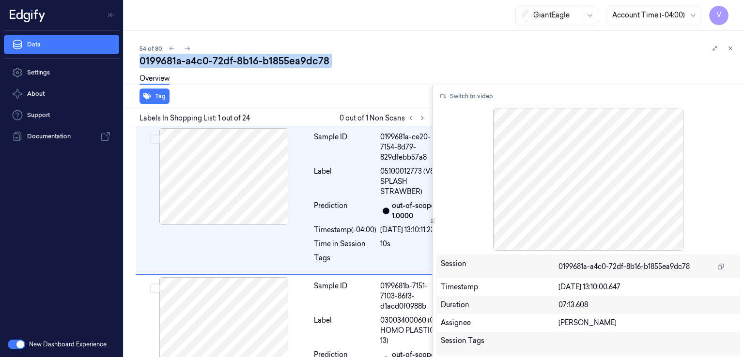
click at [217, 60] on div "0199681a-a4c0-72df-8b16-b1855ea9dc78" at bounding box center [437, 61] width 597 height 14
copy div "72df"
click at [413, 116] on icon at bounding box center [410, 118] width 7 height 7
click at [421, 120] on icon at bounding box center [422, 118] width 7 height 7
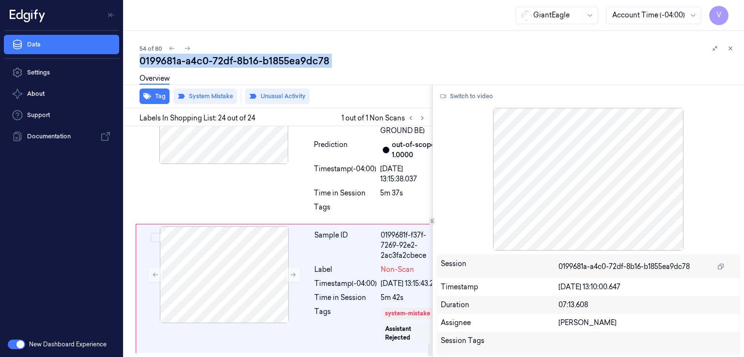
scroll to position [4090, 0]
click at [290, 272] on icon at bounding box center [293, 275] width 7 height 7
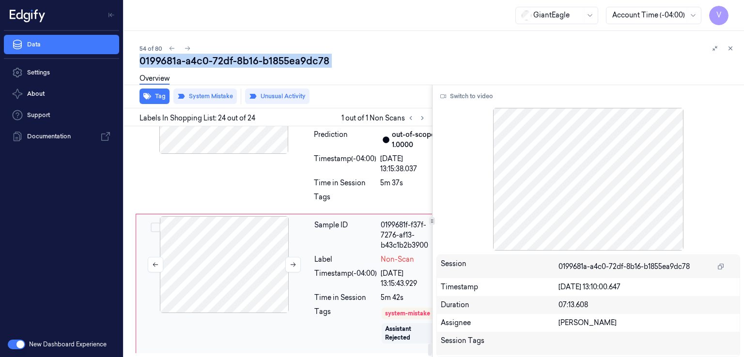
scroll to position [4080, 0]
click at [291, 262] on icon at bounding box center [293, 265] width 7 height 7
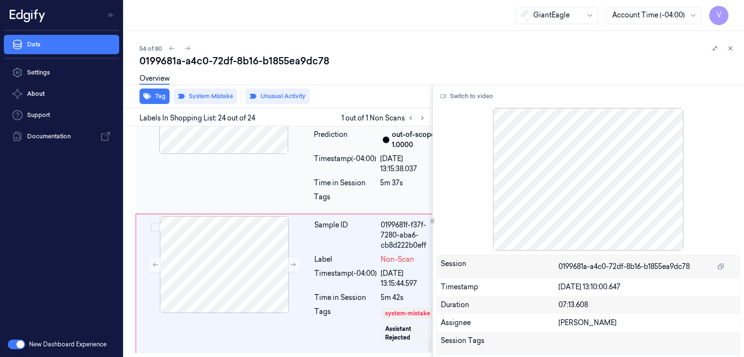
click at [273, 214] on div "Sample ID 0199681f-cab5-7eae-8561-94ff6fc2f13b Label 22165500000 (LOCAL BF GROU…" at bounding box center [291, 134] width 310 height 159
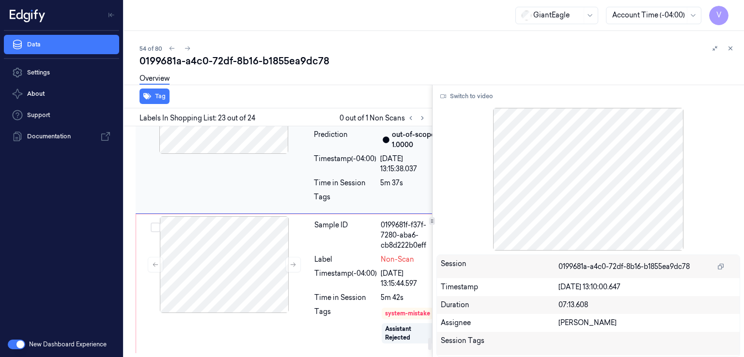
scroll to position [4060, 0]
click at [416, 115] on button at bounding box center [422, 118] width 12 height 12
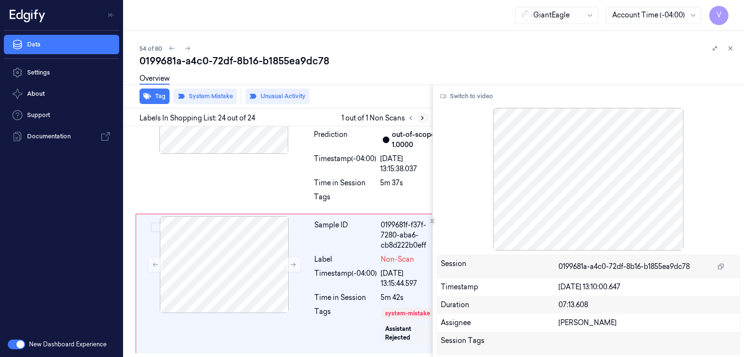
scroll to position [4090, 0]
click at [293, 263] on icon at bounding box center [293, 265] width 5 height 4
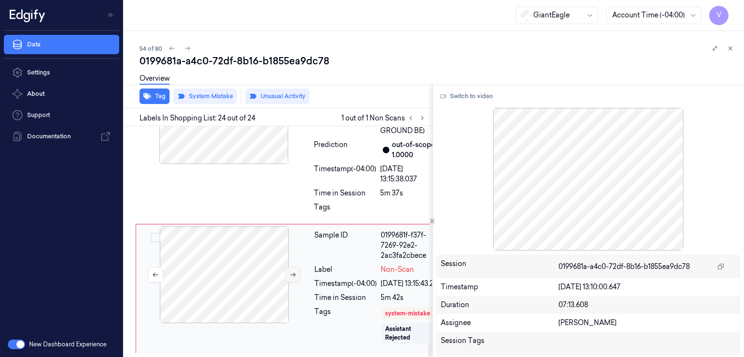
click at [293, 273] on icon at bounding box center [293, 275] width 5 height 4
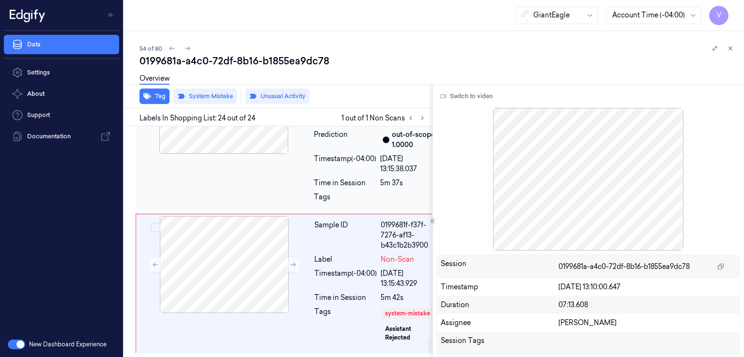
click at [293, 214] on div "Sample ID 0199681f-cab5-7eae-8561-94ff6fc2f13b Label 22165500000 (LOCAL BF GROU…" at bounding box center [291, 134] width 310 height 159
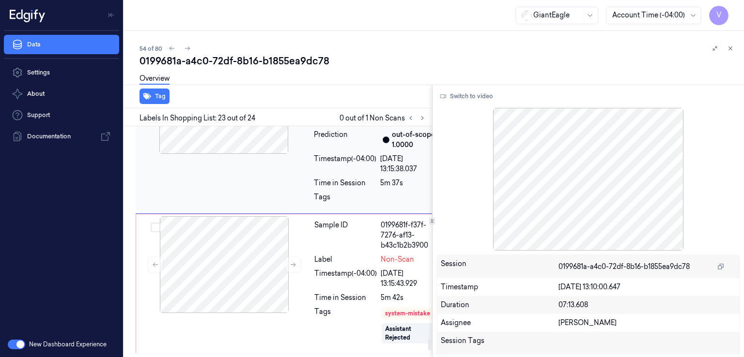
scroll to position [3963, 0]
click at [304, 278] on div at bounding box center [224, 264] width 172 height 97
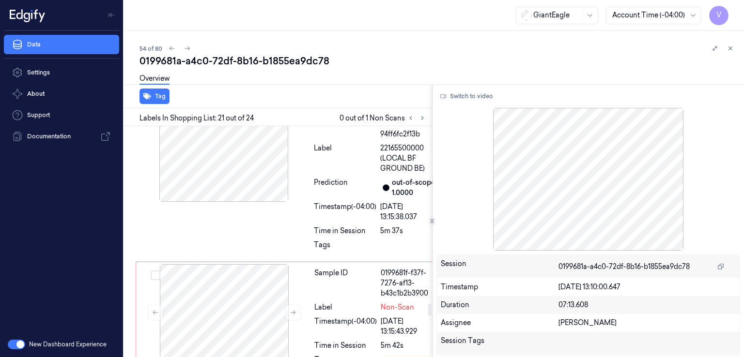
scroll to position [3313, 0]
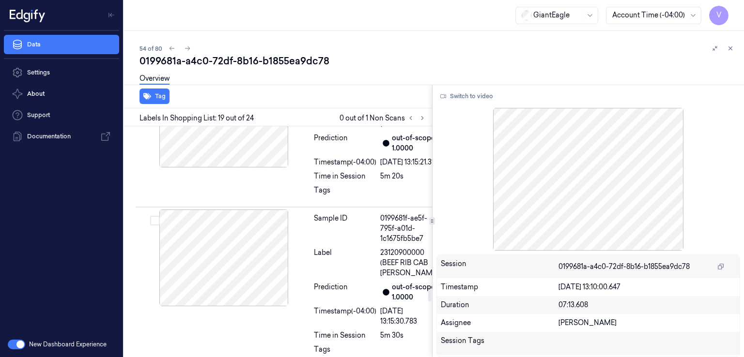
scroll to position [2964, 0]
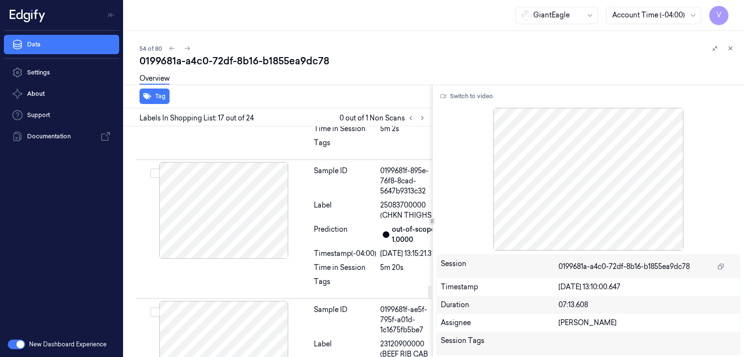
scroll to position [2983, 0]
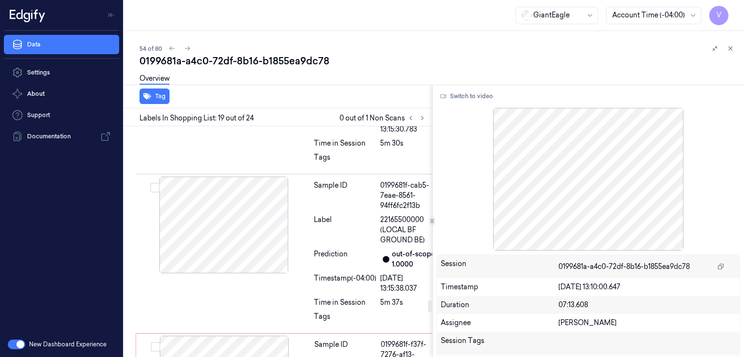
scroll to position [3255, 0]
drag, startPoint x: 382, startPoint y: 219, endPoint x: 411, endPoint y: 231, distance: 31.6
copy span "BNLS BRST W/15% BR"
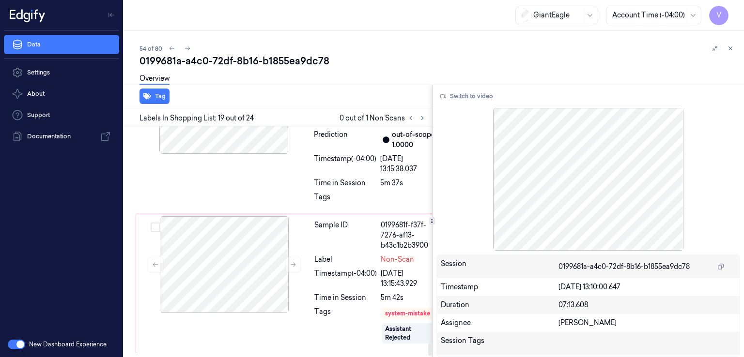
scroll to position [4080, 0]
click at [311, 275] on div "Sample ID 0199681f-f37f-7276-af13-b43c1b2b3900 Label Non-Scan Timestamp (-04:00…" at bounding box center [376, 283] width 133 height 135
click at [291, 263] on icon at bounding box center [293, 265] width 7 height 7
click at [291, 263] on div at bounding box center [224, 264] width 172 height 97
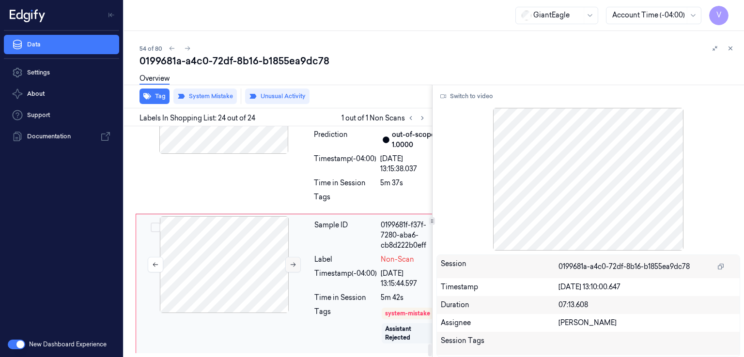
click at [291, 263] on div at bounding box center [224, 264] width 172 height 97
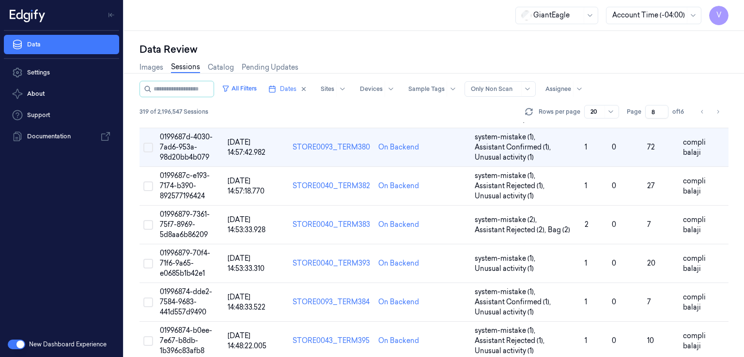
scroll to position [20, 0]
